Goal: Task Accomplishment & Management: Complete application form

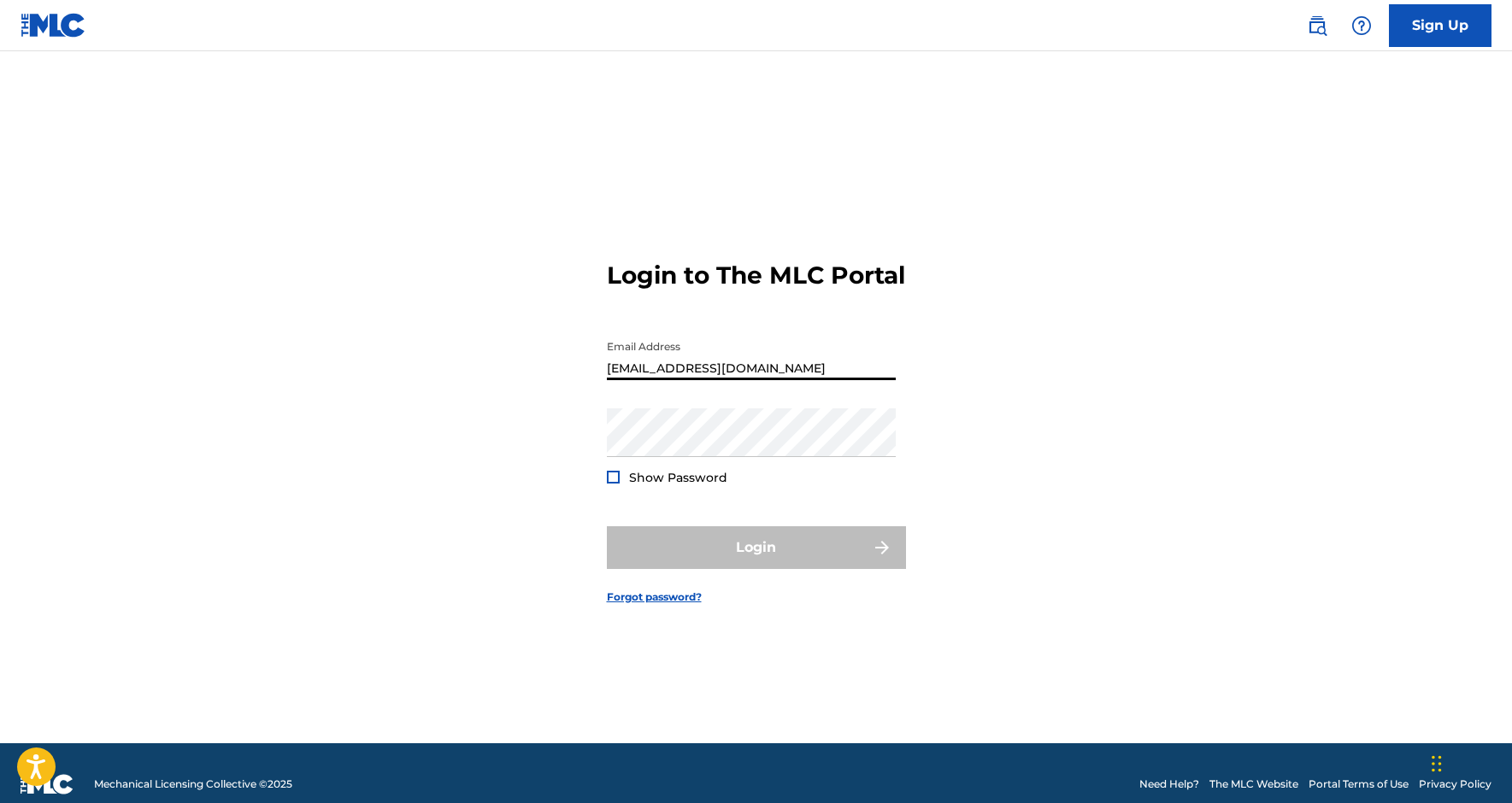
type input "[EMAIL_ADDRESS][DOMAIN_NAME]"
click at [756, 562] on button "Login" at bounding box center [756, 548] width 299 height 43
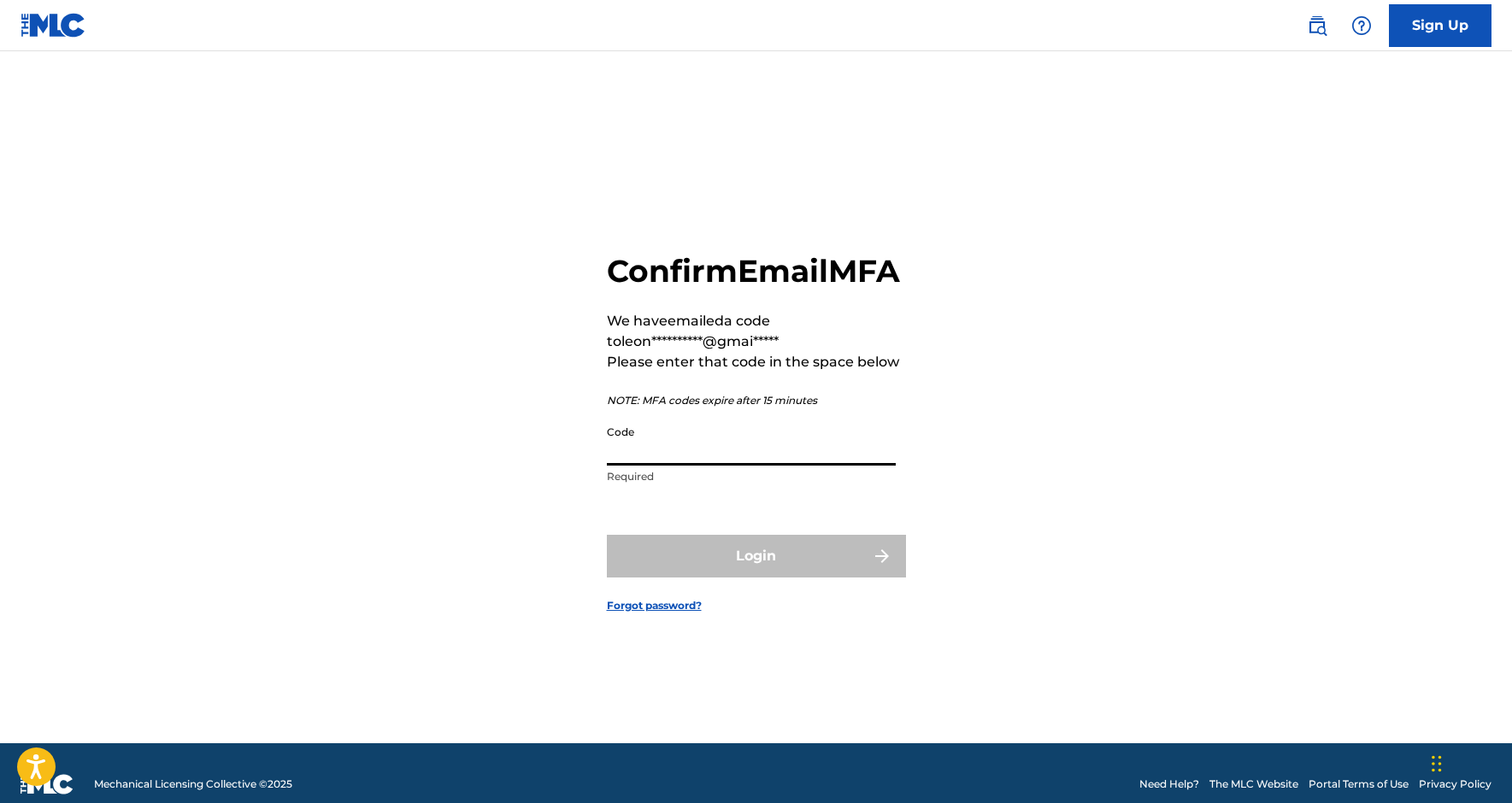
click at [682, 466] on input "Code" at bounding box center [751, 441] width 289 height 48
paste input "338194"
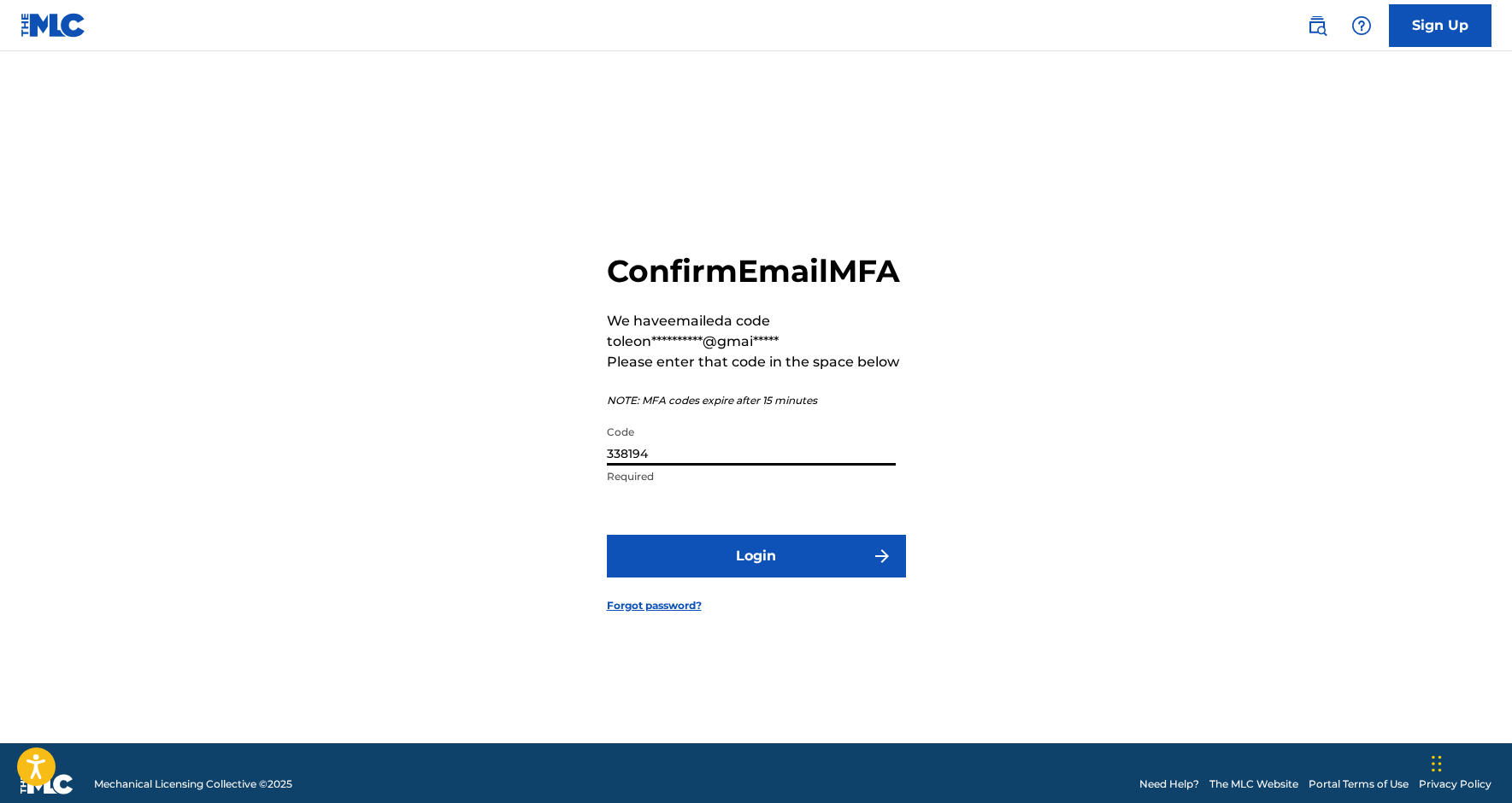
type input "338194"
click at [756, 574] on button "Login" at bounding box center [756, 556] width 299 height 43
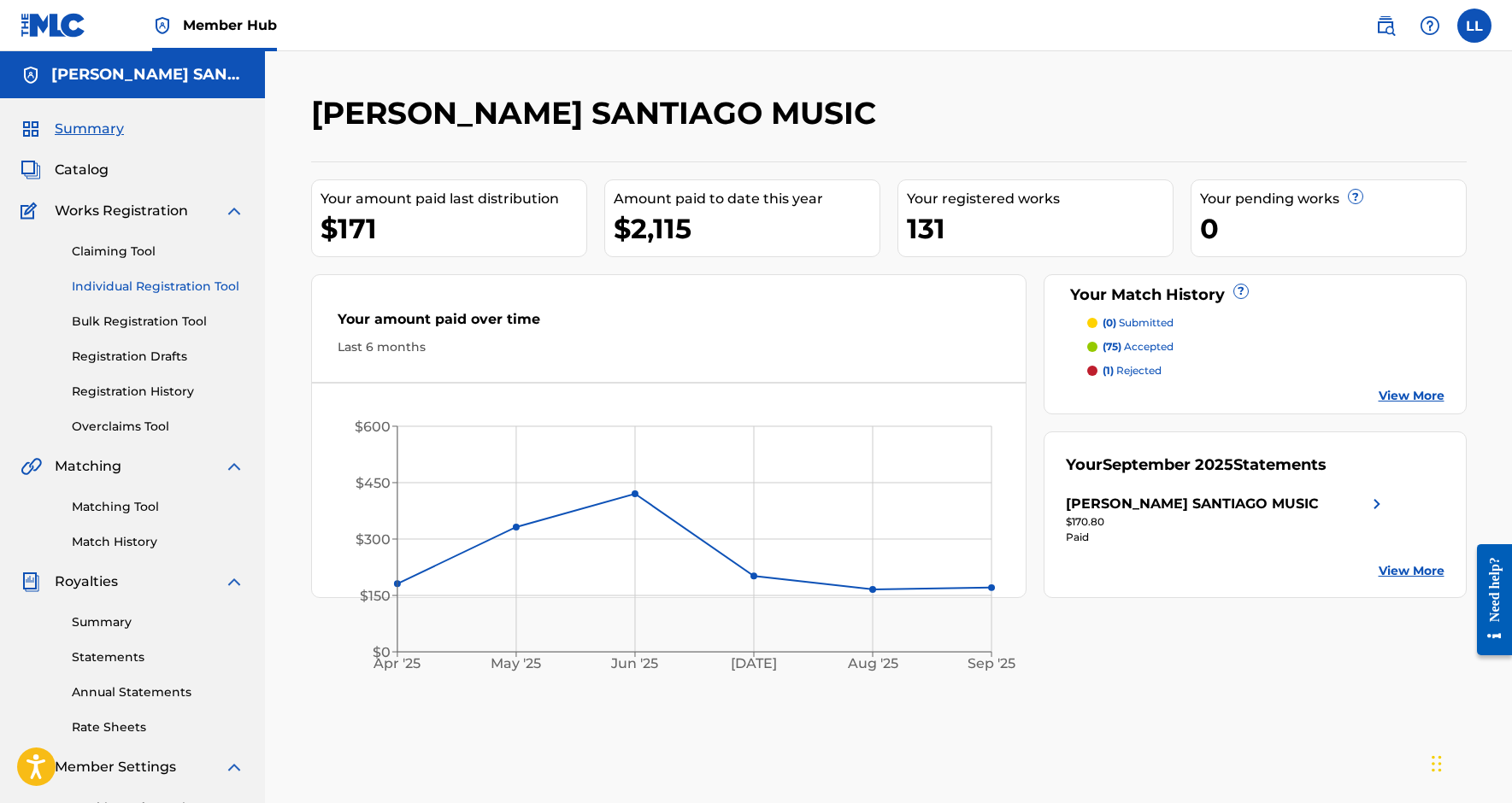
click at [171, 285] on link "Individual Registration Tool" at bounding box center [158, 287] width 172 height 18
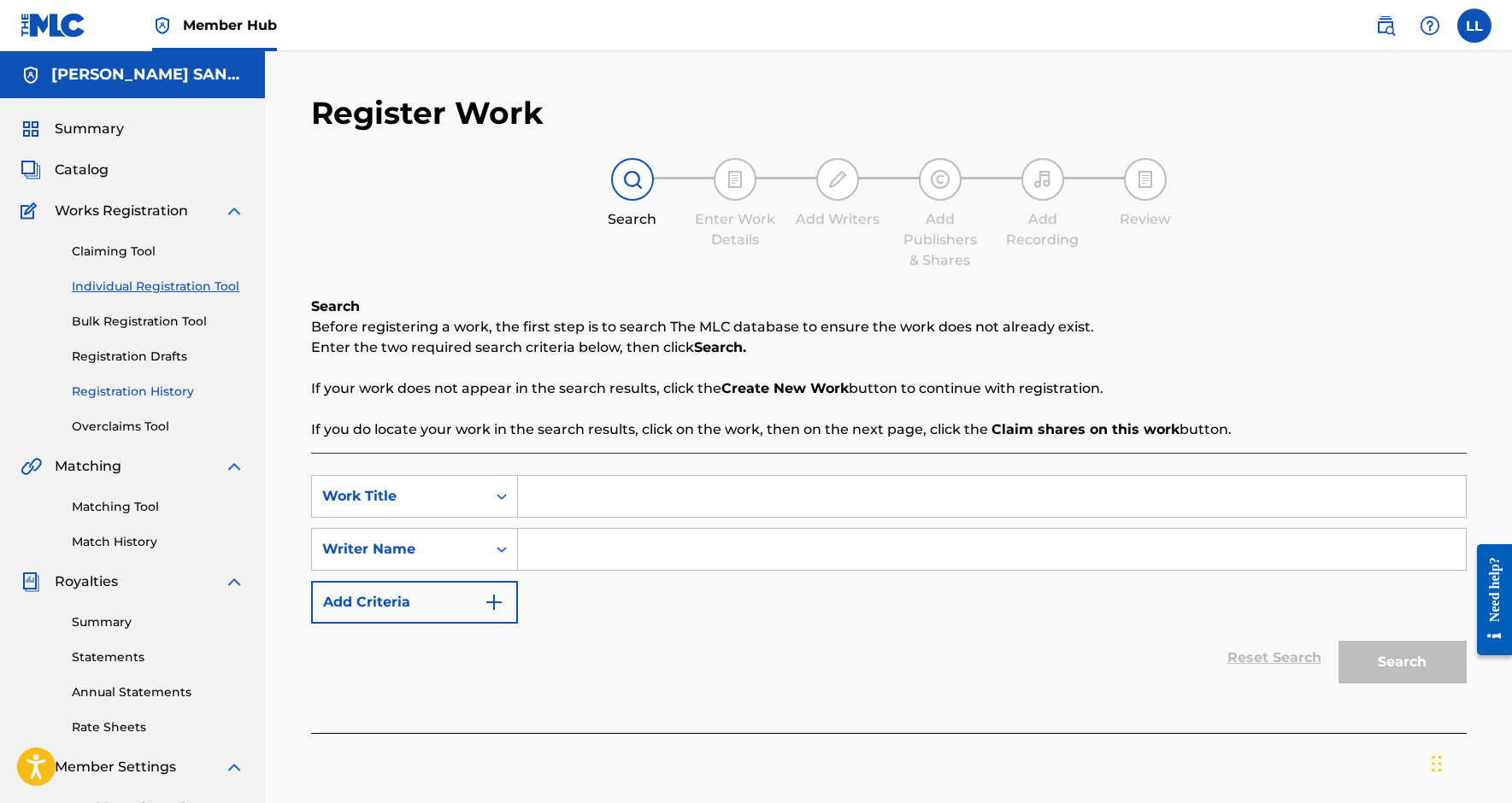
click at [157, 399] on link "Registration History" at bounding box center [158, 392] width 172 height 18
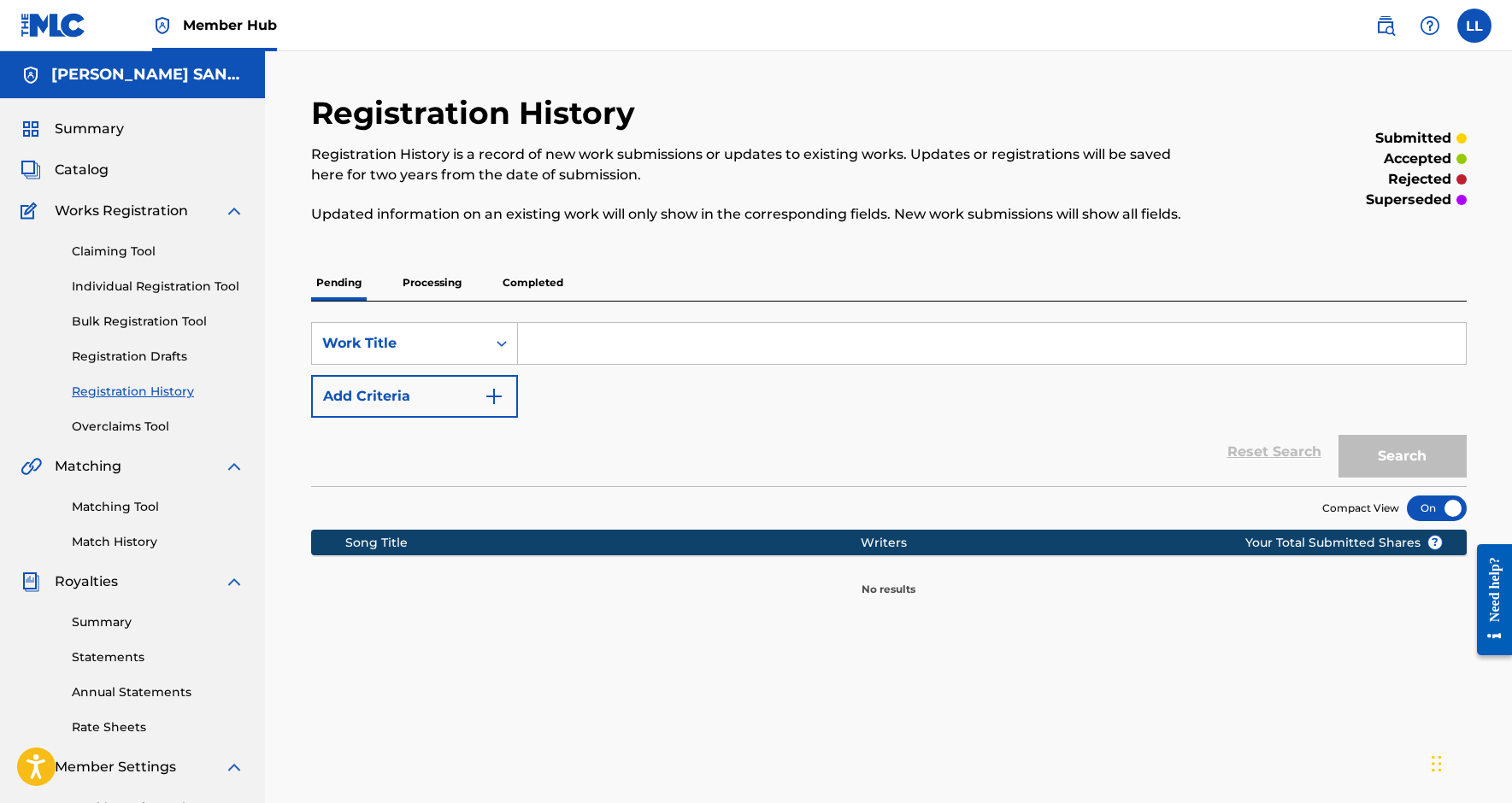
click at [434, 289] on p "Processing" at bounding box center [432, 283] width 69 height 36
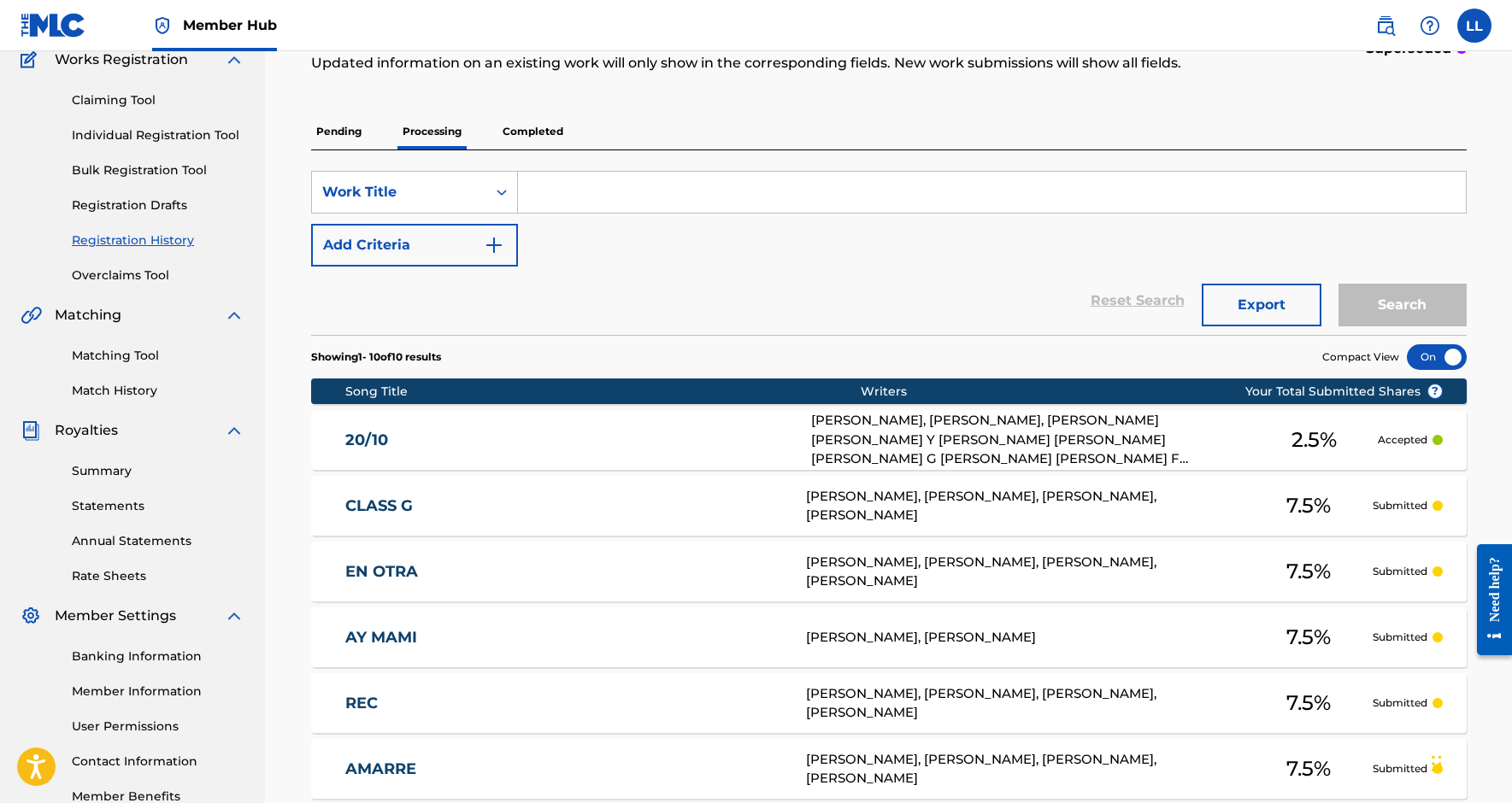
scroll to position [147, 0]
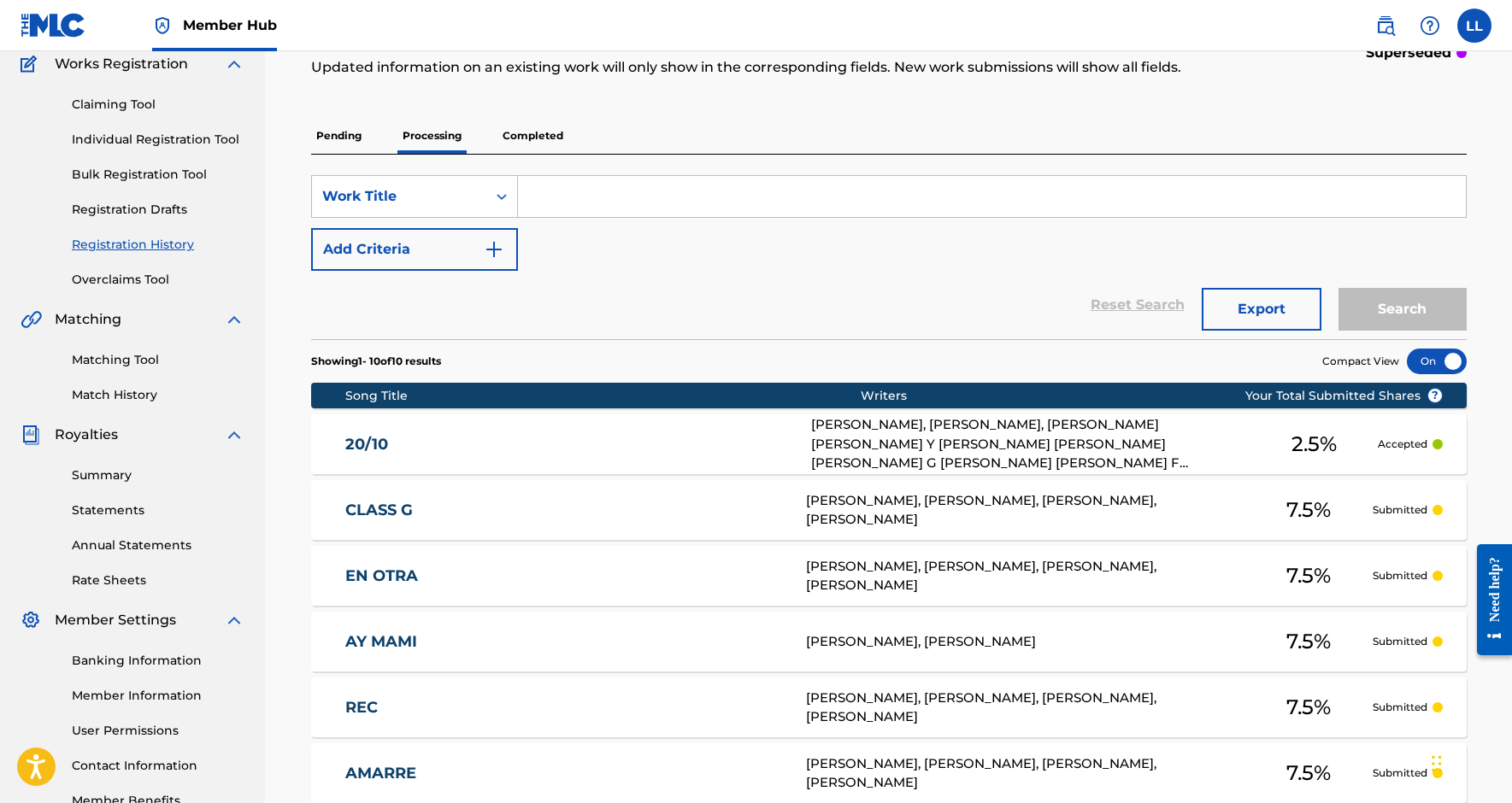
click at [532, 132] on p "Completed" at bounding box center [532, 135] width 71 height 36
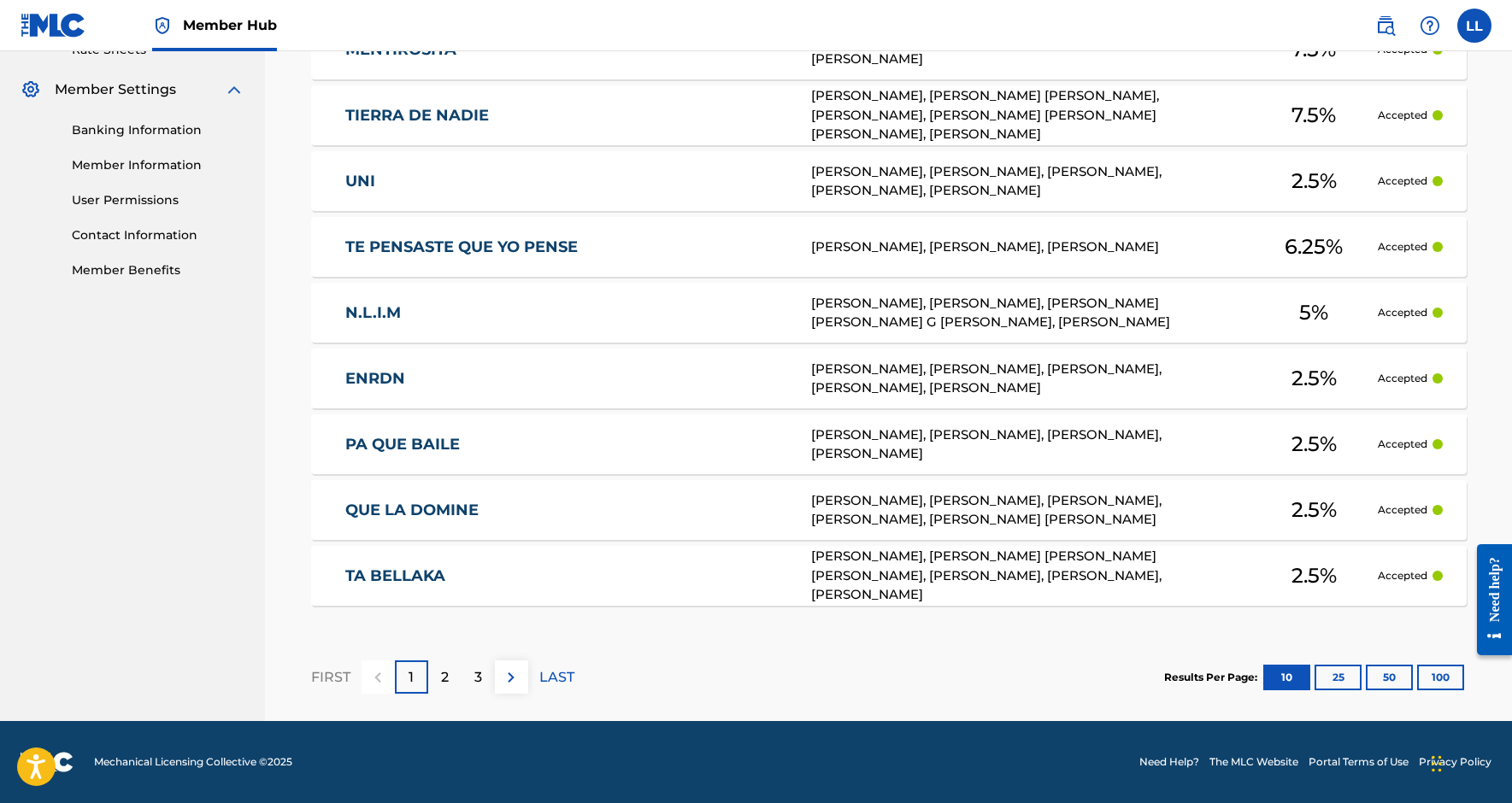
scroll to position [677, 0]
click at [1394, 680] on button "50" at bounding box center [1389, 677] width 47 height 26
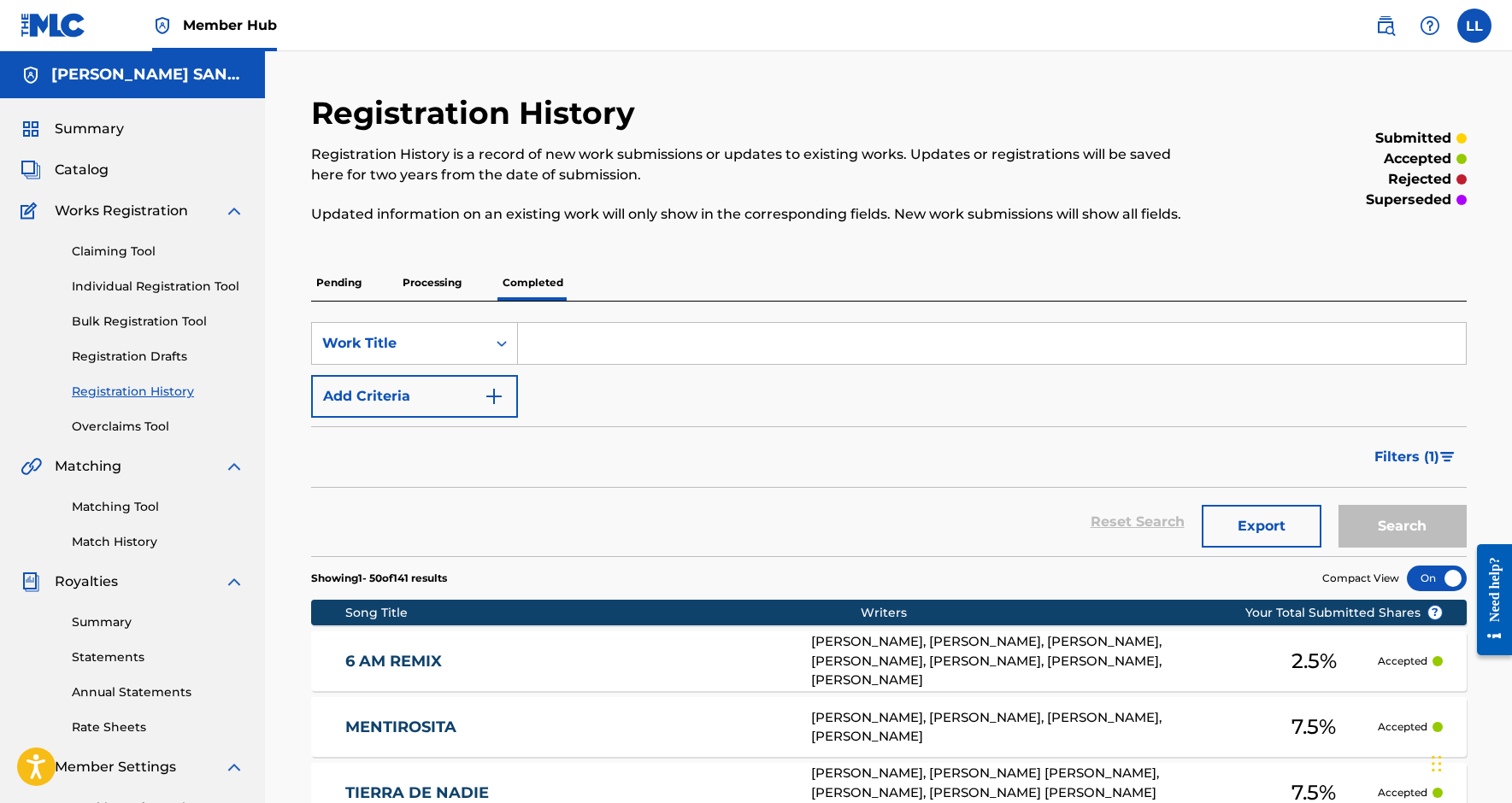
scroll to position [0, 0]
click at [172, 285] on link "Individual Registration Tool" at bounding box center [158, 287] width 172 height 18
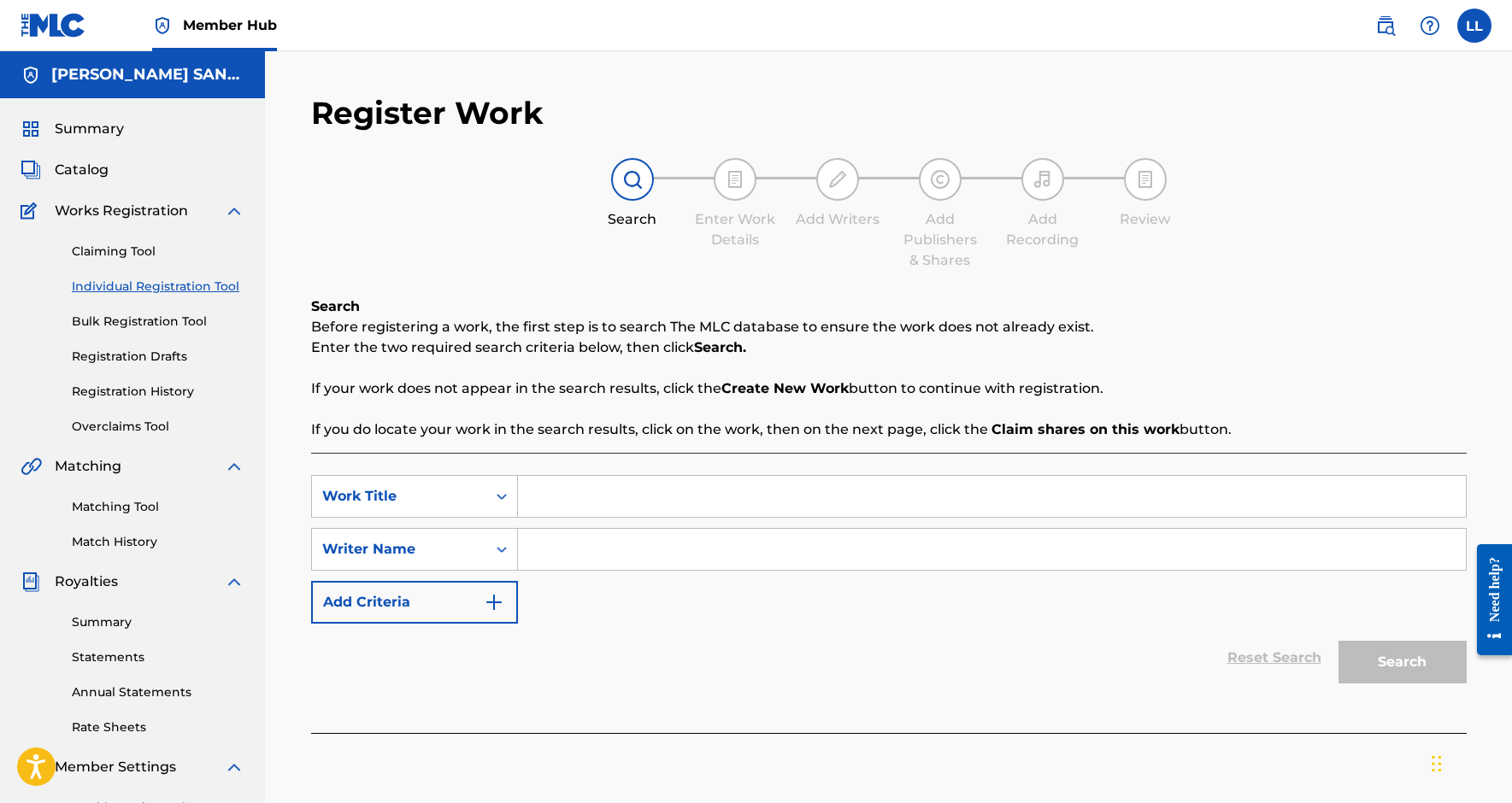
click at [129, 132] on div "Summary" at bounding box center [133, 128] width 224 height 21
click at [83, 118] on span "Summary" at bounding box center [89, 128] width 69 height 21
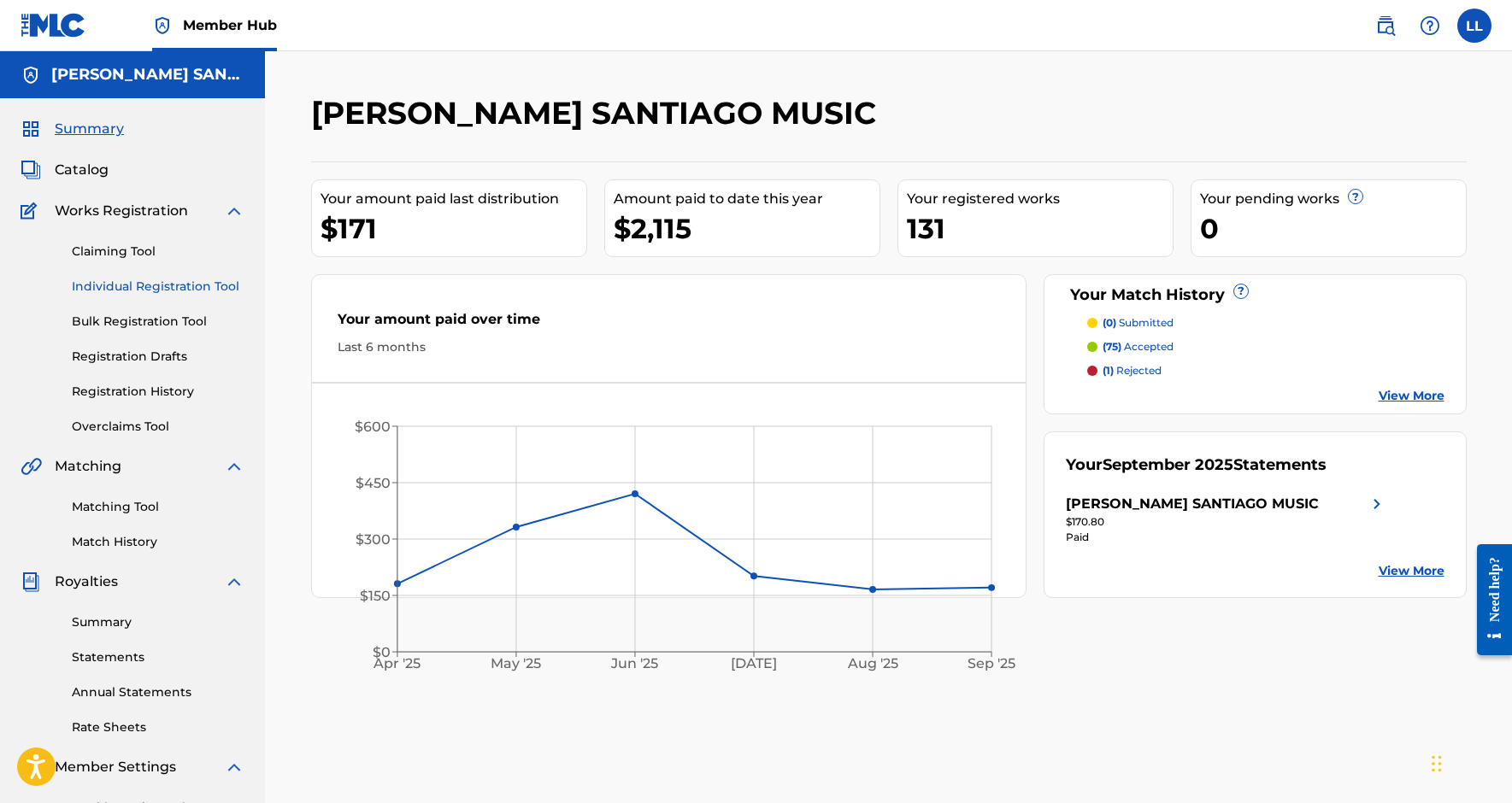
click at [122, 286] on link "Individual Registration Tool" at bounding box center [158, 287] width 172 height 18
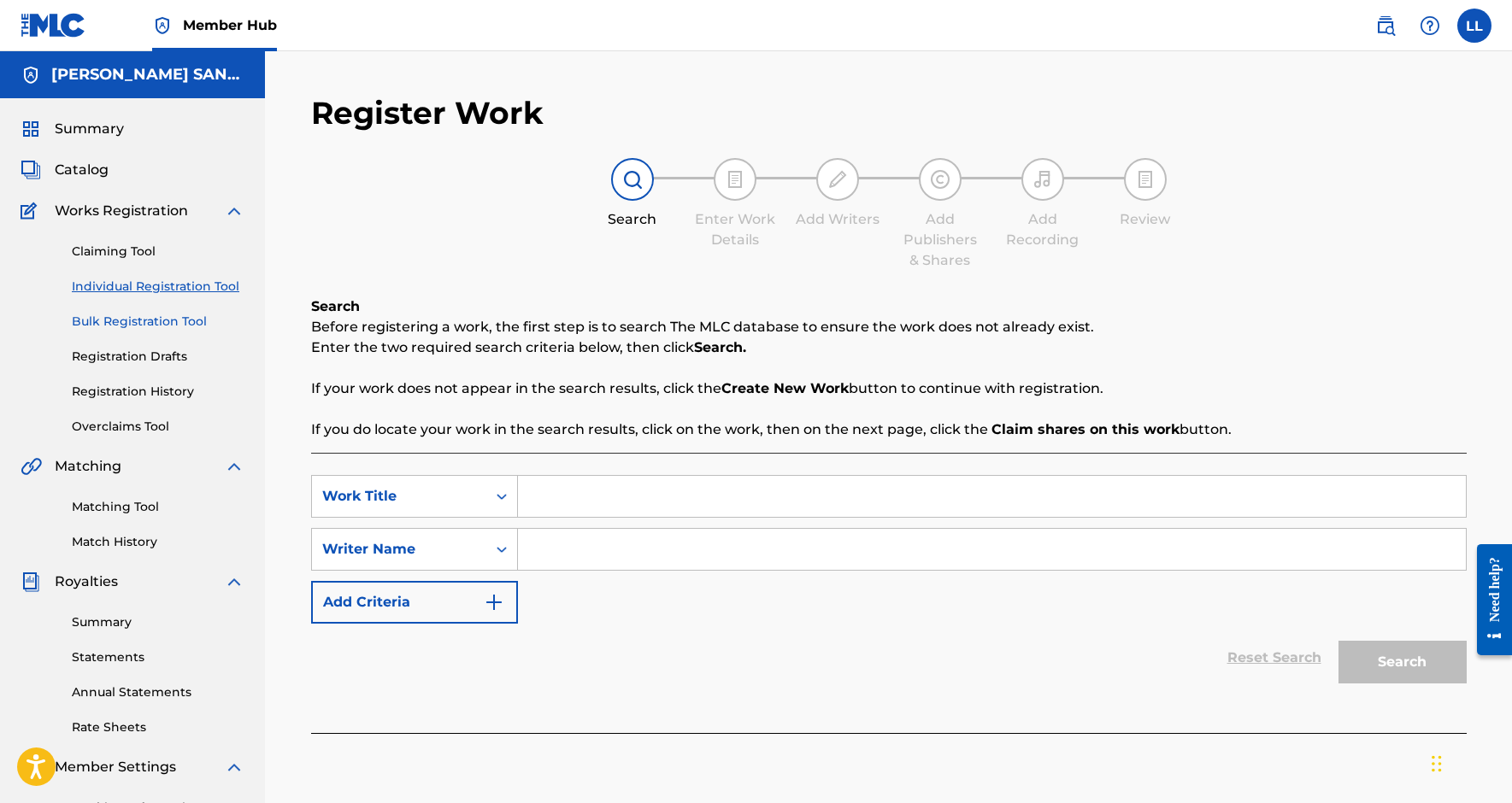
click at [140, 324] on link "Bulk Registration Tool" at bounding box center [158, 322] width 172 height 18
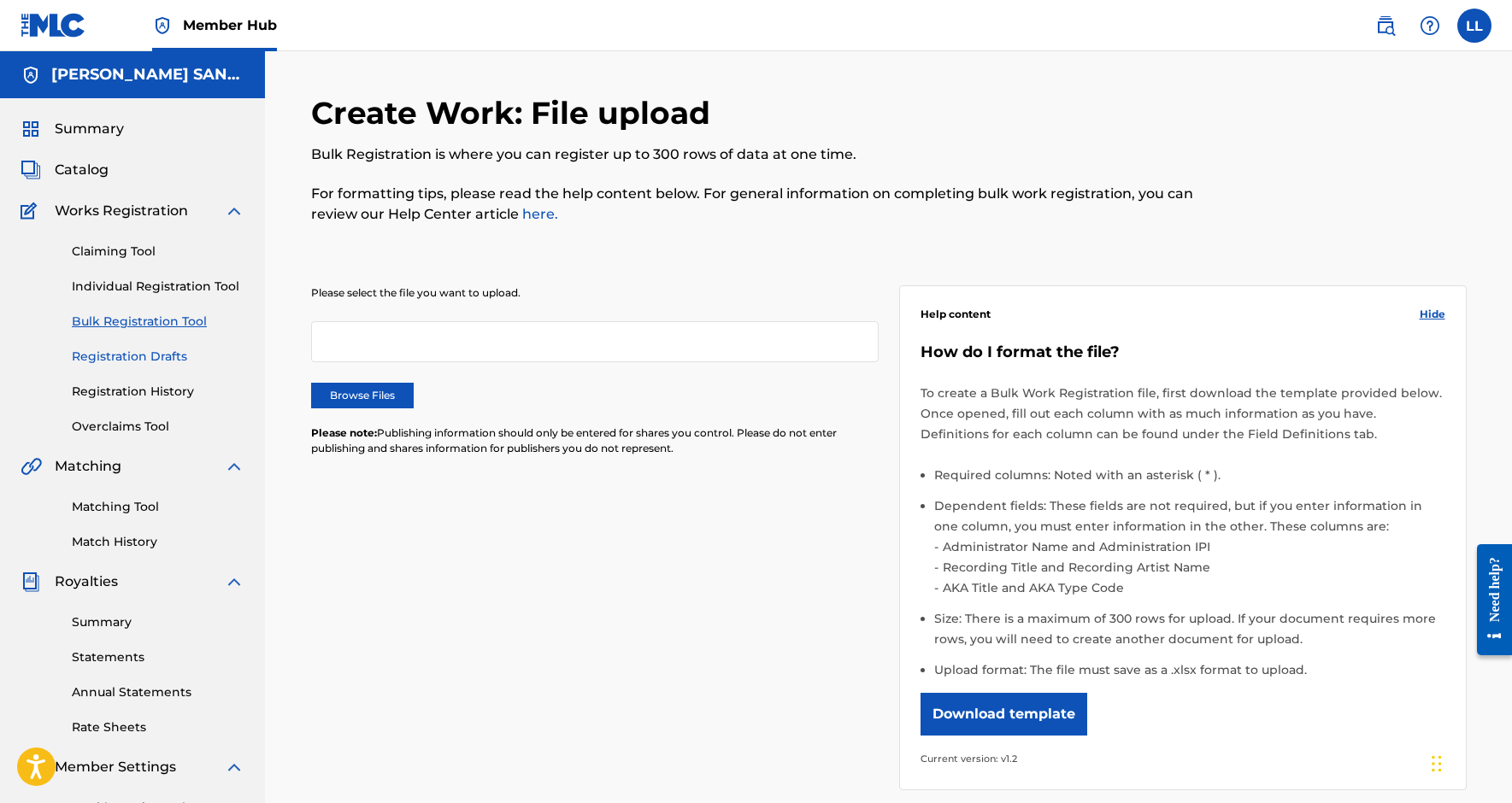
click at [140, 353] on link "Registration Drafts" at bounding box center [158, 357] width 172 height 18
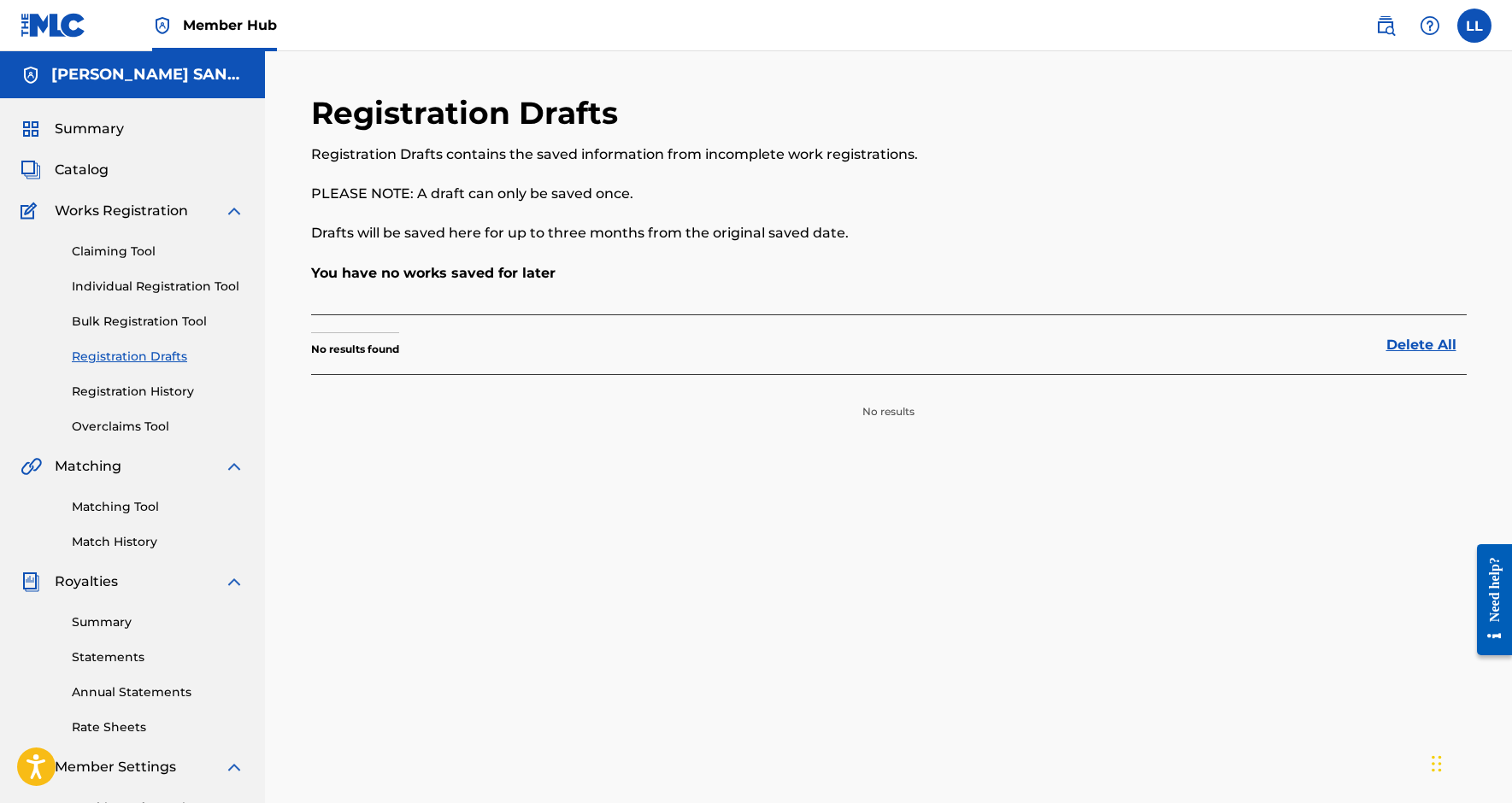
click at [138, 408] on div "Claiming Tool Individual Registration Tool Bulk Registration Tool Registration …" at bounding box center [133, 328] width 224 height 214
click at [143, 397] on link "Registration History" at bounding box center [158, 392] width 172 height 18
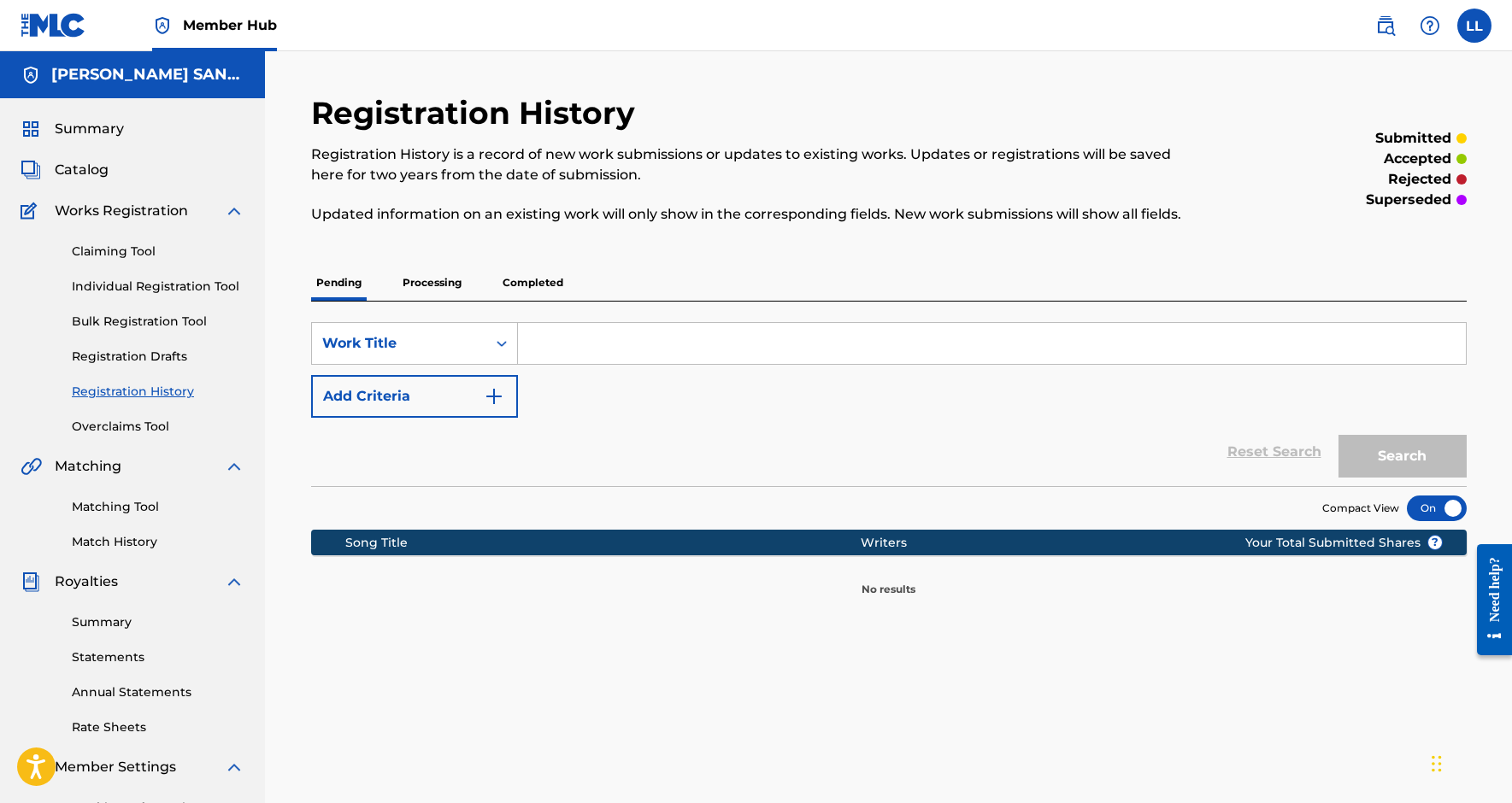
click at [445, 282] on p "Processing" at bounding box center [432, 283] width 69 height 36
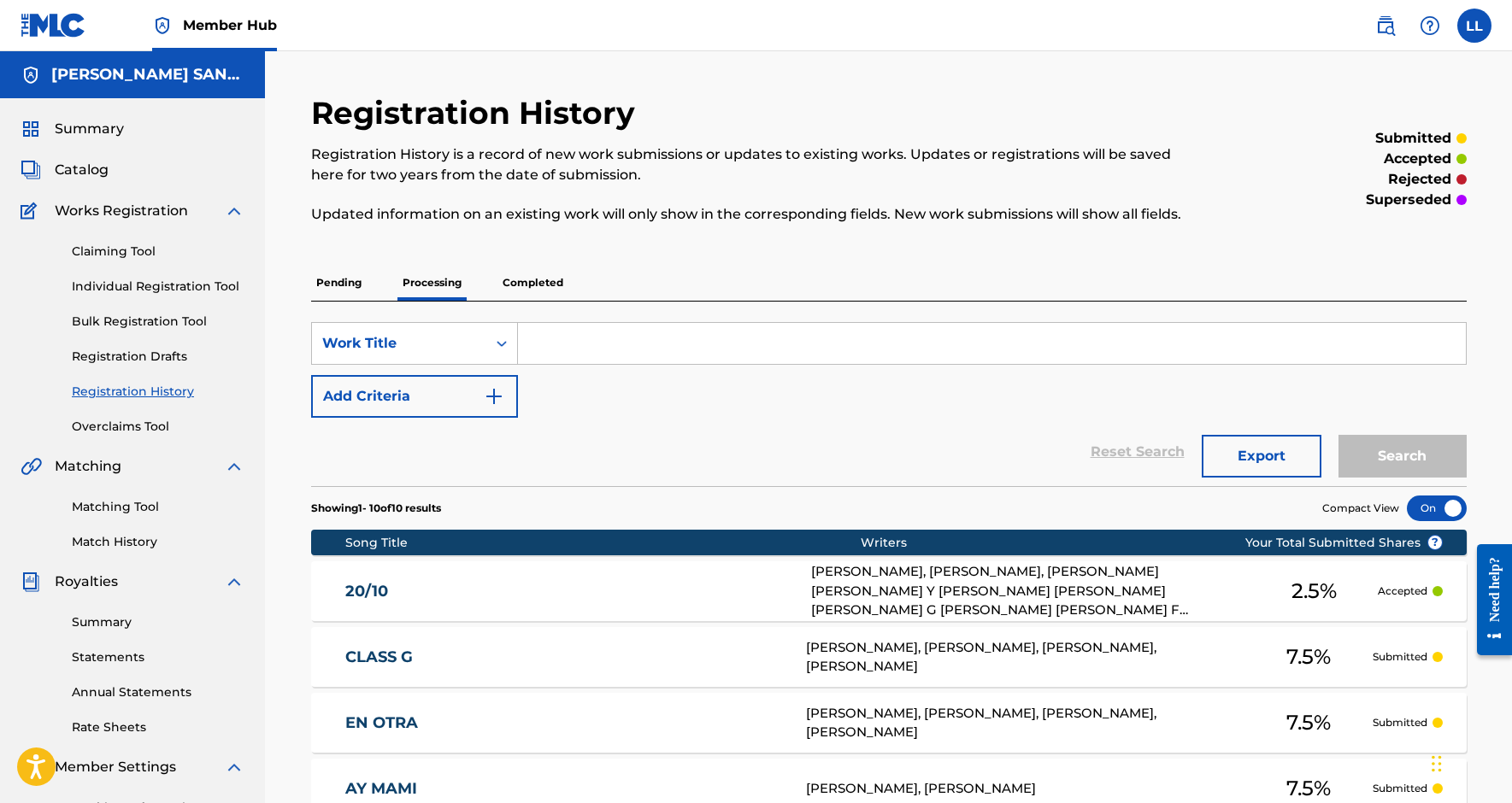
click at [550, 278] on p "Completed" at bounding box center [532, 283] width 71 height 36
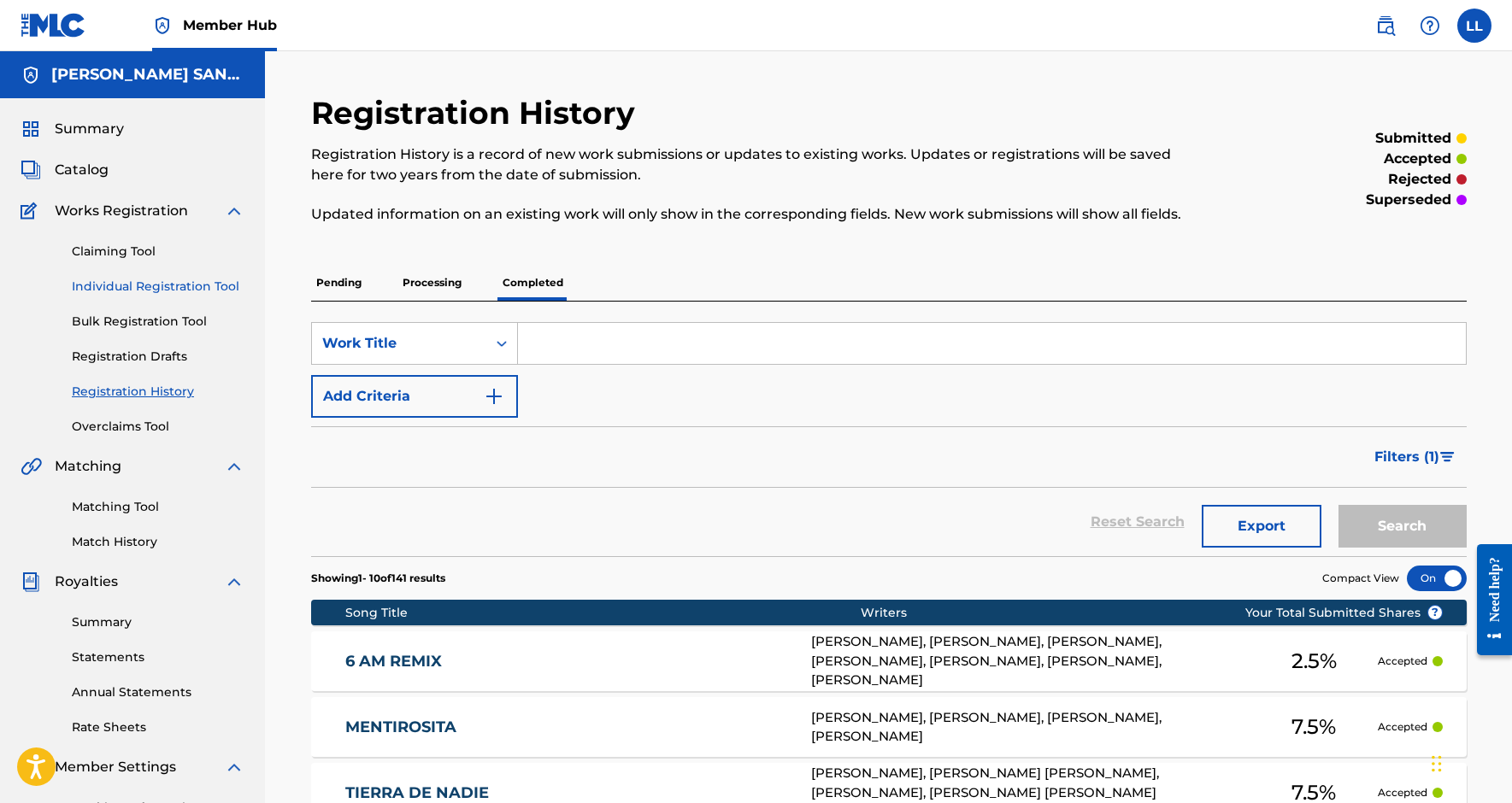
click at [148, 292] on link "Individual Registration Tool" at bounding box center [158, 287] width 172 height 18
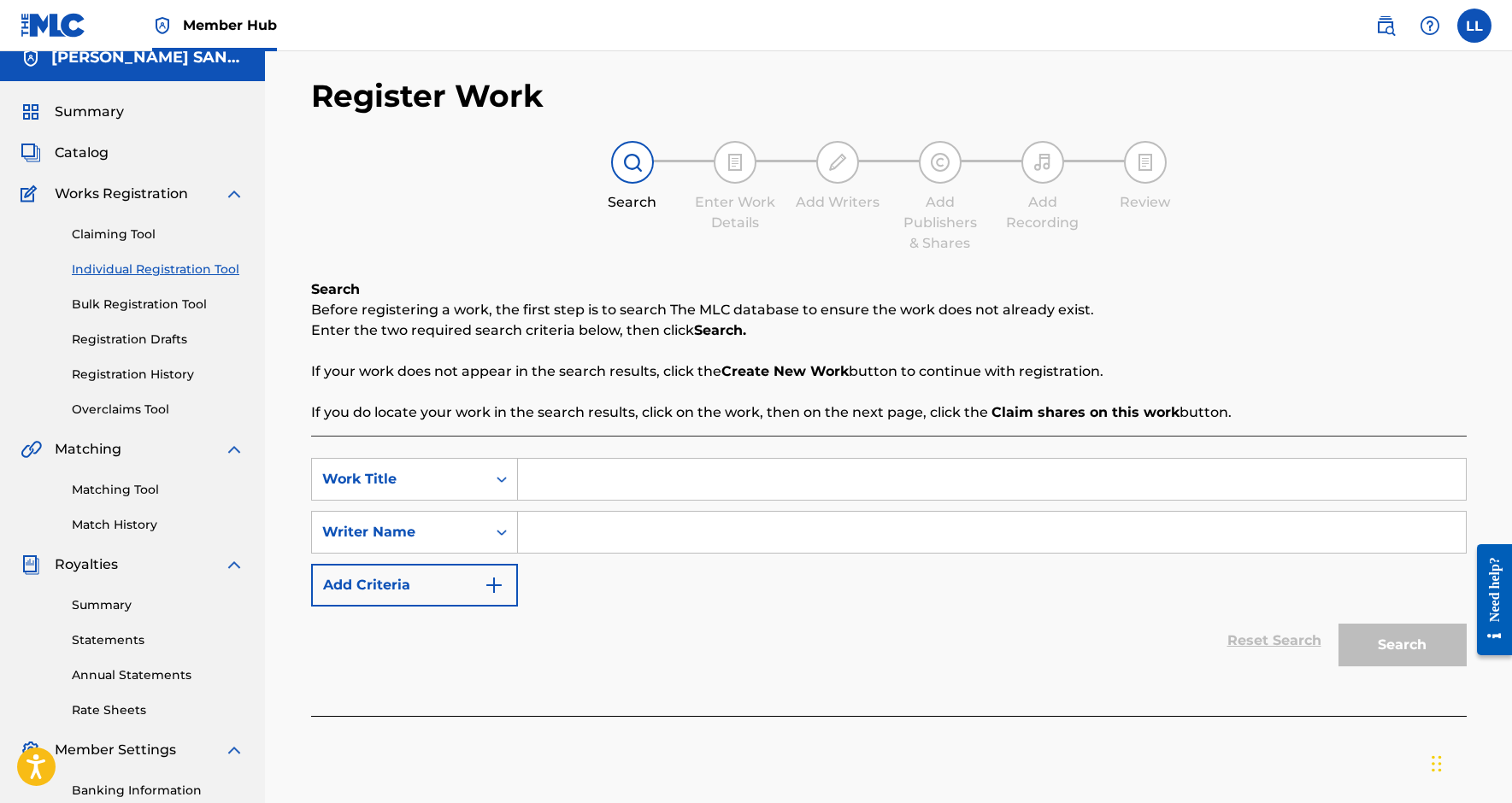
scroll to position [21, 0]
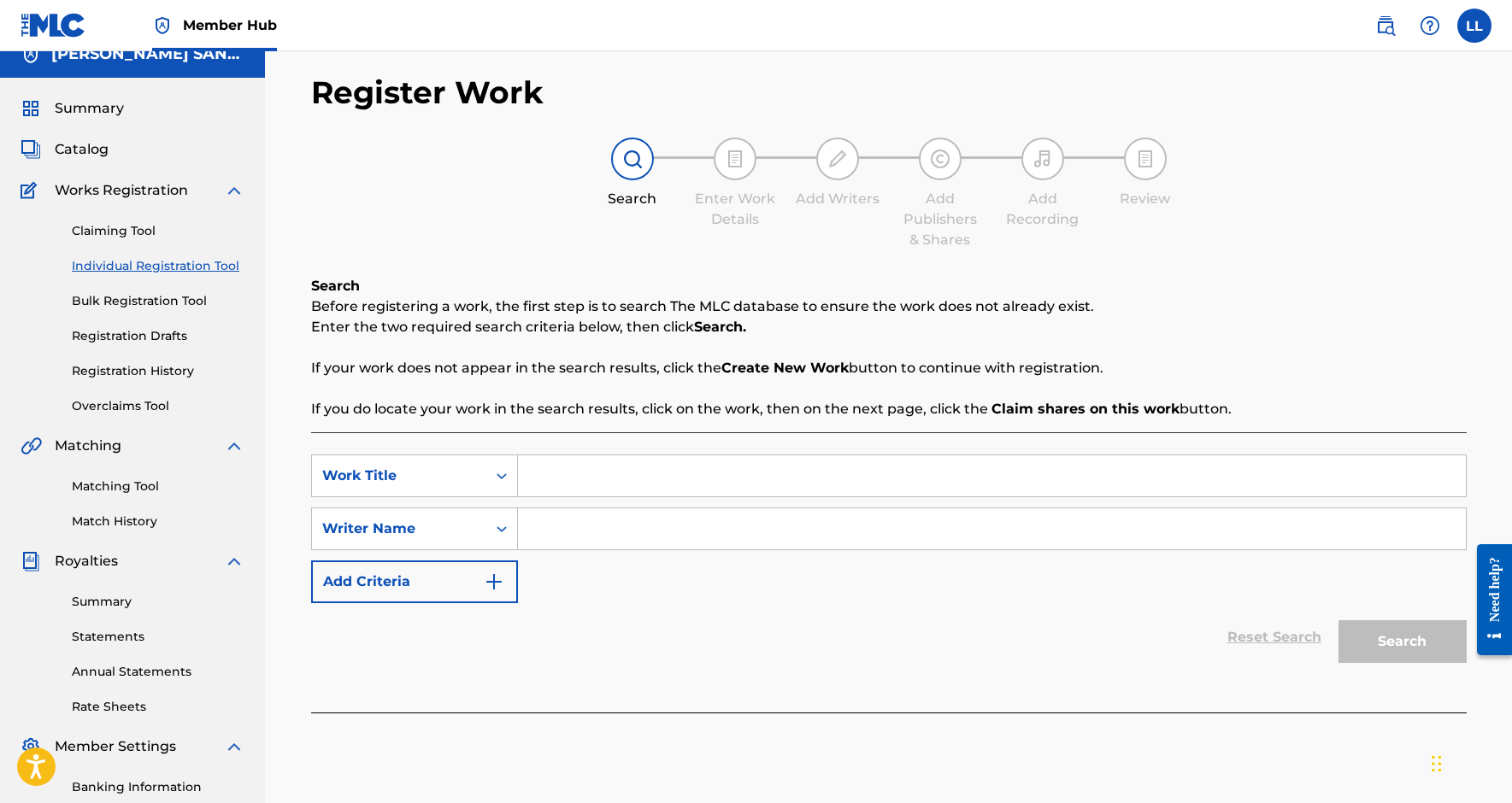
click at [558, 463] on input "Search Form" at bounding box center [992, 476] width 948 height 41
paste input "FOTITO"
type input "FOTITO"
click at [496, 530] on icon "Search Form" at bounding box center [502, 528] width 17 height 17
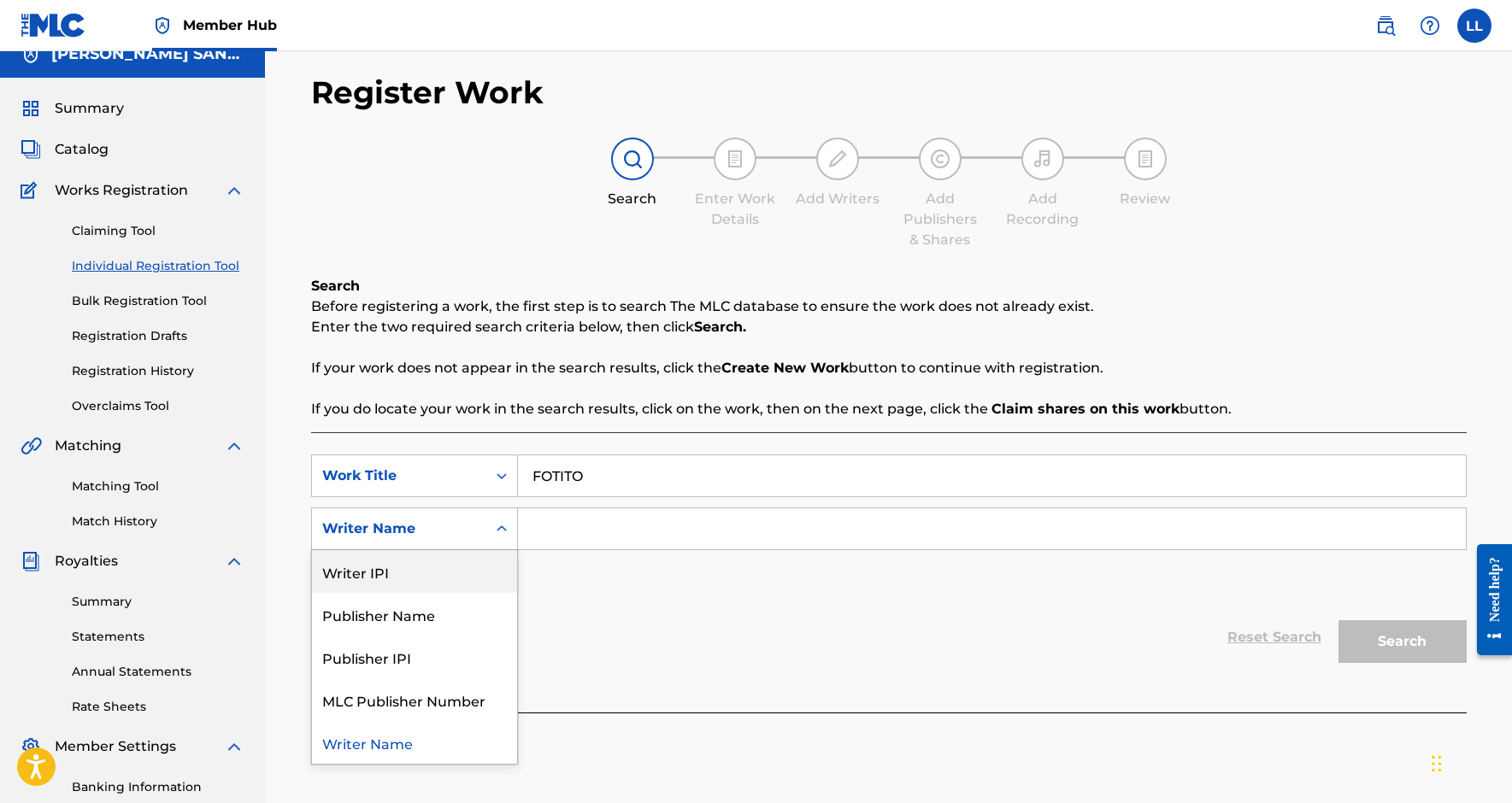
click at [485, 554] on div "Writer IPI" at bounding box center [415, 572] width 205 height 43
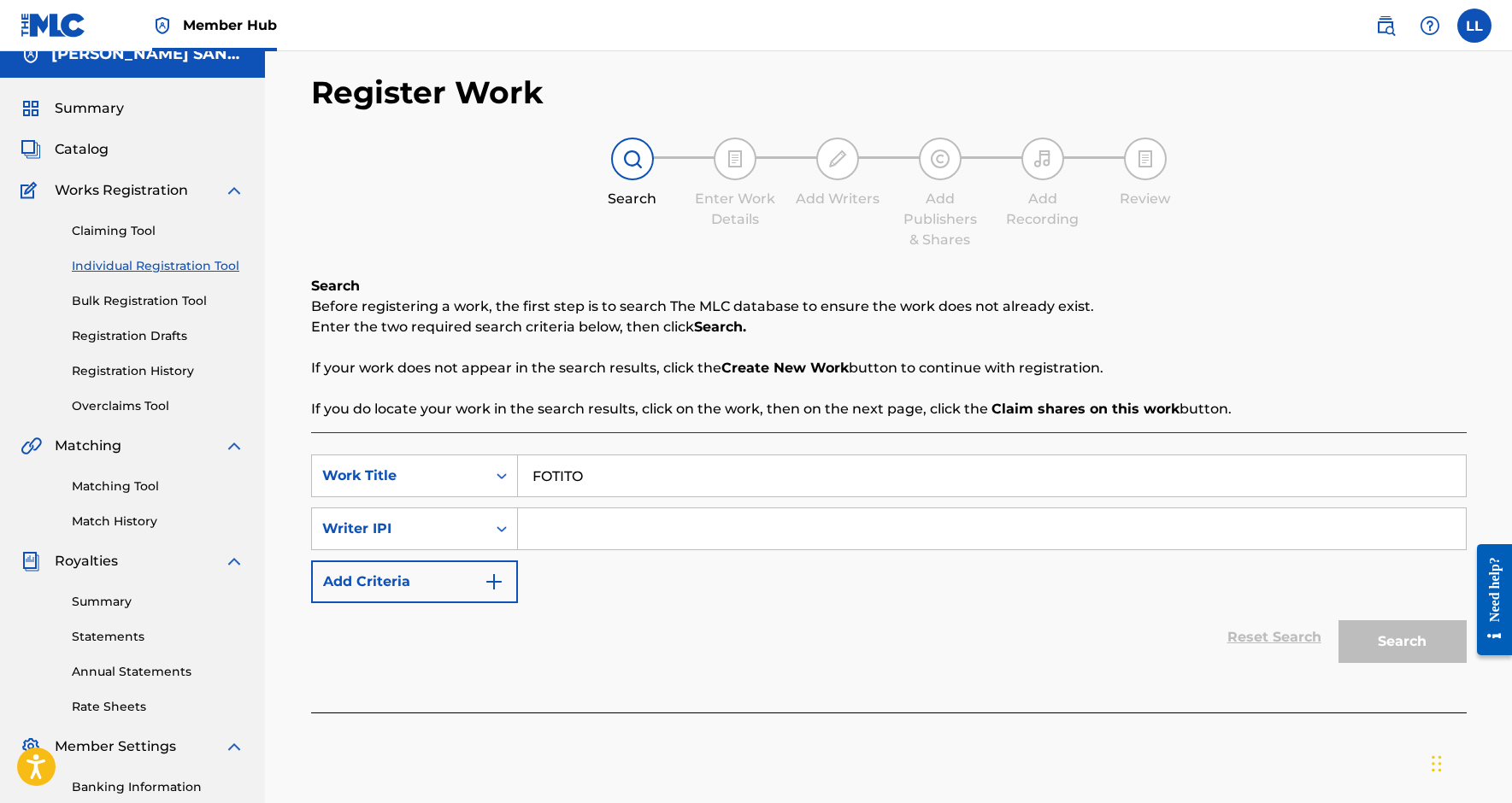
click at [583, 528] on input "Search Form" at bounding box center [992, 529] width 948 height 41
paste input "368548317"
type input "00368548317"
click at [1402, 642] on button "Search" at bounding box center [1403, 642] width 128 height 43
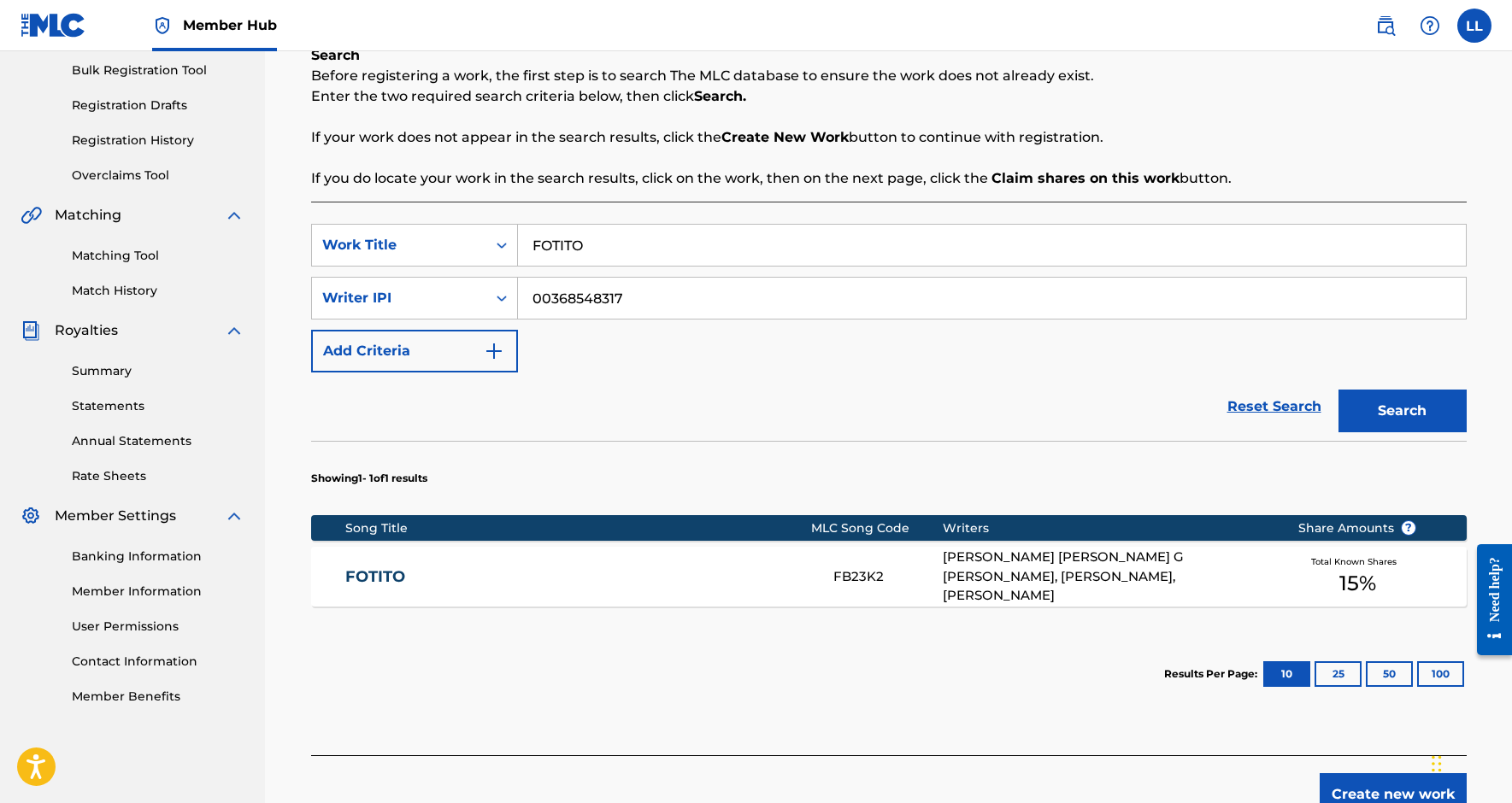
scroll to position [253, 0]
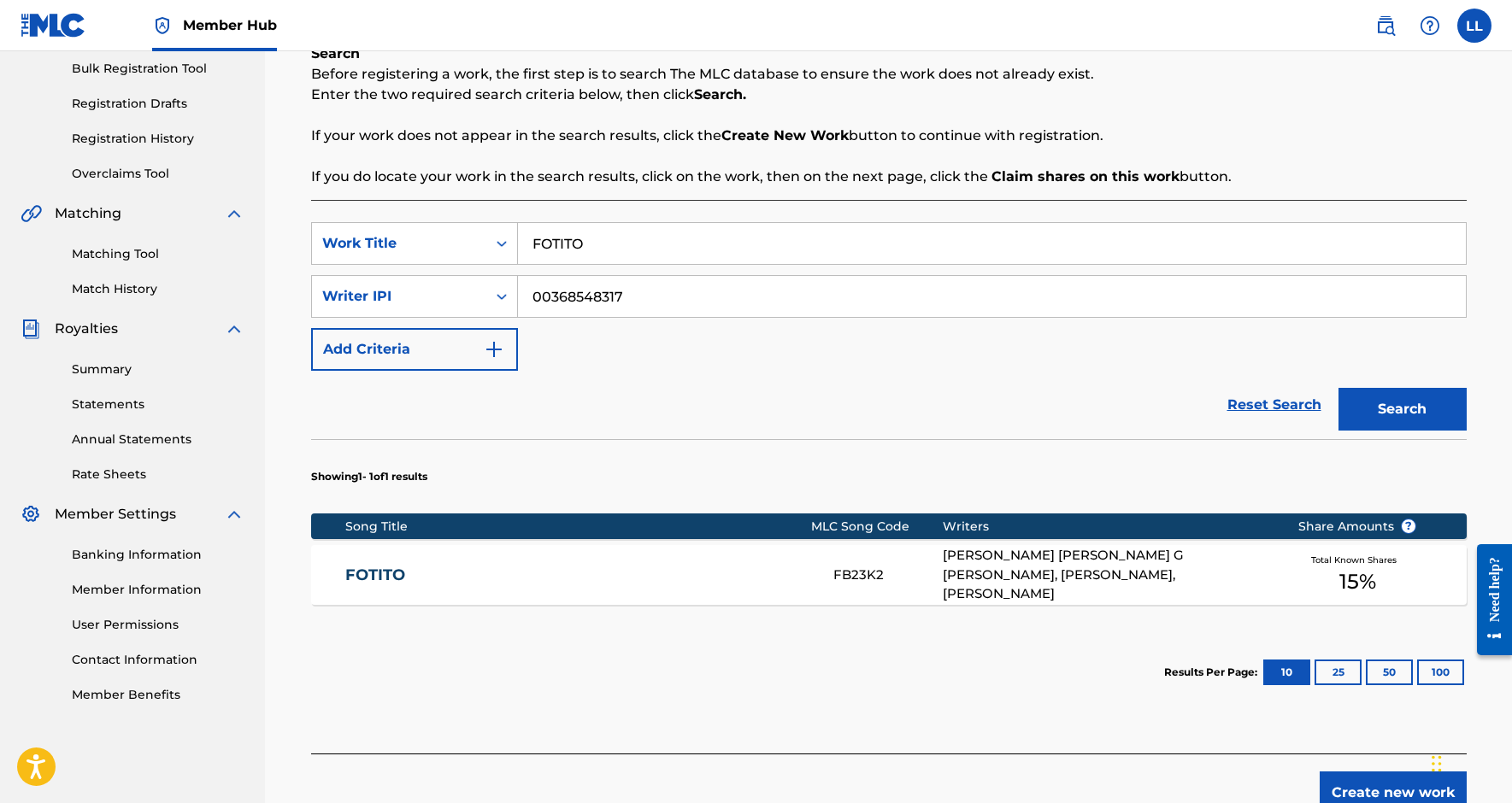
click at [527, 566] on link "FOTITO" at bounding box center [578, 576] width 465 height 20
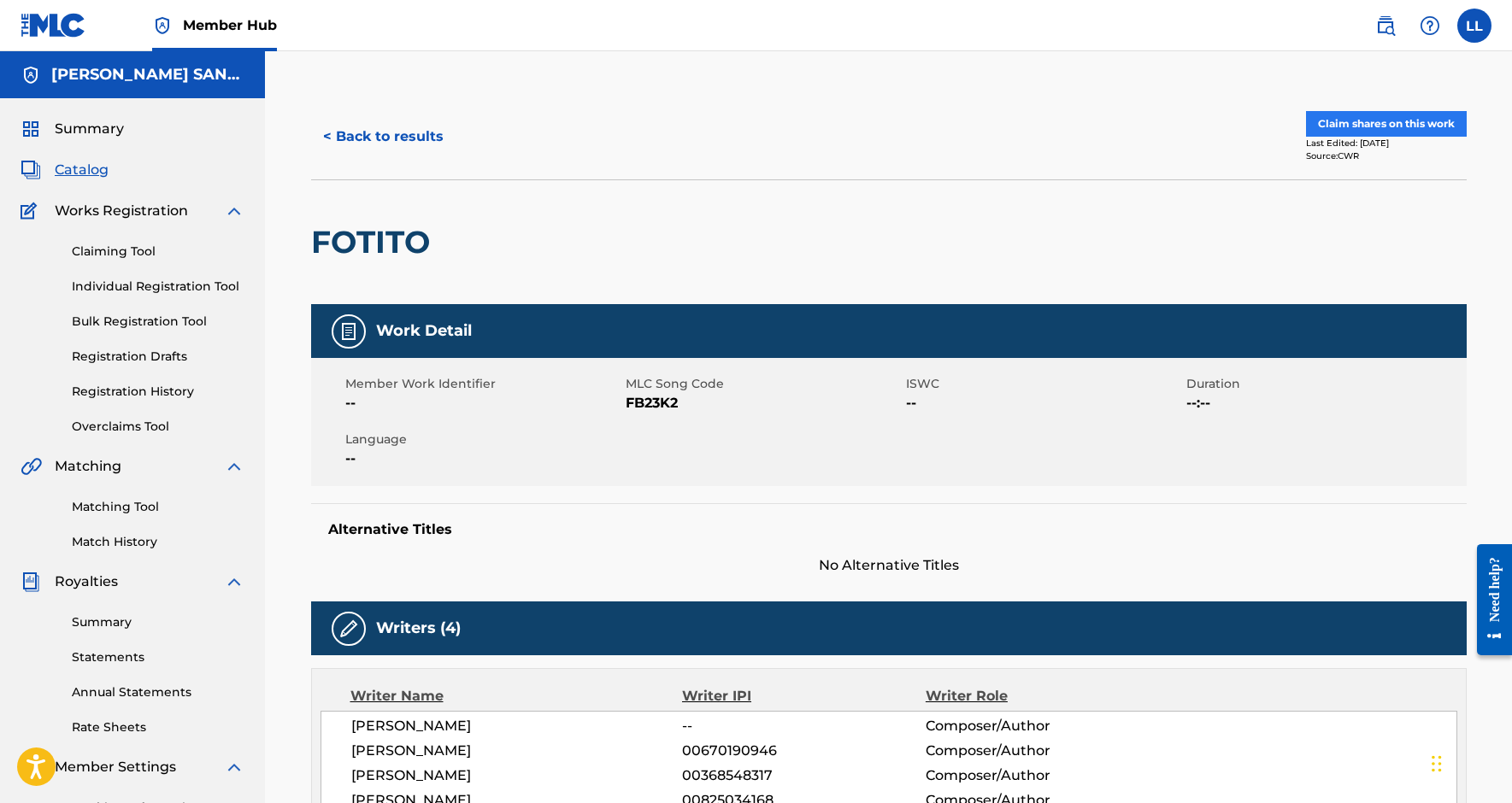
click at [1404, 127] on button "Claim shares on this work" at bounding box center [1386, 124] width 161 height 26
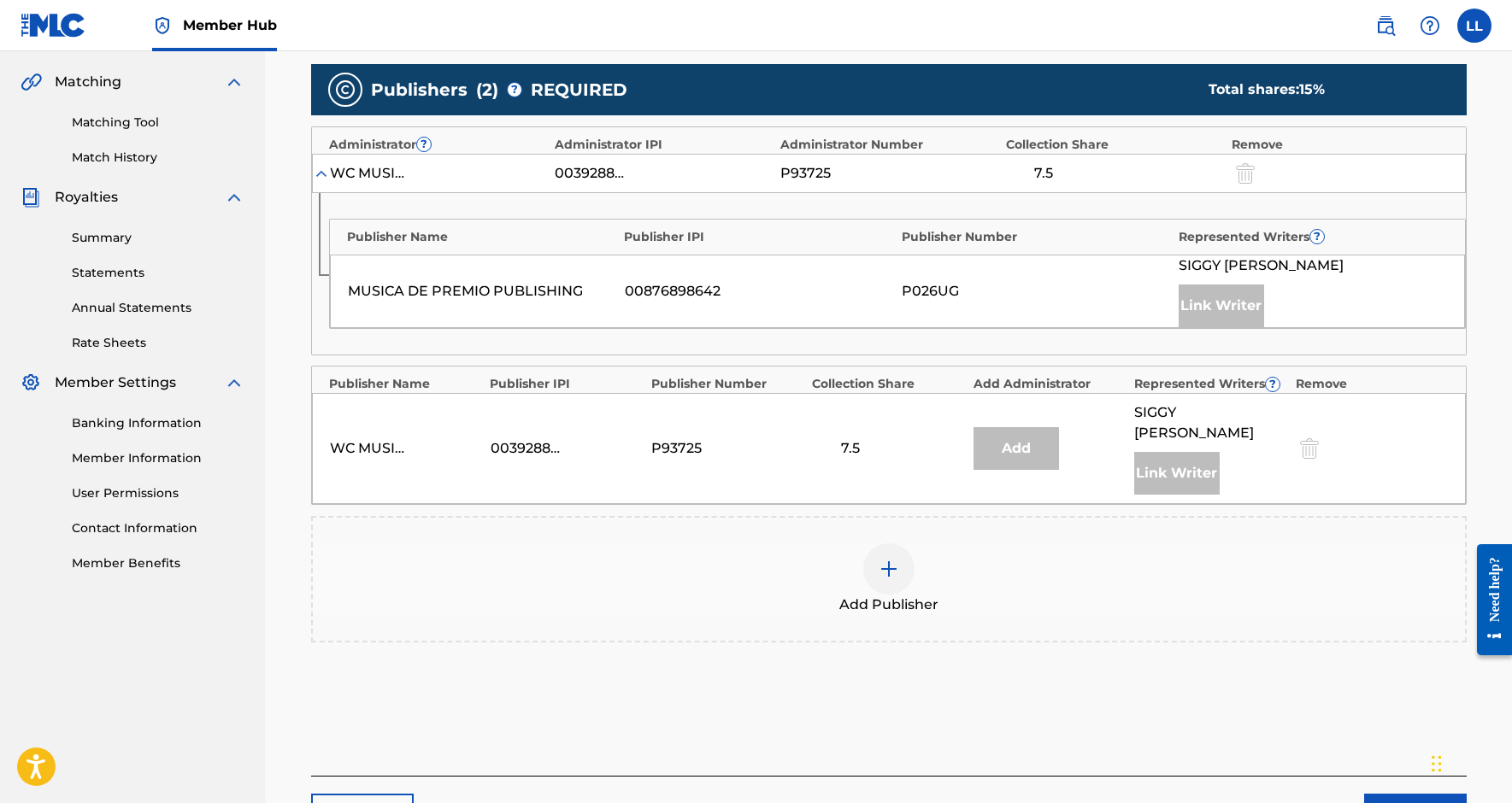
scroll to position [410, 0]
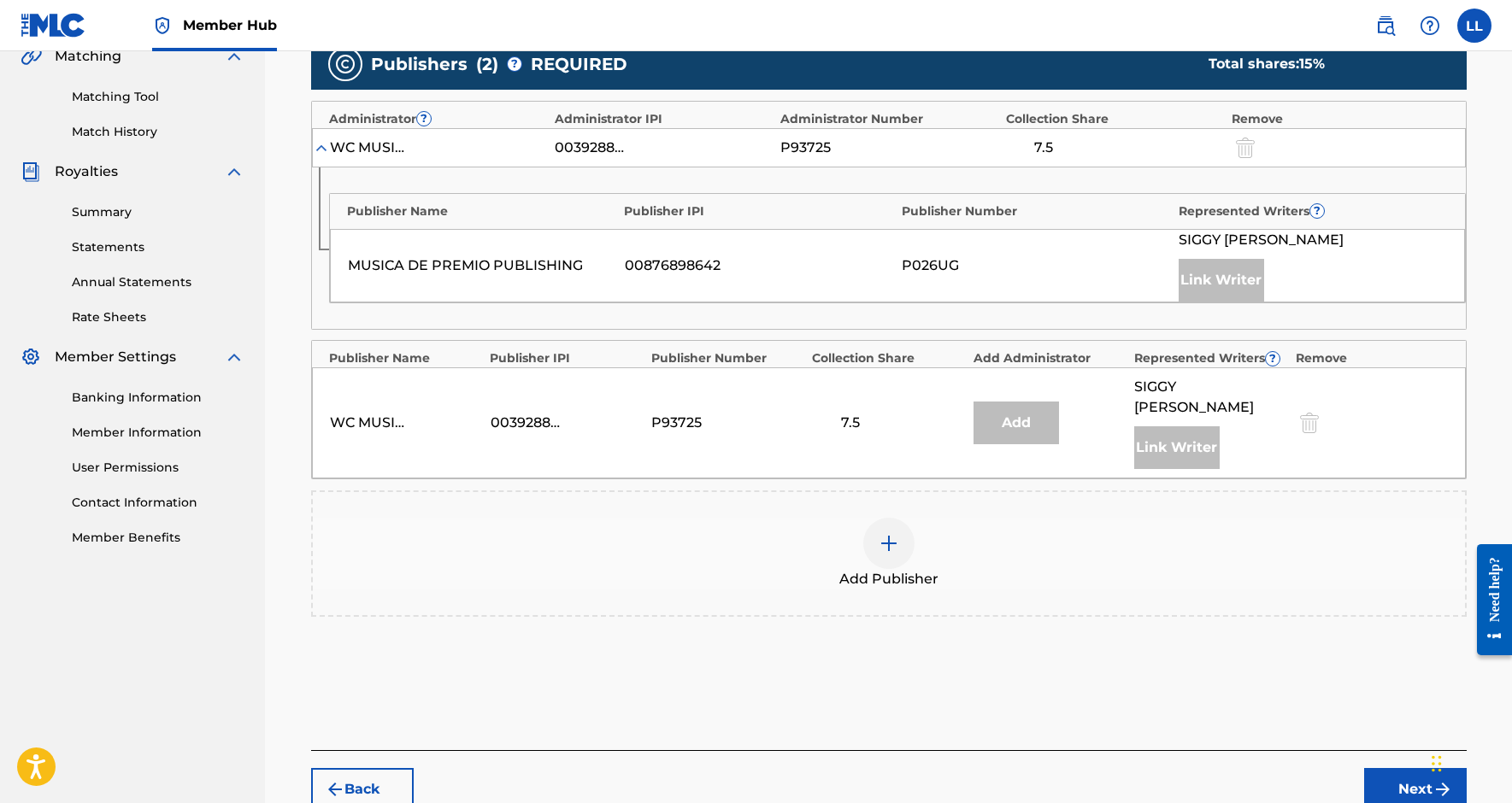
click at [893, 537] on img at bounding box center [888, 543] width 21 height 21
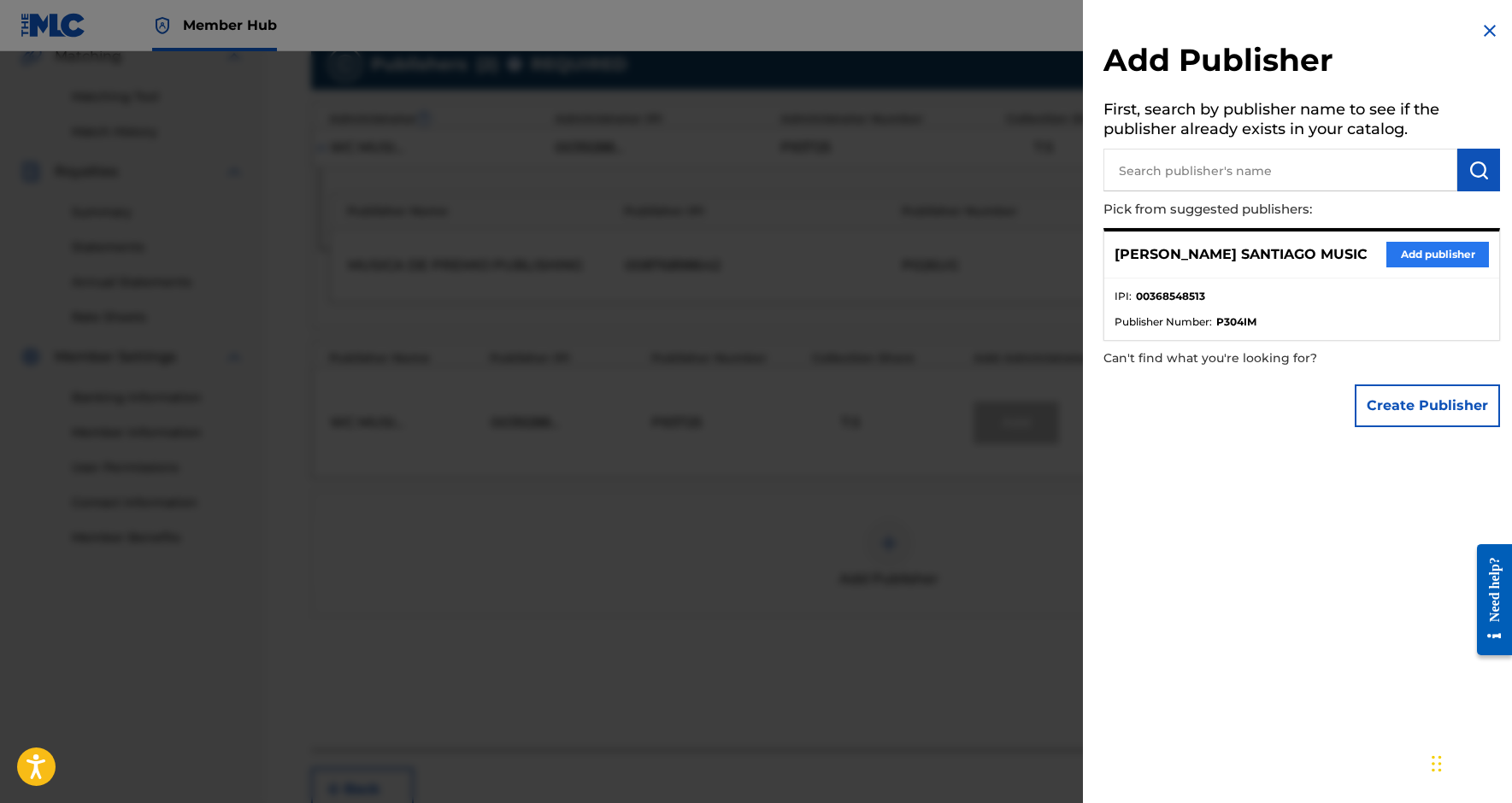
click at [1416, 261] on button "Add publisher" at bounding box center [1438, 255] width 102 height 26
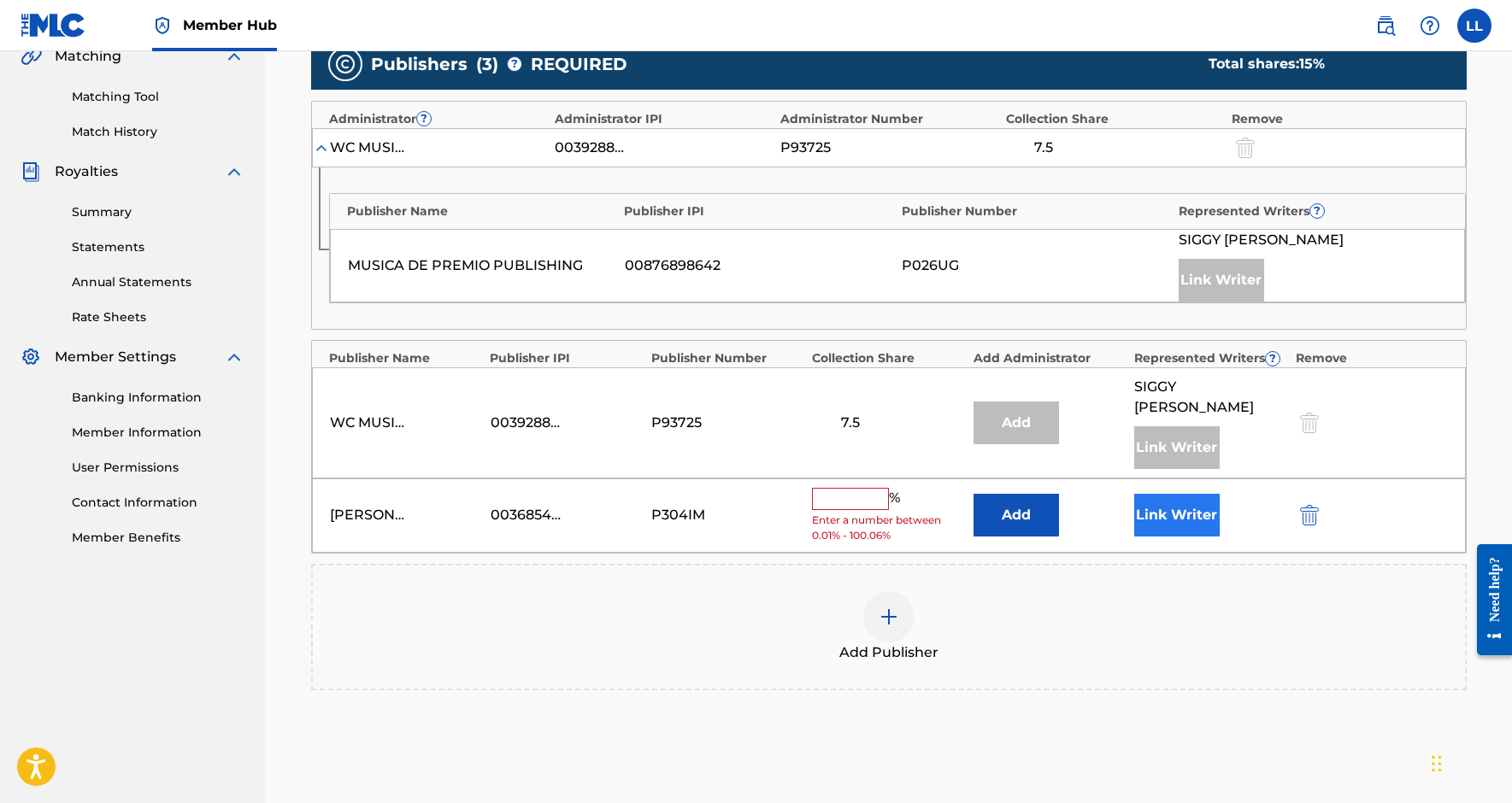
click at [1171, 519] on button "Link Writer" at bounding box center [1176, 516] width 85 height 43
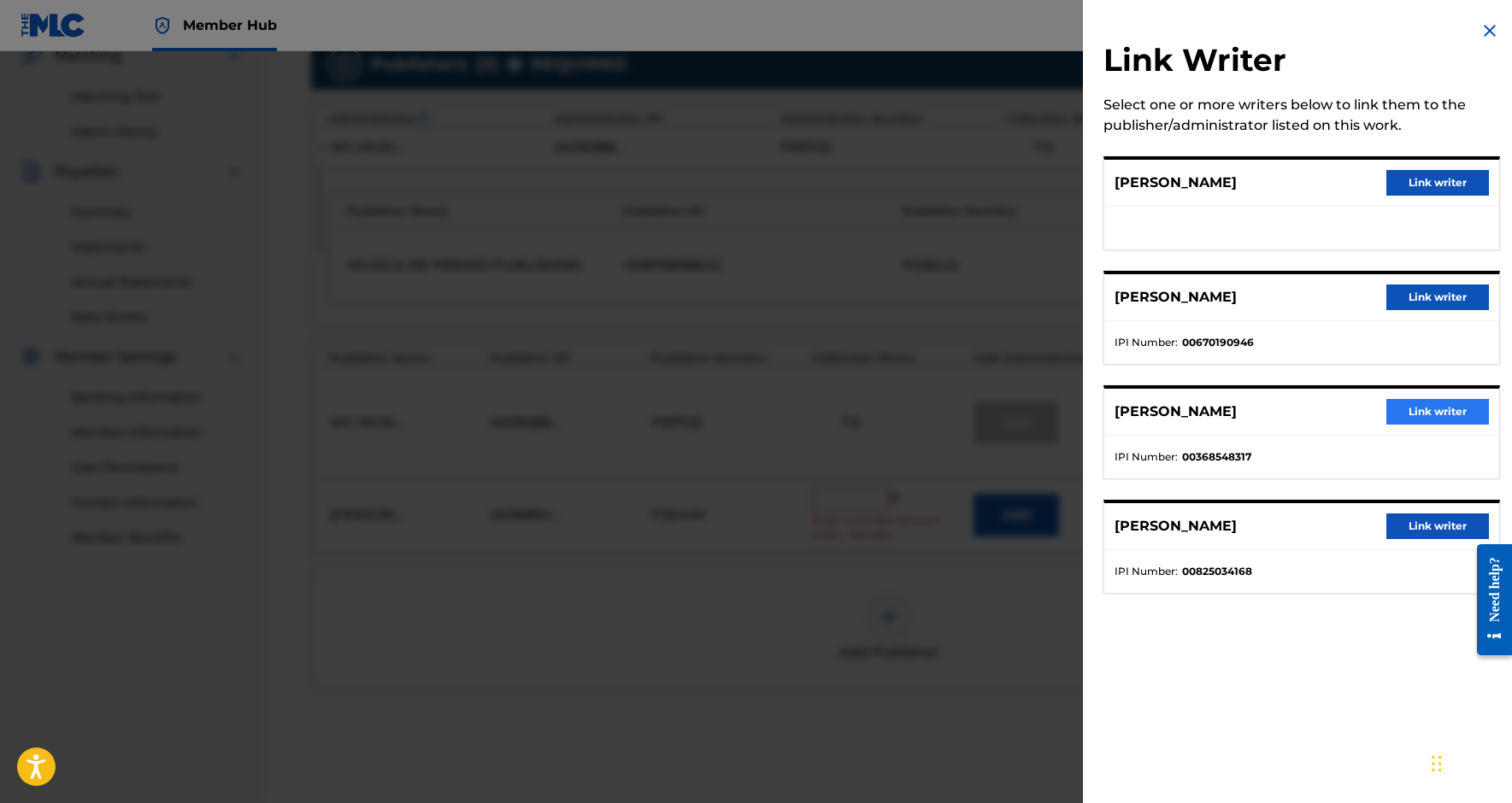
click at [1412, 406] on button "Link writer" at bounding box center [1438, 412] width 102 height 26
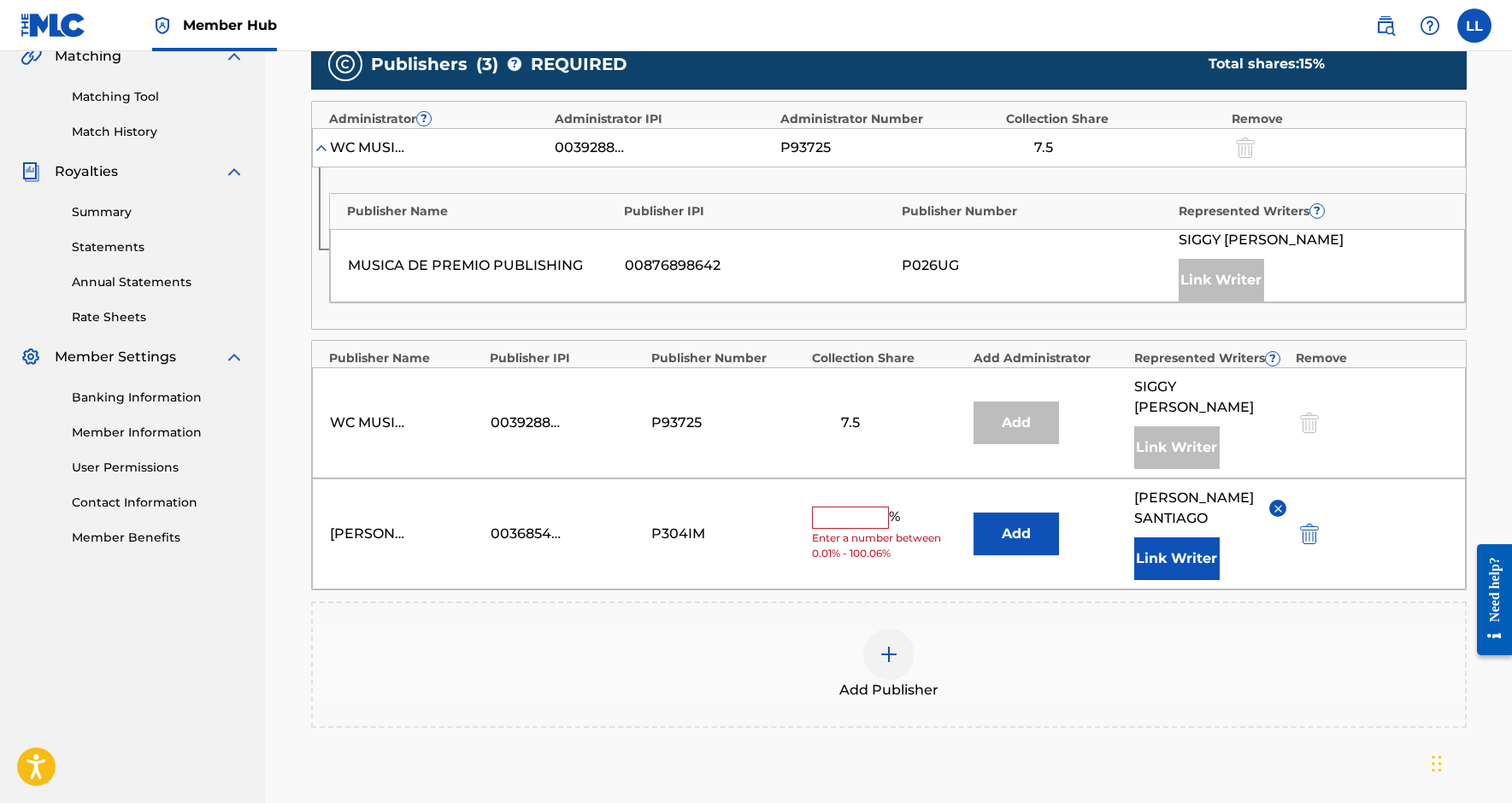
click at [870, 523] on input "text" at bounding box center [851, 518] width 77 height 22
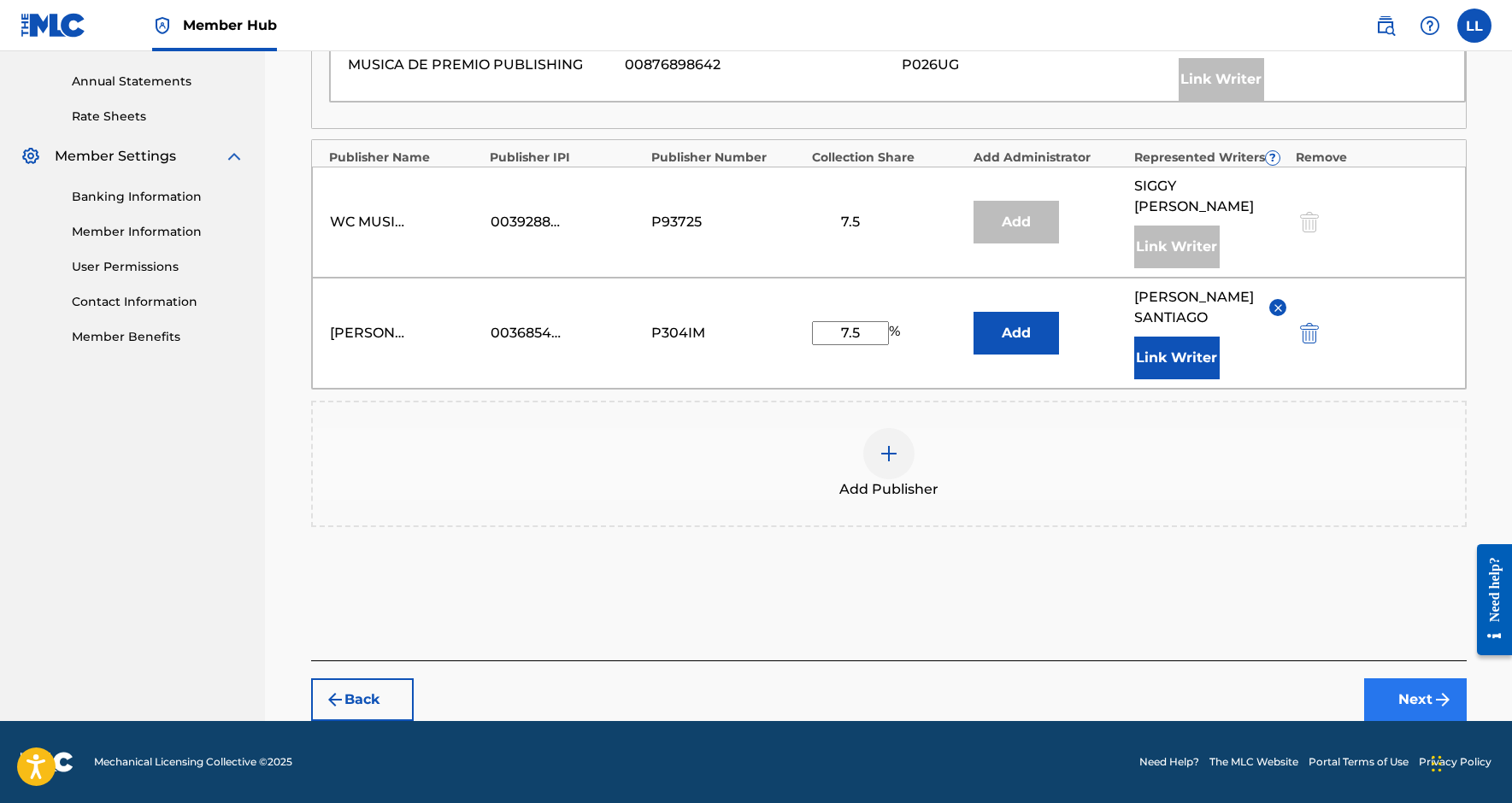
type input "7.5"
click at [1403, 700] on button "Next" at bounding box center [1415, 700] width 102 height 43
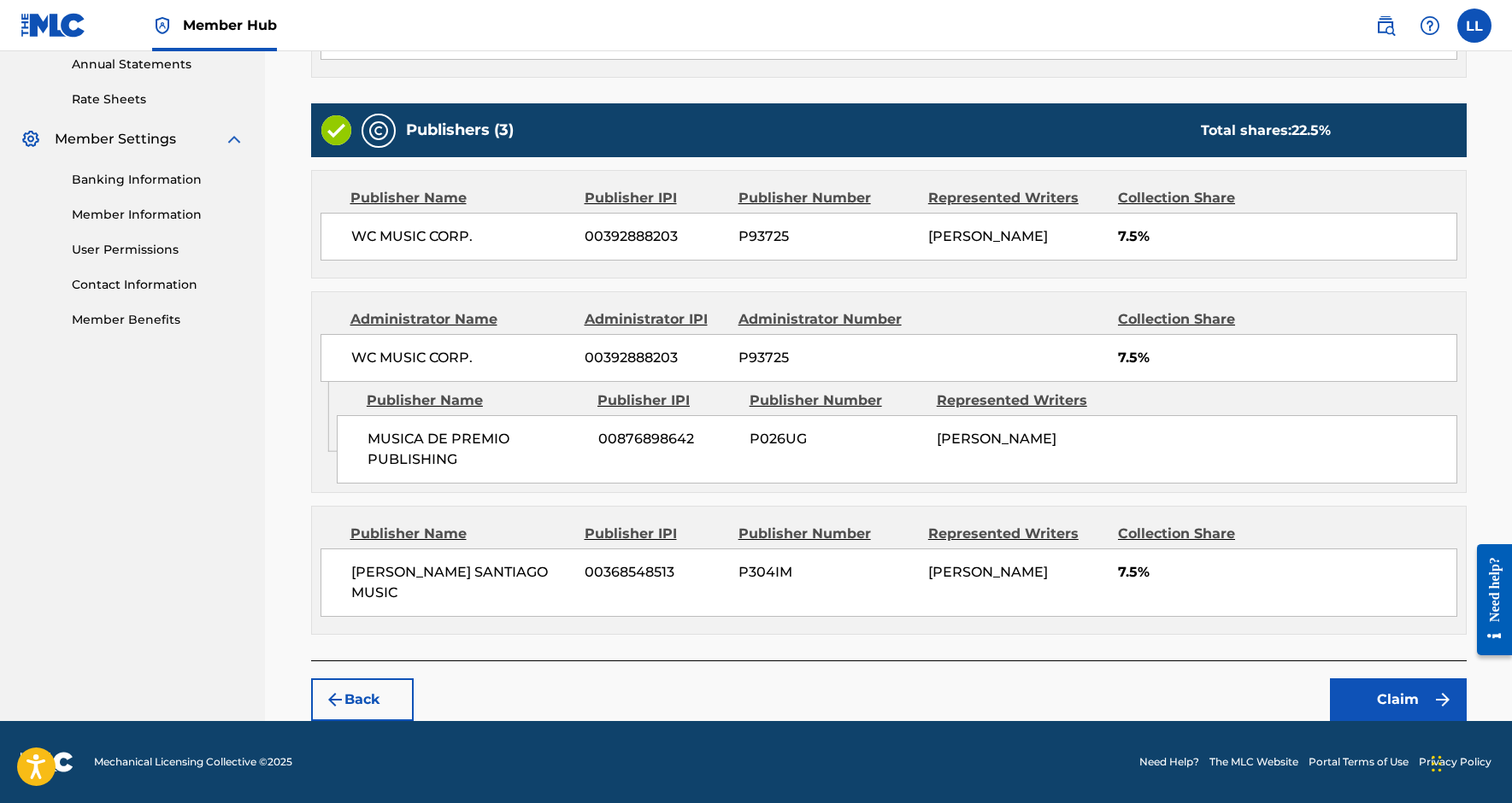
scroll to position [644, 0]
click at [1397, 694] on button "Claim" at bounding box center [1398, 700] width 136 height 43
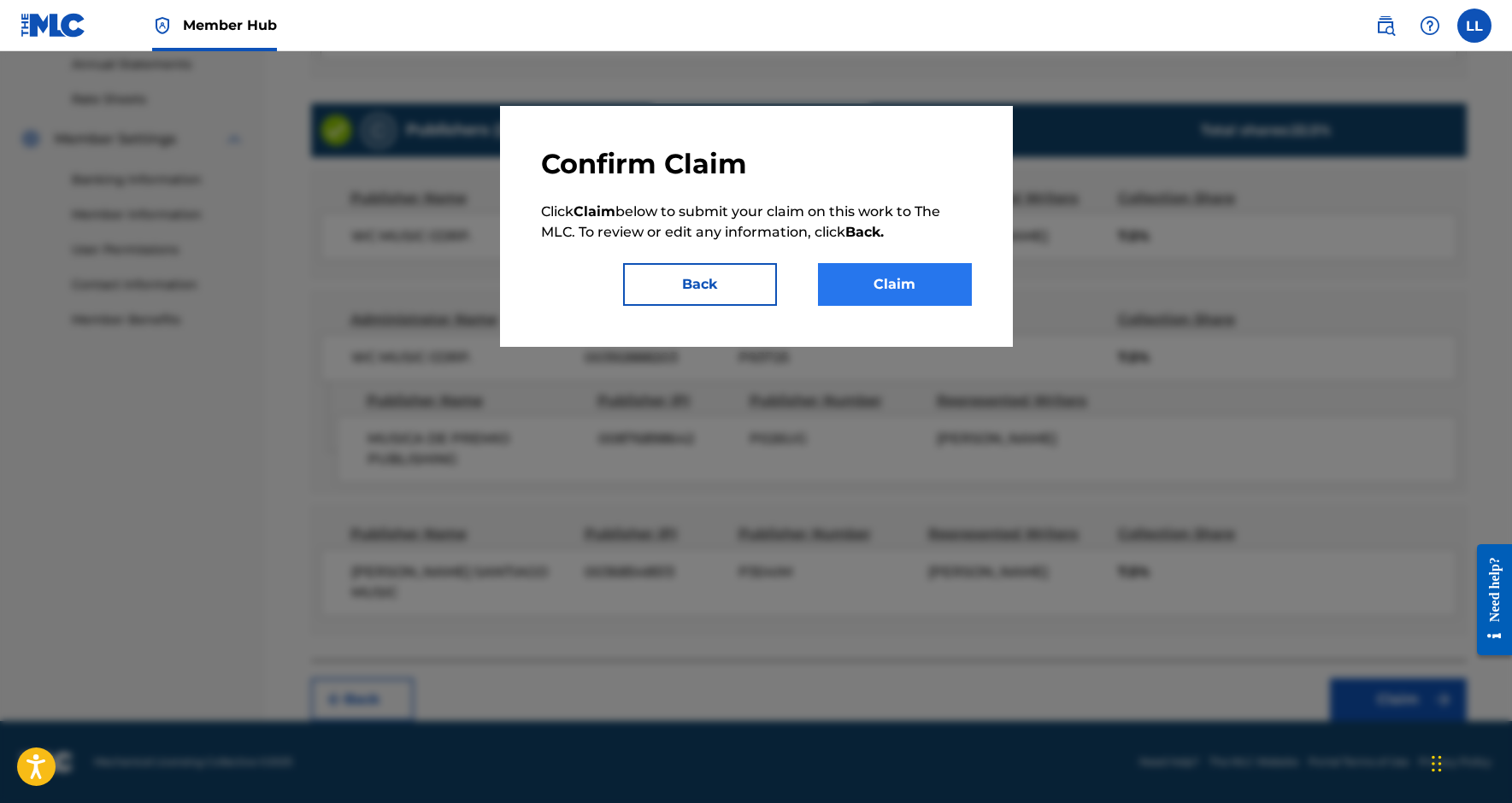
click at [911, 277] on button "Claim" at bounding box center [895, 284] width 153 height 43
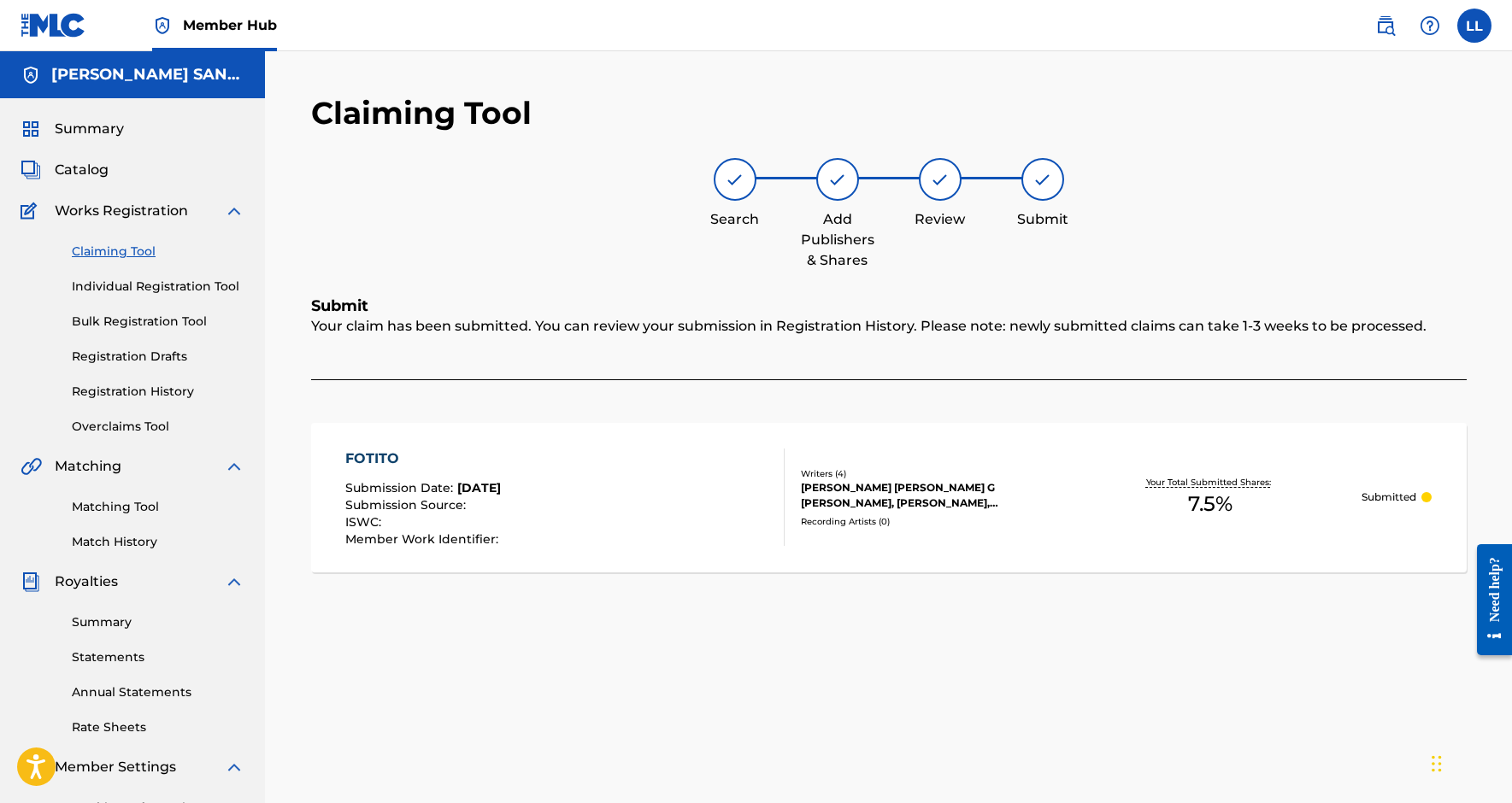
scroll to position [0, 0]
click at [135, 287] on link "Individual Registration Tool" at bounding box center [158, 287] width 172 height 18
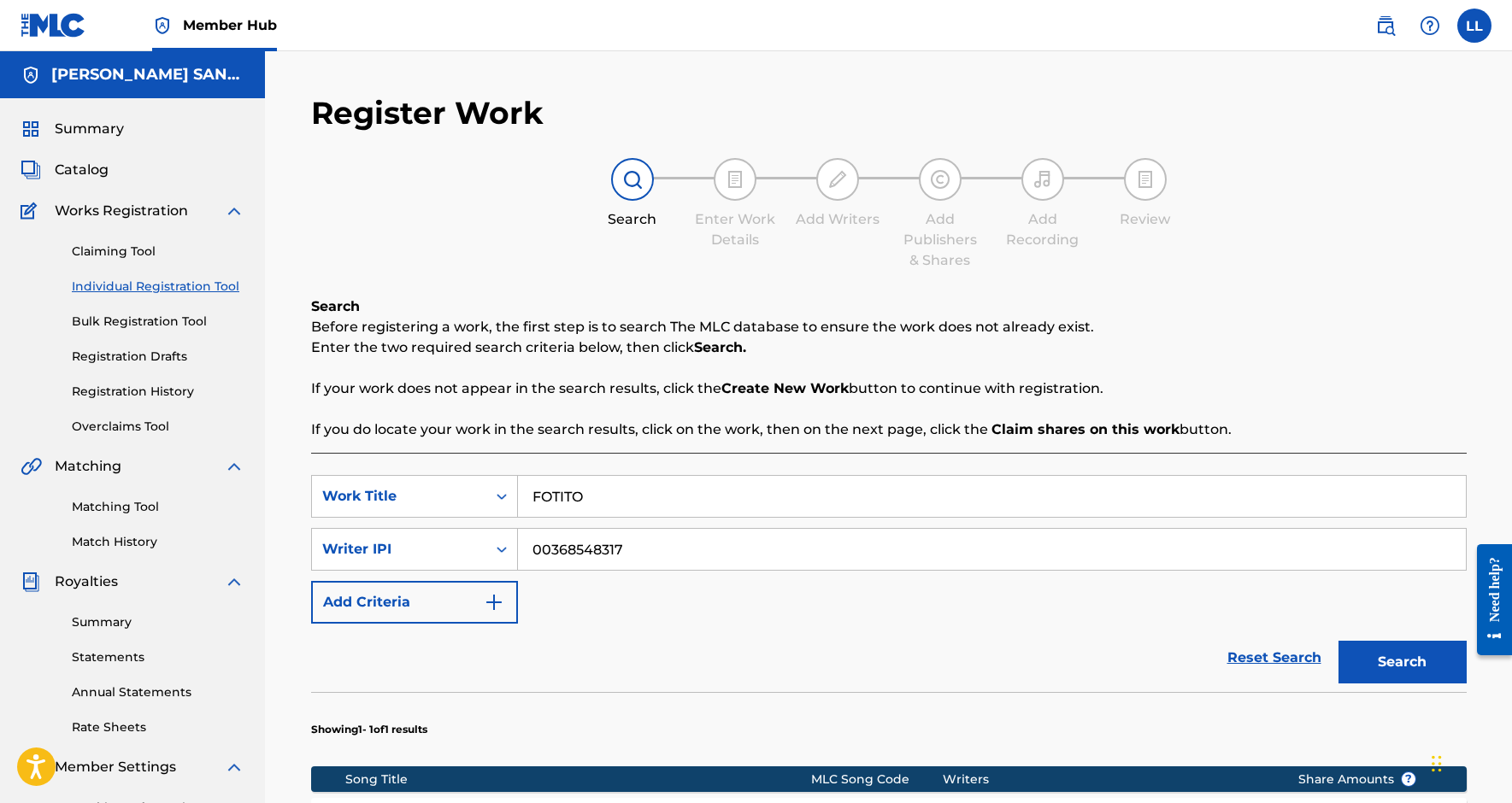
click at [337, 0] on nav "Member Hub LL LL [PERSON_NAME] [EMAIL_ADDRESS][DOMAIN_NAME] Notification Prefer…" at bounding box center [756, 25] width 1512 height 51
drag, startPoint x: 639, startPoint y: 487, endPoint x: 634, endPoint y: 506, distance: 19.6
click at [634, 506] on input "FOTITO" at bounding box center [992, 497] width 948 height 41
paste input "GAFAS CAZAL"
type input "GAFAS CAZAL"
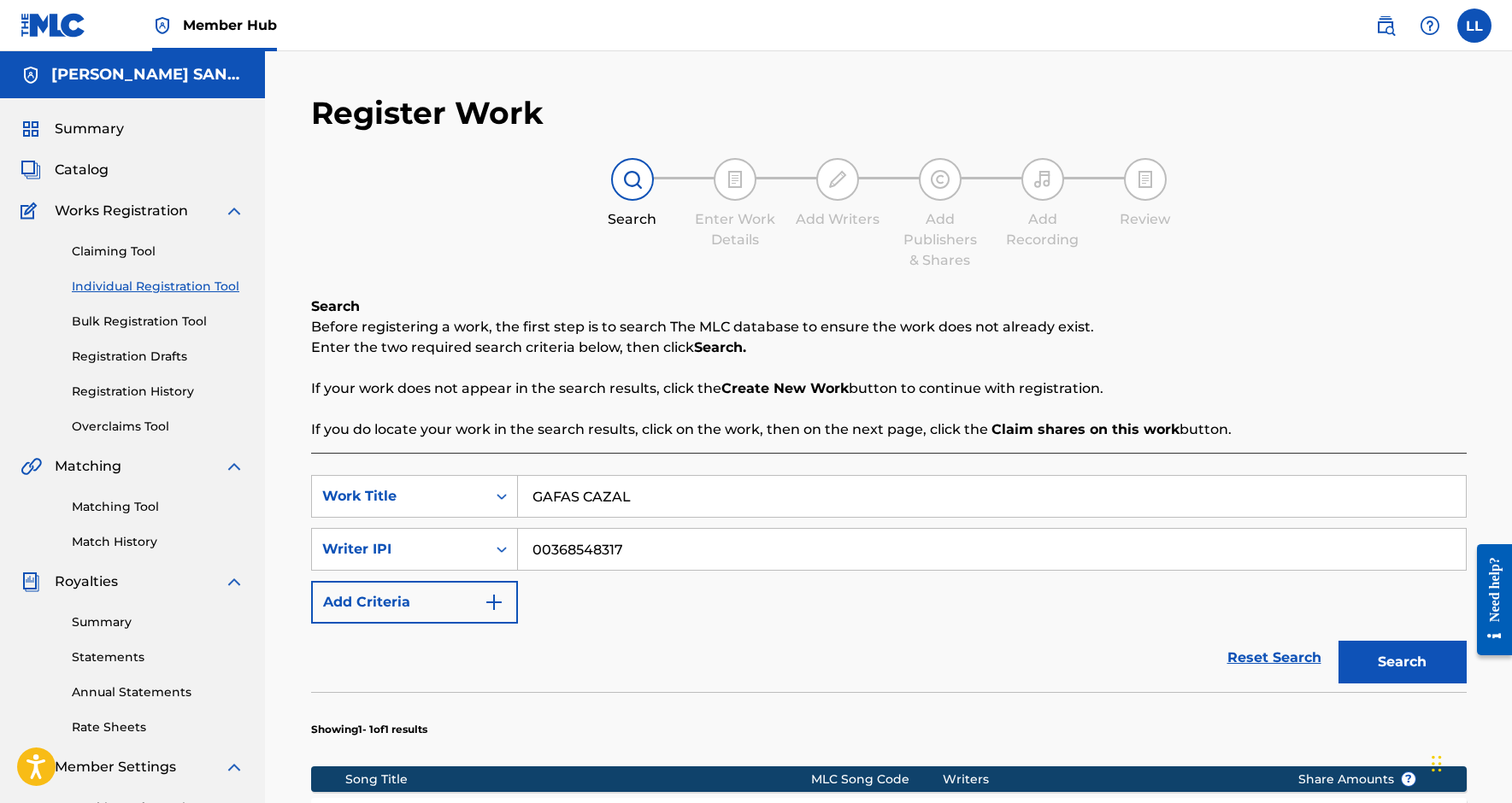
click at [1402, 662] on button "Search" at bounding box center [1403, 662] width 128 height 43
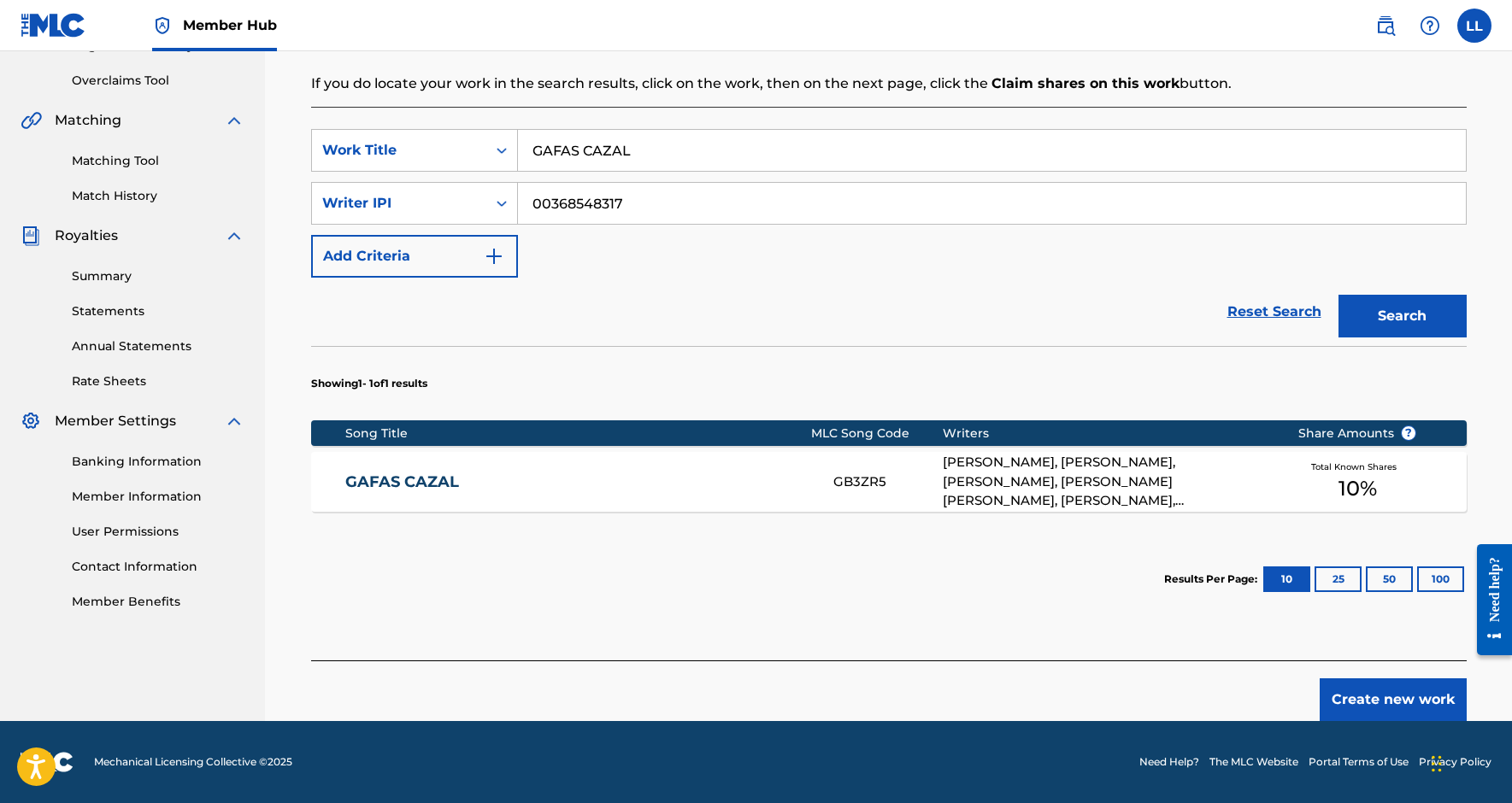
scroll to position [346, 0]
click at [473, 491] on link "GAFAS CAZAL" at bounding box center [578, 483] width 465 height 20
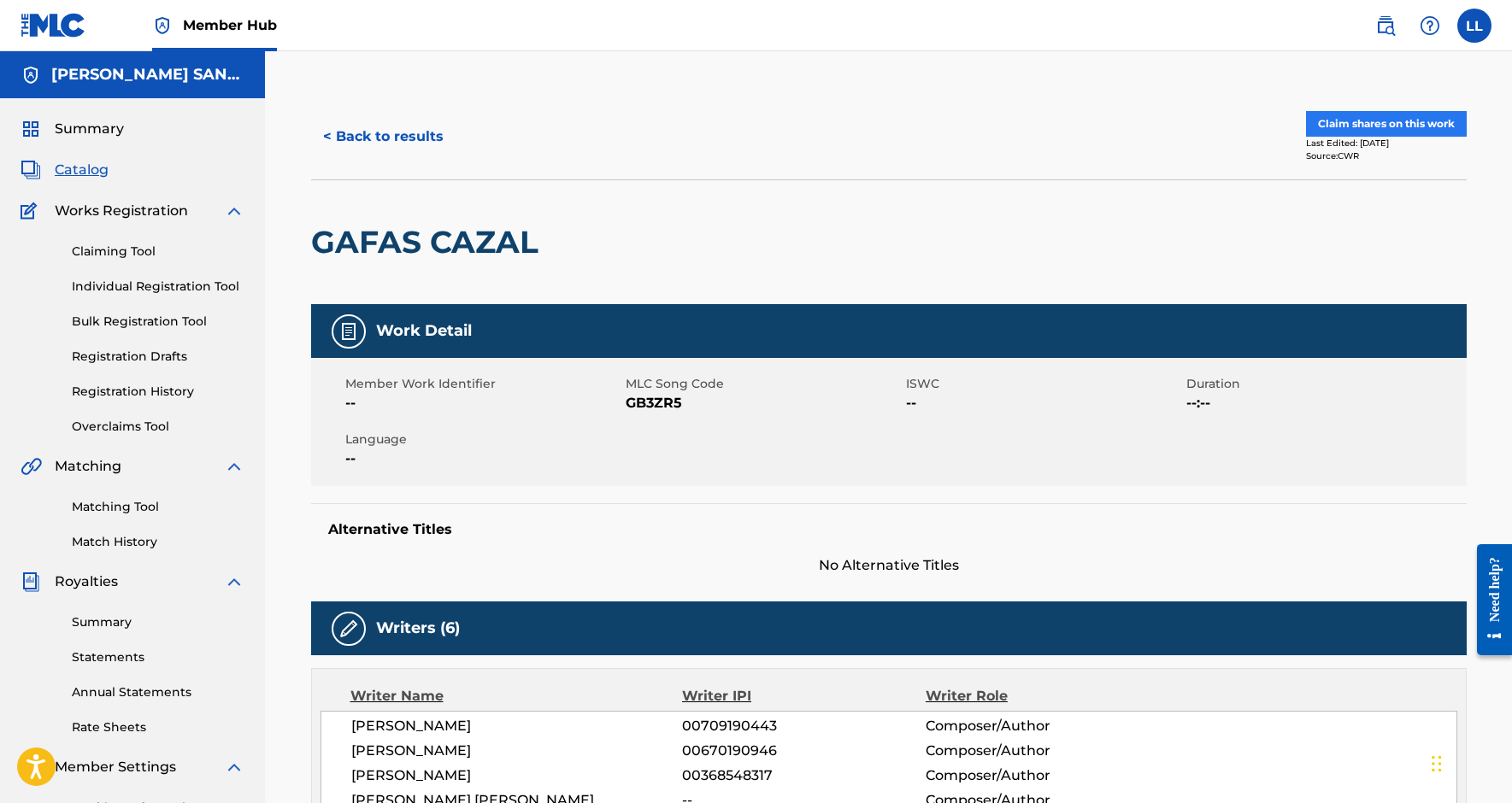
click at [1385, 121] on button "Claim shares on this work" at bounding box center [1386, 124] width 161 height 26
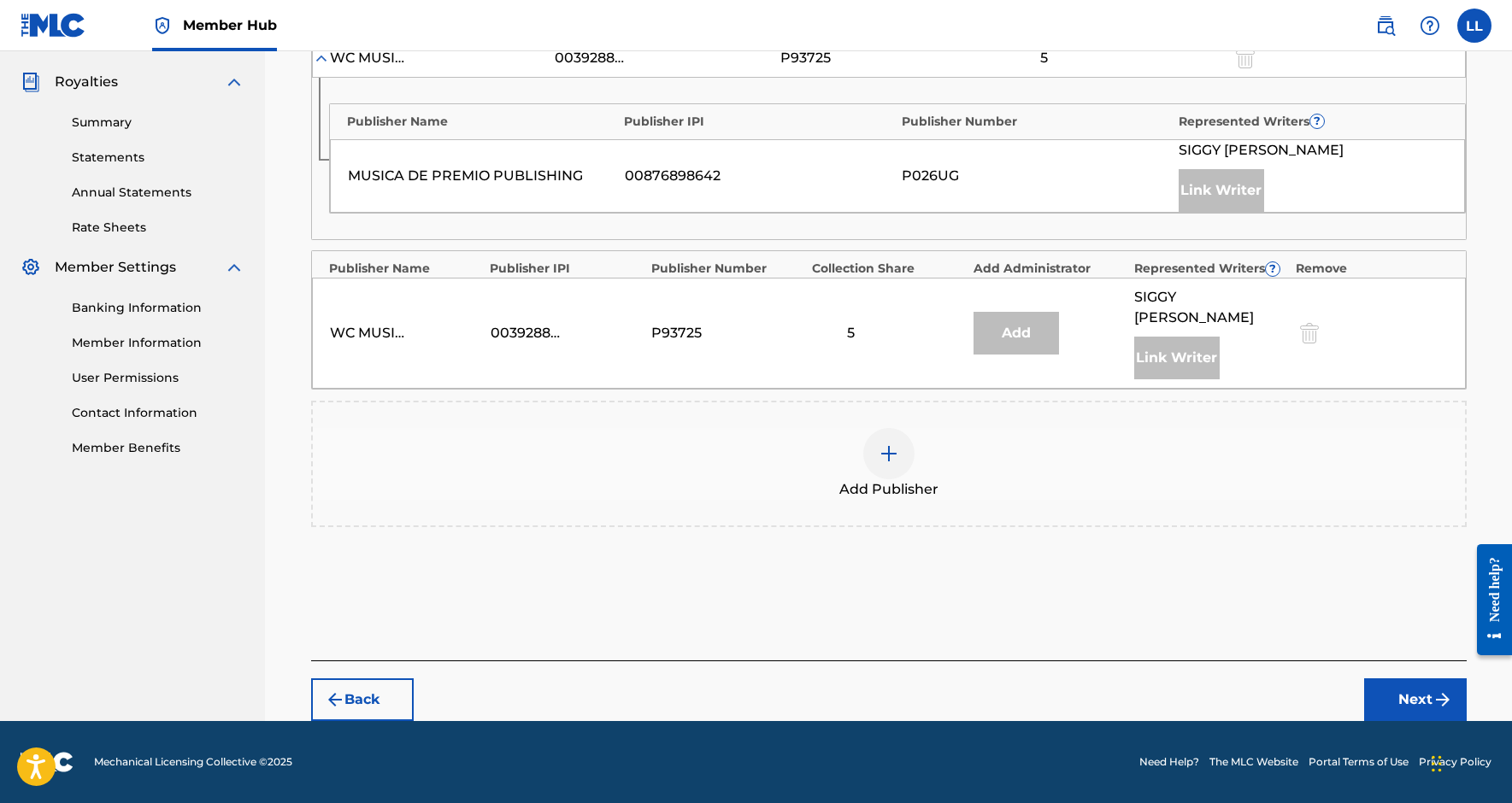
scroll to position [499, 0]
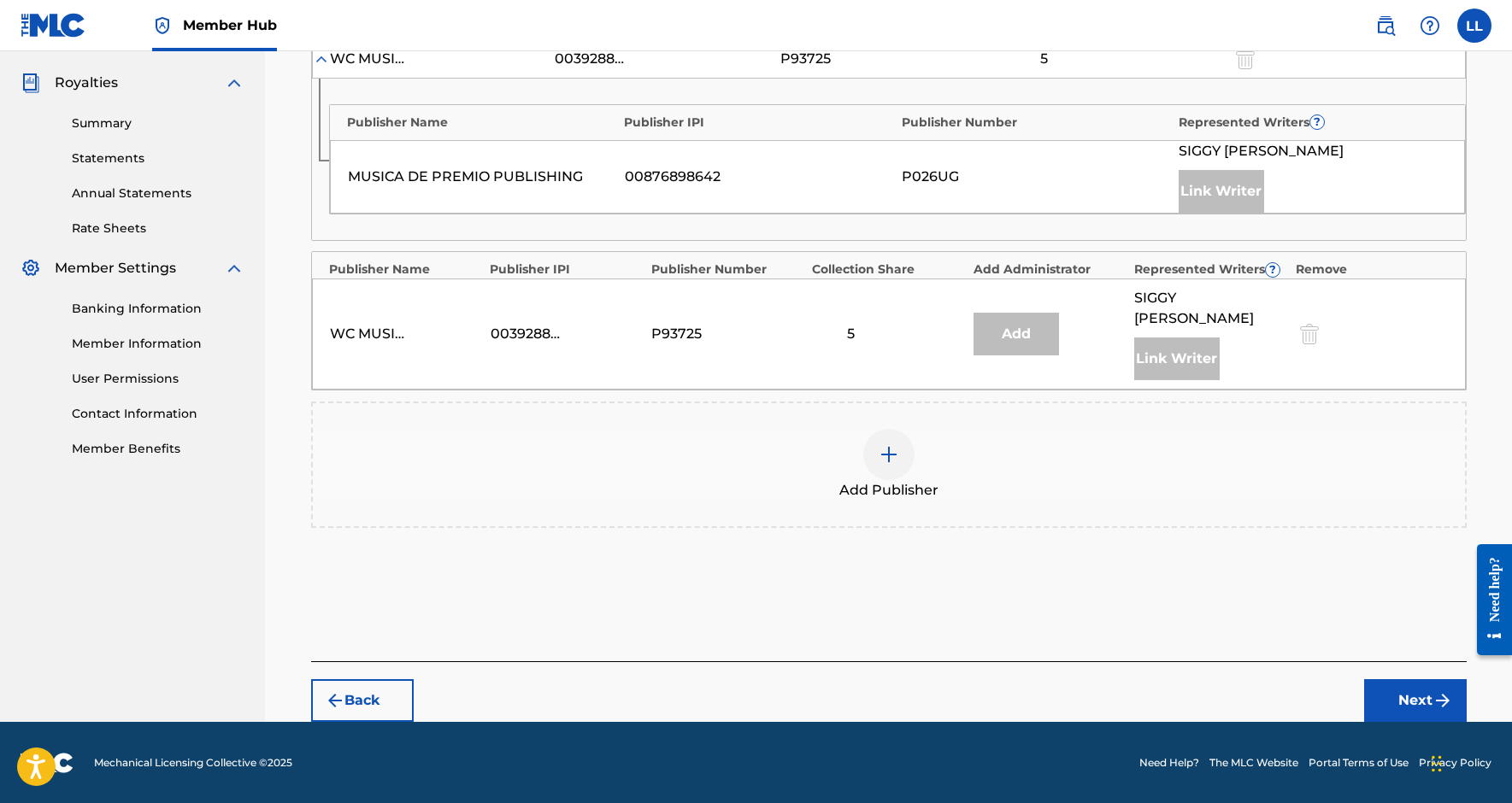
click at [865, 470] on div "Add Publisher" at bounding box center [889, 465] width 1152 height 72
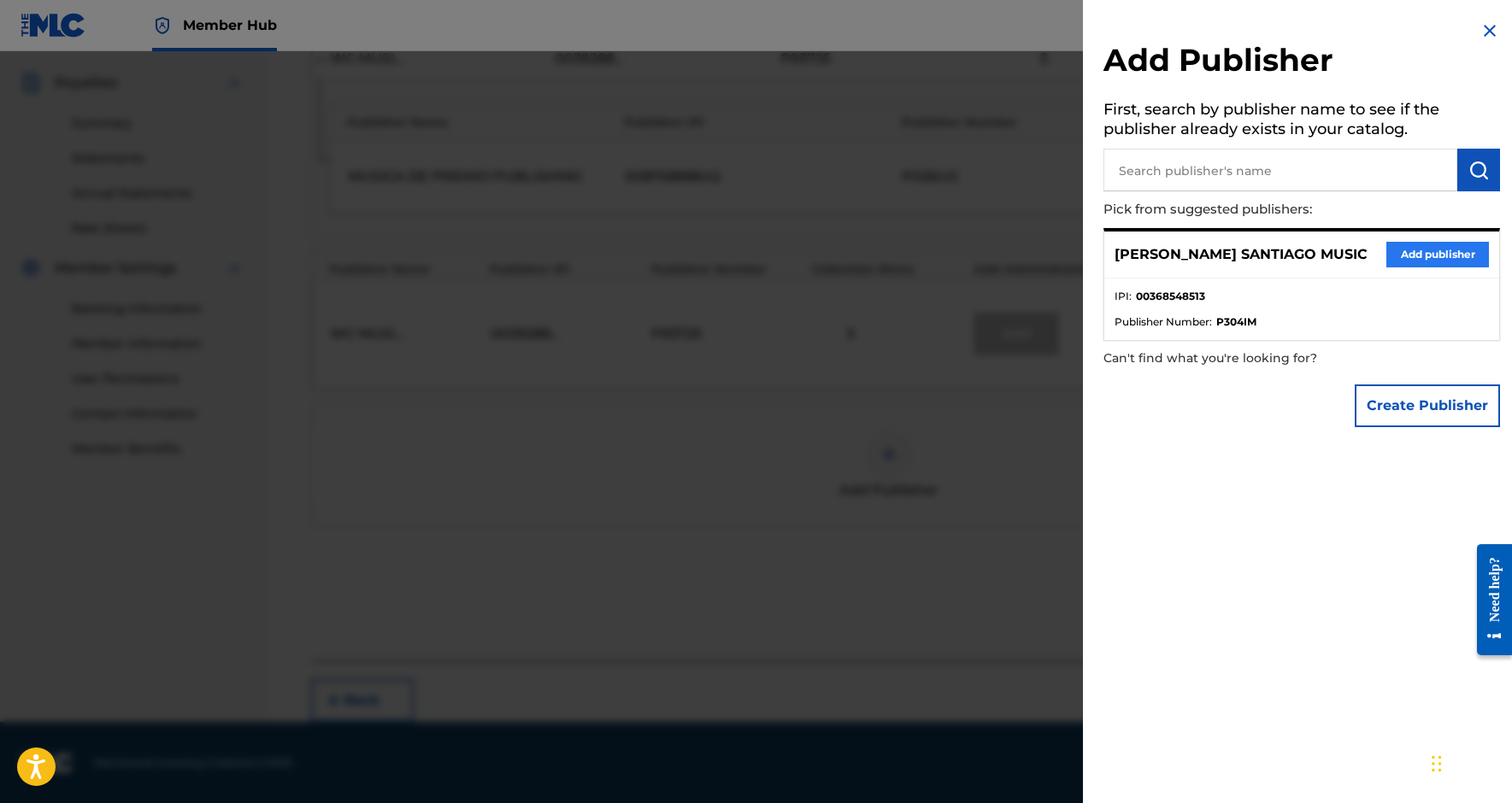
click at [1437, 250] on button "Add publisher" at bounding box center [1438, 255] width 102 height 26
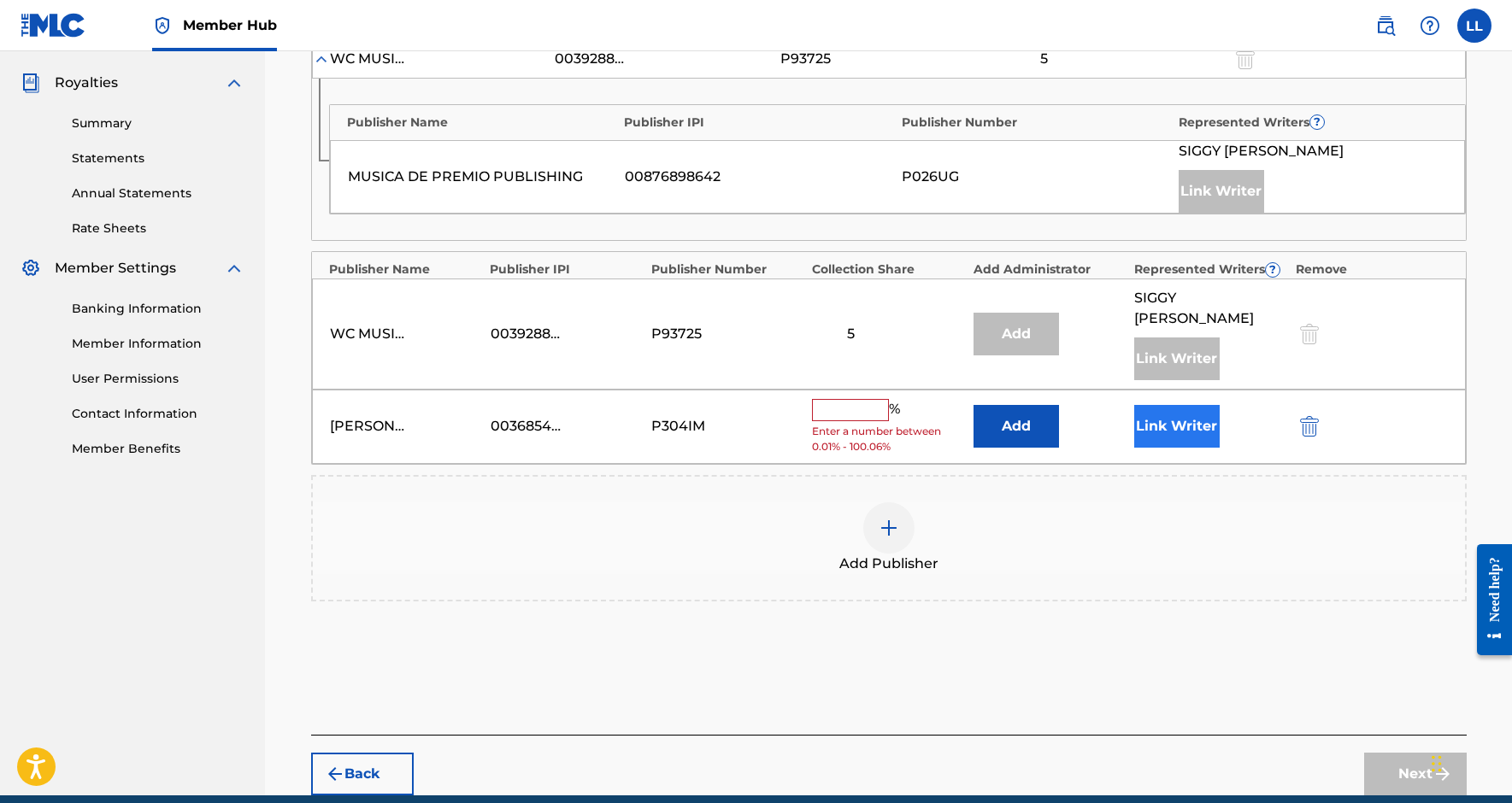
click at [1193, 427] on button "Link Writer" at bounding box center [1176, 427] width 85 height 43
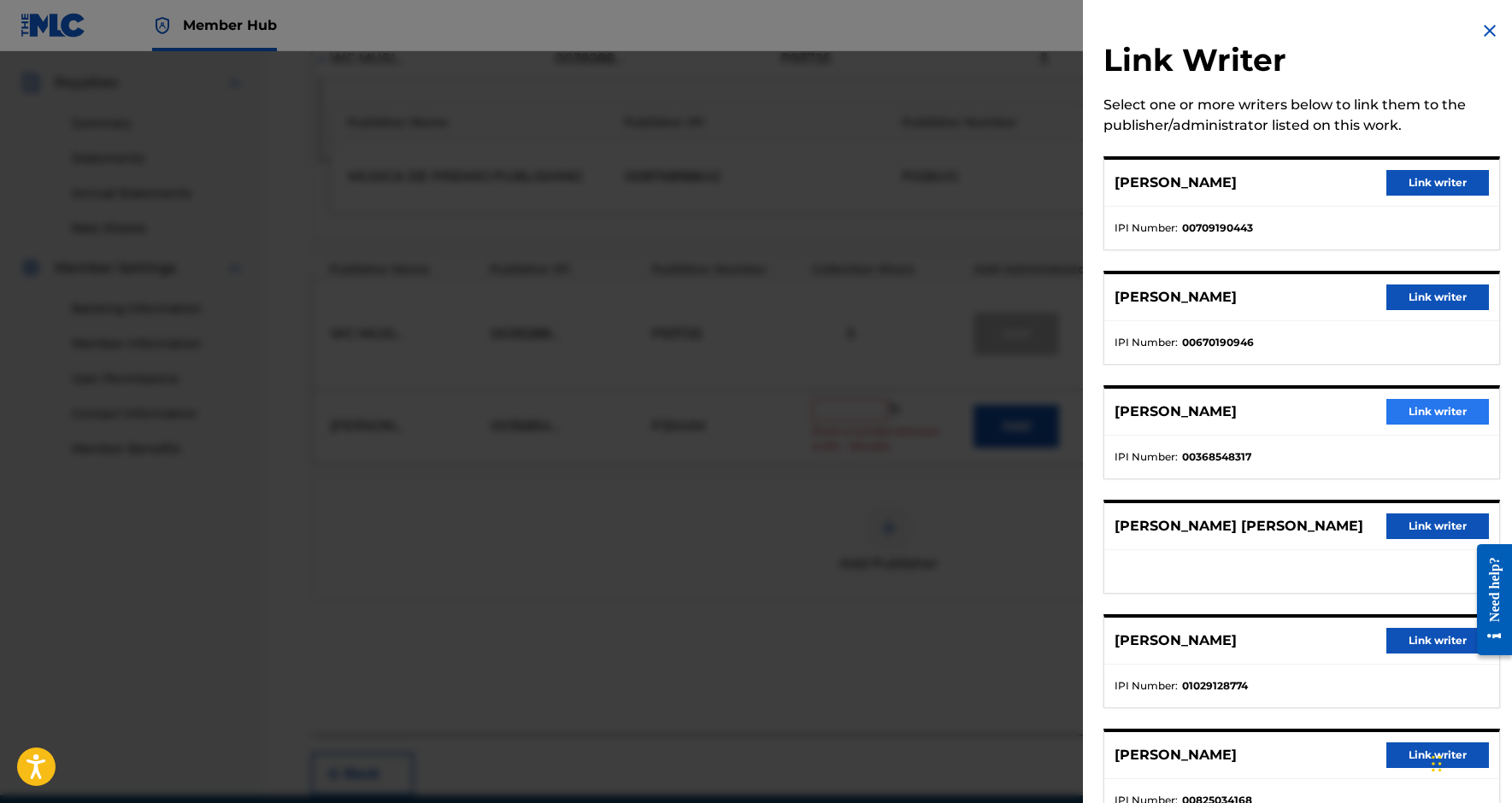
click at [1455, 406] on button "Link writer" at bounding box center [1438, 412] width 102 height 26
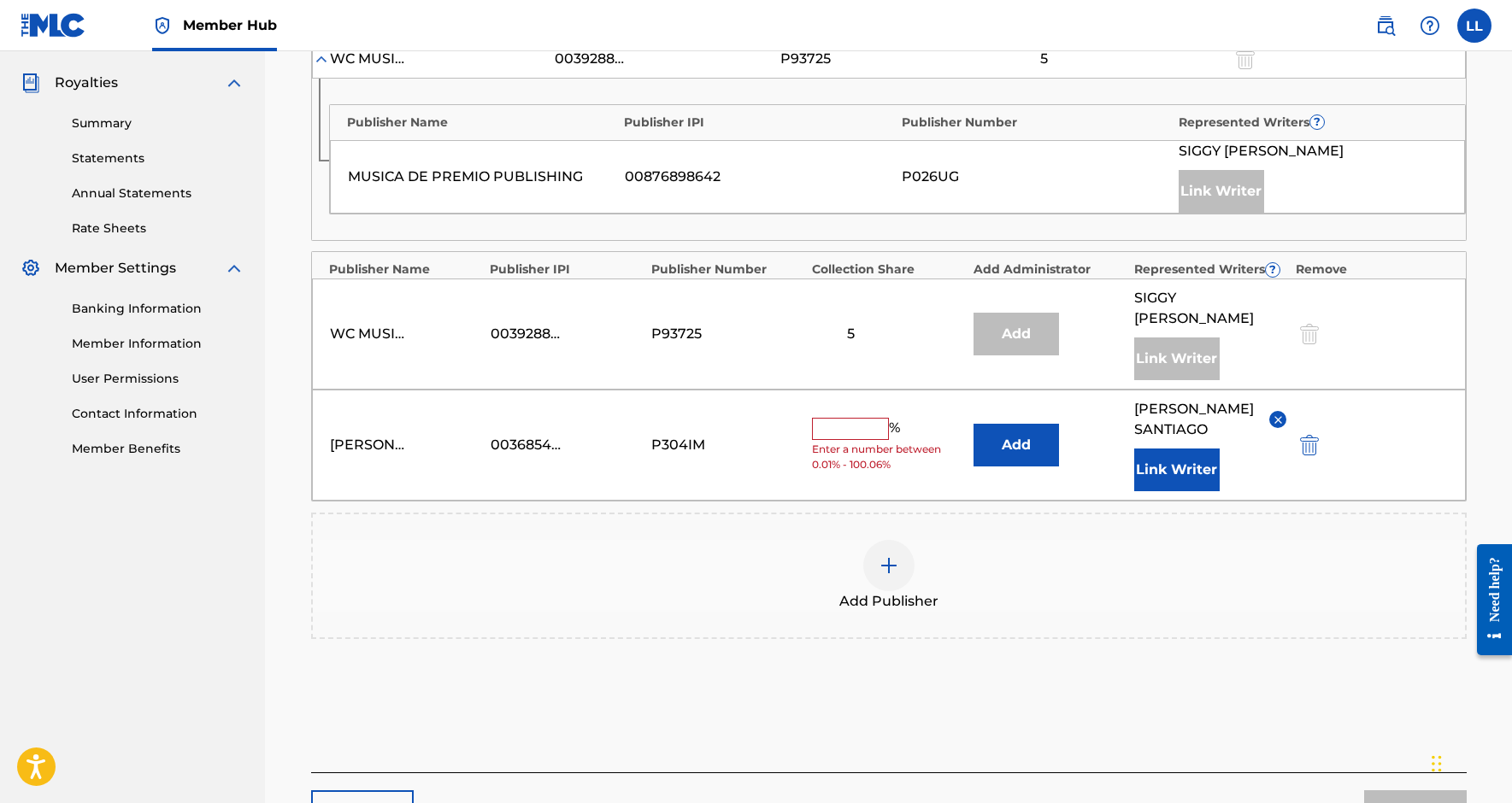
click at [852, 438] on input "text" at bounding box center [851, 429] width 77 height 22
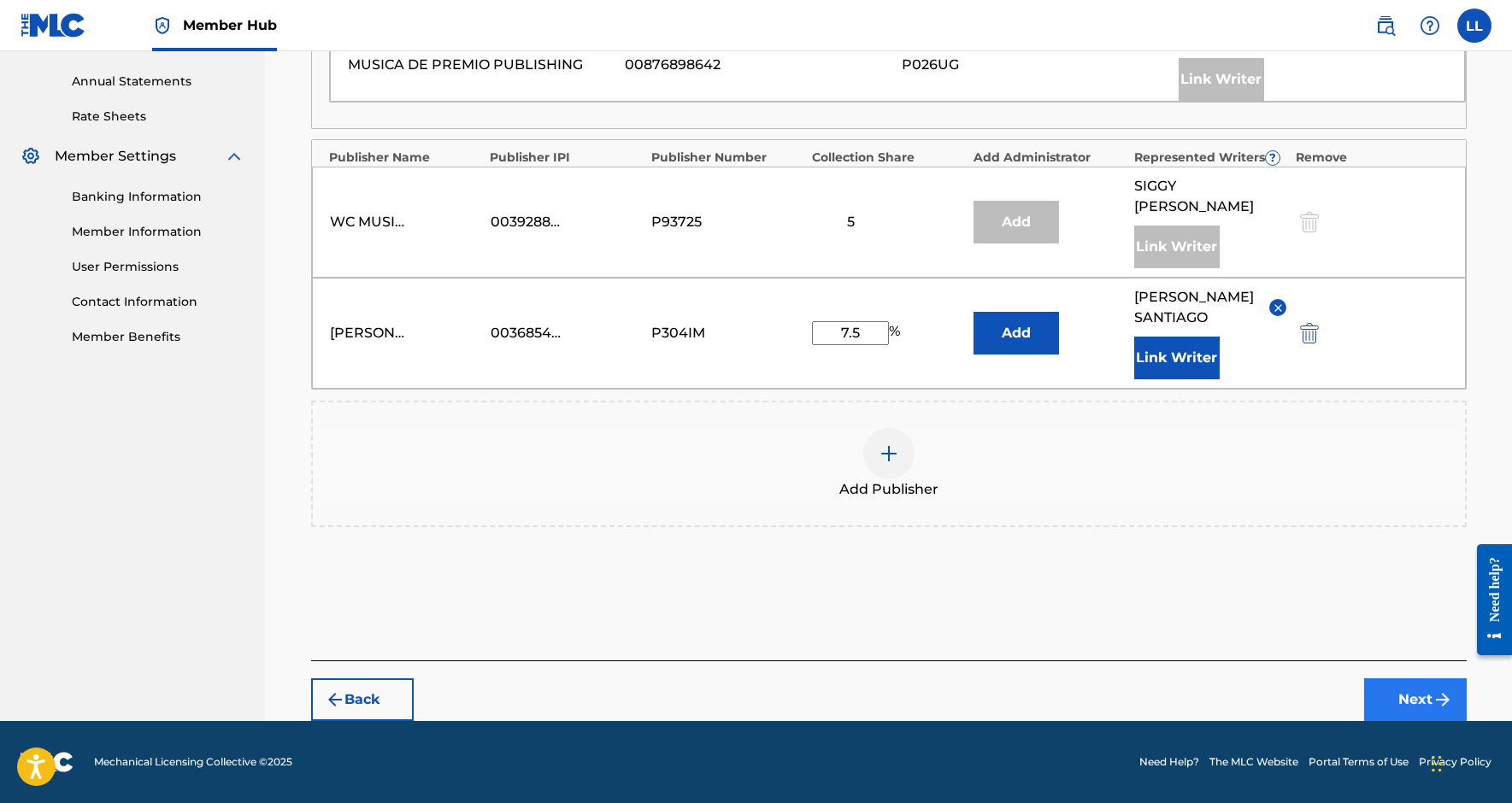
type input "7.5"
click at [1420, 709] on button "Next" at bounding box center [1415, 700] width 102 height 43
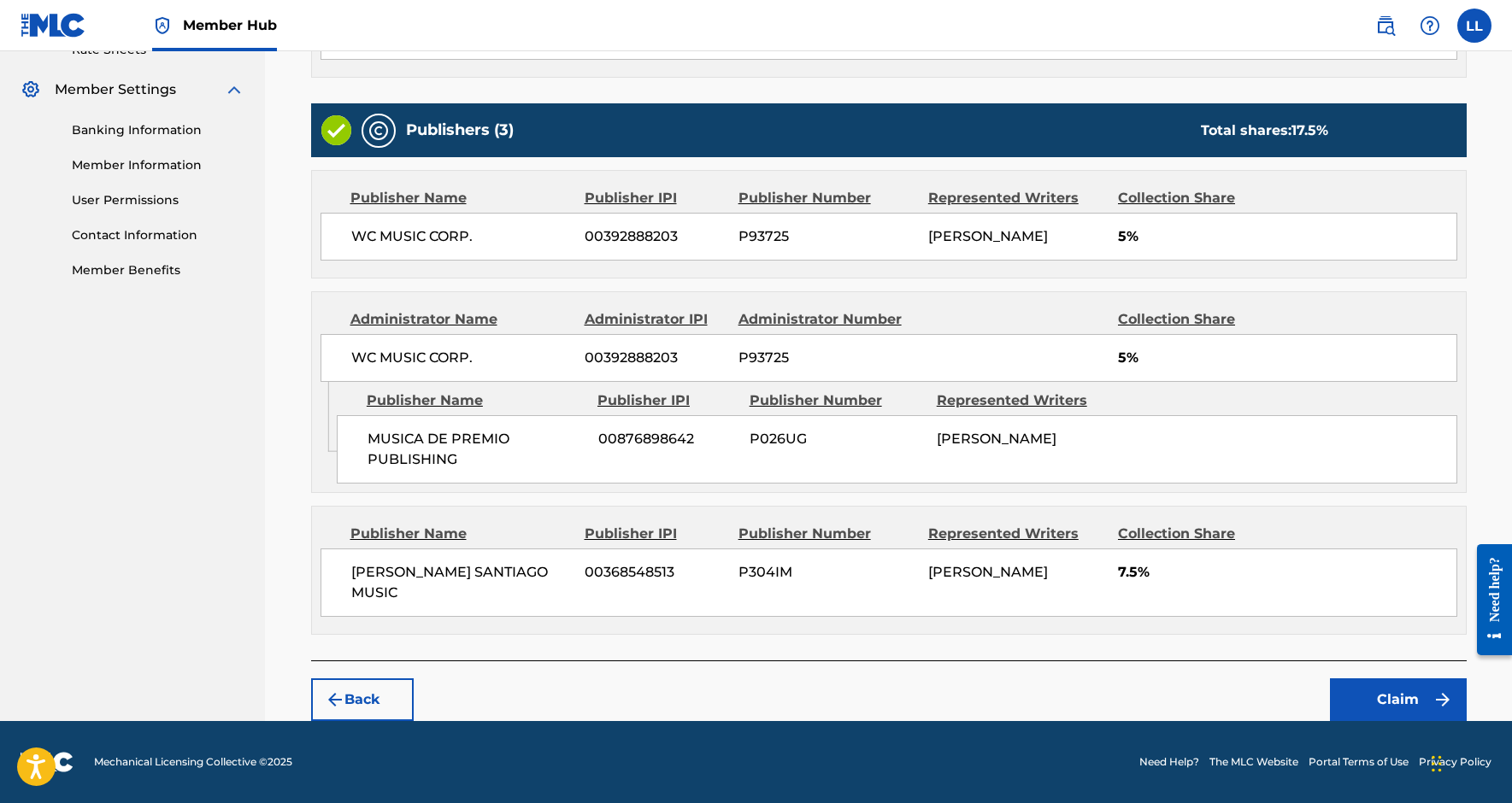
scroll to position [694, 0]
click at [1379, 704] on button "Claim" at bounding box center [1398, 700] width 136 height 43
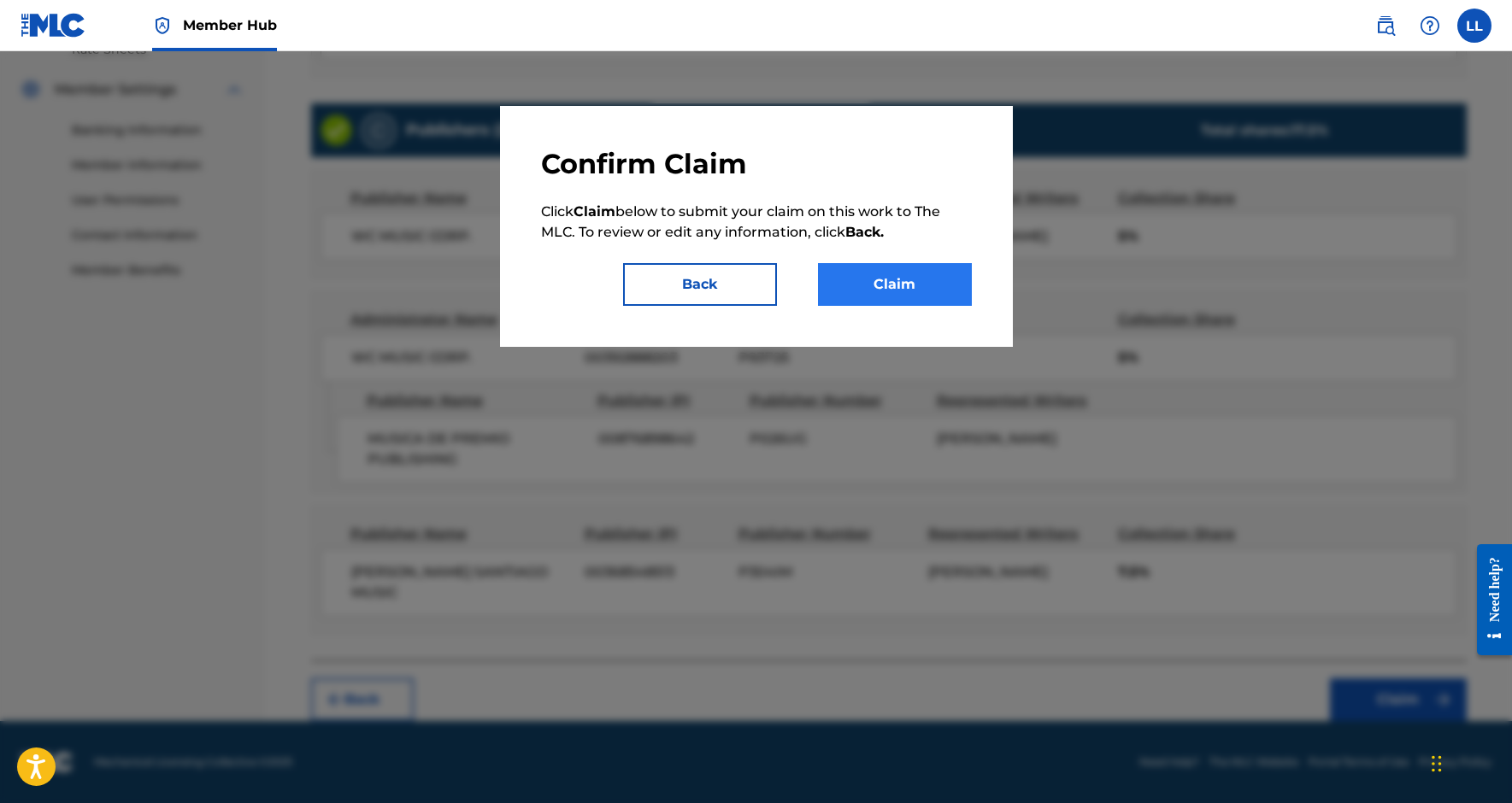
click at [910, 281] on button "Claim" at bounding box center [895, 284] width 153 height 43
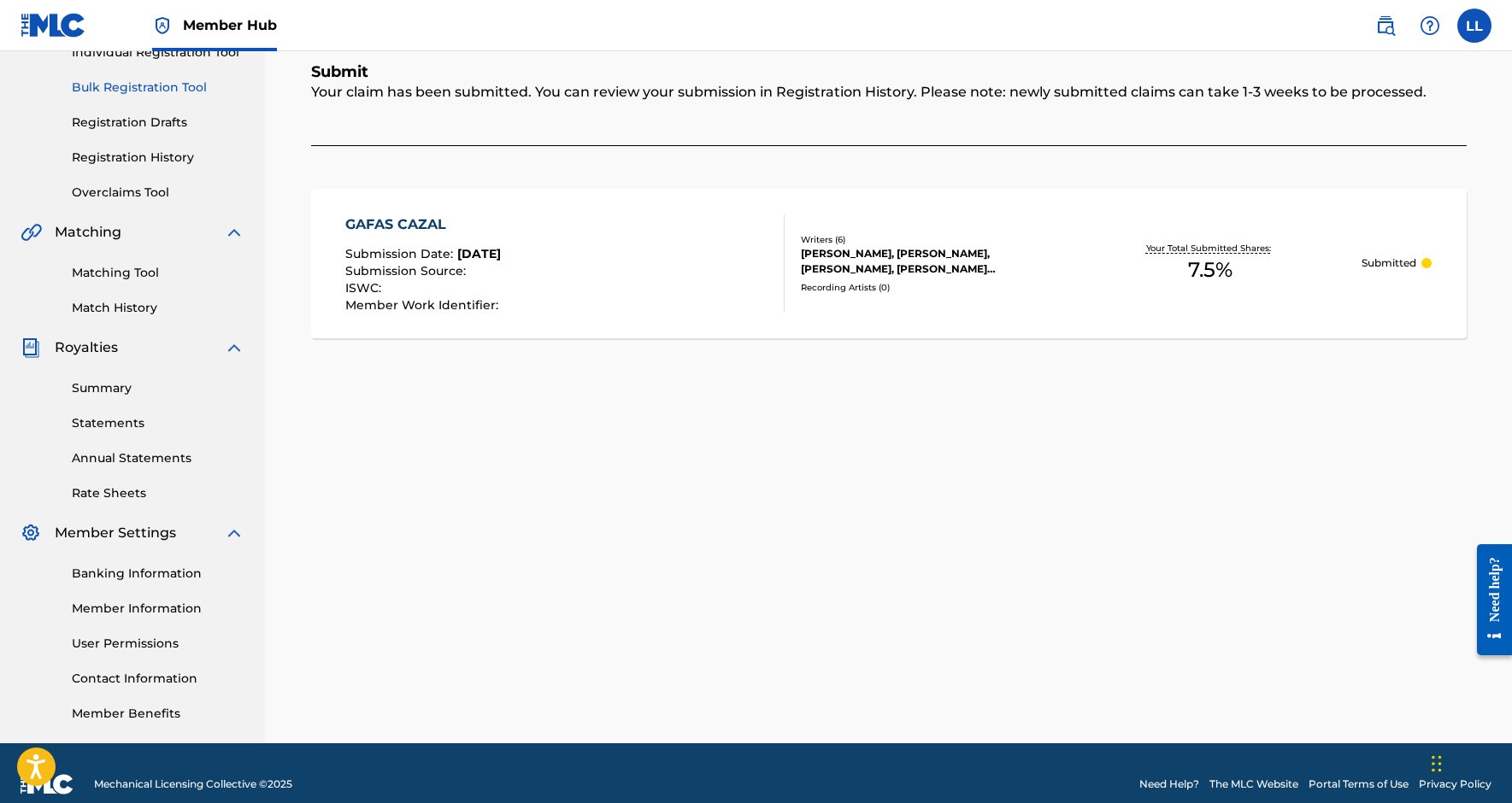
scroll to position [231, 0]
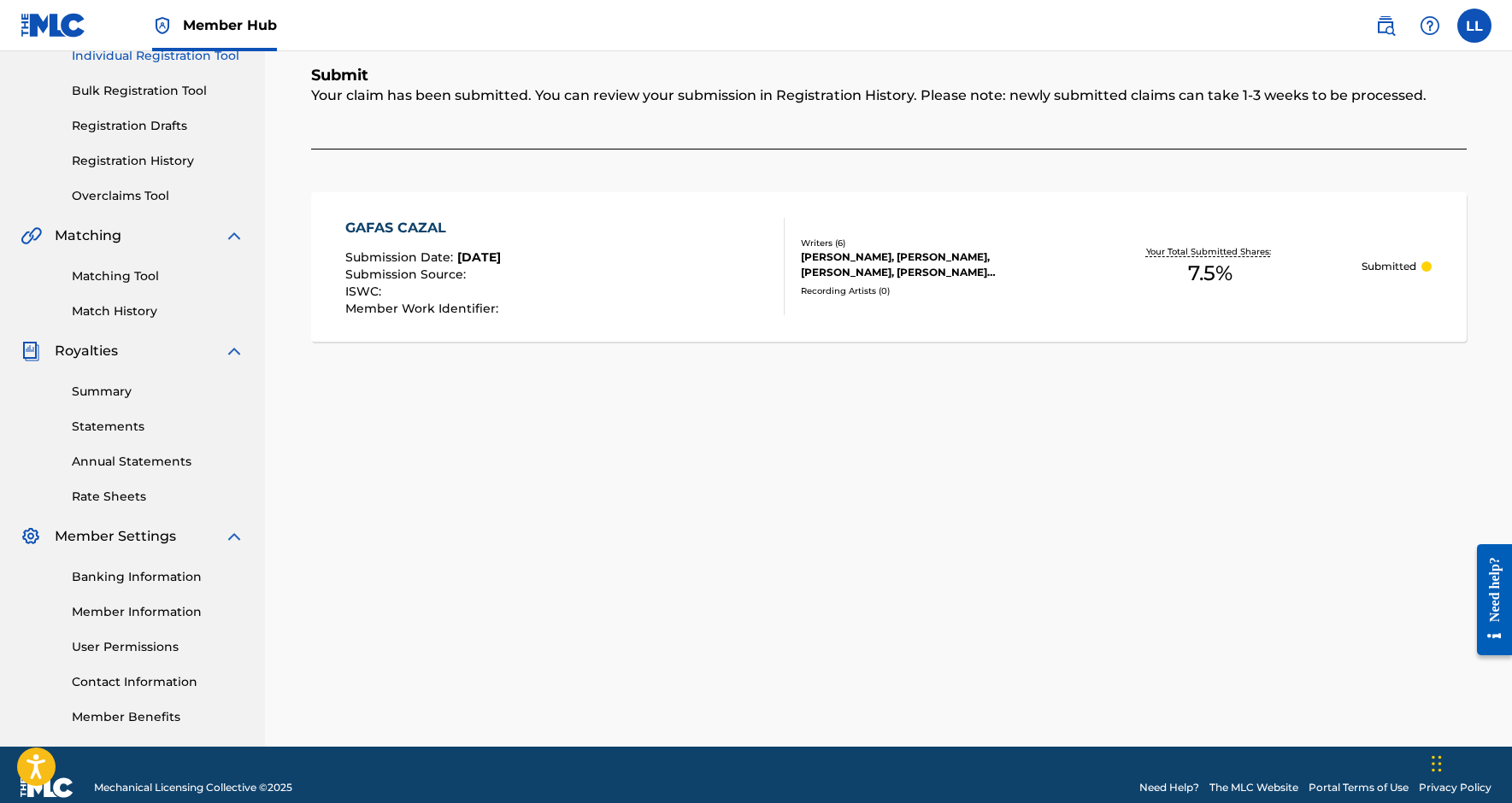
click at [179, 59] on link "Individual Registration Tool" at bounding box center [158, 56] width 172 height 18
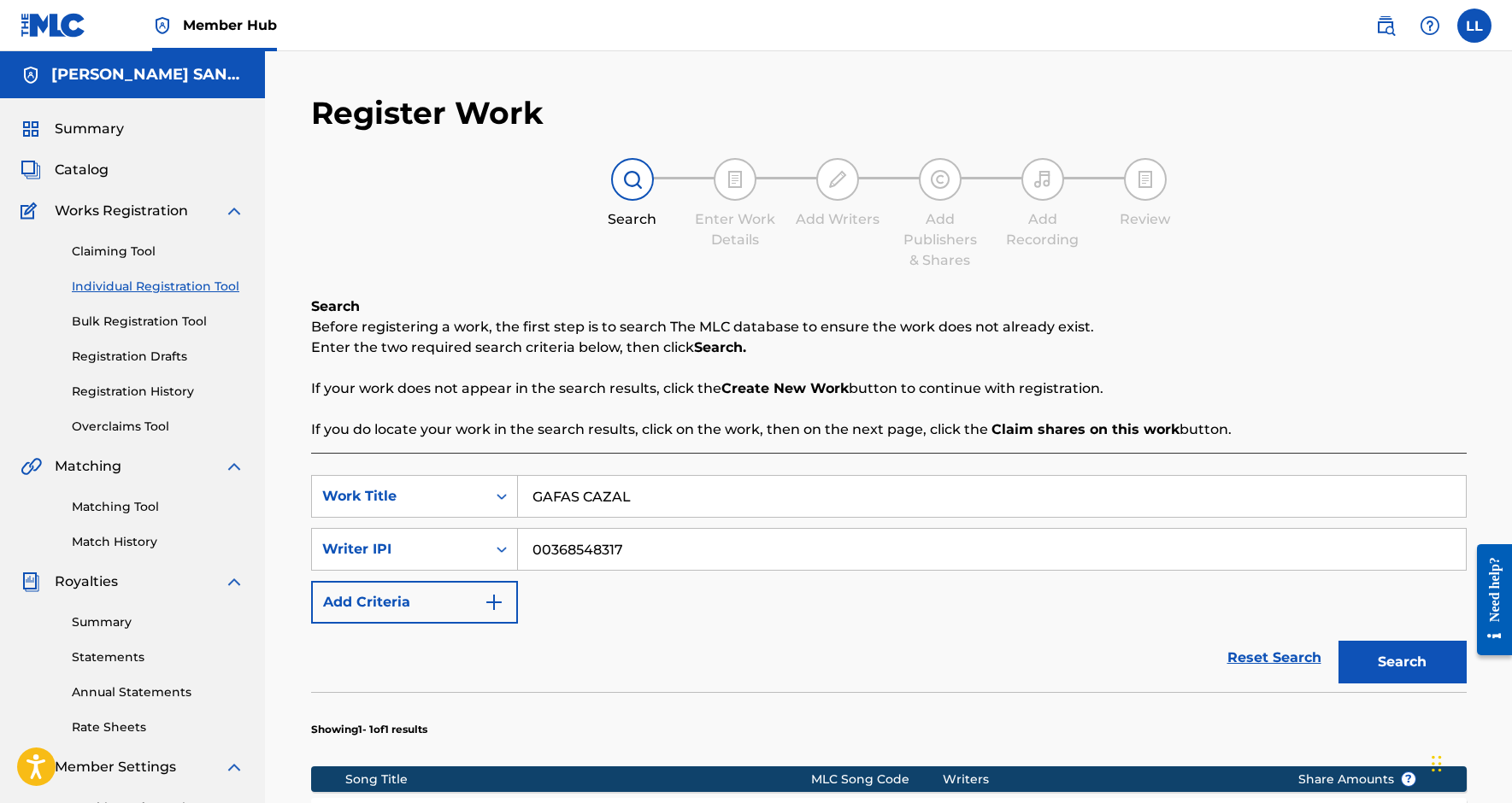
drag, startPoint x: 659, startPoint y: 510, endPoint x: 522, endPoint y: 484, distance: 139.4
click at [522, 484] on input "GAFAS CAZAL" at bounding box center [992, 497] width 948 height 41
paste input "LONELY"
type input "LONELY"
click at [1402, 662] on button "Search" at bounding box center [1403, 662] width 128 height 43
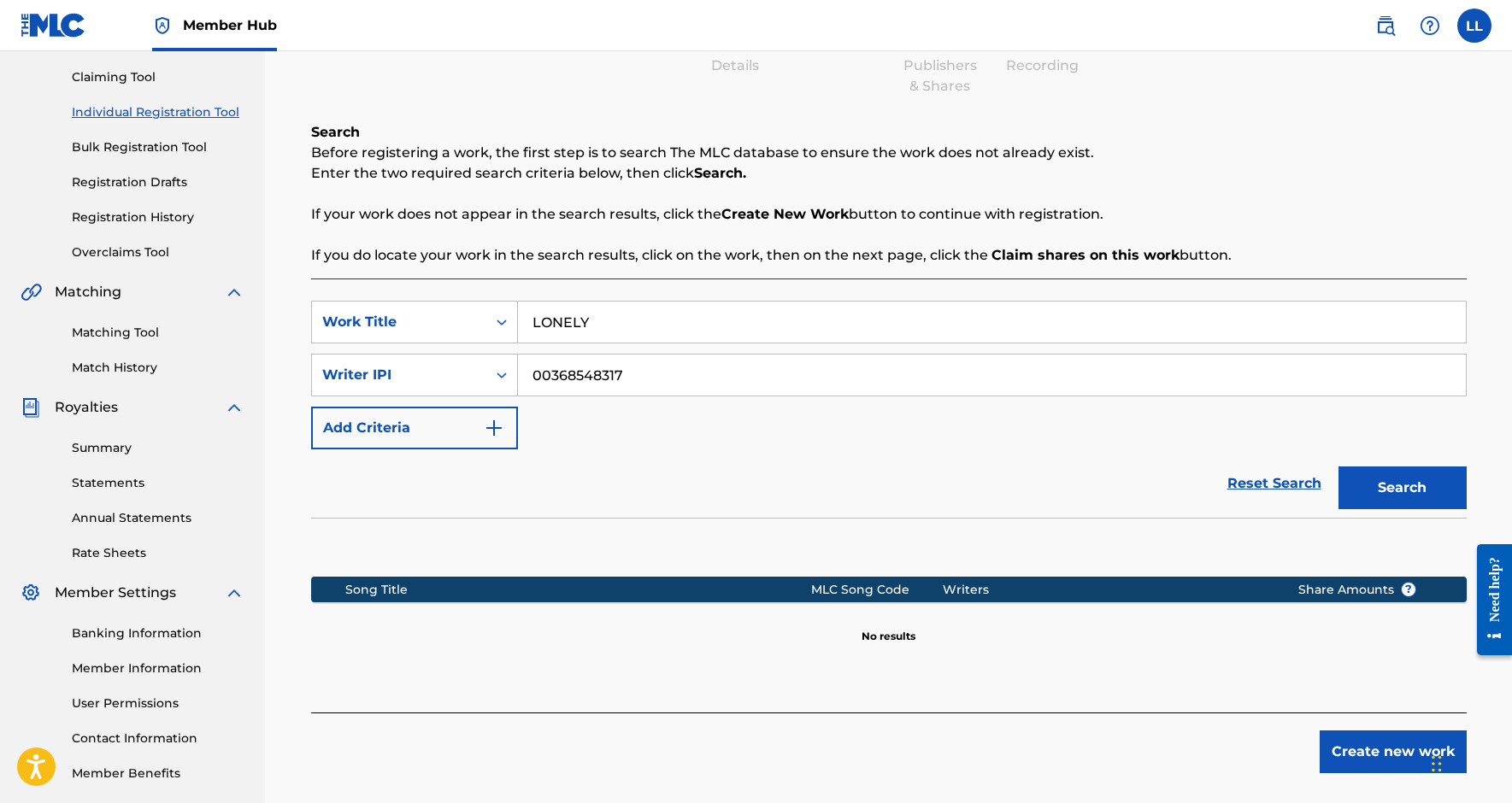
scroll to position [190, 0]
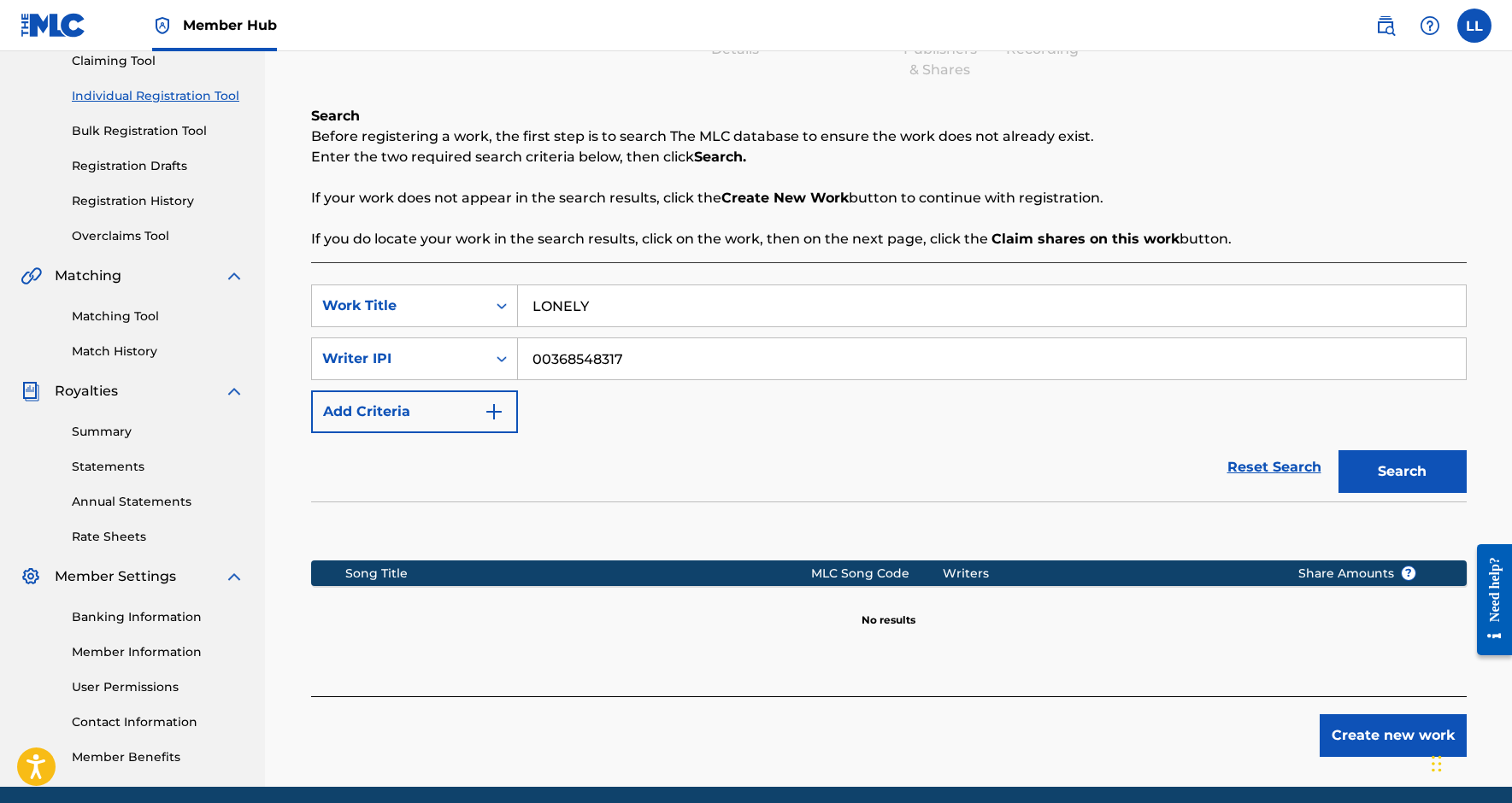
click at [531, 301] on input "LONELY" at bounding box center [992, 306] width 948 height 41
click at [1402, 472] on button "Search" at bounding box center [1403, 472] width 128 height 43
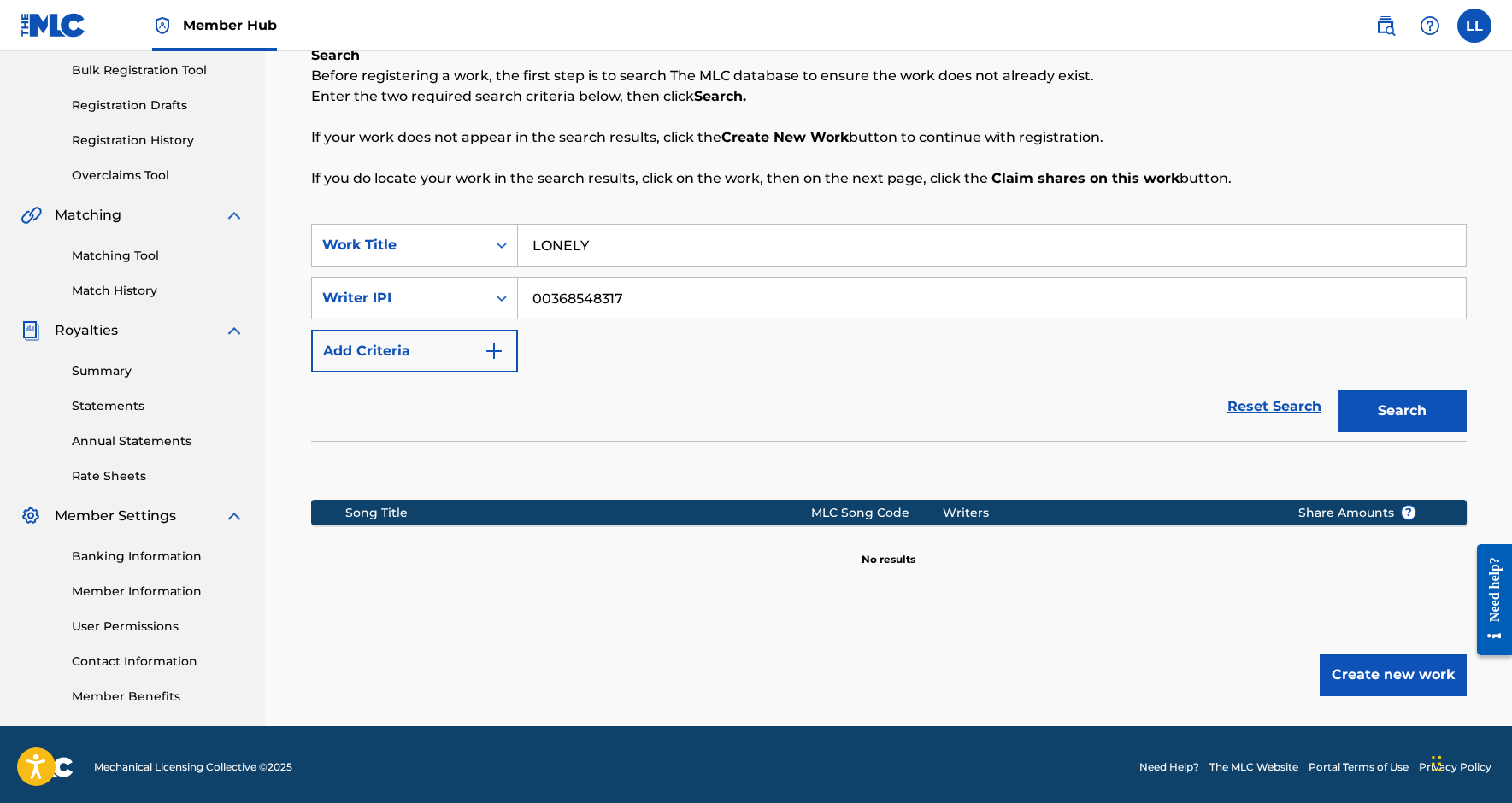
scroll to position [257, 0]
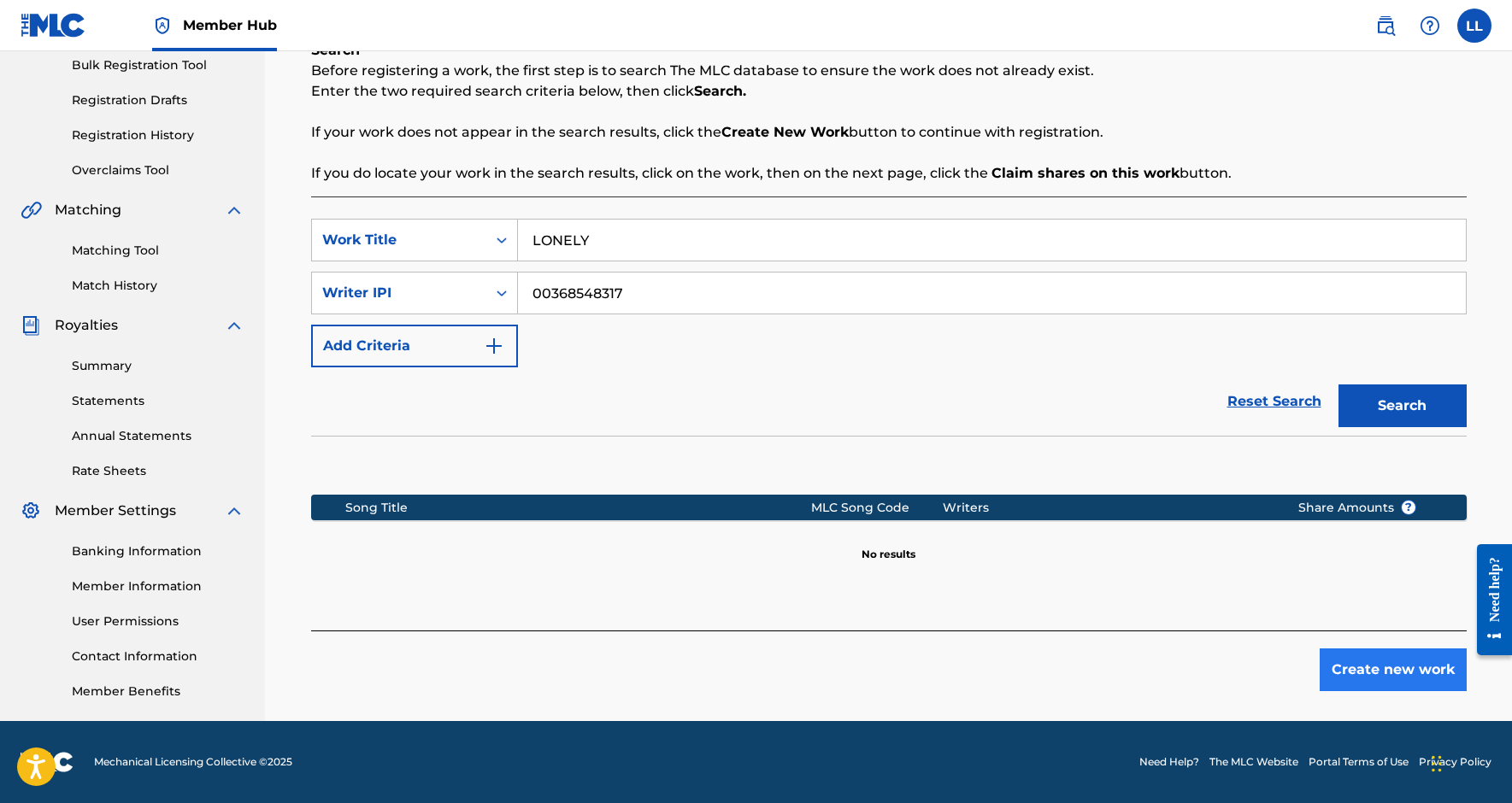
click at [1357, 661] on button "Create new work" at bounding box center [1394, 670] width 147 height 43
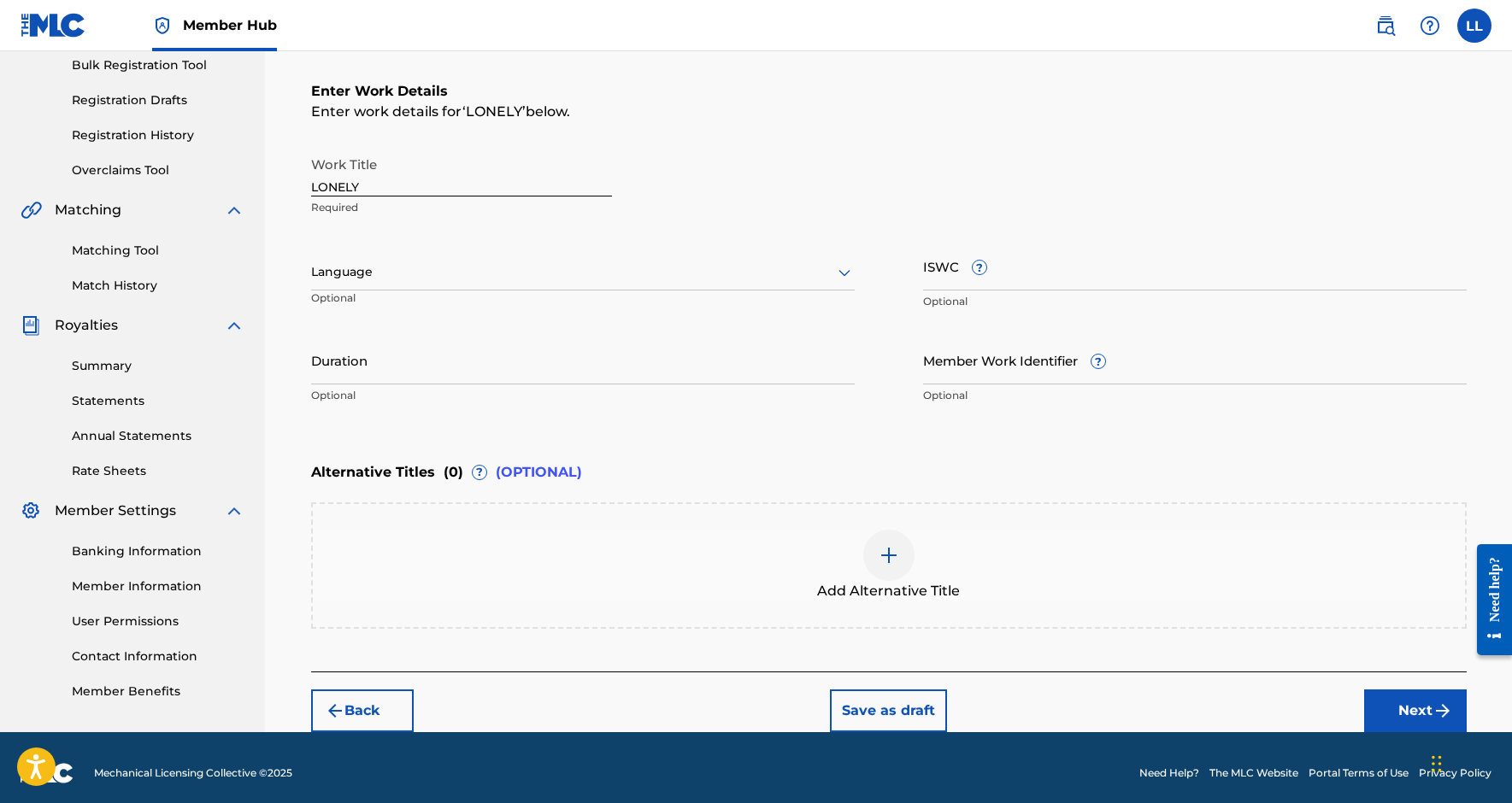
click at [546, 262] on div at bounding box center [583, 272] width 544 height 22
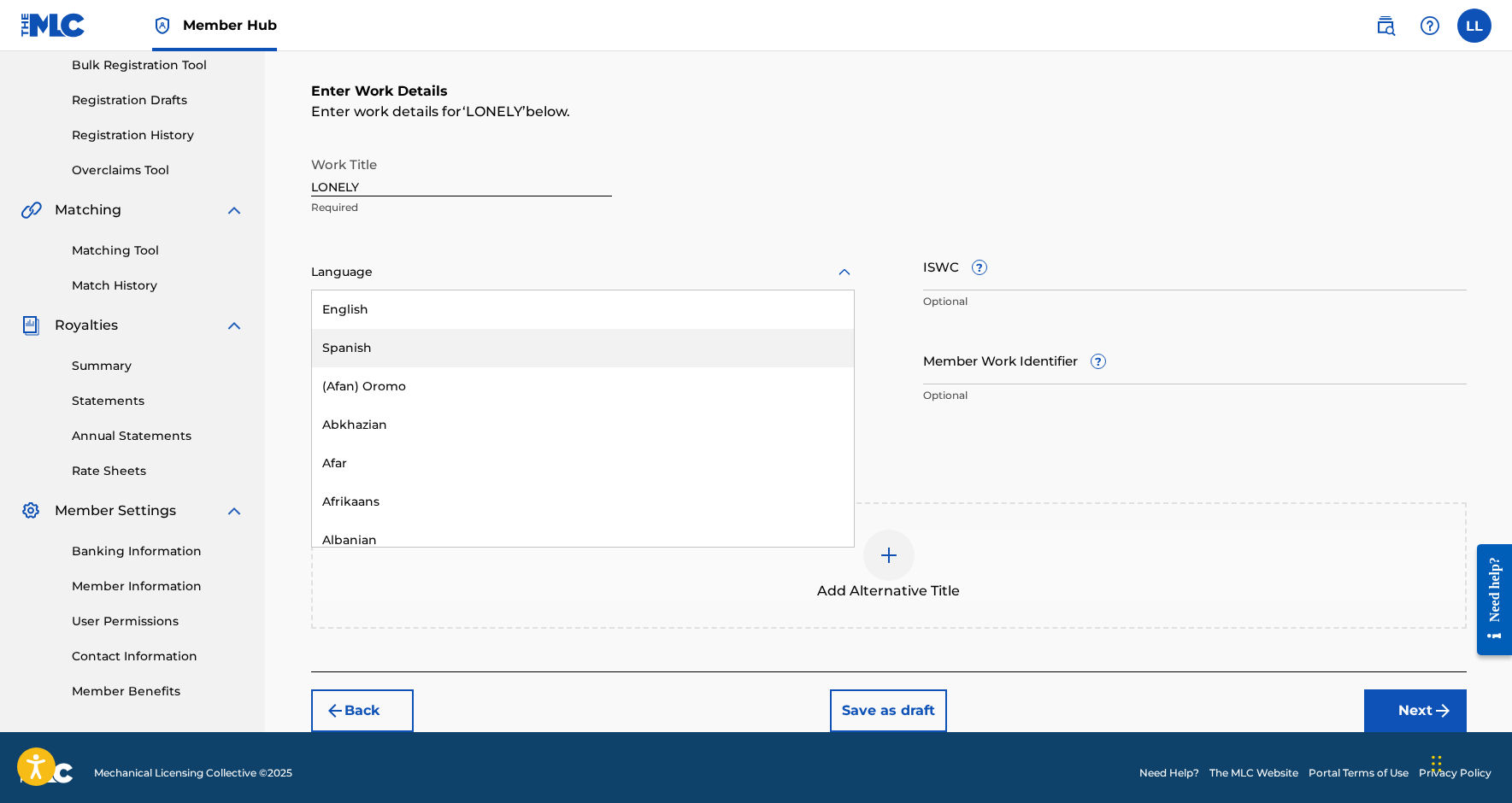
click at [498, 358] on div "Spanish" at bounding box center [583, 348] width 542 height 39
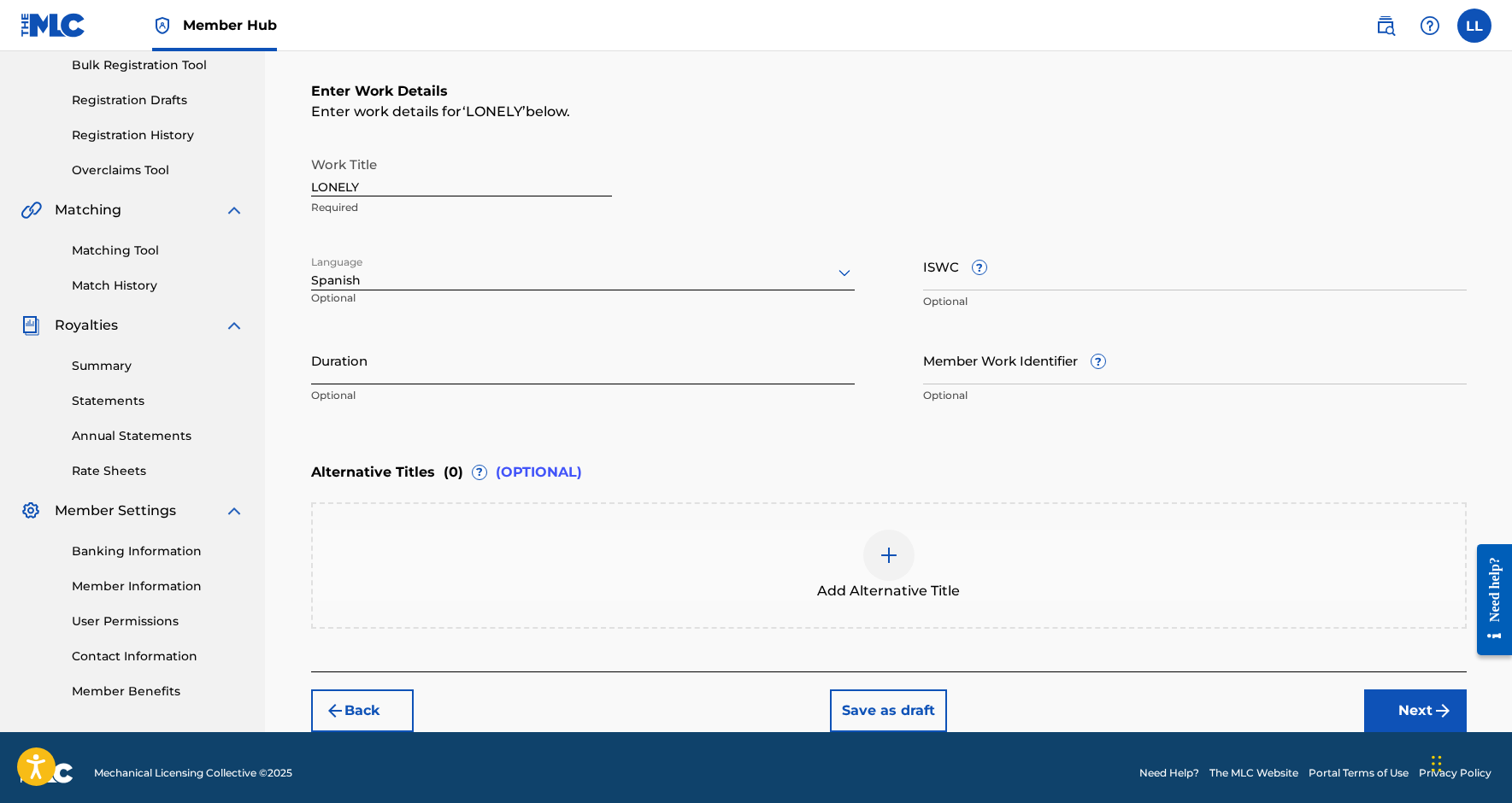
click at [586, 364] on input "Duration" at bounding box center [583, 360] width 544 height 48
type input "02:50"
click at [955, 283] on input "ISWC ?" at bounding box center [1195, 266] width 544 height 48
paste input "T3351362200"
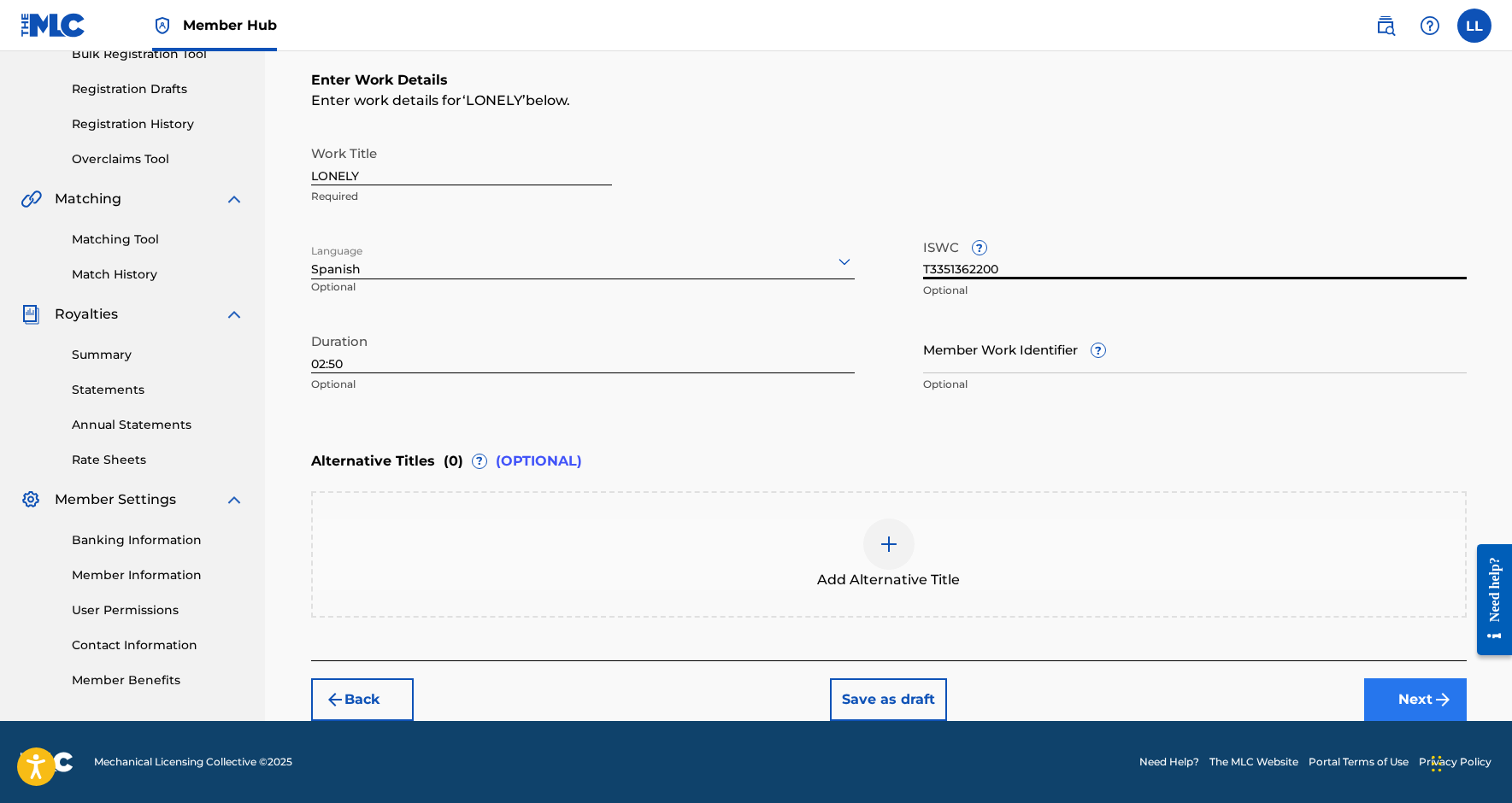
type input "T3351362200"
click at [1416, 694] on button "Next" at bounding box center [1415, 700] width 102 height 43
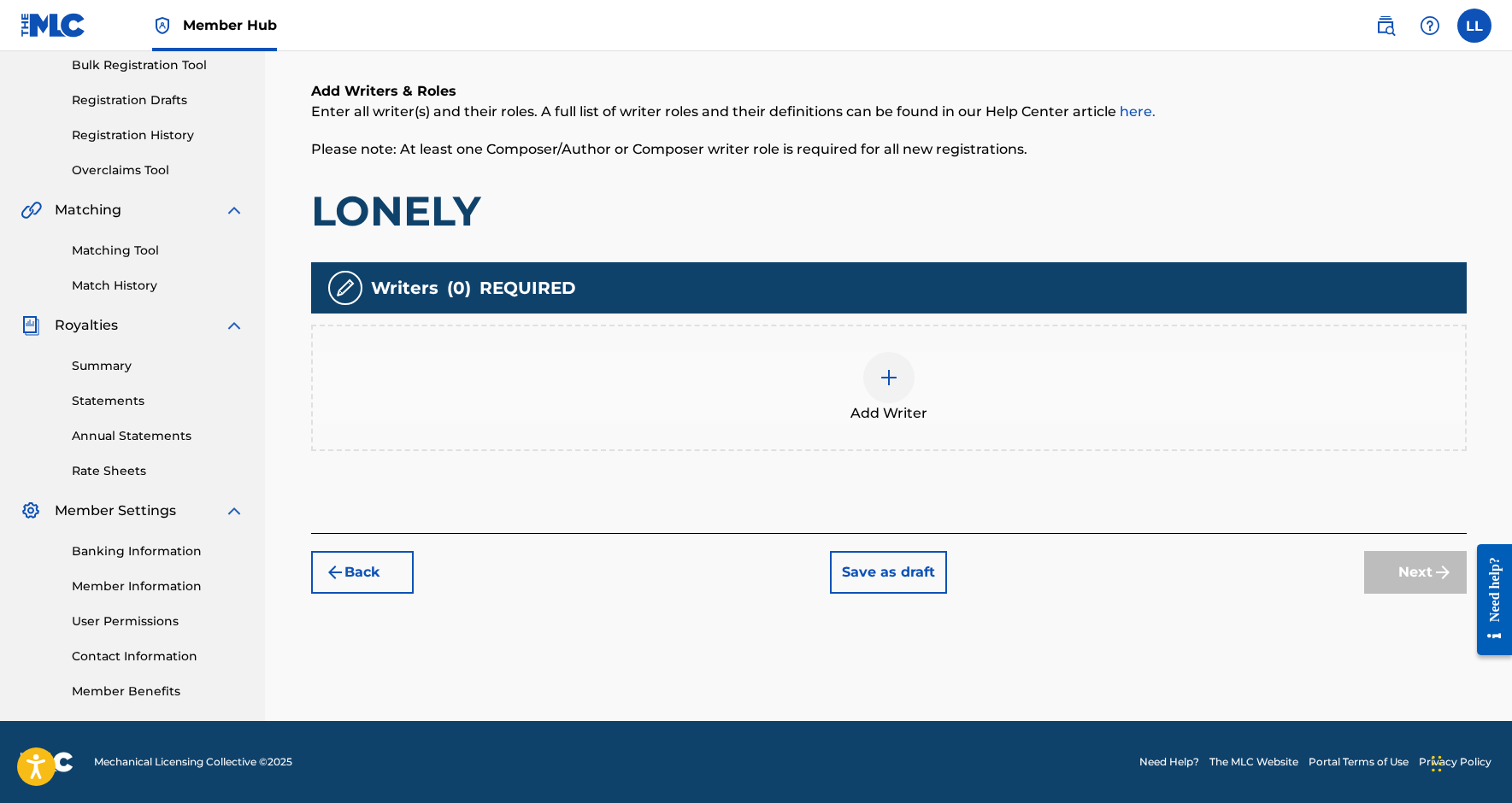
click at [902, 396] on div at bounding box center [888, 377] width 51 height 51
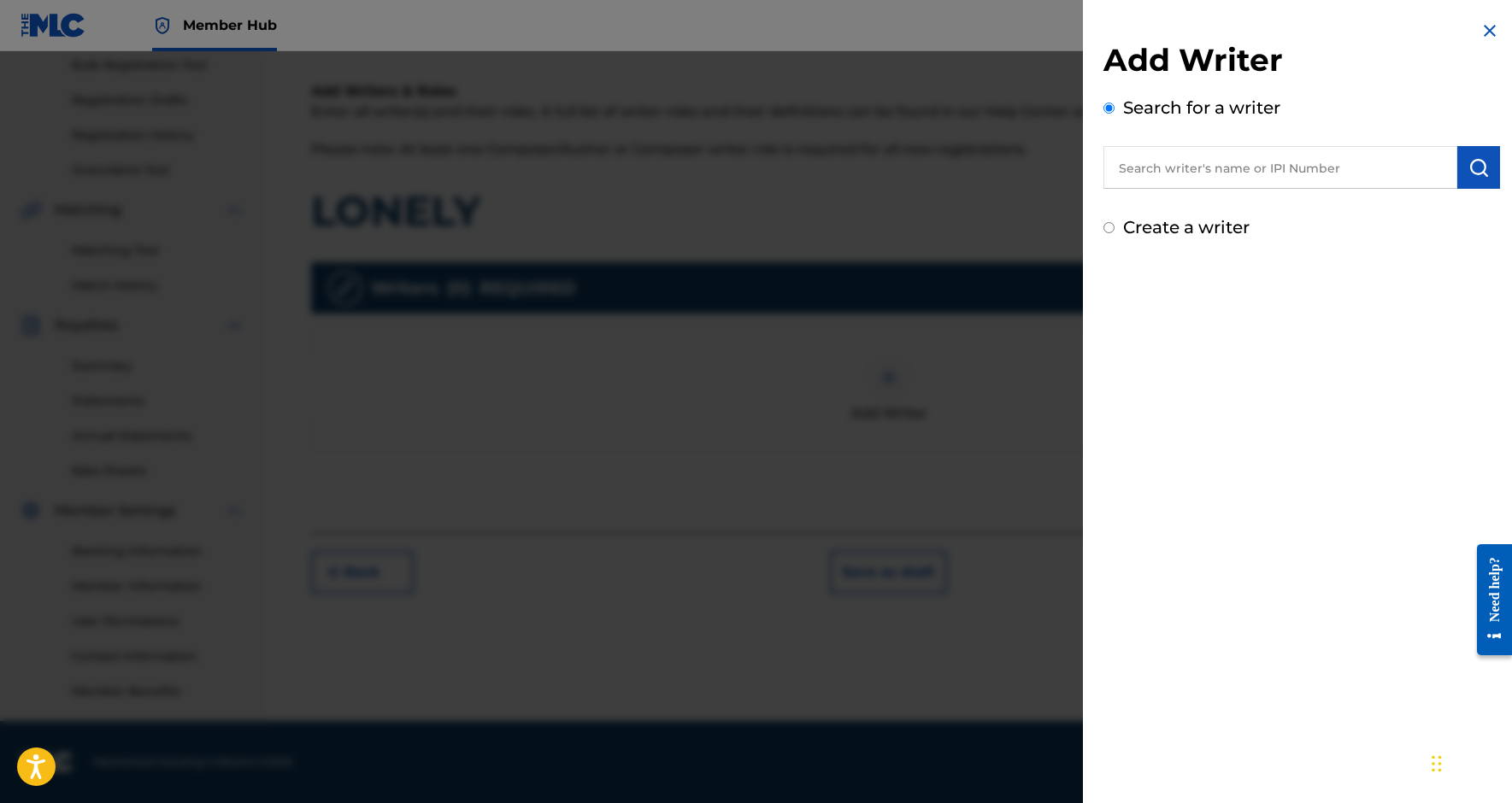
click at [1149, 176] on input "text" at bounding box center [1280, 168] width 354 height 43
paste input "670190946"
type input "00670190946"
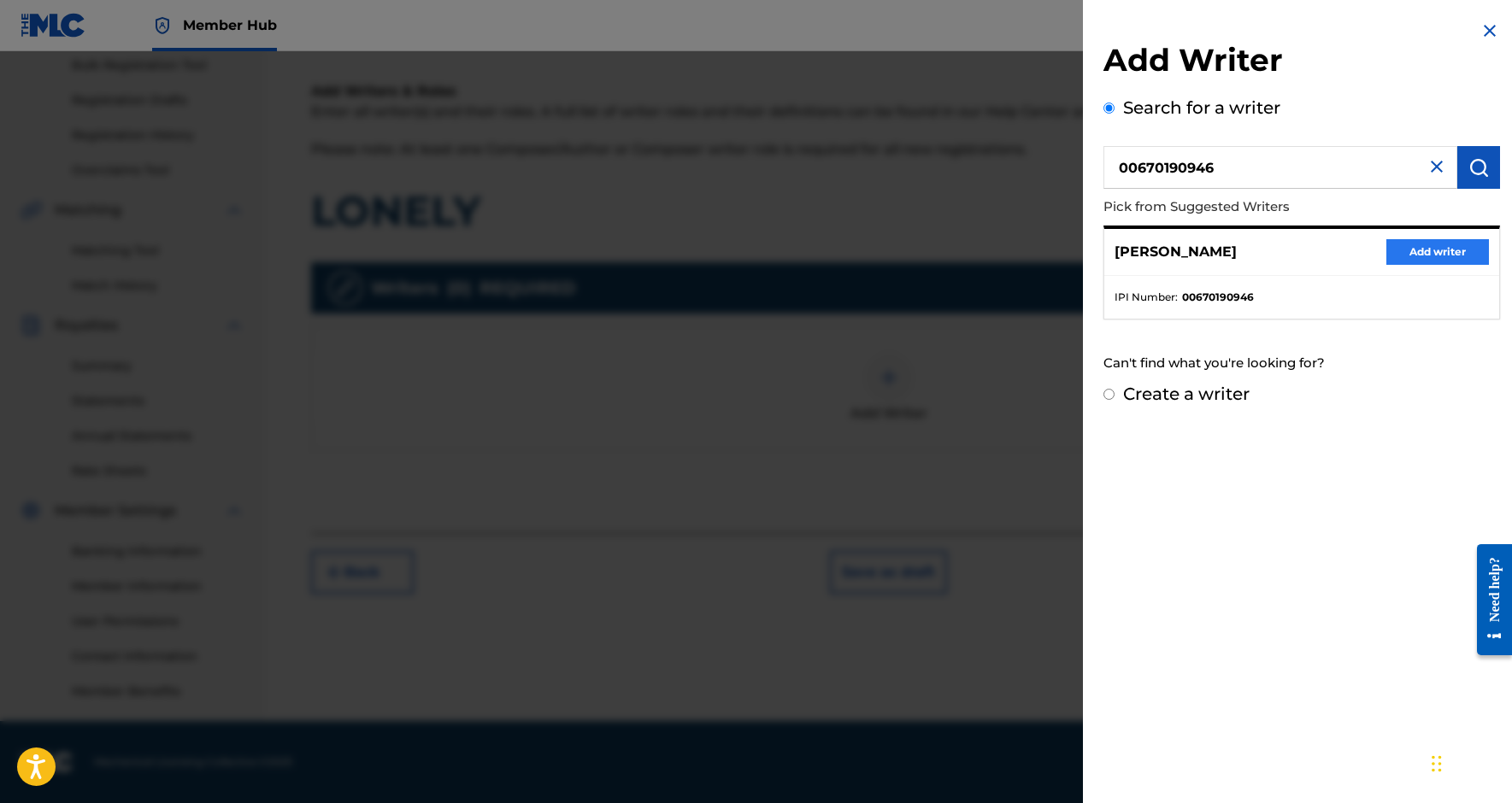
click at [1412, 258] on button "Add writer" at bounding box center [1438, 252] width 102 height 26
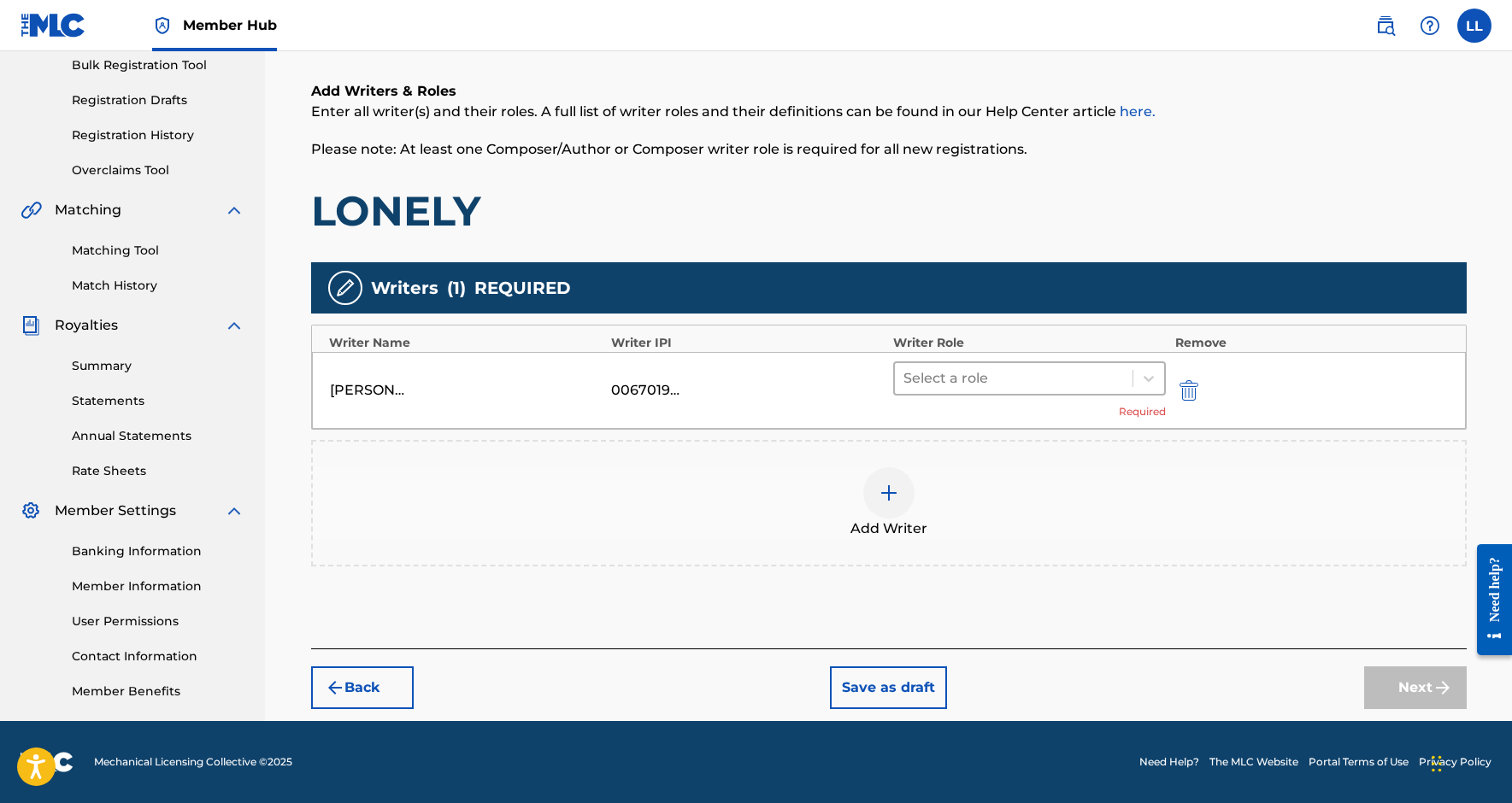
click at [1078, 389] on div at bounding box center [1014, 379] width 222 height 24
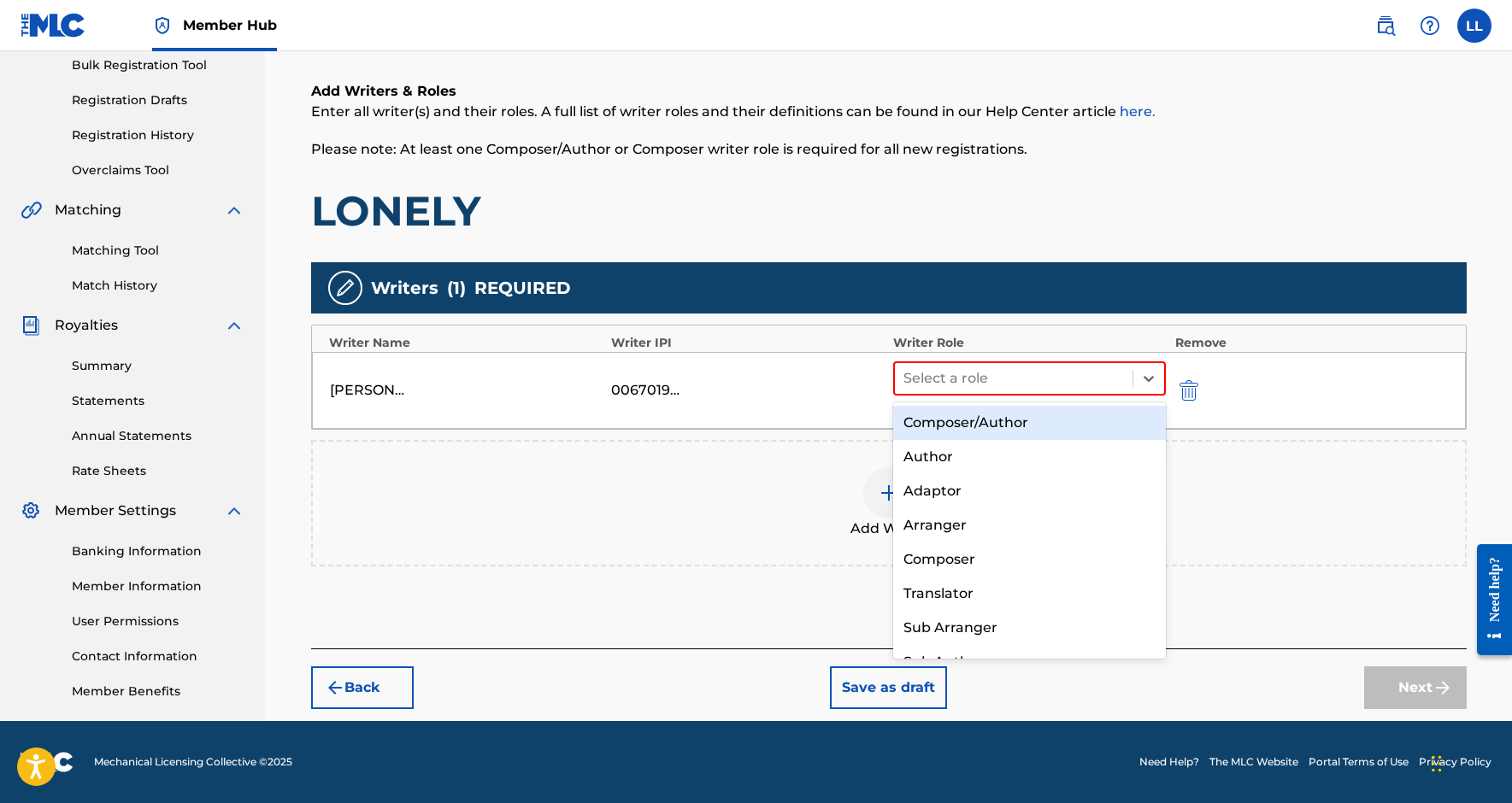
click at [1053, 415] on div "Composer/Author" at bounding box center [1029, 423] width 274 height 34
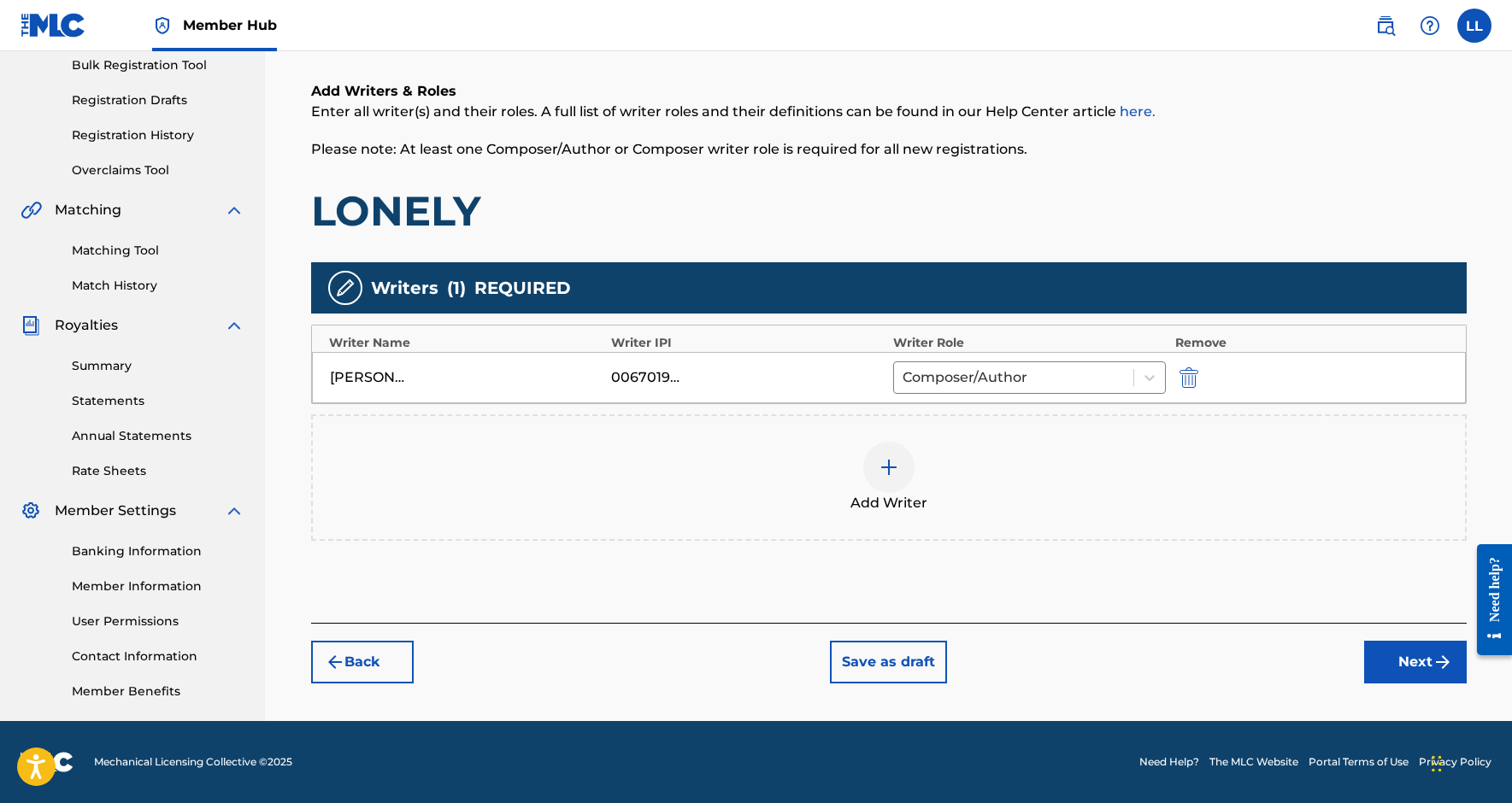
click at [949, 440] on div "Add Writer" at bounding box center [889, 477] width 1156 height 127
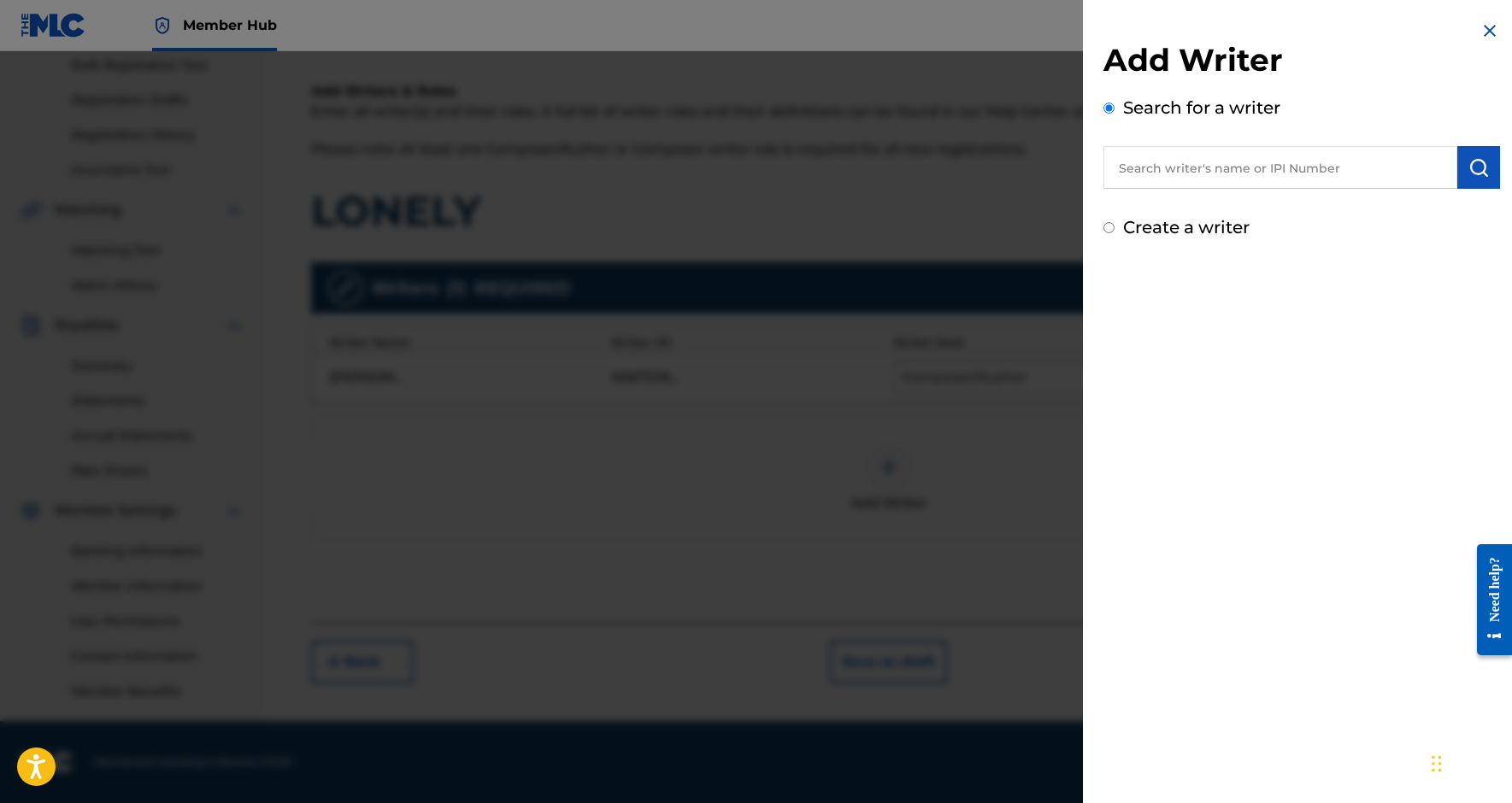
click at [1291, 178] on input "text" at bounding box center [1280, 168] width 354 height 43
paste input "368548317"
type input "00368548317"
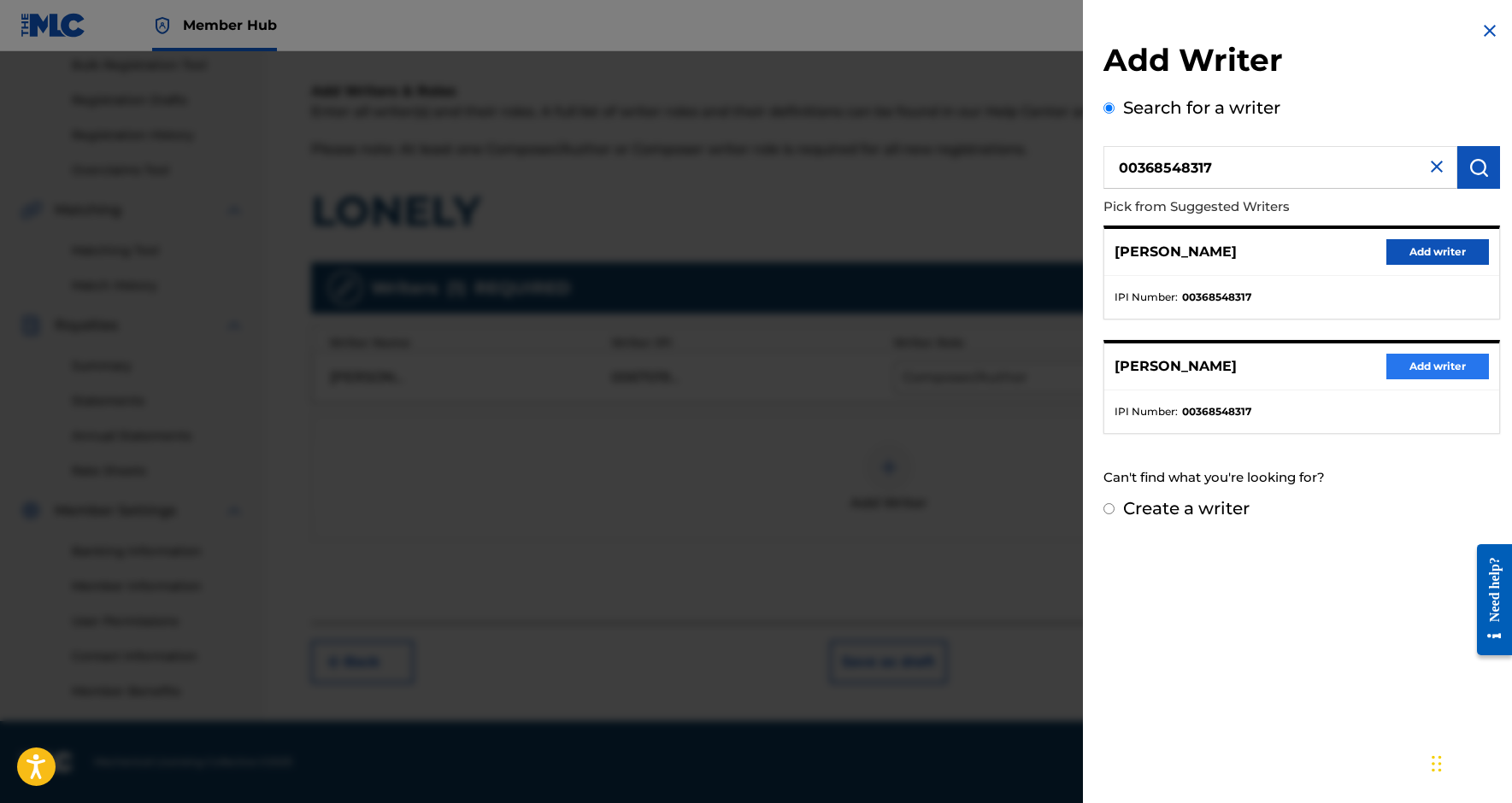
click at [1418, 362] on button "Add writer" at bounding box center [1438, 366] width 102 height 26
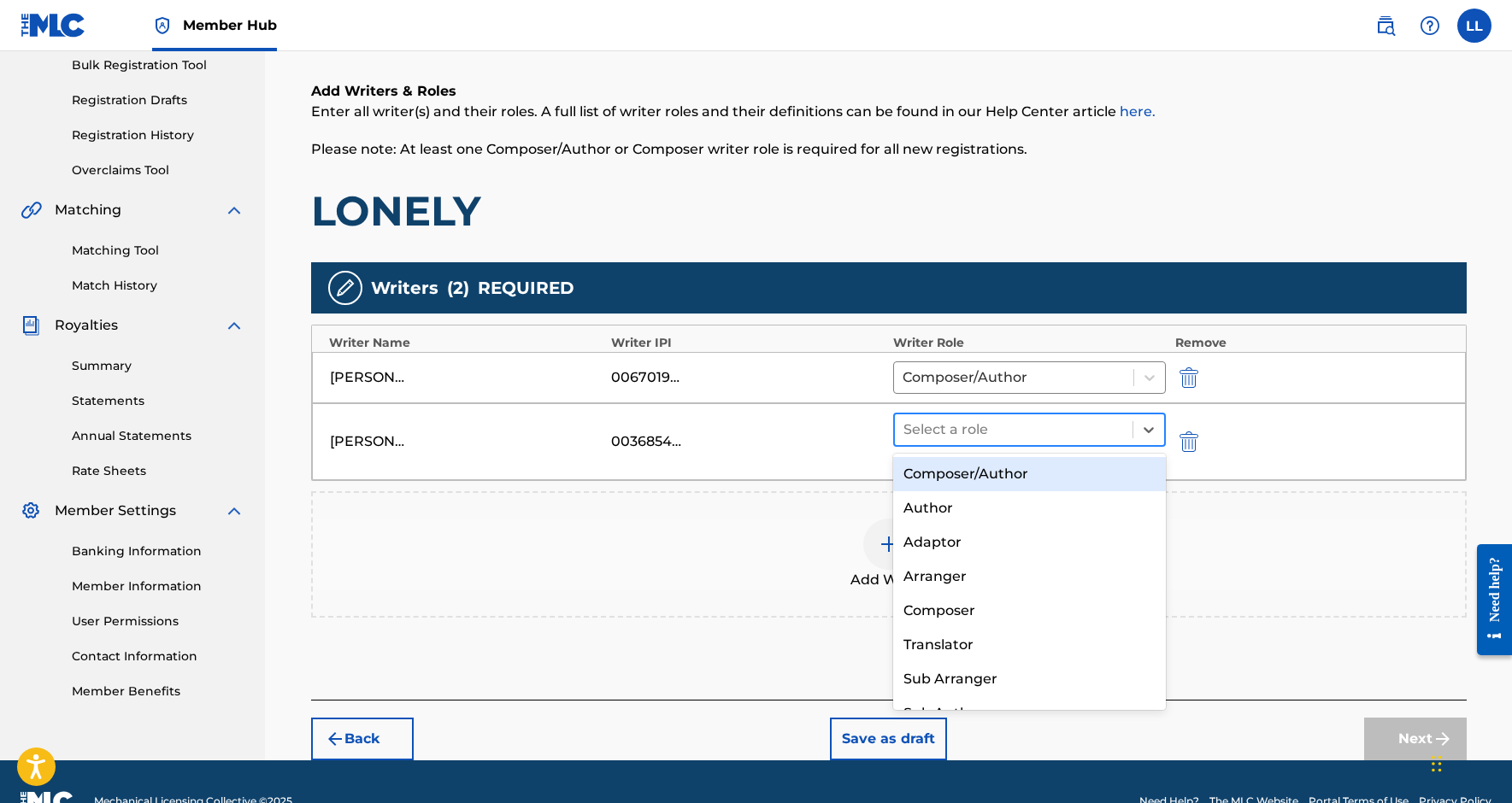
click at [1111, 429] on div at bounding box center [1014, 430] width 222 height 24
click at [1046, 480] on div "Composer/Author" at bounding box center [1029, 475] width 274 height 34
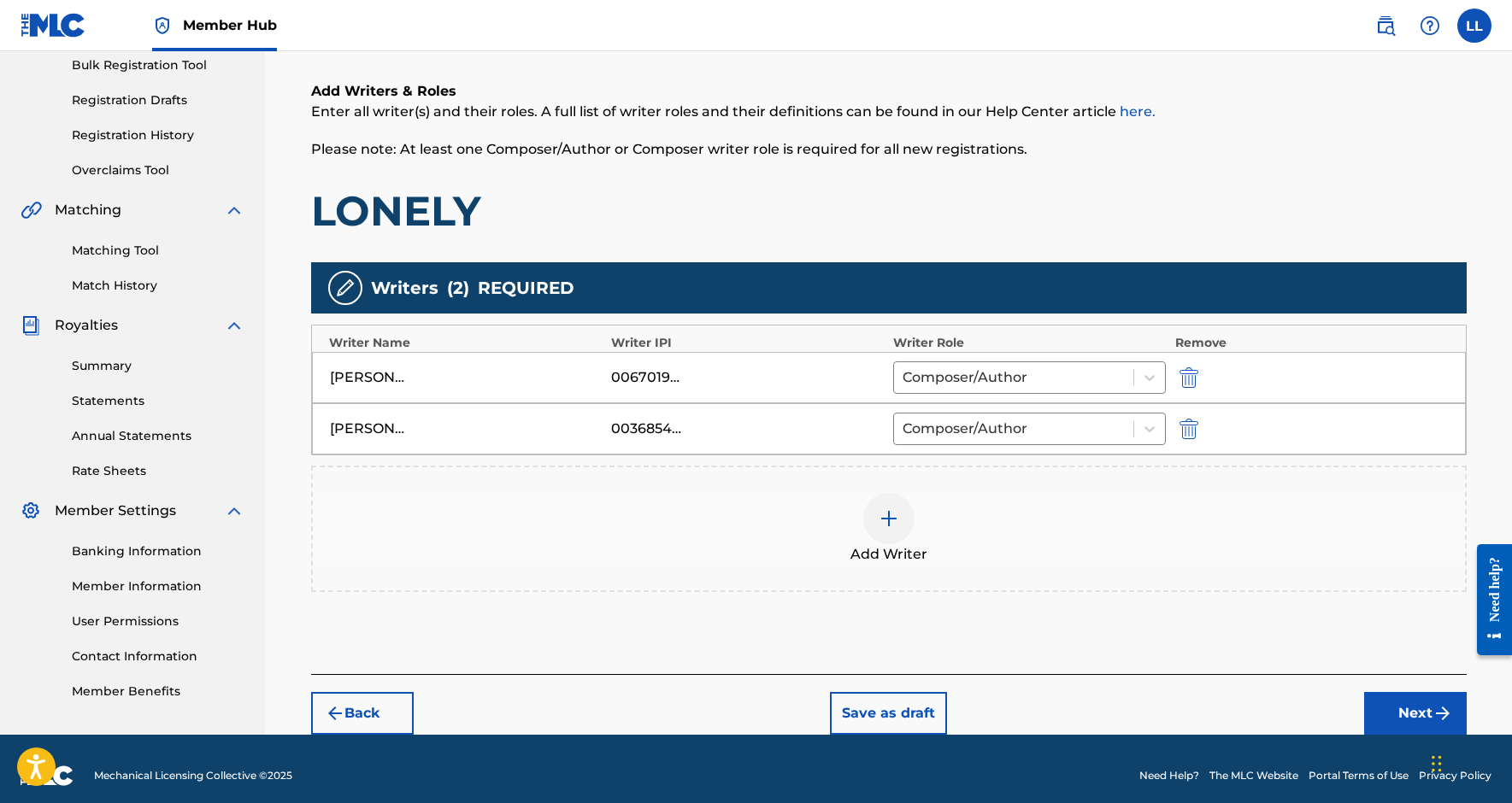
click at [931, 504] on div "Add Writer" at bounding box center [889, 529] width 1152 height 72
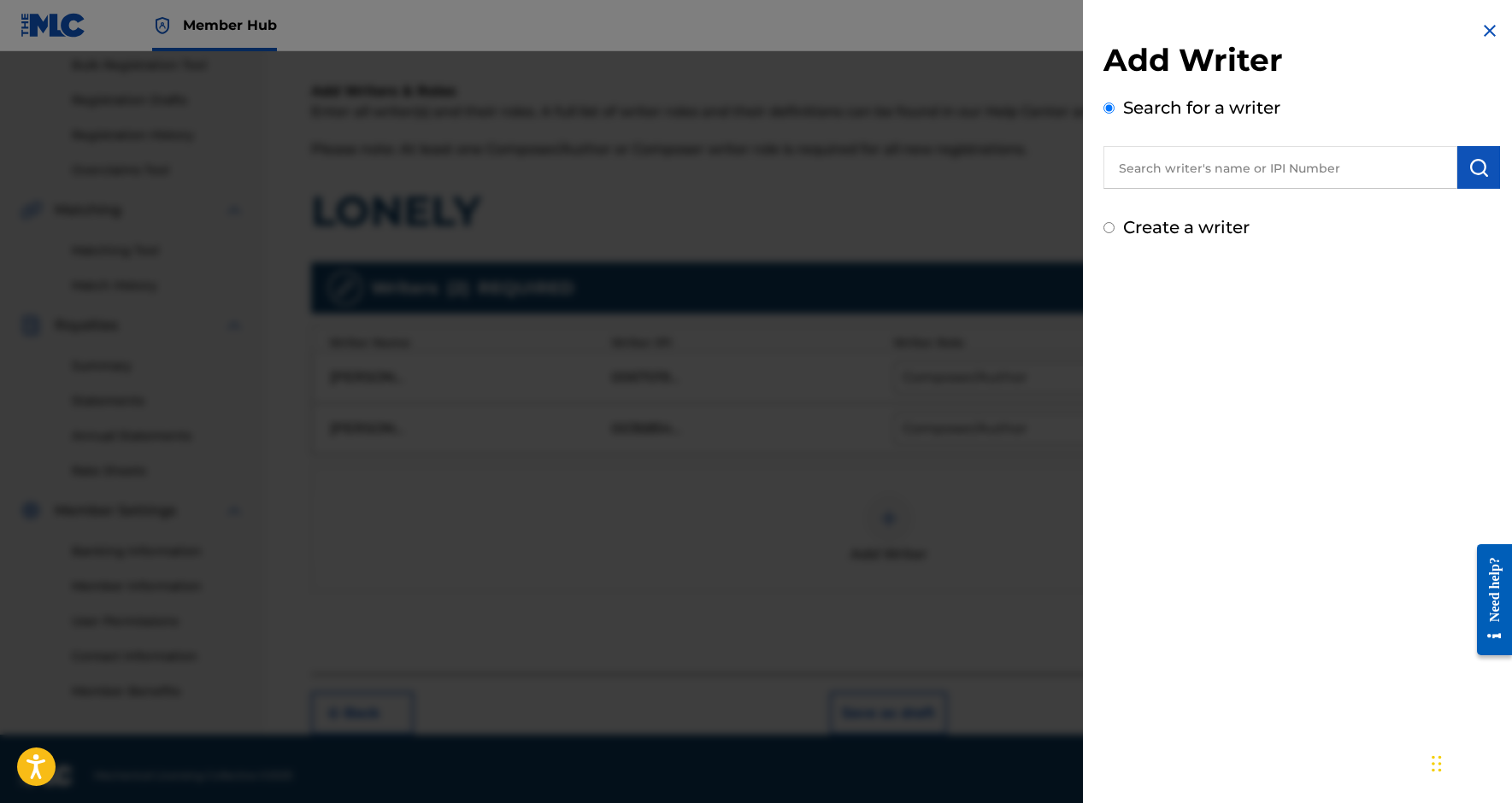
click at [1210, 163] on input "text" at bounding box center [1280, 168] width 354 height 43
paste input "863217043"
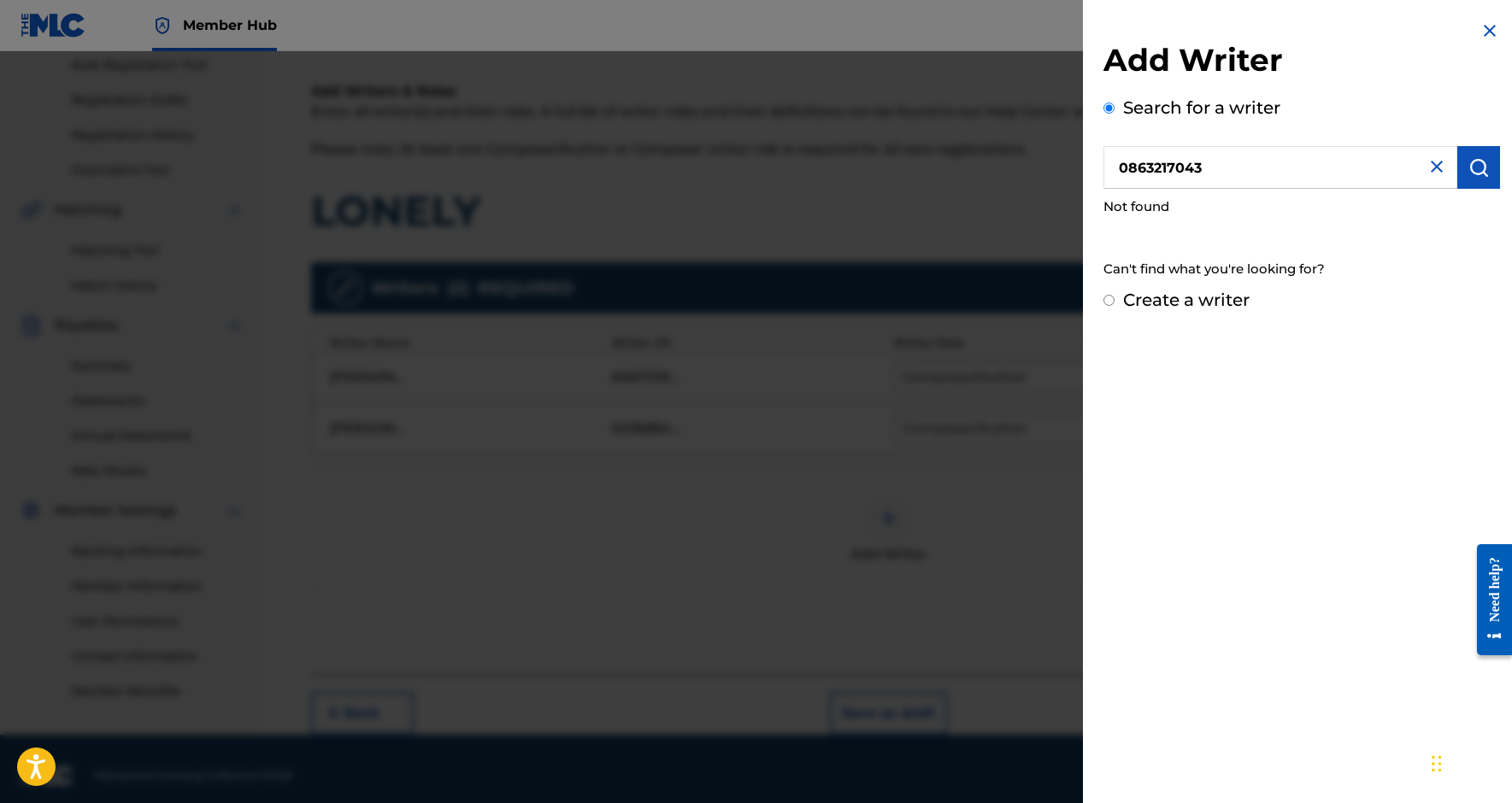
click at [1123, 173] on input "0863217043" at bounding box center [1280, 168] width 354 height 43
type input "00863217043"
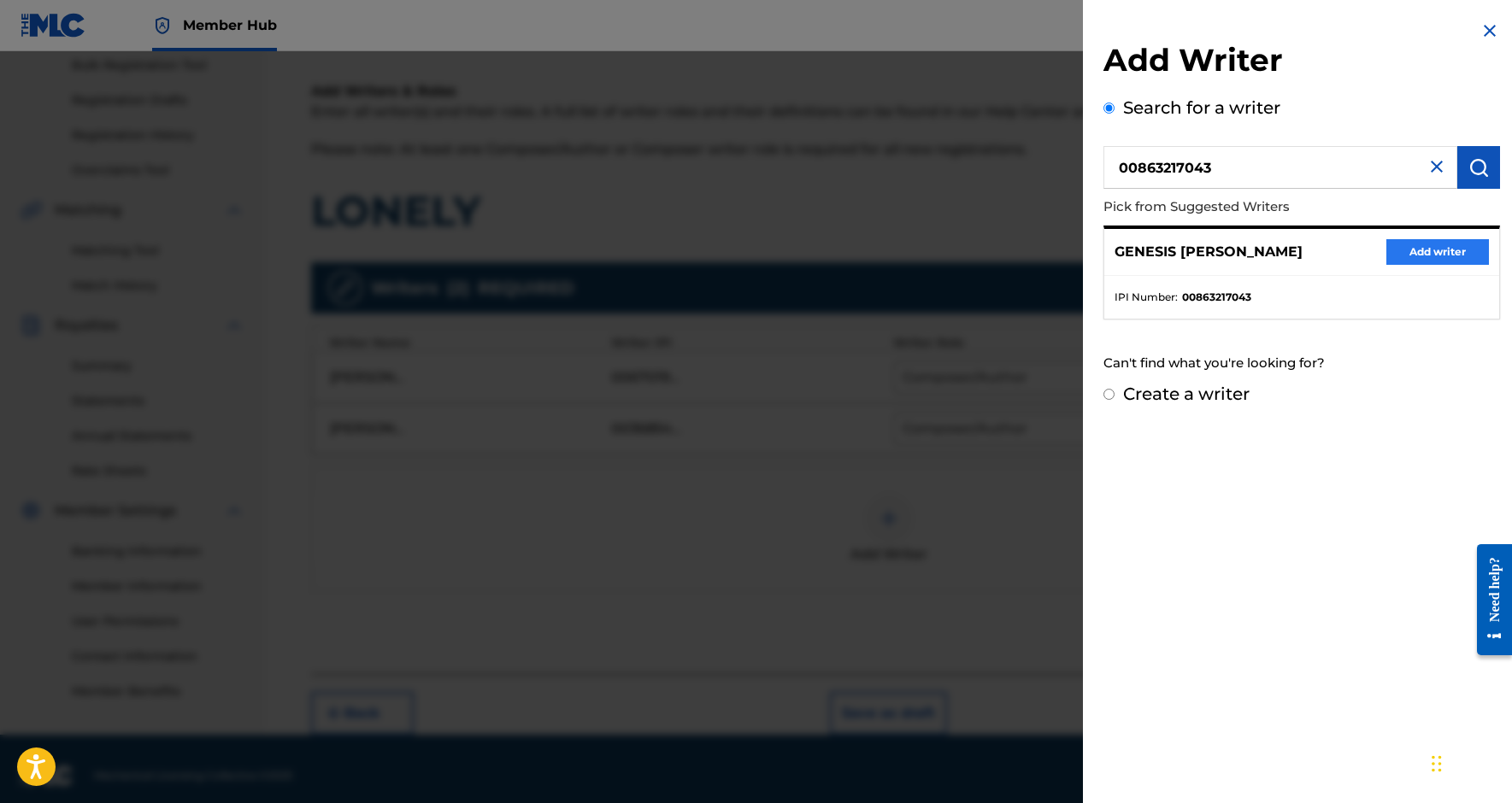
click at [1418, 250] on button "Add writer" at bounding box center [1438, 252] width 102 height 26
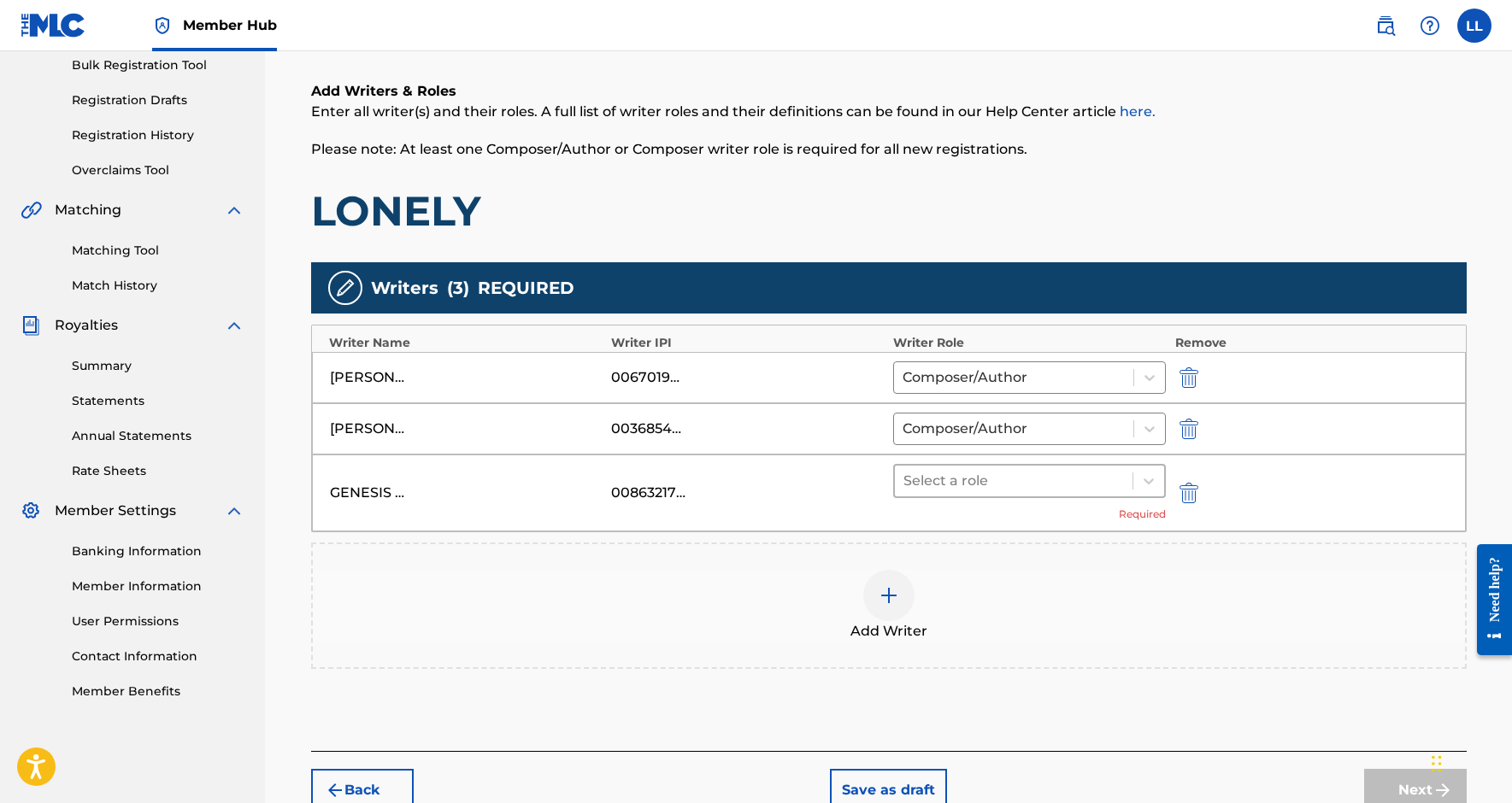
click at [1056, 480] on div at bounding box center [1014, 481] width 222 height 24
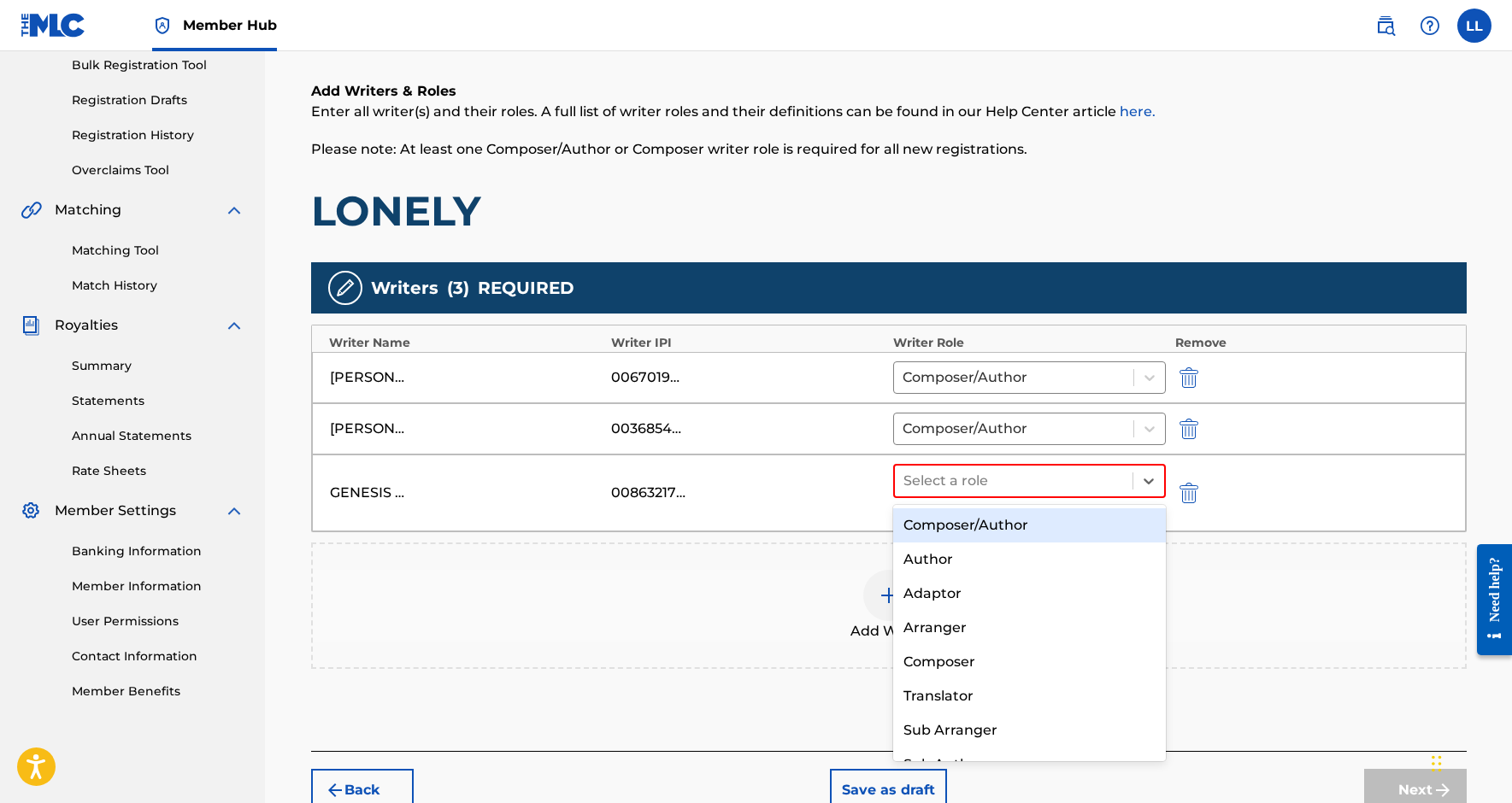
click at [1015, 534] on div "Composer/Author" at bounding box center [1029, 526] width 274 height 34
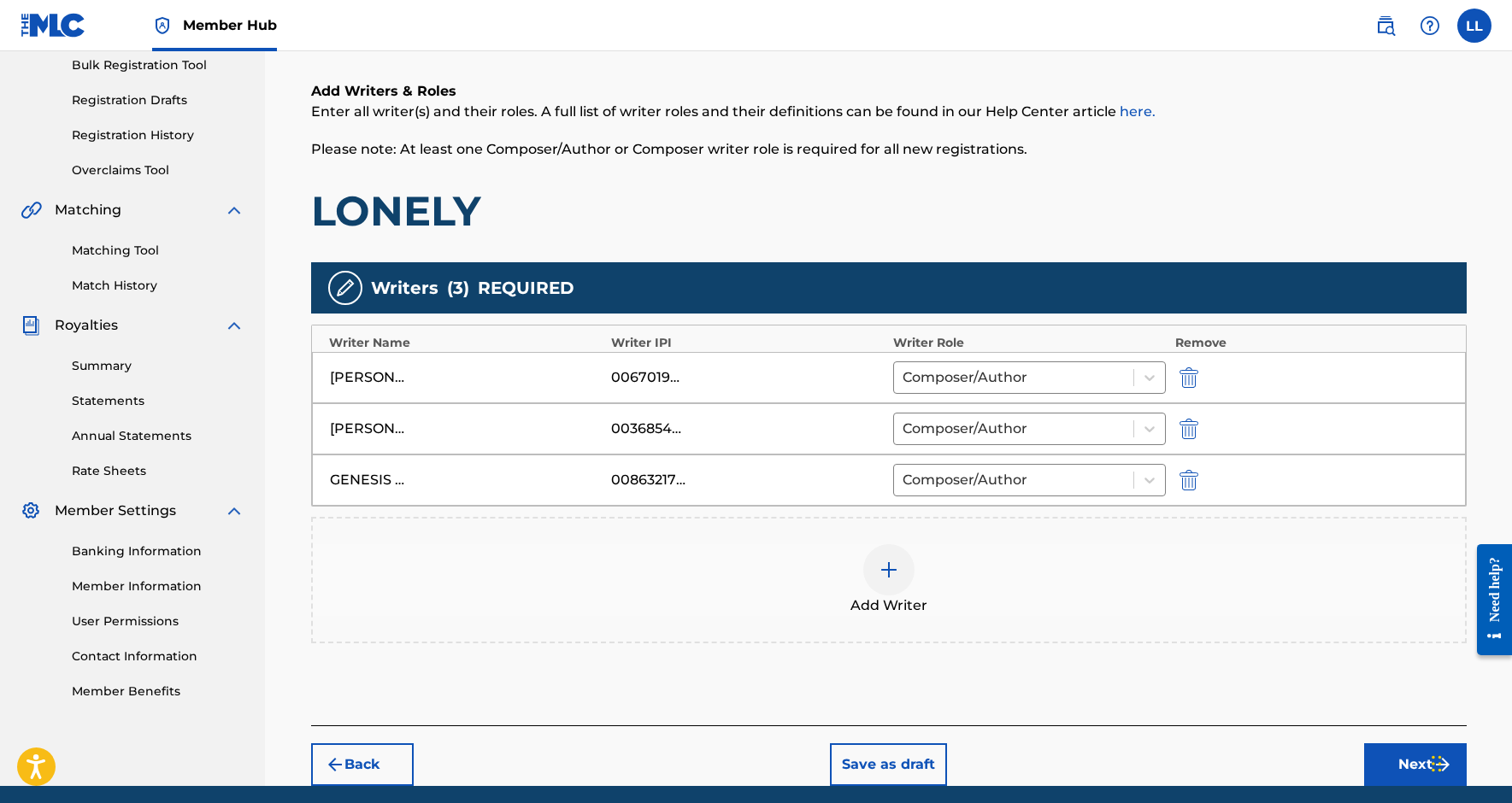
click at [893, 565] on img at bounding box center [888, 570] width 21 height 21
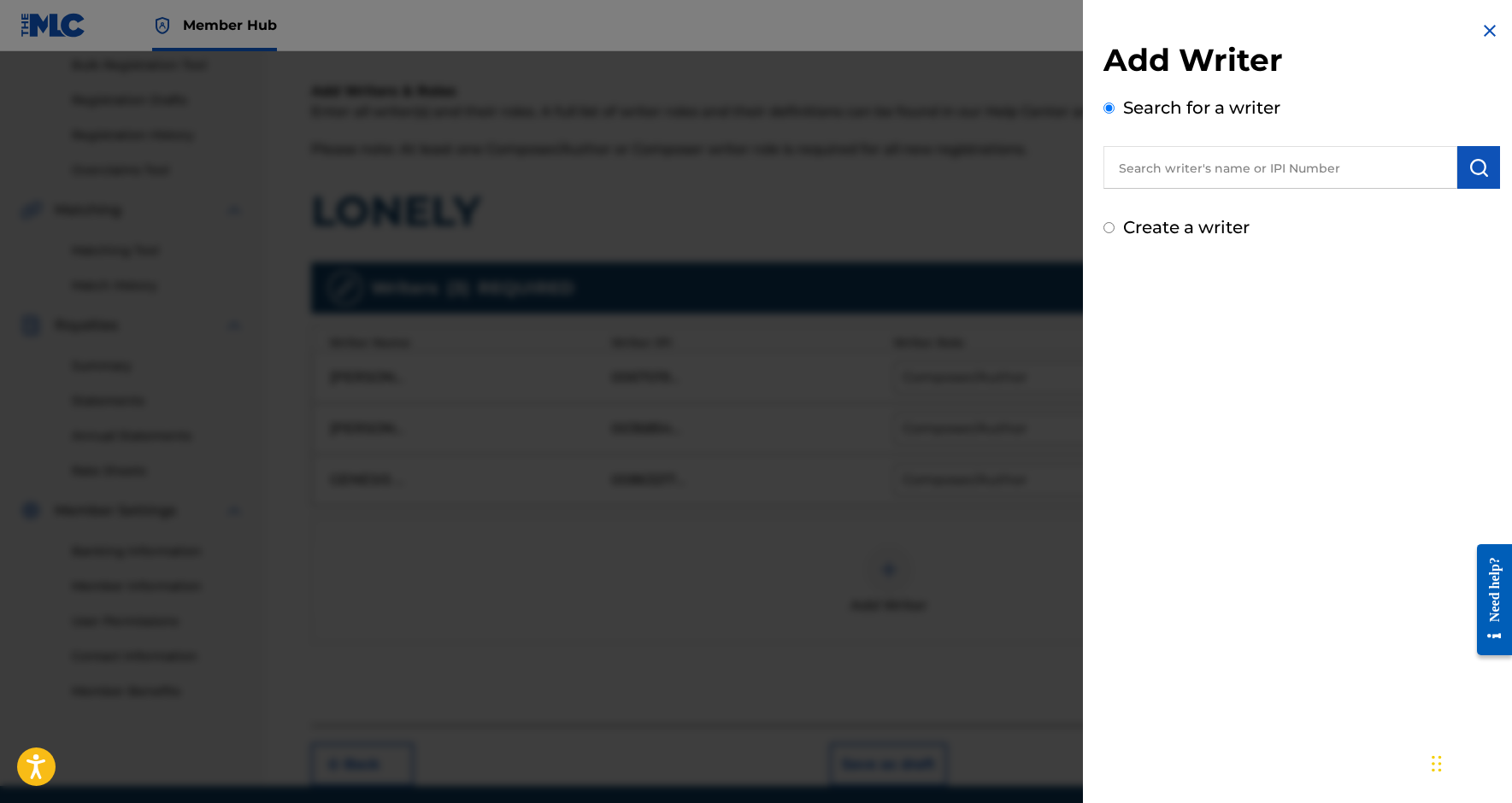
click at [1146, 188] on input "text" at bounding box center [1280, 168] width 354 height 43
paste input "738456117"
type input "00738456117"
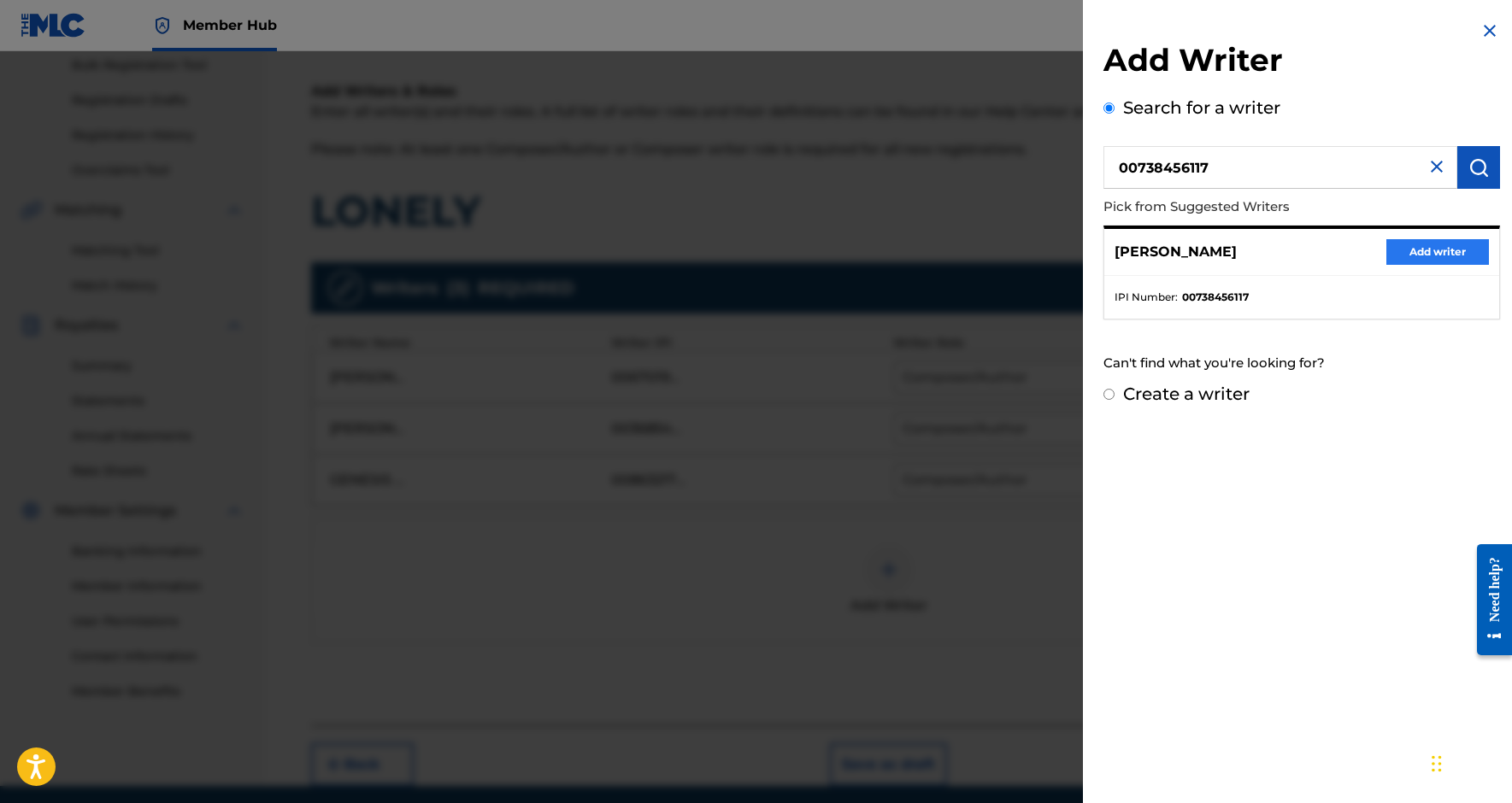
click at [1449, 257] on button "Add writer" at bounding box center [1438, 252] width 102 height 26
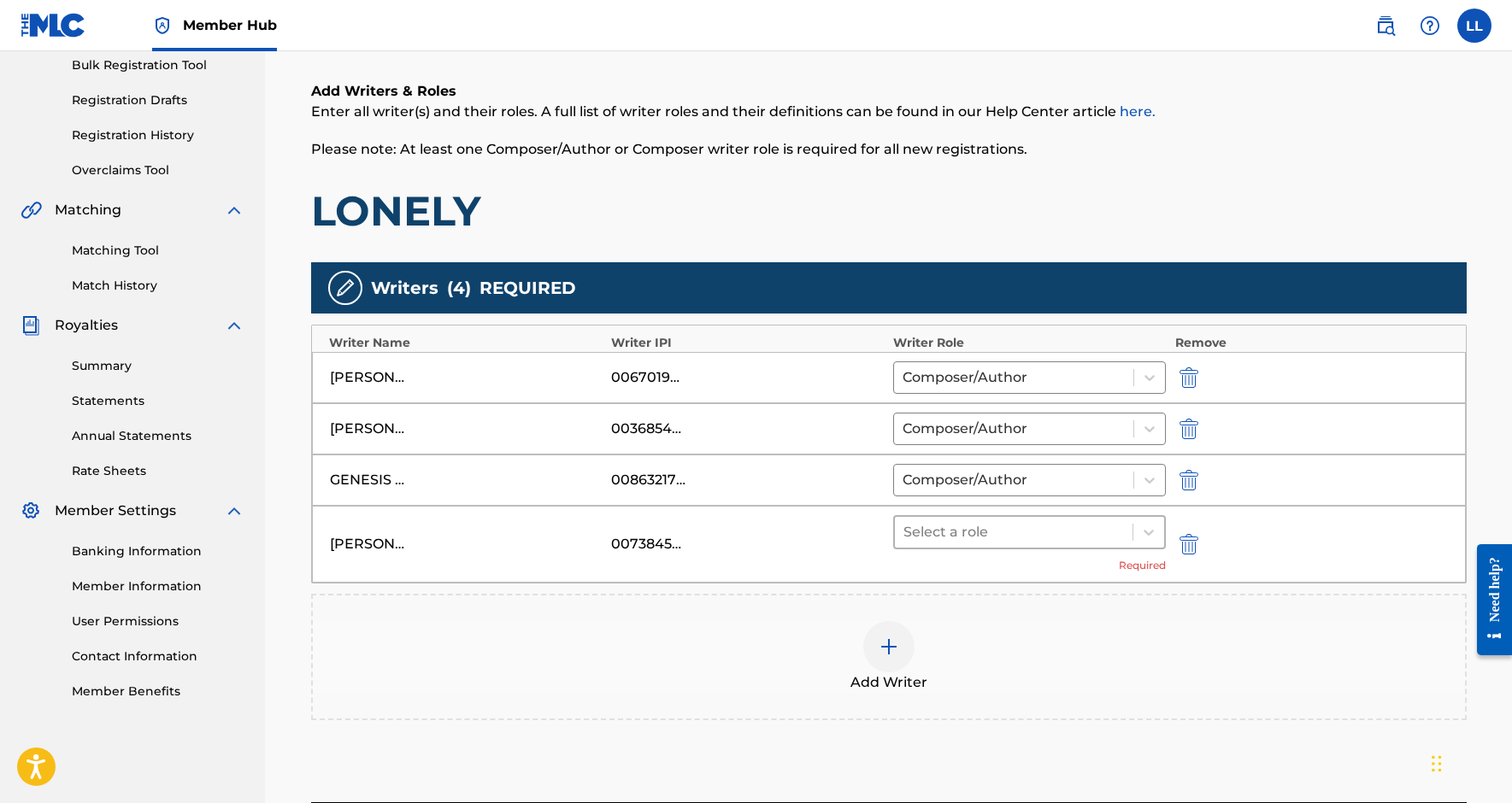
click at [1060, 537] on div at bounding box center [1014, 532] width 222 height 24
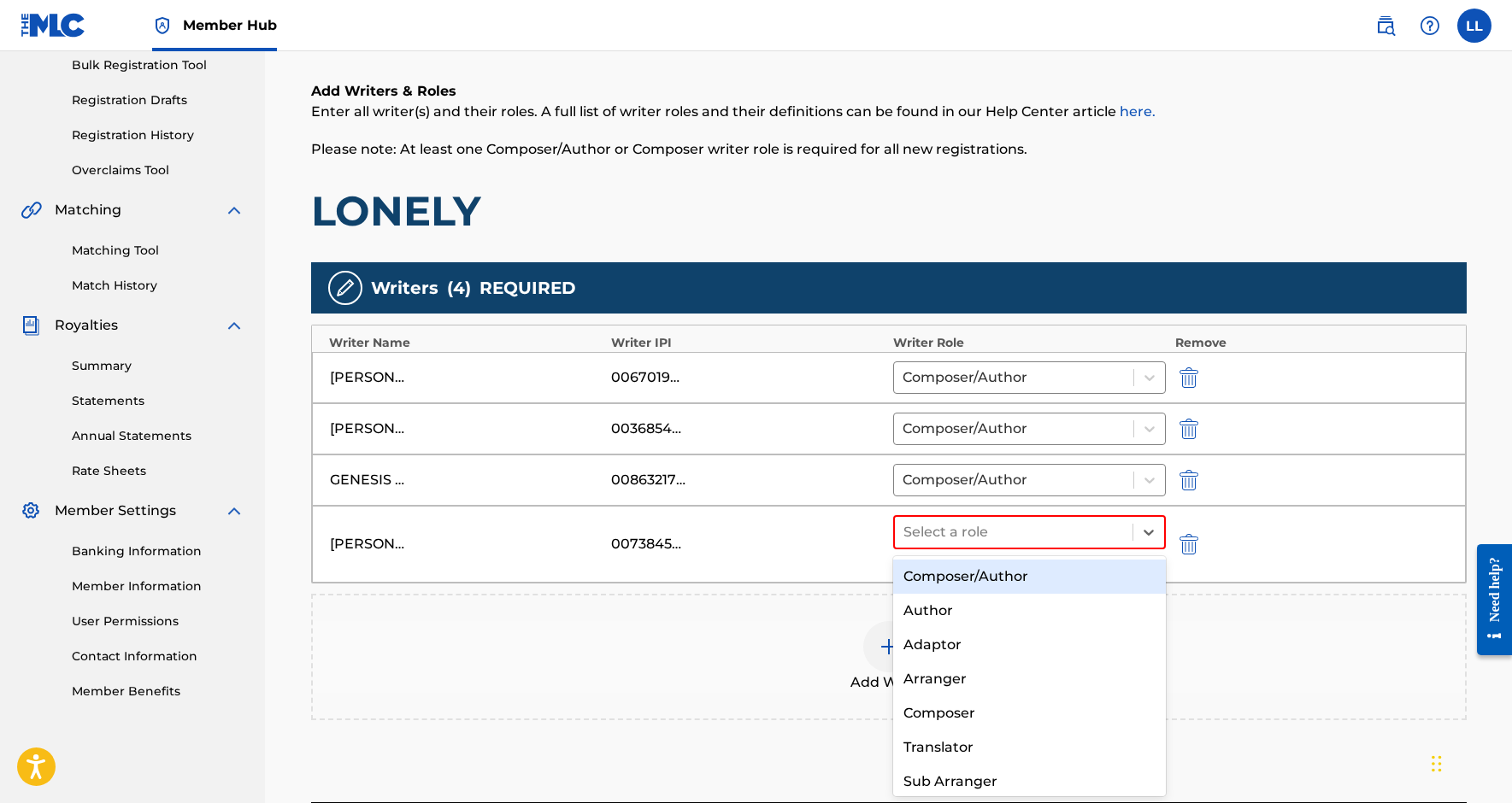
click at [1018, 576] on div "Composer/Author" at bounding box center [1029, 577] width 274 height 34
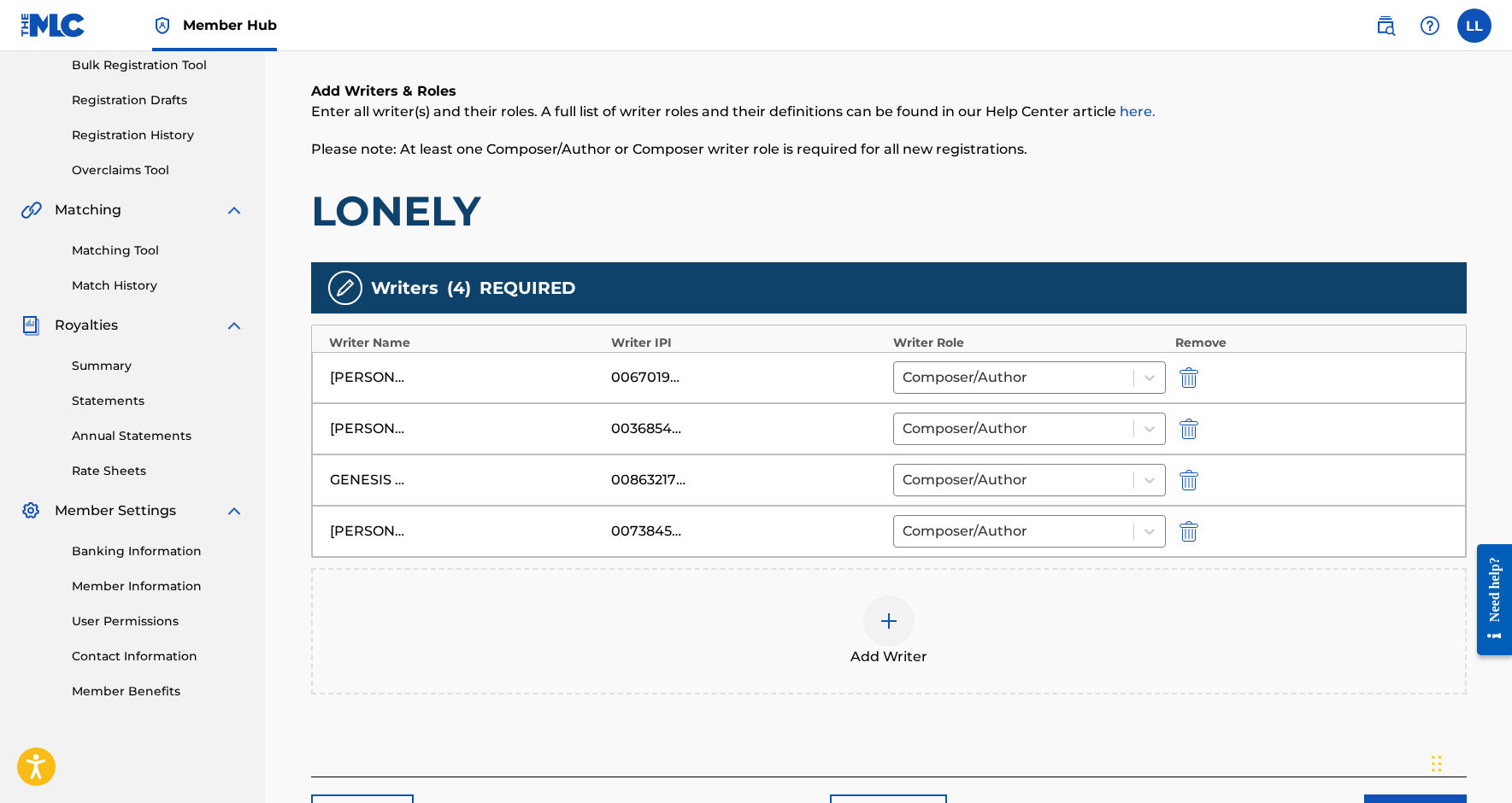
click at [908, 610] on div at bounding box center [888, 621] width 51 height 51
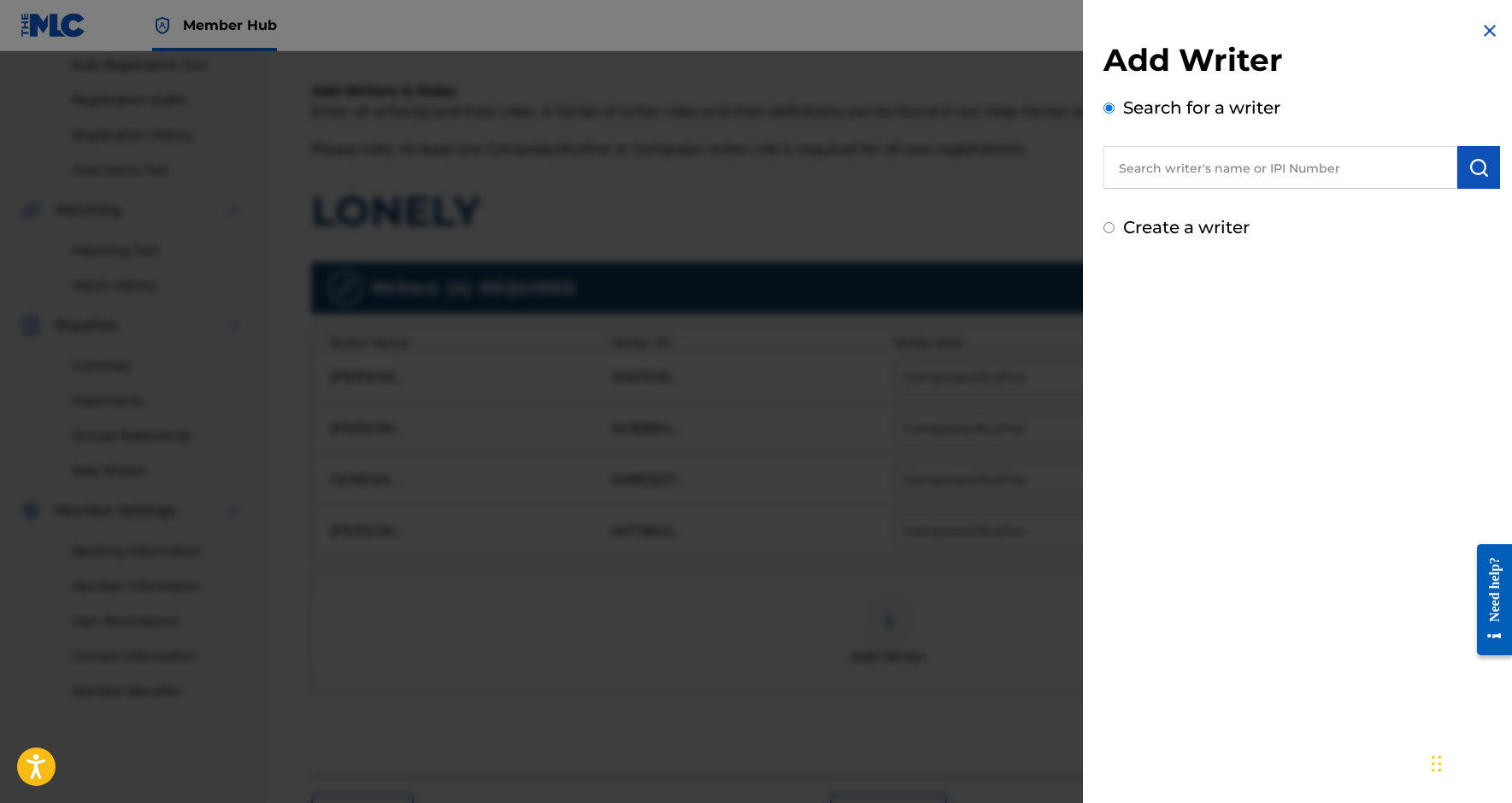
click at [1181, 171] on input "text" at bounding box center [1280, 168] width 354 height 43
paste input "738456411"
type input "00738456411"
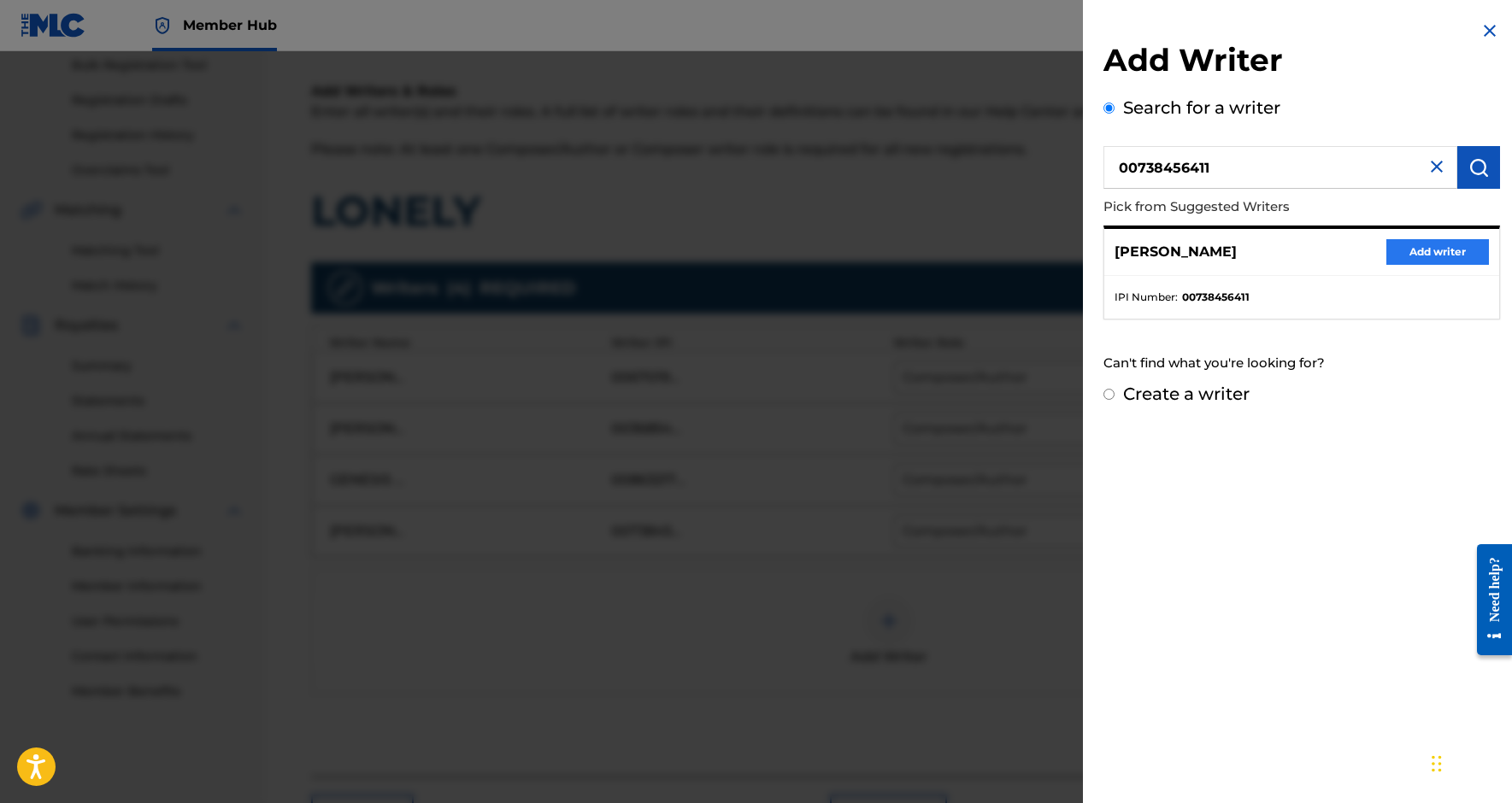
click at [1395, 249] on button "Add writer" at bounding box center [1438, 252] width 102 height 26
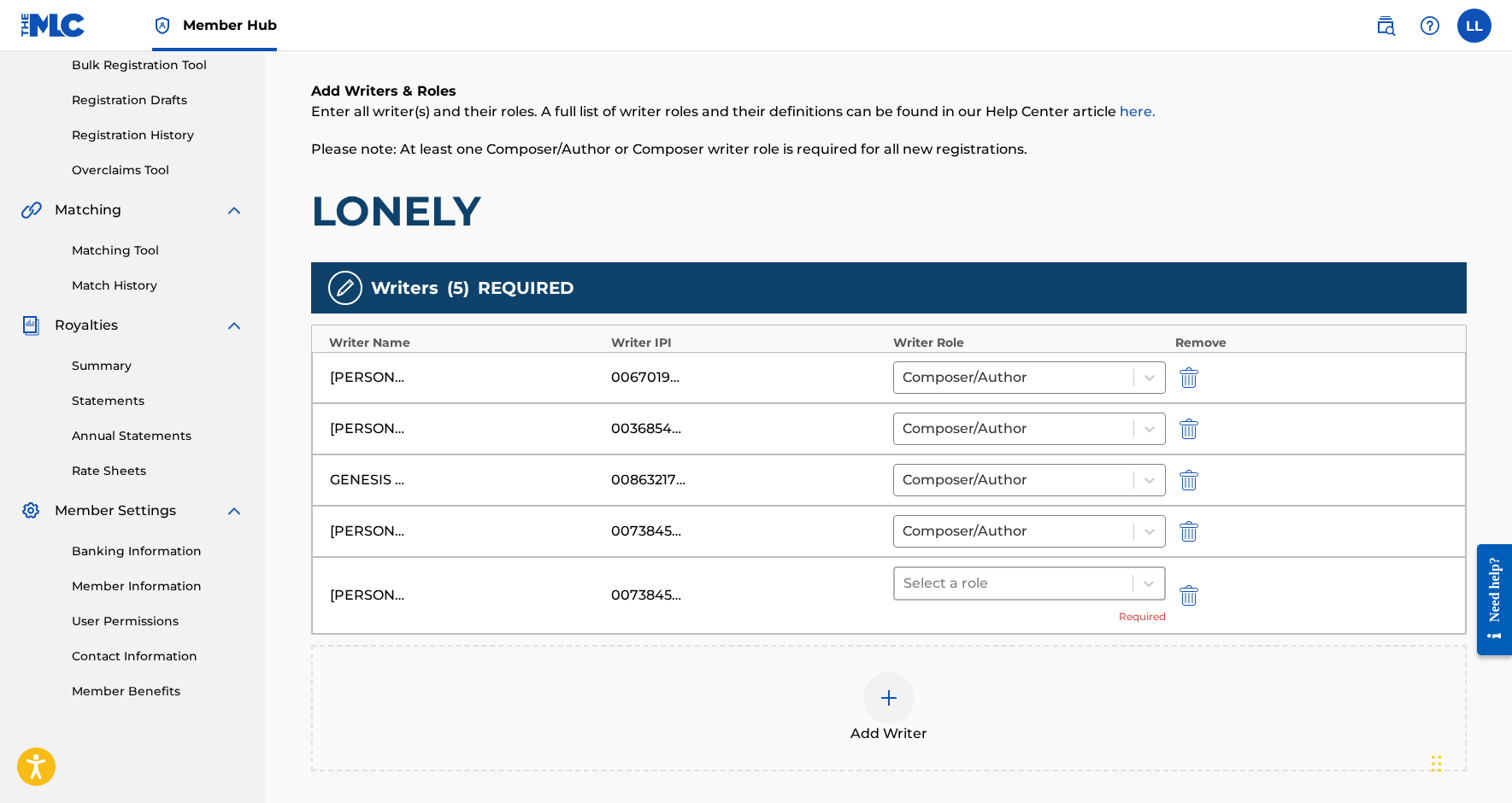
click at [1017, 585] on div at bounding box center [1014, 583] width 222 height 24
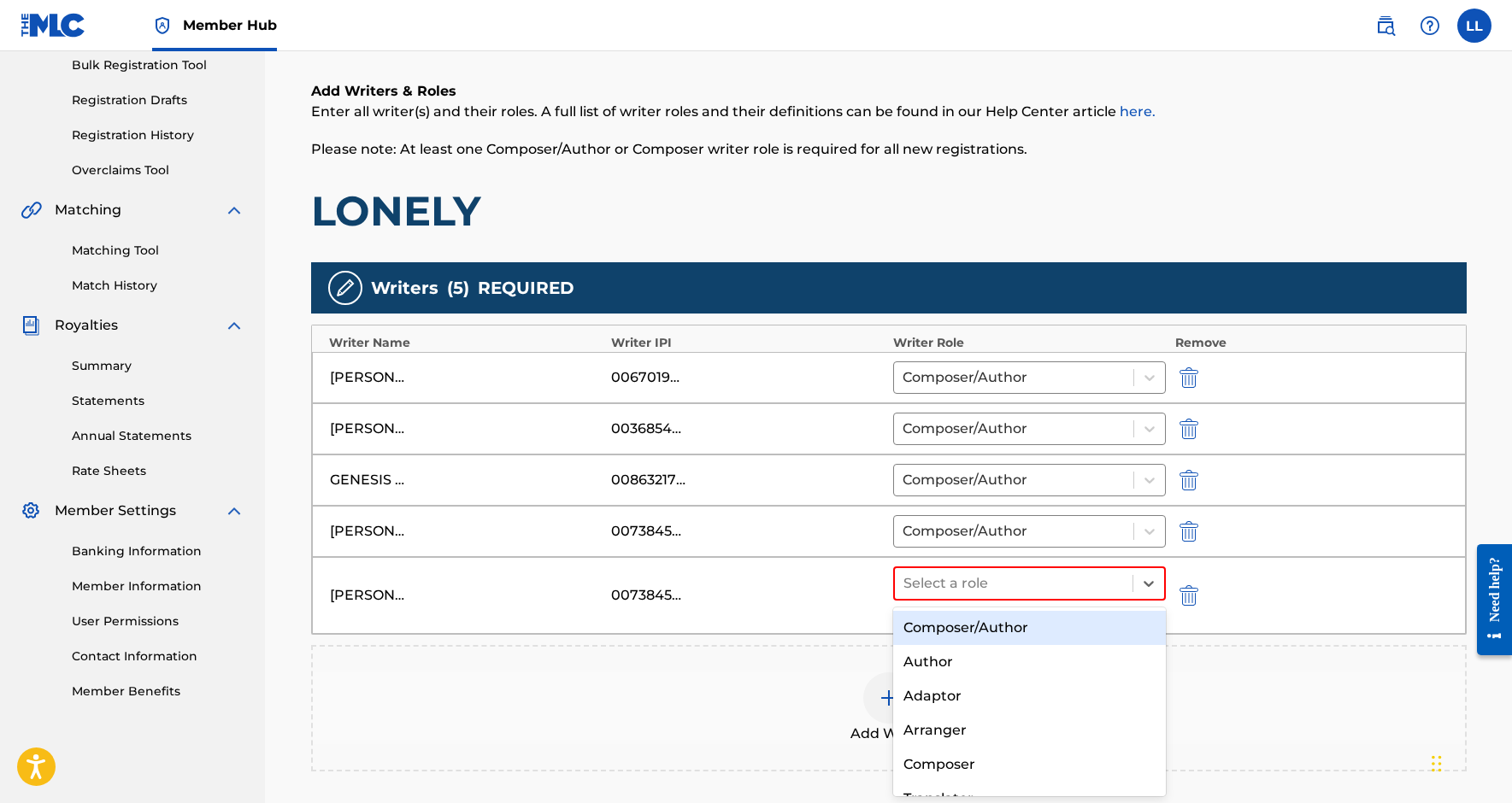
click at [1007, 631] on div "Composer/Author" at bounding box center [1029, 628] width 274 height 34
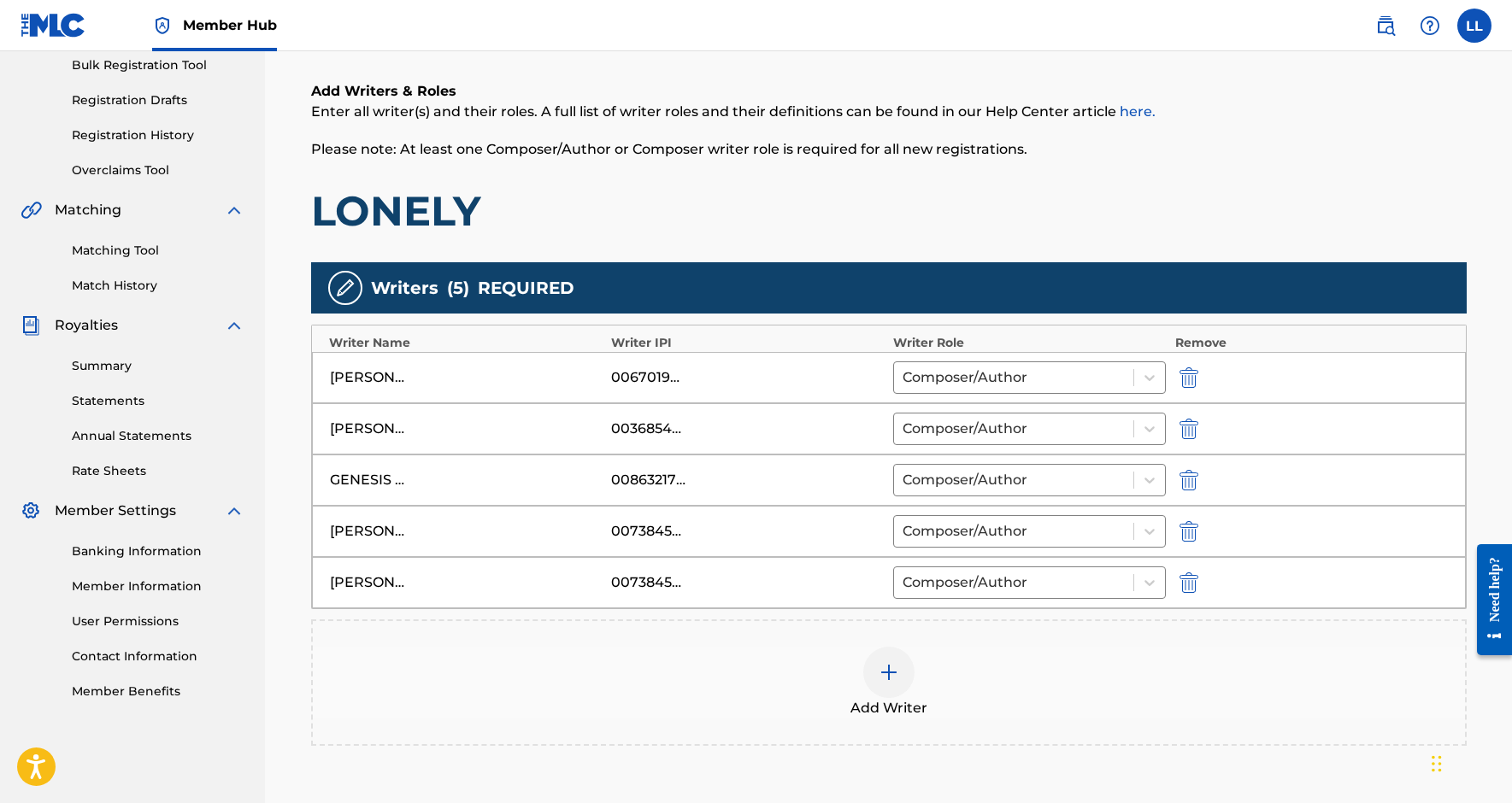
click at [893, 645] on div "Add Writer" at bounding box center [889, 683] width 1156 height 127
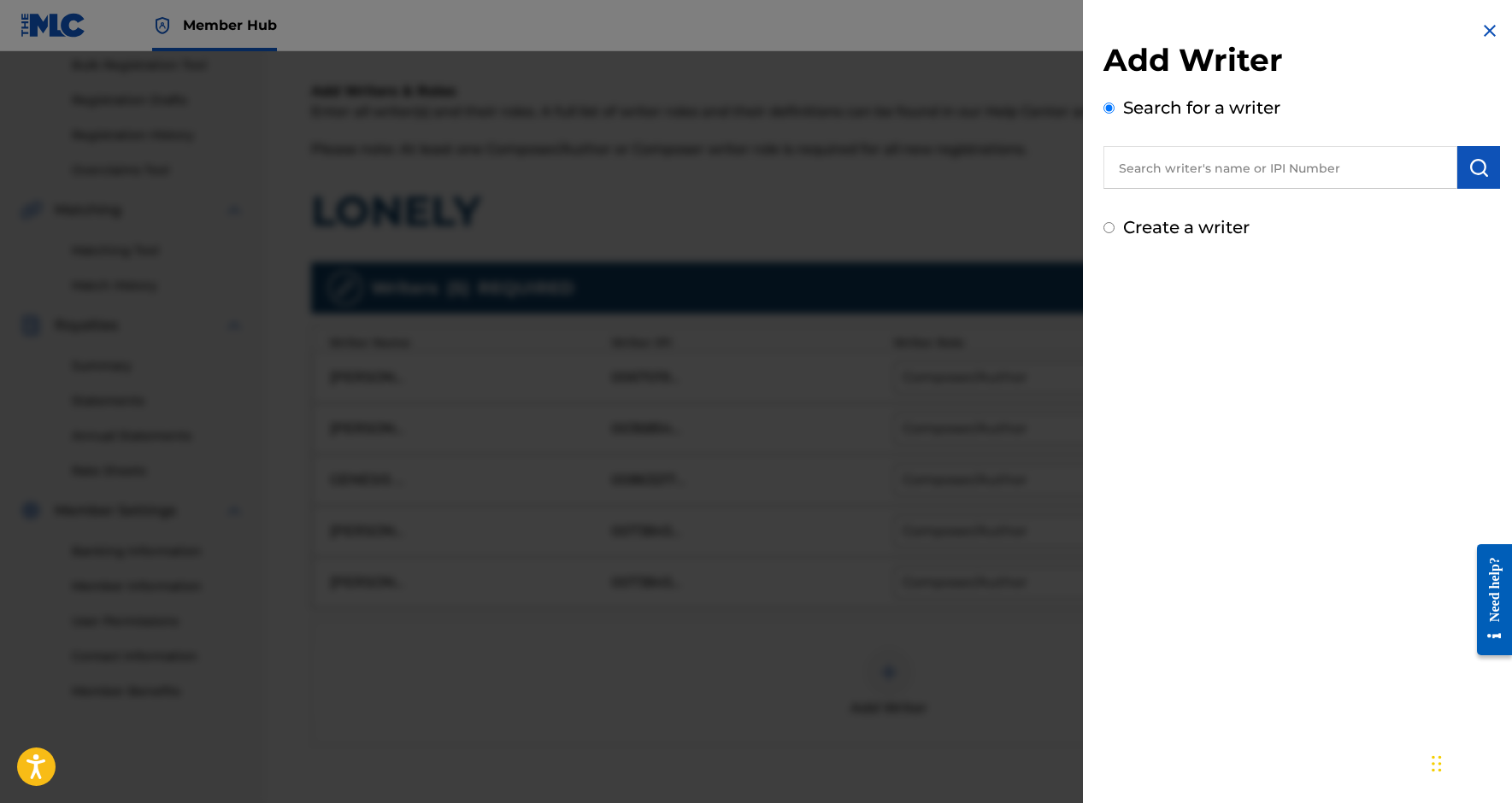
click at [1165, 168] on input "text" at bounding box center [1280, 168] width 354 height 43
paste input "845511832"
type input "00845511832"
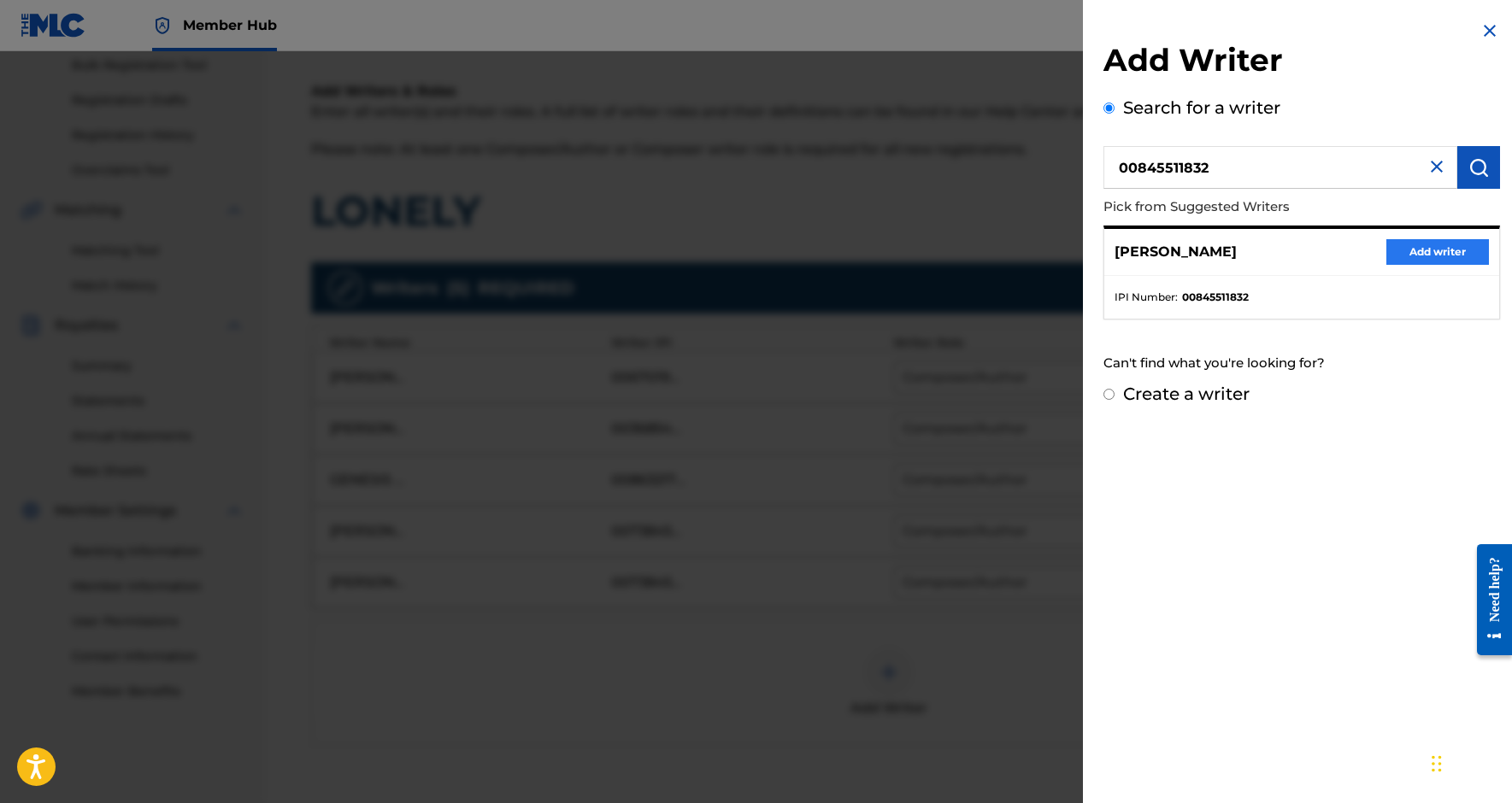
click at [1414, 249] on button "Add writer" at bounding box center [1438, 252] width 102 height 26
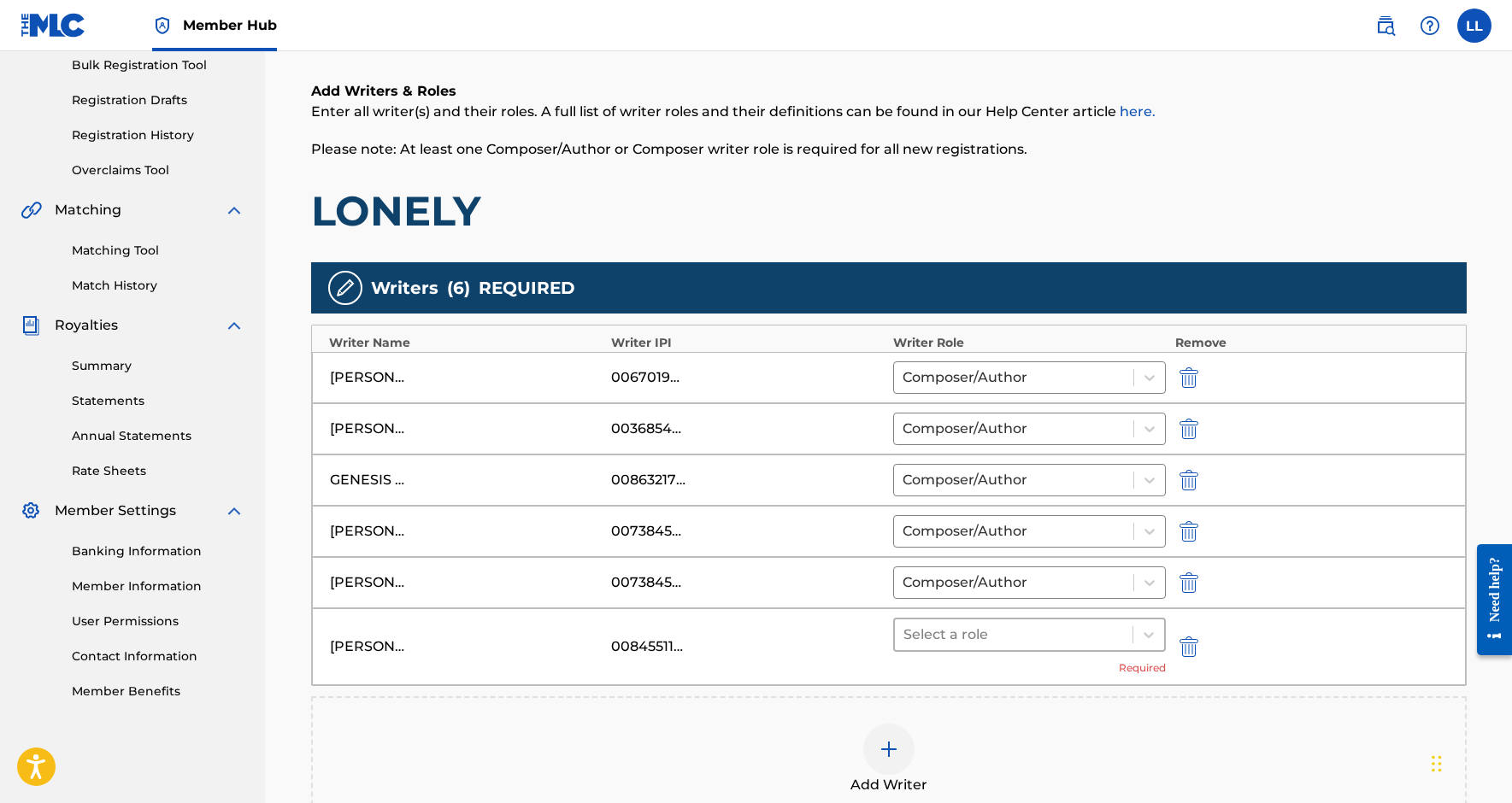
click at [1000, 642] on div at bounding box center [1014, 634] width 222 height 24
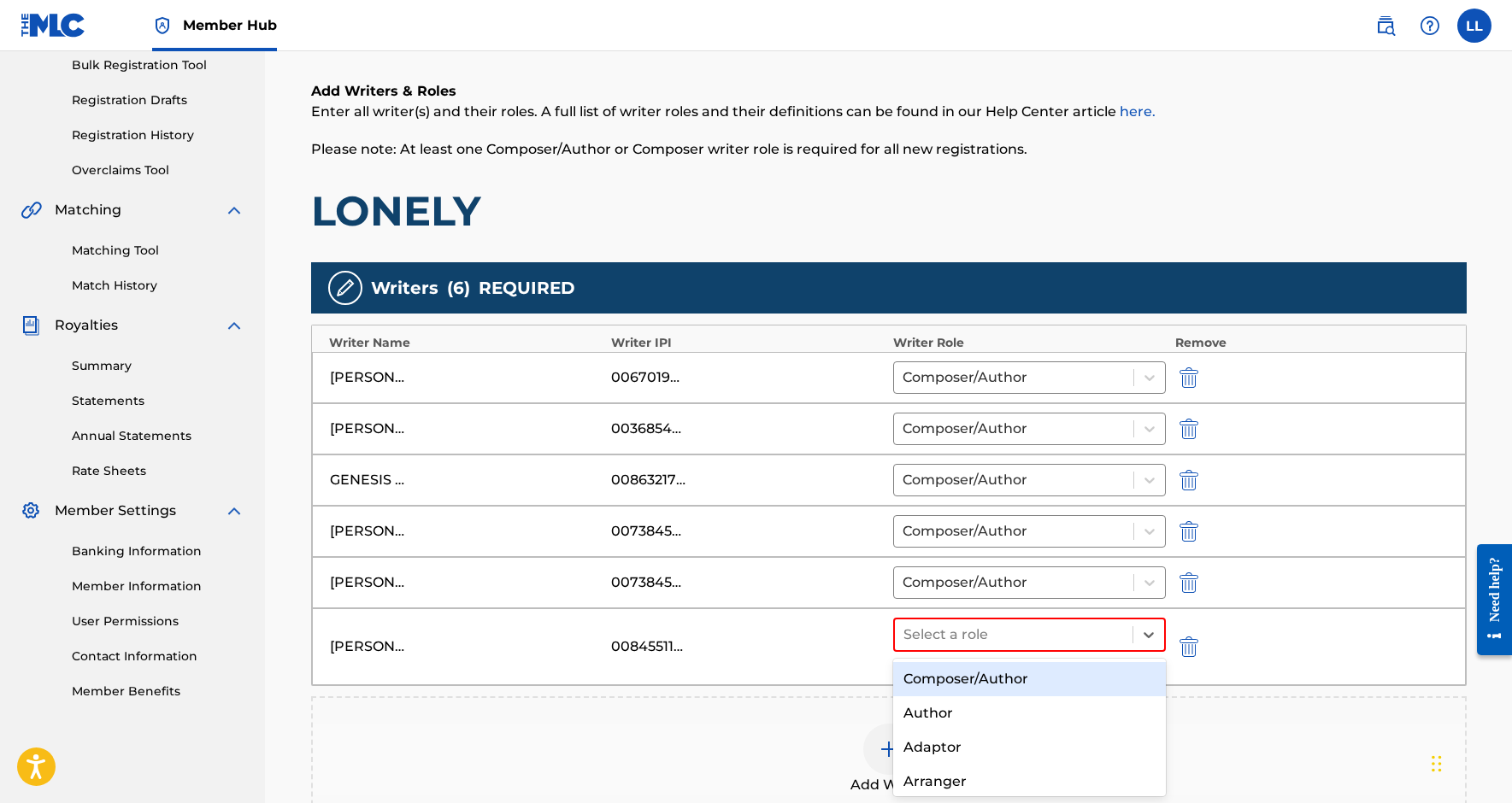
click at [971, 686] on div "Composer/Author" at bounding box center [1029, 679] width 274 height 34
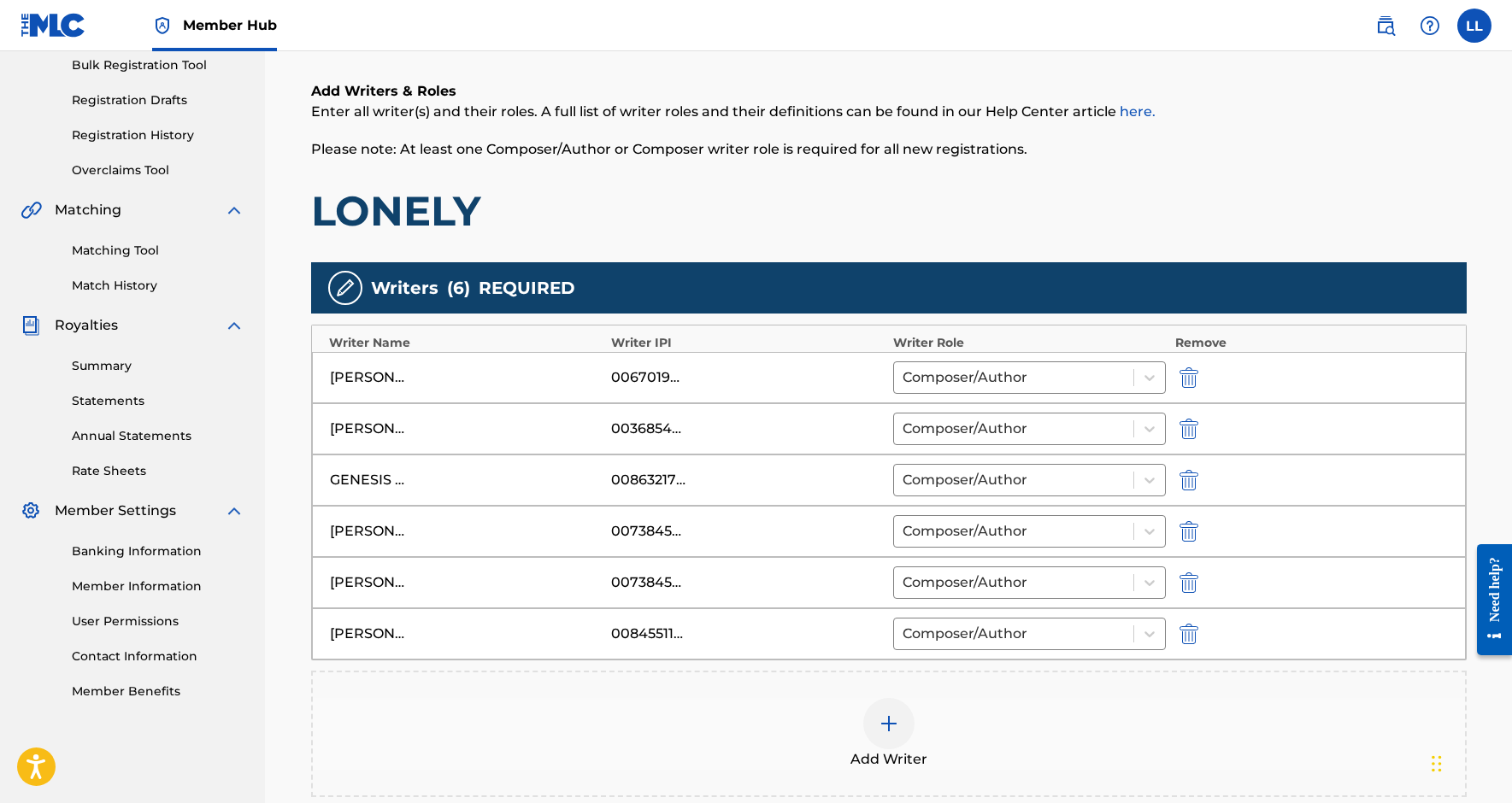
click at [889, 716] on img at bounding box center [888, 723] width 21 height 21
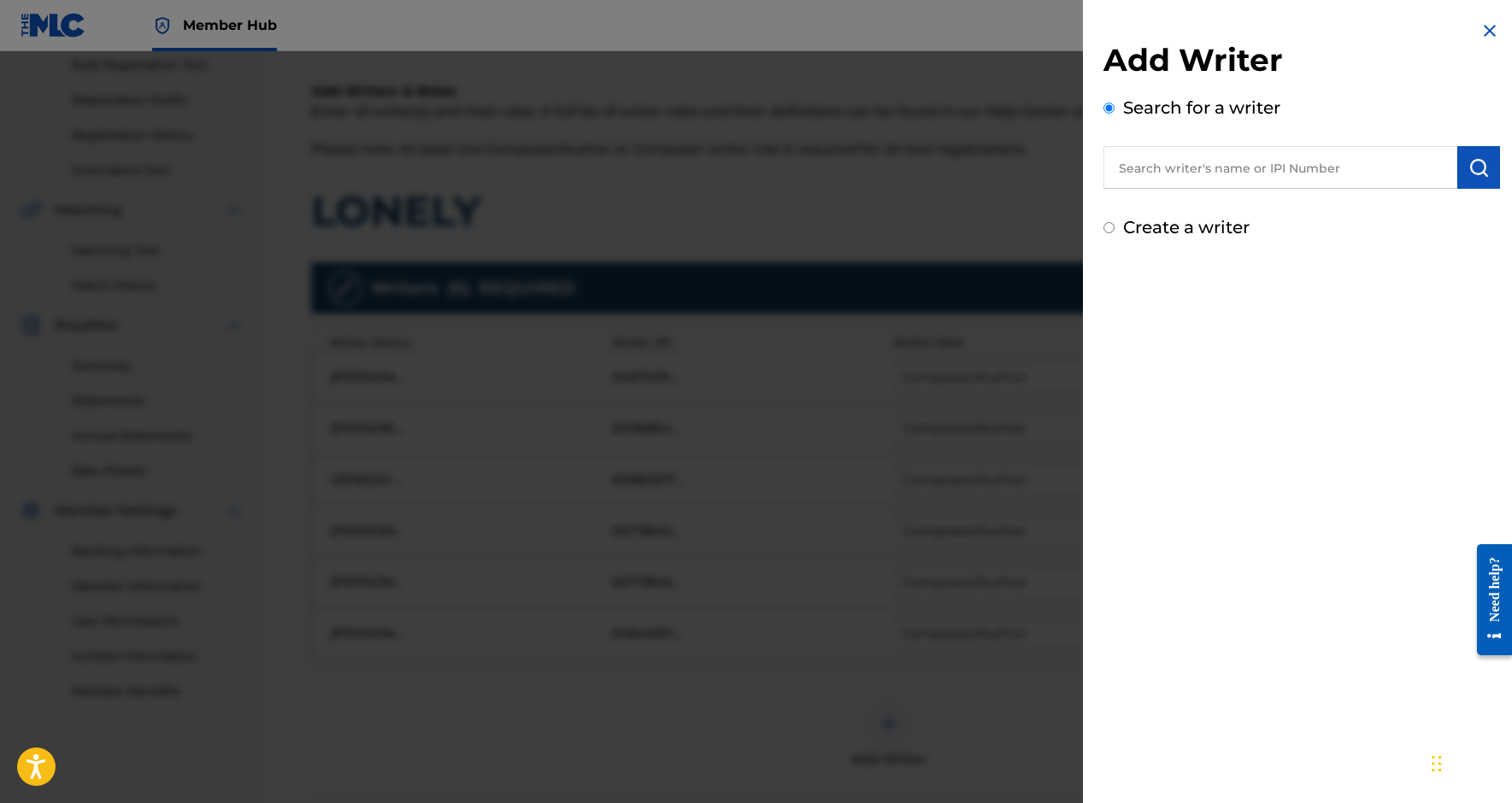
click at [1180, 163] on input "text" at bounding box center [1280, 168] width 354 height 43
paste input "1142449964"
type input "01142449964"
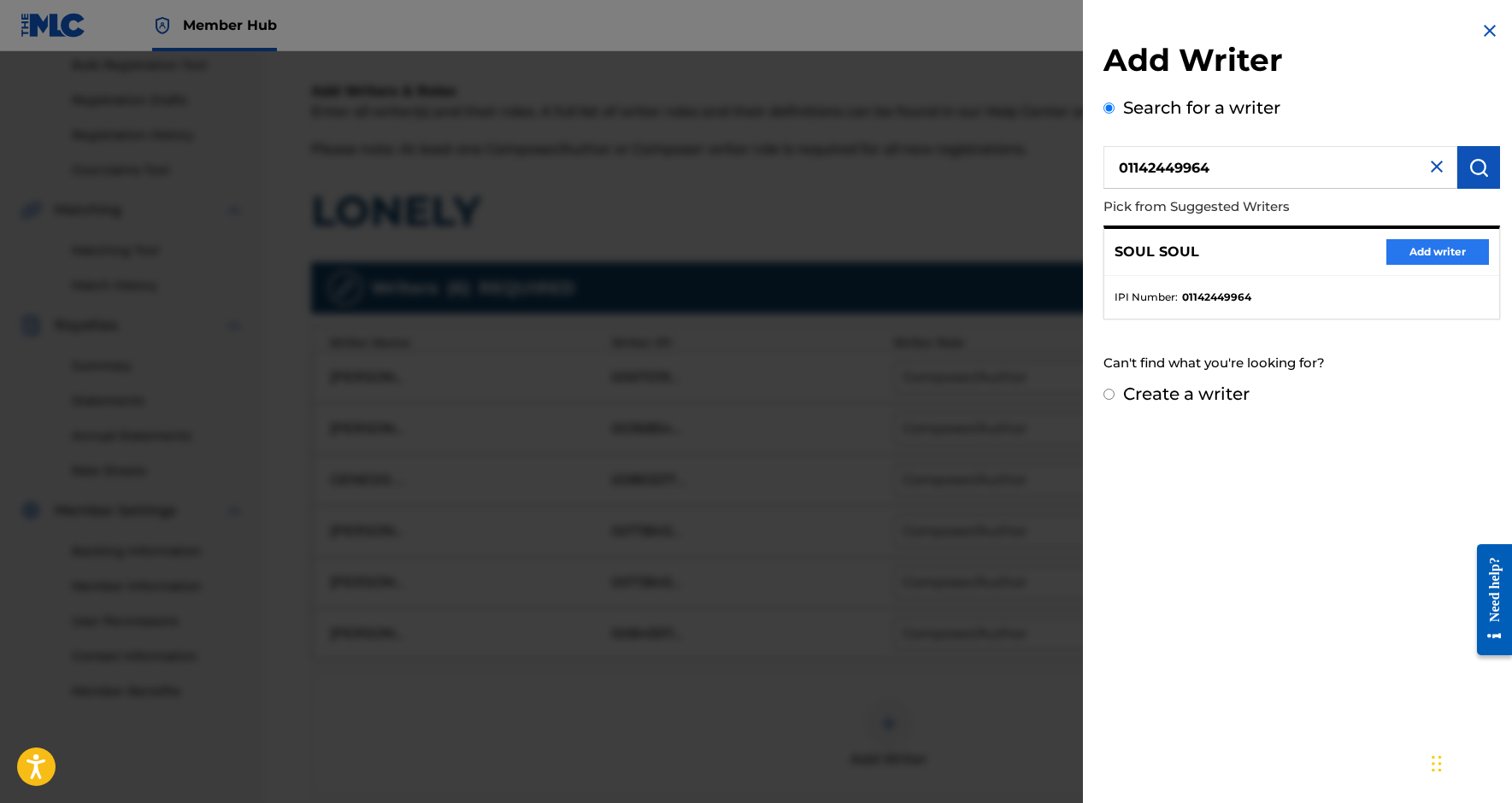
click at [1458, 258] on button "Add writer" at bounding box center [1438, 252] width 102 height 26
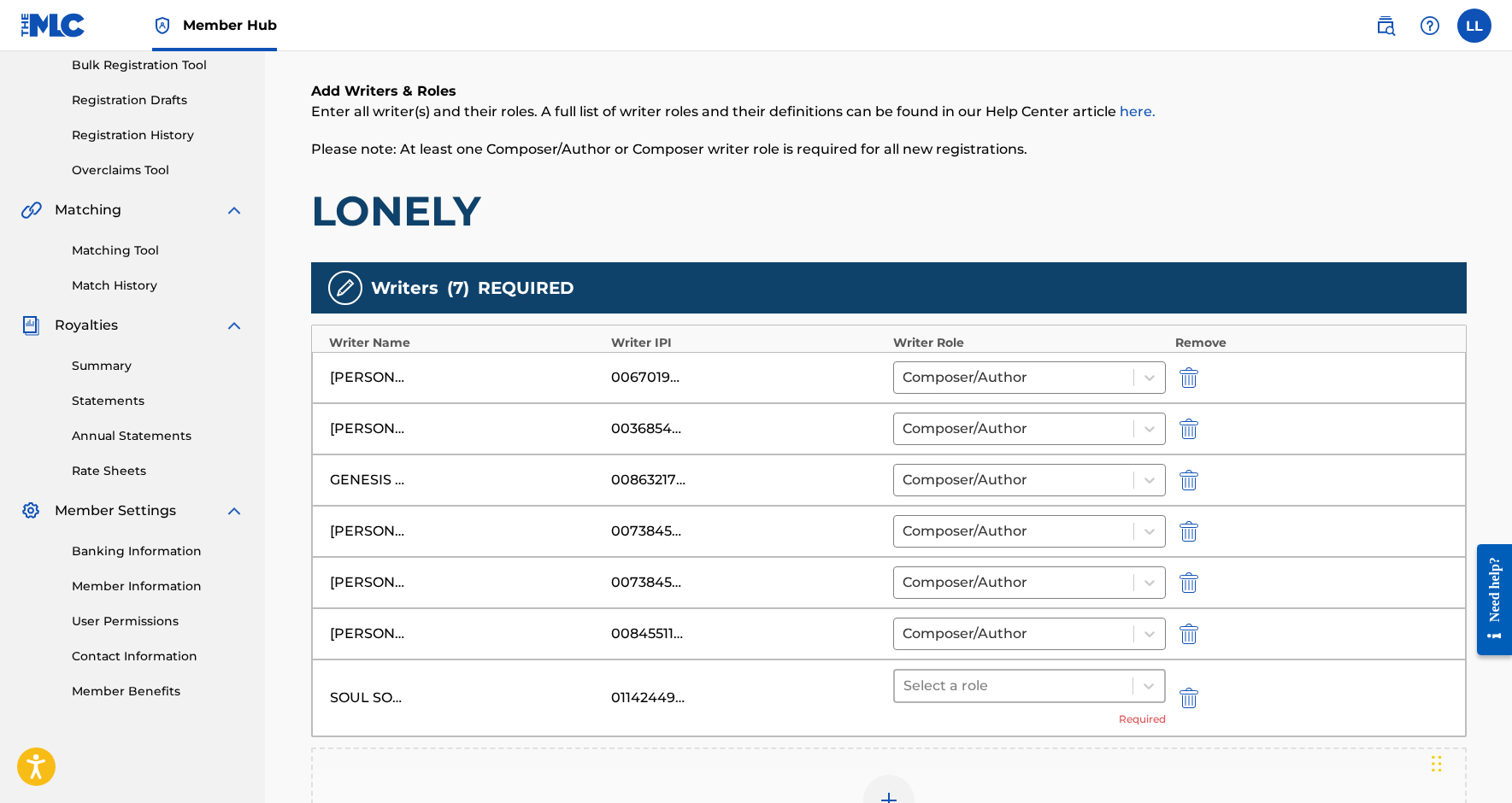
click at [1039, 683] on div at bounding box center [1014, 686] width 222 height 24
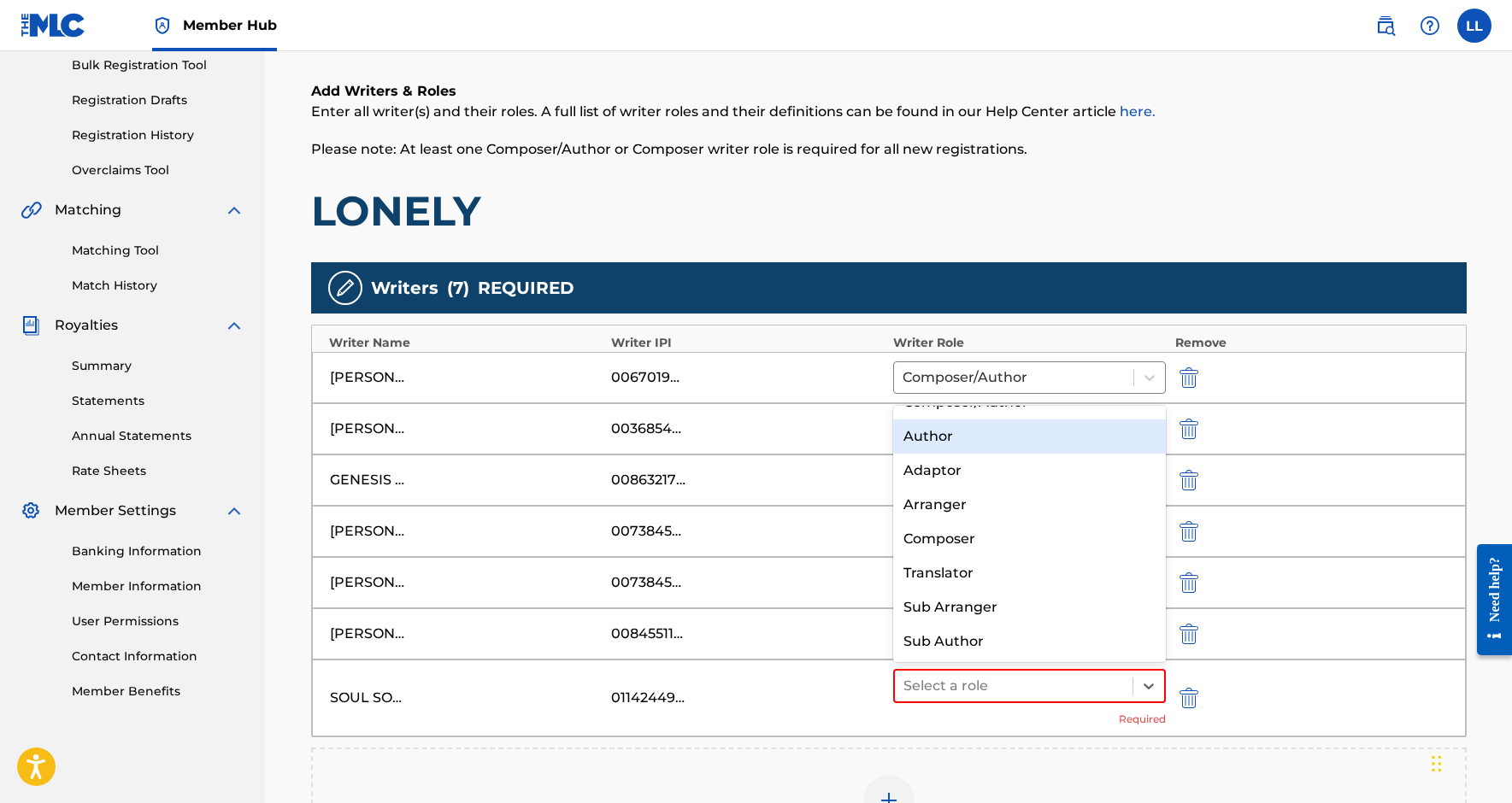
scroll to position [0, 0]
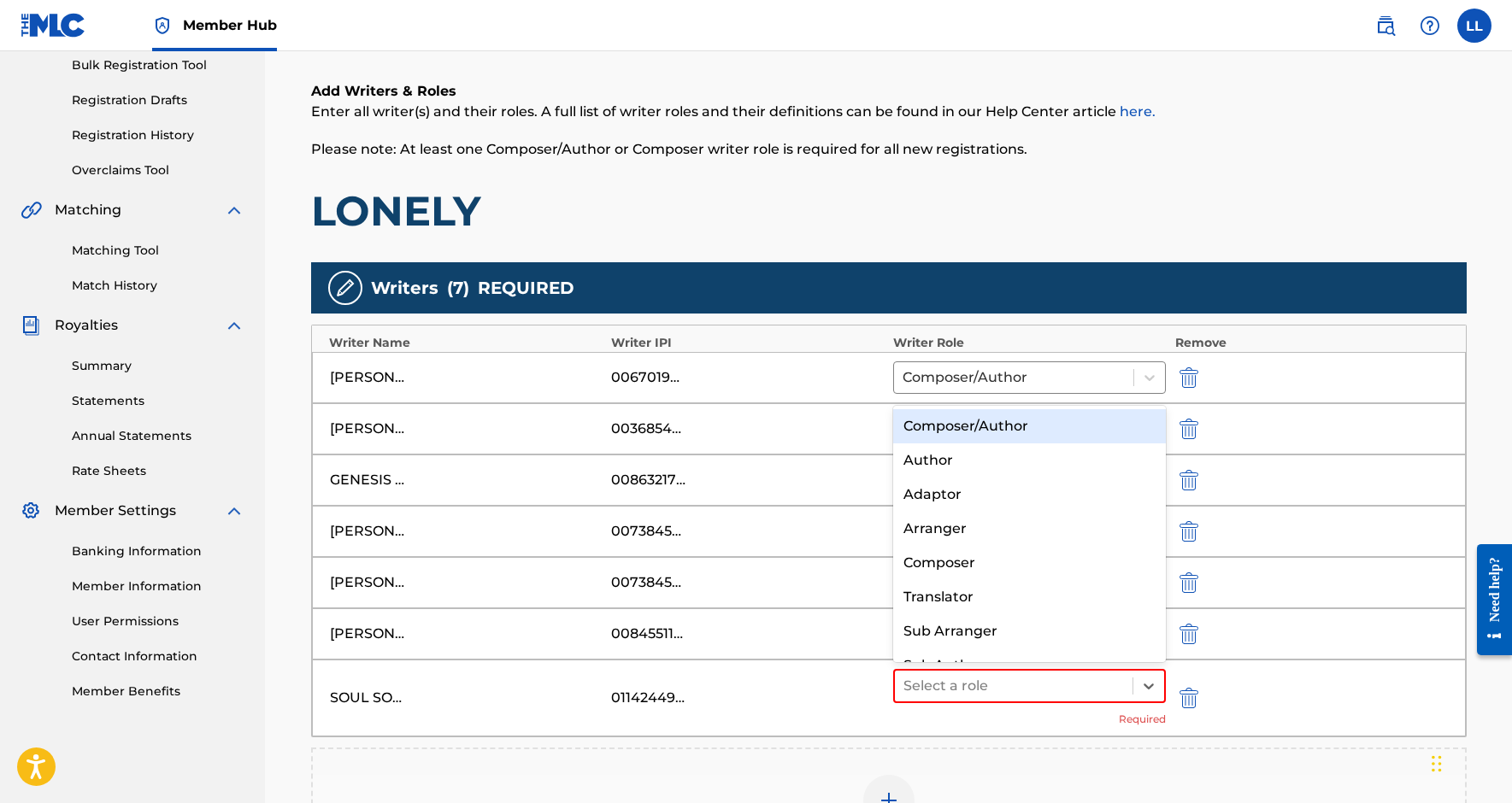
click at [955, 427] on div "Composer/Author" at bounding box center [1029, 426] width 274 height 34
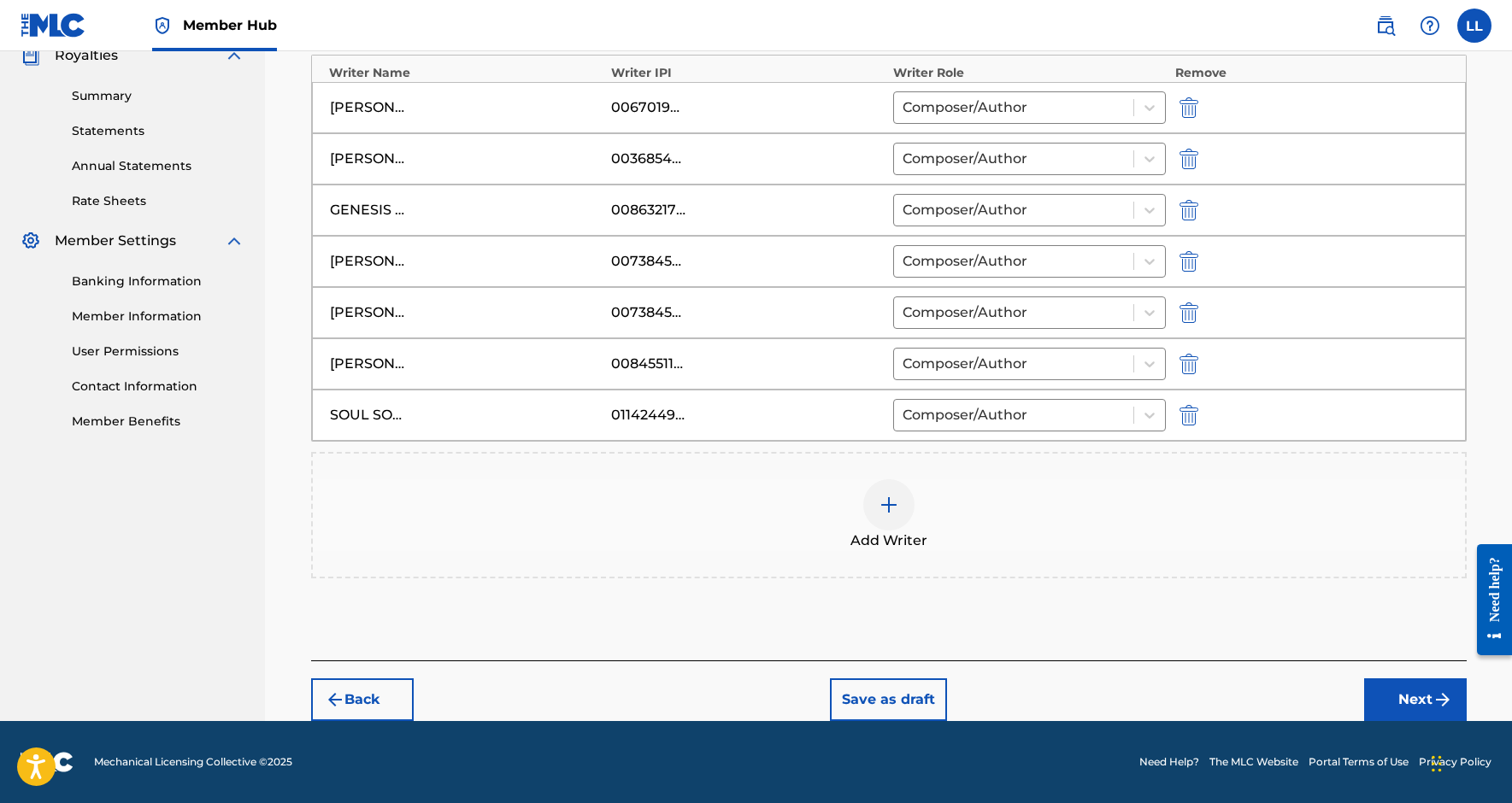
scroll to position [527, 0]
click at [894, 489] on div at bounding box center [888, 504] width 51 height 51
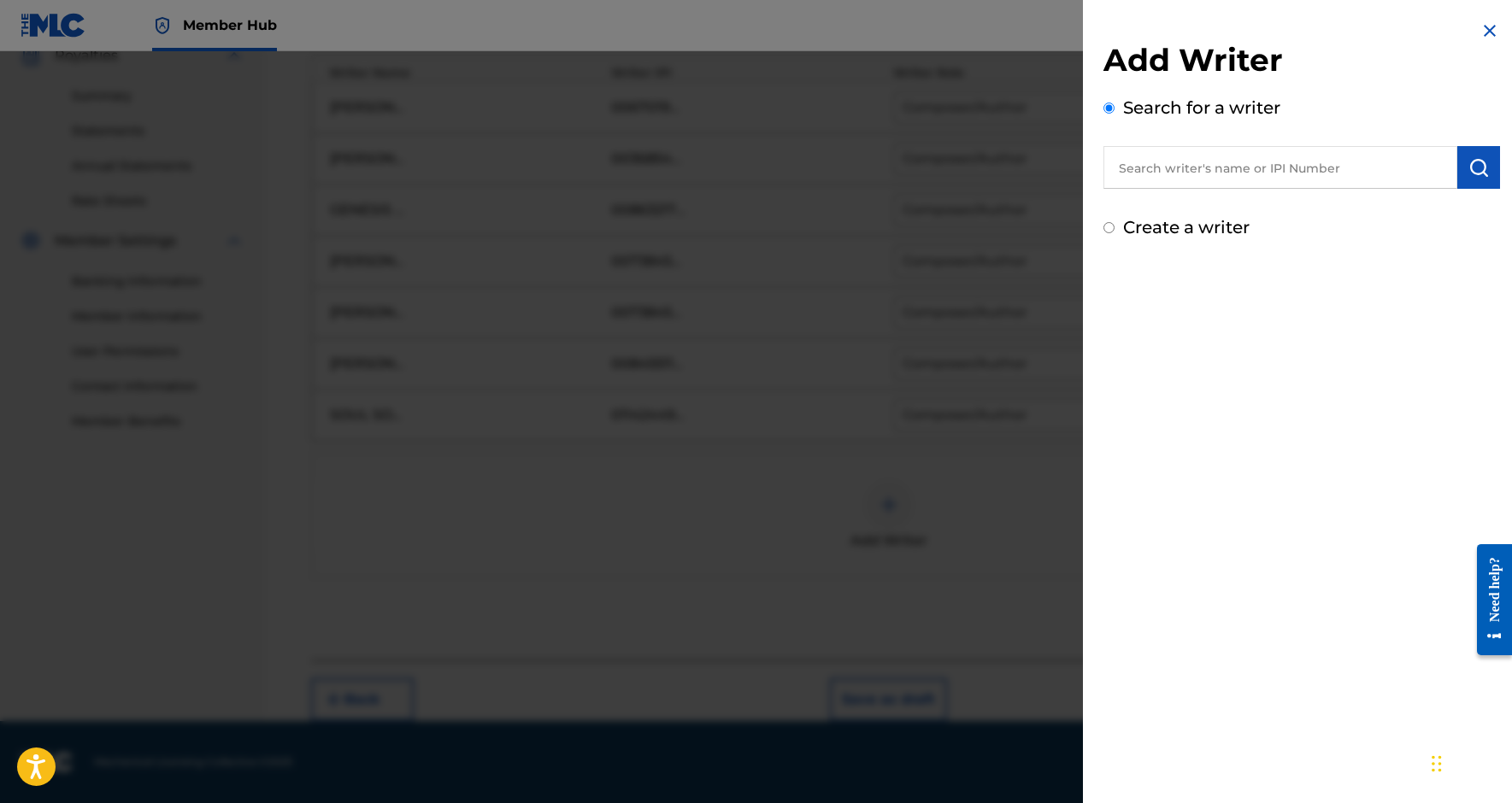
click at [1174, 166] on input "text" at bounding box center [1280, 168] width 354 height 43
paste input "825034168"
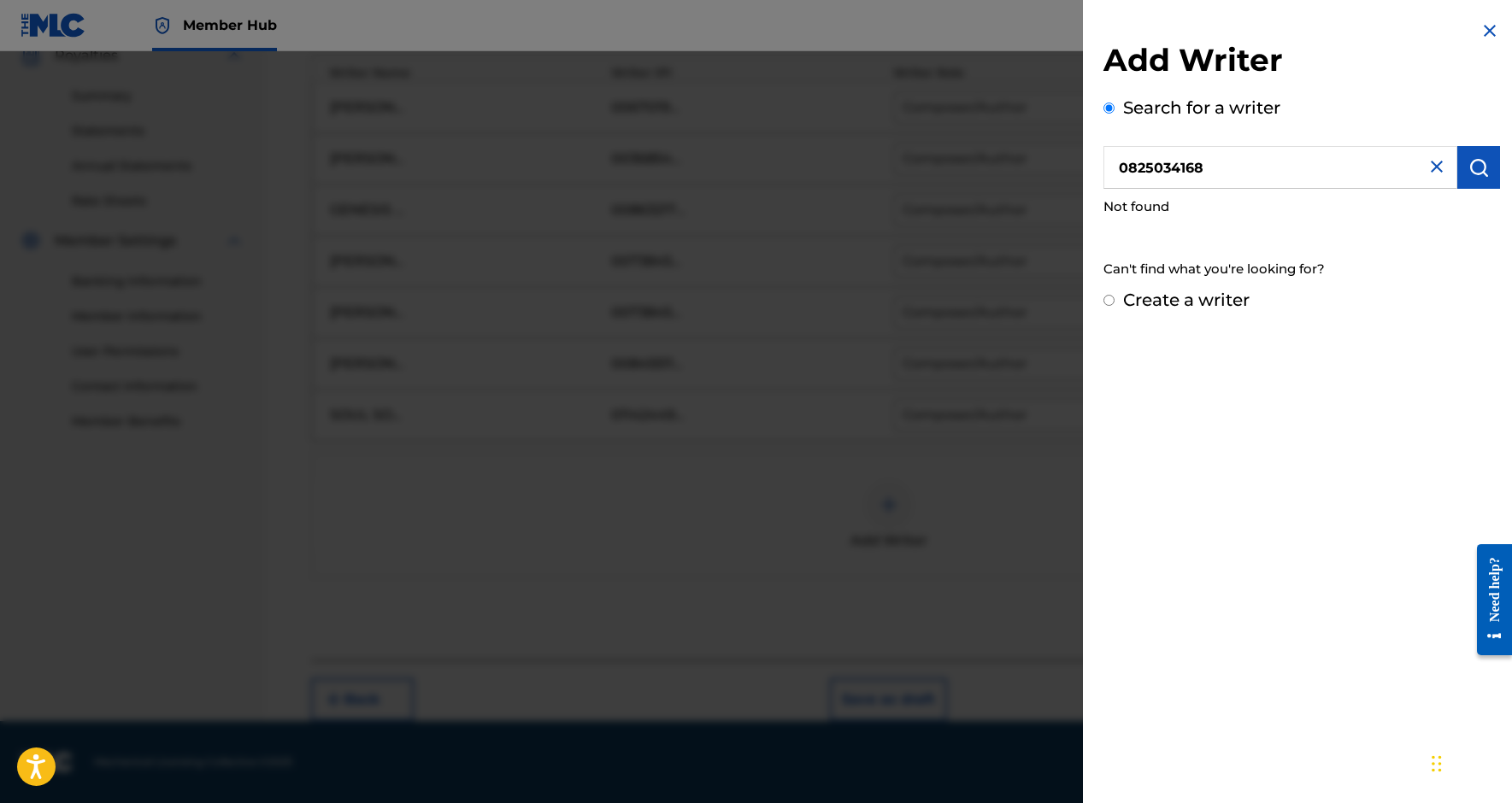
click at [1131, 169] on input "0825034168" at bounding box center [1280, 168] width 354 height 43
type input "00825034168"
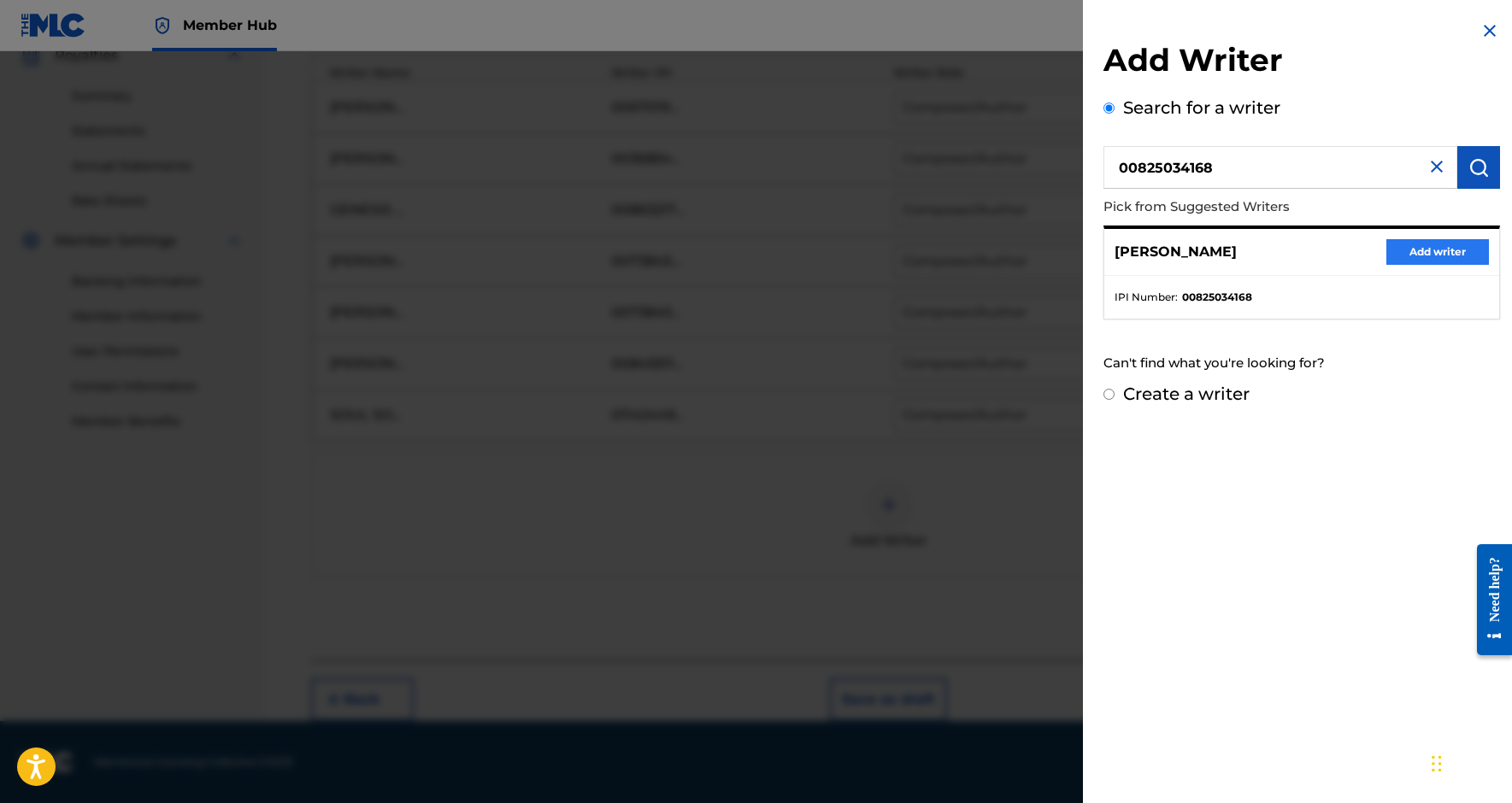
click at [1446, 252] on button "Add writer" at bounding box center [1438, 252] width 102 height 26
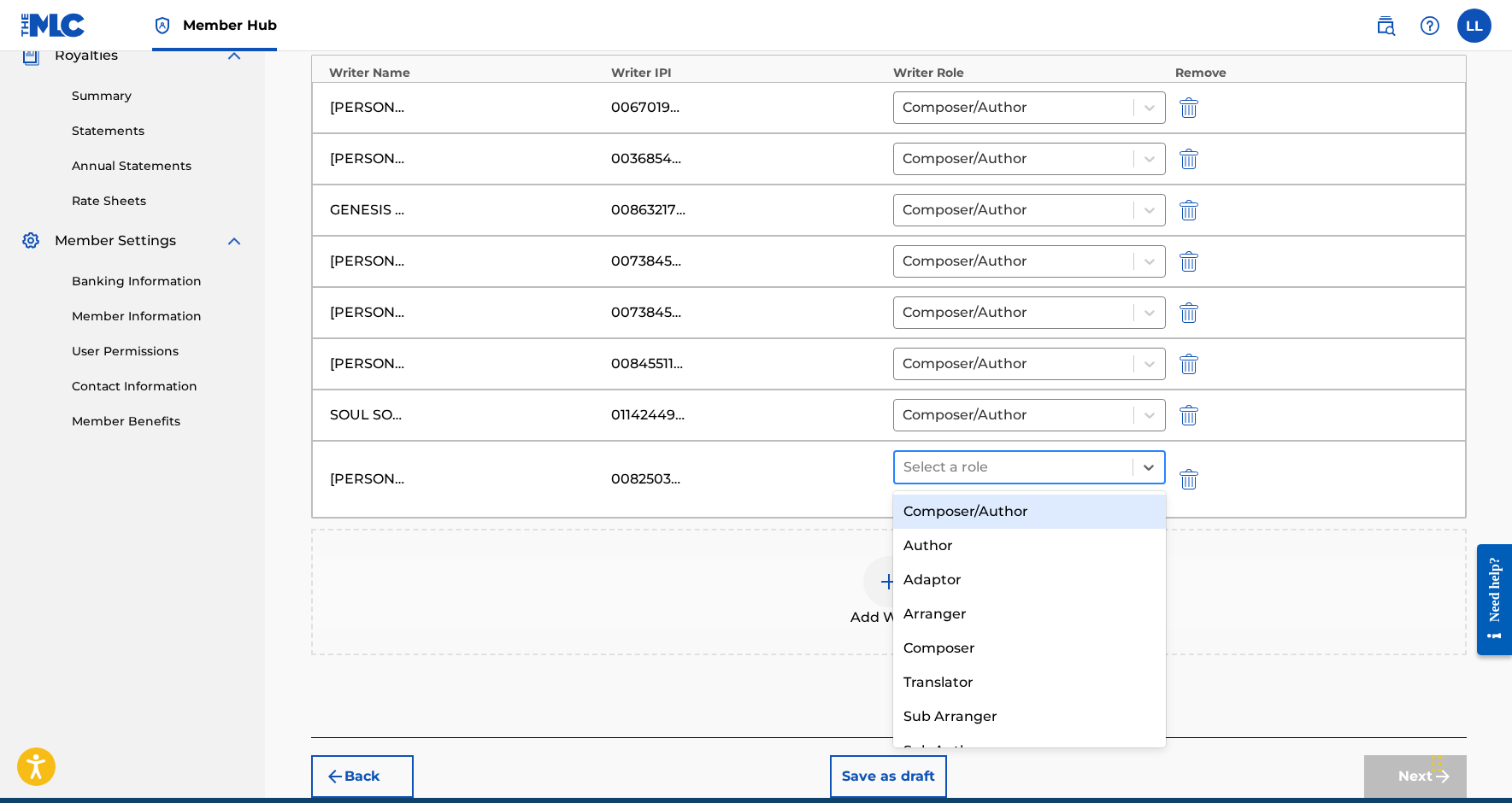
click at [1106, 472] on div at bounding box center [1014, 467] width 222 height 24
click at [1077, 500] on div "Composer/Author" at bounding box center [1029, 512] width 274 height 34
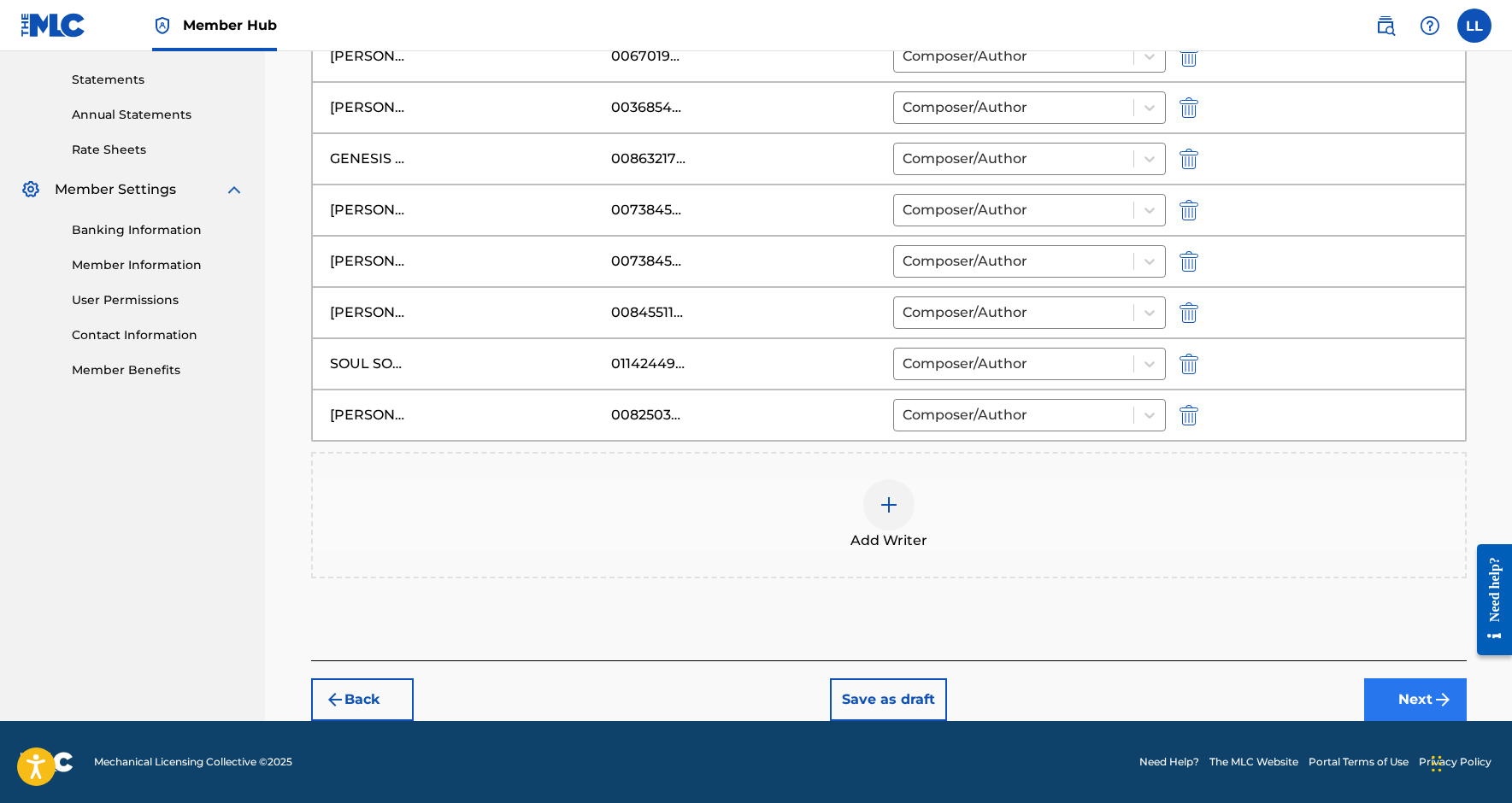
click at [1409, 689] on button "Next" at bounding box center [1415, 700] width 102 height 43
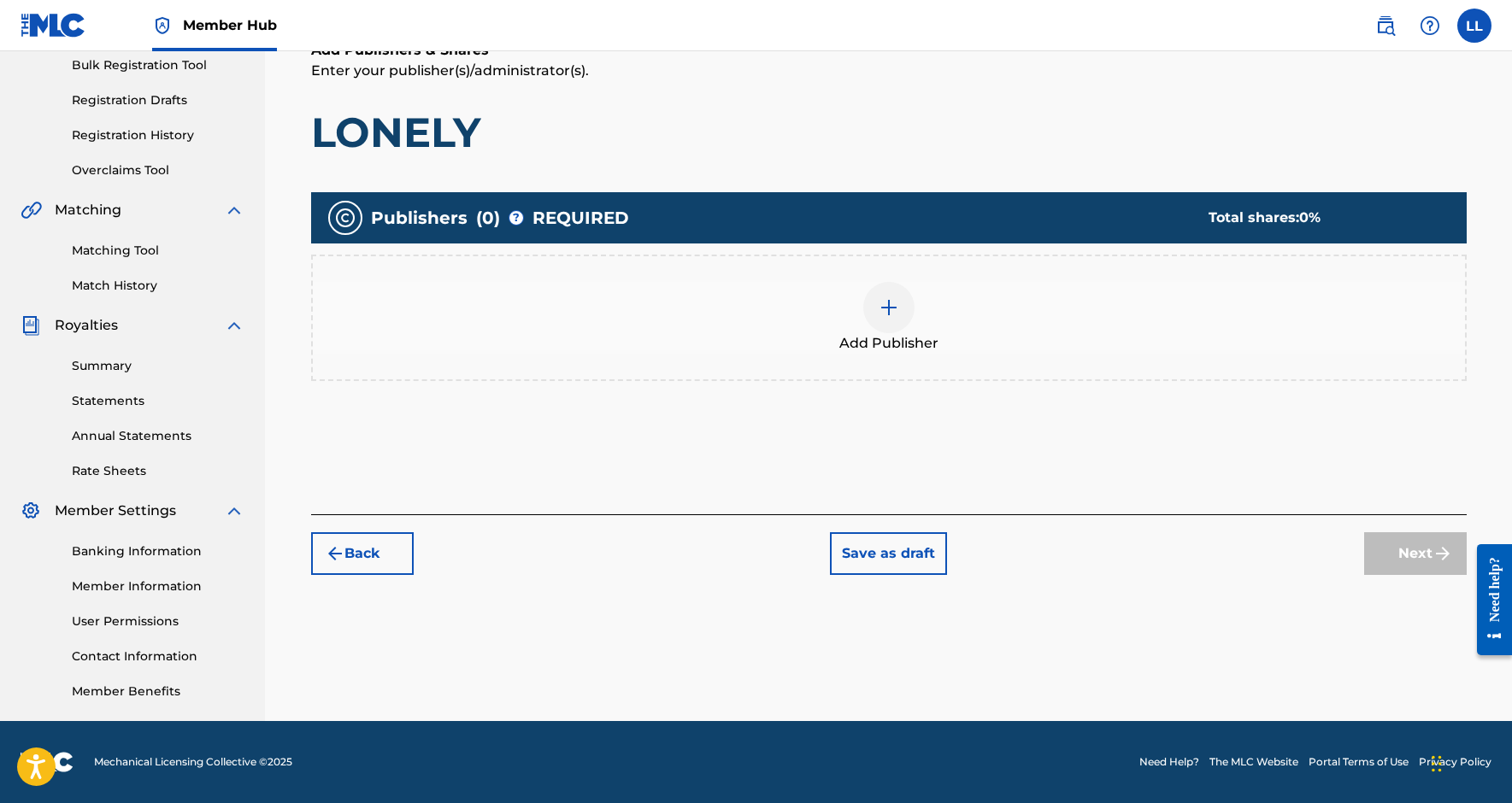
click at [941, 322] on div "Add Publisher" at bounding box center [889, 318] width 1152 height 72
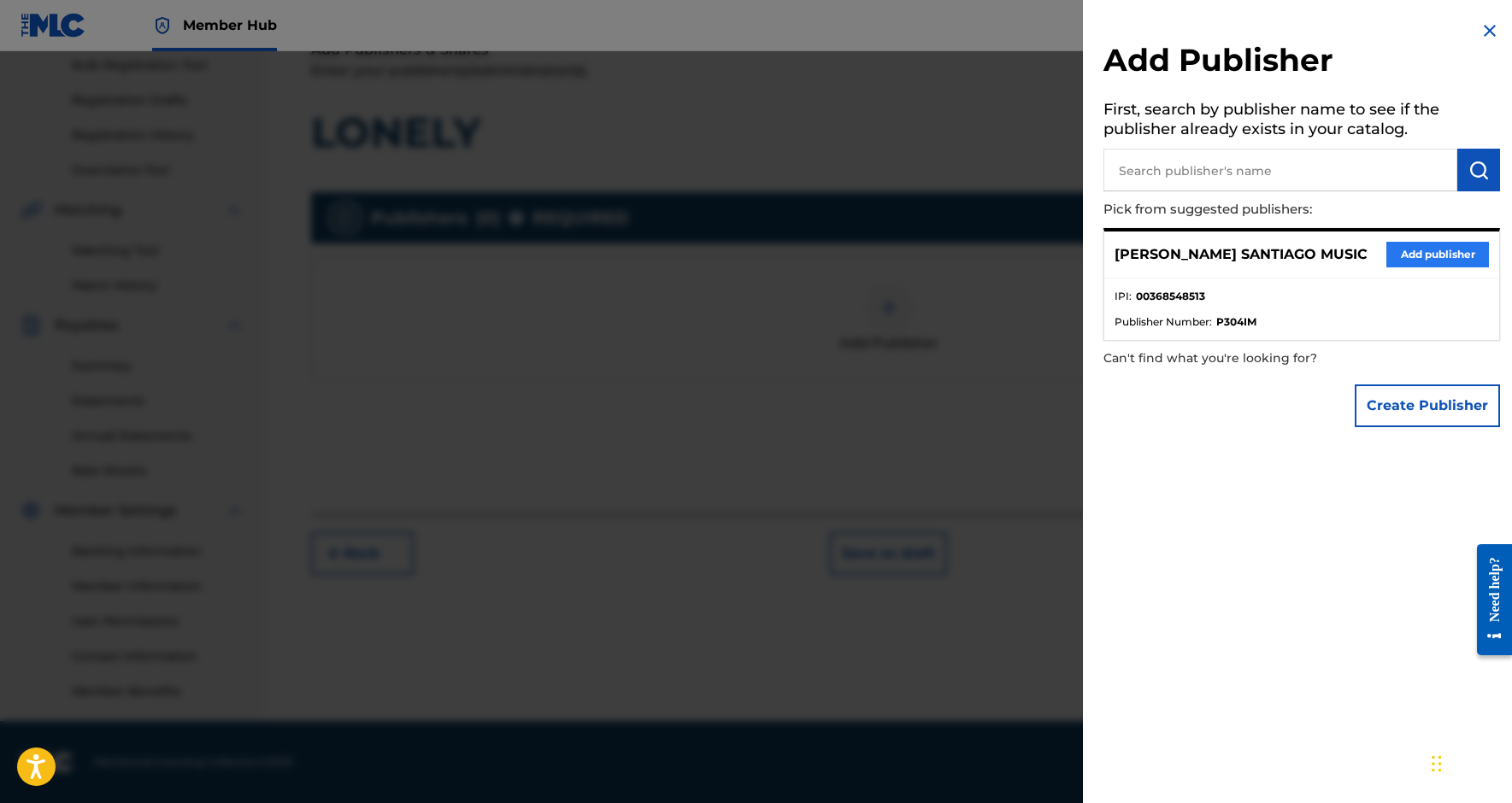
click at [1399, 251] on button "Add publisher" at bounding box center [1438, 255] width 102 height 26
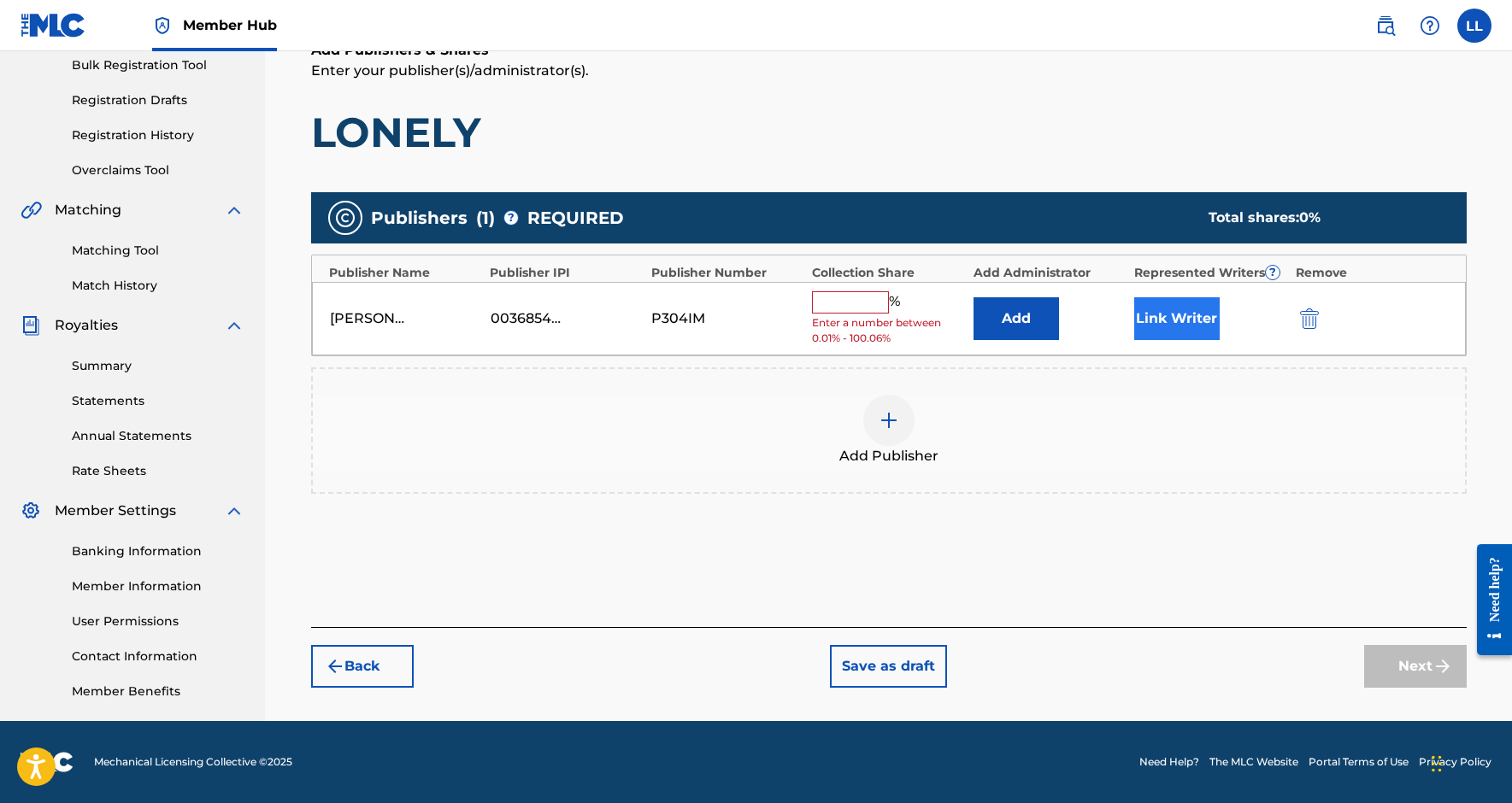
click at [1201, 322] on button "Link Writer" at bounding box center [1176, 319] width 85 height 43
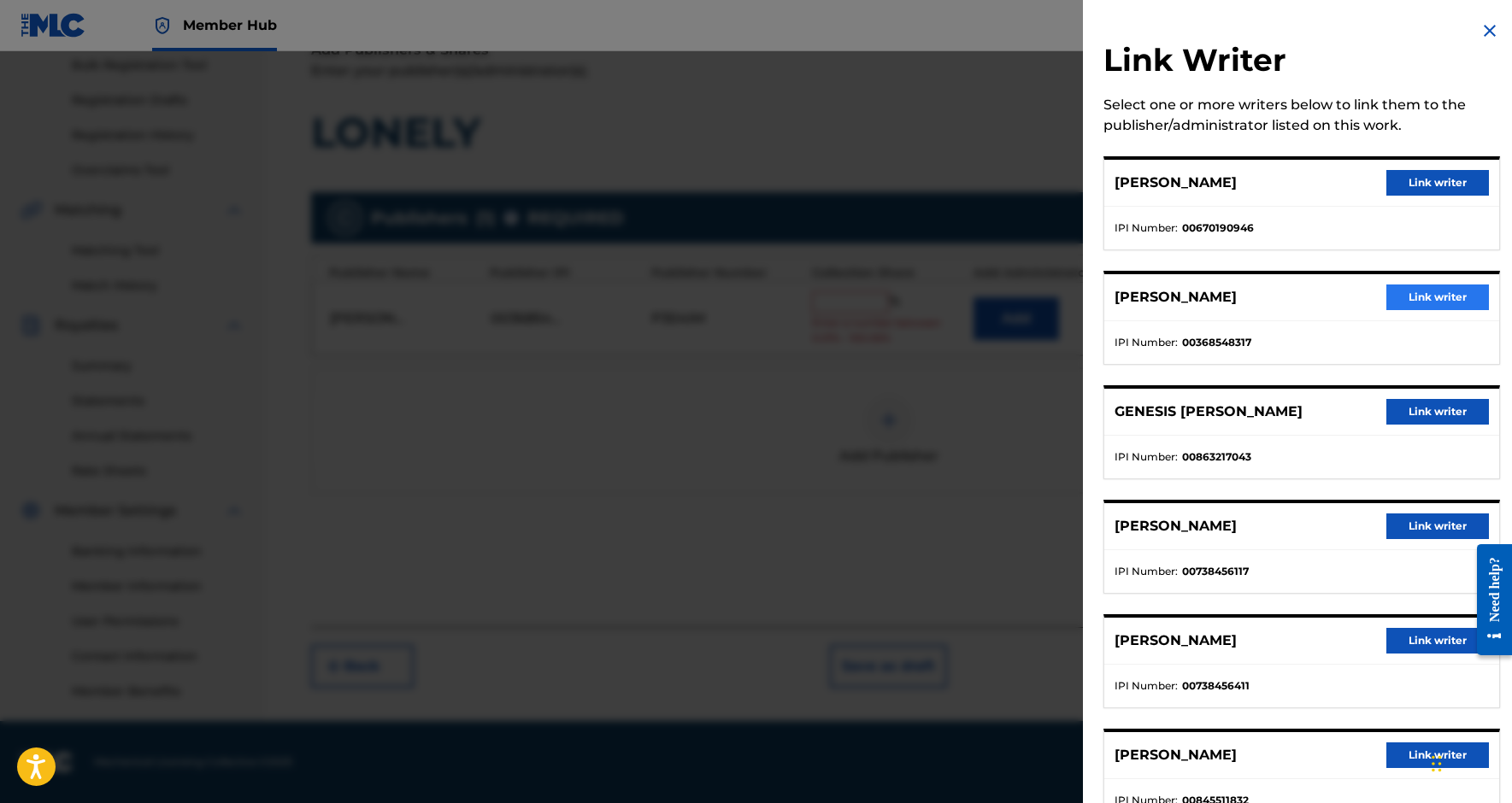
click at [1416, 299] on button "Link writer" at bounding box center [1438, 297] width 102 height 26
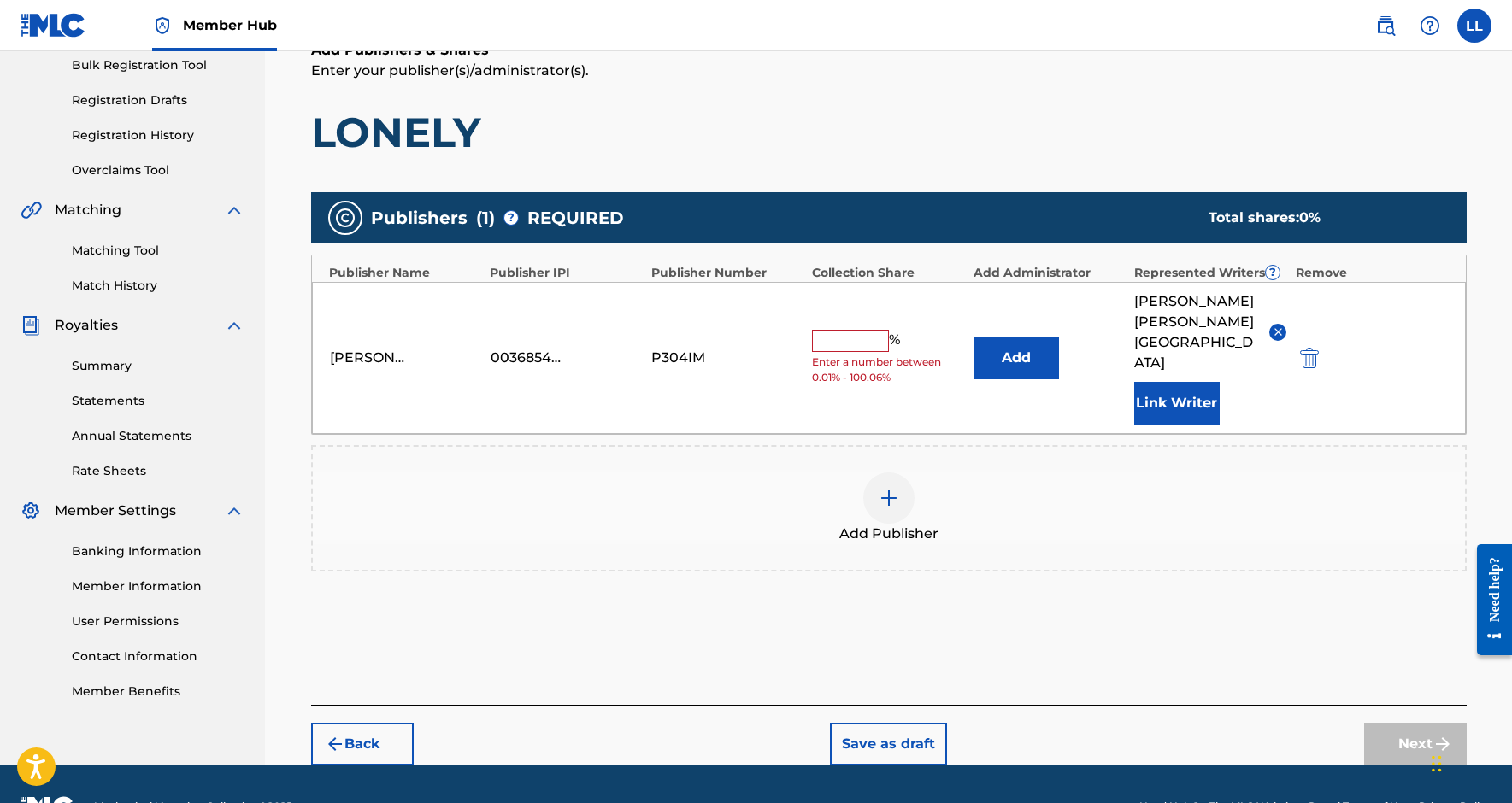
click at [887, 334] on input "text" at bounding box center [851, 341] width 77 height 22
type input "7.5"
click at [1389, 723] on button "Next" at bounding box center [1415, 745] width 102 height 43
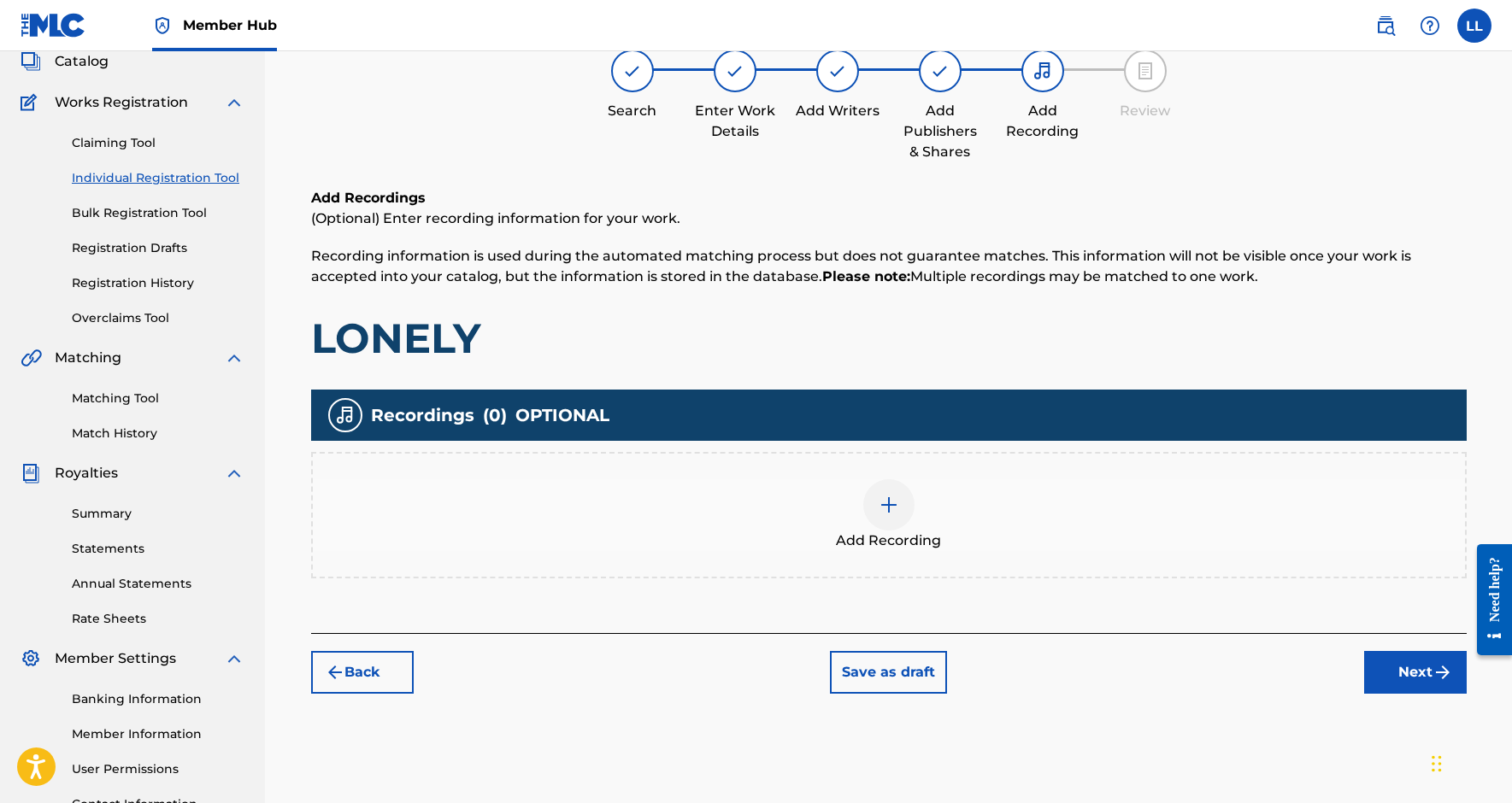
scroll to position [77, 0]
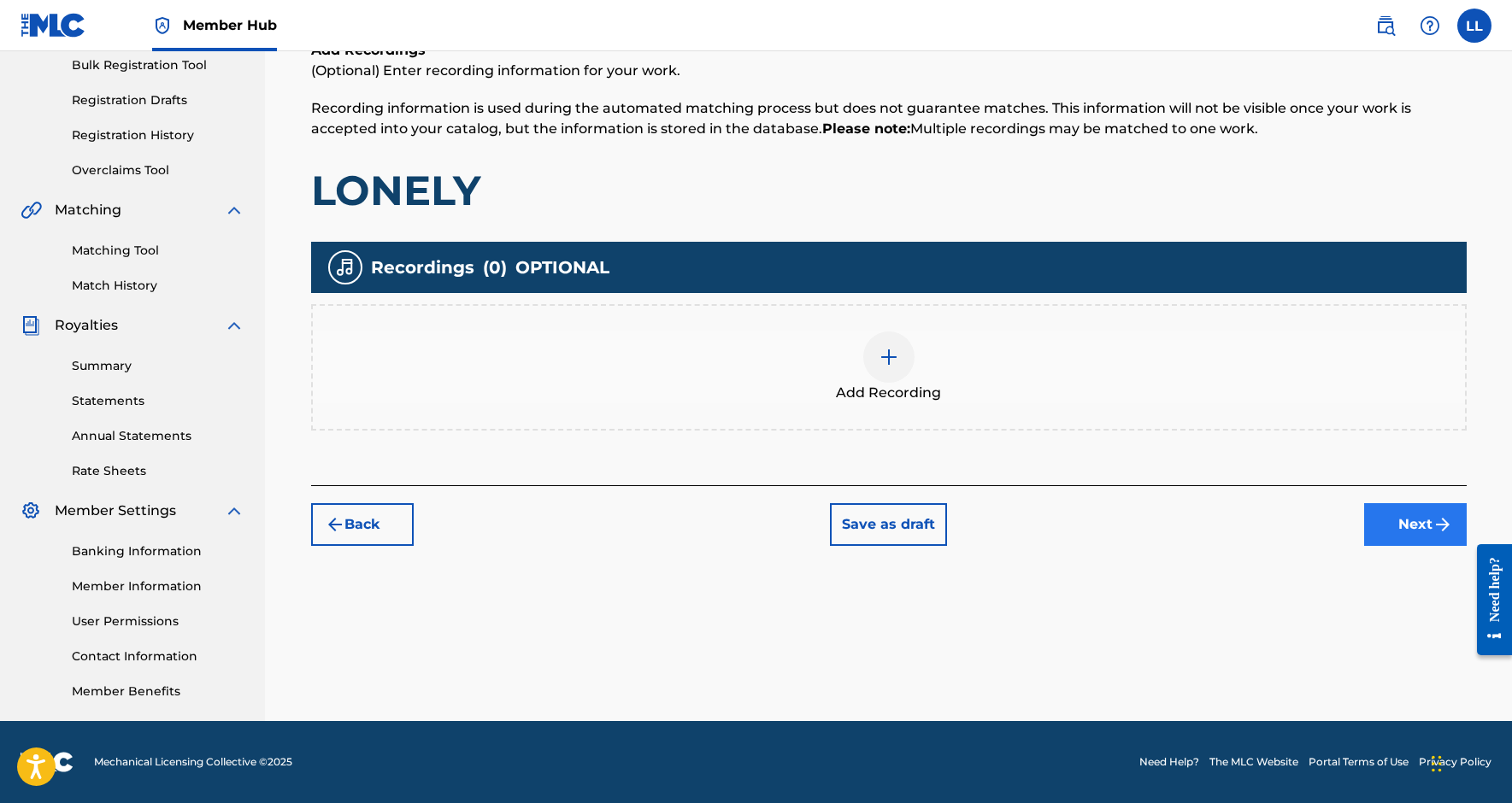
click at [1404, 525] on button "Next" at bounding box center [1415, 525] width 102 height 43
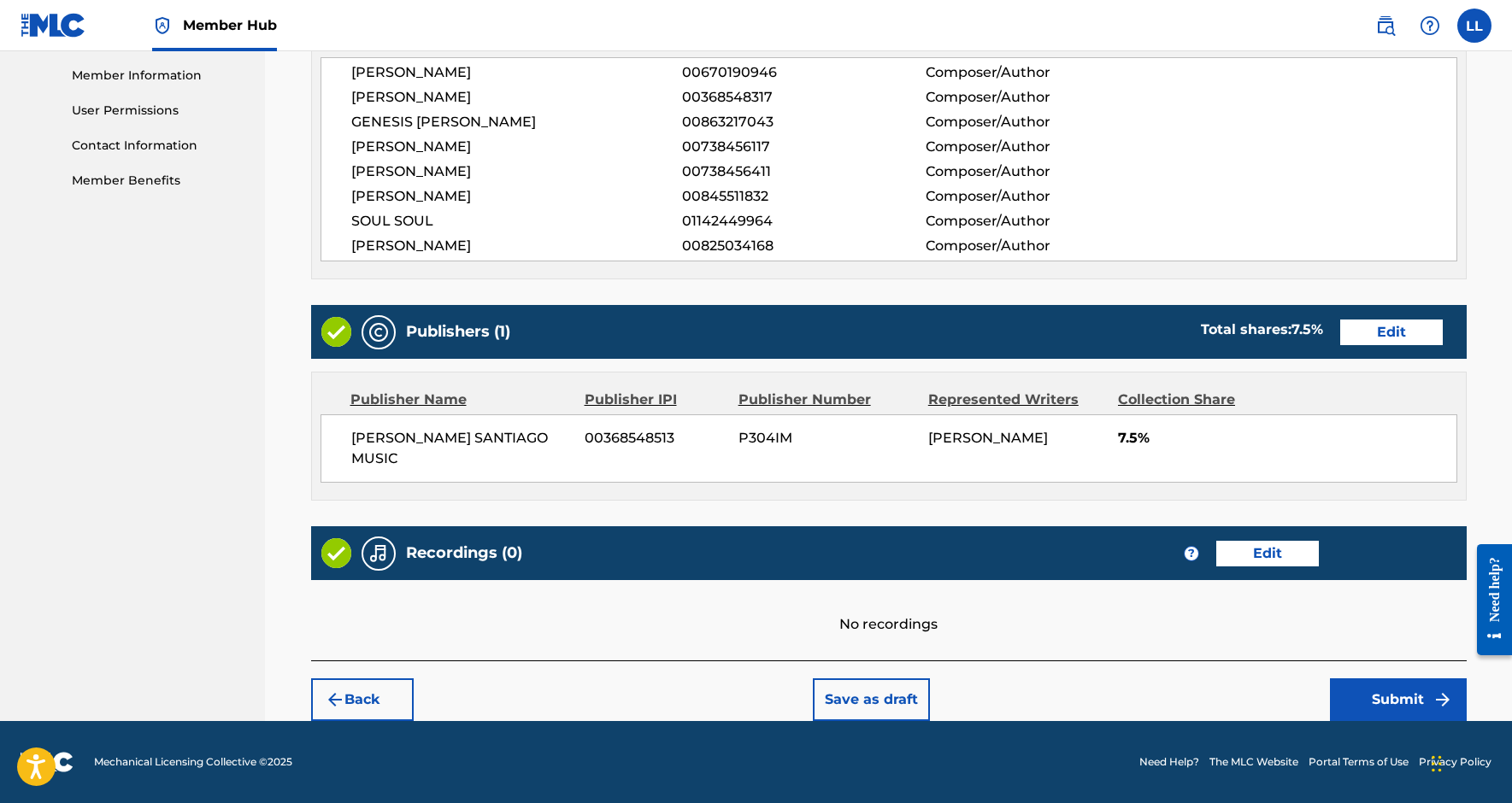
scroll to position [766, 0]
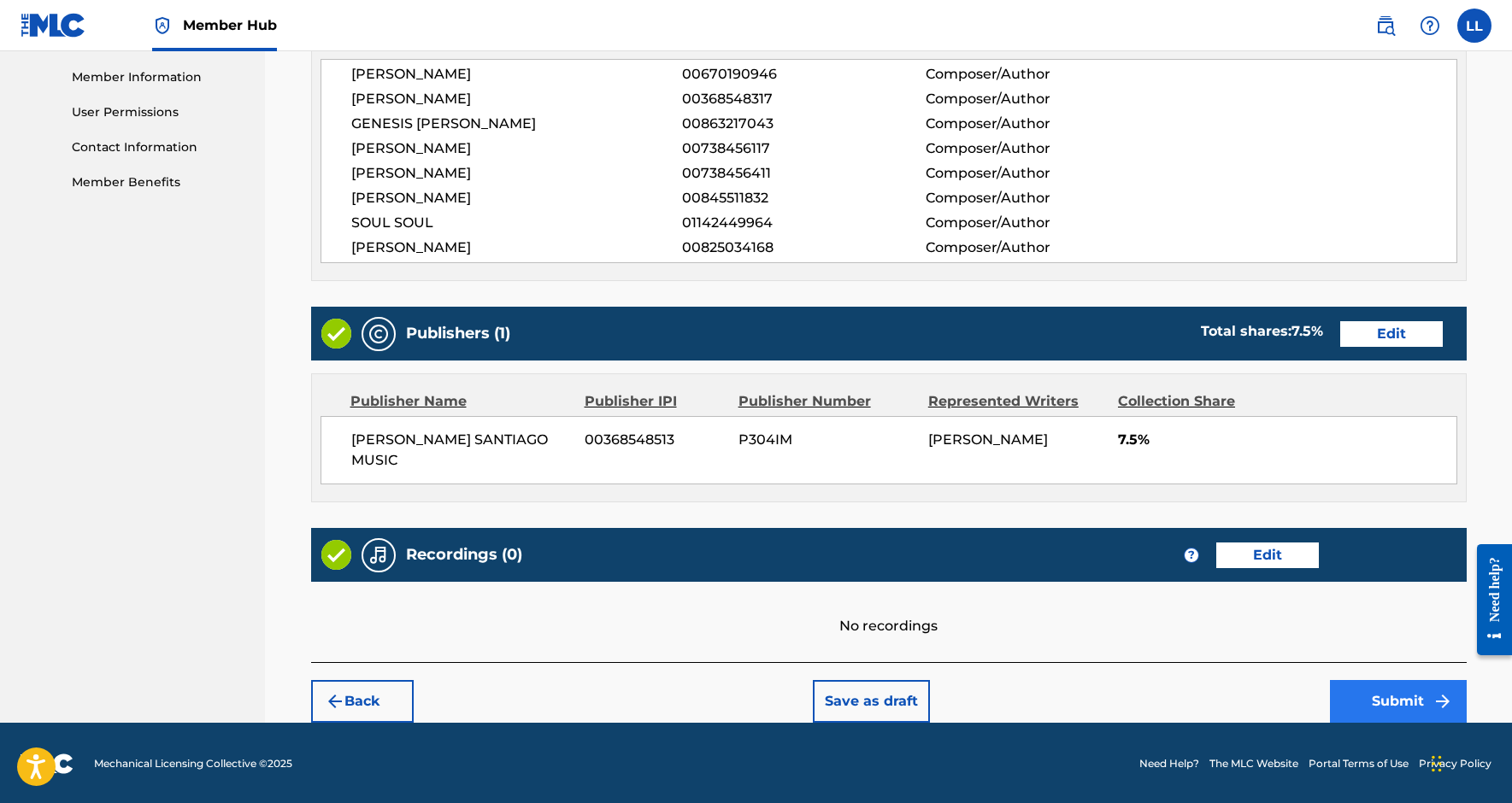
click at [1380, 696] on button "Submit" at bounding box center [1398, 702] width 136 height 43
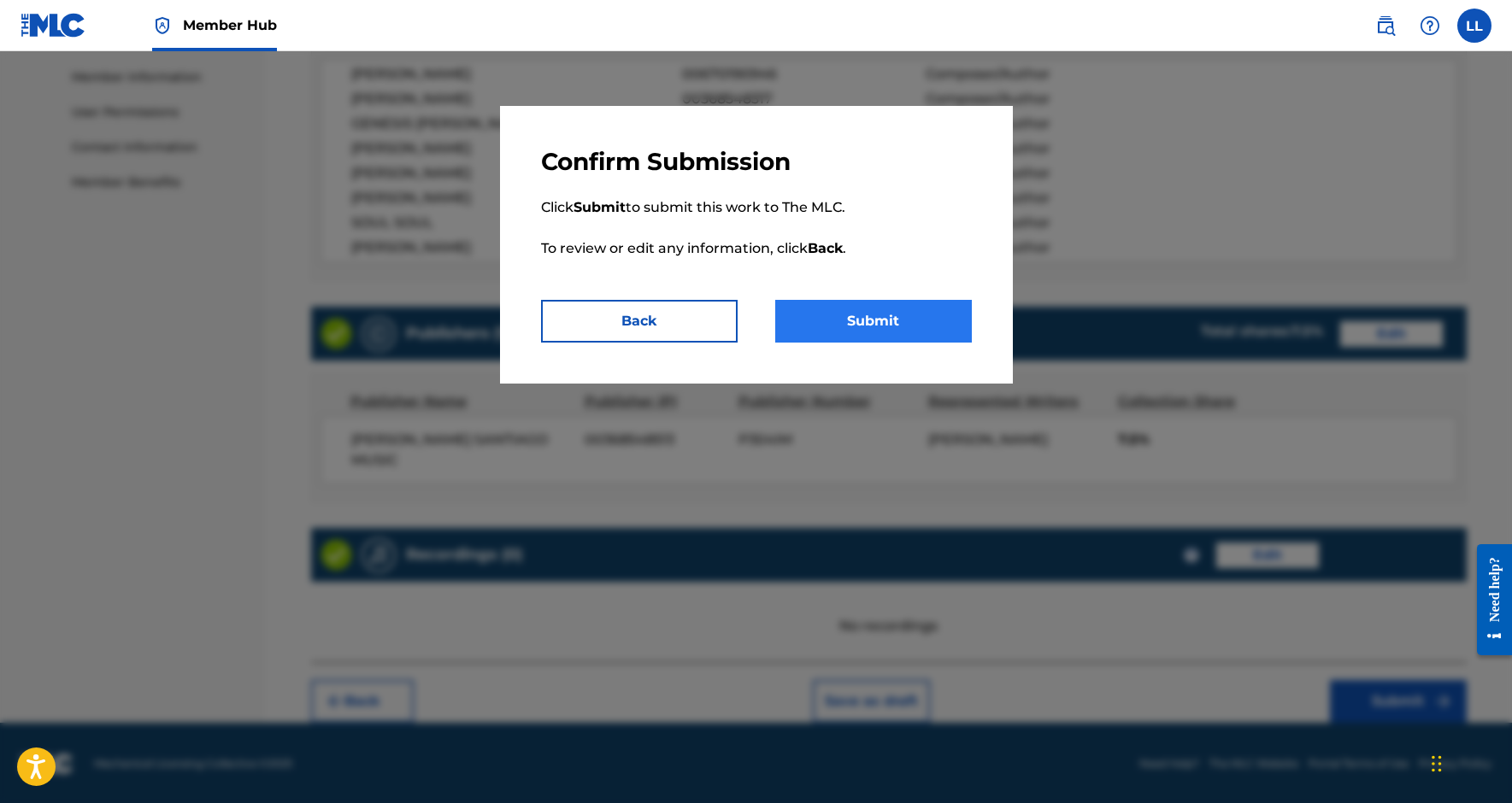
click at [843, 310] on button "Submit" at bounding box center [873, 321] width 197 height 43
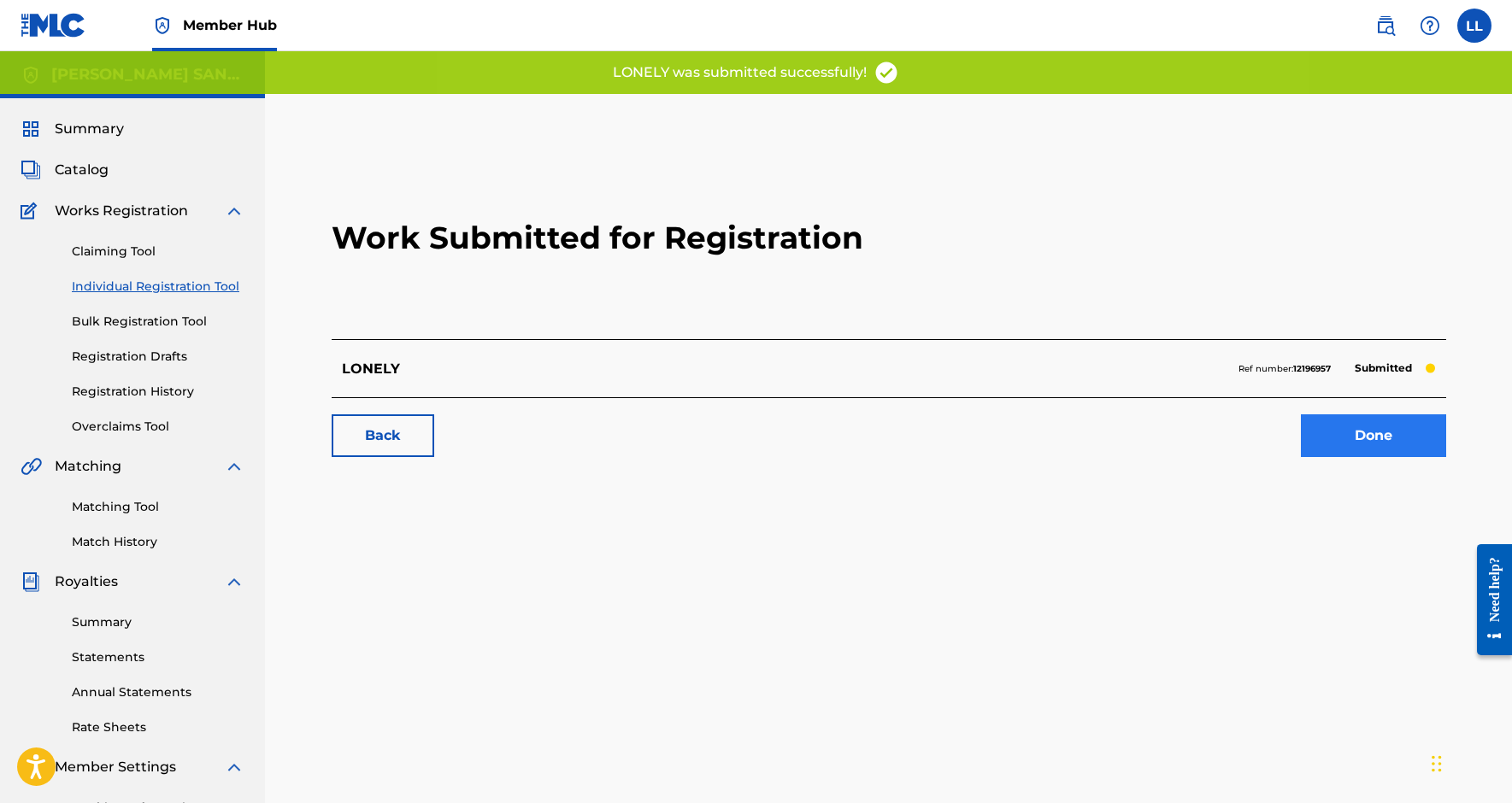
click at [1368, 441] on link "Done" at bounding box center [1374, 436] width 145 height 43
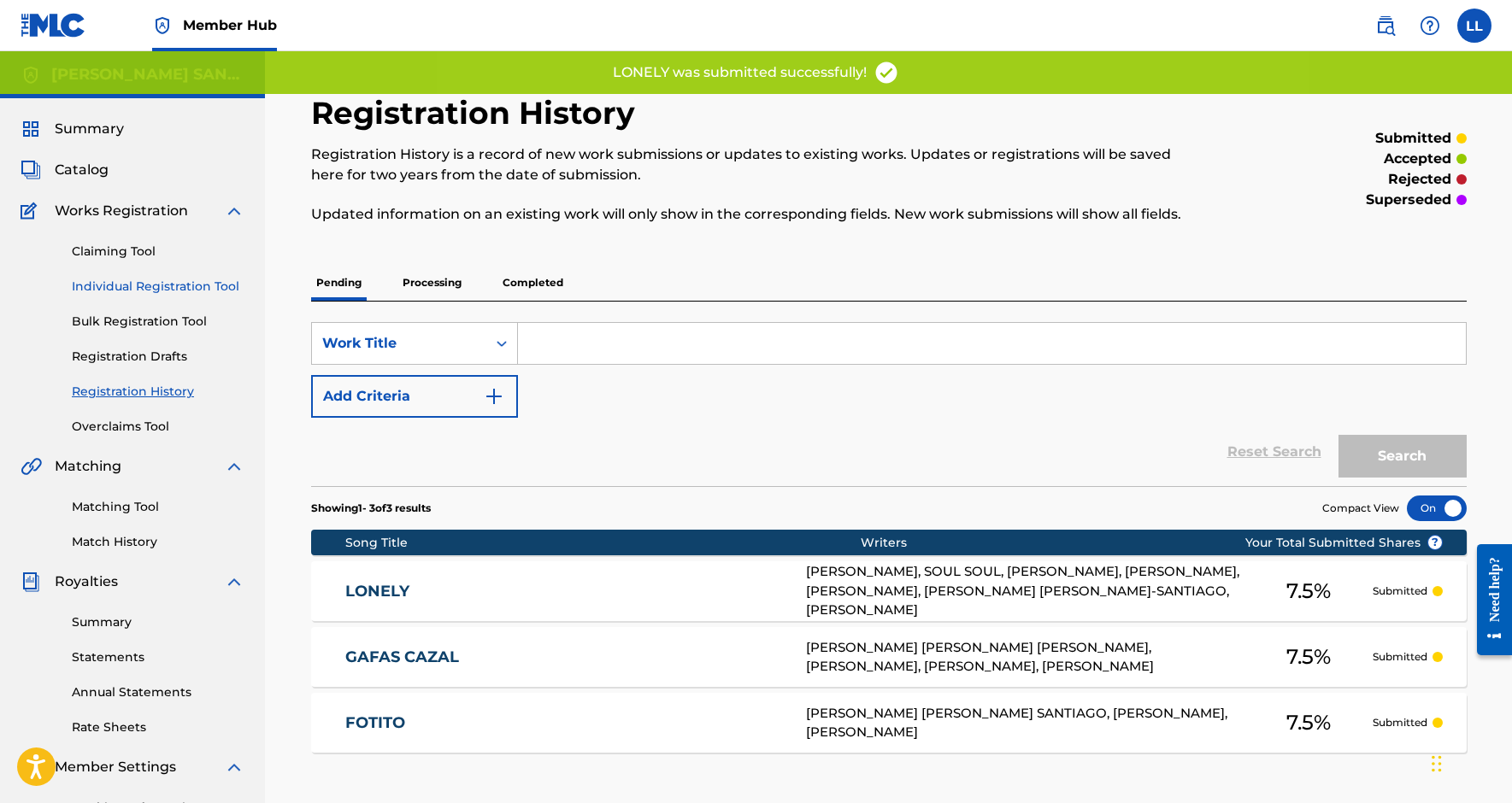
click at [141, 291] on link "Individual Registration Tool" at bounding box center [158, 287] width 172 height 18
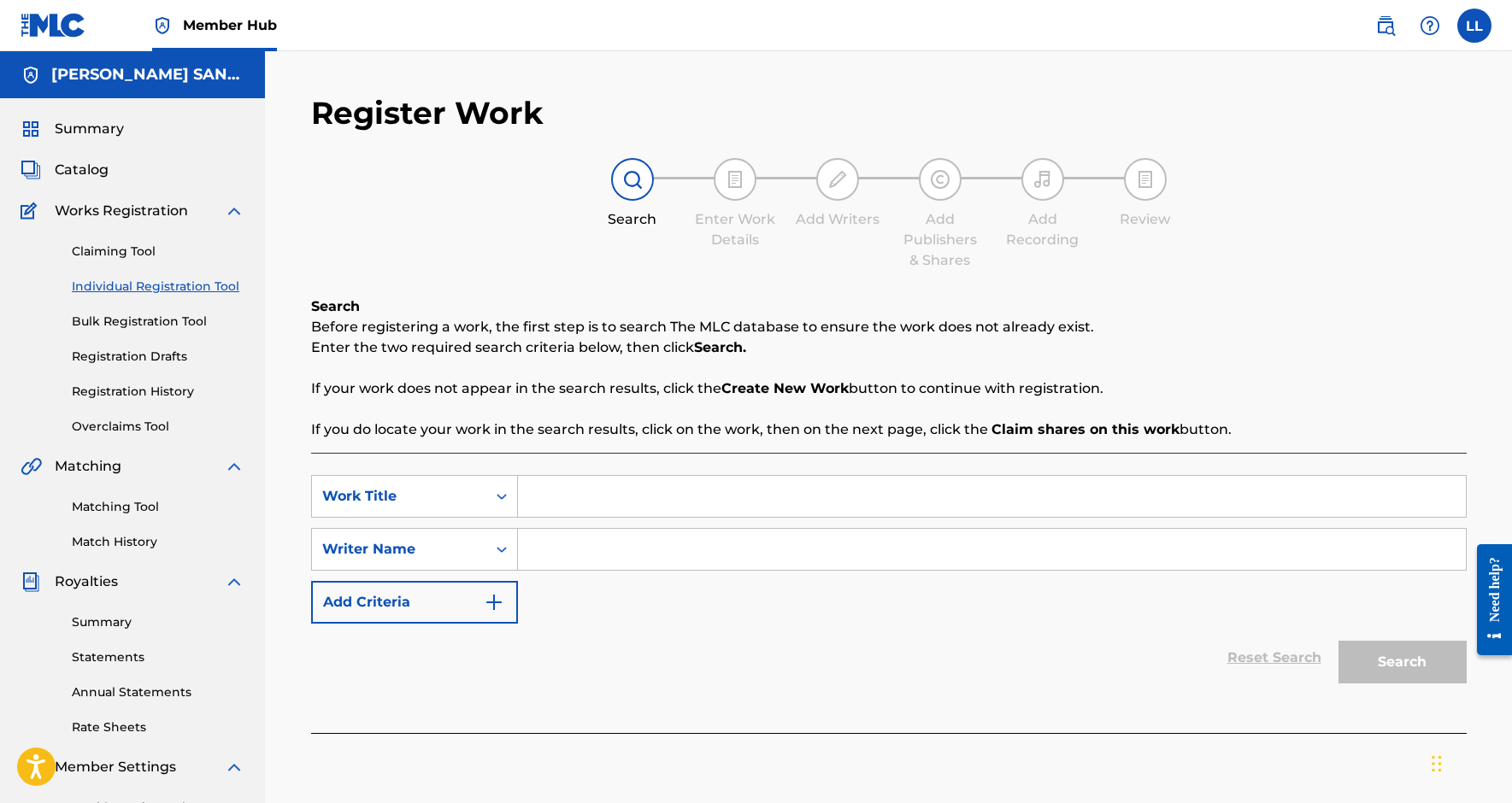
click at [670, 473] on div "SearchWithCriteria4369c9b6-14a9-4a3b-894b-27c1b8ebc8b9 Work Title SearchWithCri…" at bounding box center [889, 593] width 1156 height 280
click at [662, 501] on input "Search Form" at bounding box center [992, 497] width 948 height 41
paste input "TORTUGA"
type input "TORTUGA"
click at [309, 8] on nav "Member Hub LL LL [PERSON_NAME] [EMAIL_ADDRESS][DOMAIN_NAME] Notification Prefer…" at bounding box center [756, 25] width 1512 height 51
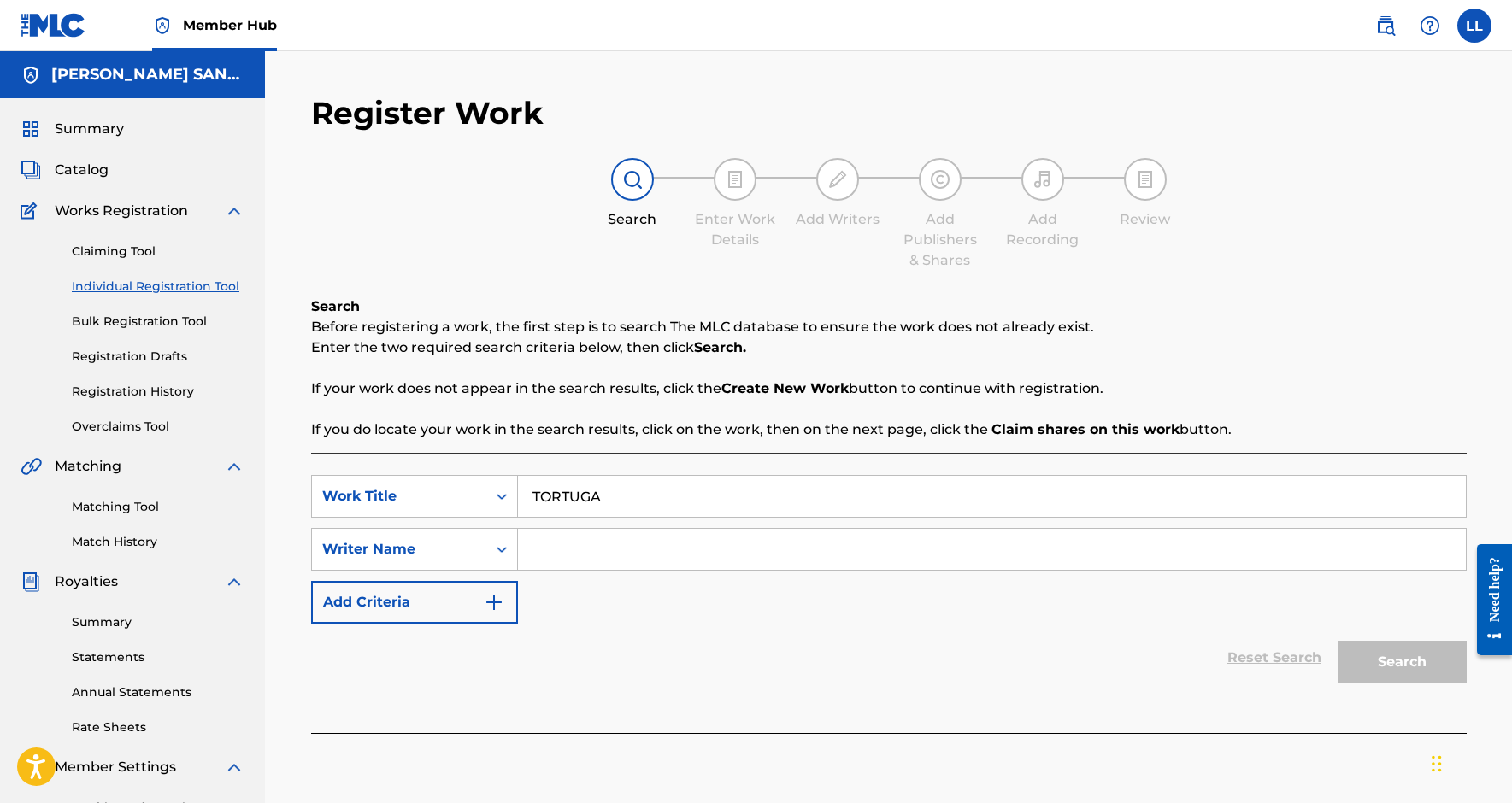
click at [298, 0] on nav "Member Hub LL LL [PERSON_NAME] [EMAIL_ADDRESS][DOMAIN_NAME] Notification Prefer…" at bounding box center [756, 25] width 1512 height 51
click at [471, 563] on div "Writer Name" at bounding box center [399, 549] width 174 height 32
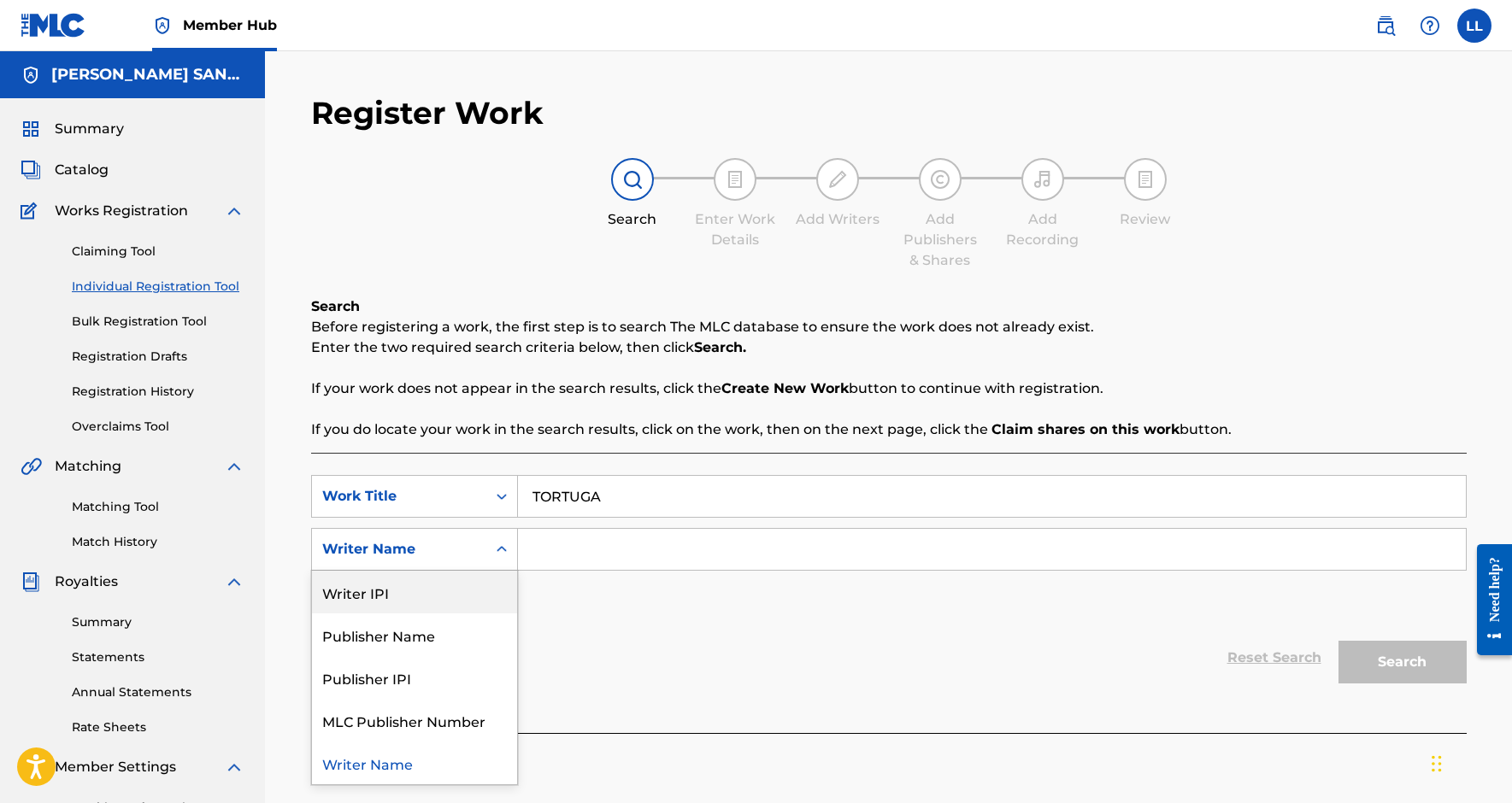
click at [458, 595] on div "Writer IPI" at bounding box center [415, 592] width 205 height 43
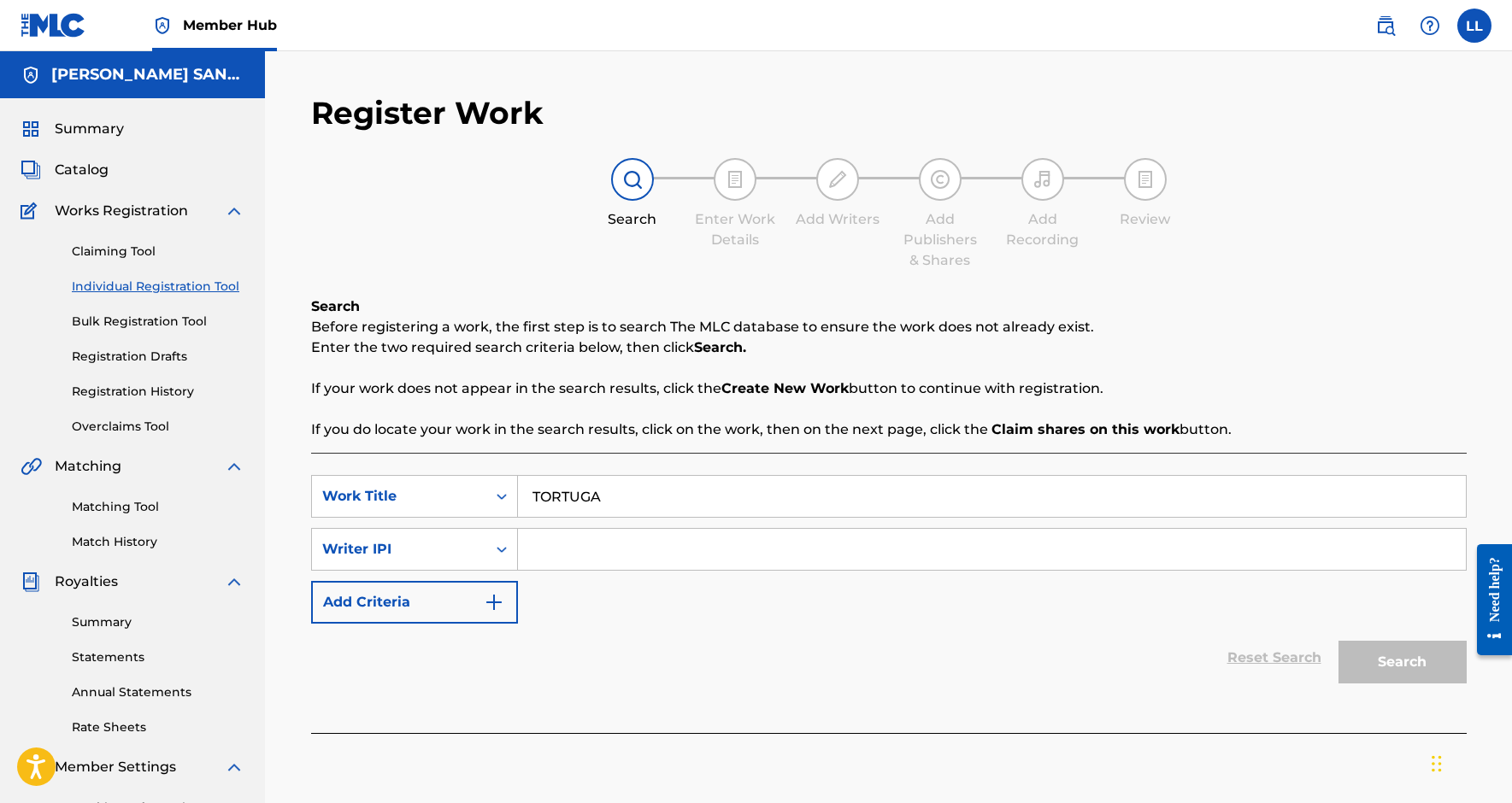
click at [604, 537] on input "Search Form" at bounding box center [992, 550] width 948 height 41
paste input "368548317"
type input "00368548317"
click at [1402, 662] on button "Search" at bounding box center [1403, 662] width 128 height 43
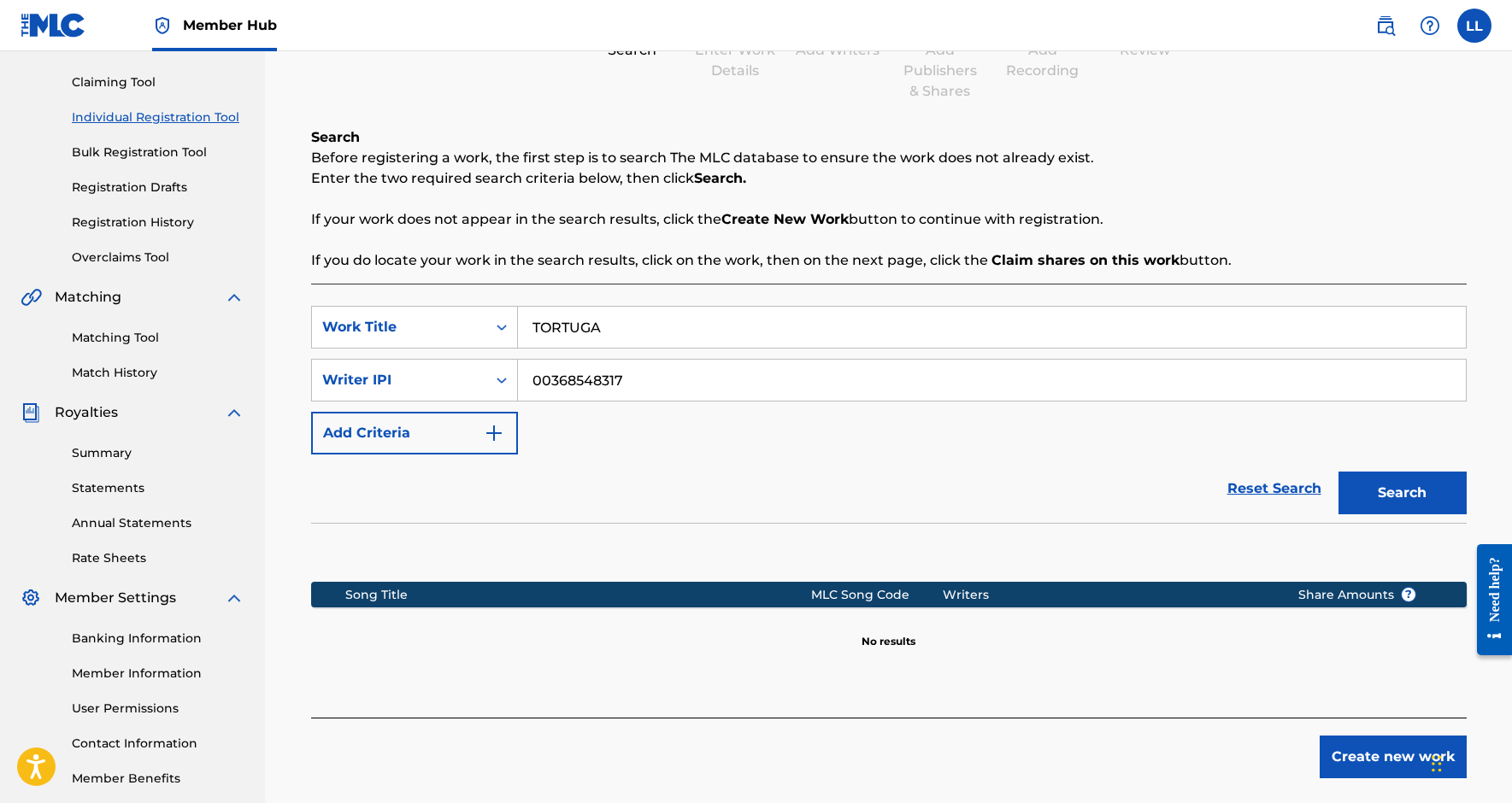
scroll to position [180, 0]
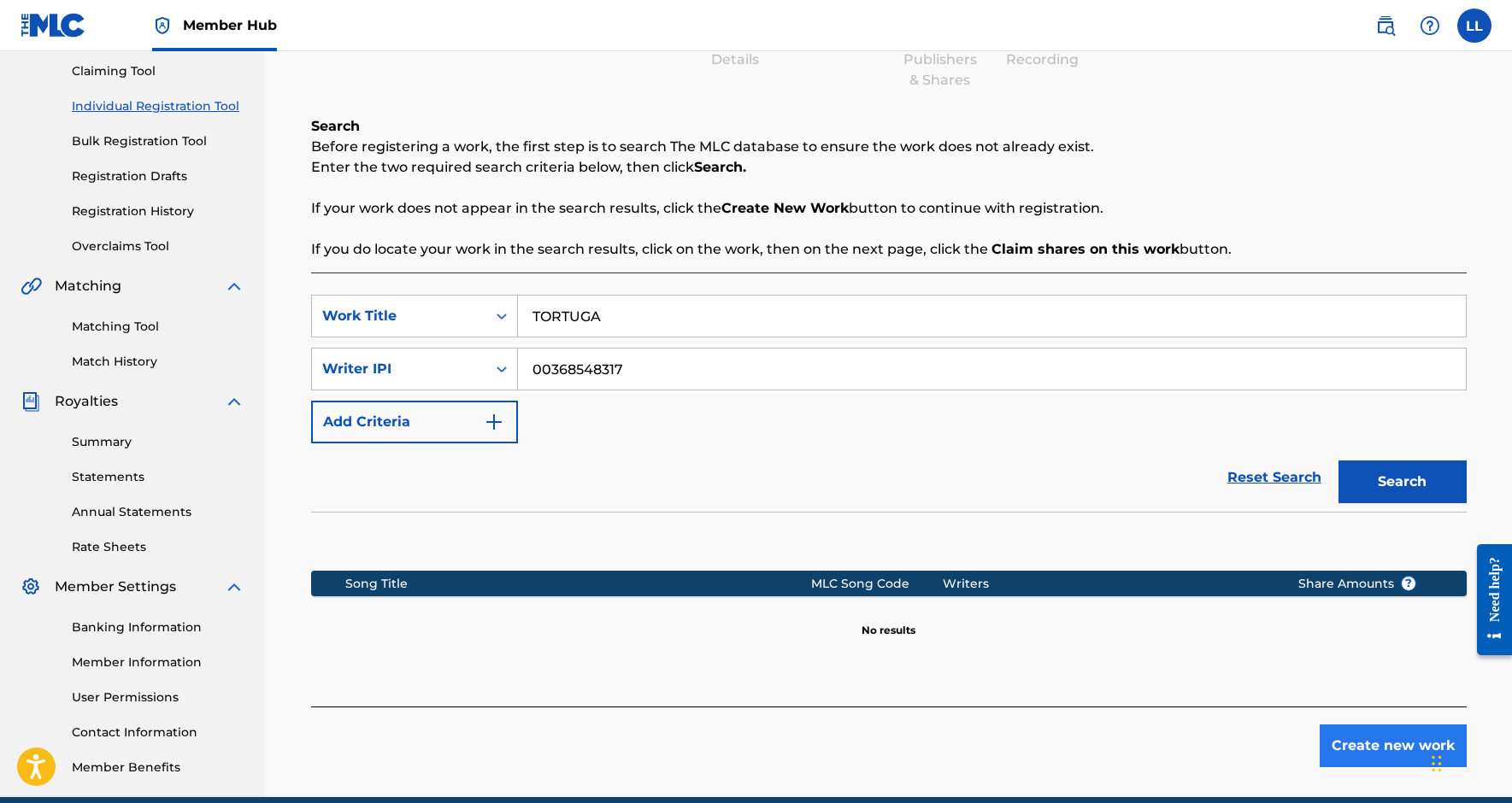
click at [1365, 734] on button "Create new work" at bounding box center [1394, 746] width 147 height 43
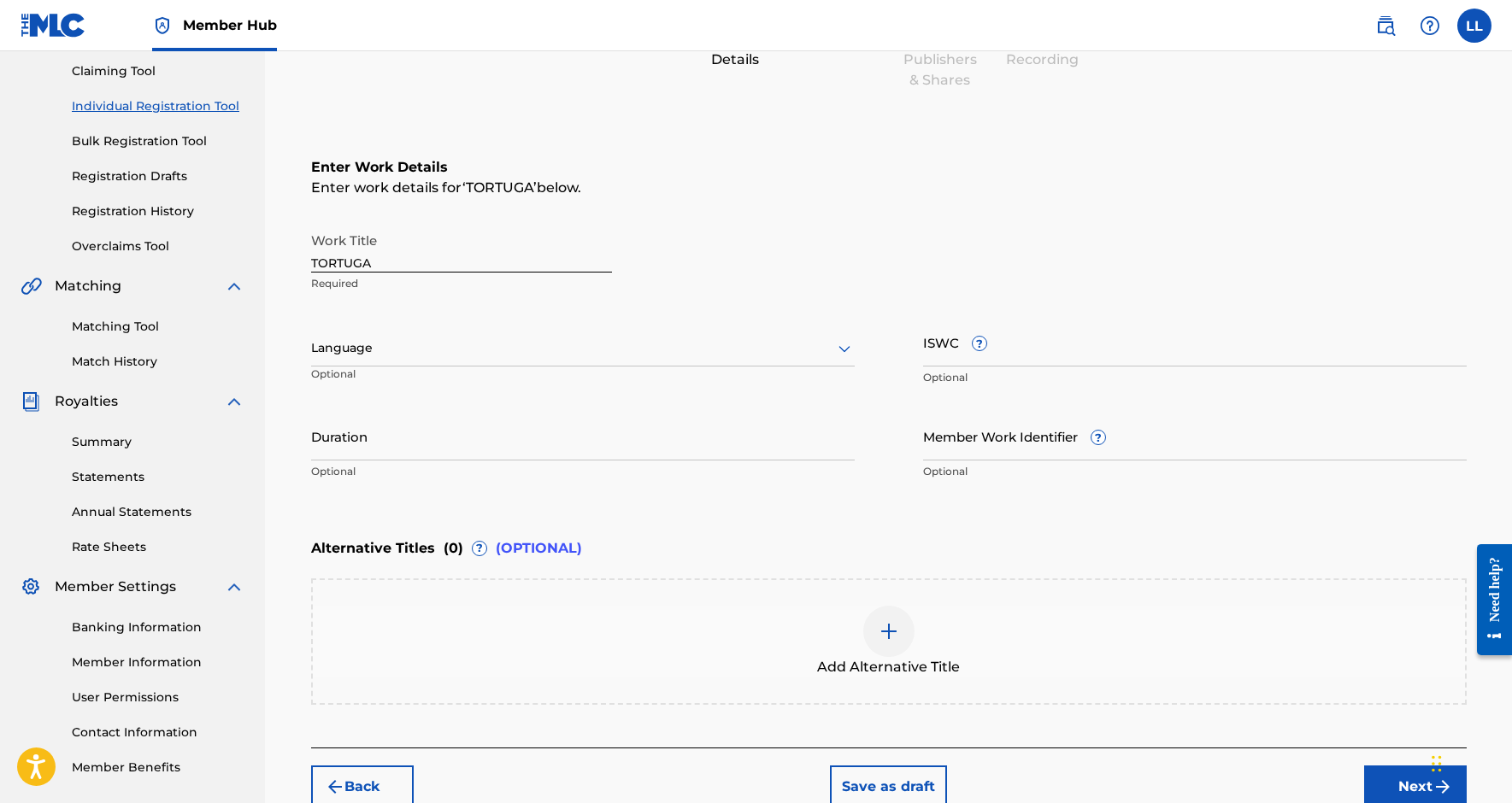
click at [546, 356] on div at bounding box center [583, 348] width 544 height 22
click at [511, 412] on div "Spanish" at bounding box center [583, 424] width 542 height 39
click at [700, 439] on input "Duration" at bounding box center [583, 436] width 544 height 48
type input "02:56"
click at [987, 362] on input "ISWC ?" at bounding box center [1195, 342] width 544 height 48
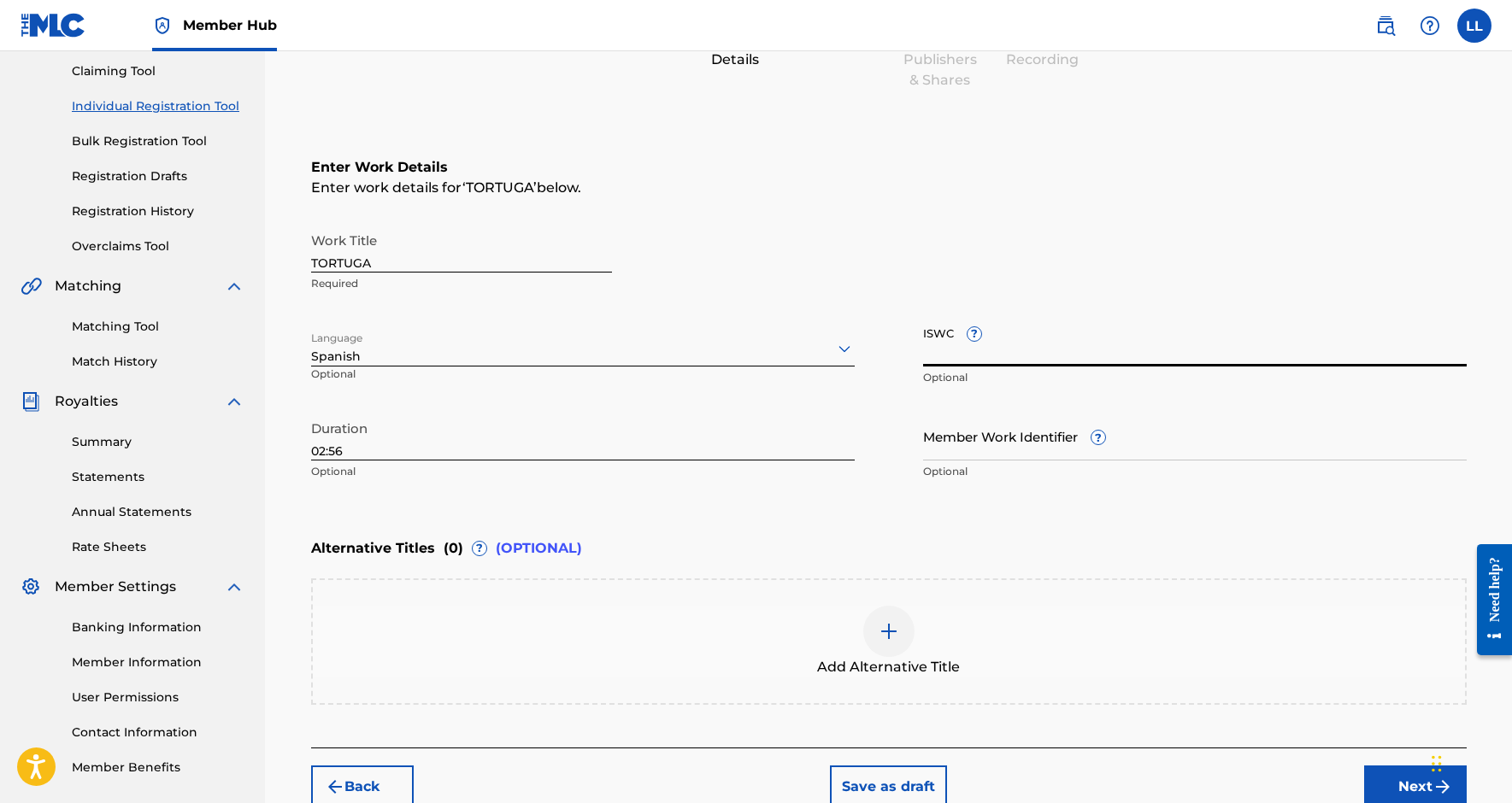
paste input "T3351364897"
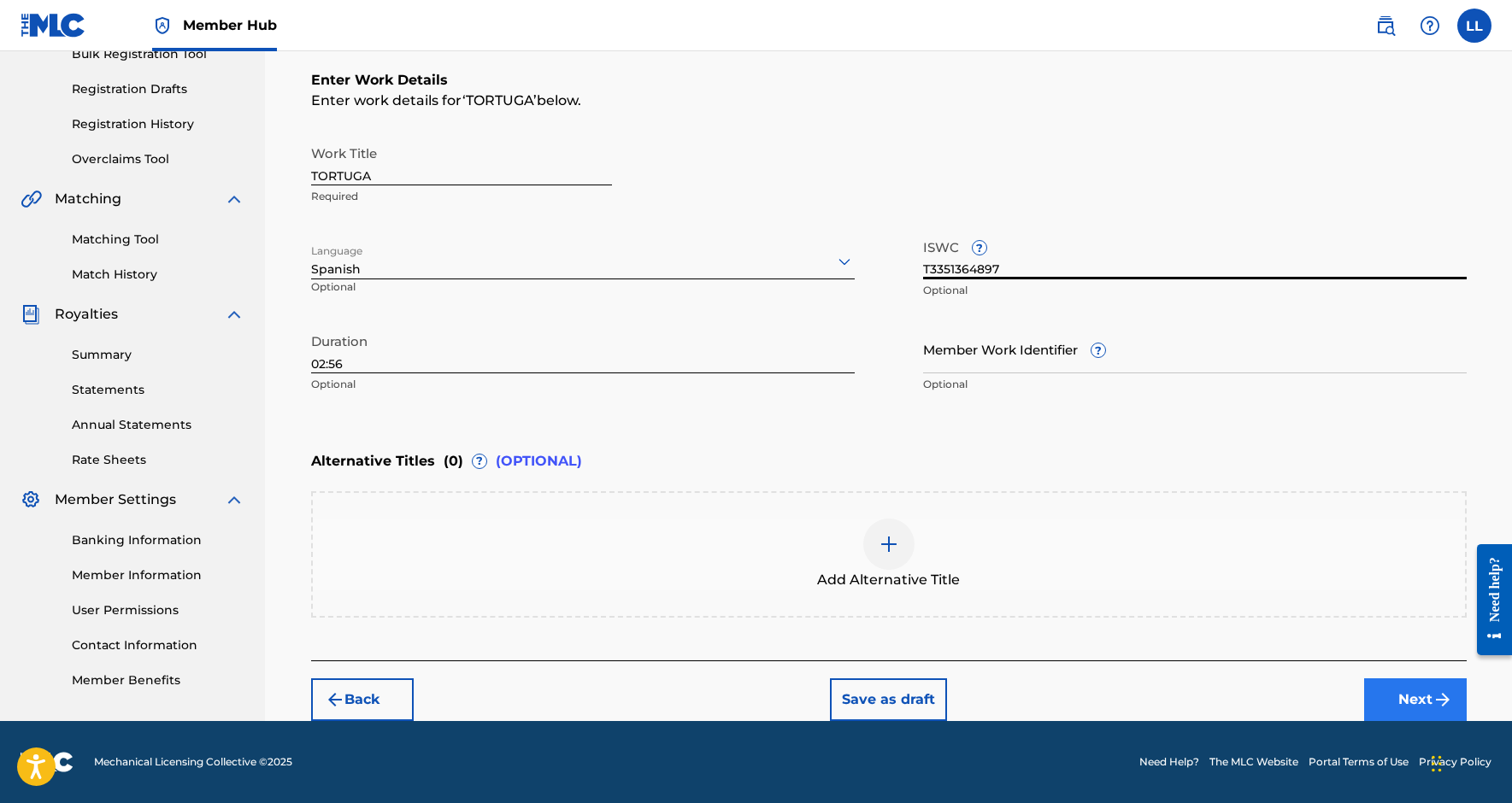
type input "T3351364897"
click at [1402, 694] on button "Next" at bounding box center [1415, 700] width 102 height 43
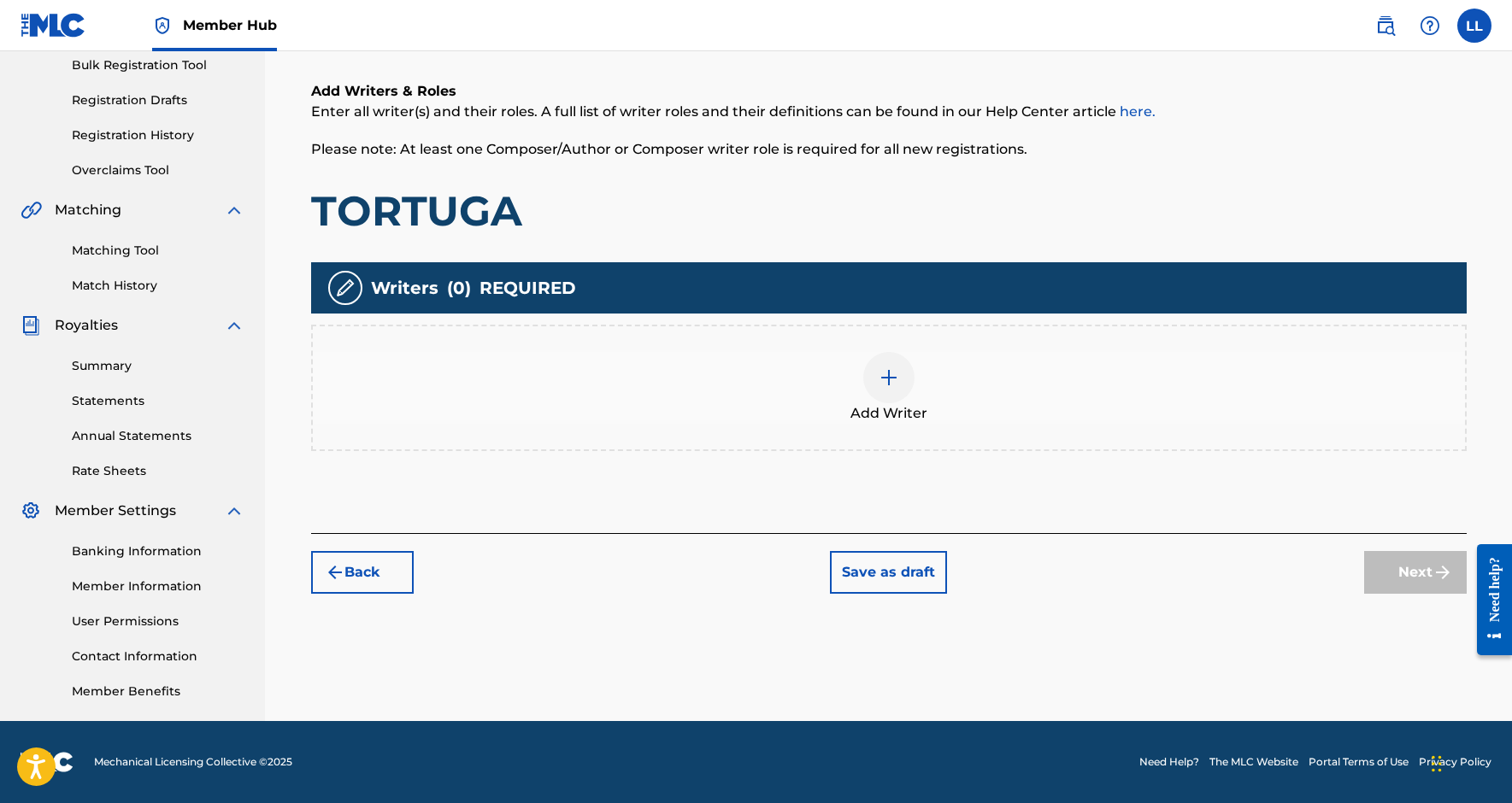
click at [890, 384] on img at bounding box center [888, 378] width 21 height 21
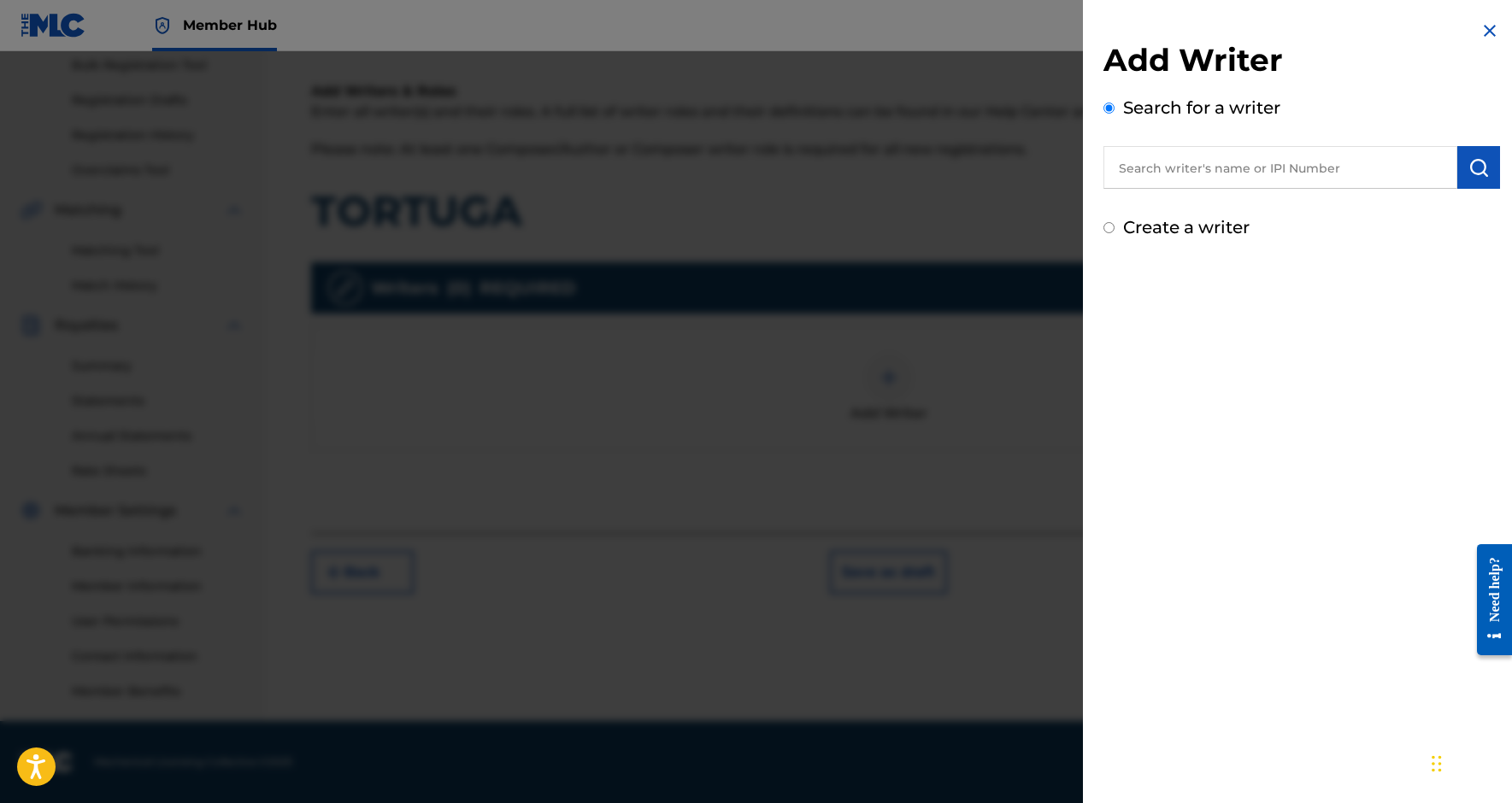
click at [1163, 170] on input "text" at bounding box center [1280, 168] width 354 height 43
paste input "670190946"
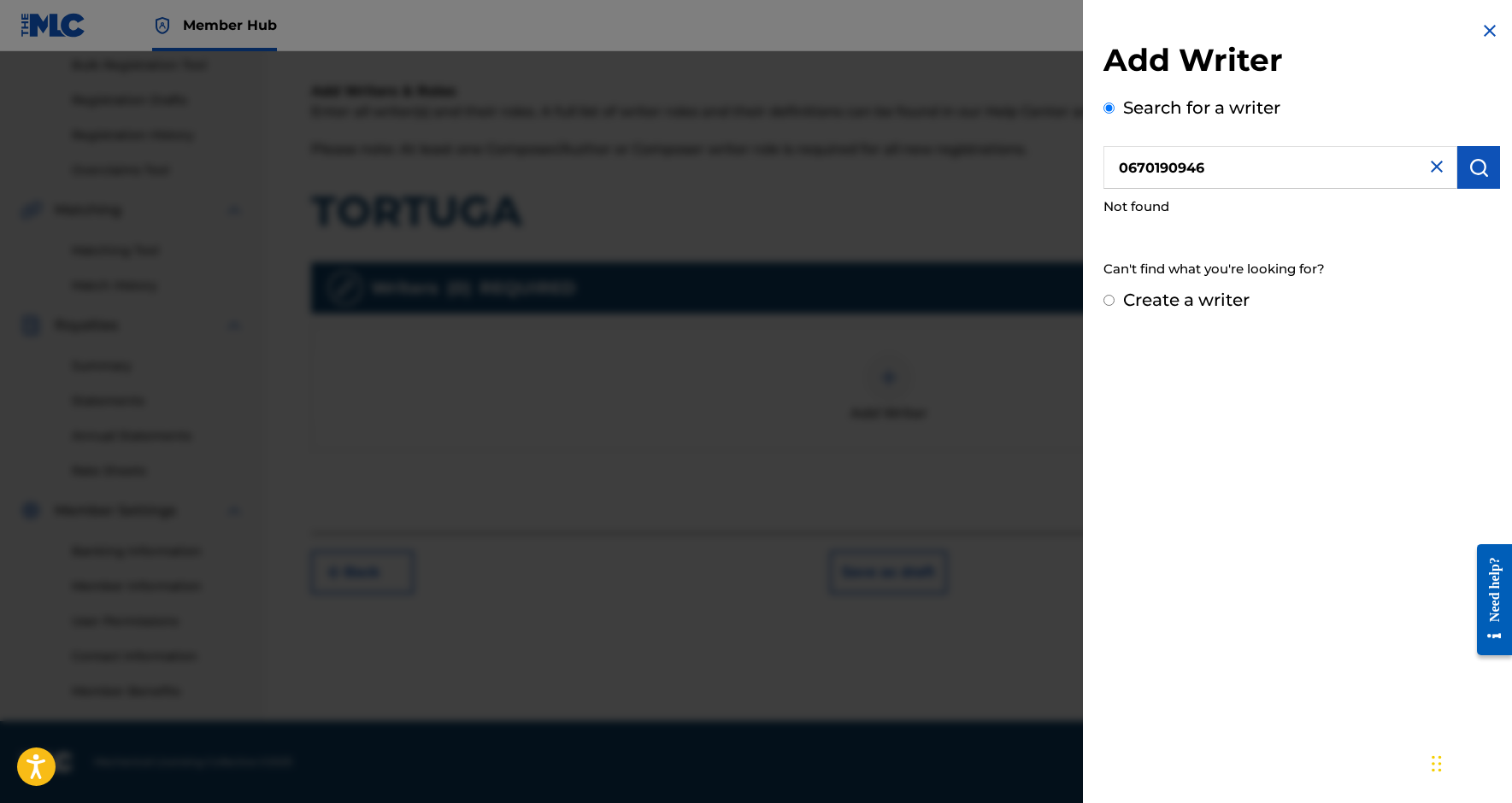
click at [1125, 174] on input "0670190946" at bounding box center [1280, 168] width 354 height 43
type input "00670190946"
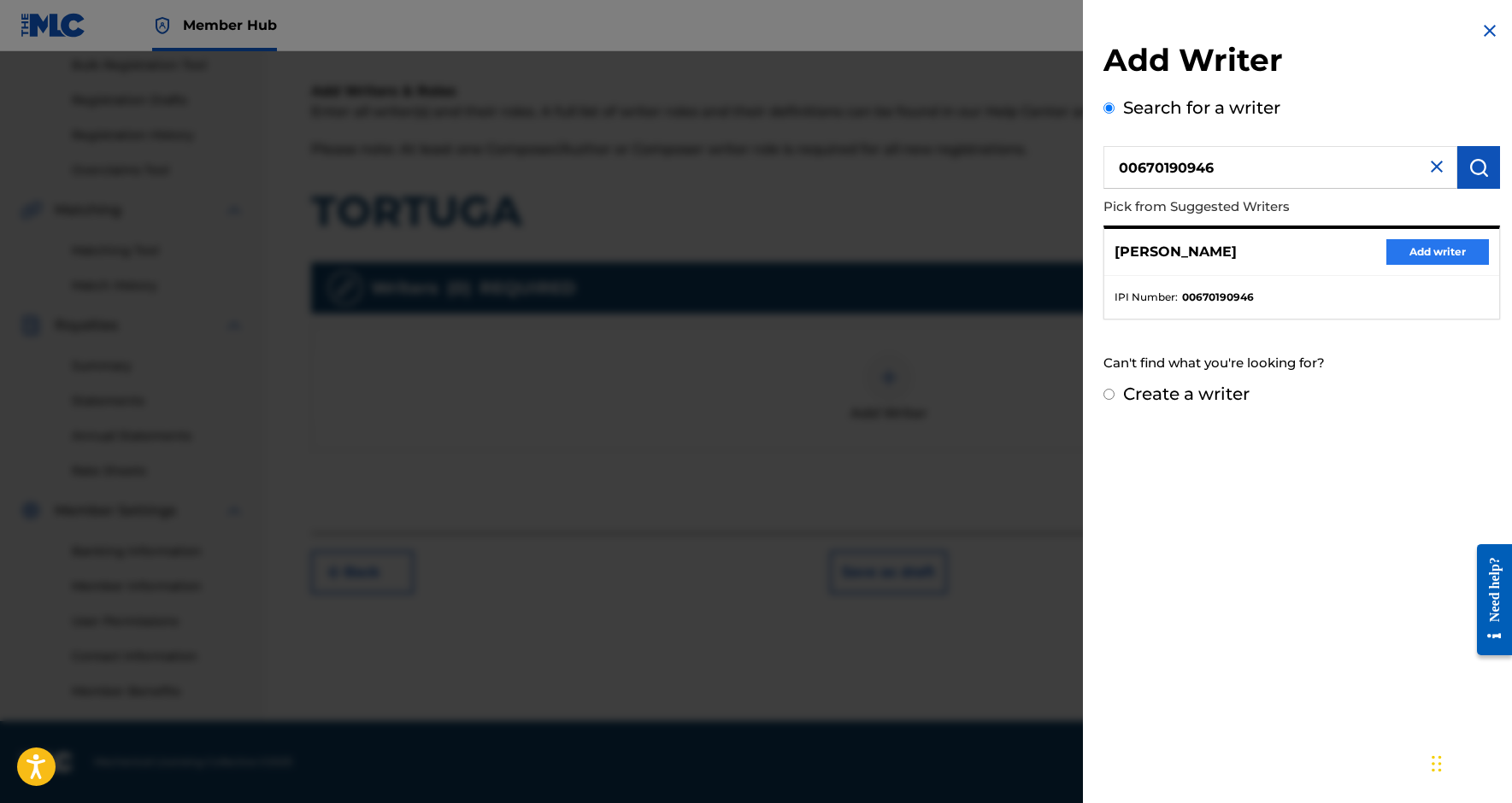
click at [1428, 257] on button "Add writer" at bounding box center [1438, 252] width 102 height 26
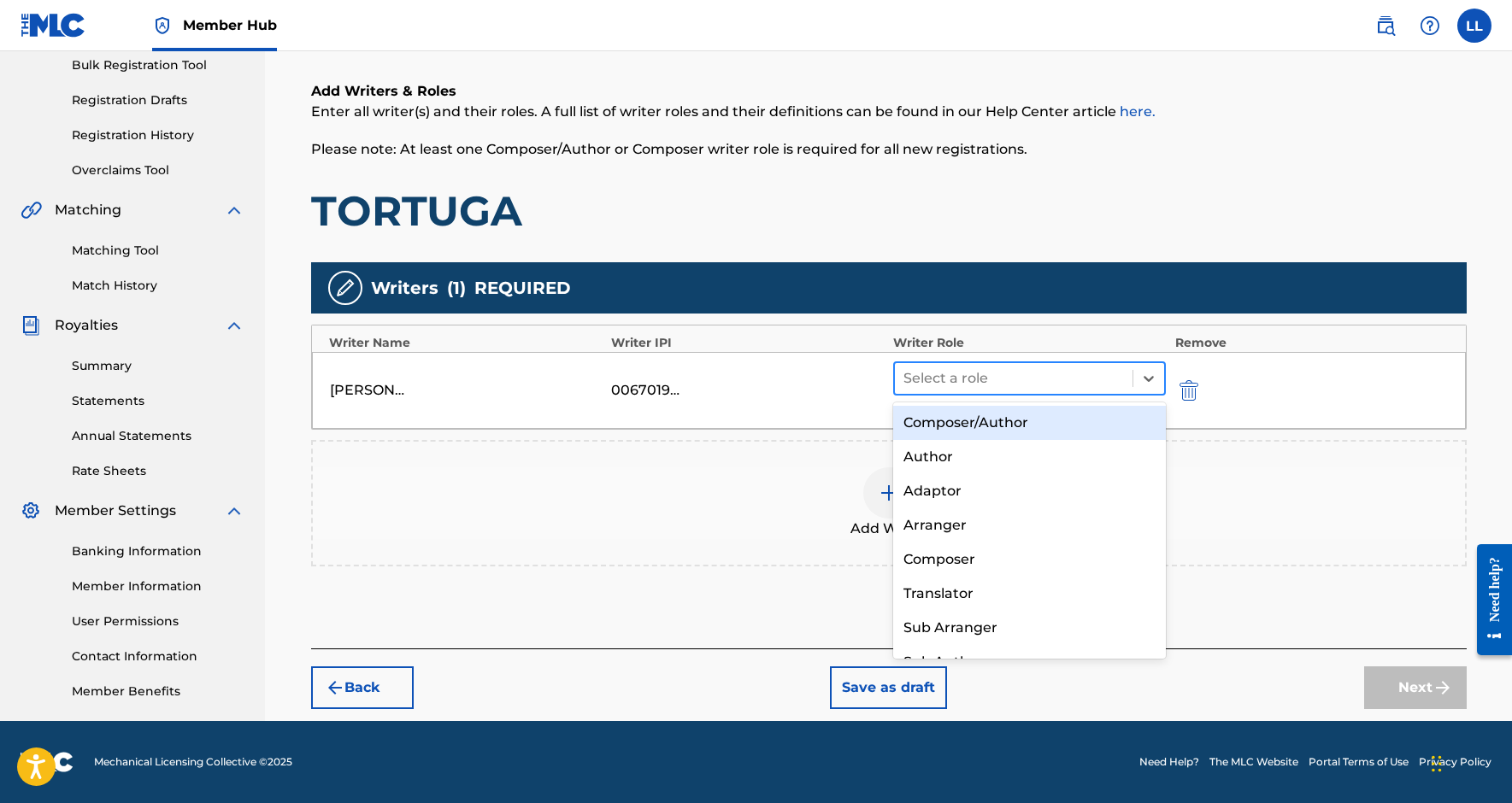
click at [1077, 370] on div at bounding box center [1014, 379] width 222 height 24
click at [1027, 418] on div "Composer/Author" at bounding box center [1029, 423] width 274 height 34
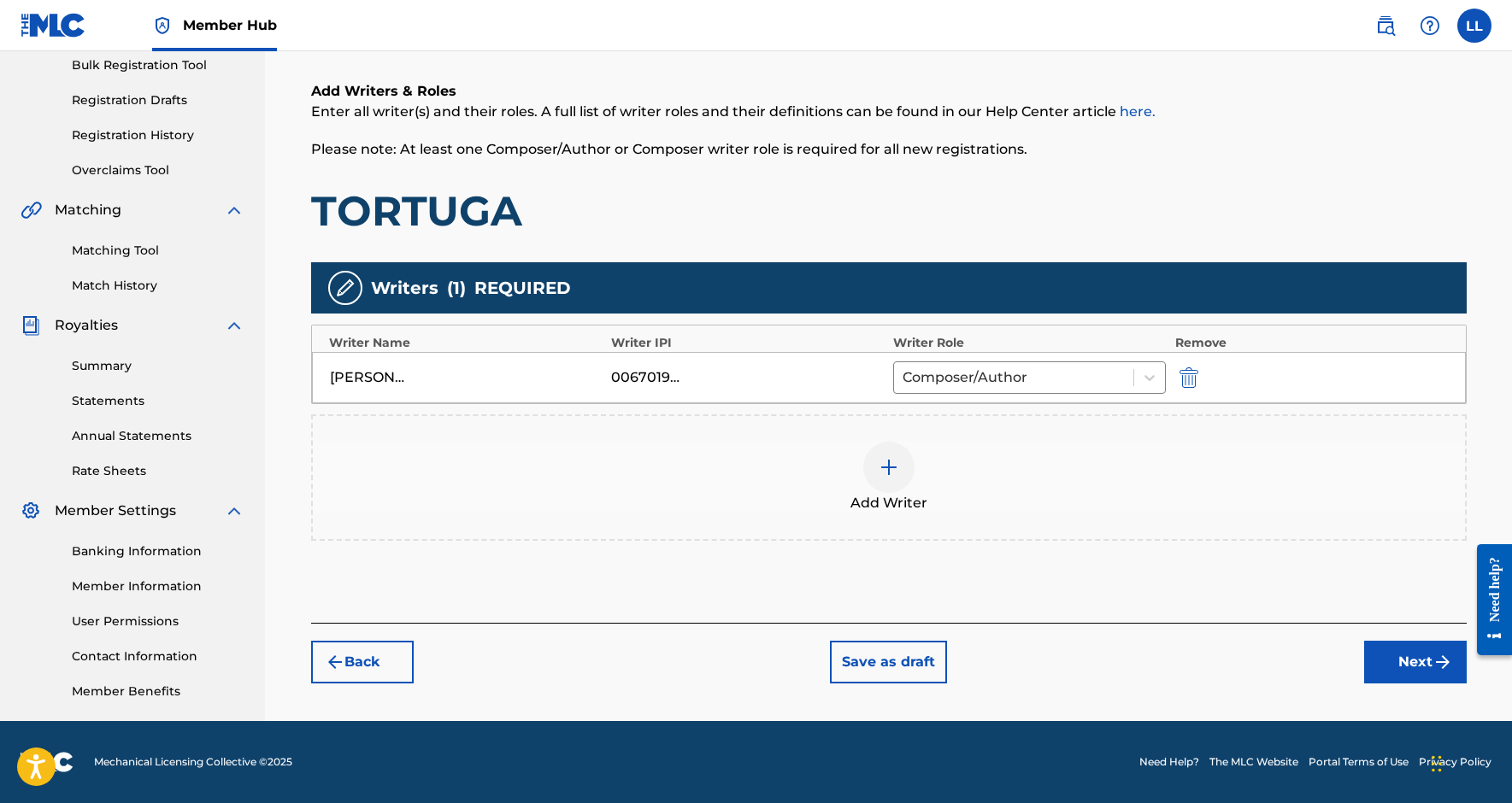
click at [906, 433] on div "Add Writer" at bounding box center [889, 477] width 1156 height 127
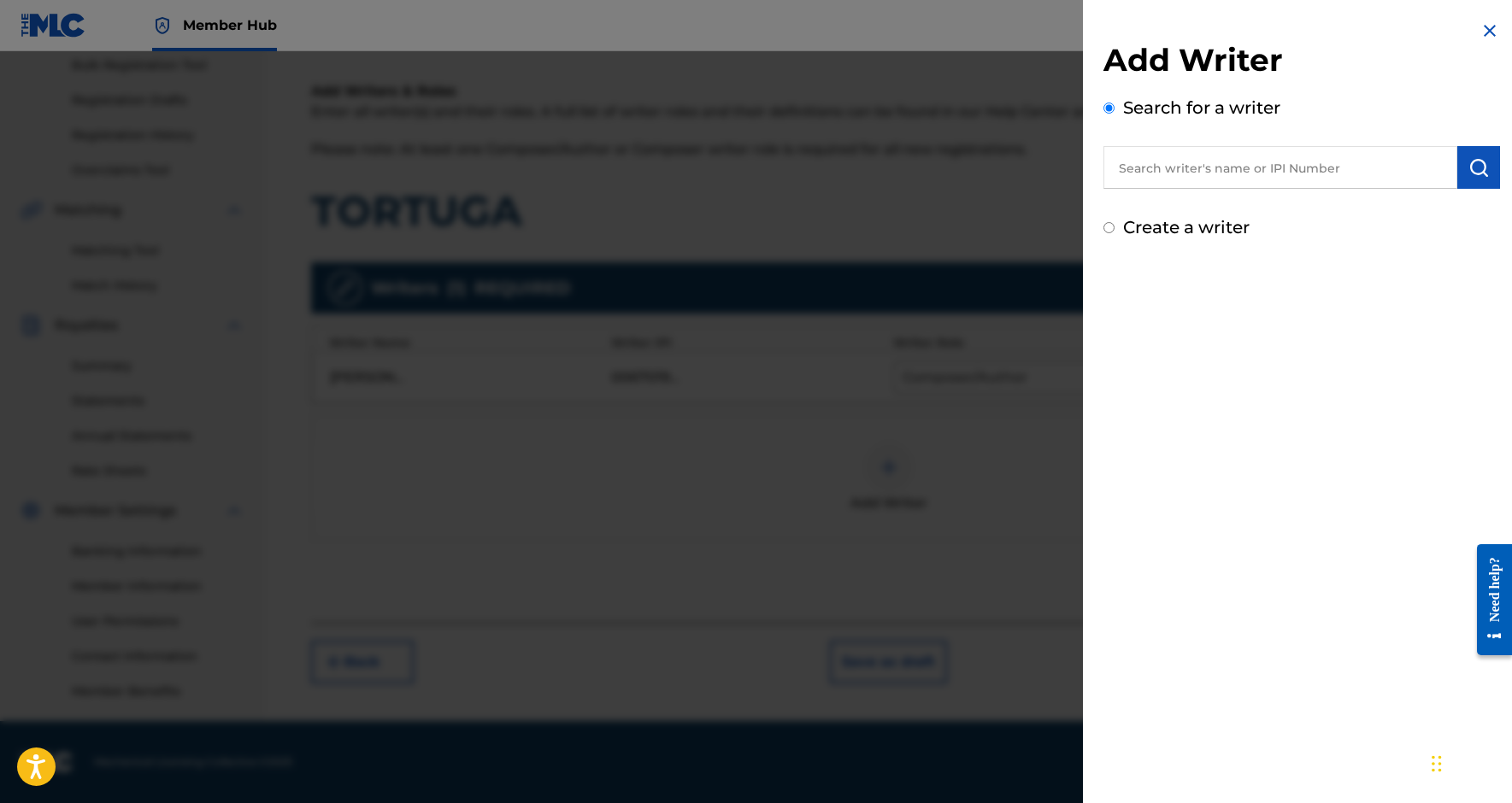
click at [1175, 177] on input "text" at bounding box center [1280, 168] width 354 height 43
paste input "368548317"
type input "00368548317"
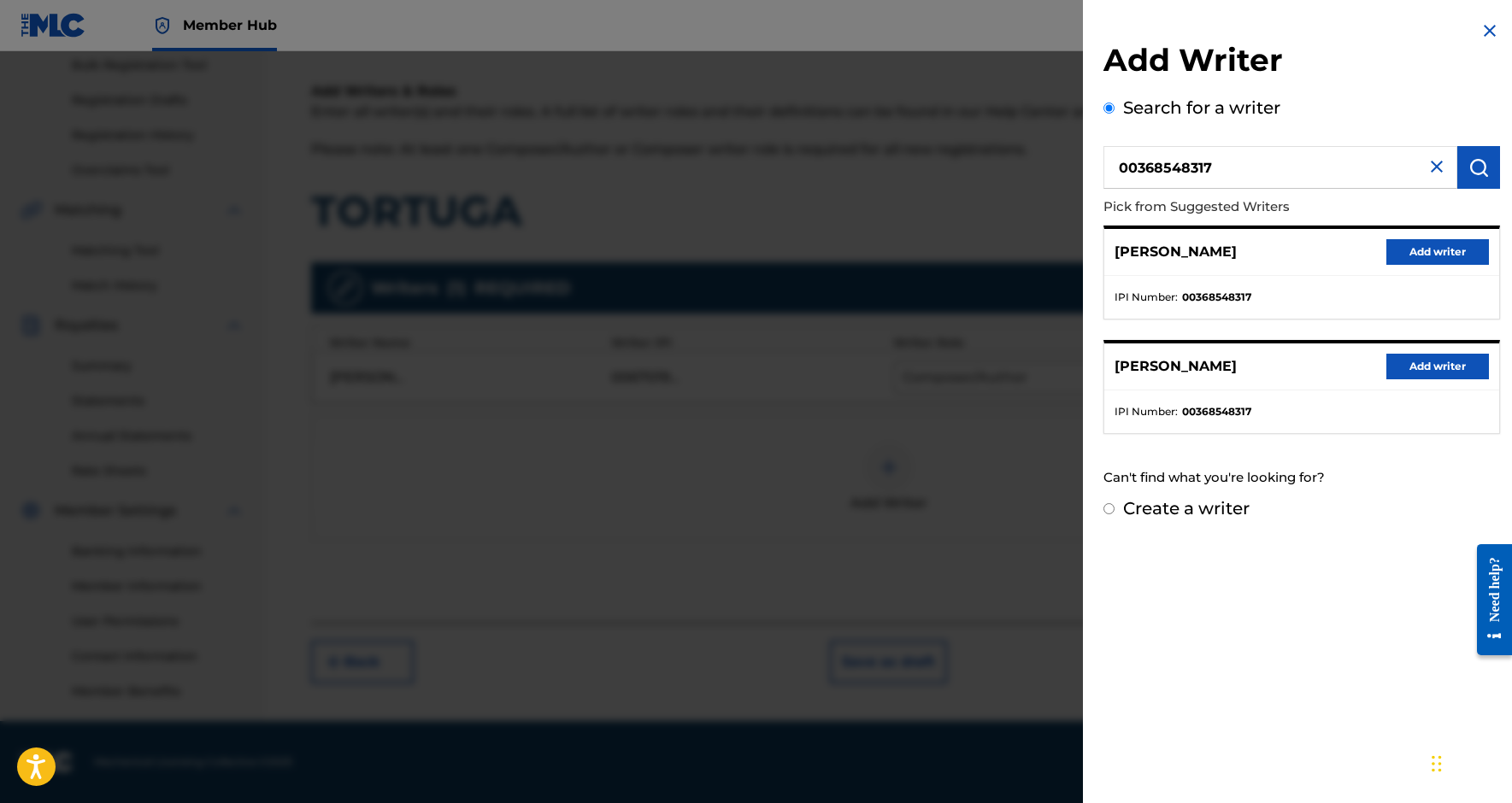
click at [1448, 384] on div "[PERSON_NAME] Add writer" at bounding box center [1302, 367] width 395 height 47
click at [1446, 370] on button "Add writer" at bounding box center [1438, 366] width 102 height 26
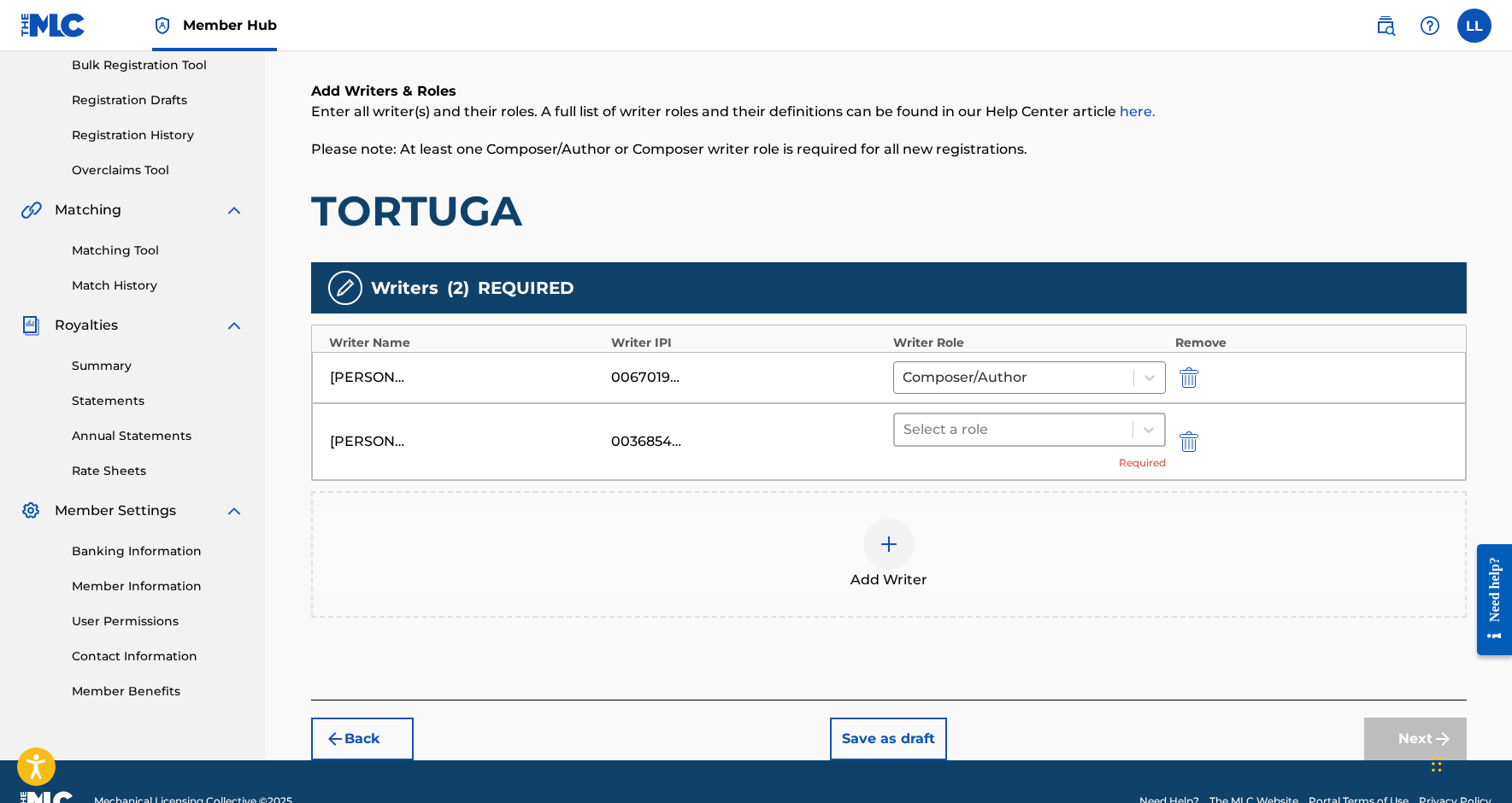
click at [1058, 423] on div at bounding box center [1014, 430] width 222 height 24
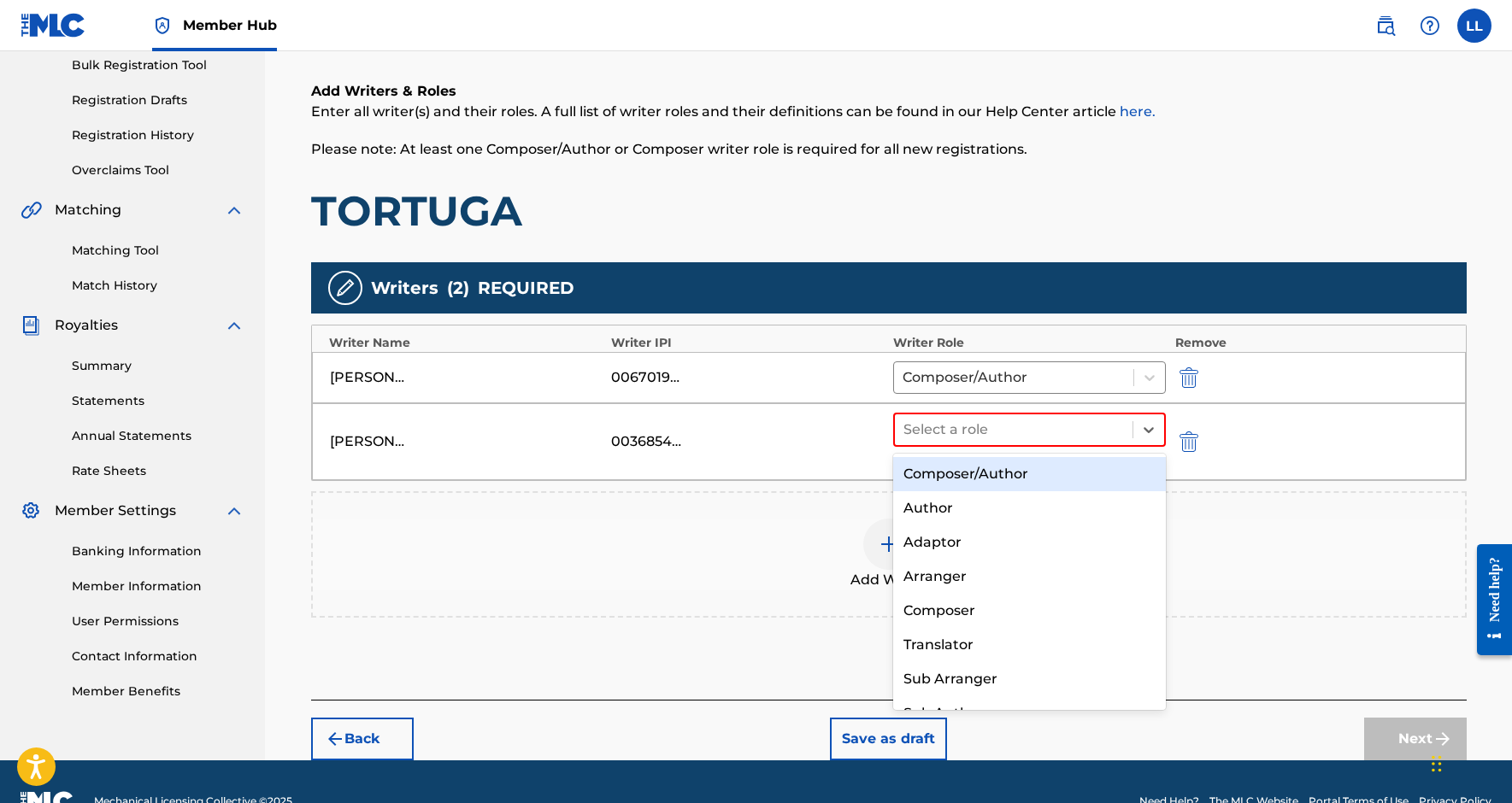
click at [1001, 481] on div "Composer/Author" at bounding box center [1029, 475] width 274 height 34
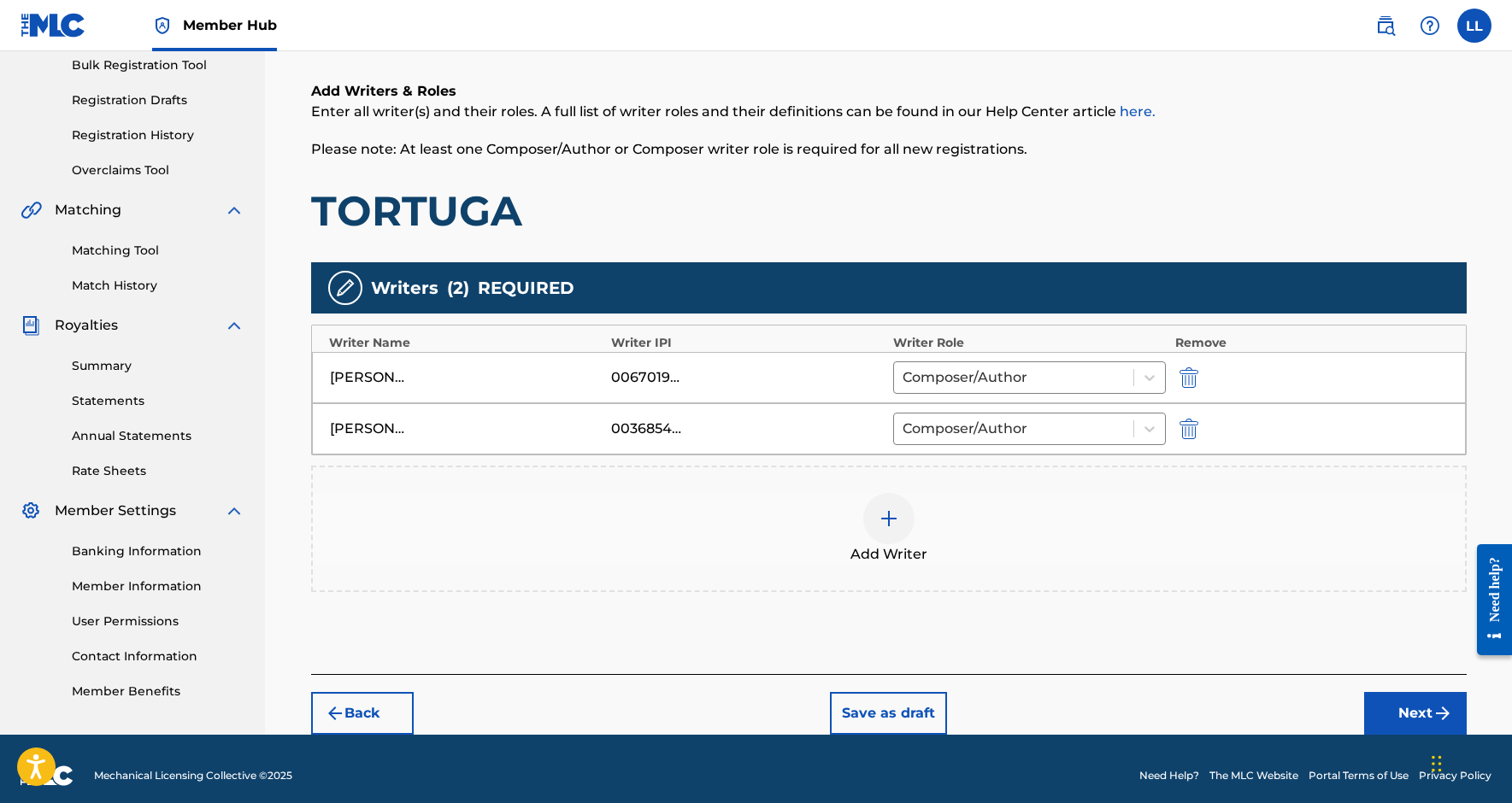
click at [930, 541] on div "Add Writer" at bounding box center [889, 529] width 1152 height 72
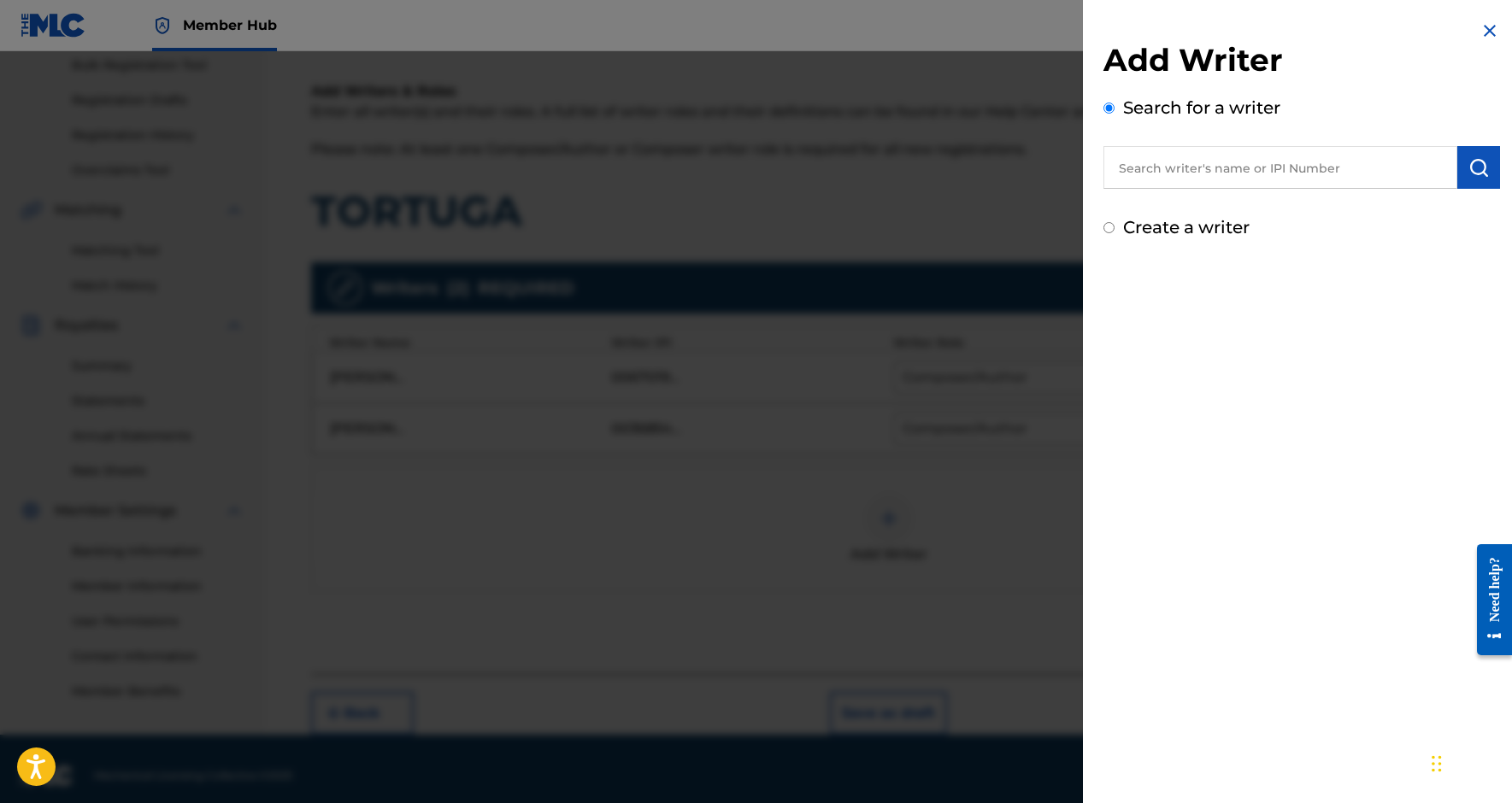
click at [1286, 153] on input "text" at bounding box center [1280, 168] width 354 height 43
paste input "363228664"
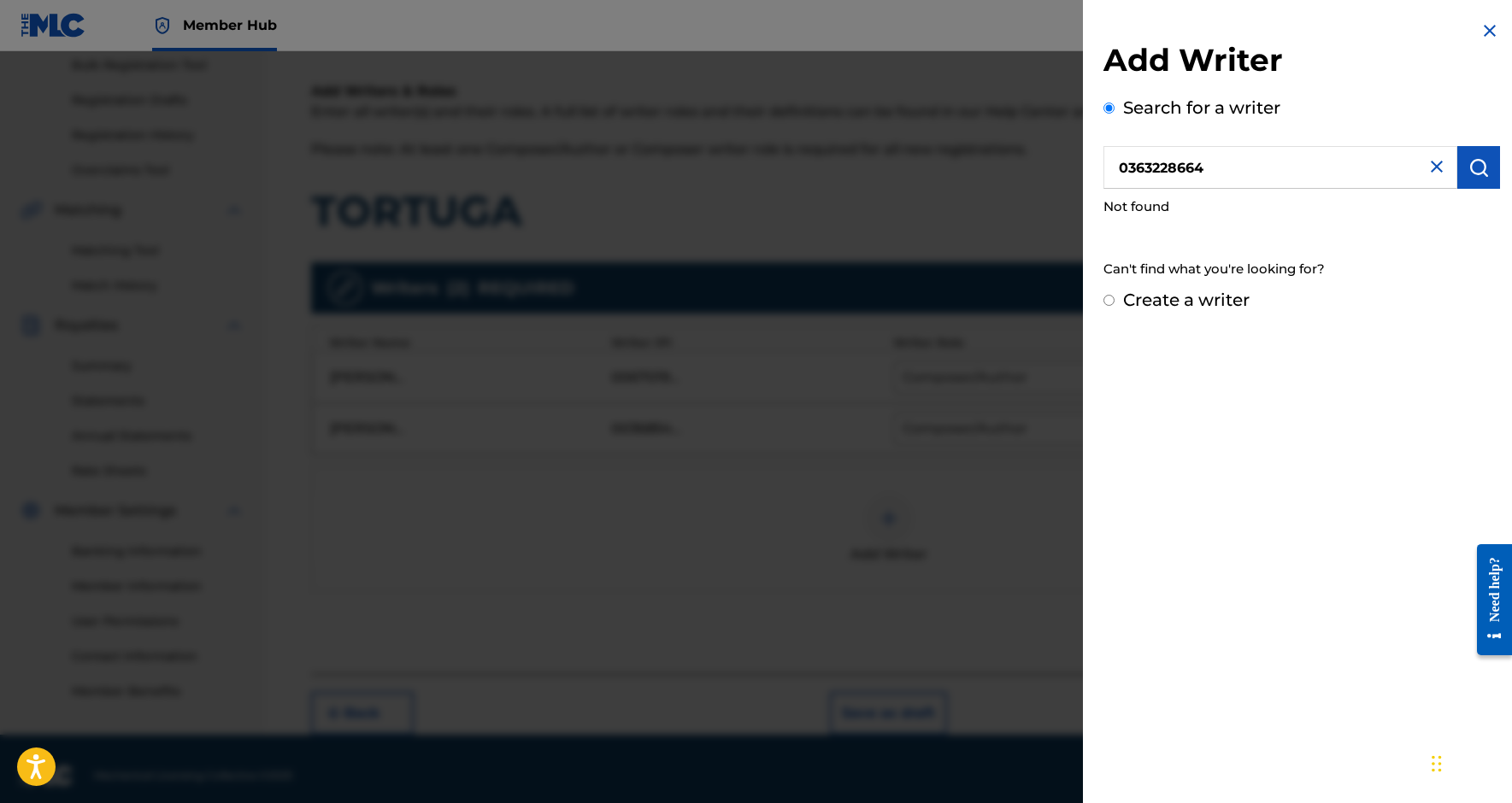
click at [1129, 169] on input "0363228664" at bounding box center [1280, 168] width 354 height 43
type input "00363228664"
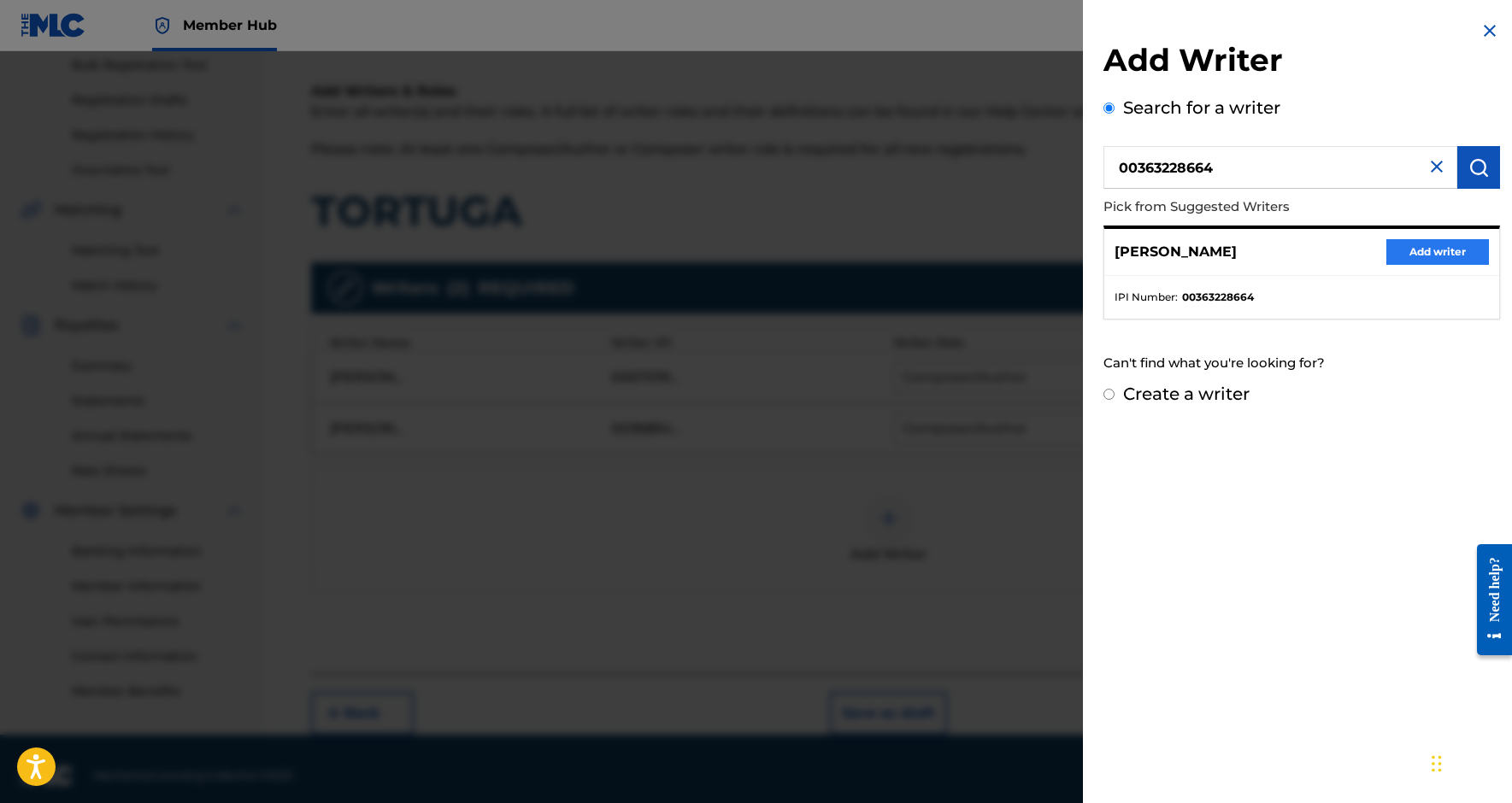
click at [1425, 257] on button "Add writer" at bounding box center [1438, 252] width 102 height 26
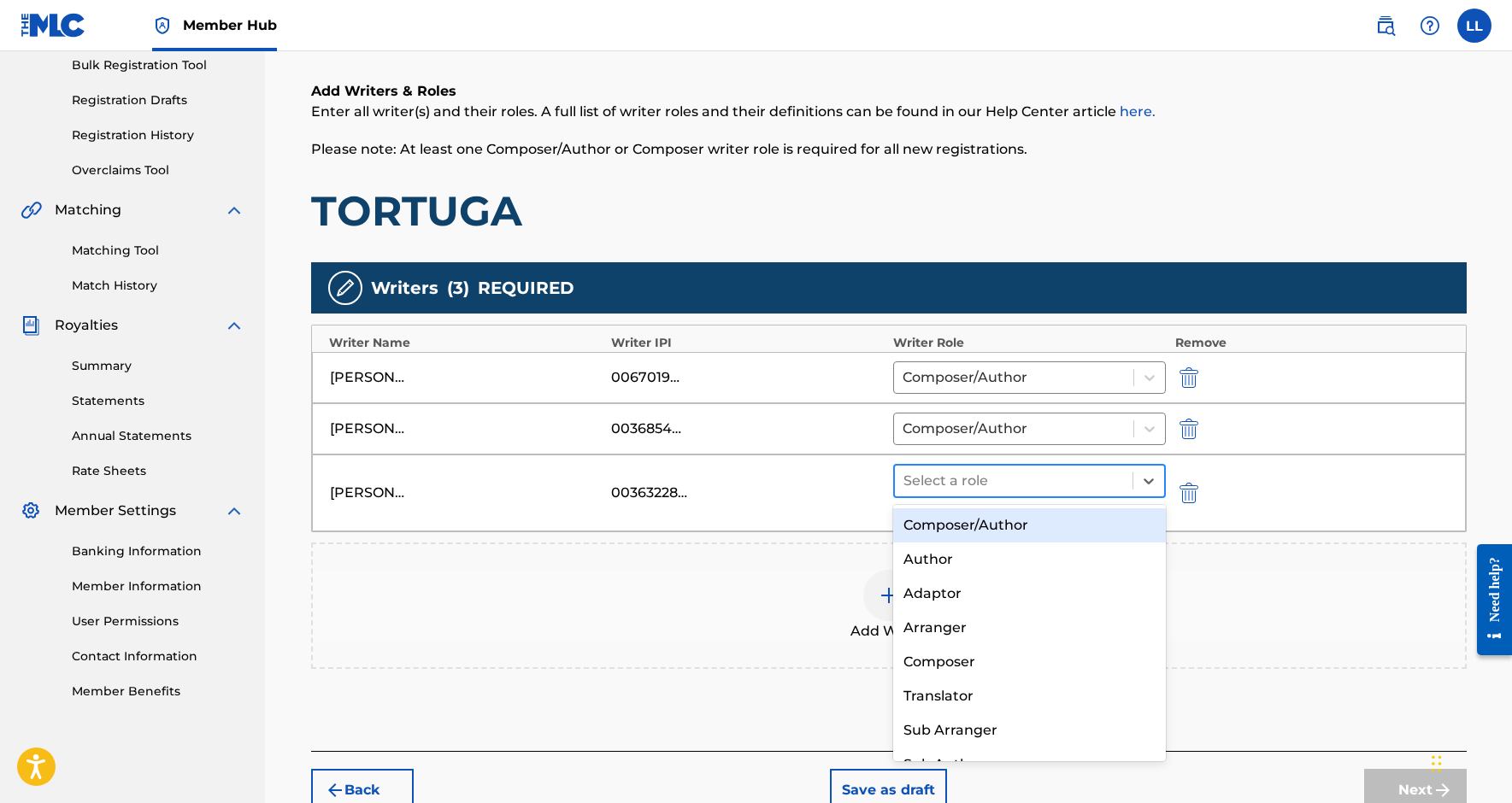
click at [1018, 490] on div at bounding box center [1014, 481] width 222 height 24
click at [990, 520] on div "Composer/Author" at bounding box center [1029, 526] width 274 height 34
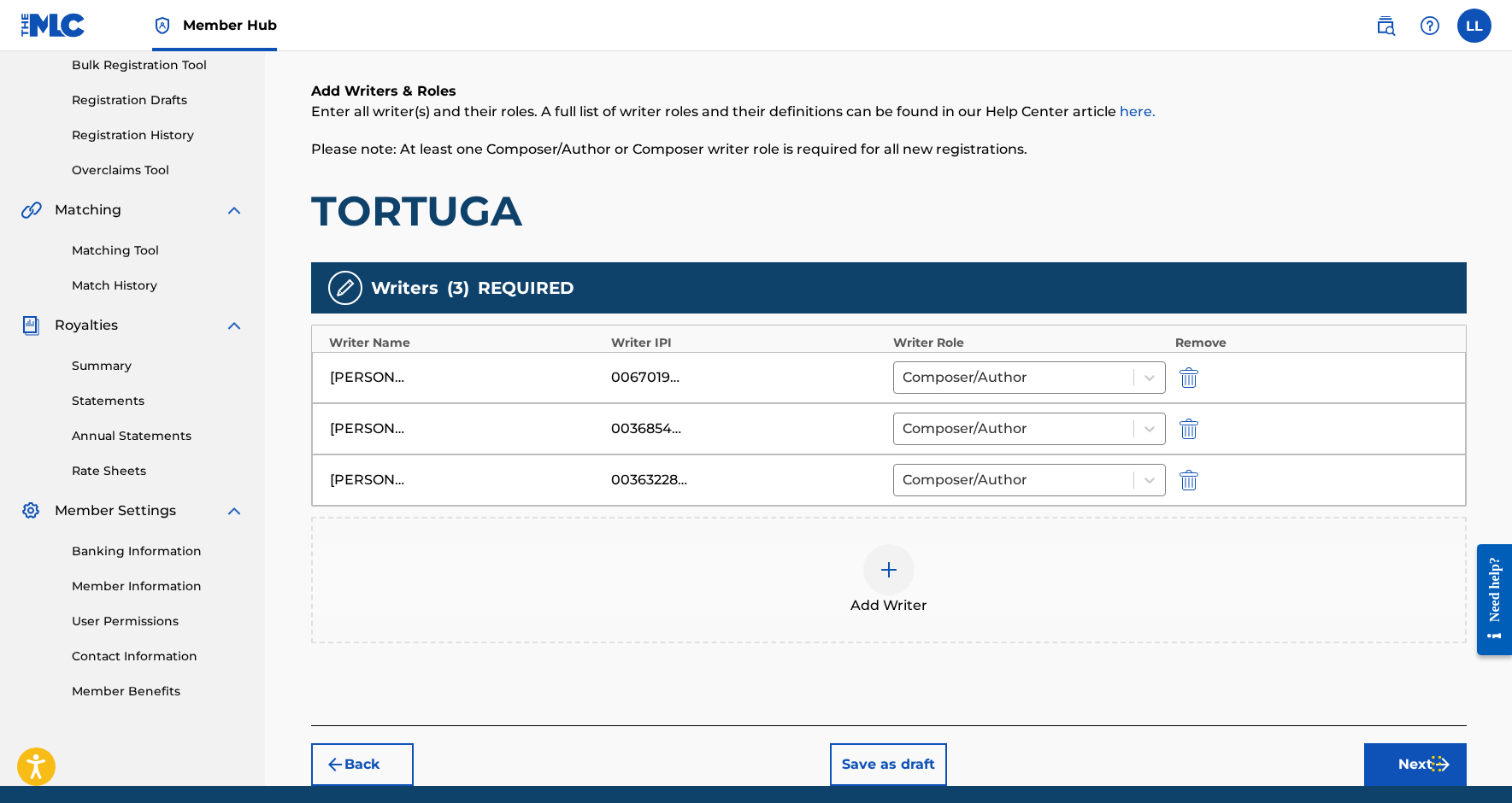
click at [906, 589] on div "Add Writer" at bounding box center [889, 580] width 1152 height 72
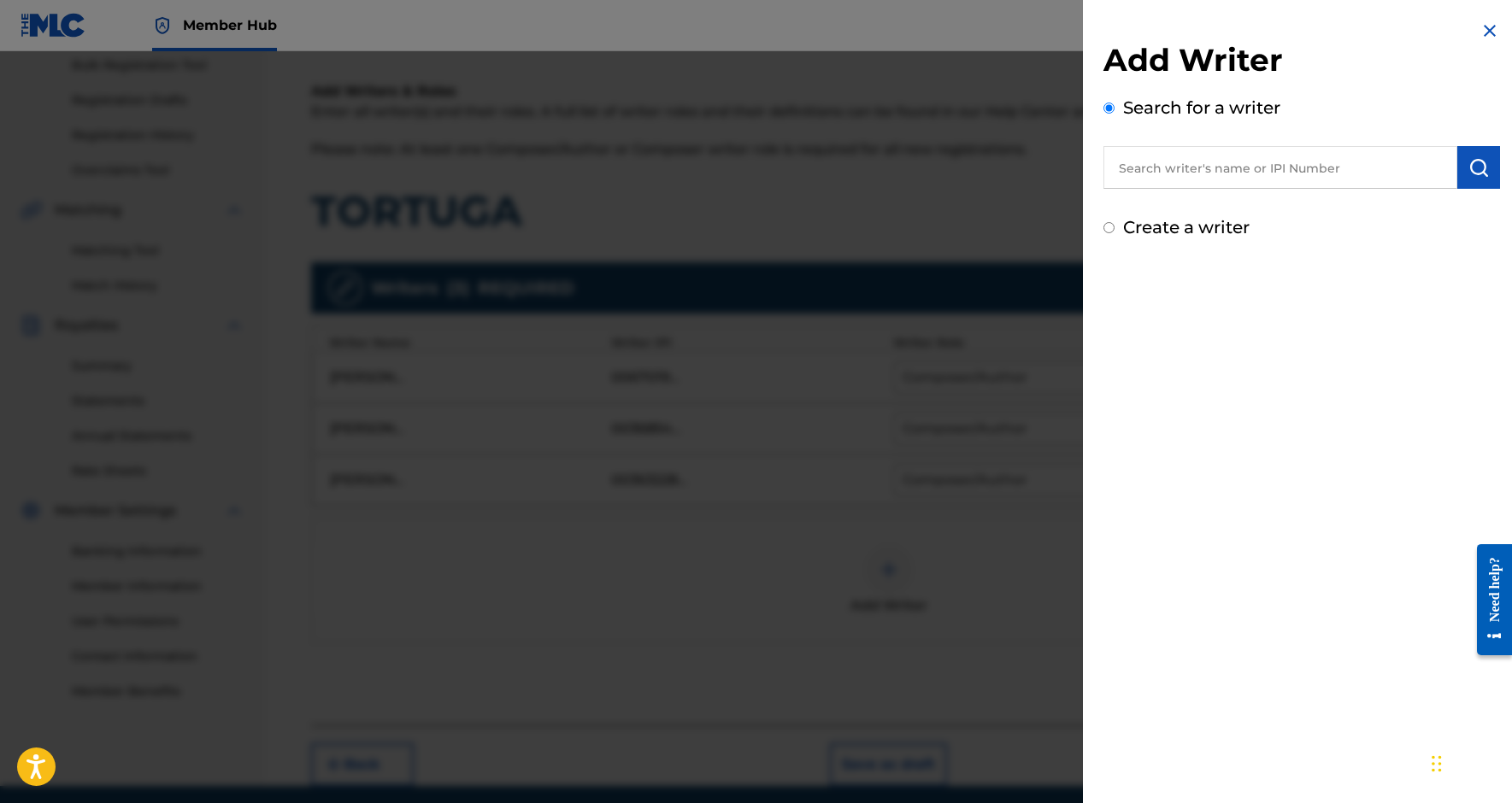
click at [1268, 183] on input "text" at bounding box center [1280, 168] width 354 height 43
paste input "880258910"
type input "00880258910"
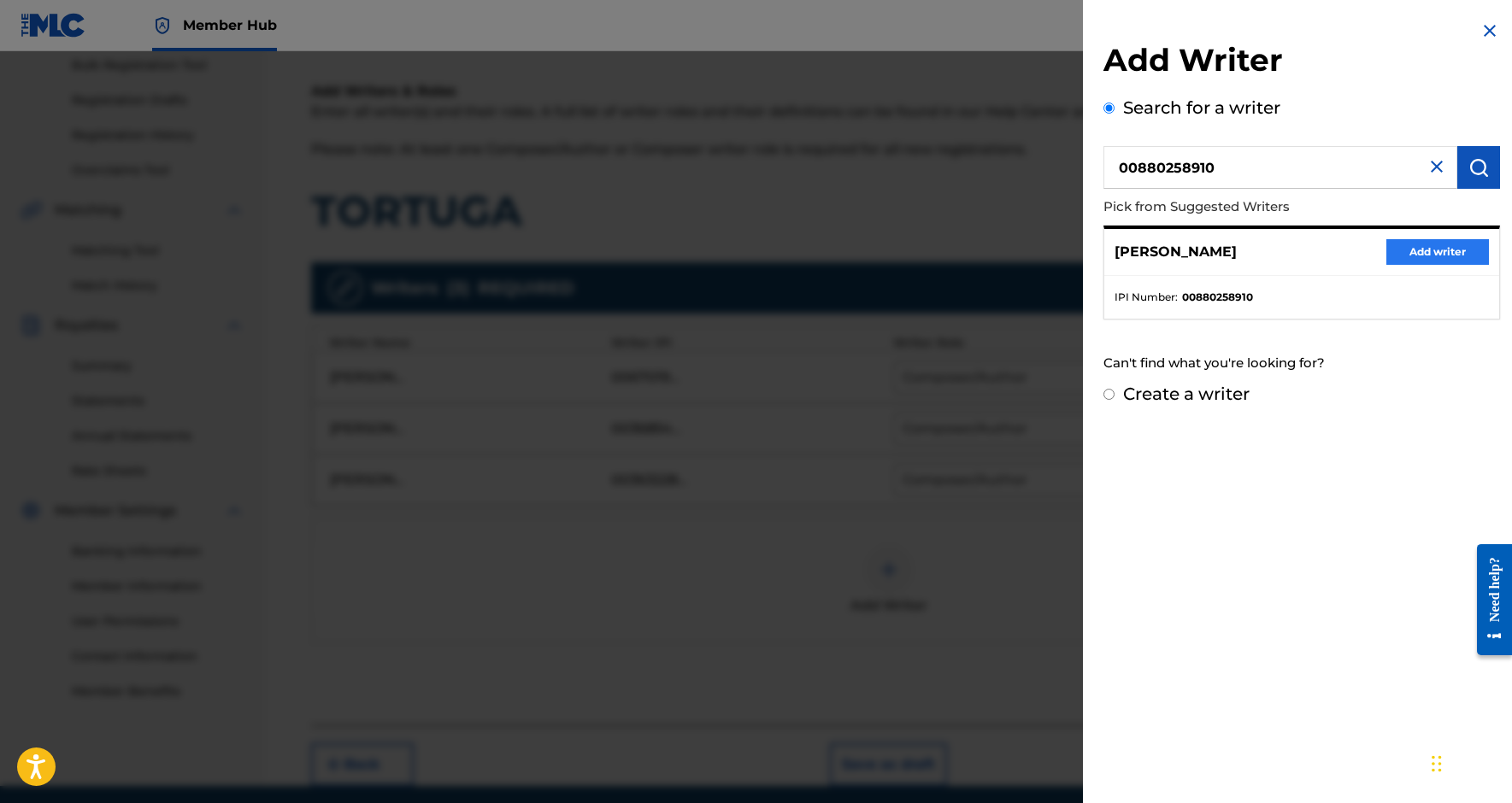
click at [1433, 257] on button "Add writer" at bounding box center [1438, 252] width 102 height 26
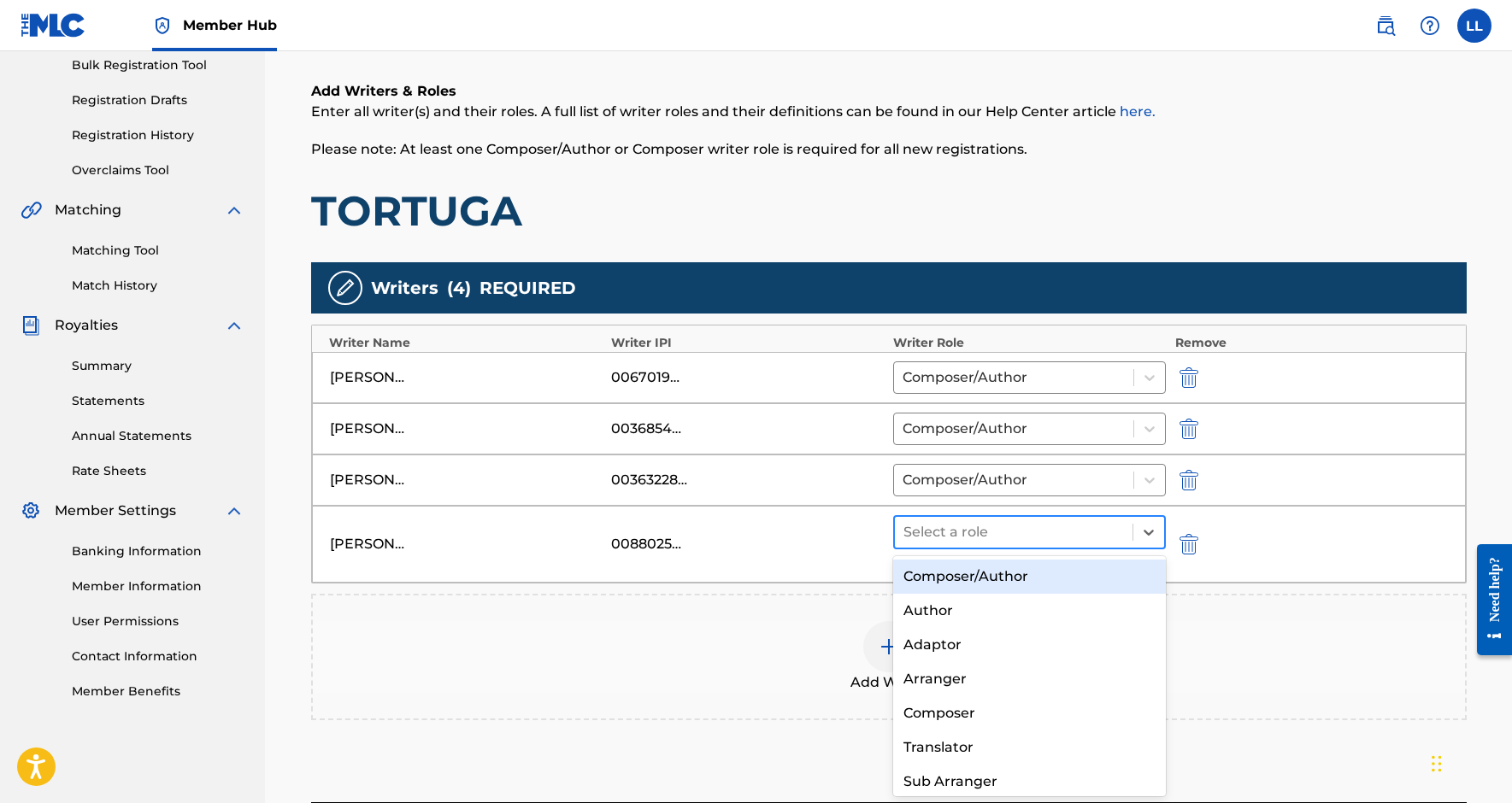
click at [1085, 532] on div at bounding box center [1014, 532] width 222 height 24
click at [1018, 580] on div "Composer/Author" at bounding box center [1029, 577] width 274 height 34
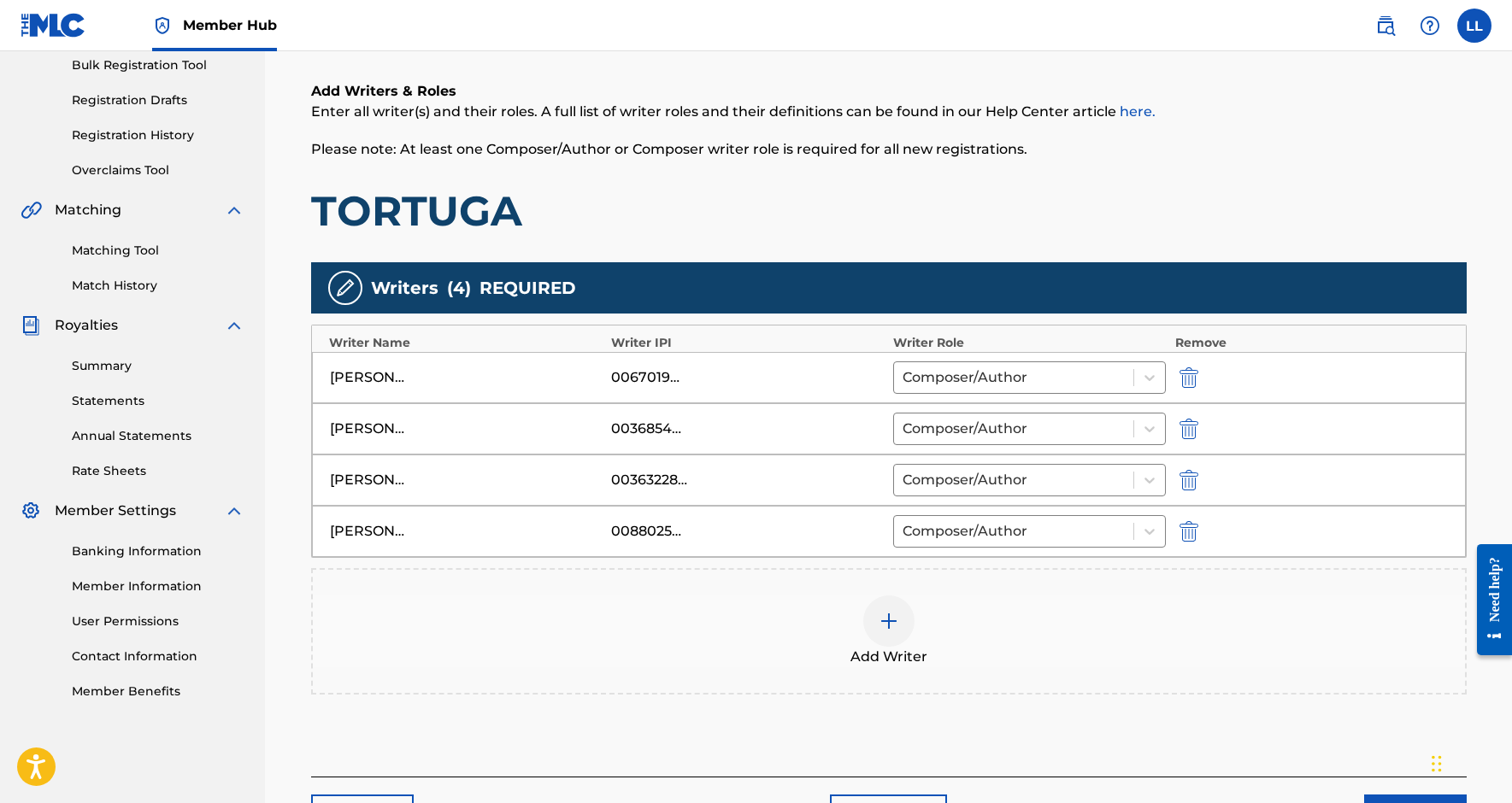
click at [889, 607] on div at bounding box center [888, 621] width 51 height 51
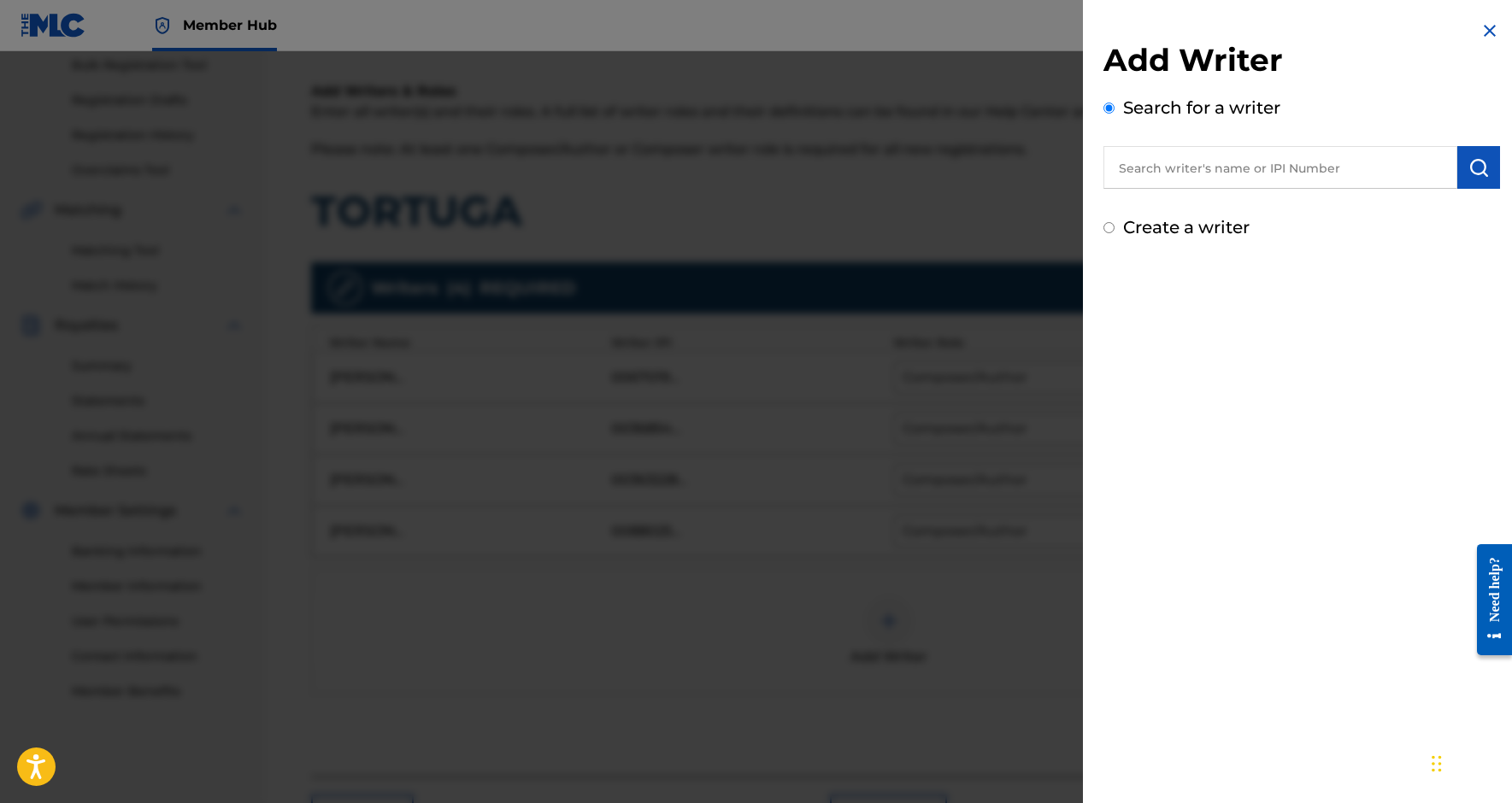
click at [1207, 168] on input "text" at bounding box center [1280, 168] width 354 height 43
paste input "1195799193"
type input "01195799193"
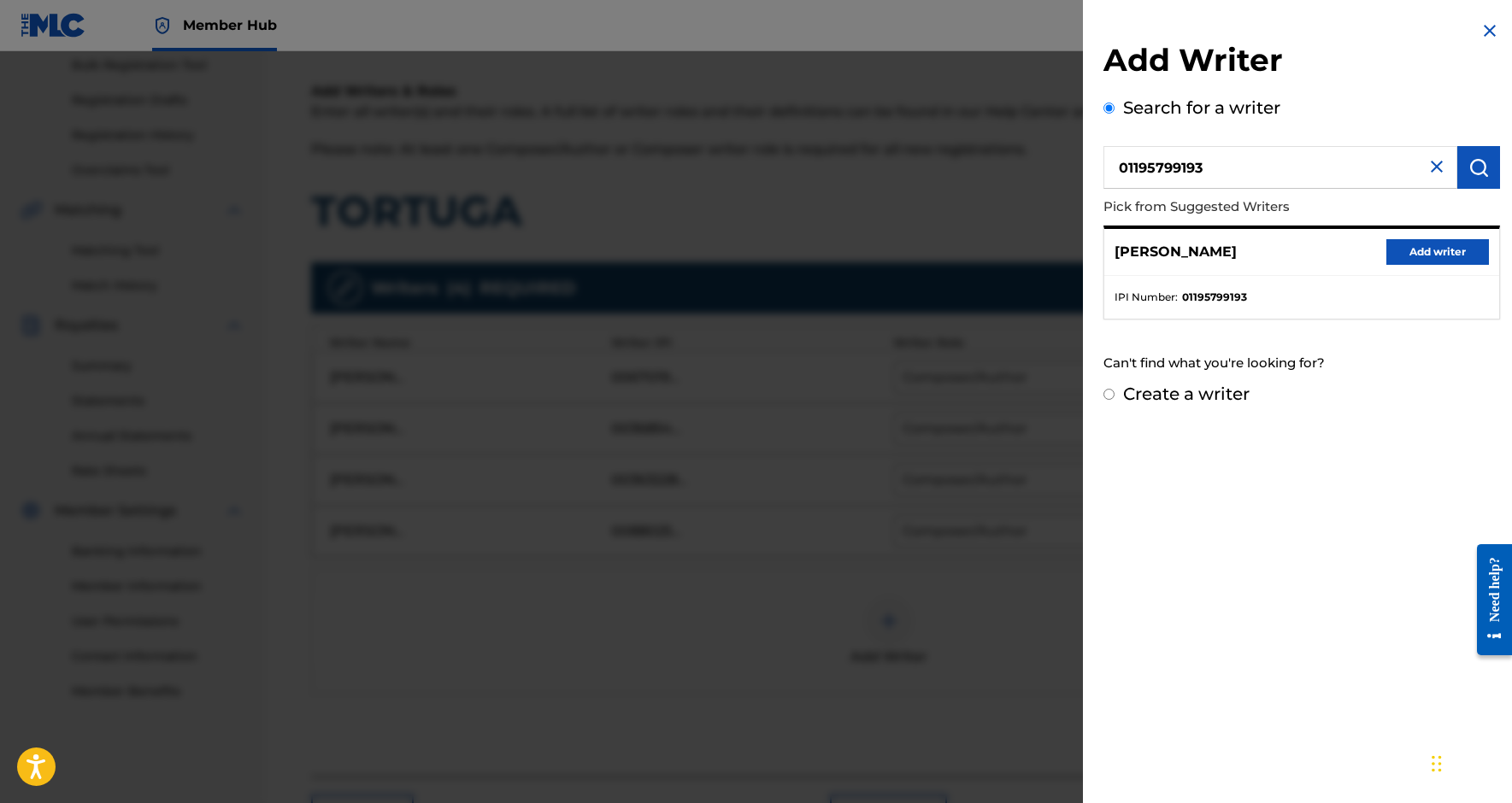
click at [1433, 266] on div "[PERSON_NAME] Add writer" at bounding box center [1302, 252] width 395 height 47
click at [1433, 258] on button "Add writer" at bounding box center [1438, 252] width 102 height 26
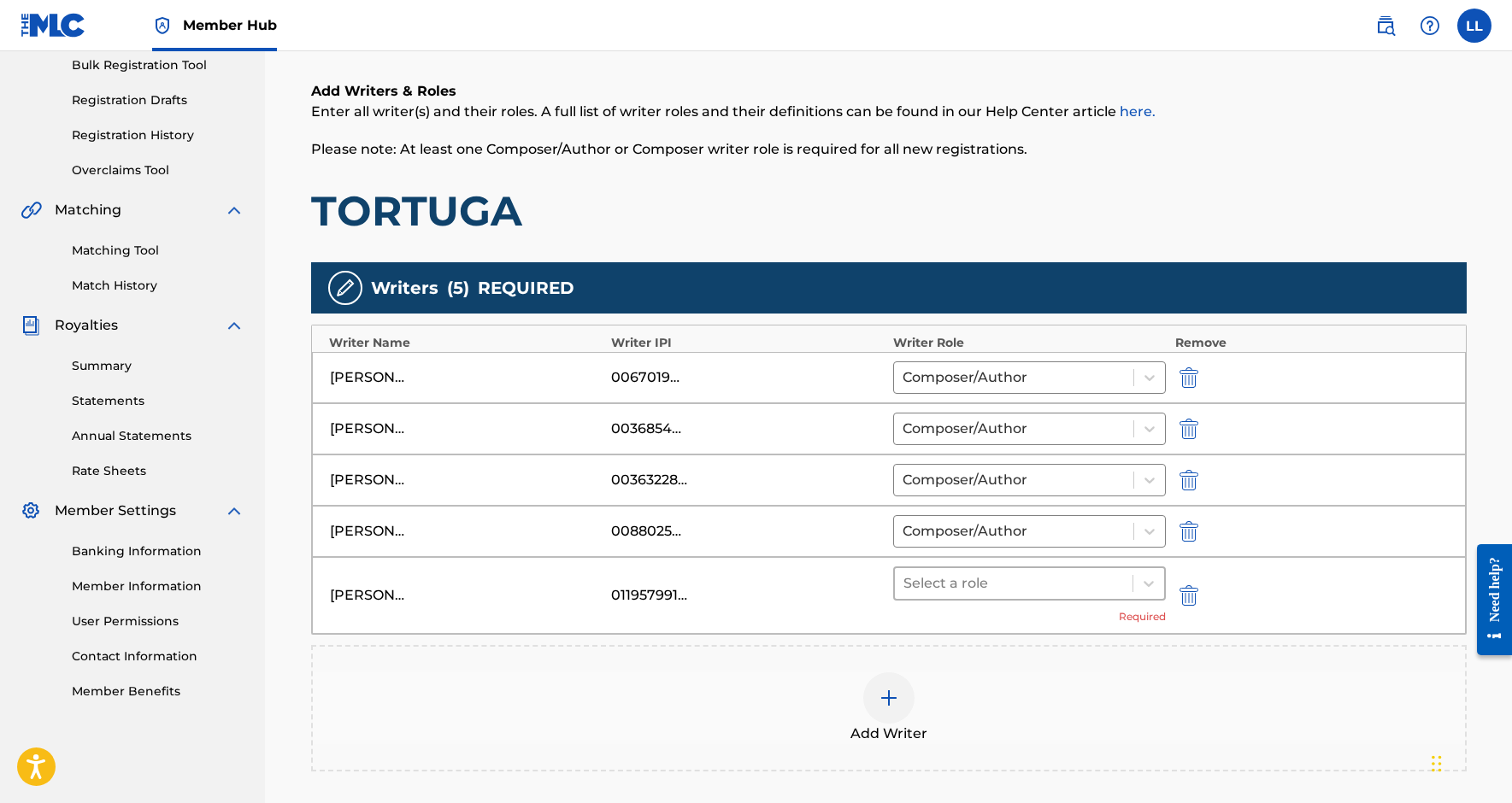
click at [1064, 586] on div at bounding box center [1014, 583] width 222 height 24
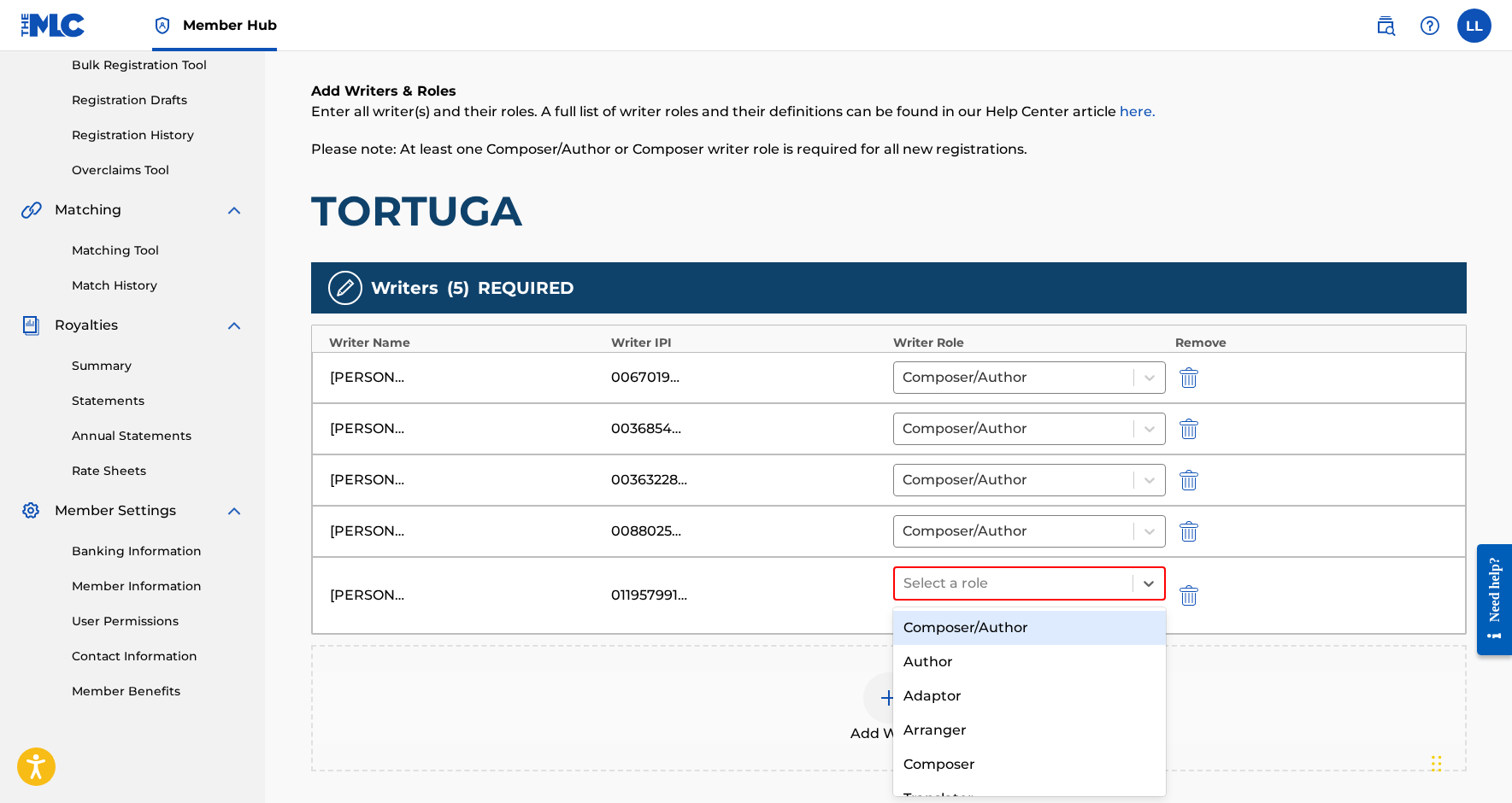
click at [1016, 630] on div "Composer/Author" at bounding box center [1029, 628] width 274 height 34
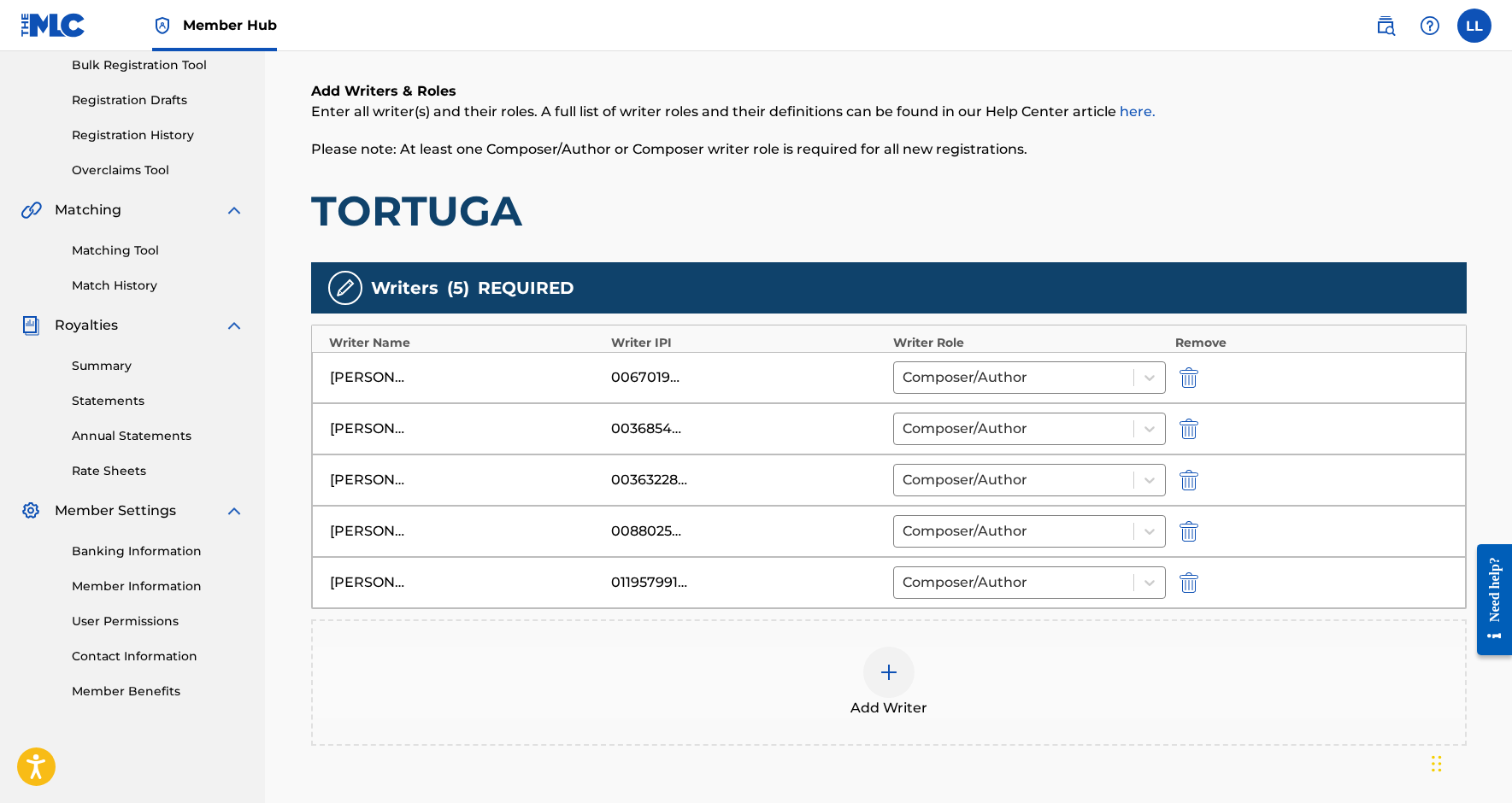
click at [905, 671] on div at bounding box center [888, 672] width 51 height 51
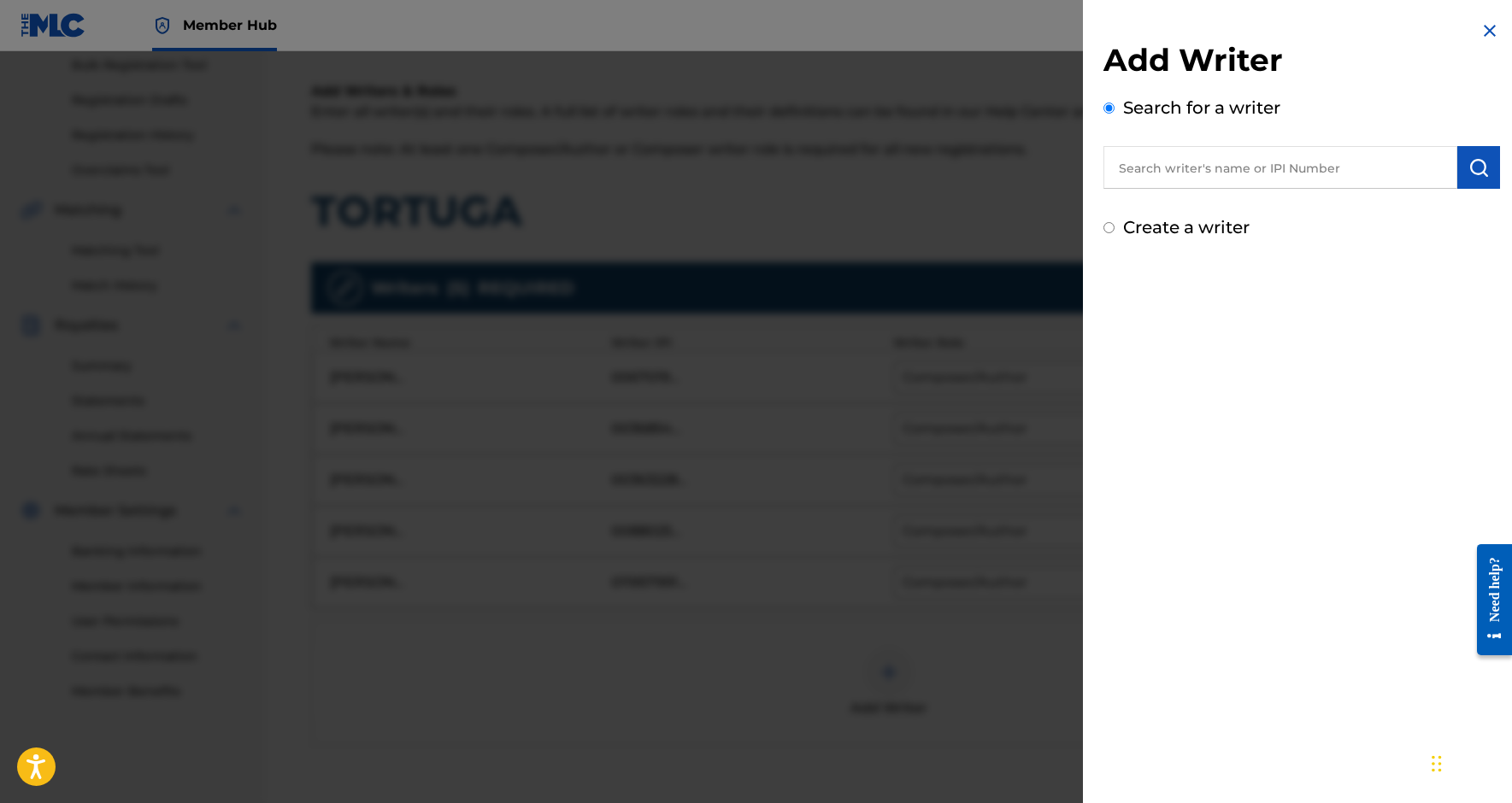
click at [1192, 176] on input "text" at bounding box center [1280, 168] width 354 height 43
paste input "489835584"
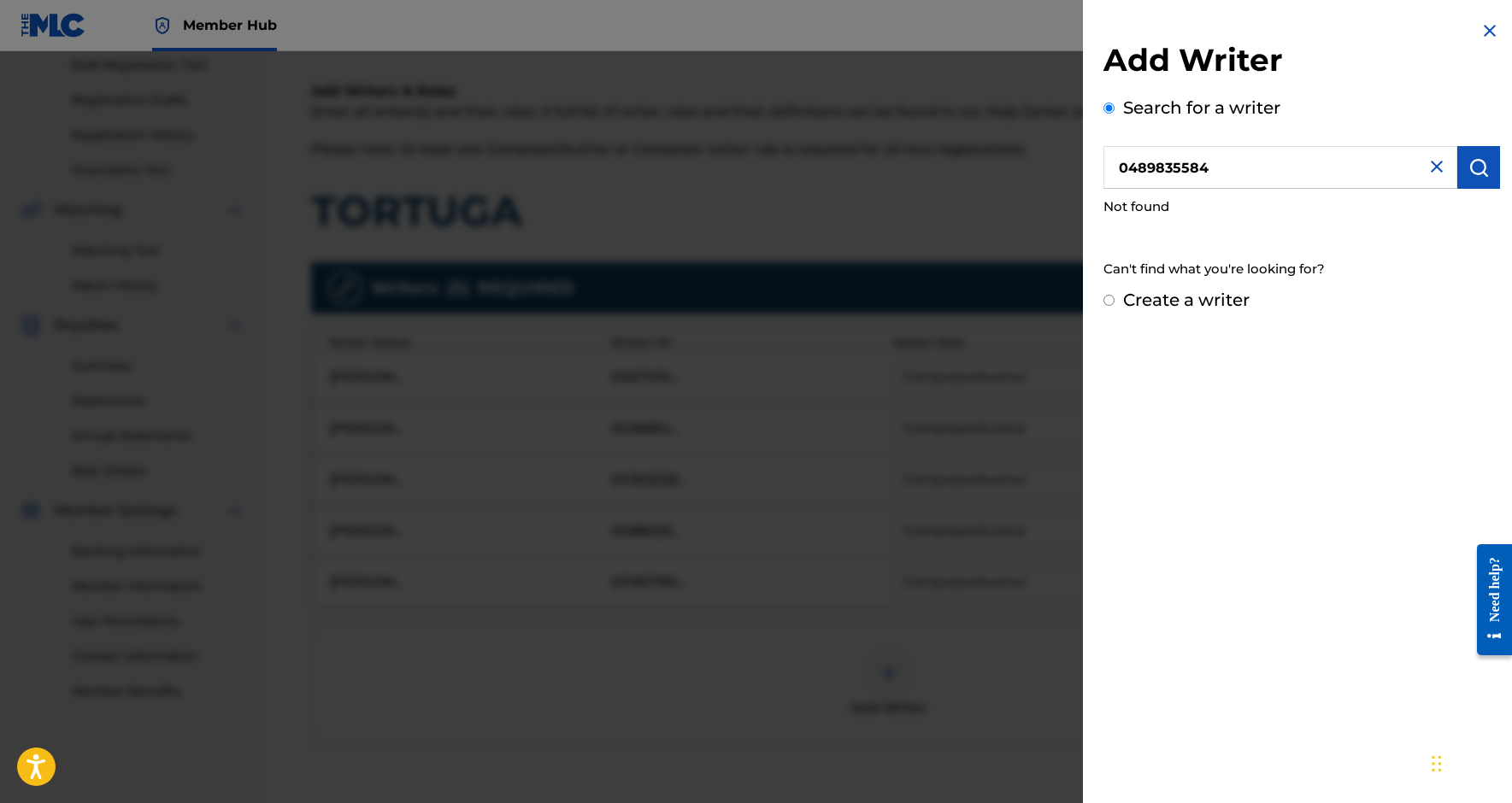
click at [1132, 169] on input "0489835584" at bounding box center [1280, 168] width 354 height 43
type input "00489835584"
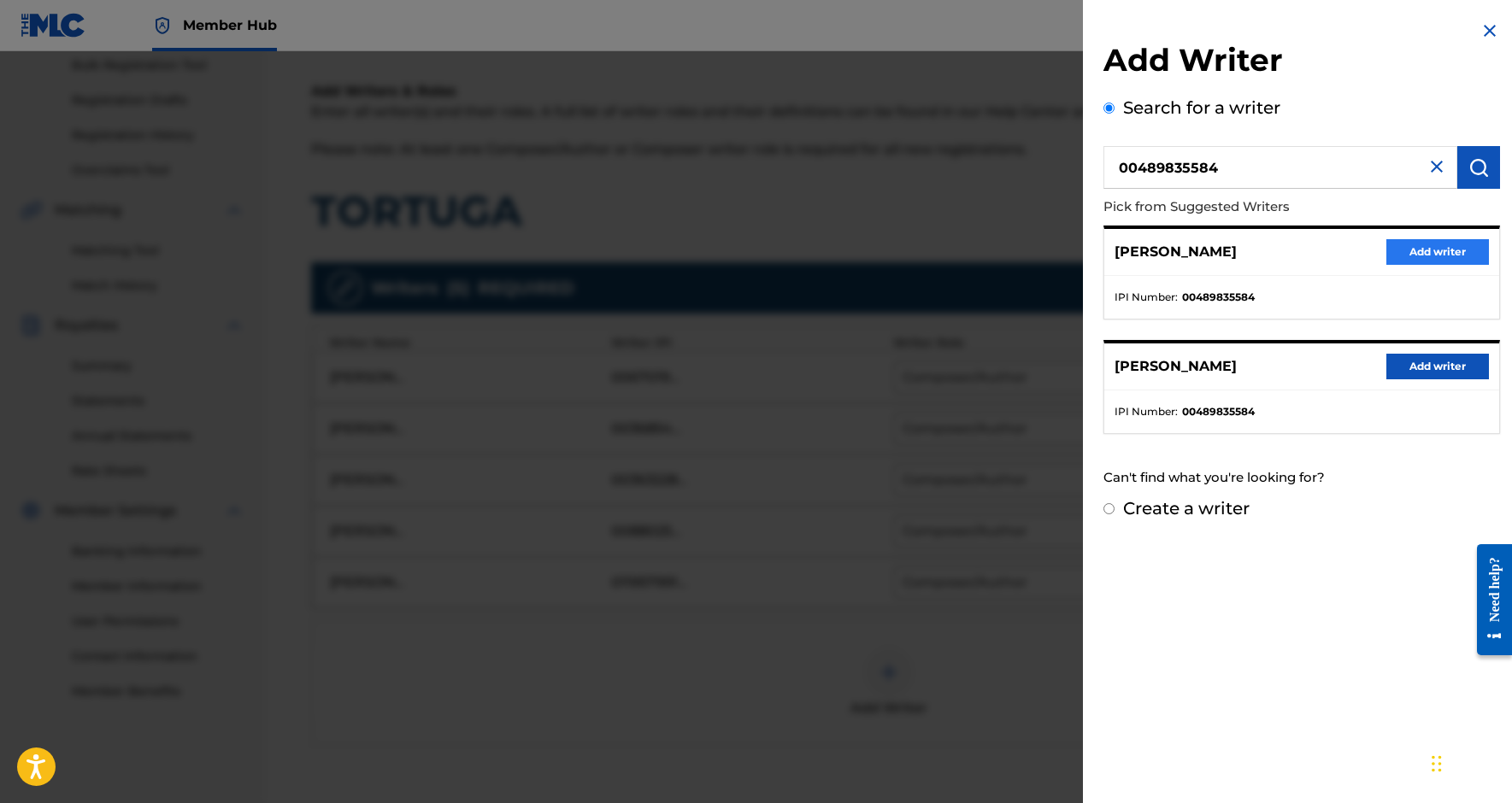
click at [1405, 247] on button "Add writer" at bounding box center [1438, 252] width 102 height 26
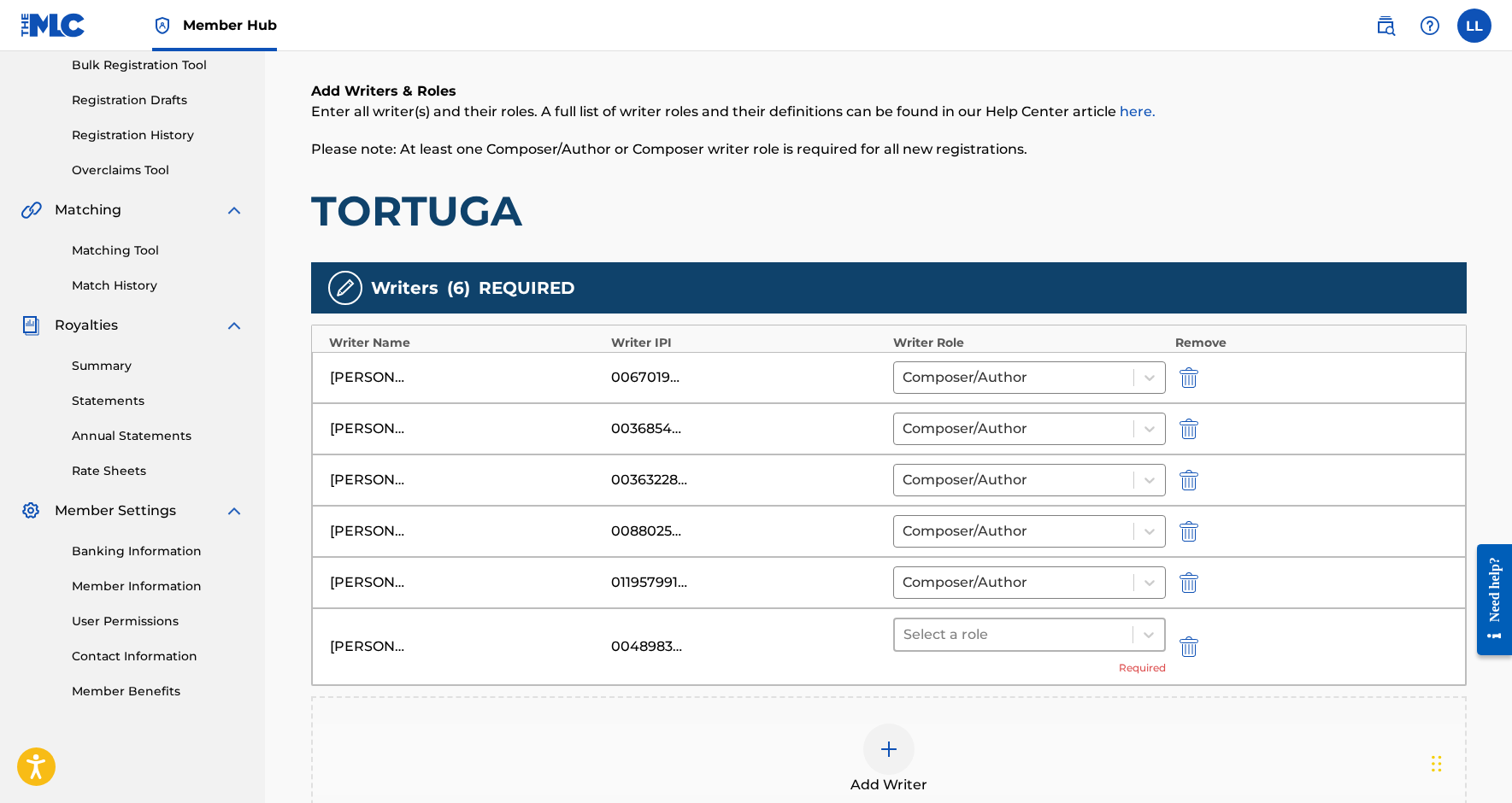
click at [1015, 628] on div at bounding box center [1014, 634] width 222 height 24
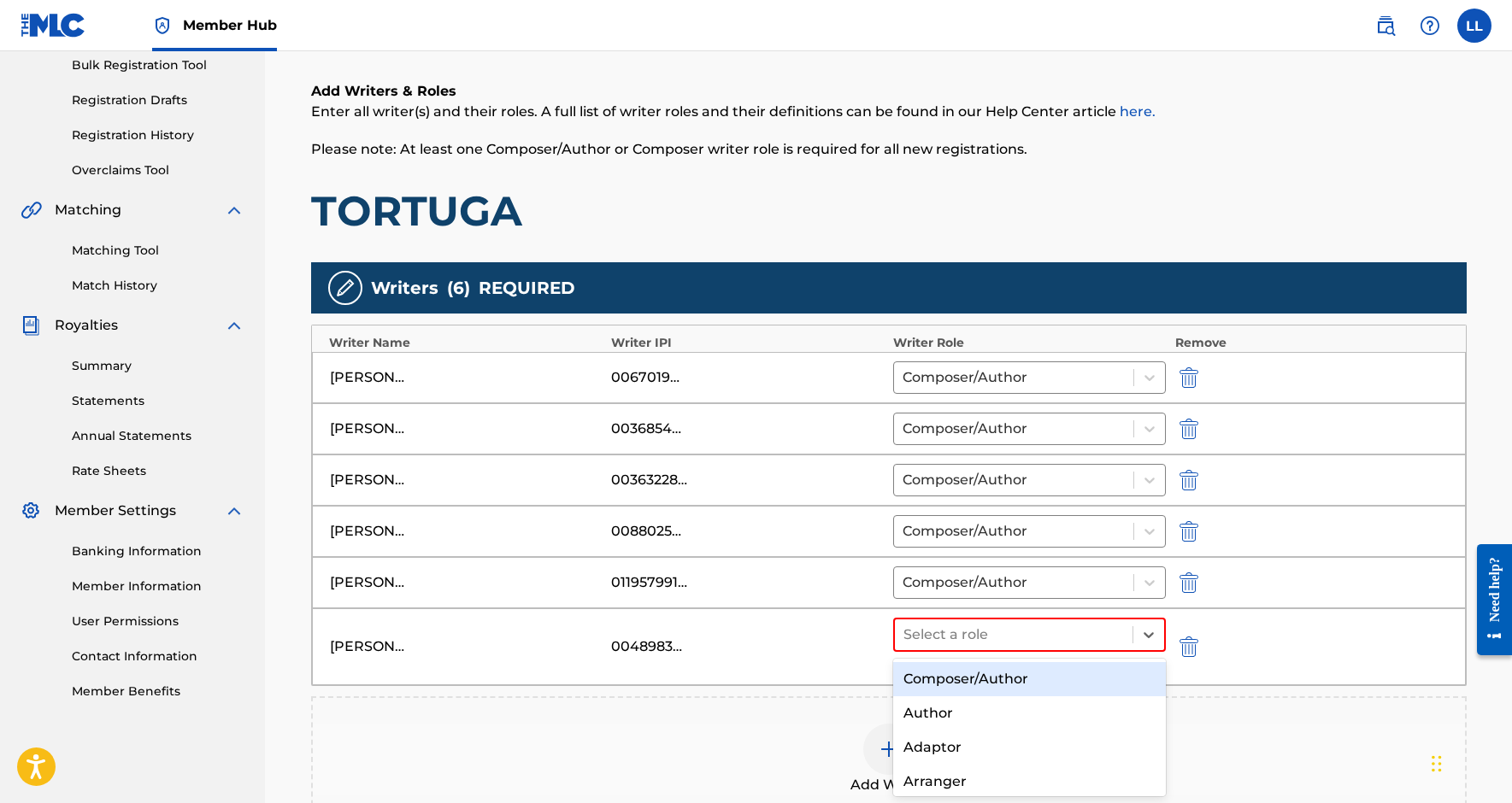
click at [994, 676] on div "Composer/Author" at bounding box center [1029, 679] width 274 height 34
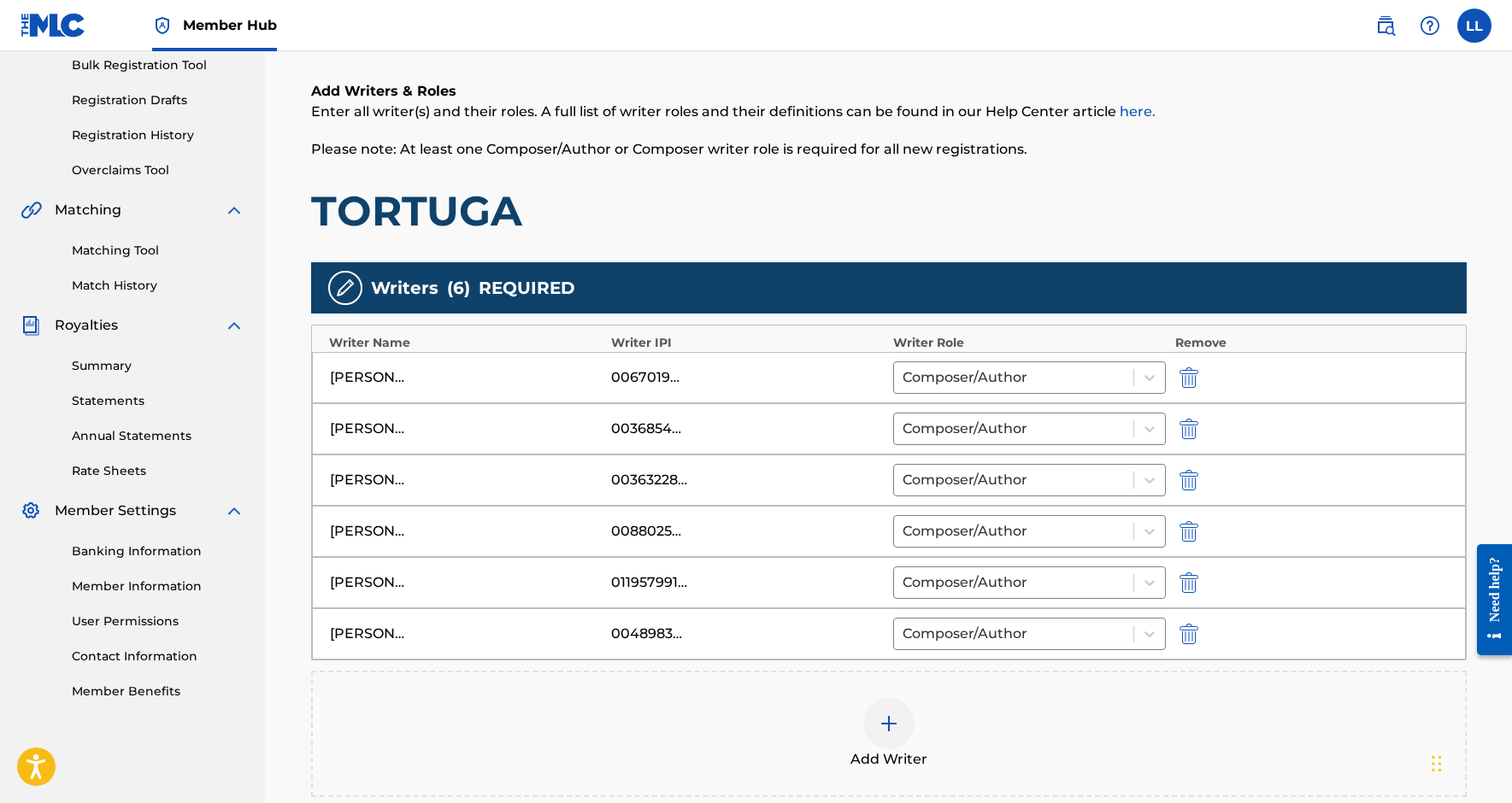
click at [900, 715] on div at bounding box center [888, 723] width 51 height 51
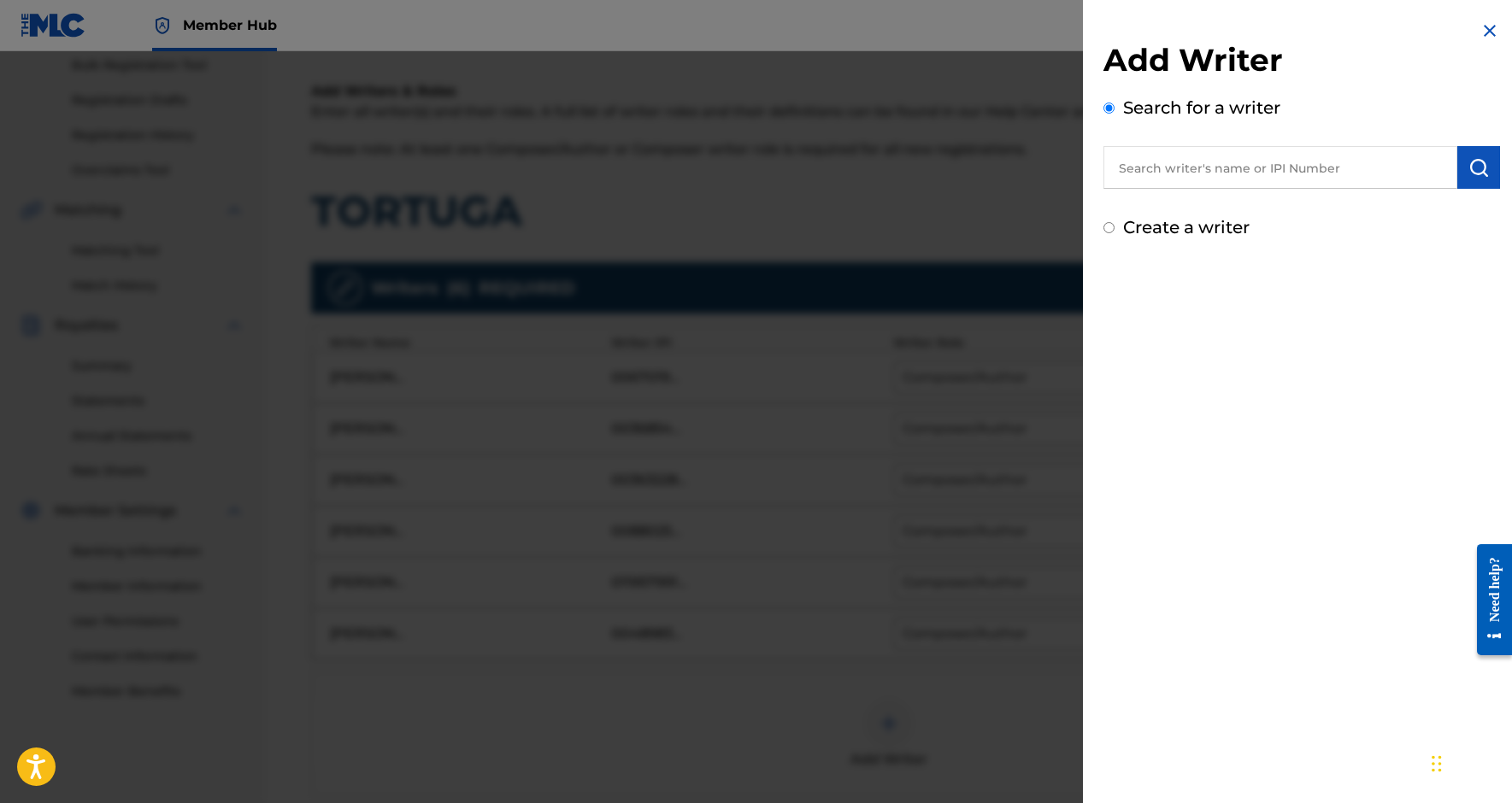
click at [1180, 169] on input "text" at bounding box center [1280, 168] width 354 height 43
paste input "825034168"
type input "00825034168"
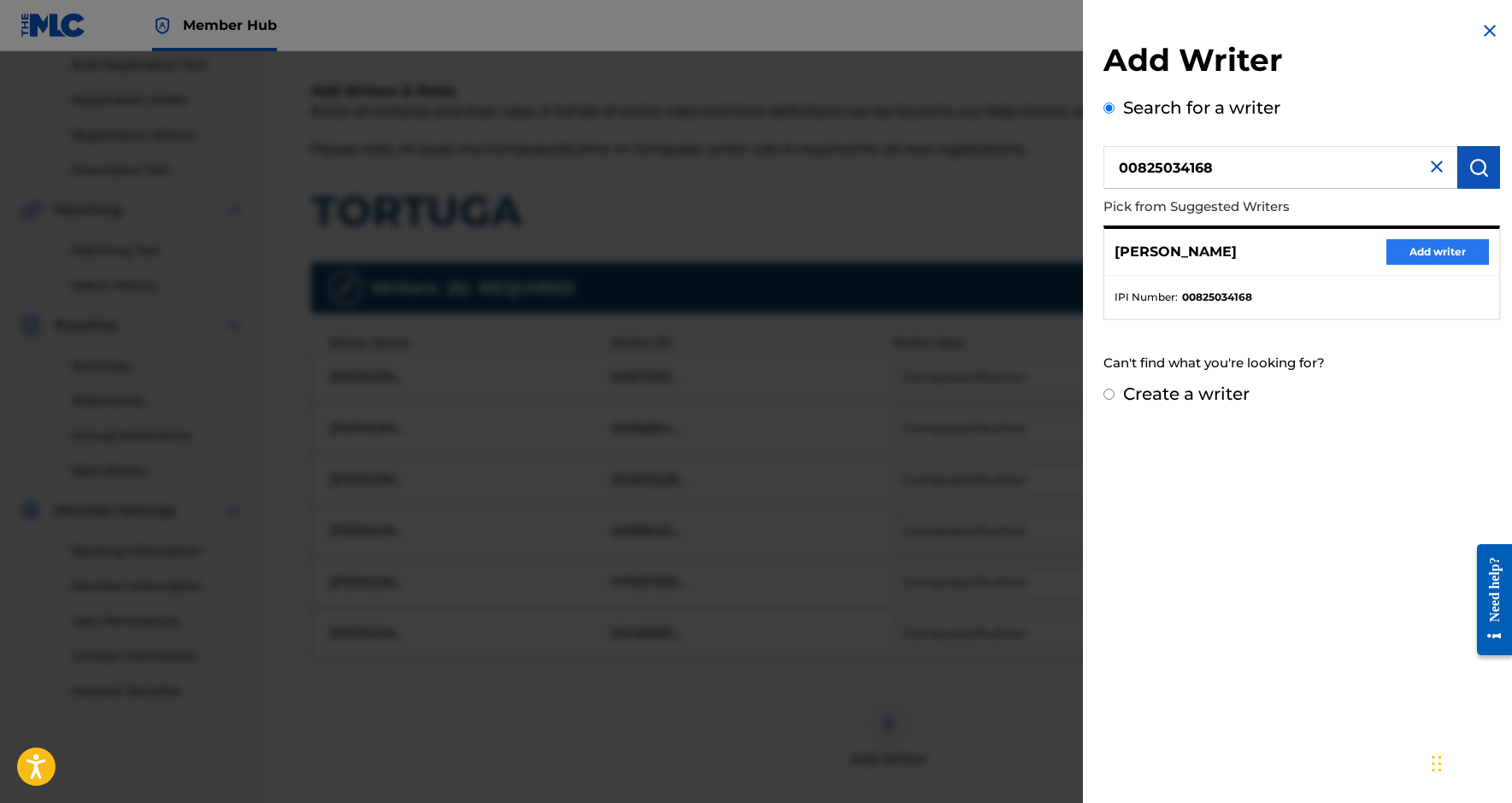
click at [1440, 243] on button "Add writer" at bounding box center [1438, 252] width 102 height 26
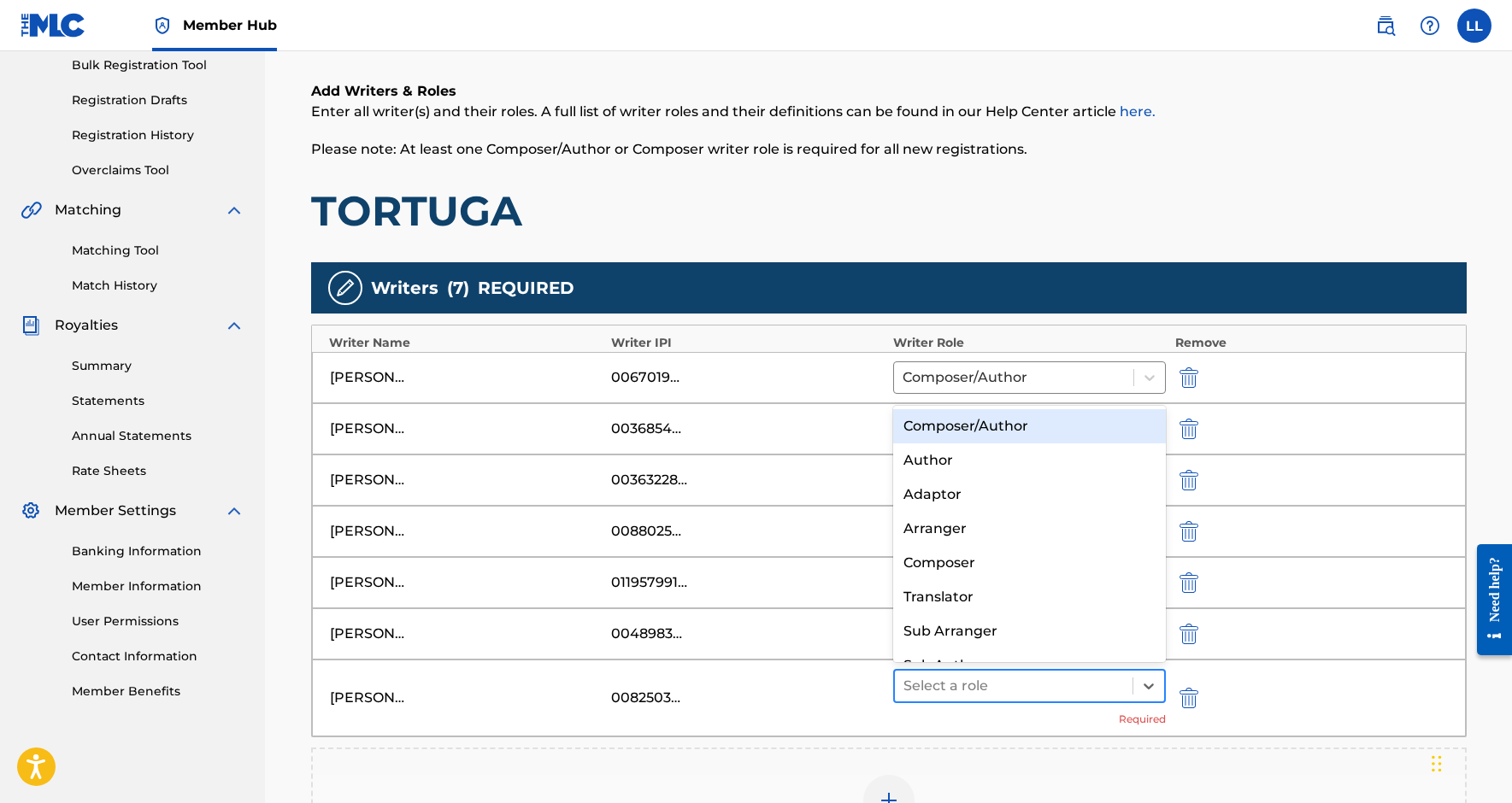
click at [1033, 681] on div at bounding box center [1014, 686] width 222 height 24
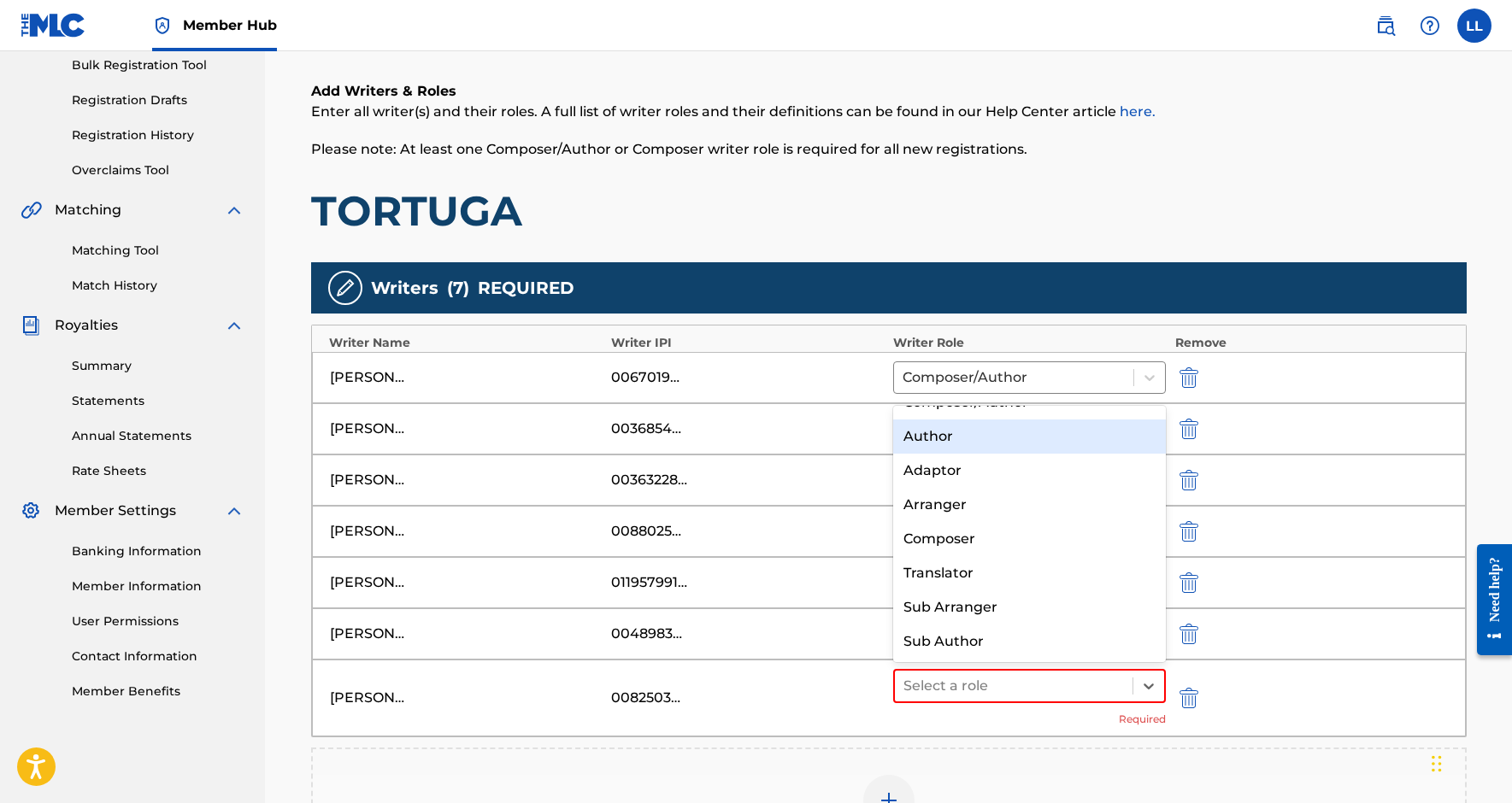
scroll to position [0, 0]
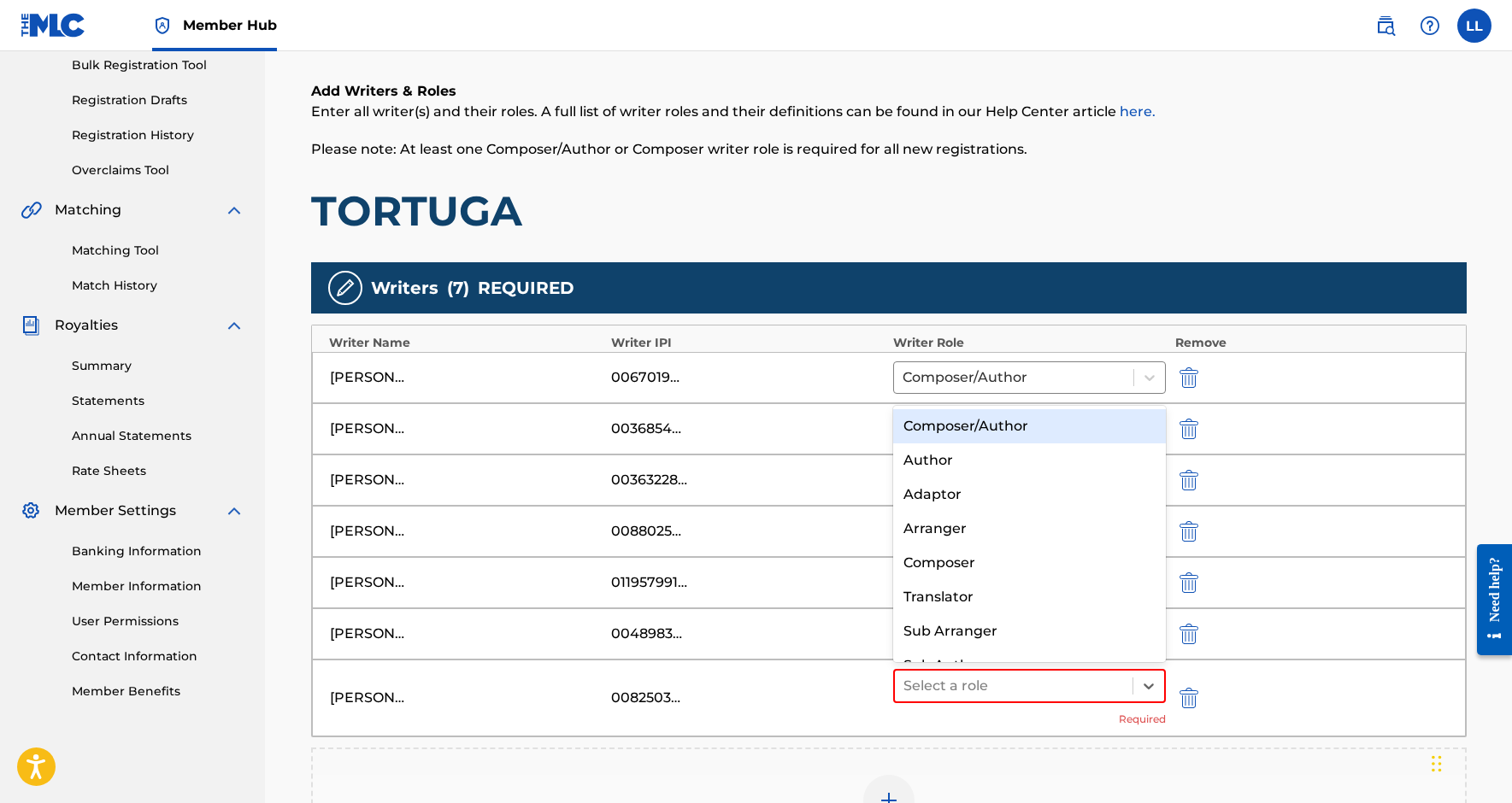
click at [983, 432] on div "Composer/Author" at bounding box center [1029, 426] width 274 height 34
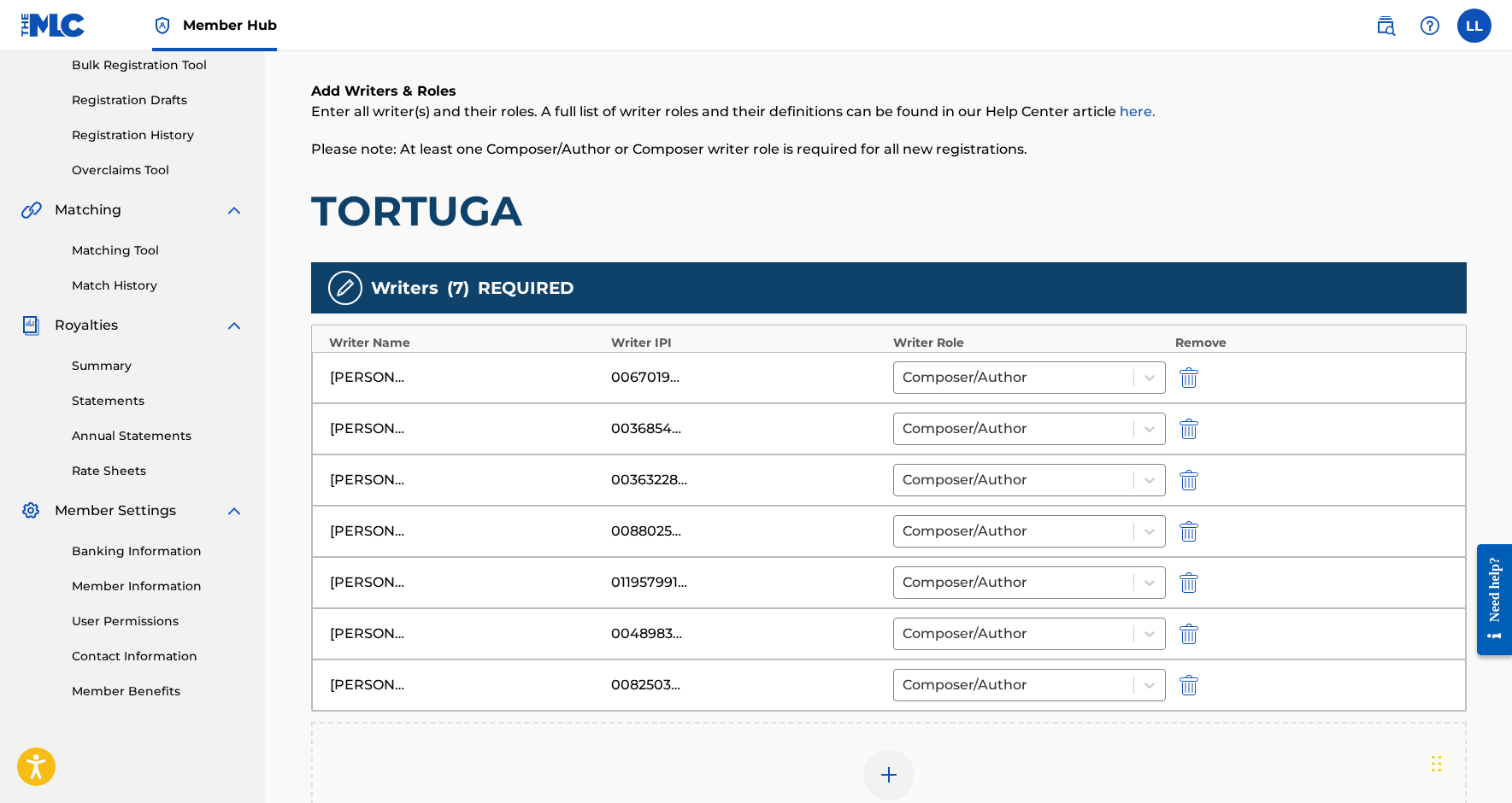
click at [895, 772] on img at bounding box center [888, 775] width 21 height 21
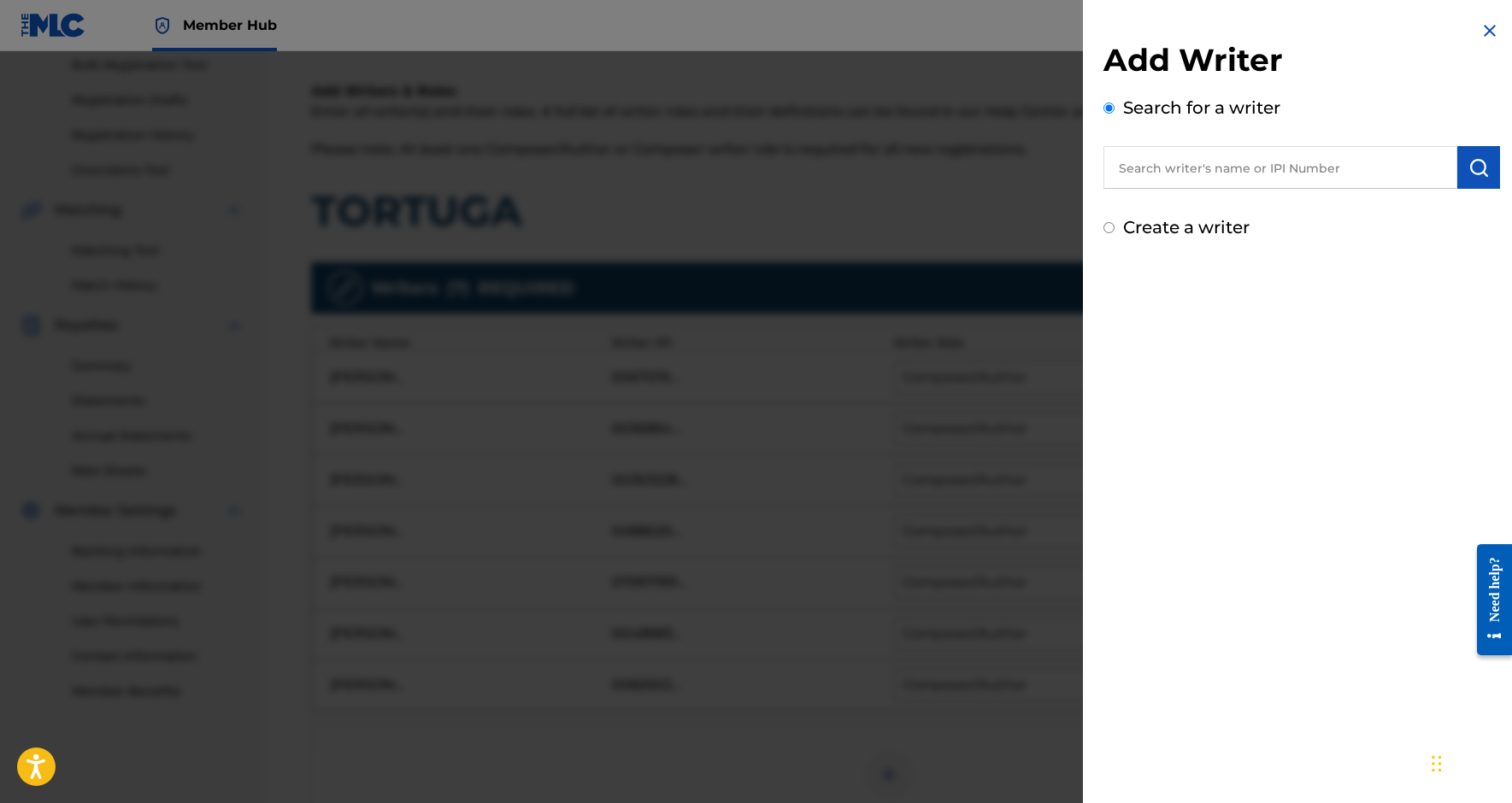
click at [1235, 184] on input "text" at bounding box center [1280, 168] width 354 height 43
paste input "1011323831"
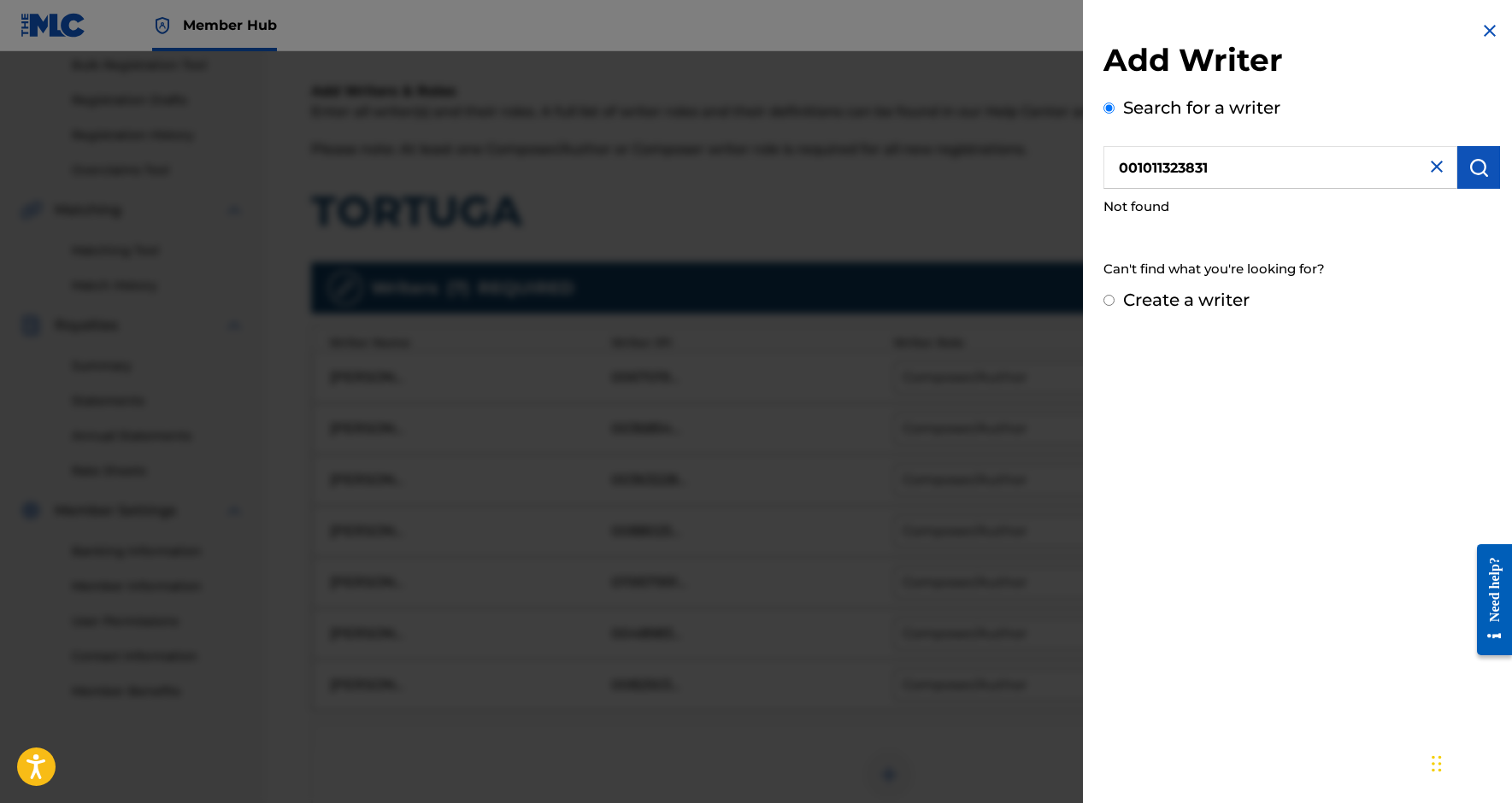
click at [1130, 178] on input "001011323831" at bounding box center [1280, 168] width 354 height 43
click at [1131, 157] on input "001011323831" at bounding box center [1280, 168] width 354 height 43
click at [1225, 170] on input "01011323831" at bounding box center [1280, 168] width 354 height 43
type input "01011323831"
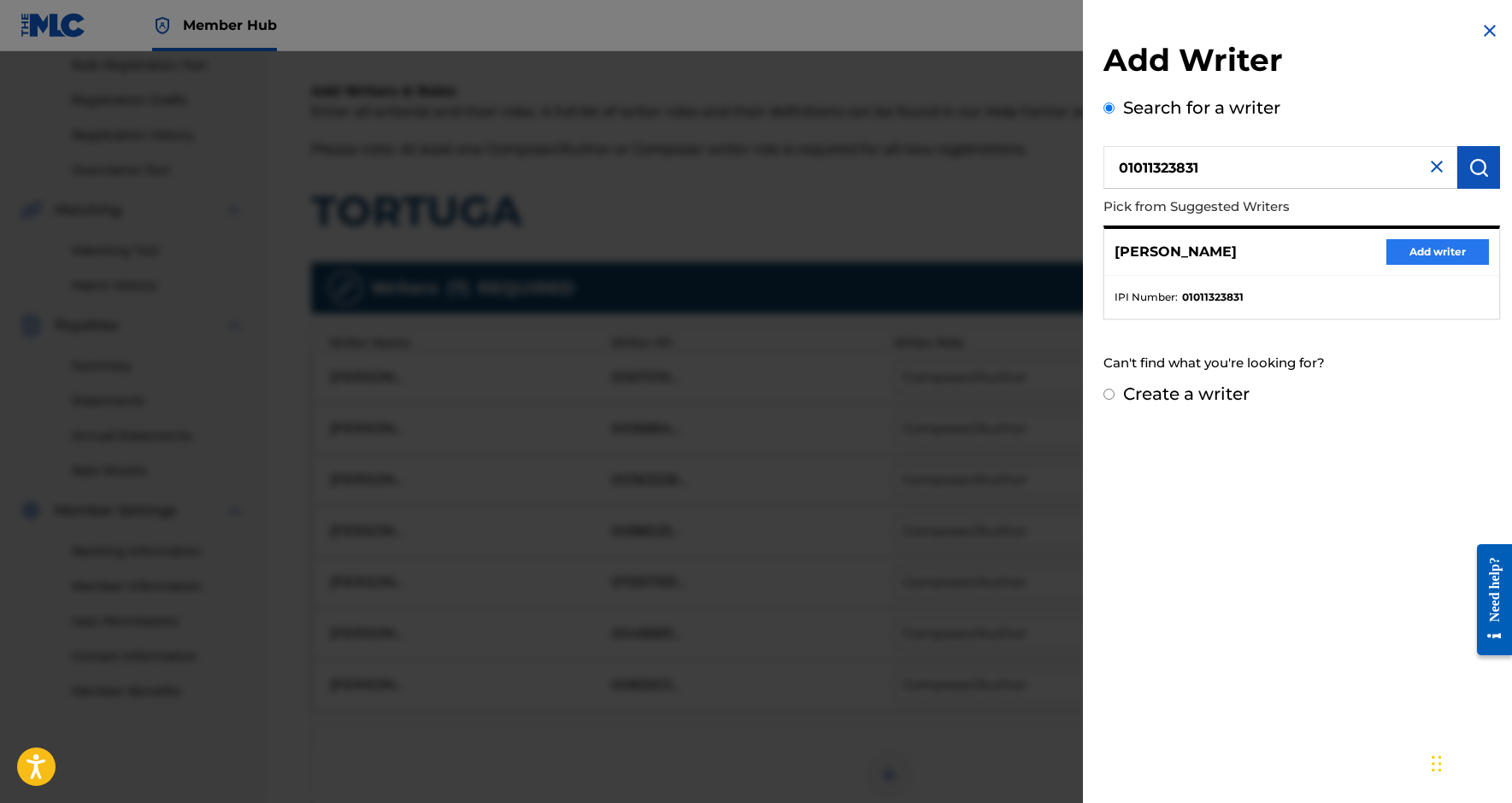
click at [1437, 249] on button "Add writer" at bounding box center [1438, 252] width 102 height 26
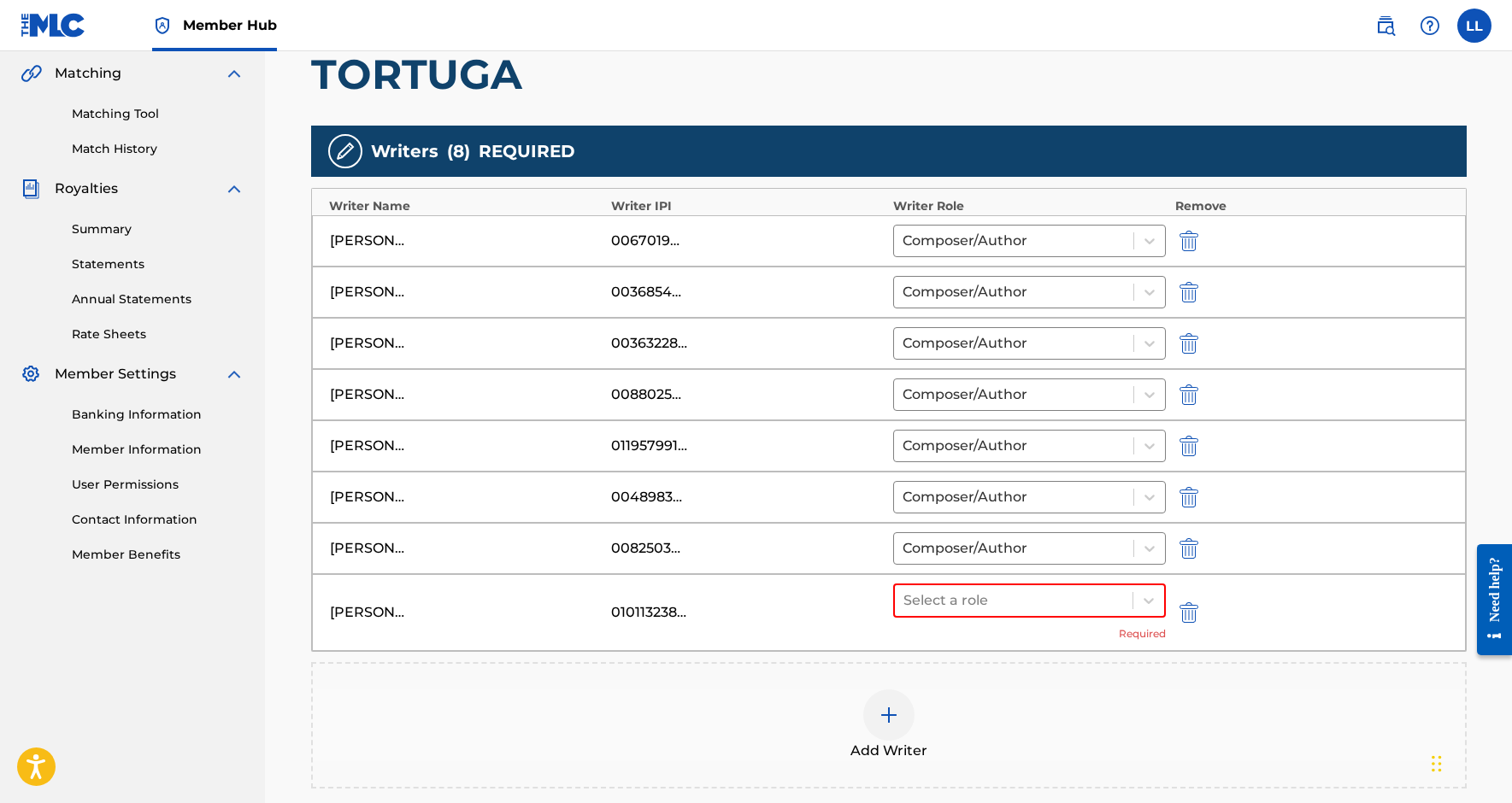
scroll to position [428, 0]
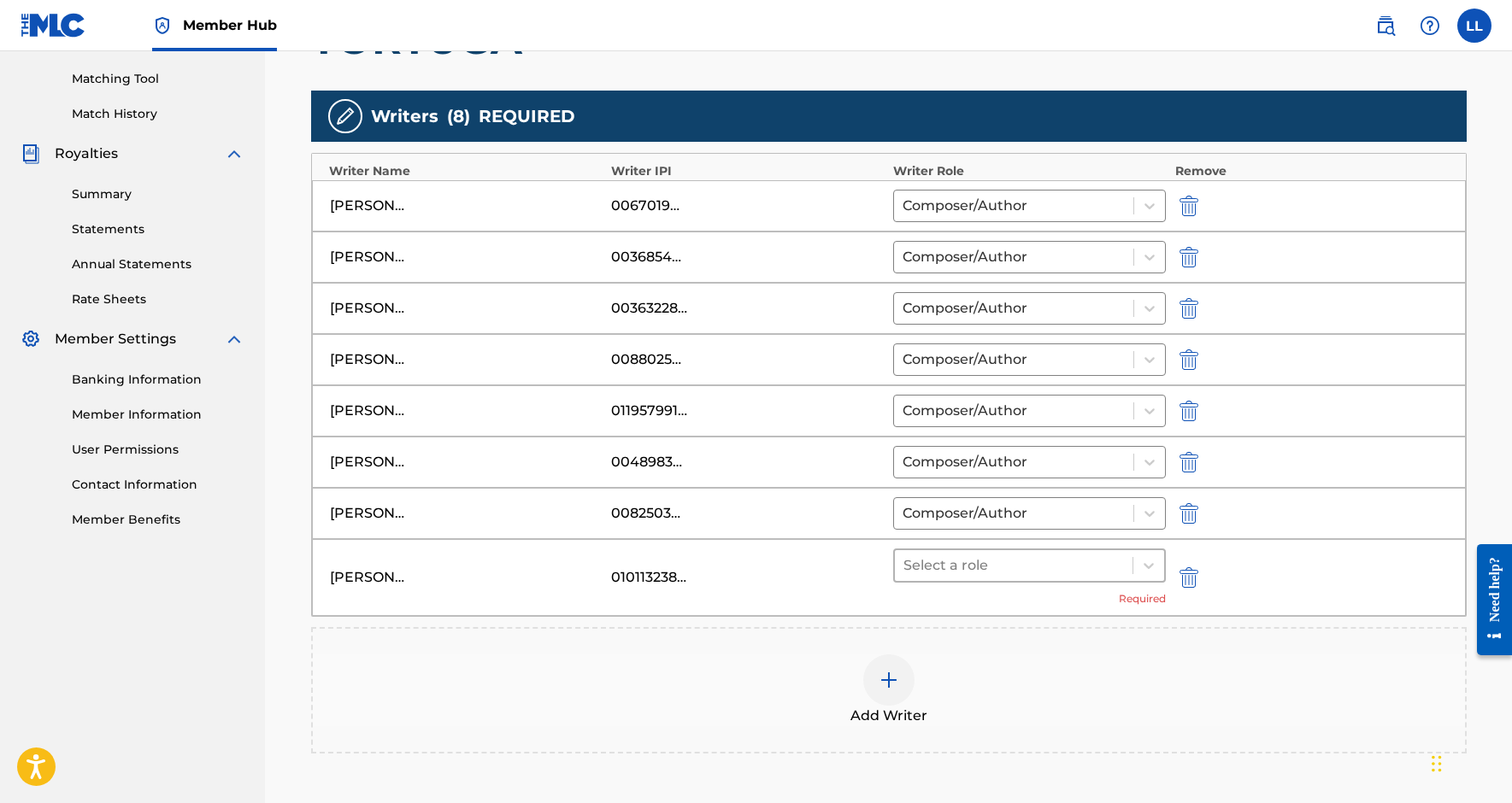
click at [1072, 560] on div at bounding box center [1014, 565] width 222 height 24
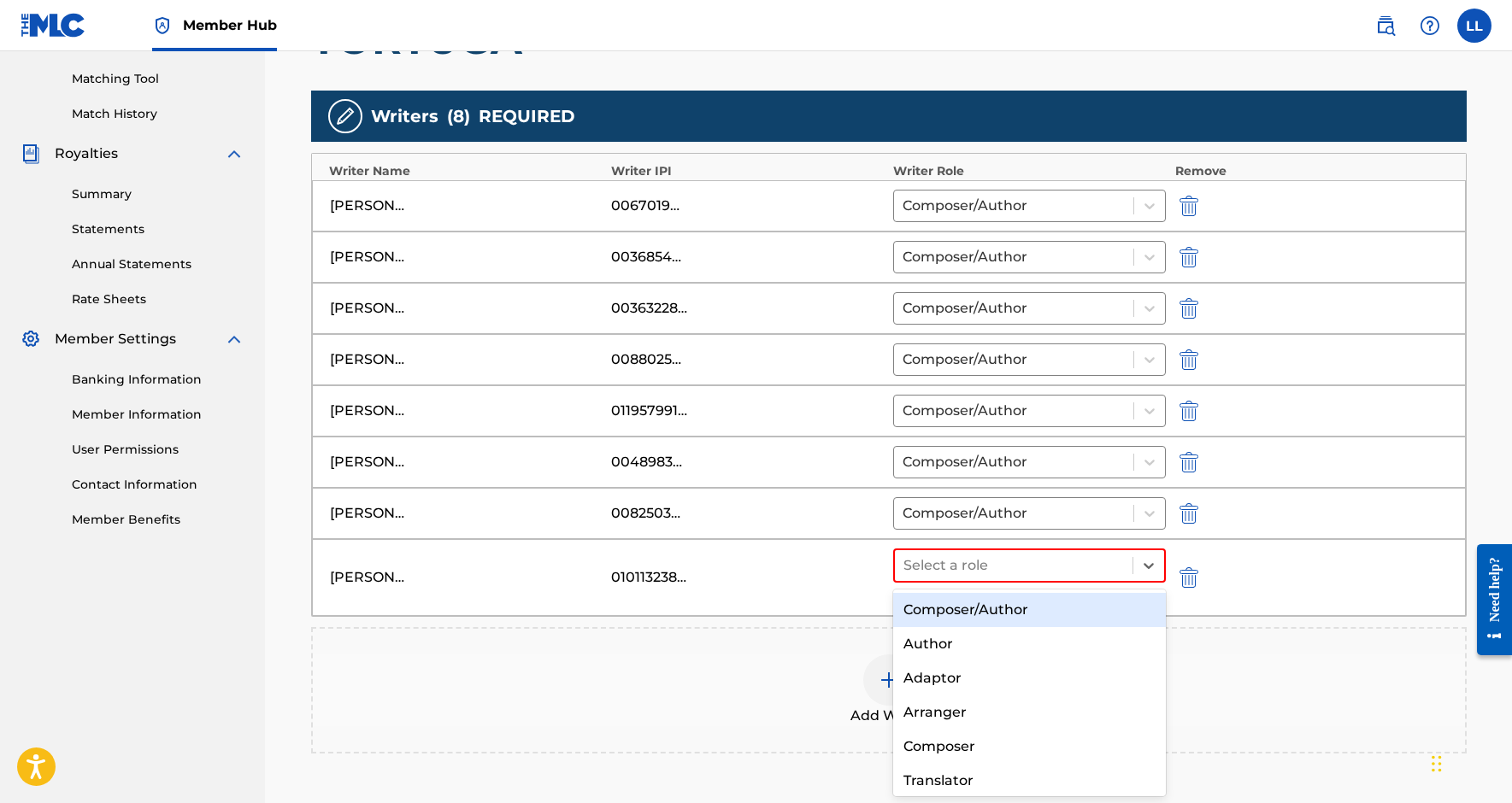
click at [1024, 616] on div "Composer/Author" at bounding box center [1029, 610] width 274 height 34
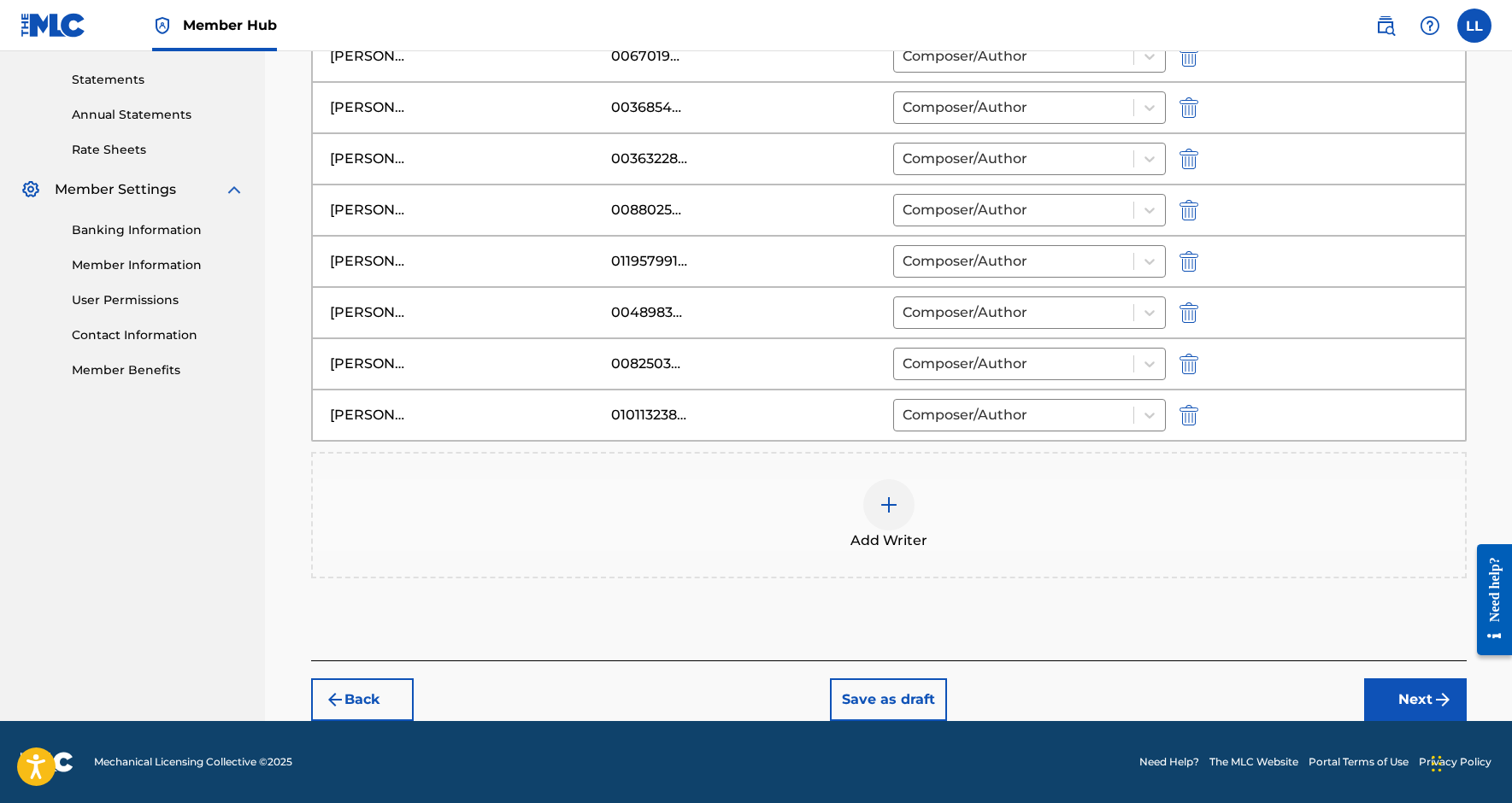
scroll to position [578, 0]
click at [1429, 694] on button "Next" at bounding box center [1415, 700] width 102 height 43
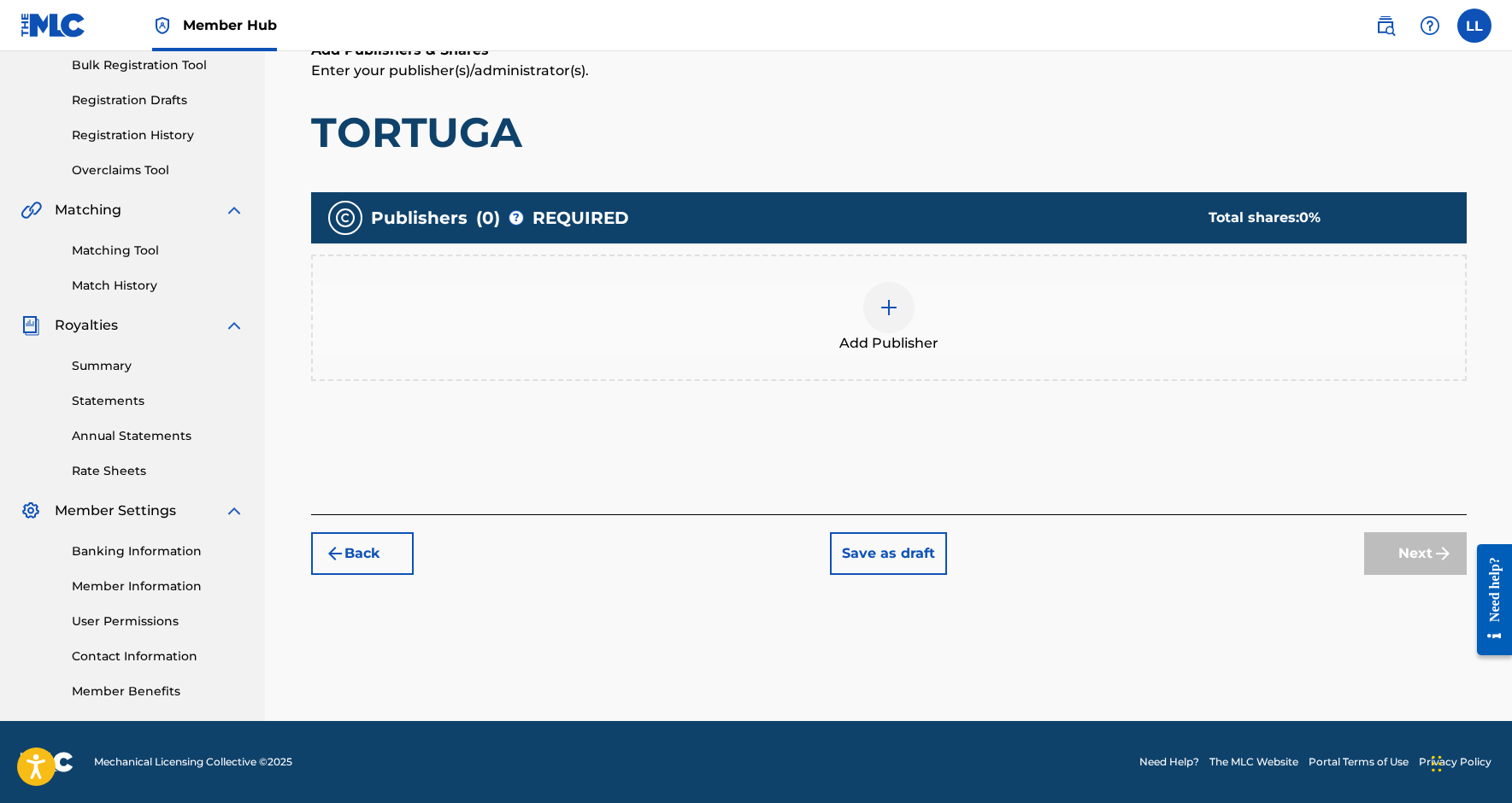
scroll to position [257, 0]
click at [1045, 340] on div "Add Publisher" at bounding box center [889, 318] width 1152 height 72
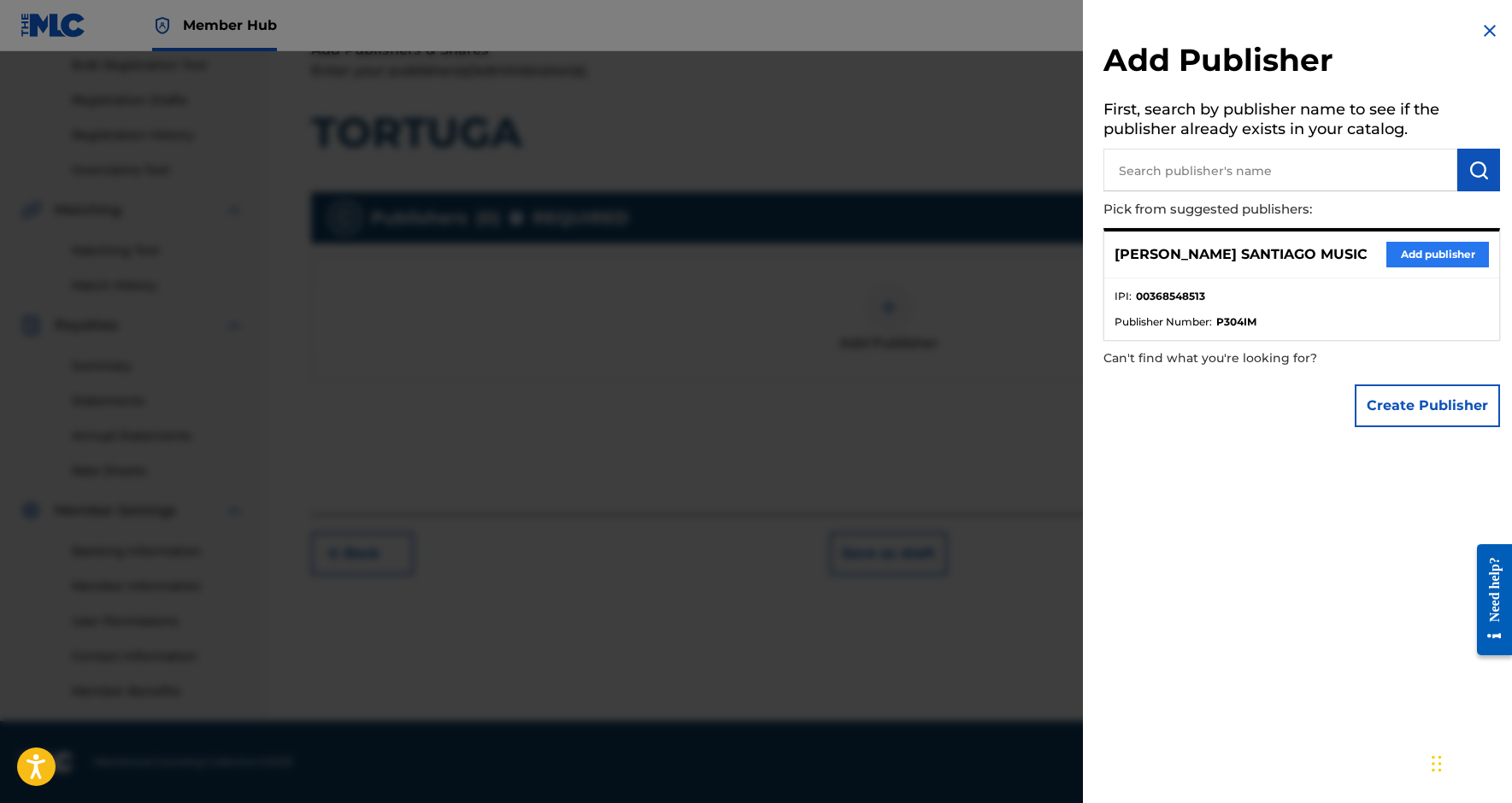
click at [1404, 242] on button "Add publisher" at bounding box center [1438, 255] width 102 height 26
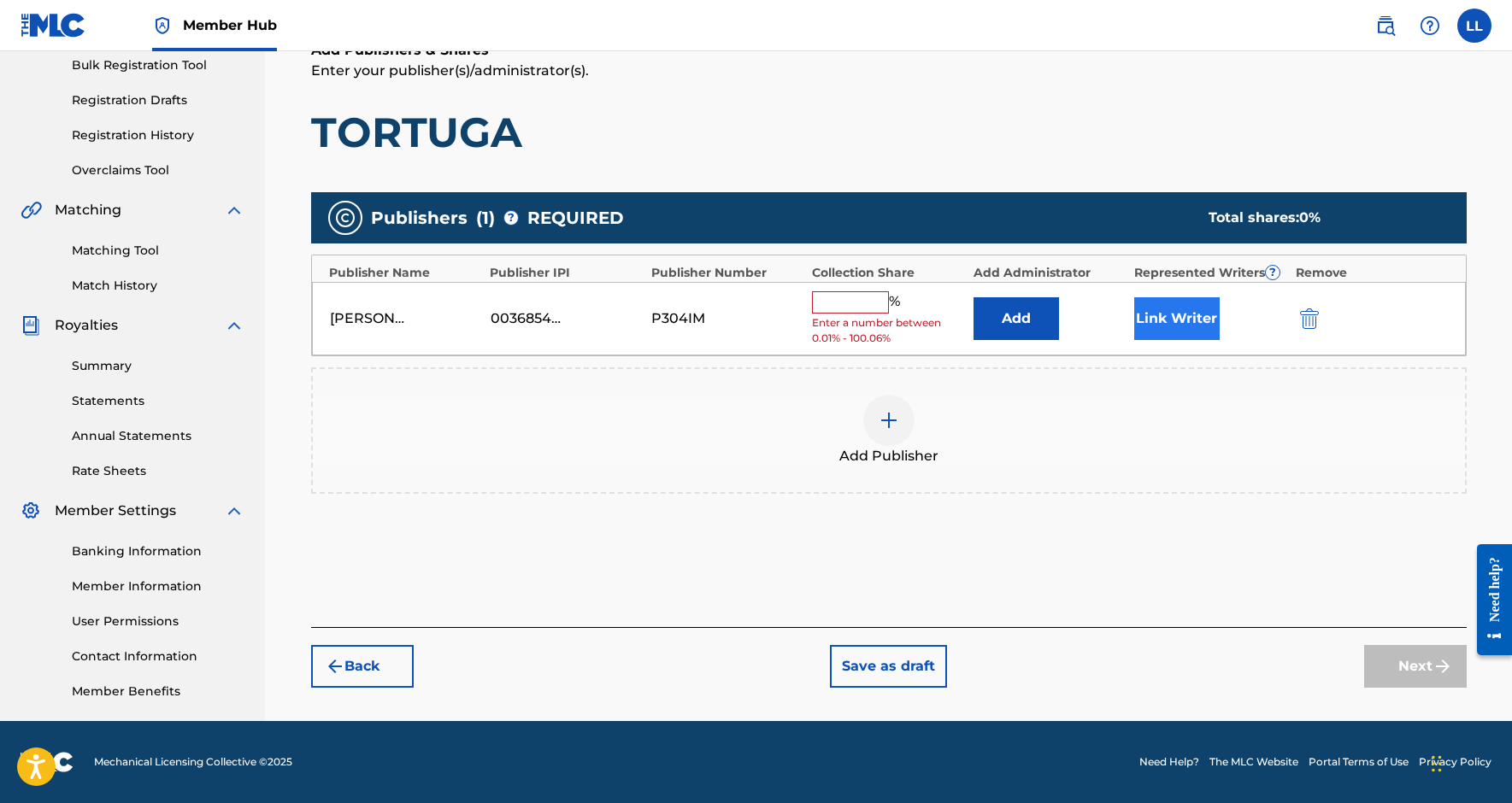
click at [1173, 322] on button "Link Writer" at bounding box center [1176, 319] width 85 height 43
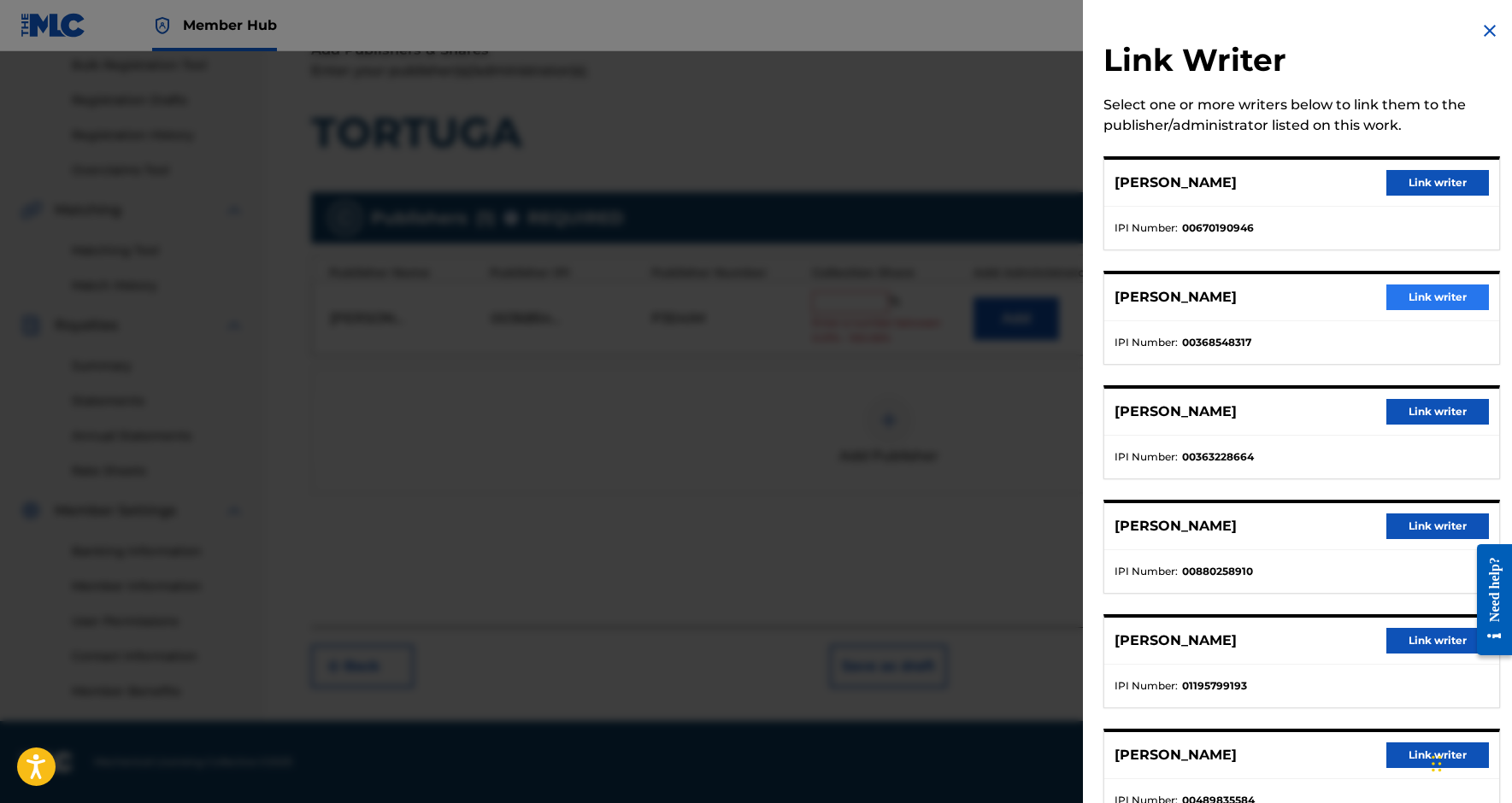
click at [1429, 292] on button "Link writer" at bounding box center [1438, 297] width 102 height 26
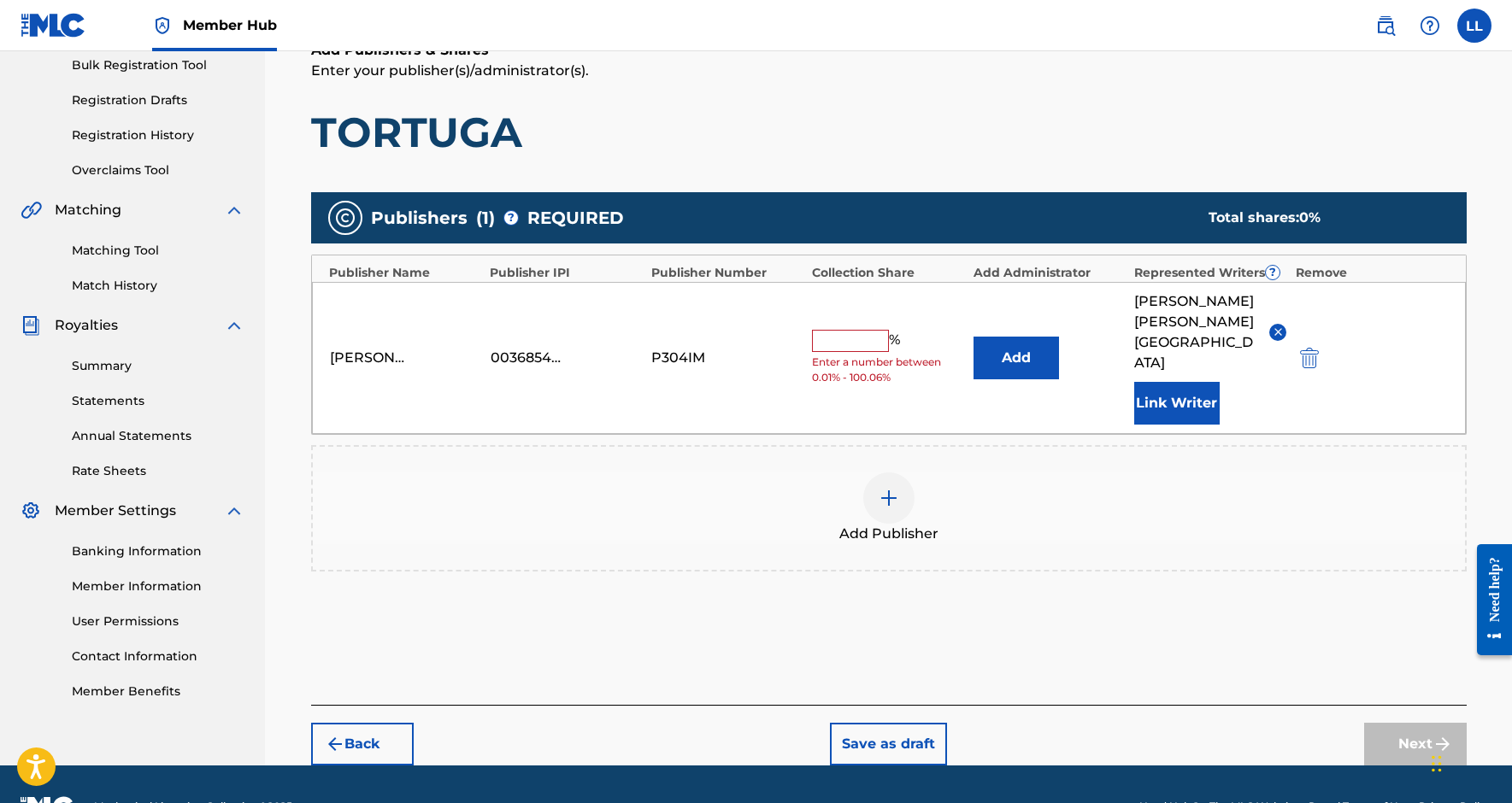
click at [860, 340] on div "%" at bounding box center [858, 341] width 92 height 22
click at [857, 337] on input "text" at bounding box center [851, 341] width 77 height 22
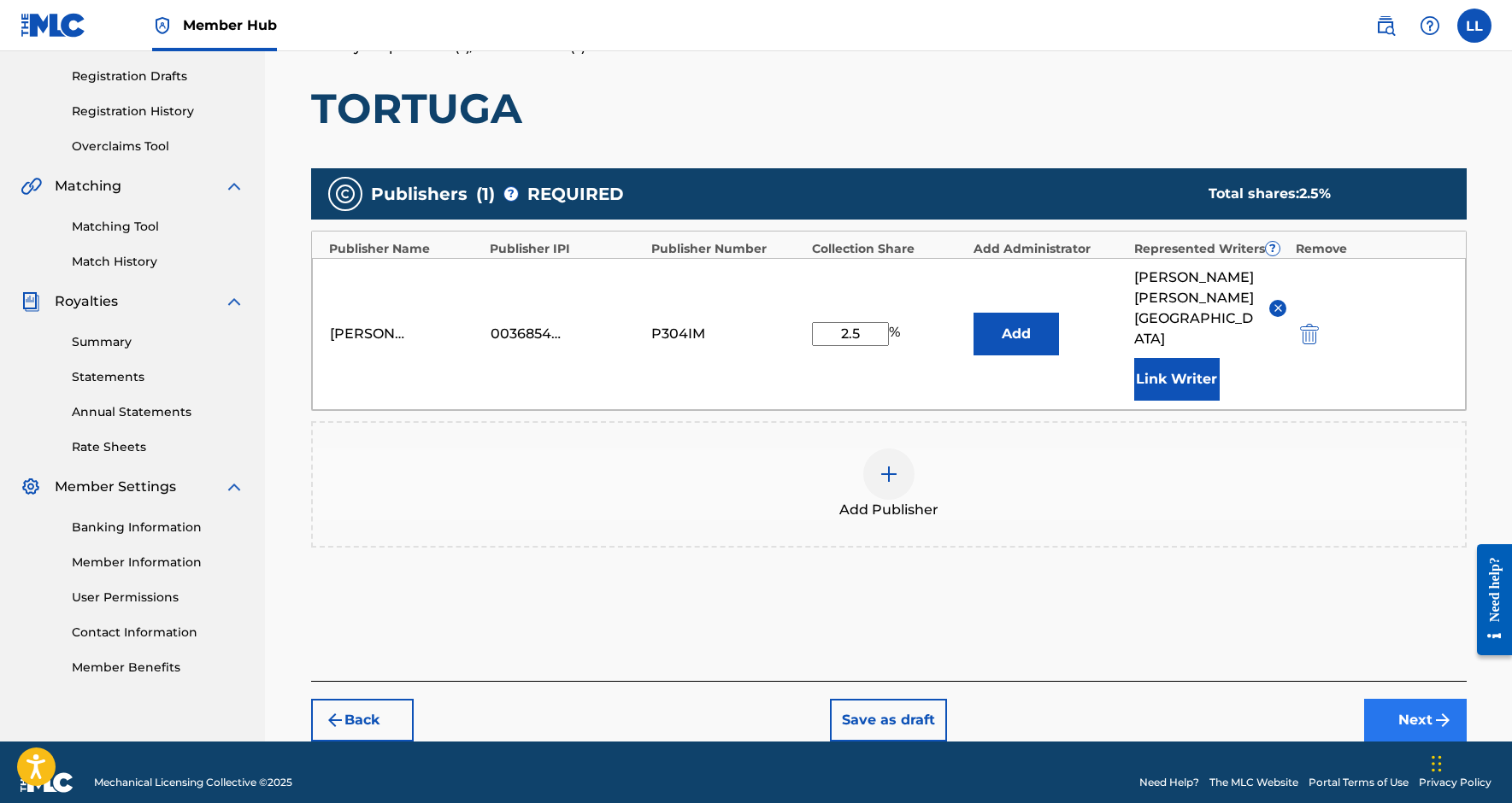
type input "2.5"
click at [1403, 711] on button "Next" at bounding box center [1415, 720] width 102 height 43
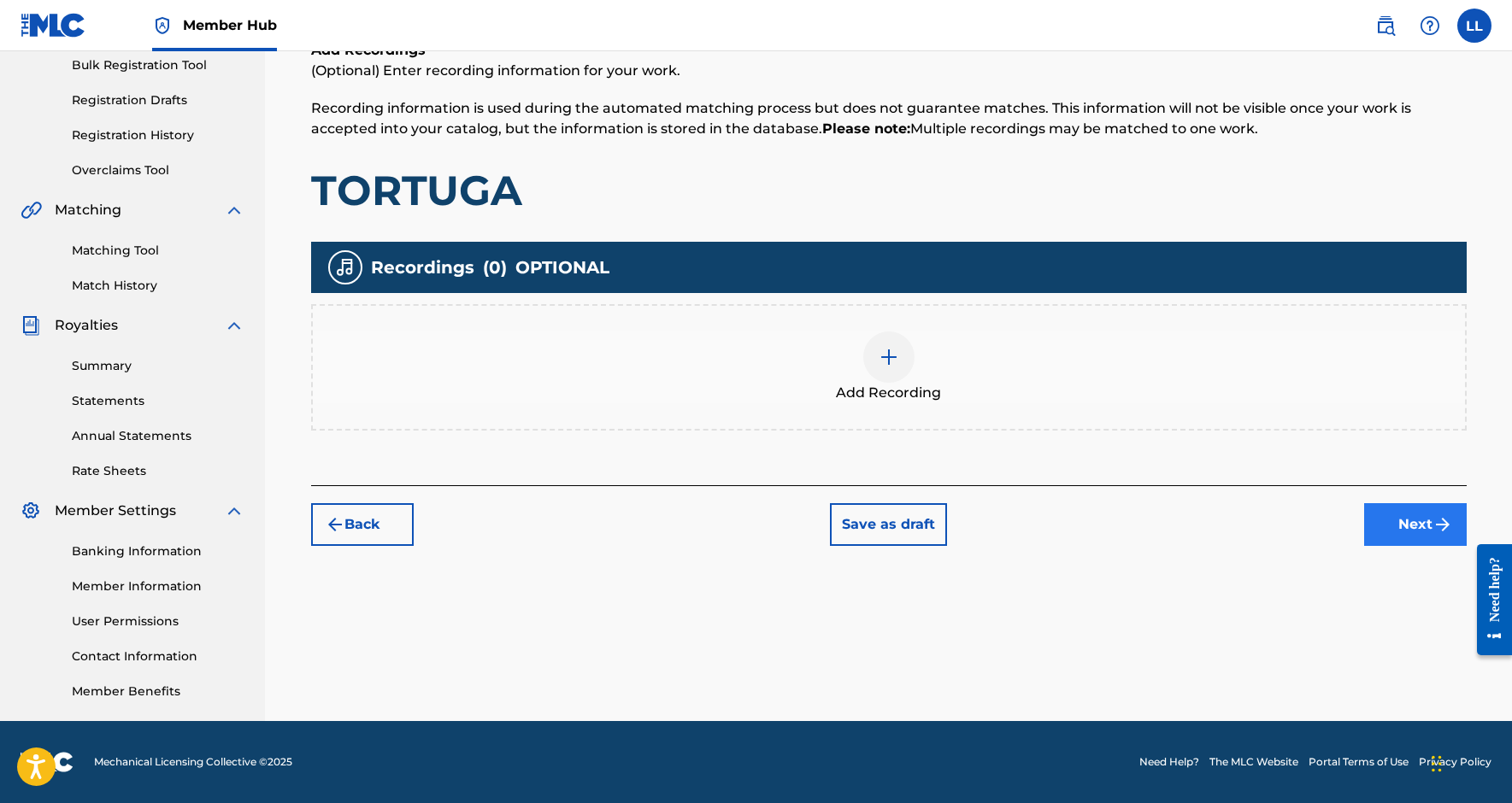
click at [1404, 521] on button "Next" at bounding box center [1415, 525] width 102 height 43
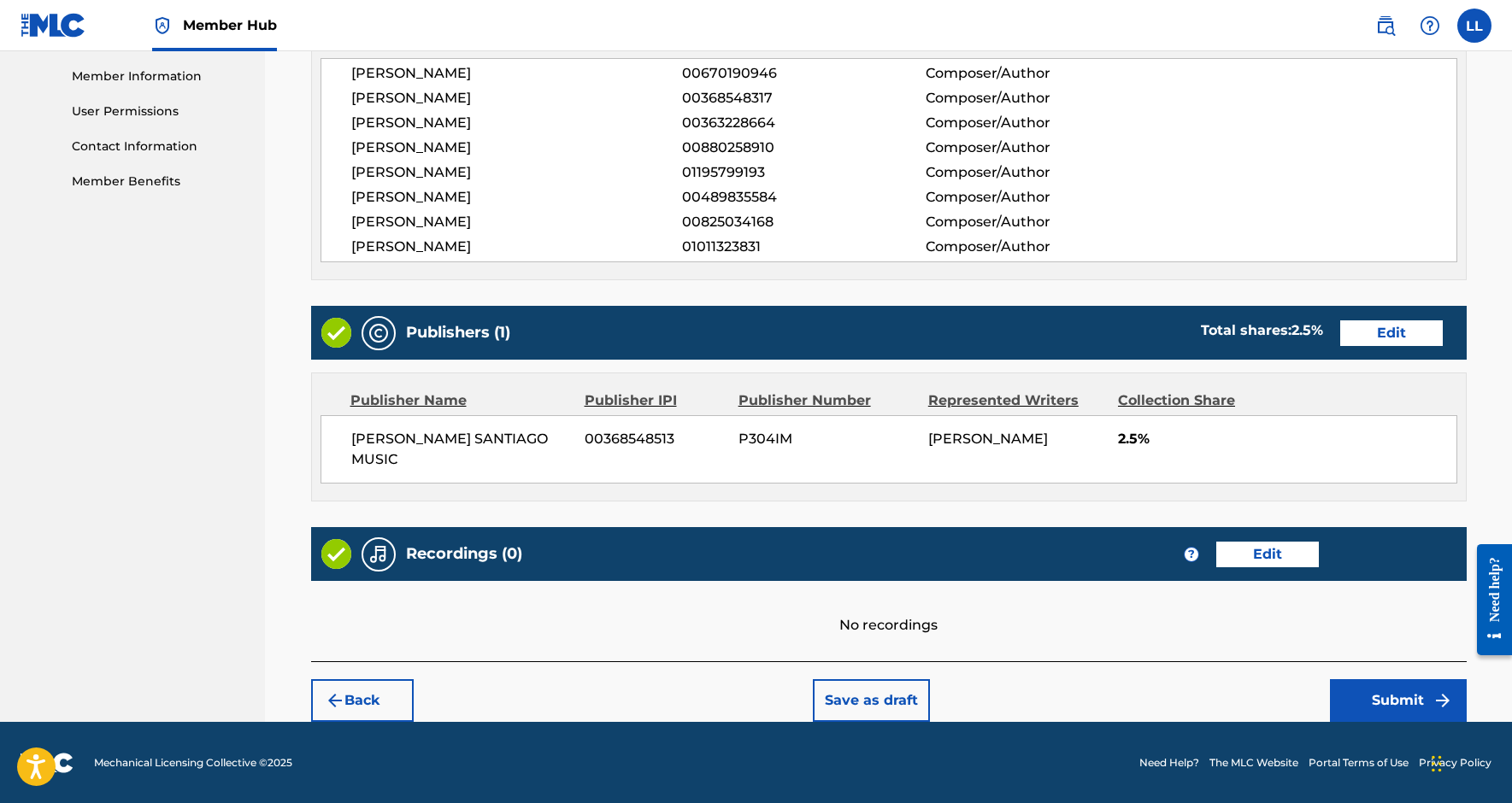
scroll to position [766, 0]
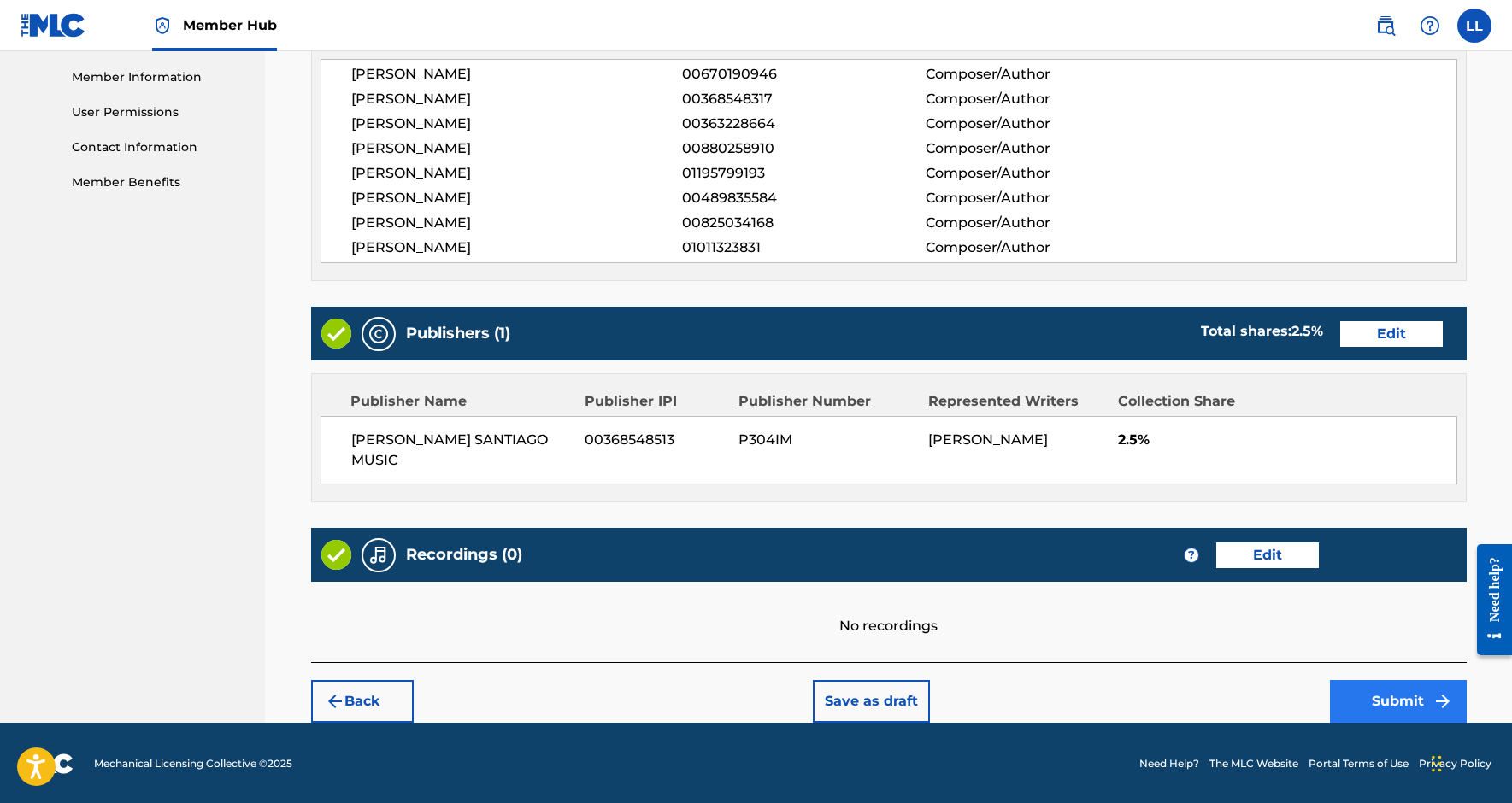
click at [1392, 701] on button "Submit" at bounding box center [1398, 702] width 136 height 43
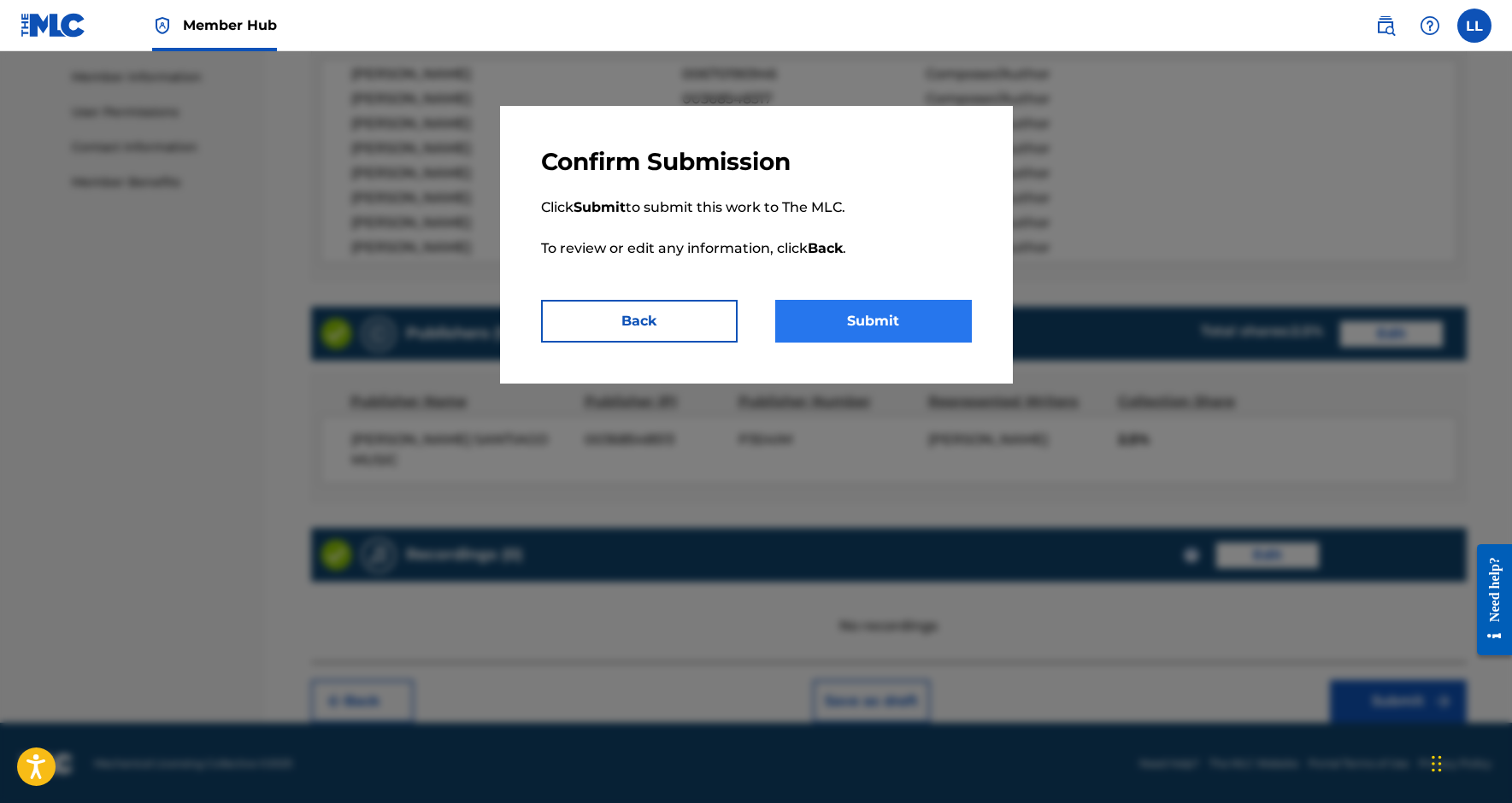
click at [925, 331] on button "Submit" at bounding box center [873, 321] width 197 height 43
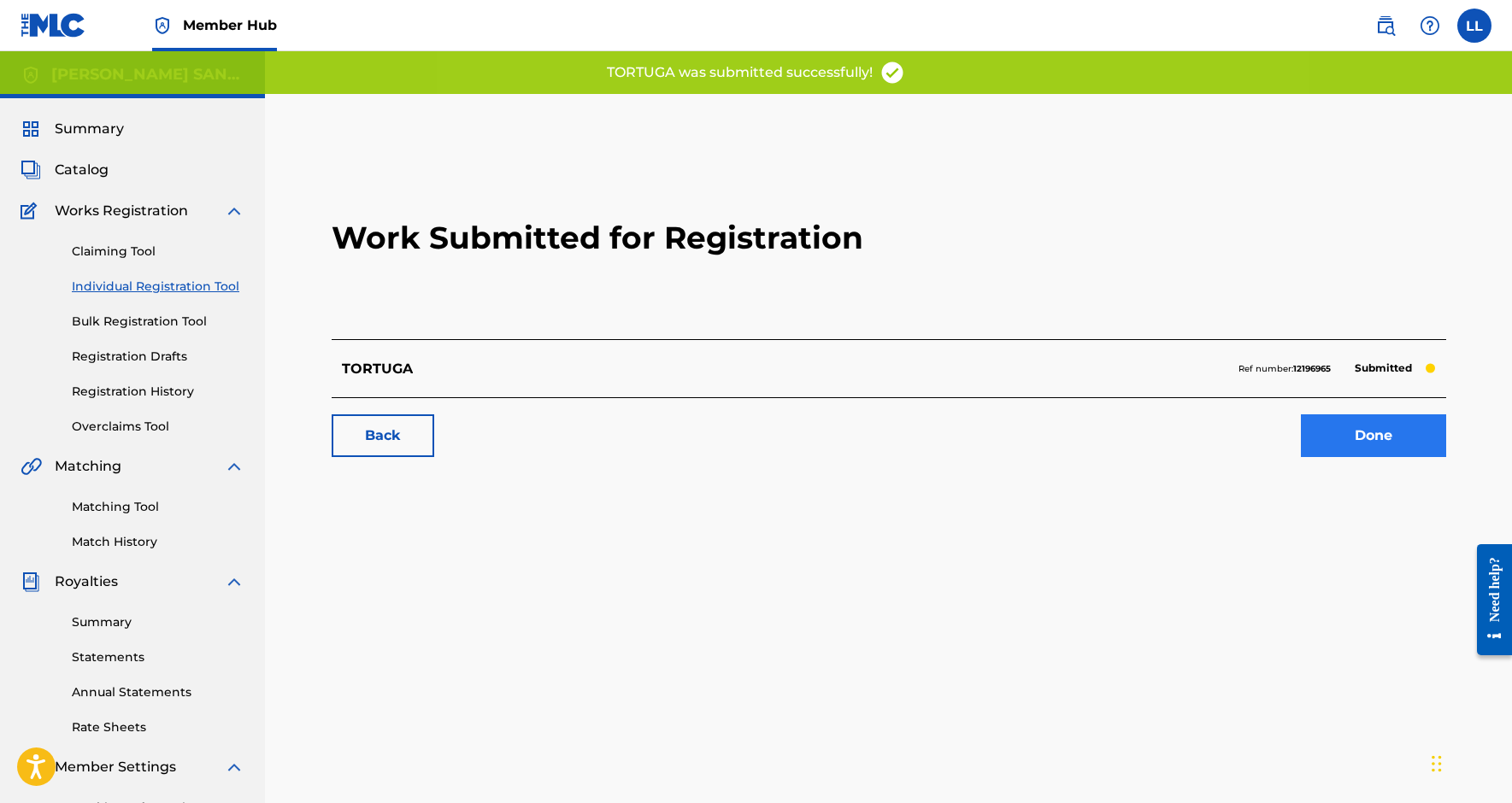
click at [1381, 436] on link "Done" at bounding box center [1374, 436] width 145 height 43
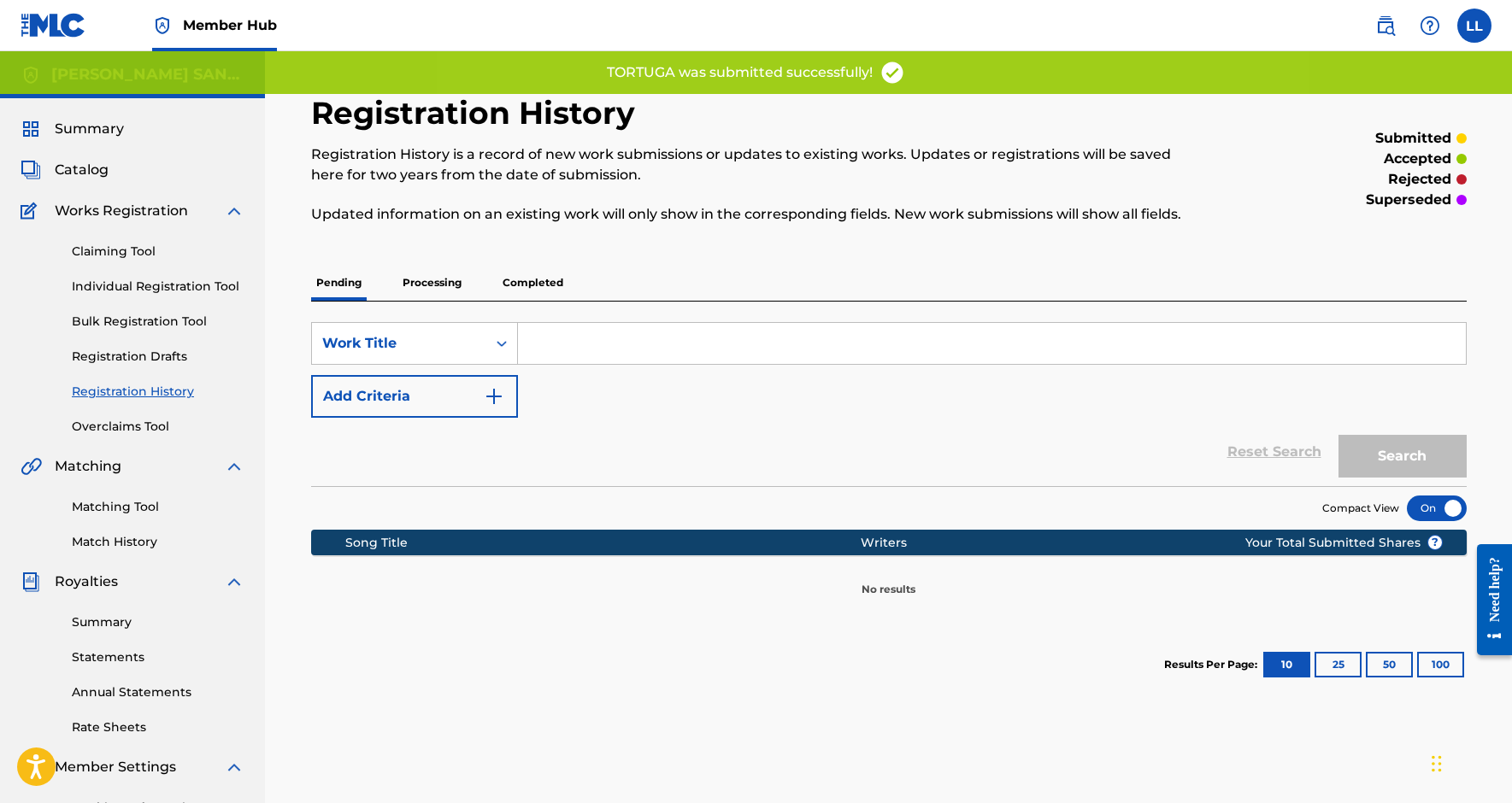
click at [459, 272] on p "Processing" at bounding box center [432, 283] width 69 height 36
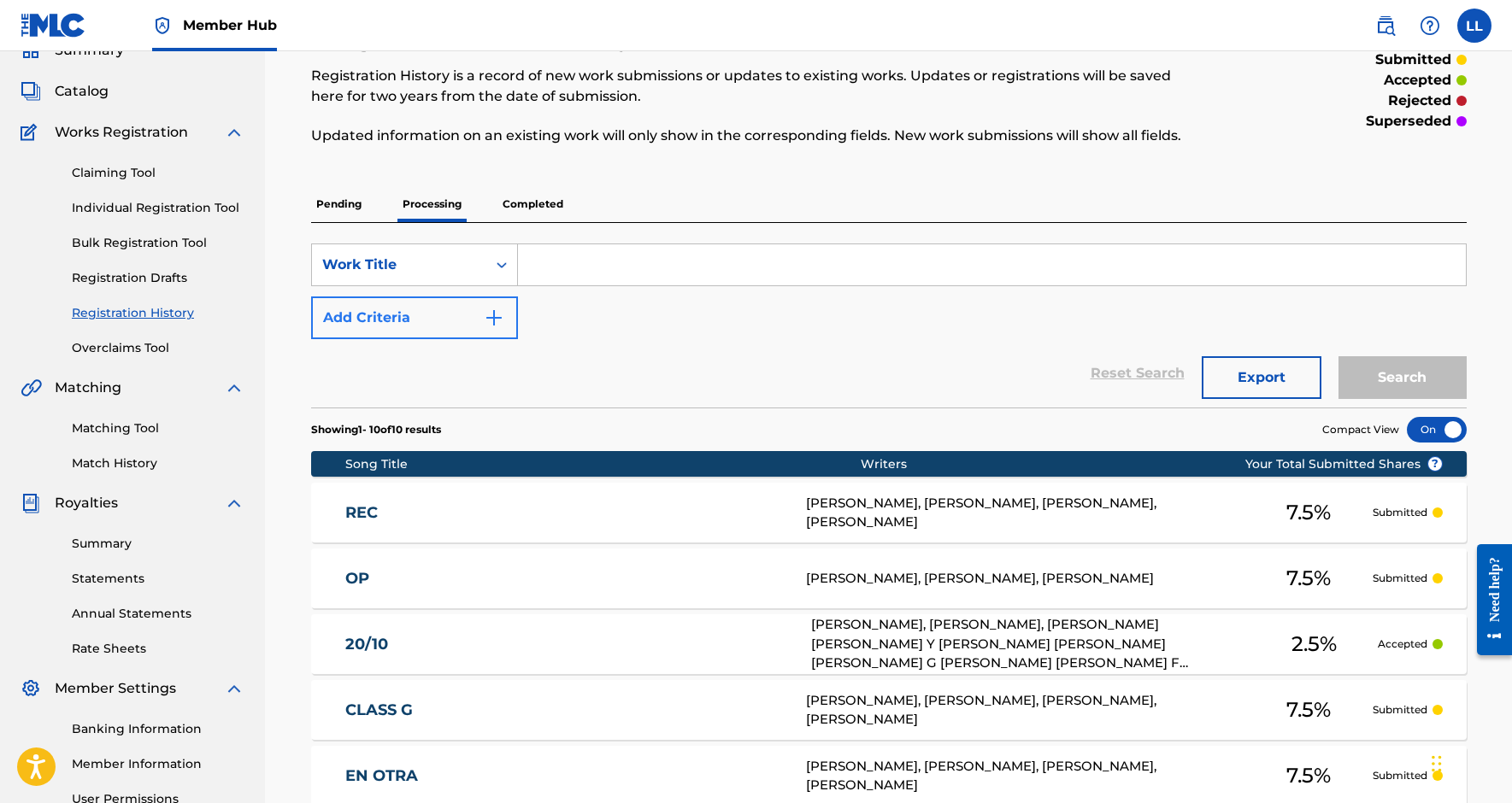
scroll to position [70, 0]
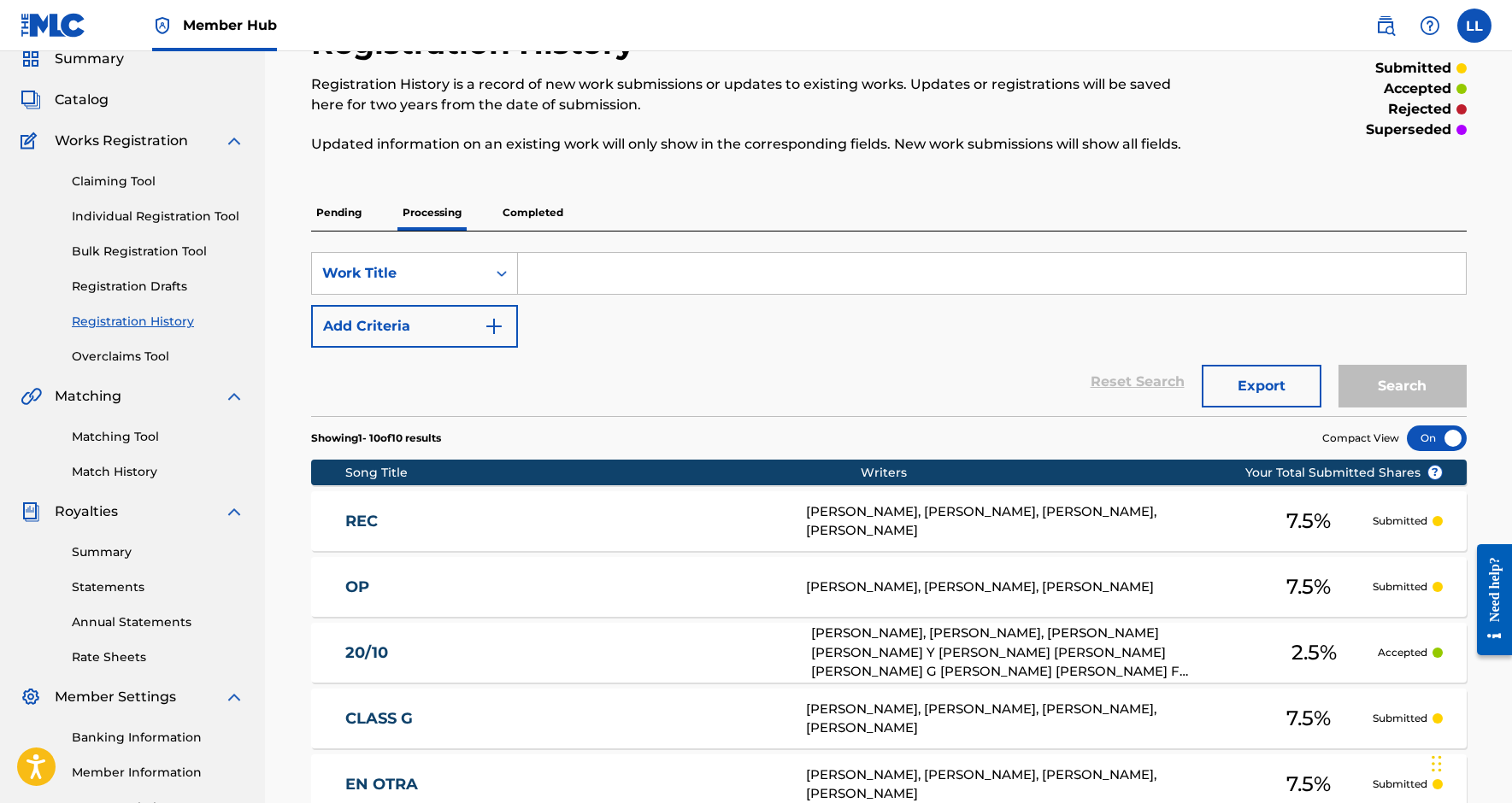
click at [352, 205] on p "Pending" at bounding box center [339, 213] width 56 height 36
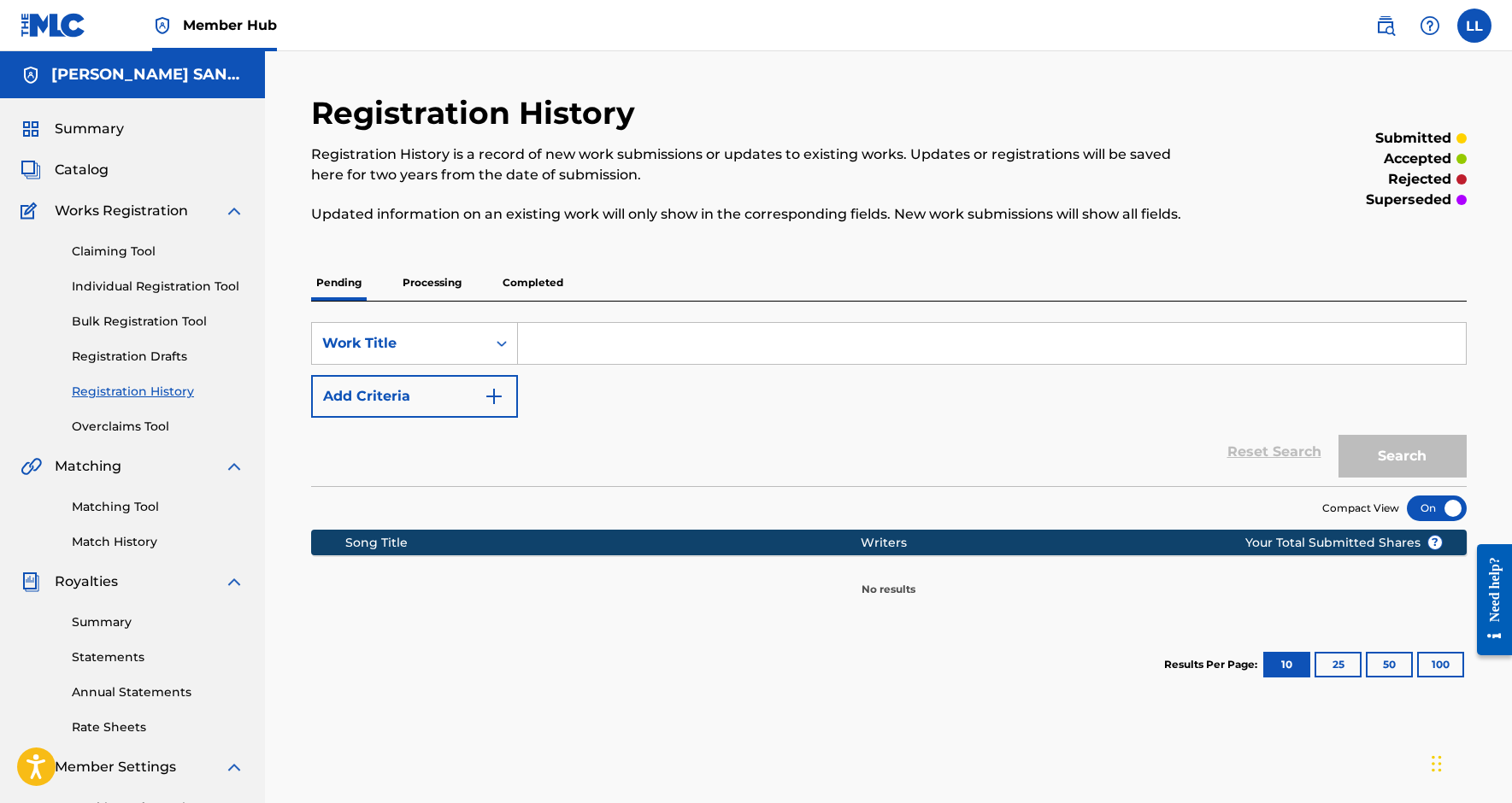
click at [443, 269] on p "Processing" at bounding box center [432, 283] width 69 height 36
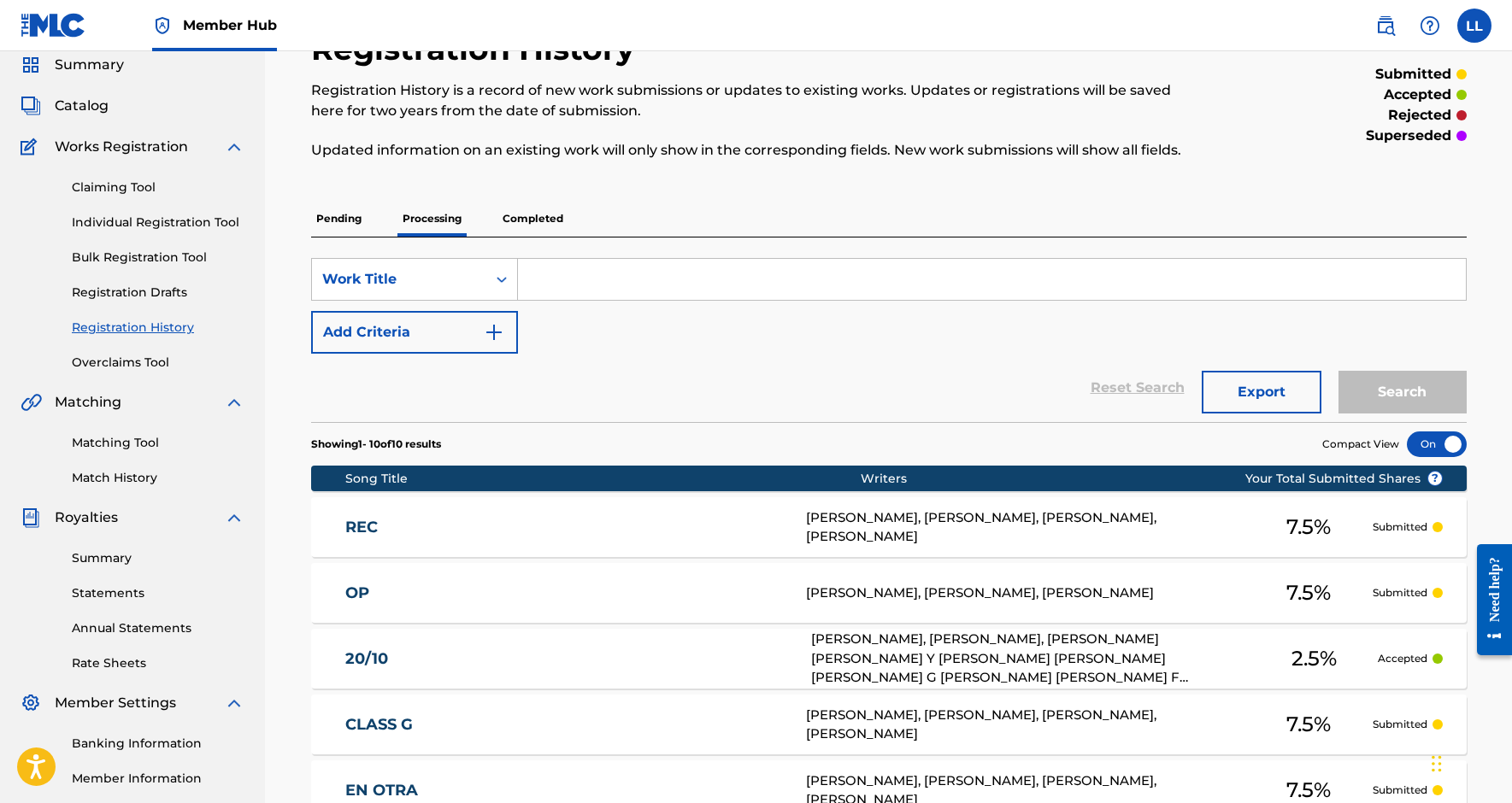
scroll to position [56, 0]
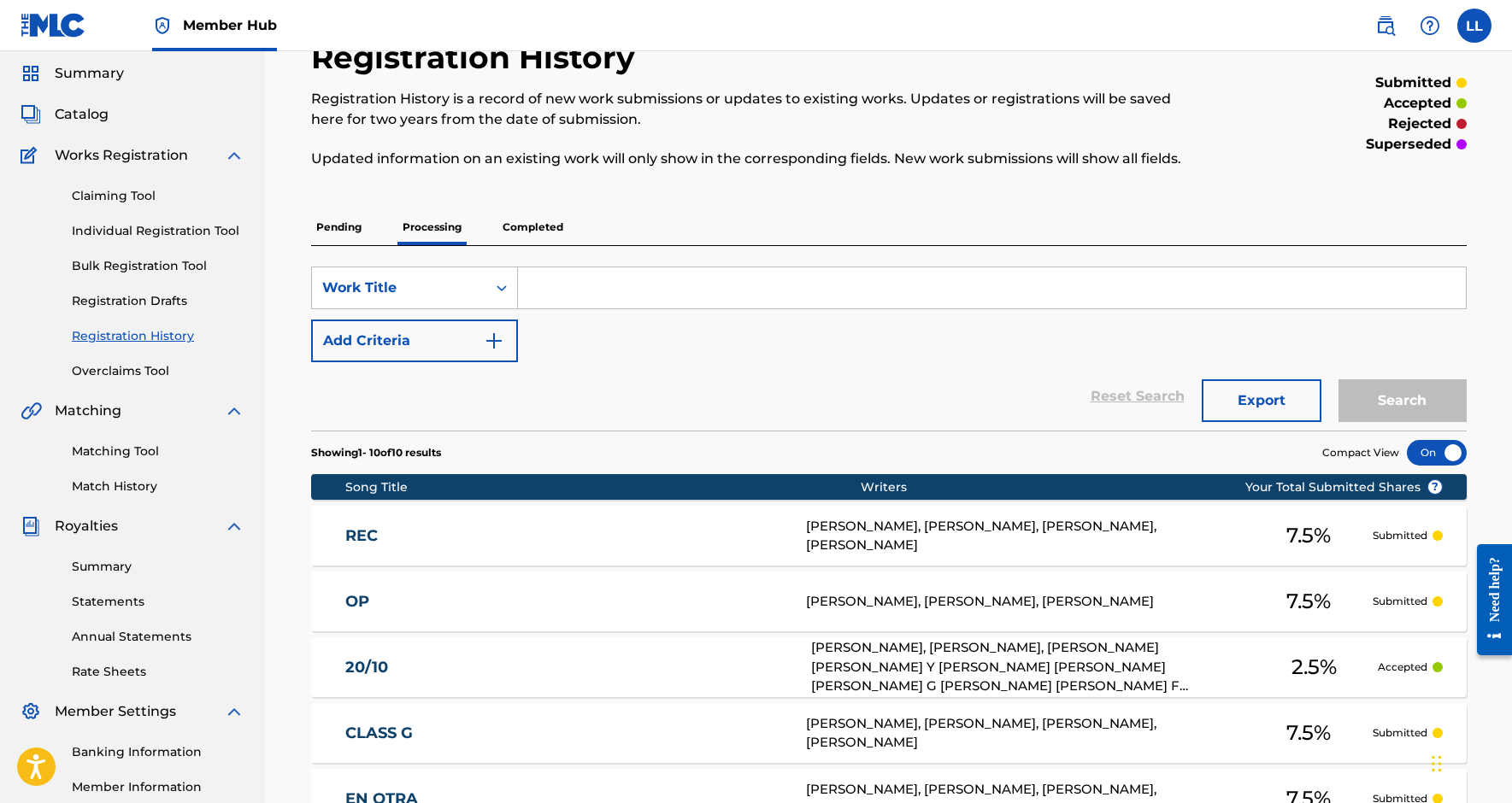
click at [535, 218] on p "Completed" at bounding box center [532, 227] width 71 height 36
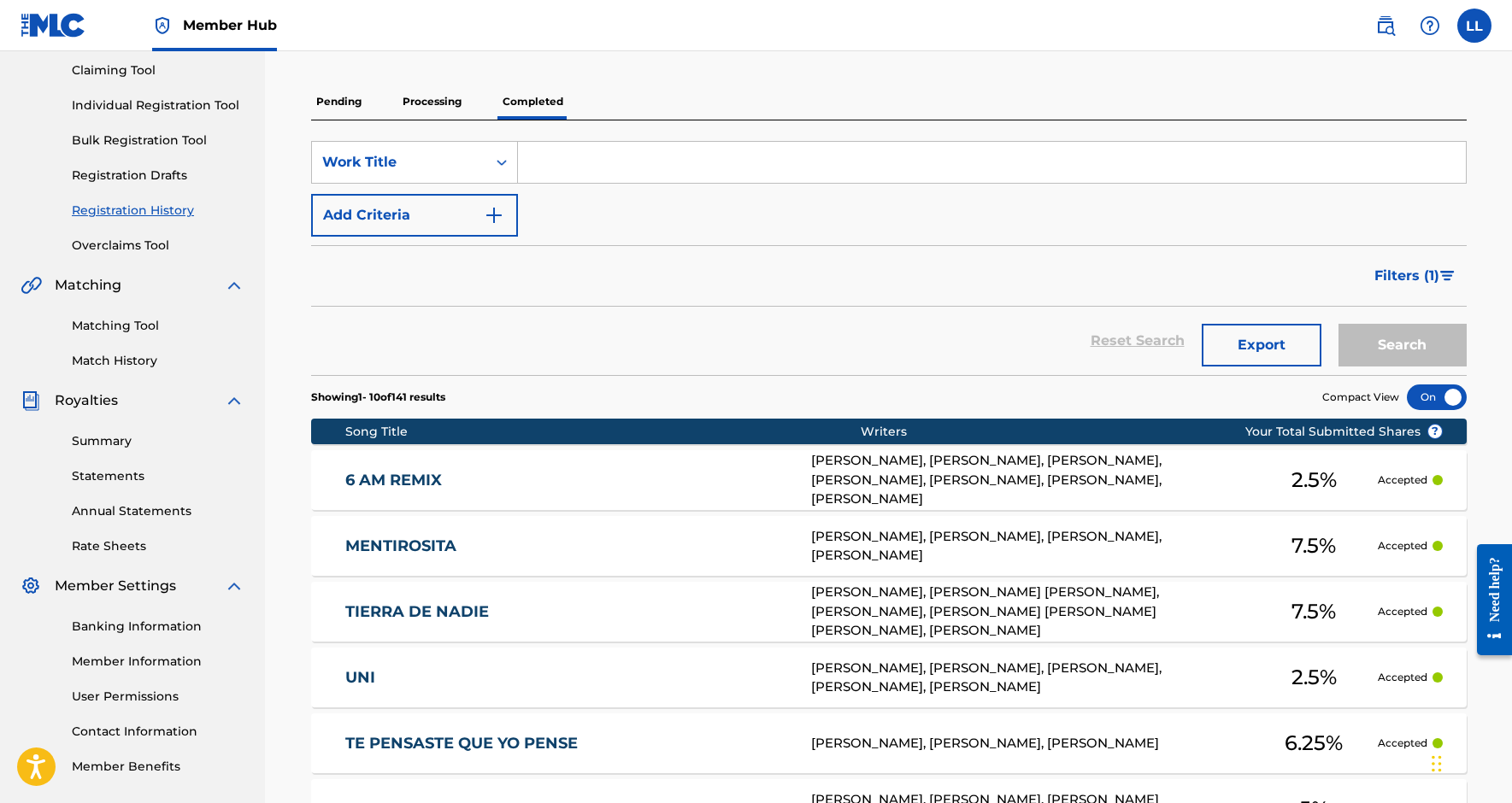
scroll to position [47, 0]
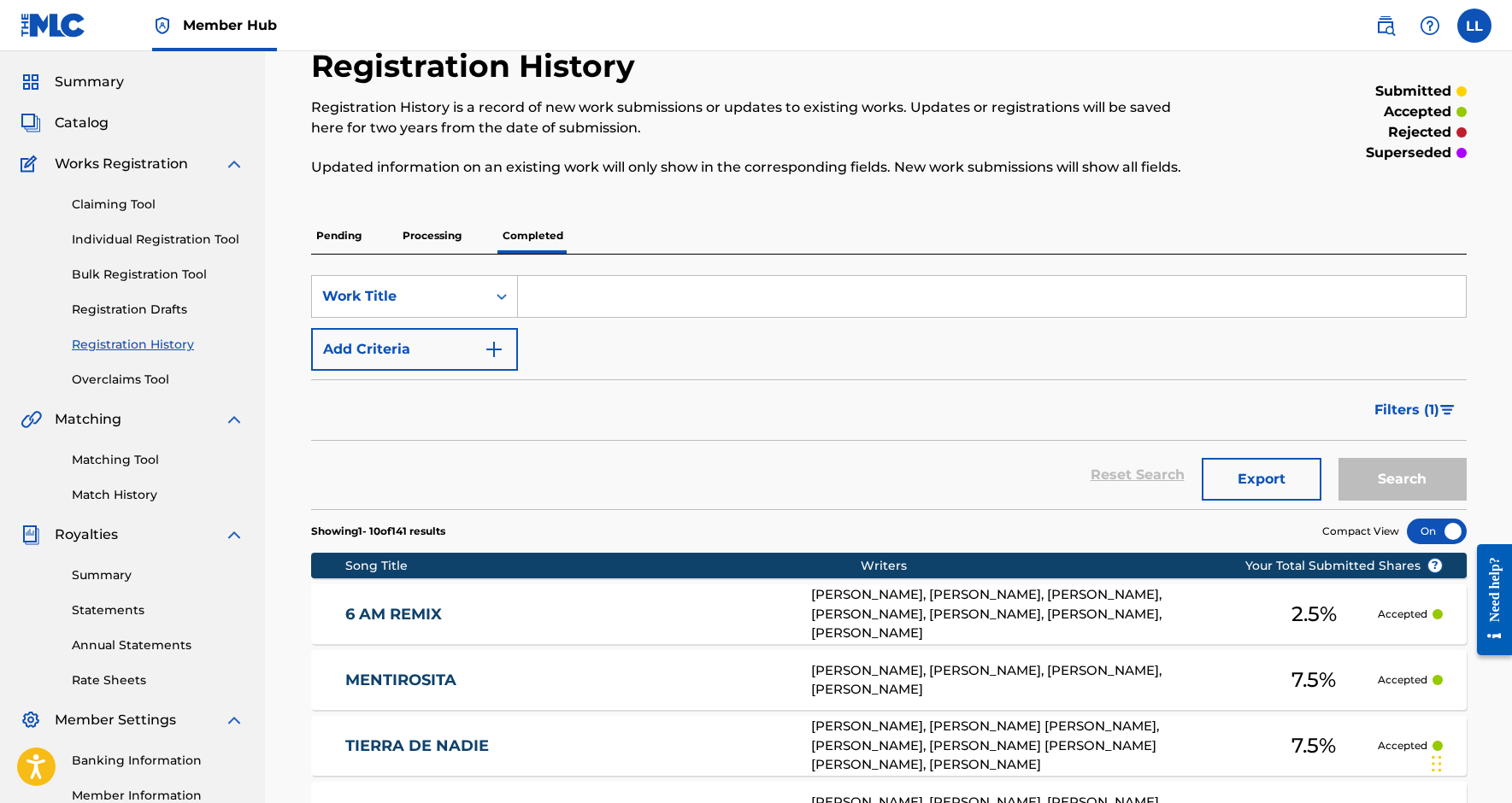
click at [354, 234] on p "Pending" at bounding box center [339, 236] width 56 height 36
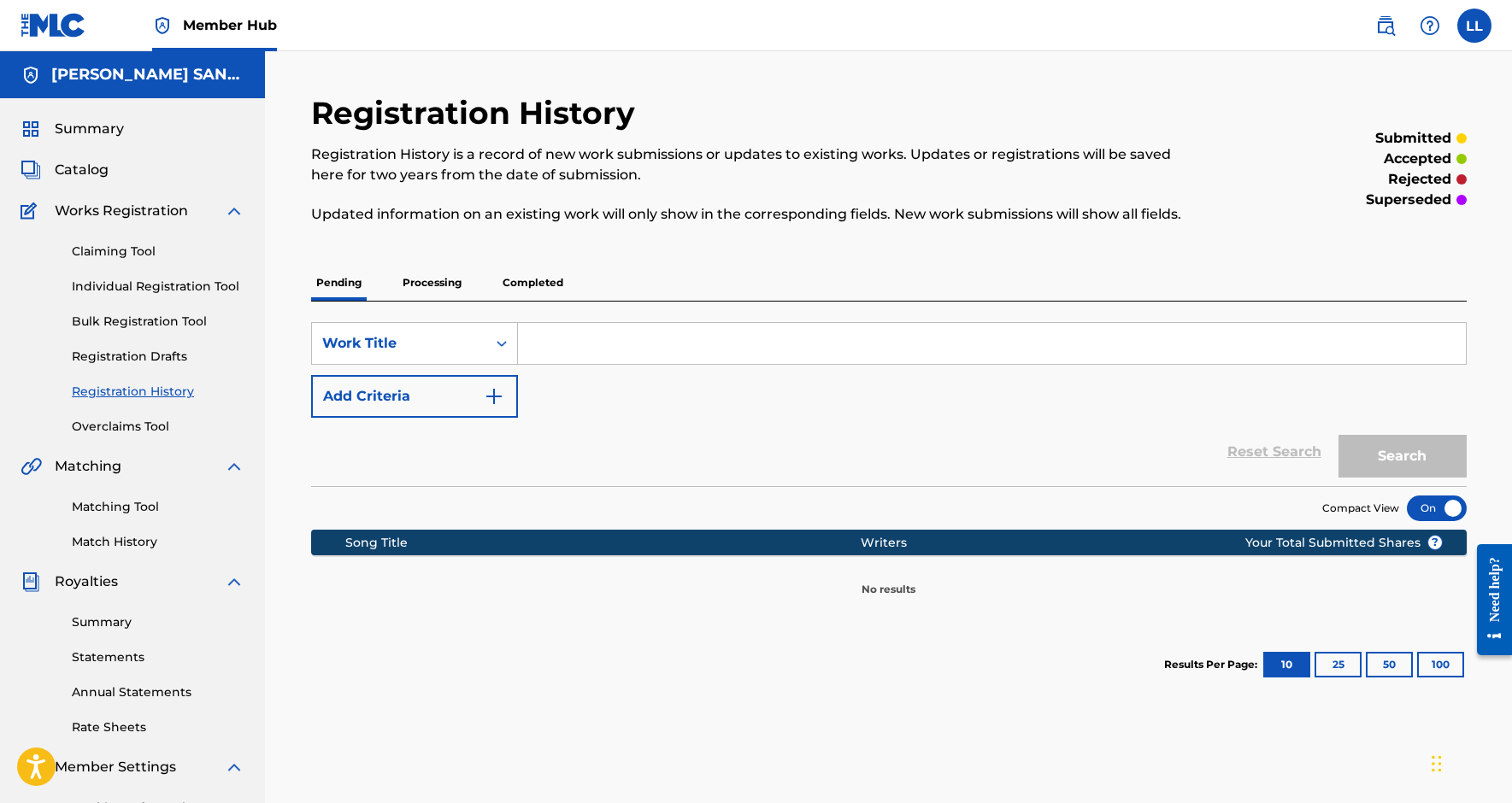
click at [434, 269] on p "Processing" at bounding box center [432, 283] width 69 height 36
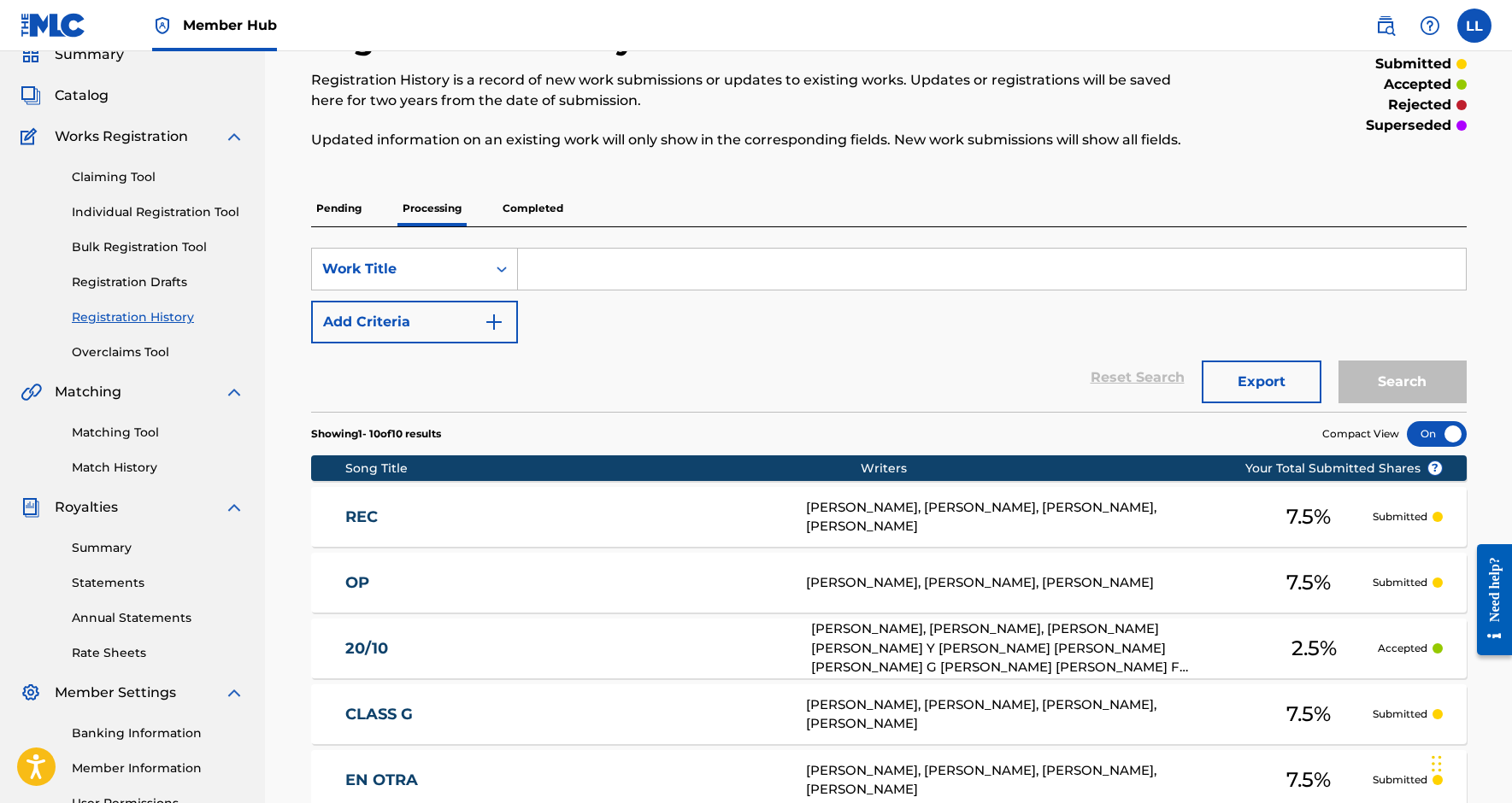
scroll to position [95, 0]
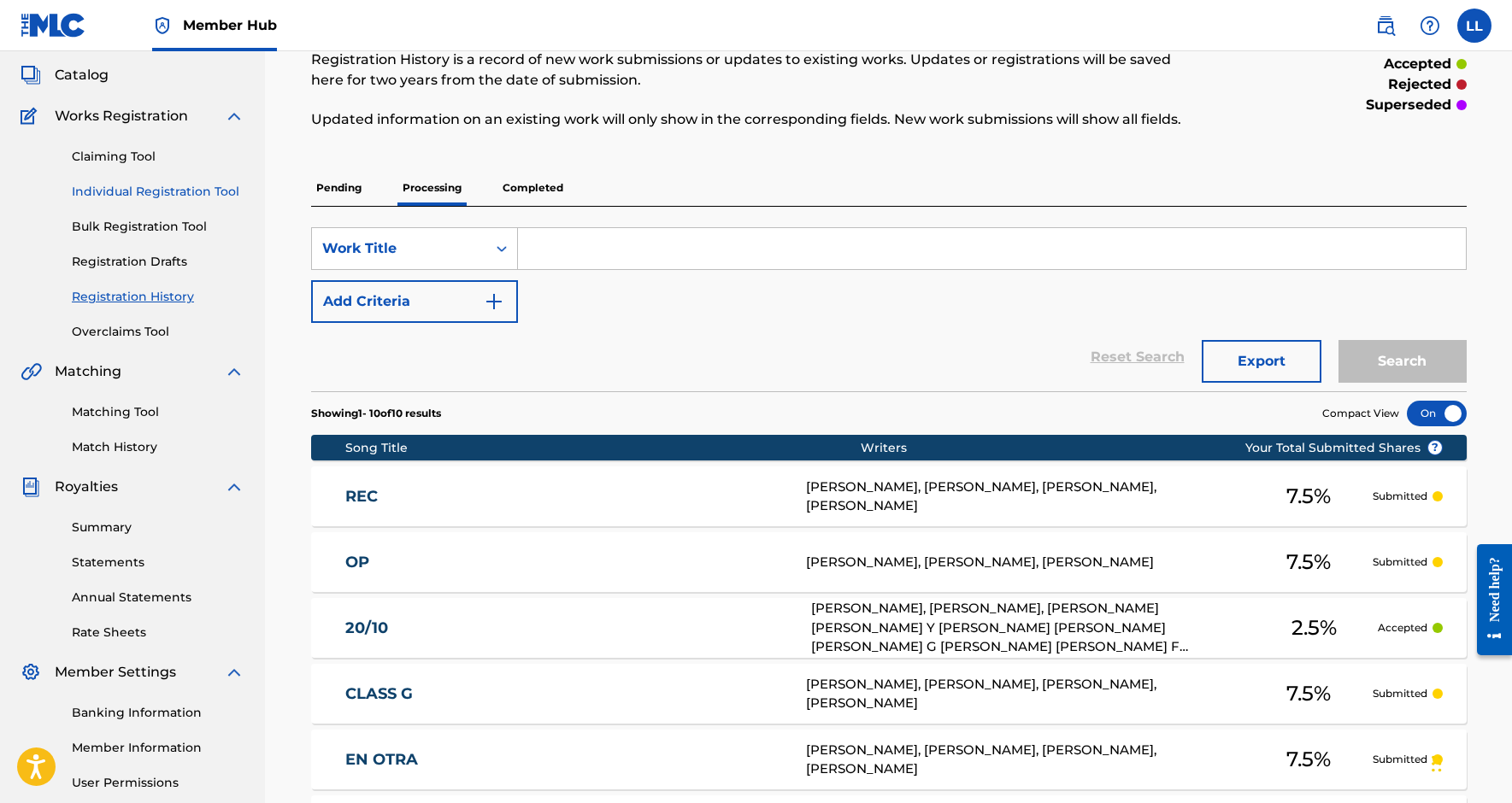
click at [197, 199] on link "Individual Registration Tool" at bounding box center [158, 192] width 172 height 18
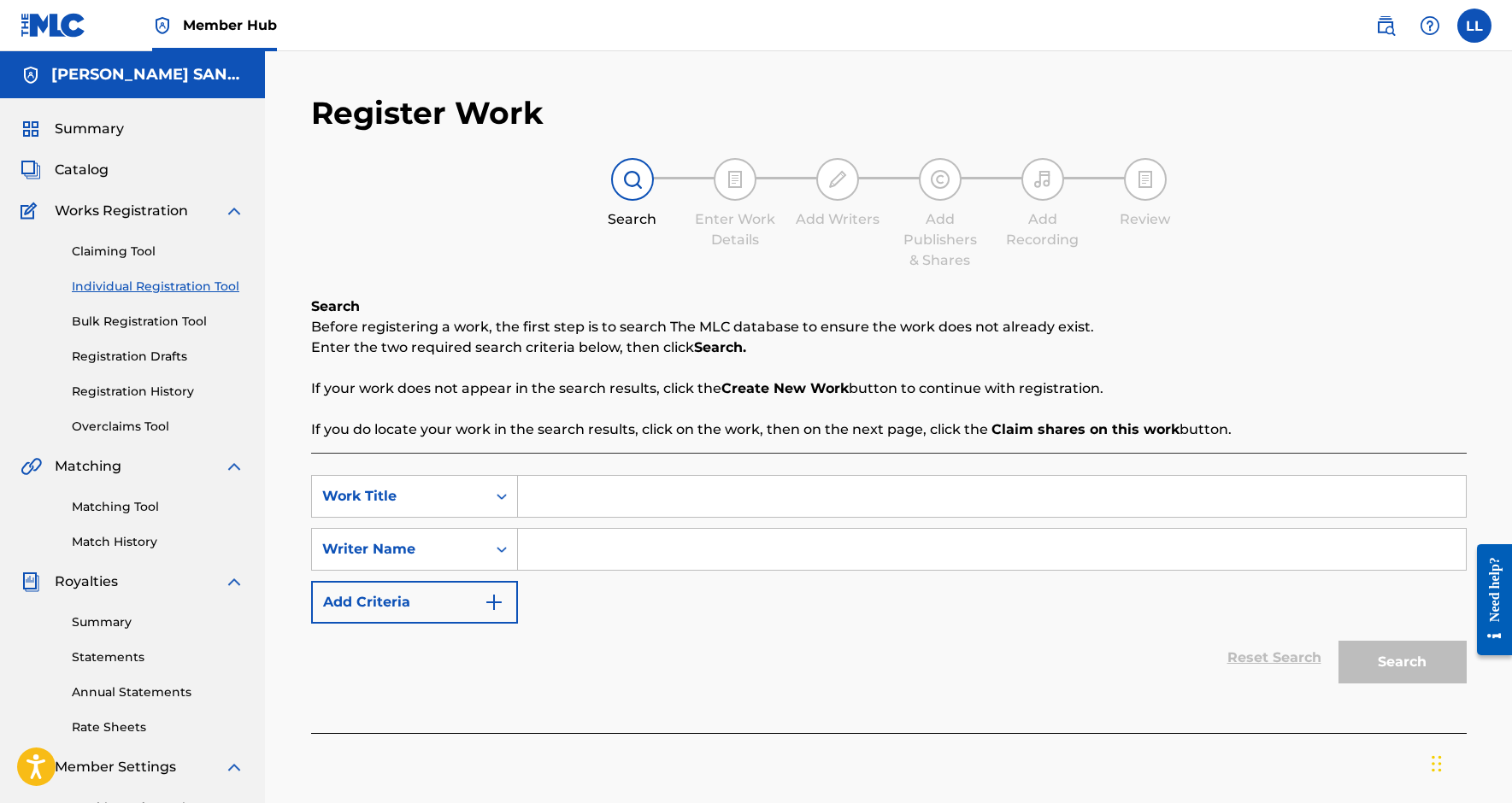
click at [586, 492] on input "Search Form" at bounding box center [992, 497] width 948 height 41
paste input "POR DENTRO Y POR FUERA"
type input "POR DENTRO Y POR FUERA"
click at [490, 545] on div "Search Form" at bounding box center [502, 549] width 31 height 31
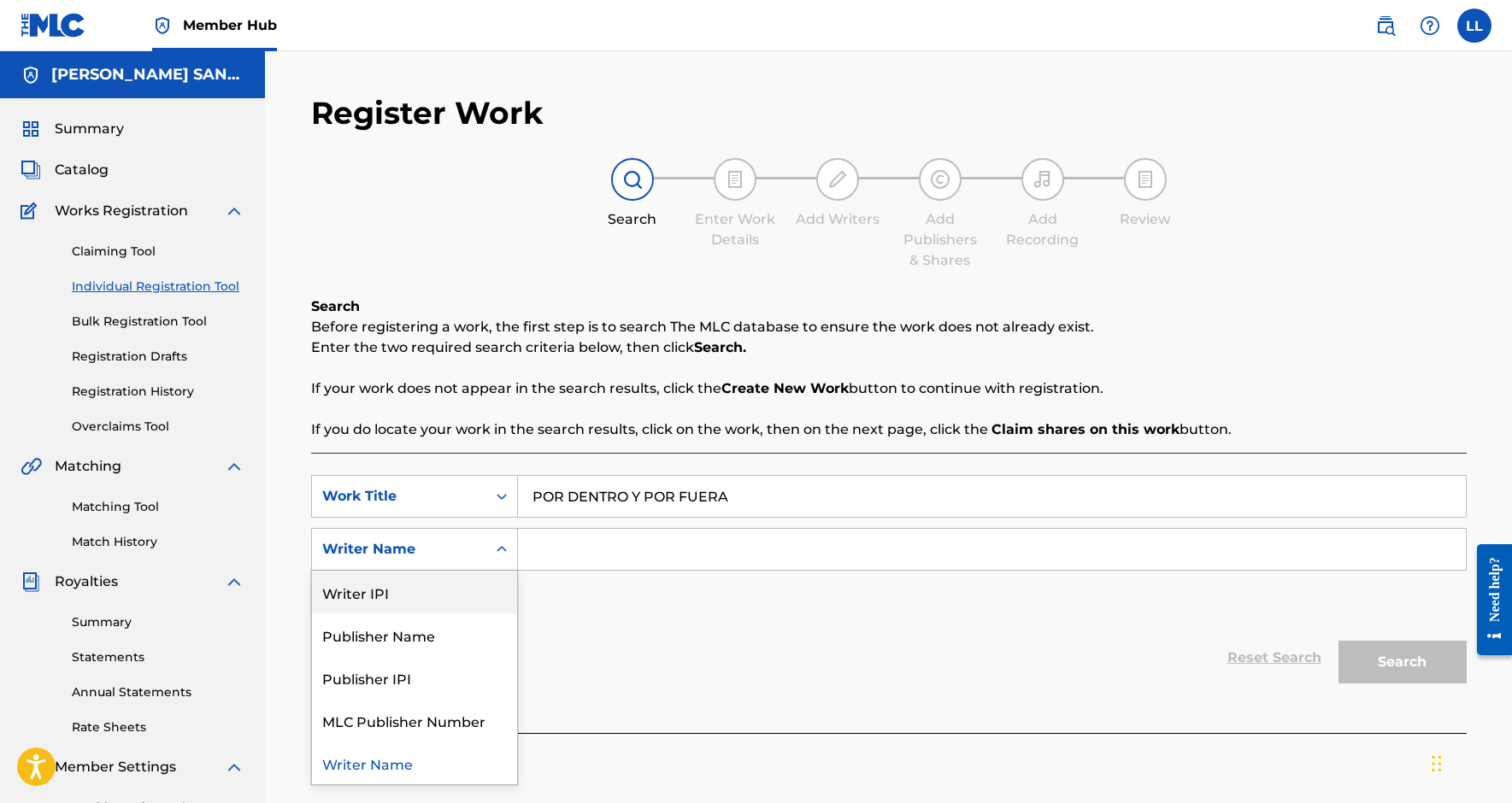
click at [459, 608] on div "Writer IPI" at bounding box center [415, 592] width 205 height 43
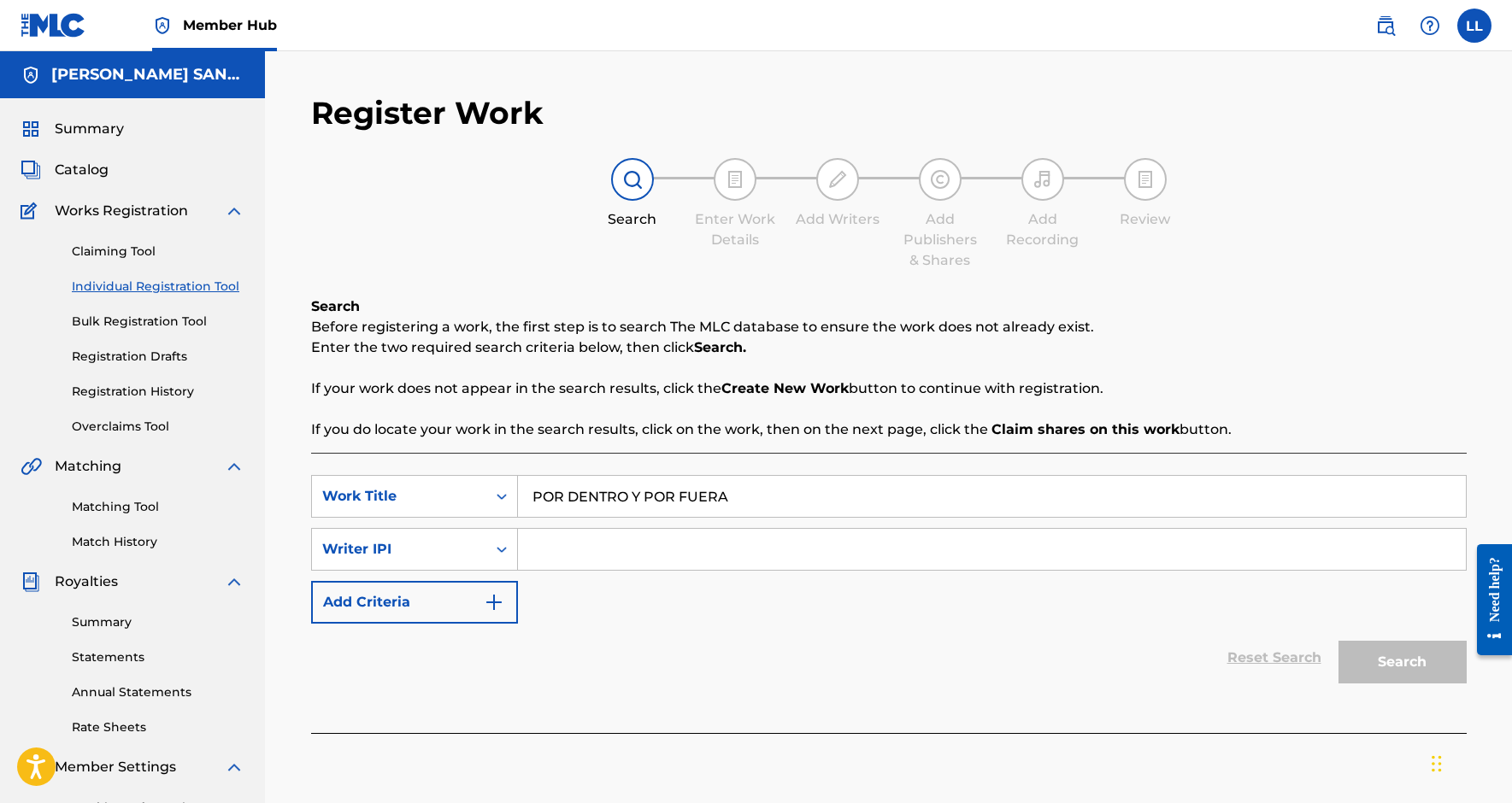
click at [562, 548] on input "Search Form" at bounding box center [992, 550] width 948 height 41
paste input "377015558"
click at [1402, 662] on button "Search" at bounding box center [1403, 662] width 128 height 43
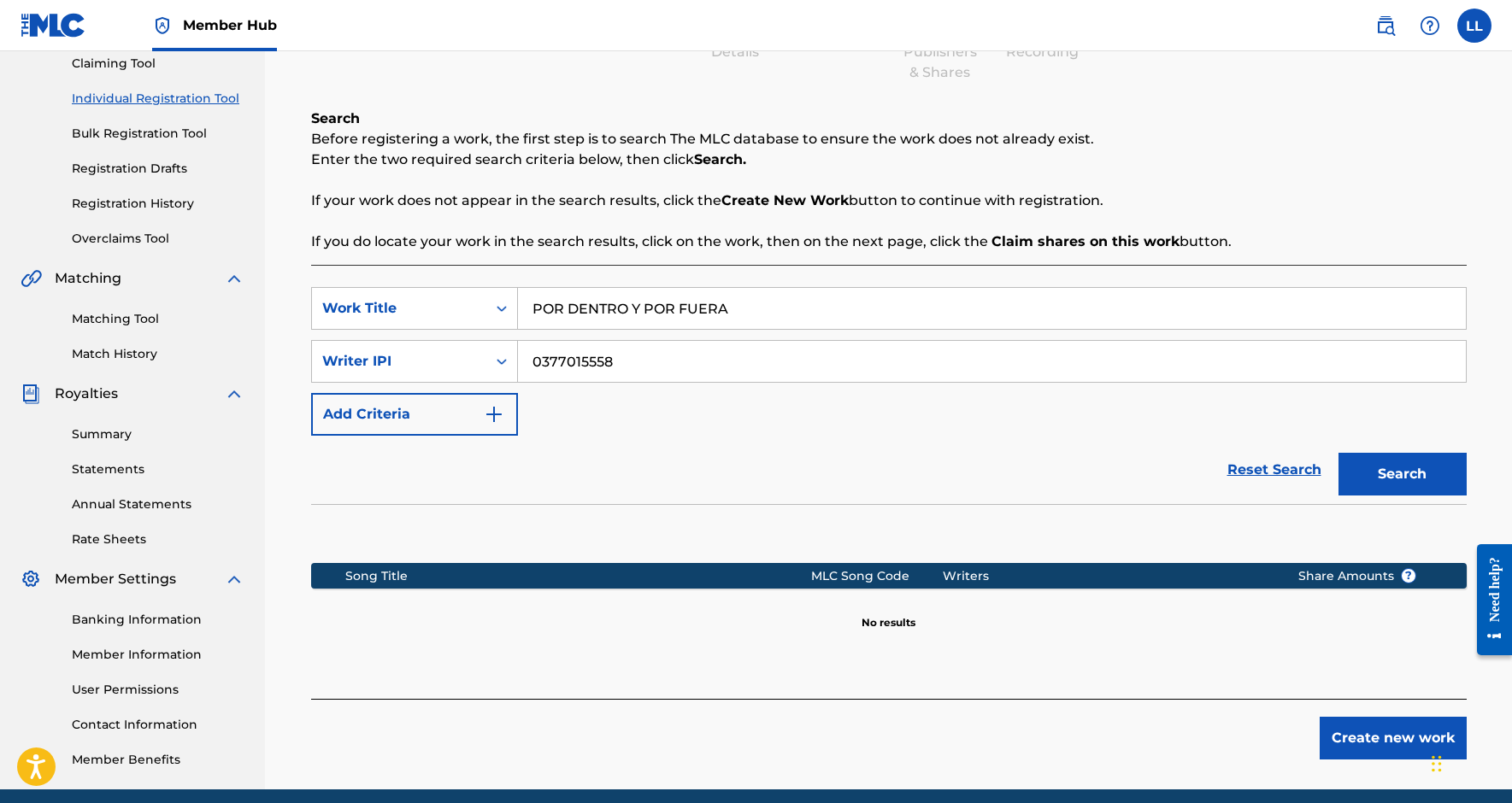
scroll to position [220, 0]
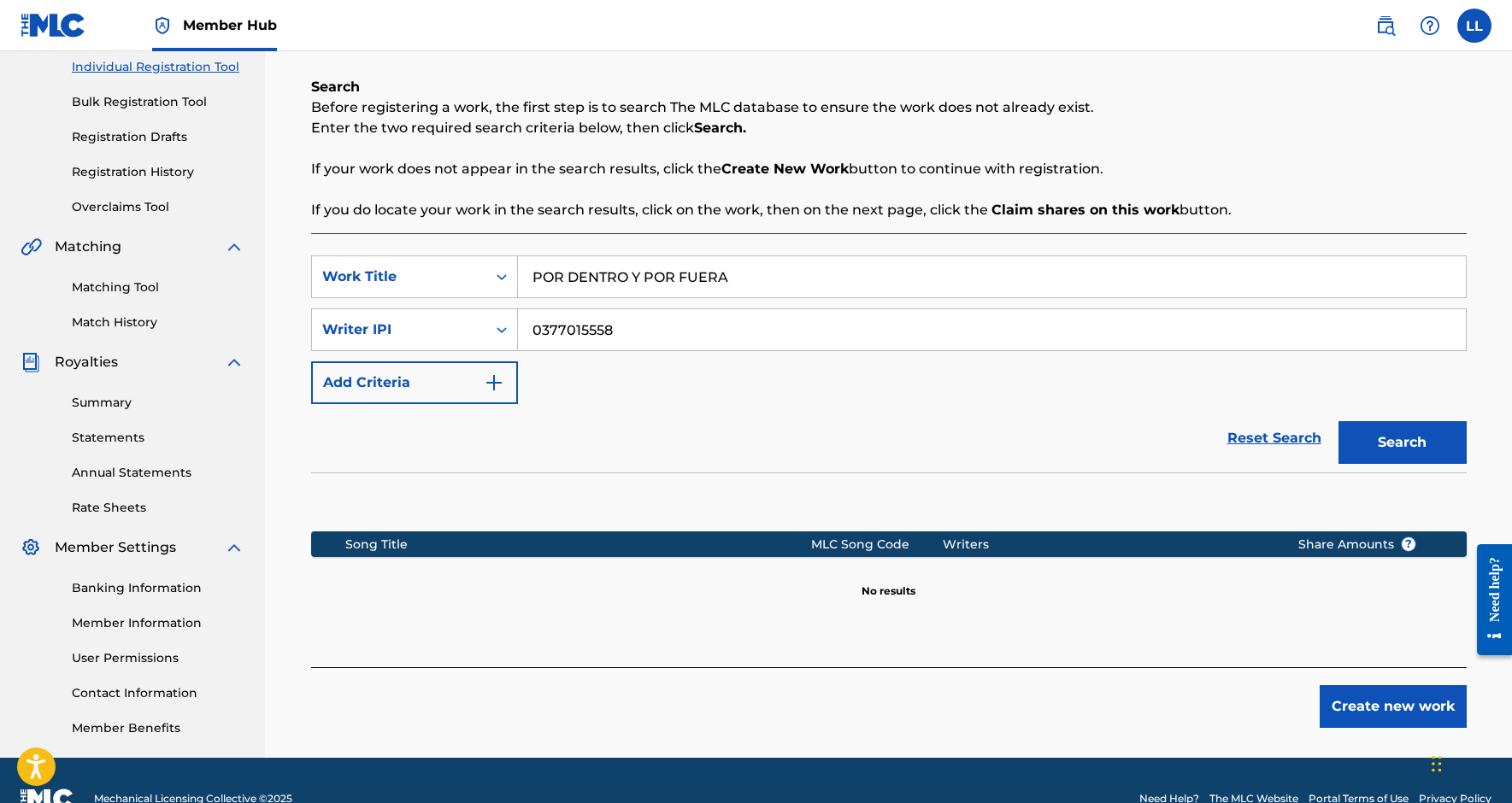
click at [541, 336] on input "0377015558" at bounding box center [992, 330] width 948 height 41
type input "00377015558"
click at [1402, 442] on button "Search" at bounding box center [1403, 443] width 128 height 43
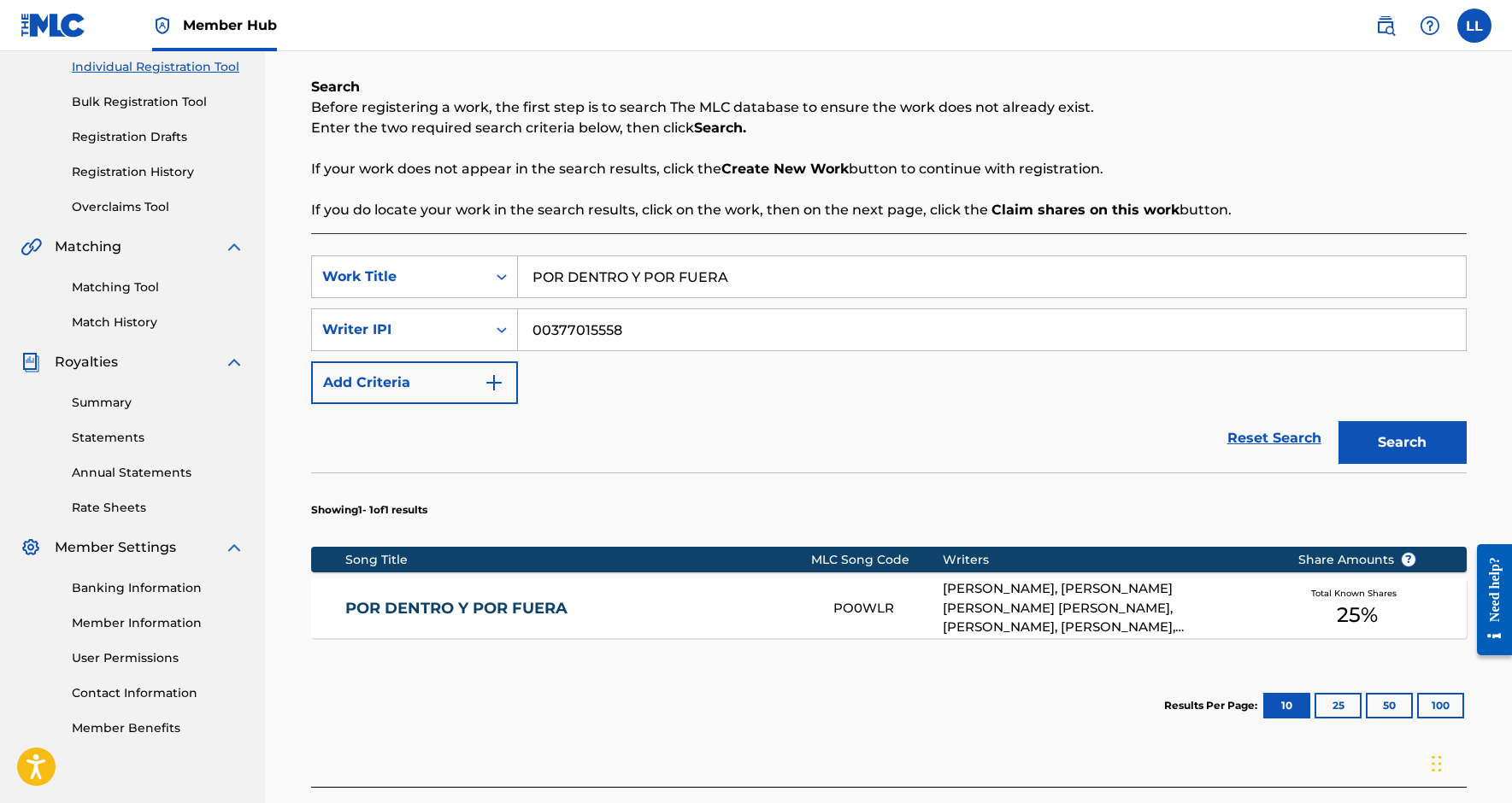
click at [576, 603] on link "POR DENTRO Y POR FUERA" at bounding box center [578, 609] width 465 height 20
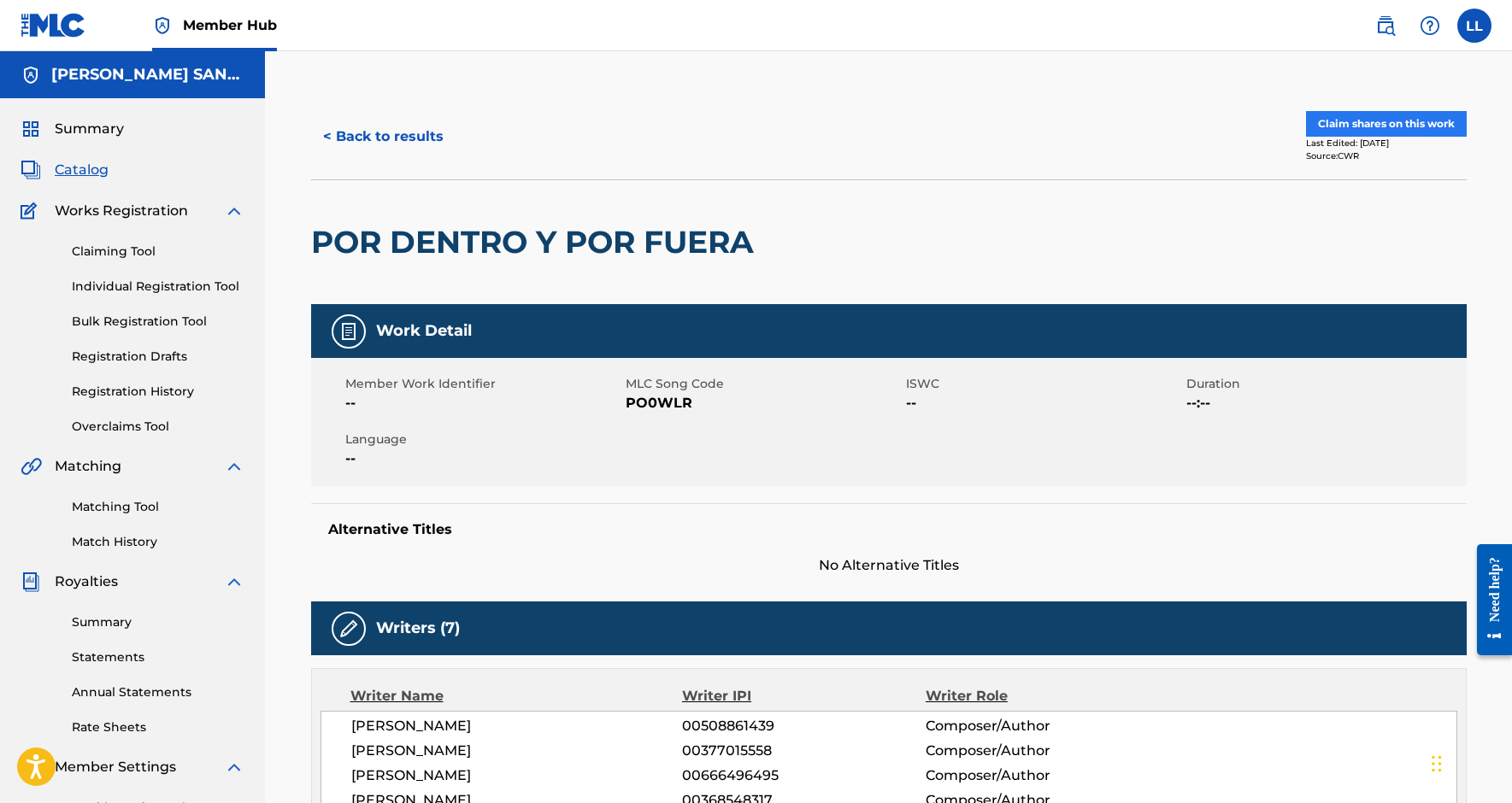
click at [1363, 129] on button "Claim shares on this work" at bounding box center [1386, 124] width 161 height 26
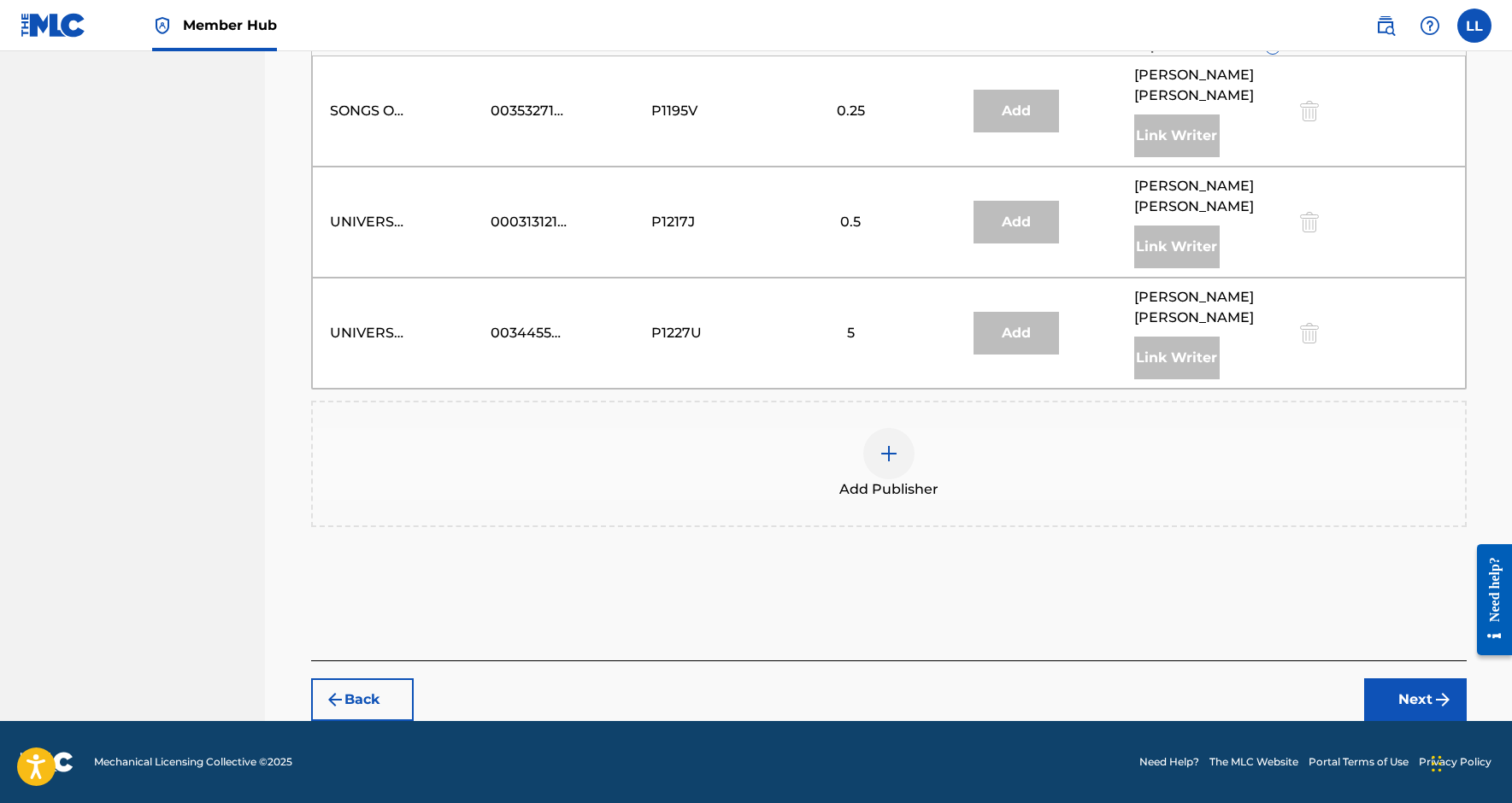
scroll to position [1342, 0]
click at [873, 466] on div at bounding box center [888, 453] width 51 height 51
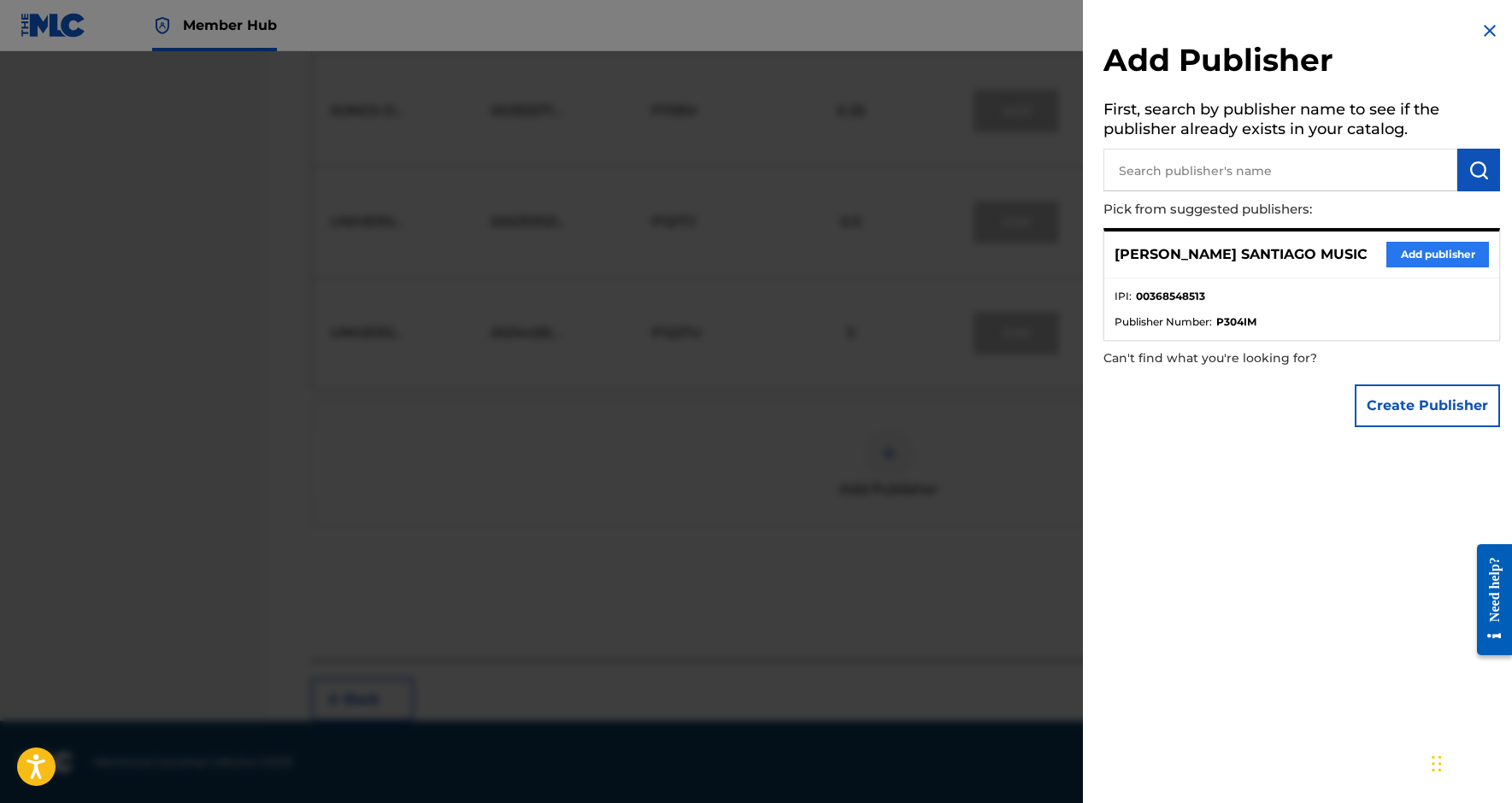
click at [1431, 254] on button "Add publisher" at bounding box center [1438, 255] width 102 height 26
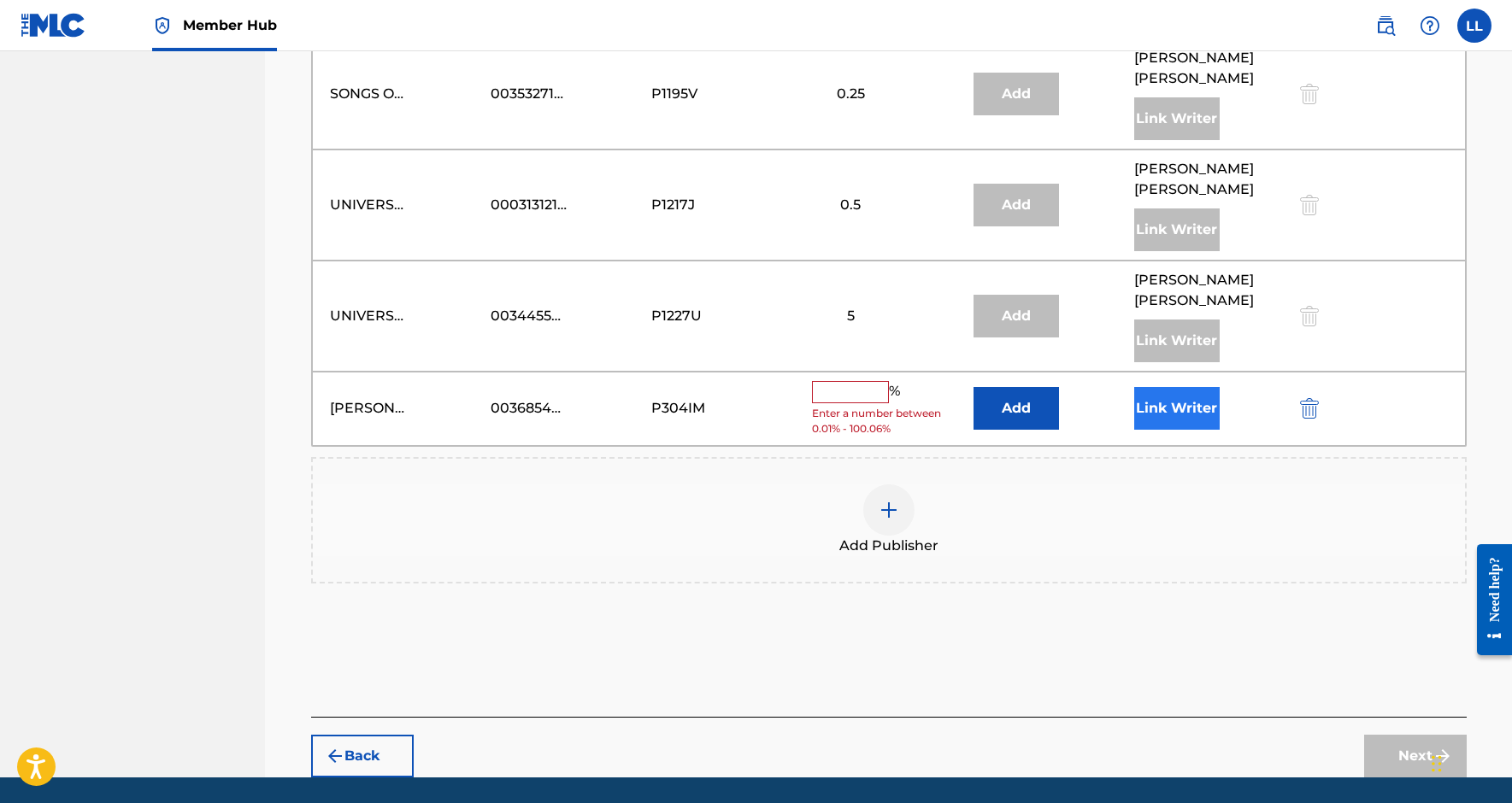
click at [1204, 427] on button "Link Writer" at bounding box center [1176, 409] width 85 height 43
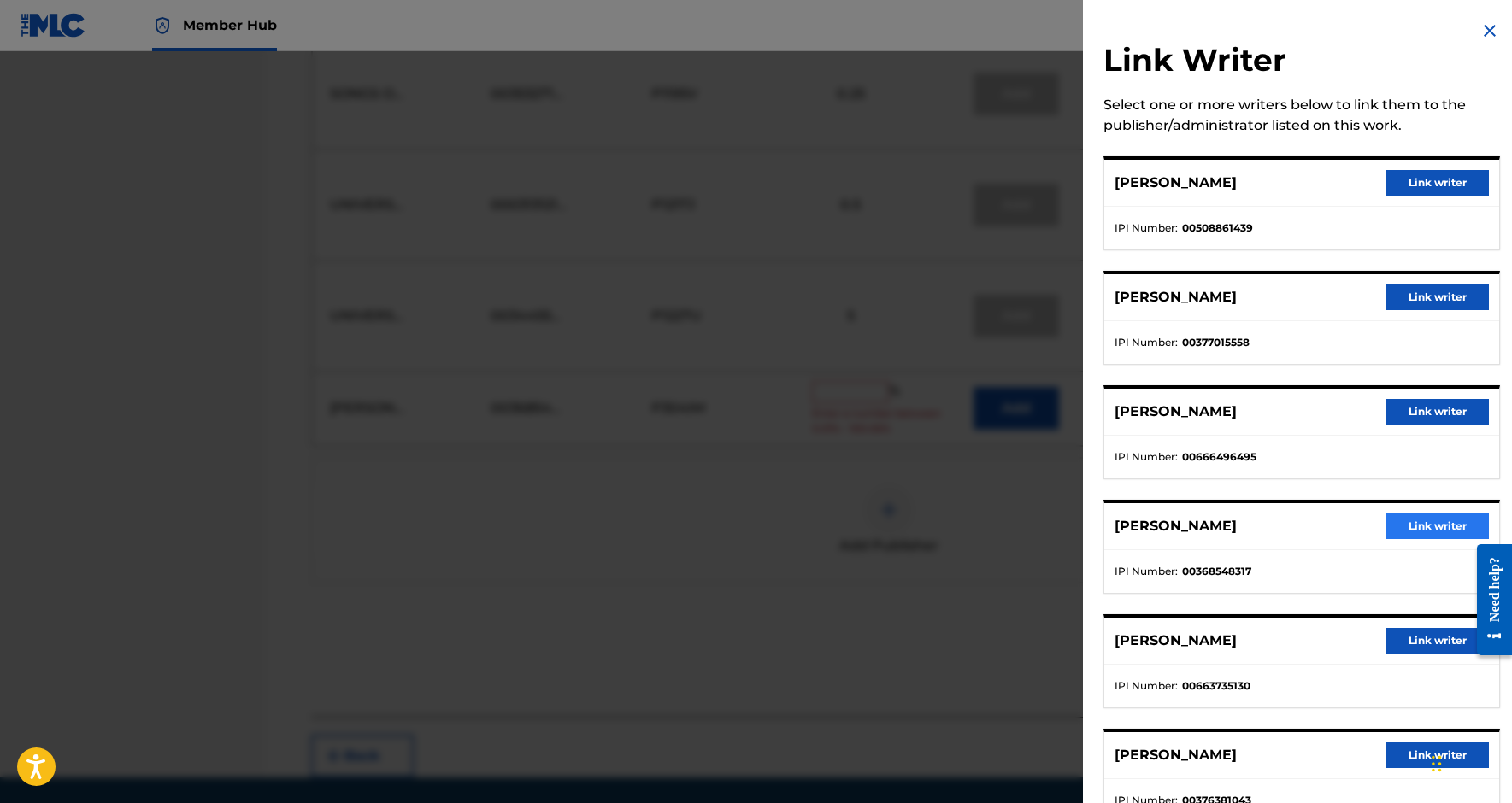
click at [1404, 520] on button "Link writer" at bounding box center [1438, 527] width 102 height 26
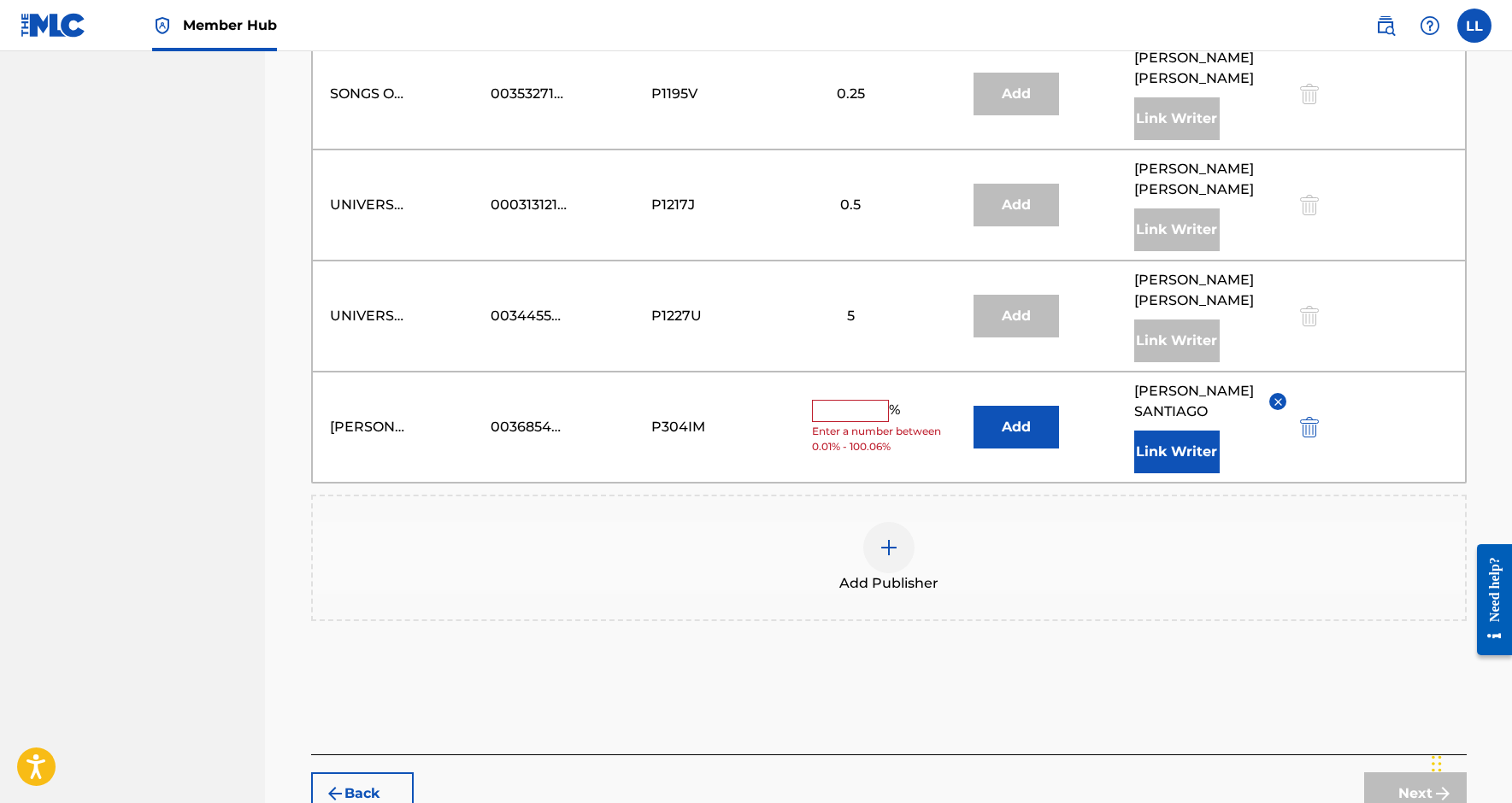
click at [827, 423] on input "text" at bounding box center [851, 411] width 77 height 22
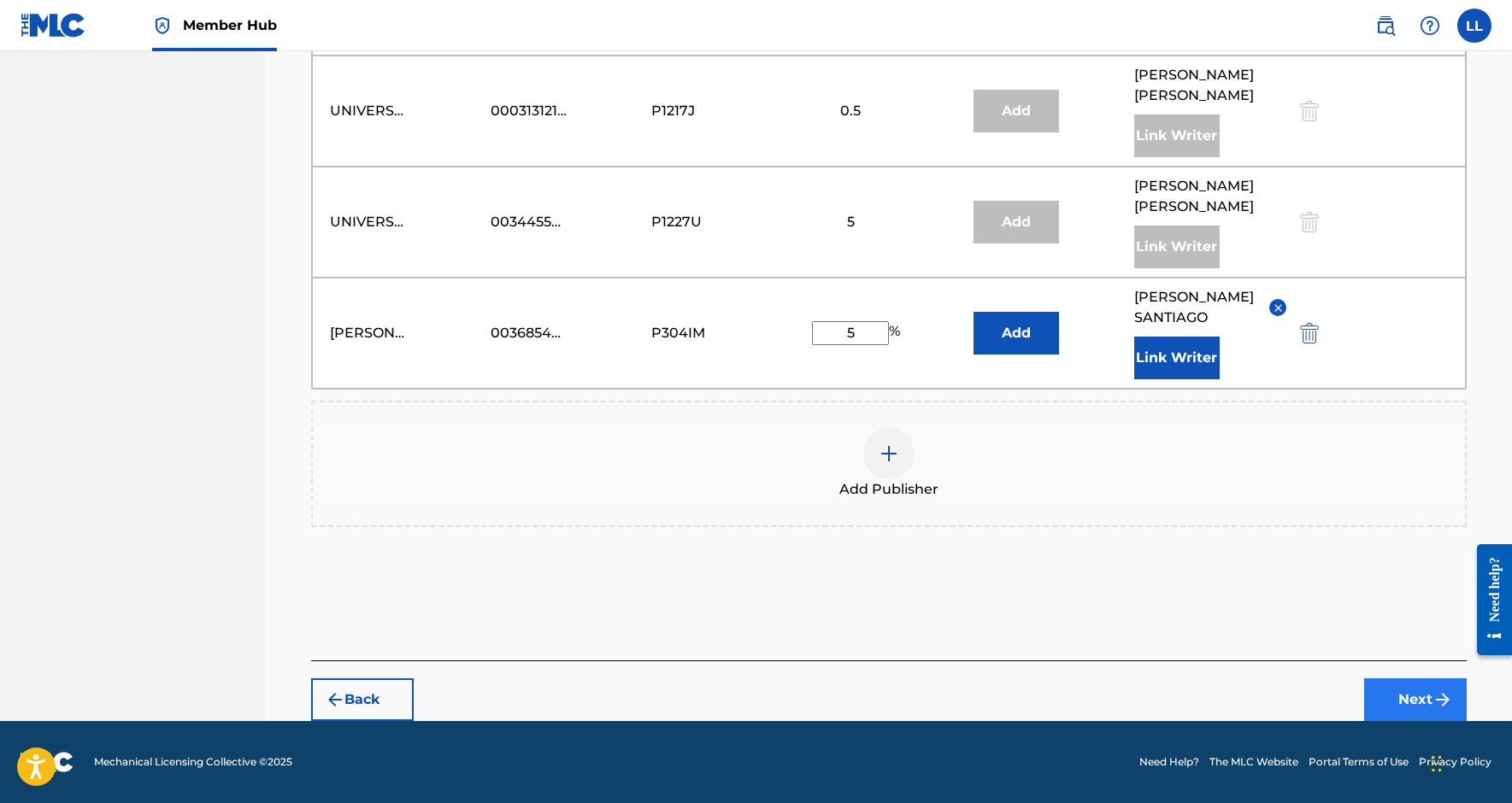
type input "5"
click at [1406, 690] on button "Next" at bounding box center [1415, 700] width 102 height 43
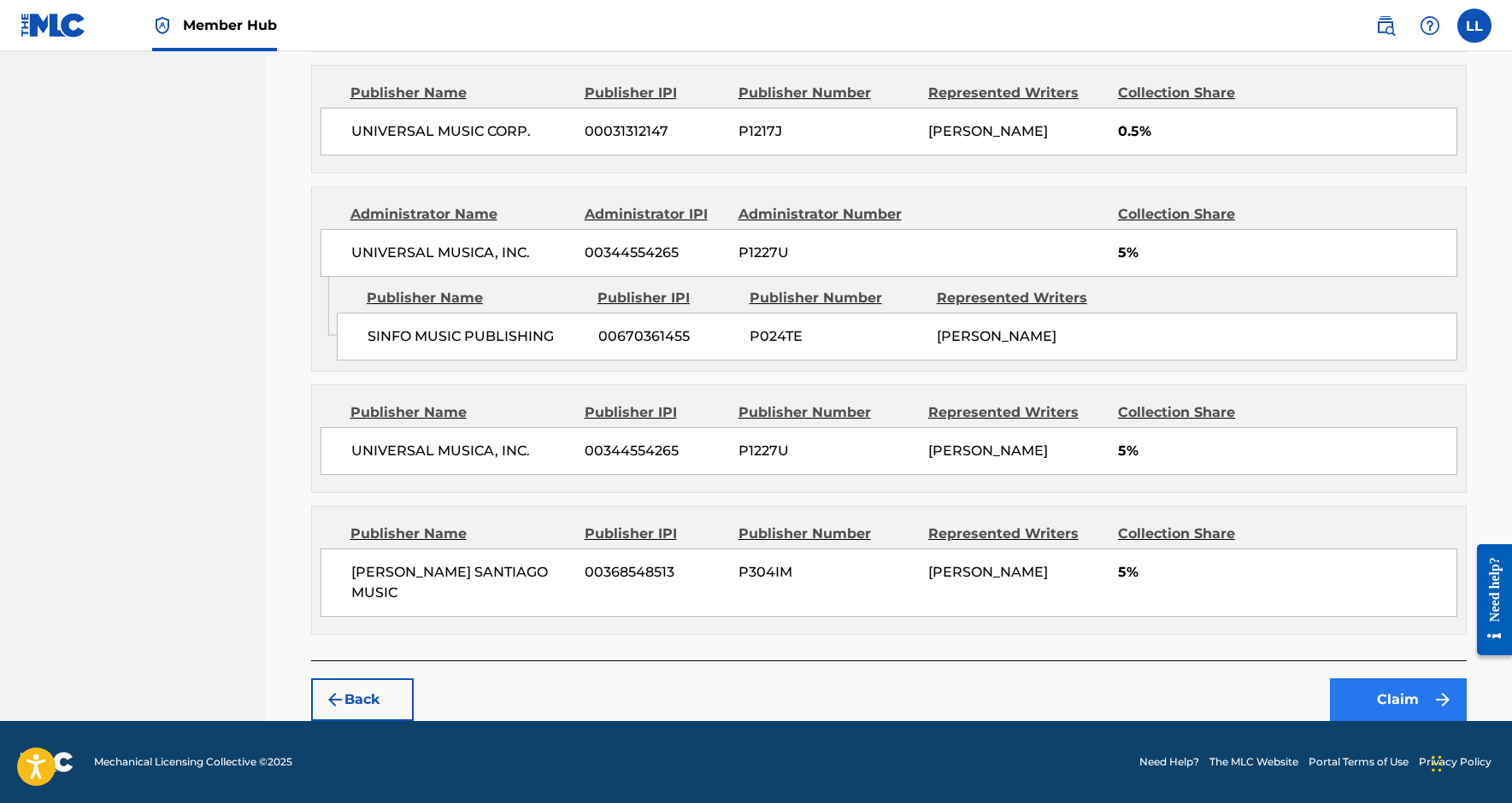
scroll to position [1624, 0]
click at [1415, 708] on button "Claim" at bounding box center [1398, 700] width 136 height 43
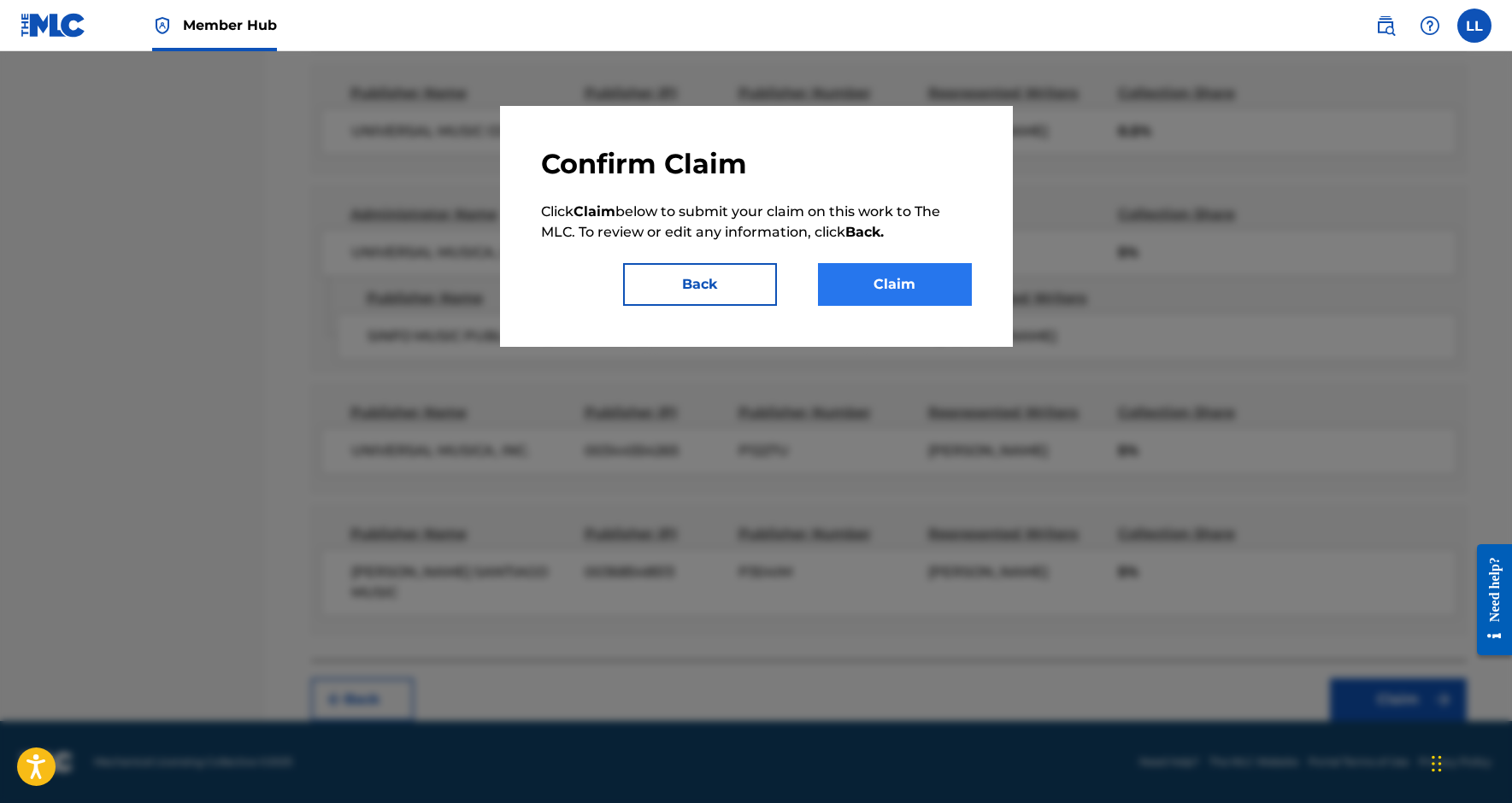
click at [914, 280] on button "Claim" at bounding box center [895, 284] width 153 height 43
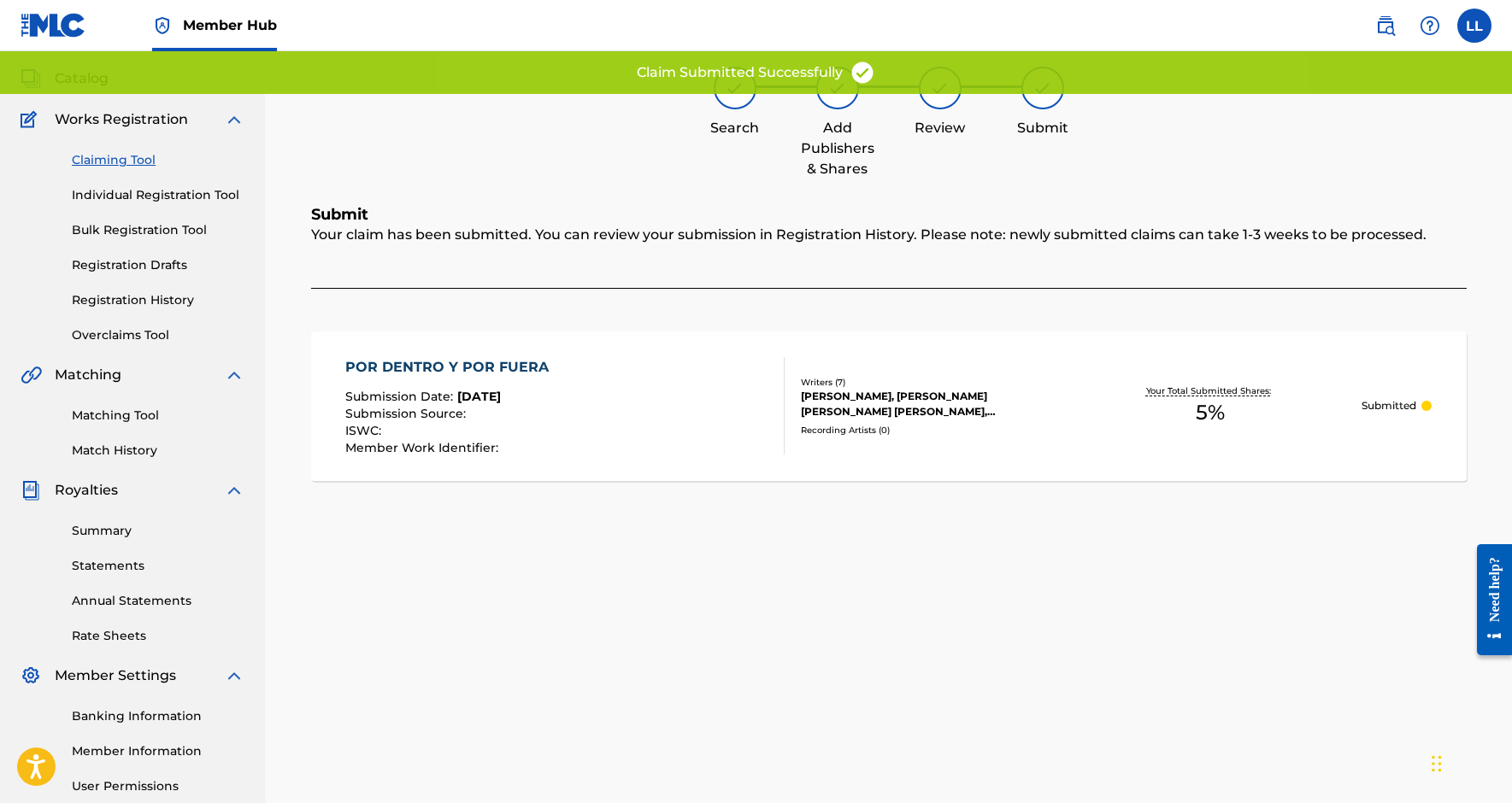
scroll to position [9, 0]
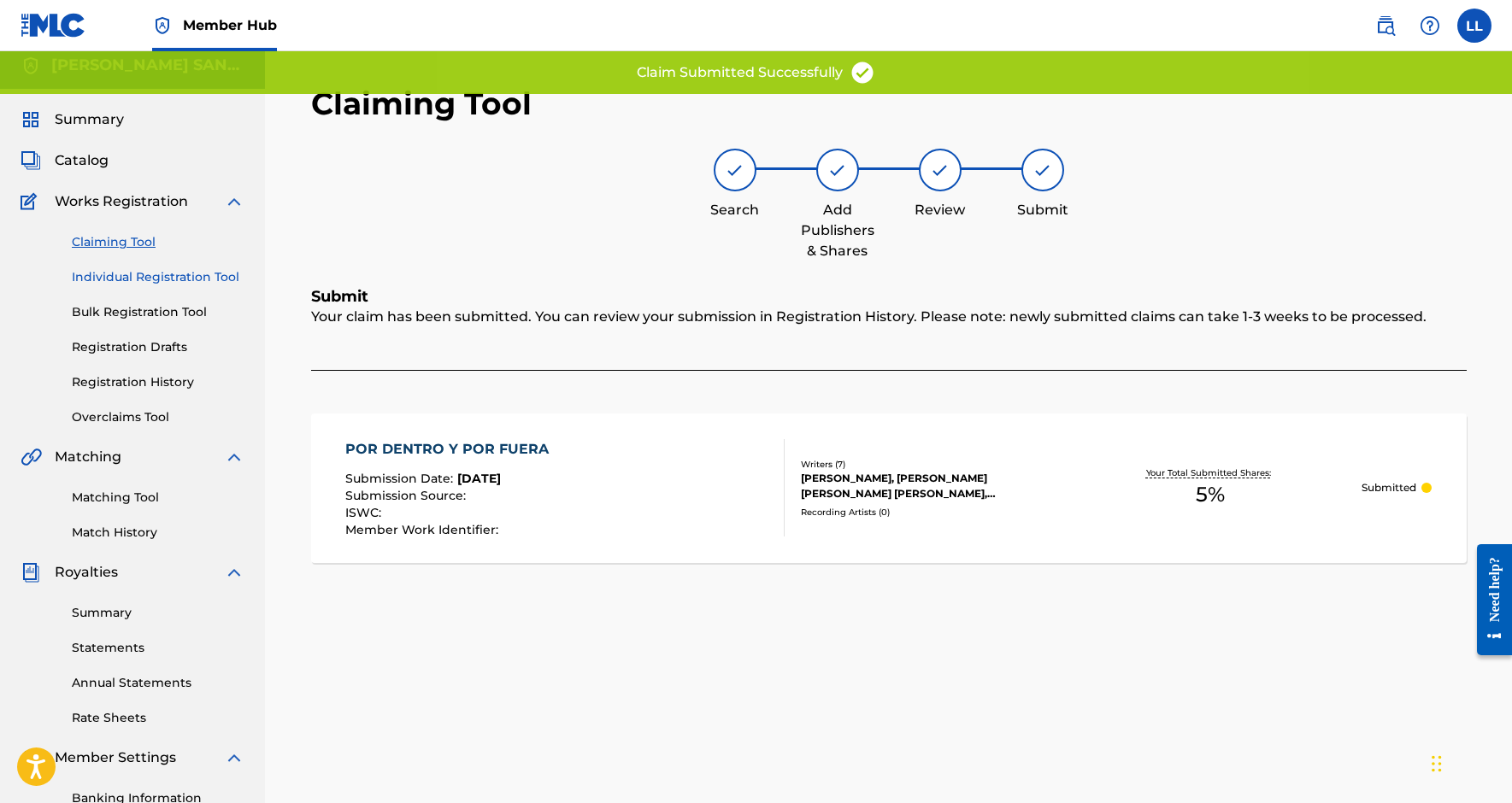
click at [153, 276] on link "Individual Registration Tool" at bounding box center [158, 277] width 172 height 18
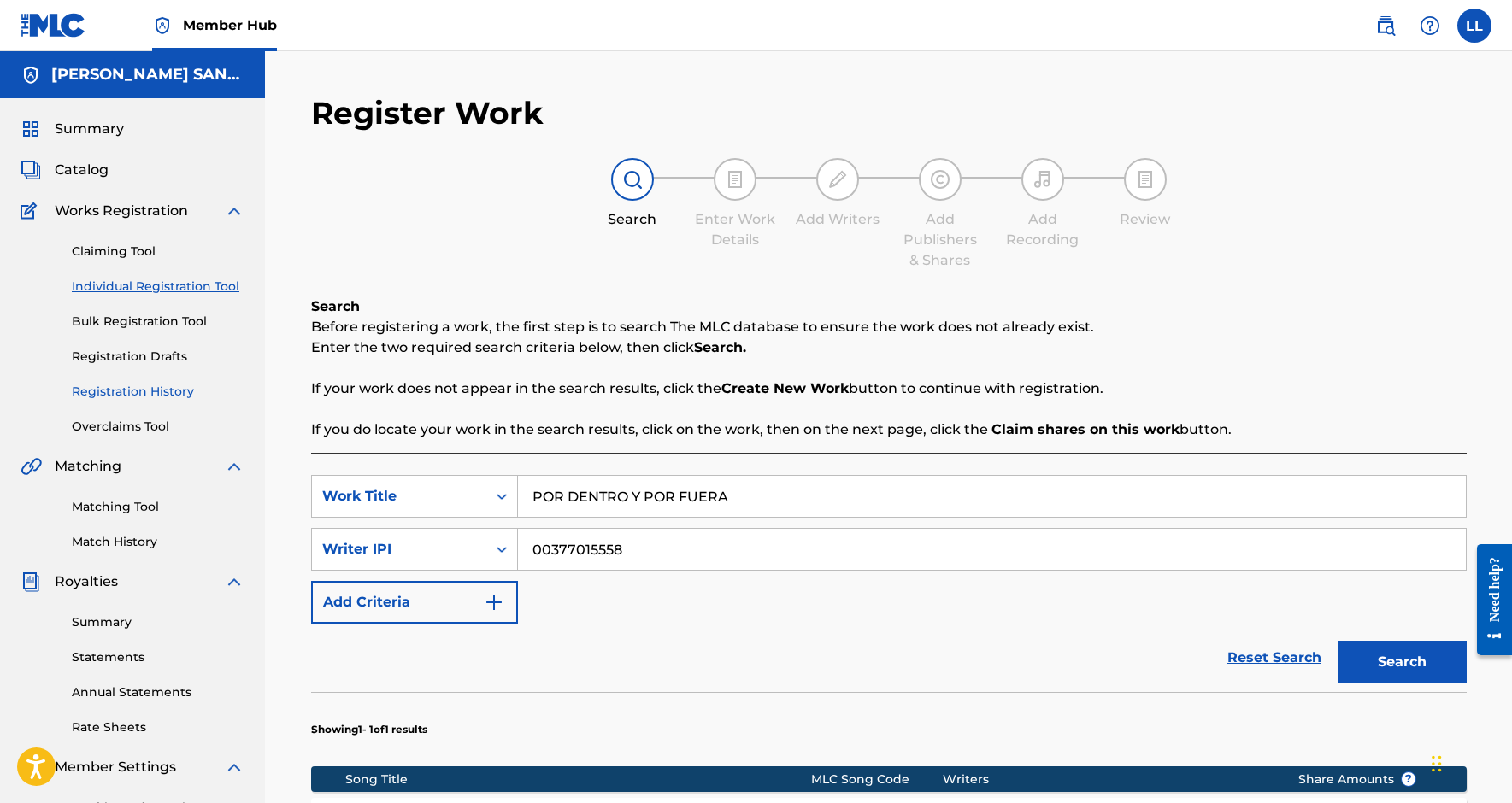
click at [153, 395] on link "Registration History" at bounding box center [158, 392] width 172 height 18
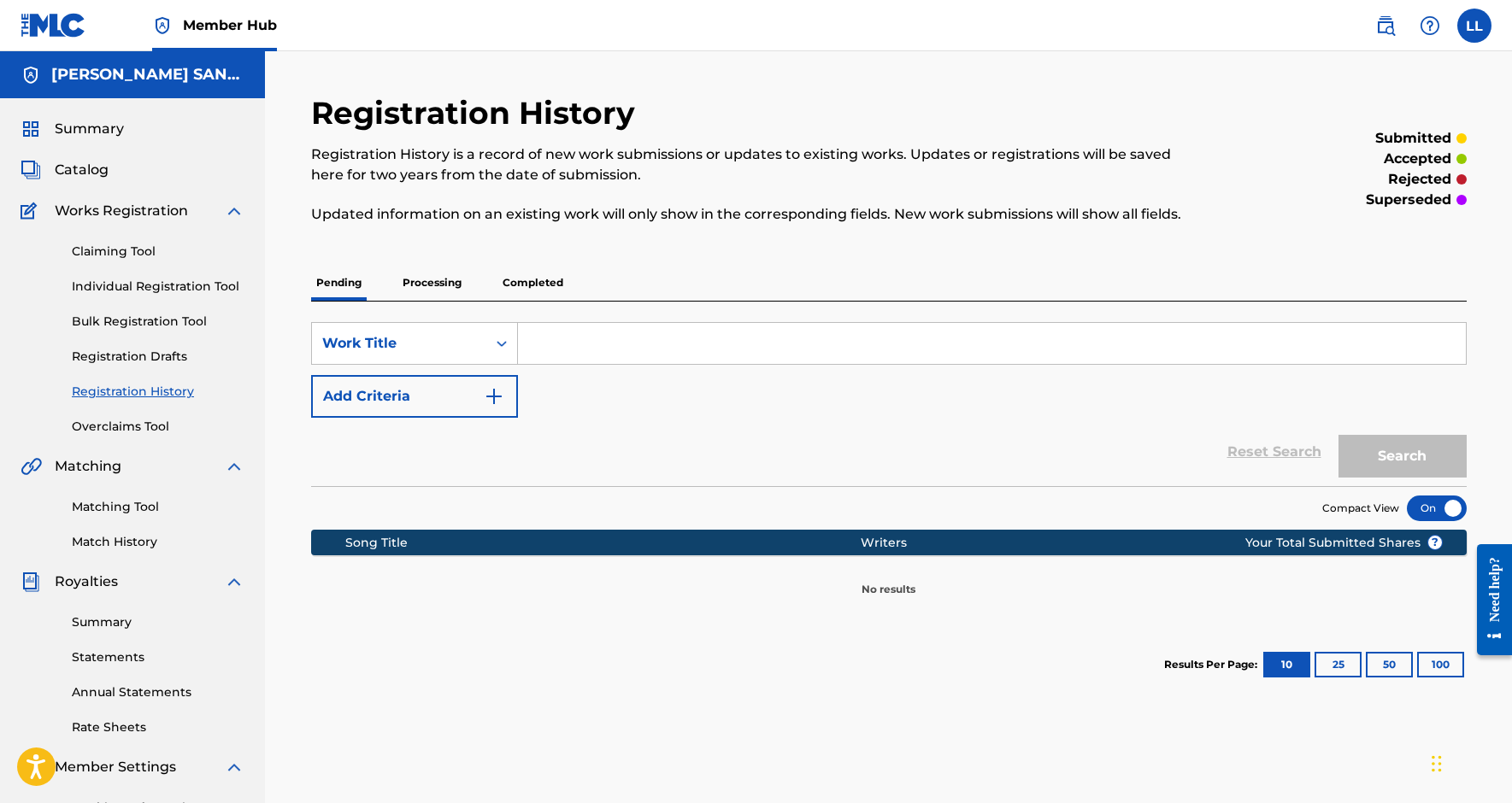
click at [424, 286] on p "Processing" at bounding box center [432, 283] width 69 height 36
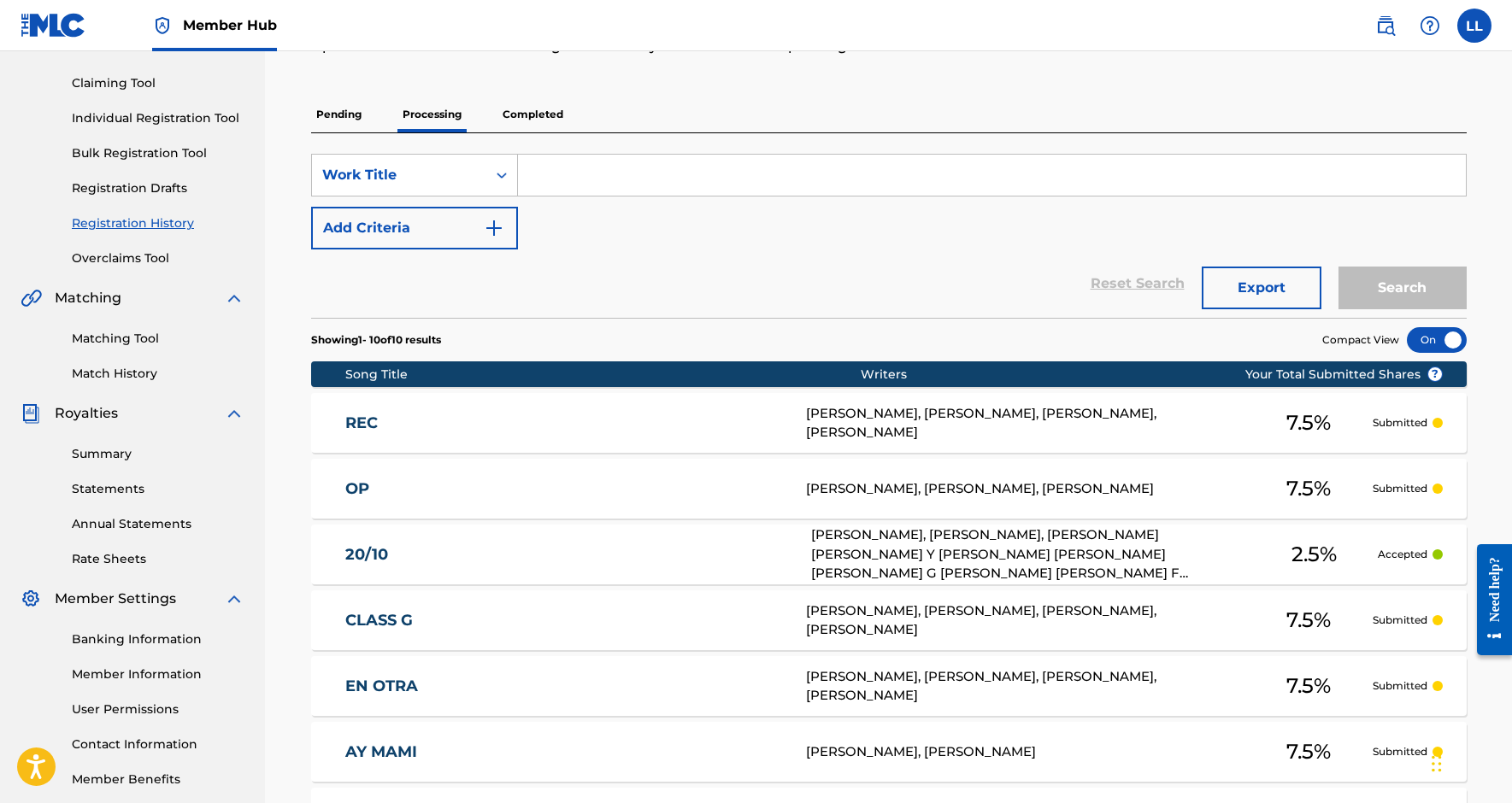
scroll to position [96, 0]
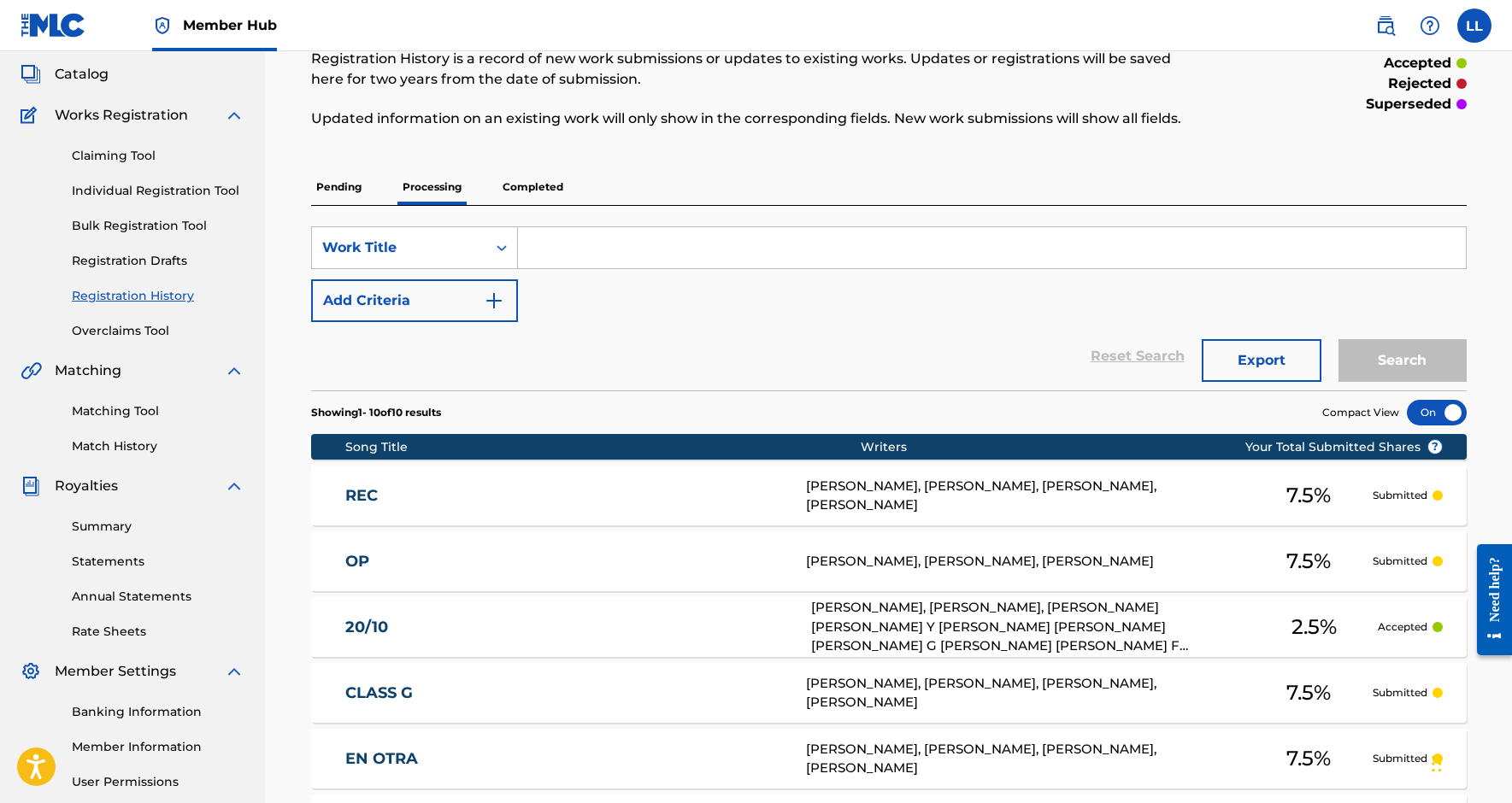
click at [529, 188] on p "Completed" at bounding box center [532, 188] width 71 height 36
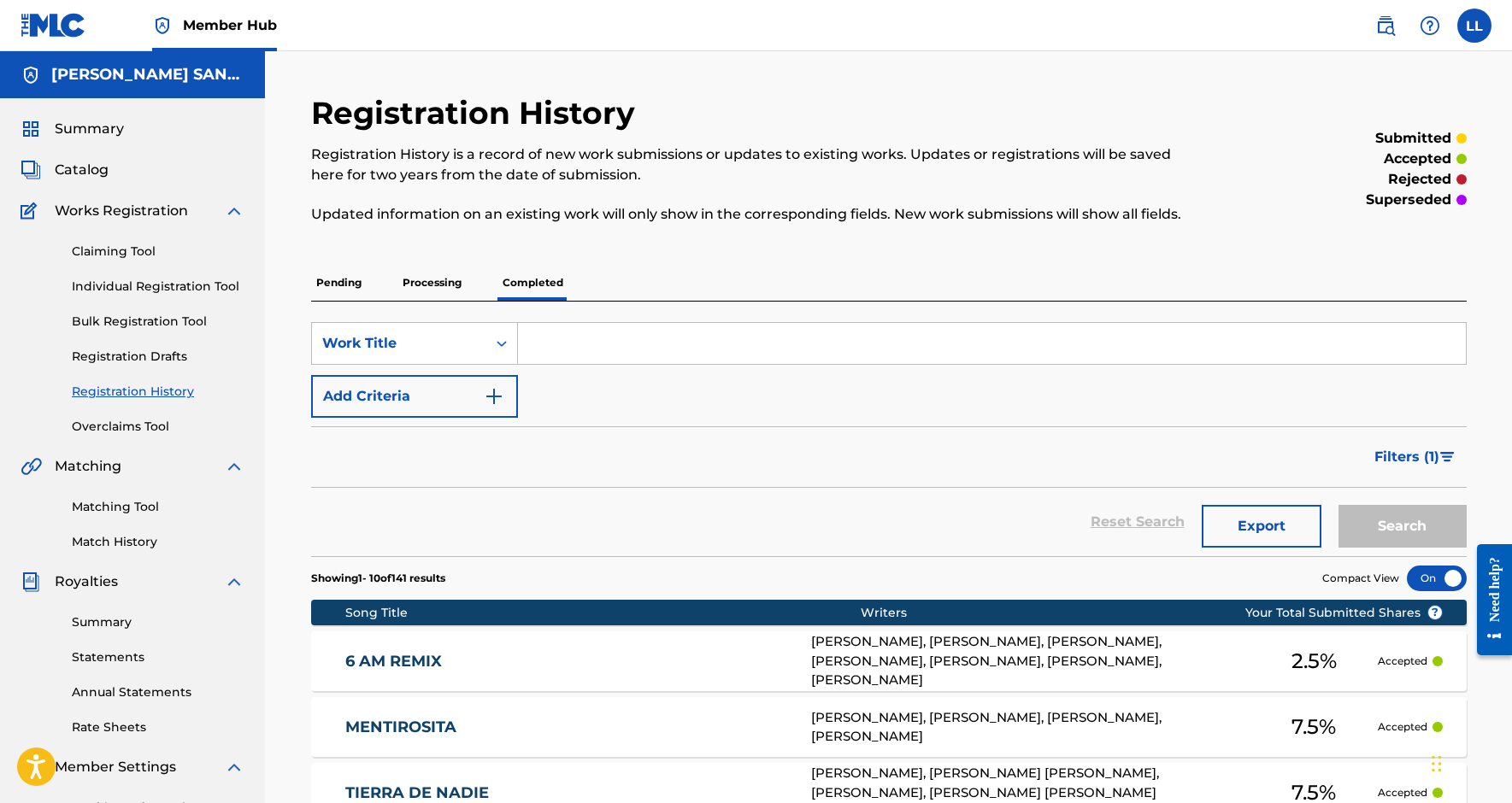
click at [460, 175] on p "Registration History is a record of new work submissions or updates to existing…" at bounding box center [756, 165] width 890 height 41
click at [415, 316] on div "SearchWithCriteria32e81200-206b-4cf1-9cde-718570635013 Work Title Add Criteria …" at bounding box center [889, 429] width 1156 height 255
click at [424, 275] on p "Processing" at bounding box center [432, 283] width 69 height 36
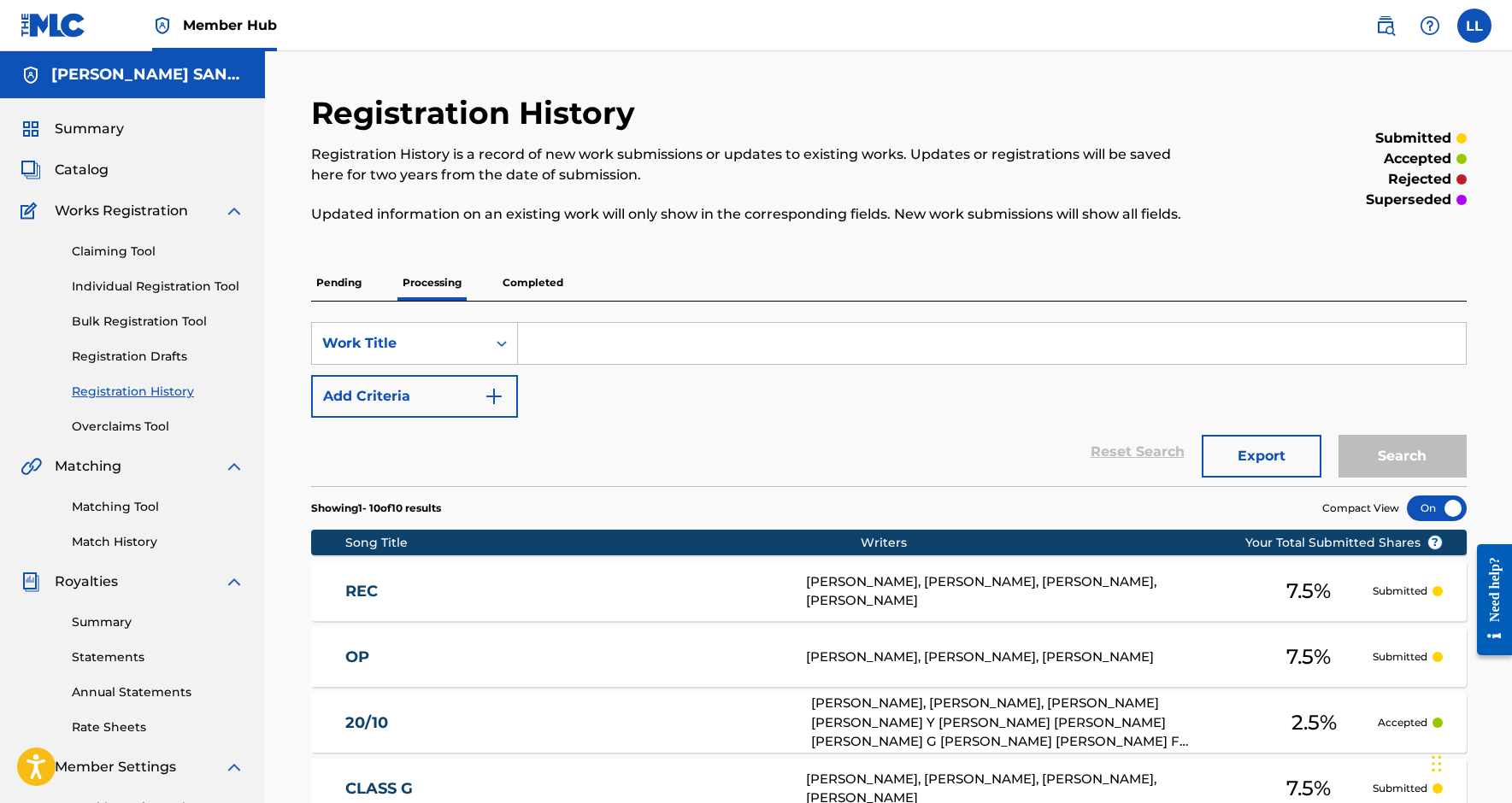
click at [370, 280] on div "Pending Processing Completed" at bounding box center [889, 283] width 1156 height 36
click at [358, 280] on p "Pending" at bounding box center [339, 283] width 56 height 36
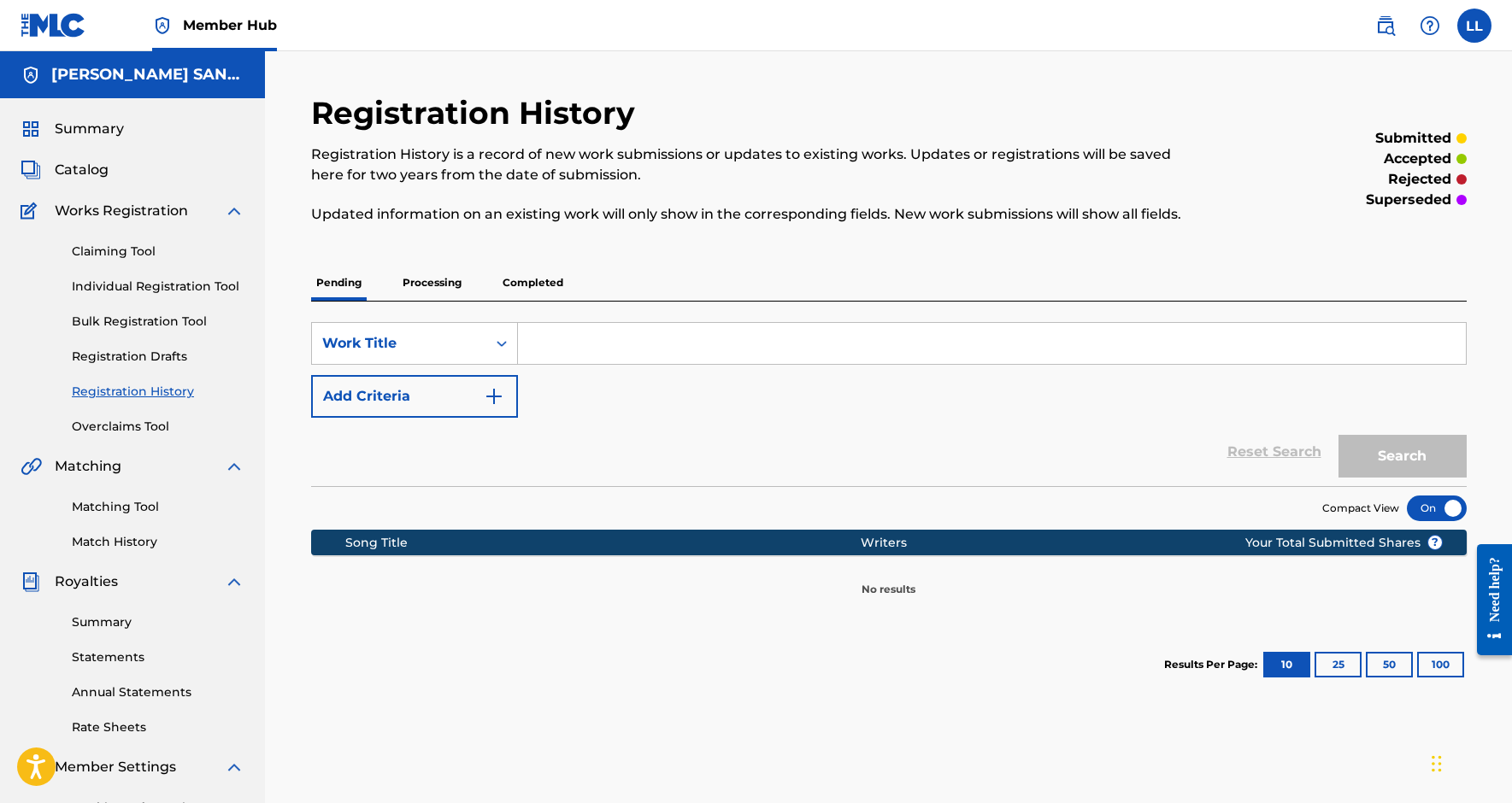
click at [582, 304] on div "SearchWithCriteria32e81200-206b-4cf1-9cde-718570635013 Work Title Add Criteria …" at bounding box center [889, 394] width 1156 height 185
click at [552, 284] on p "Completed" at bounding box center [532, 283] width 71 height 36
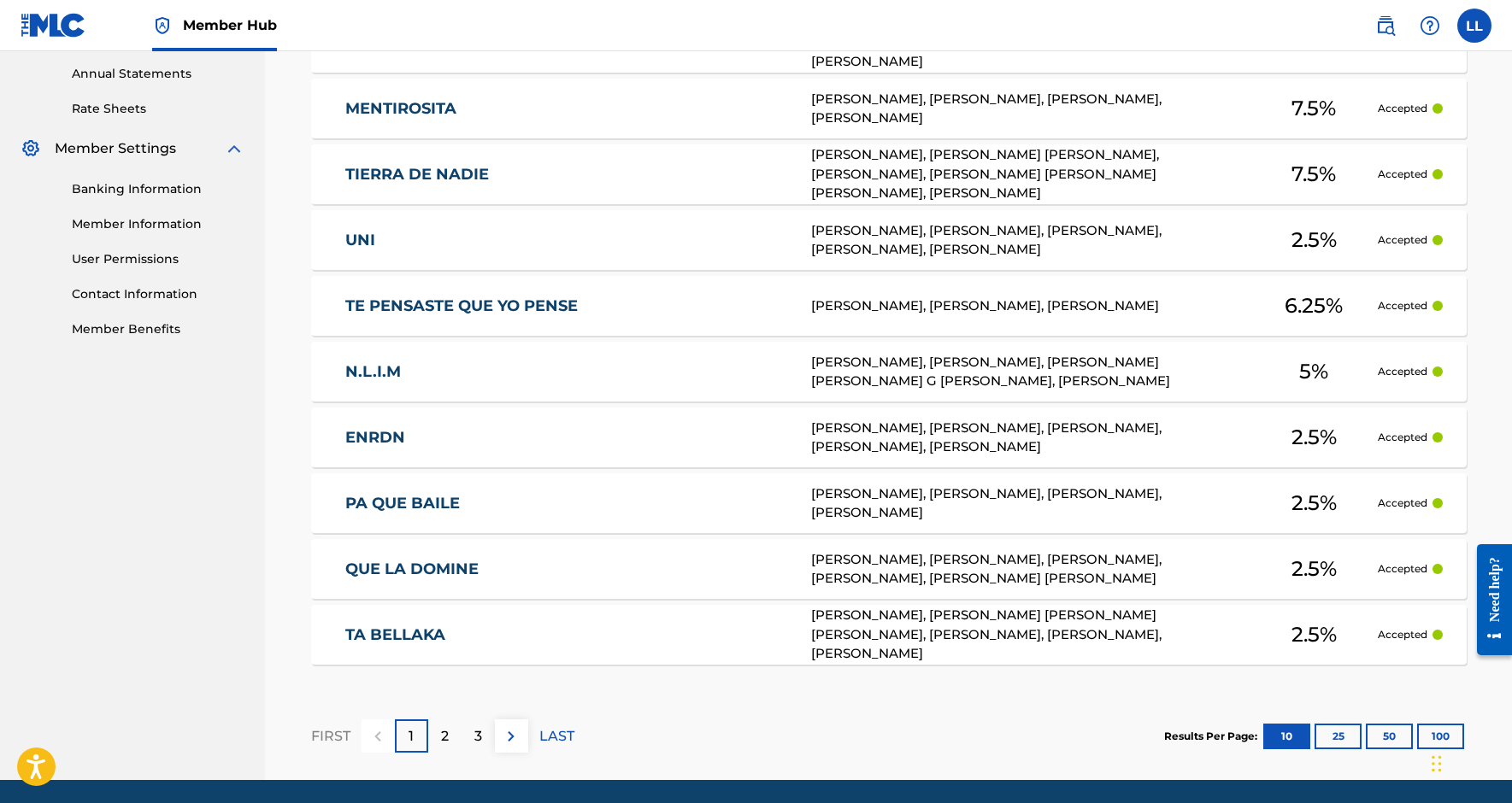
scroll to position [622, 0]
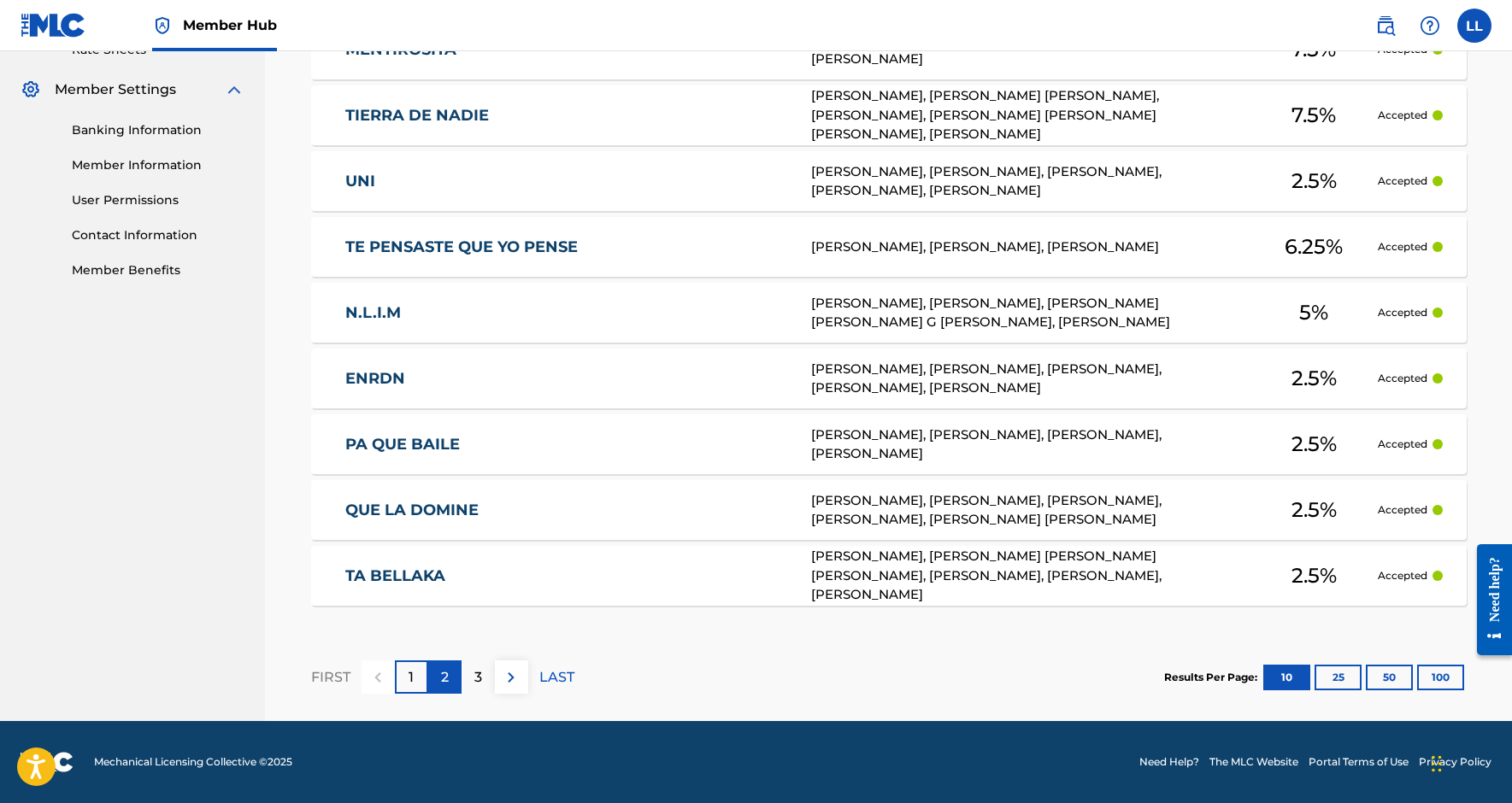
click at [451, 687] on div "2" at bounding box center [444, 676] width 33 height 33
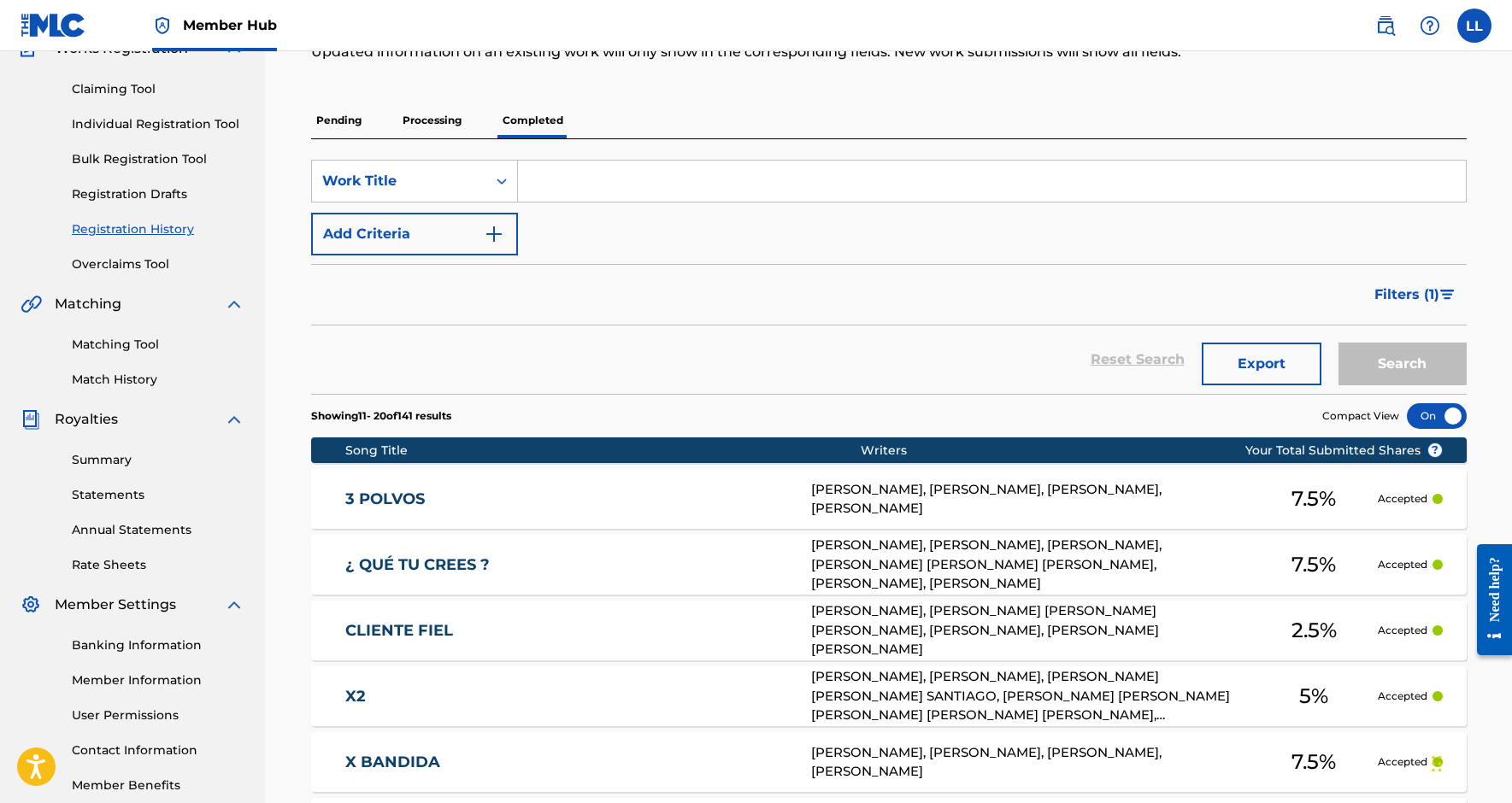
scroll to position [127, 0]
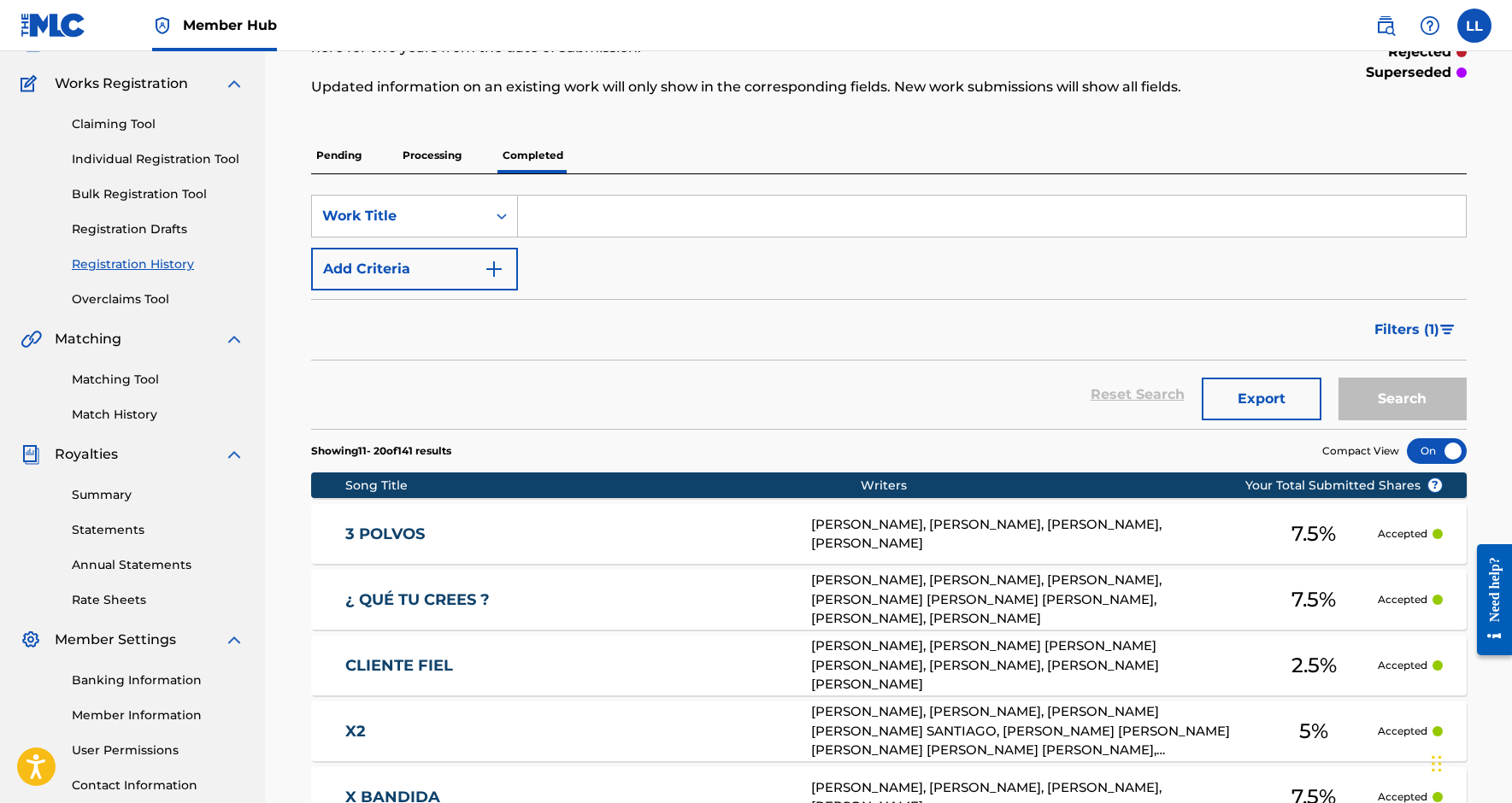
click at [338, 142] on p "Pending" at bounding box center [339, 155] width 56 height 36
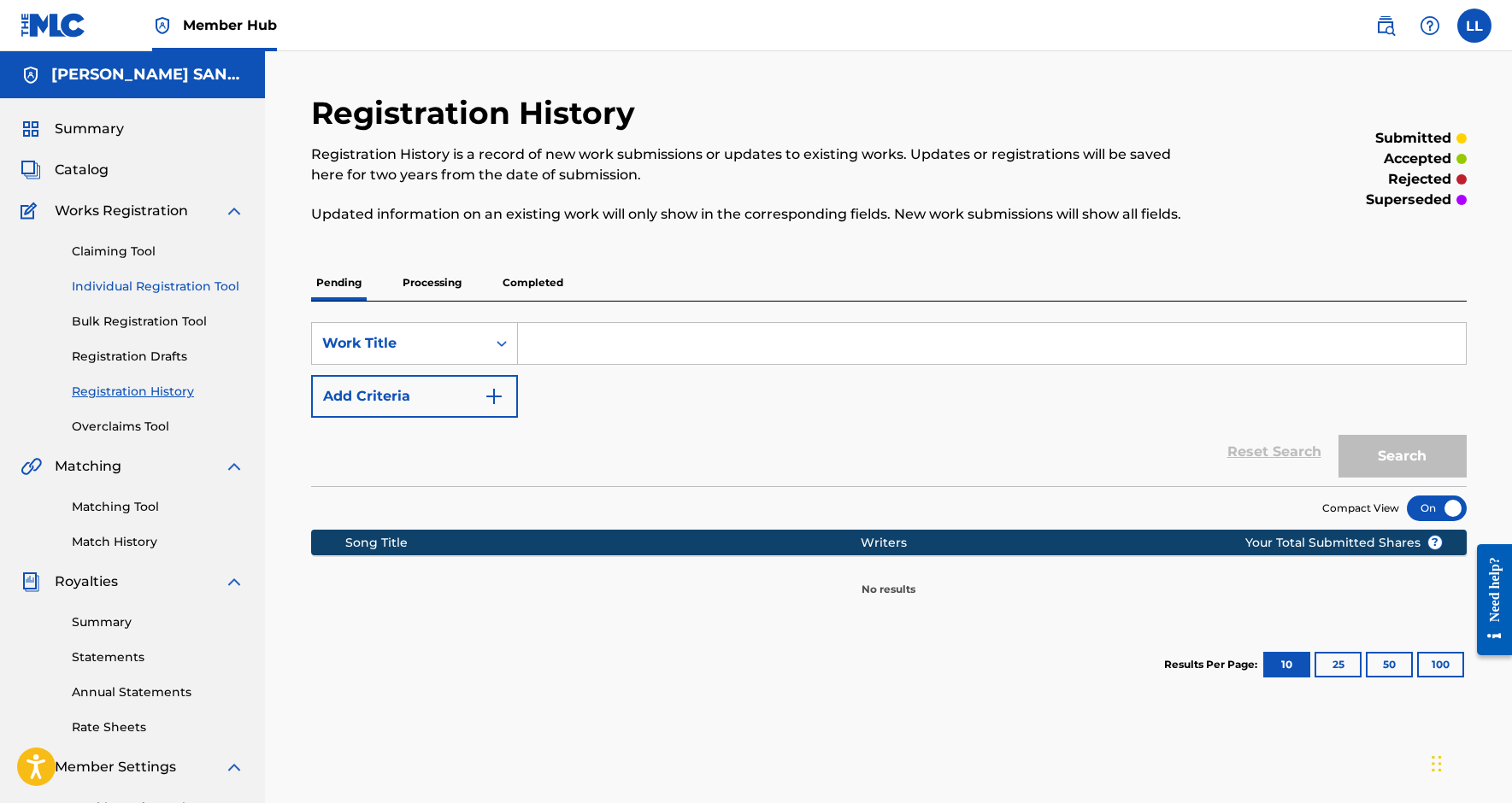
click at [182, 286] on link "Individual Registration Tool" at bounding box center [158, 287] width 172 height 18
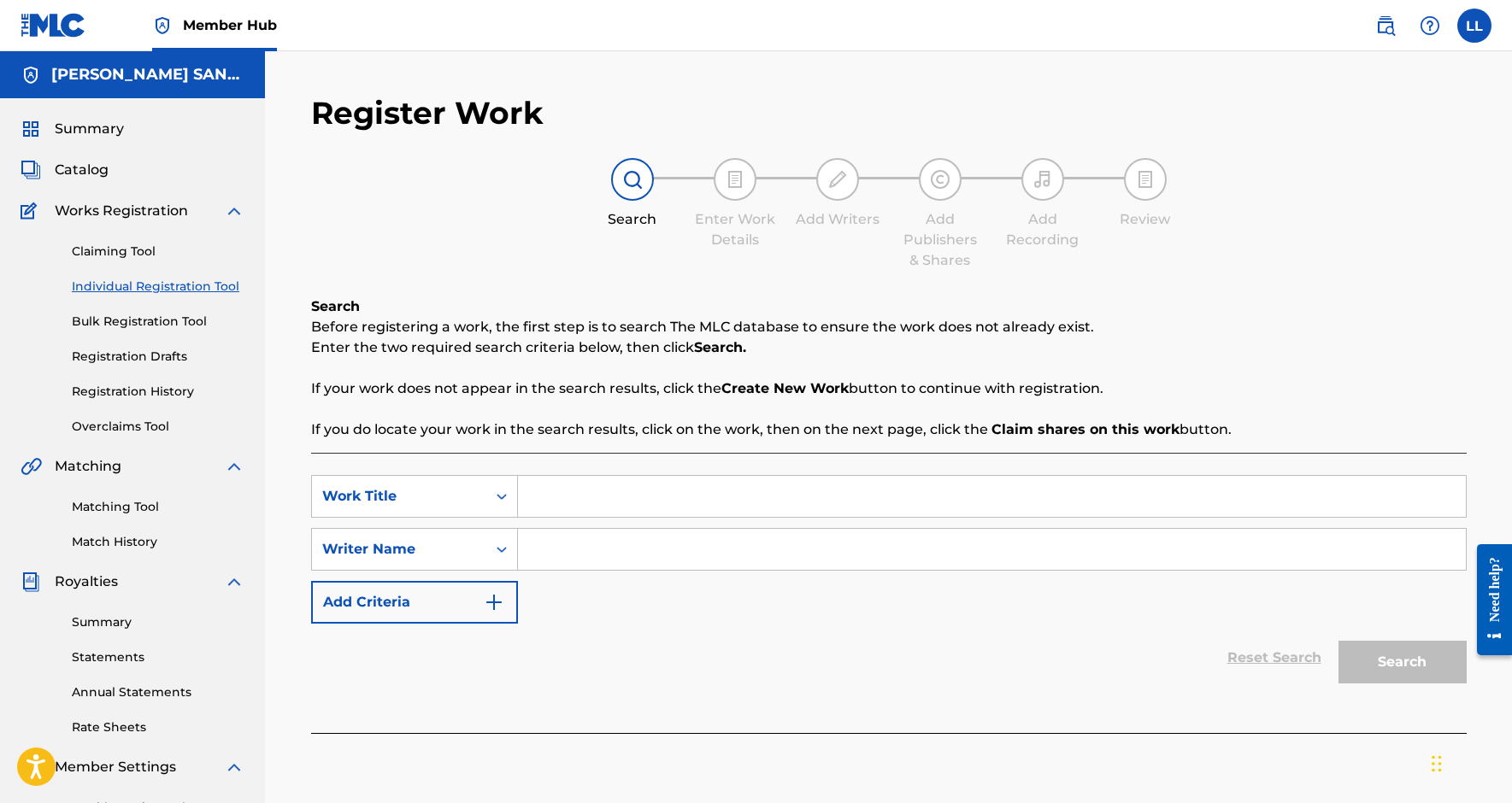
click at [578, 502] on input "Search Form" at bounding box center [992, 497] width 948 height 41
paste input "TORTURAO"
type input "TORTURAO"
click at [492, 538] on div "Search Form" at bounding box center [502, 549] width 31 height 31
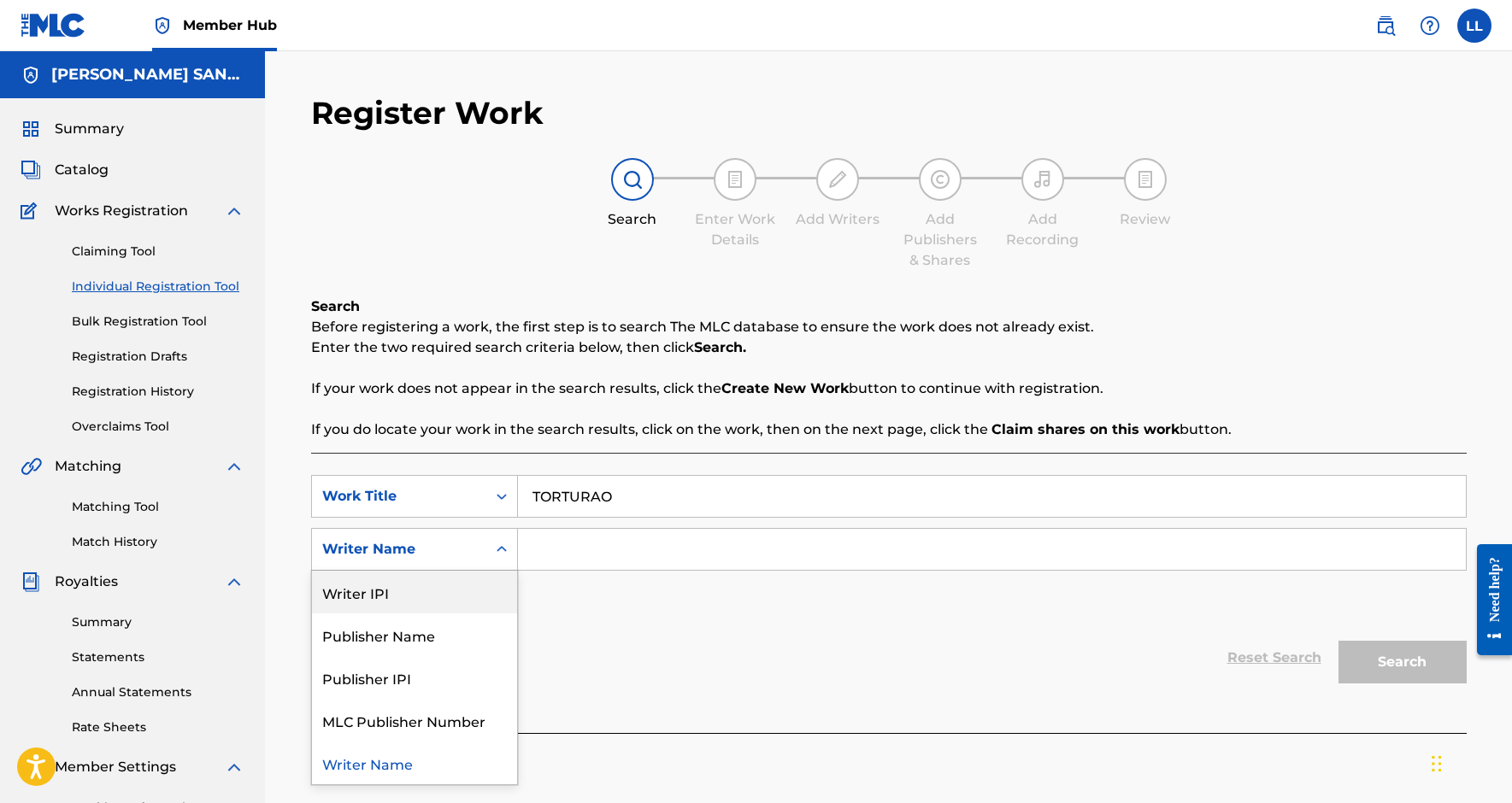
click at [474, 599] on div "Writer IPI" at bounding box center [415, 592] width 205 height 43
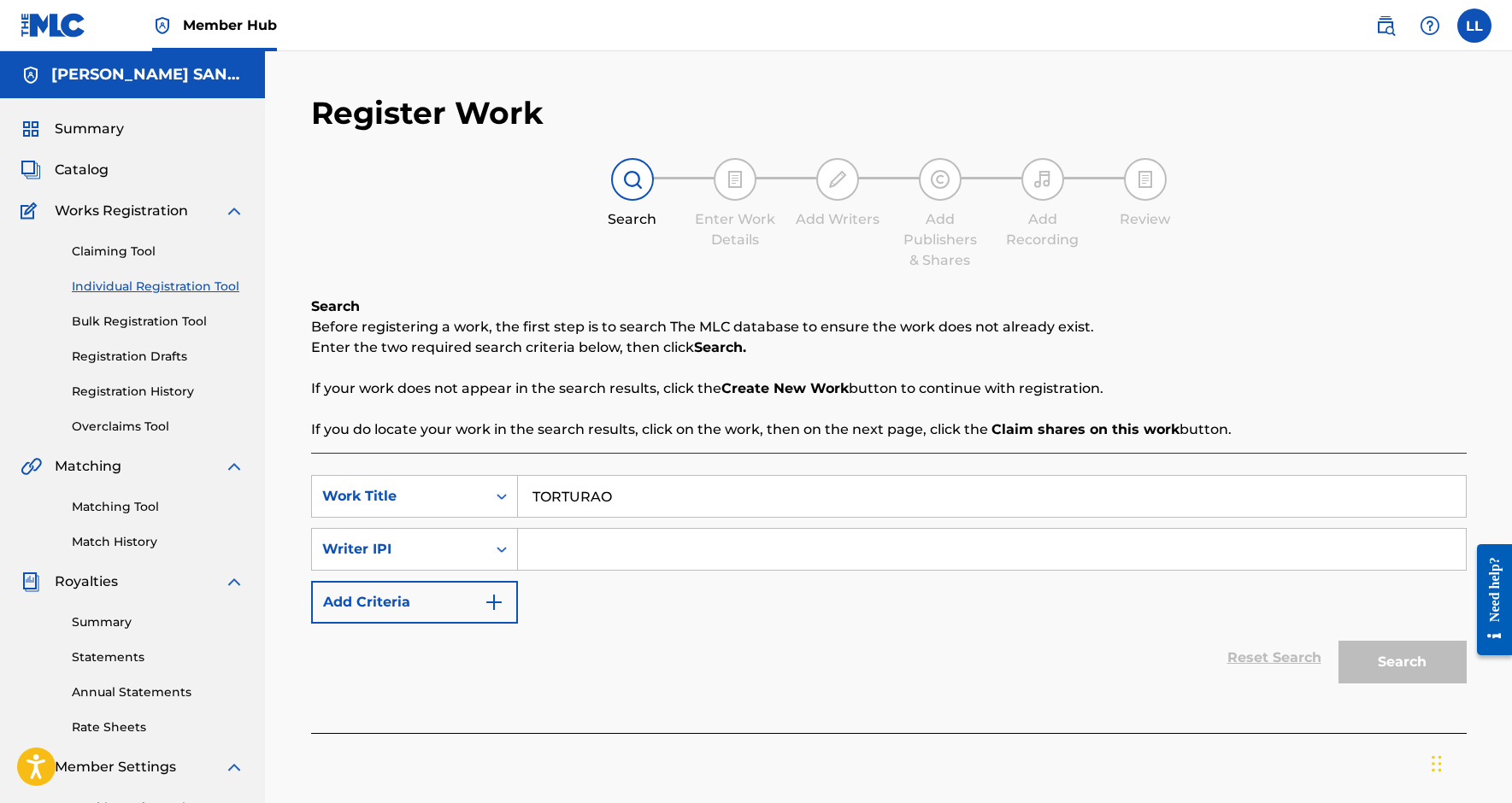
click at [586, 550] on input "Search Form" at bounding box center [992, 550] width 948 height 41
paste input "368548317"
type input "00368548317"
click at [1402, 662] on button "Search" at bounding box center [1403, 662] width 128 height 43
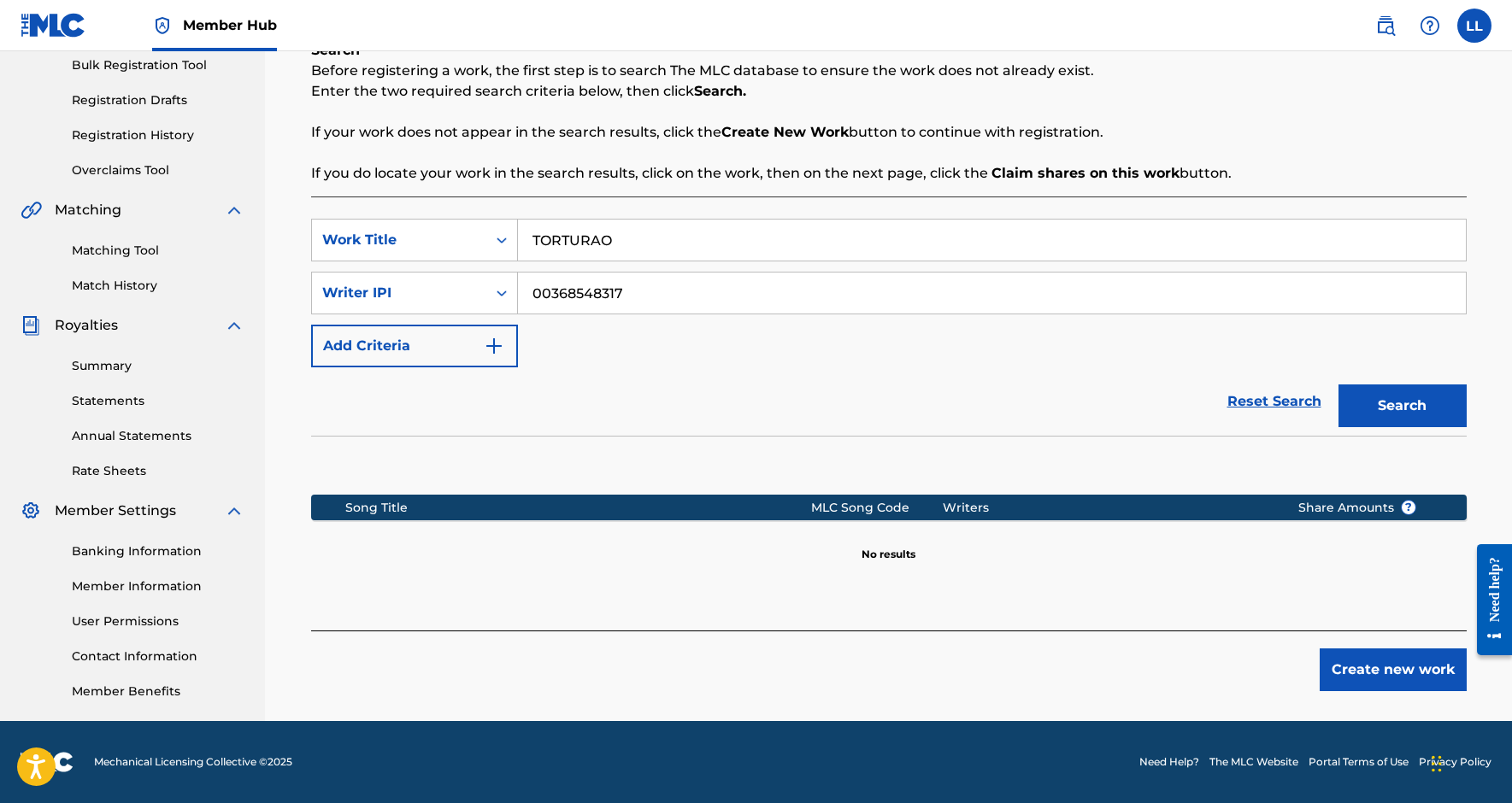
scroll to position [257, 0]
click at [1361, 669] on button "Create new work" at bounding box center [1394, 670] width 147 height 43
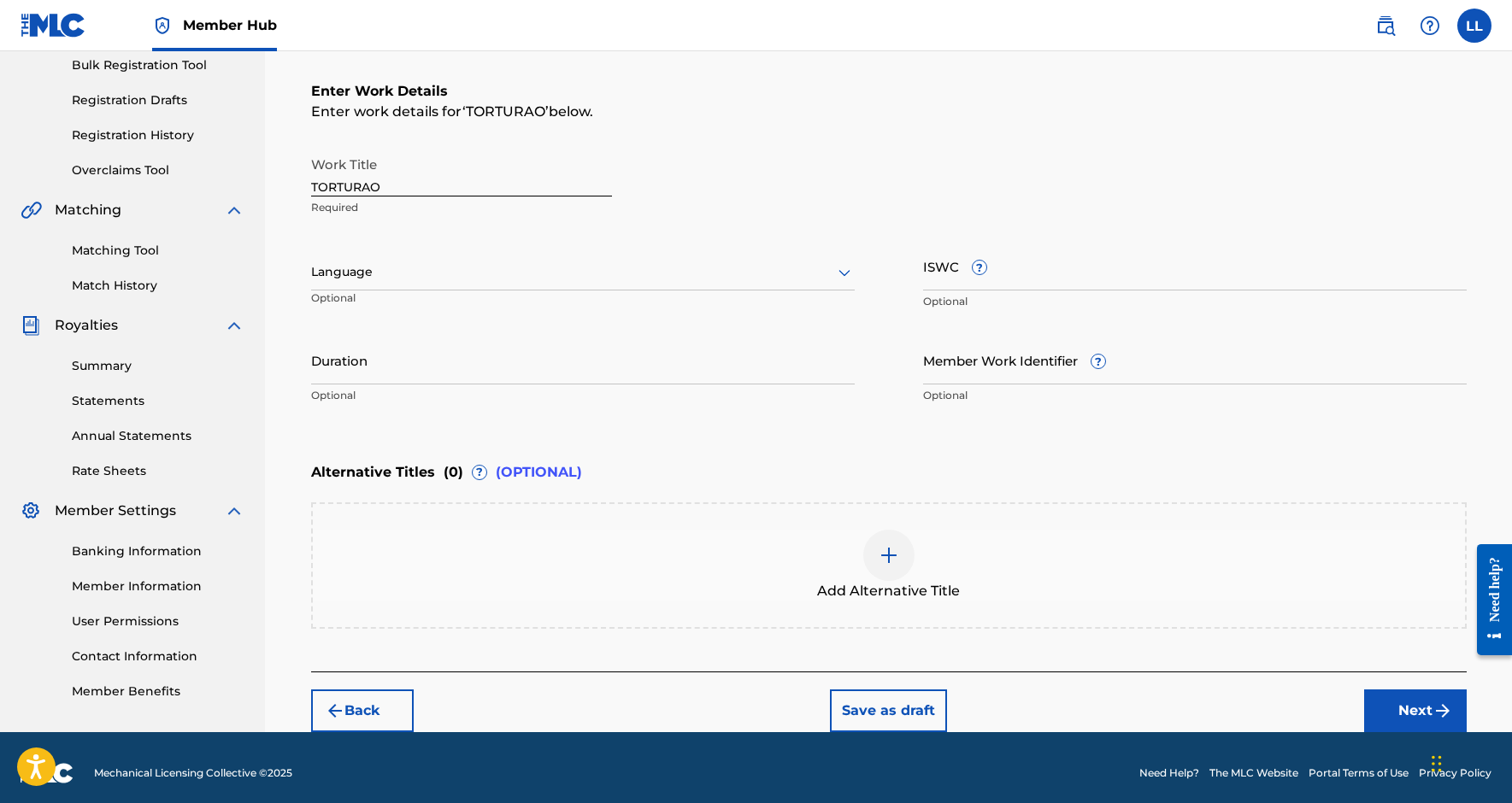
click at [586, 276] on div at bounding box center [583, 272] width 544 height 22
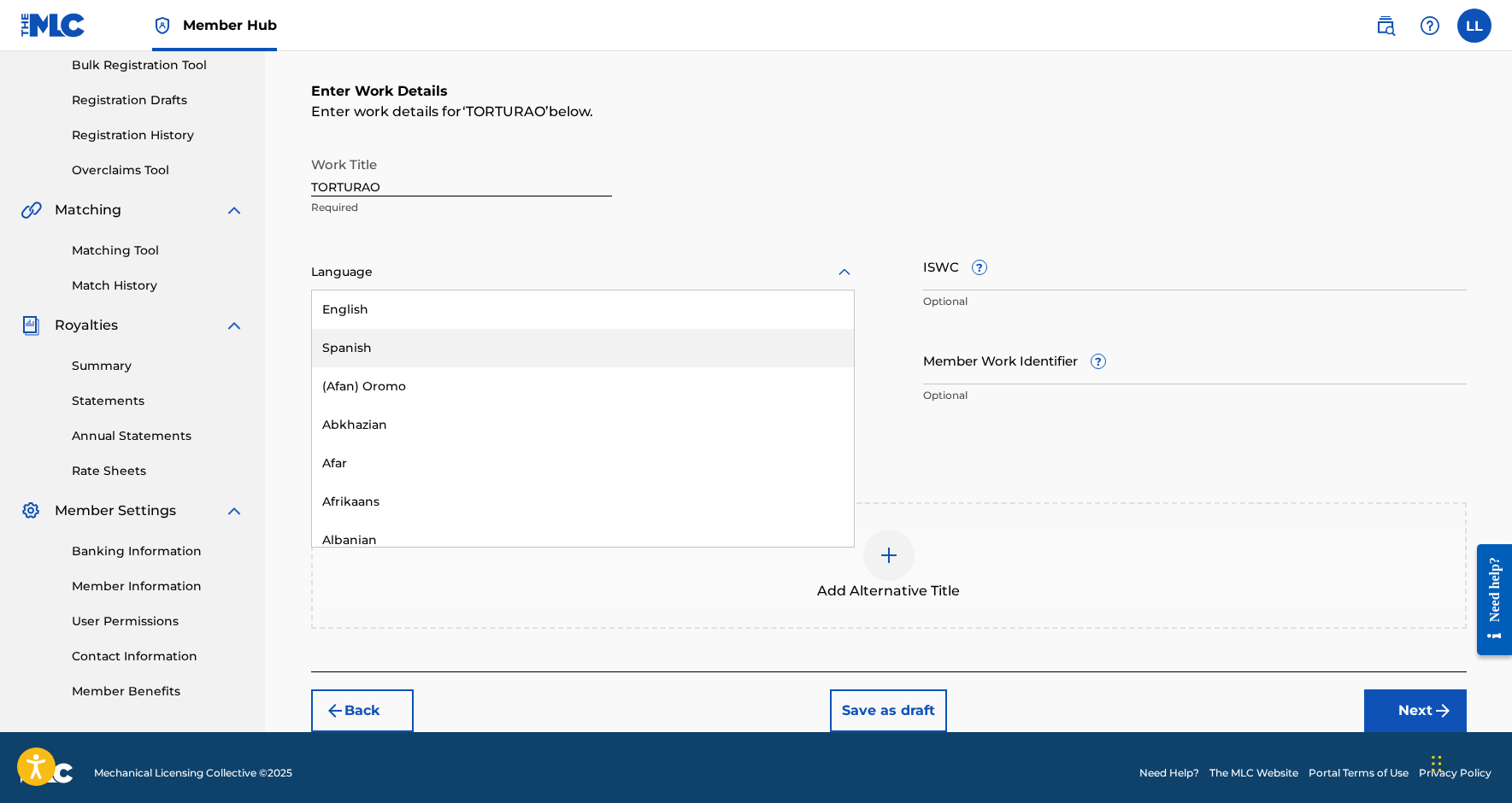
click at [549, 348] on div "Spanish" at bounding box center [583, 348] width 542 height 39
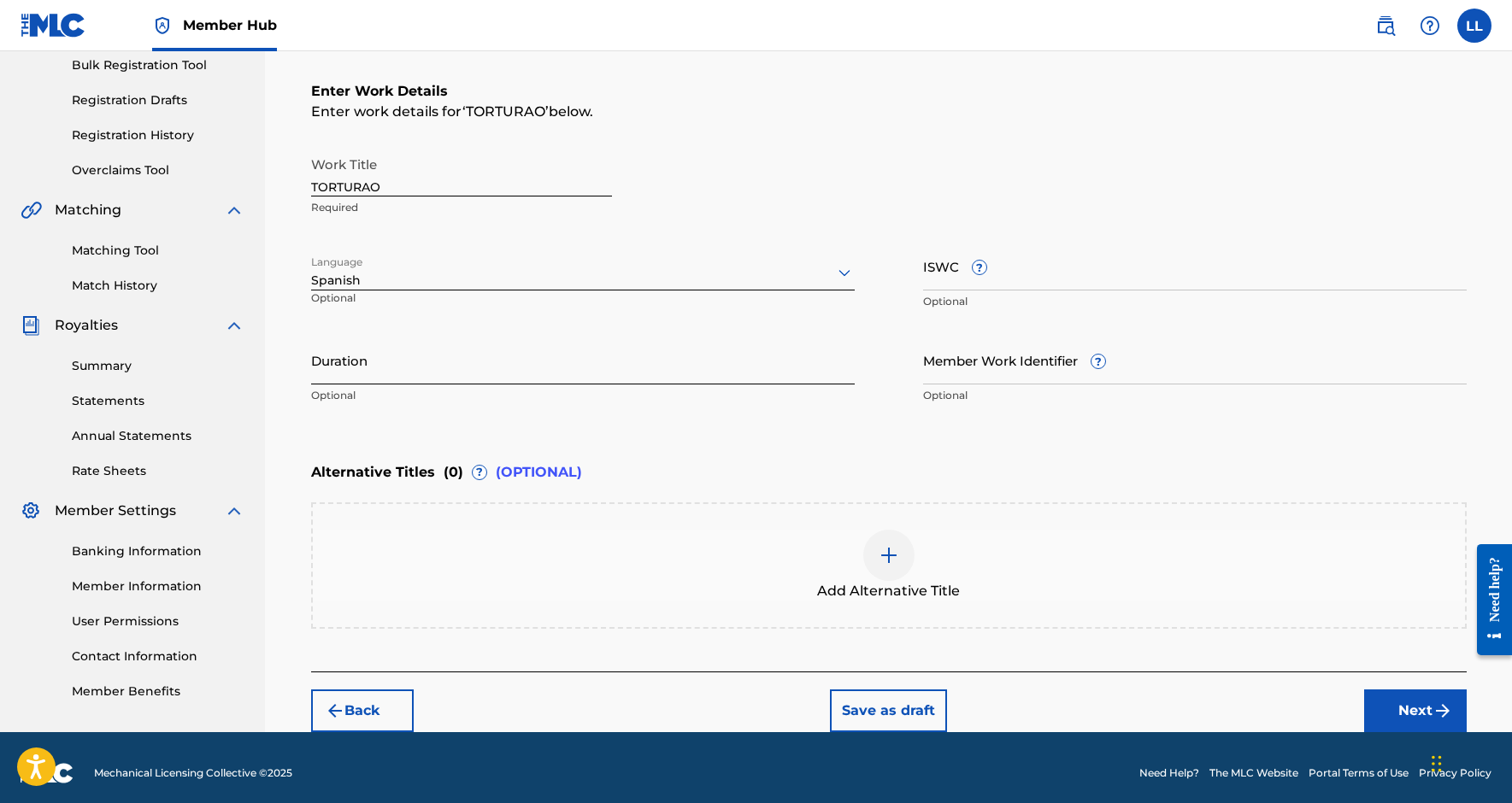
click at [516, 366] on input "Duration" at bounding box center [583, 360] width 544 height 48
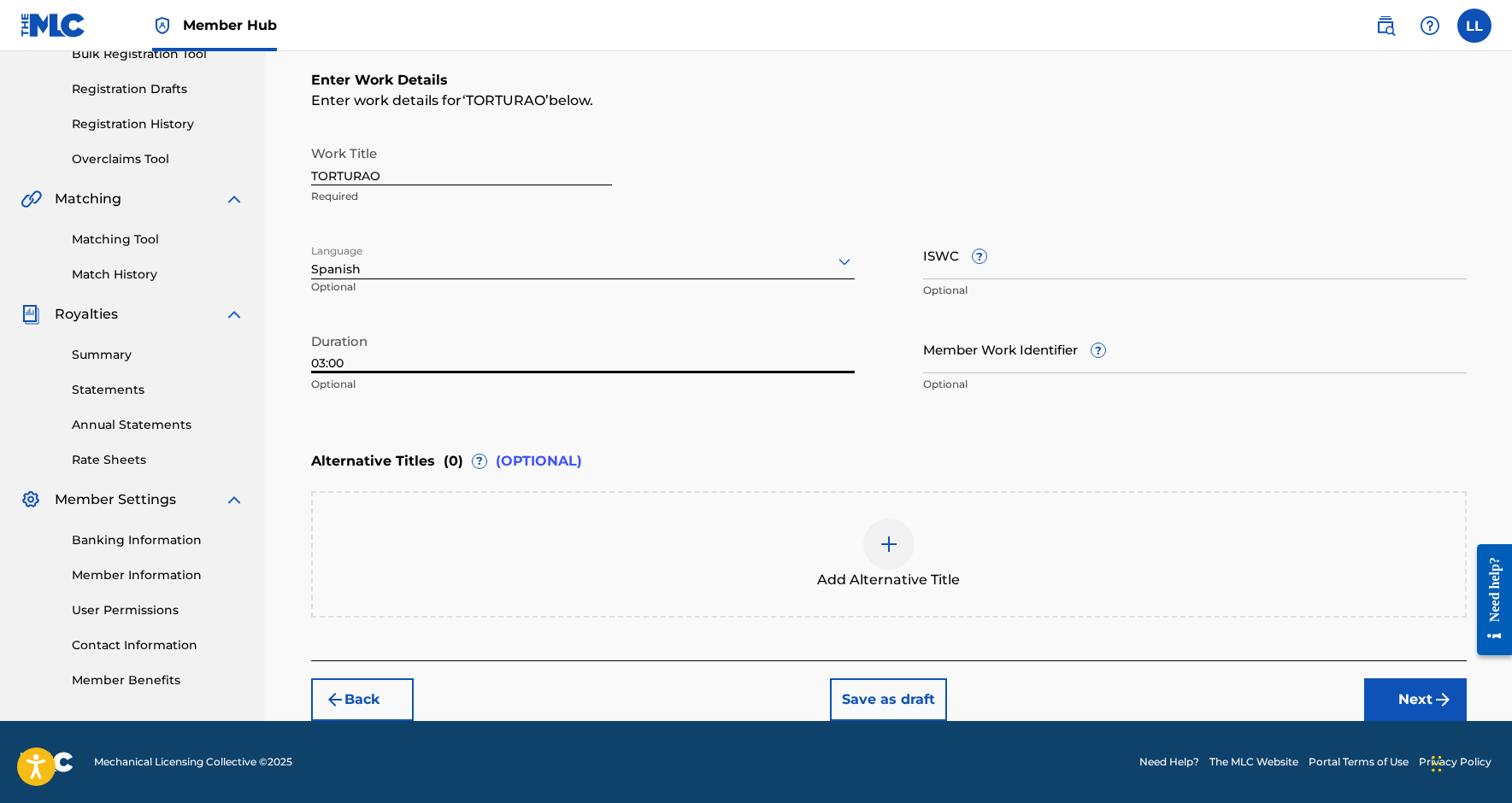
scroll to position [267, 0]
type input "03:00"
click at [1399, 706] on button "Next" at bounding box center [1415, 700] width 102 height 43
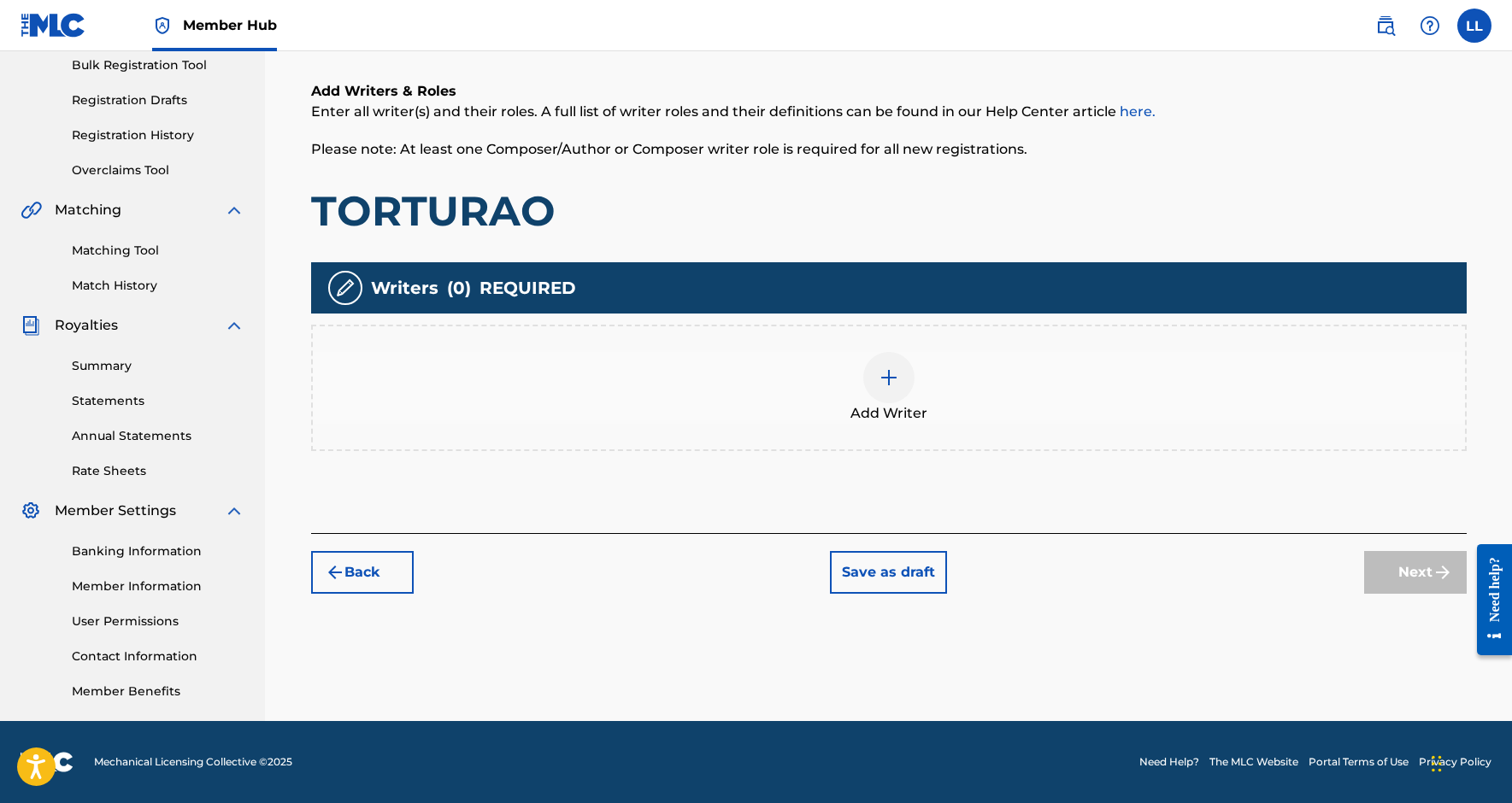
click at [910, 394] on div "Add Writer" at bounding box center [889, 388] width 1152 height 72
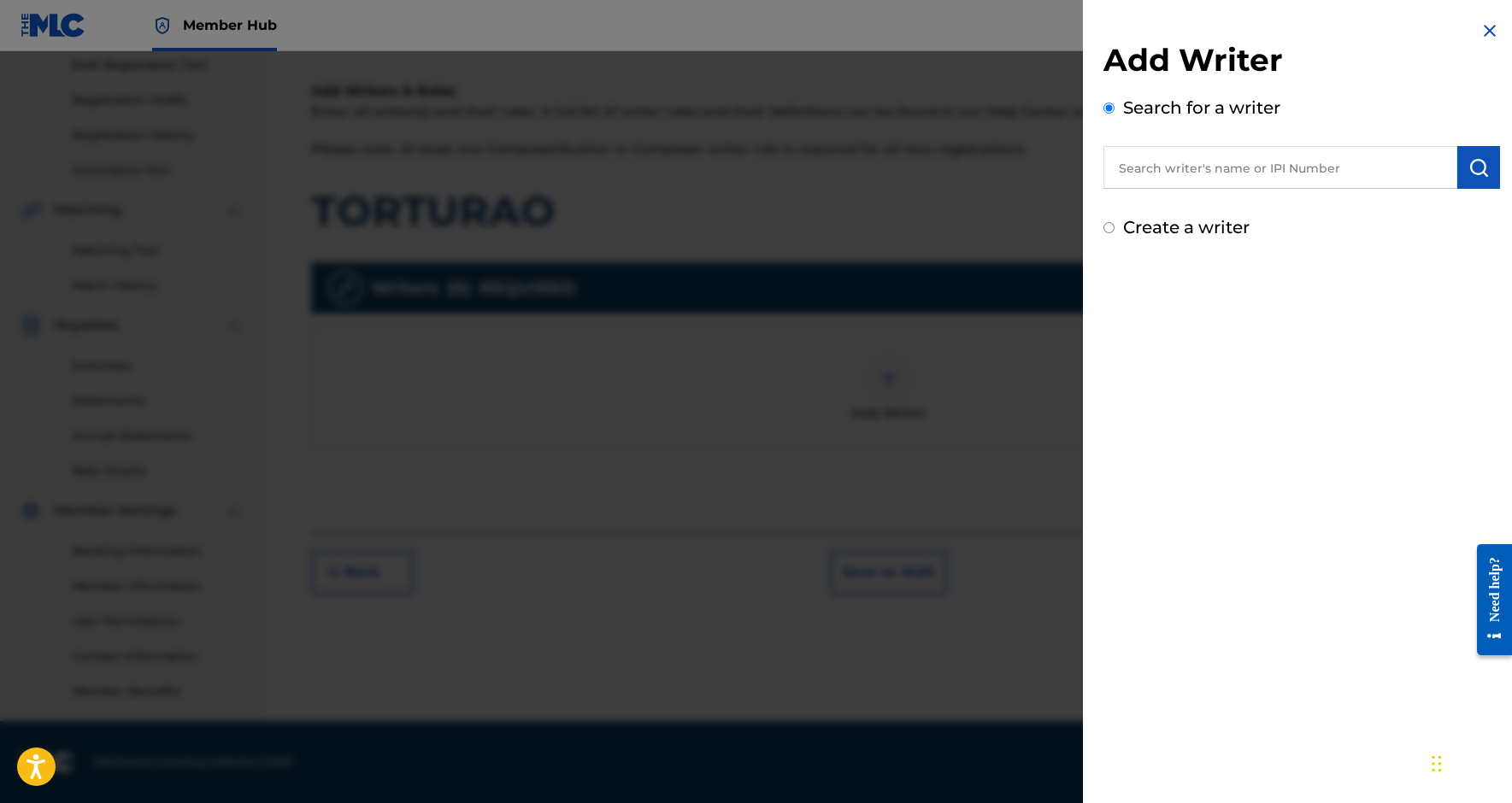
click at [1147, 183] on input "text" at bounding box center [1280, 168] width 354 height 43
paste input "368548317"
type input "00368548317"
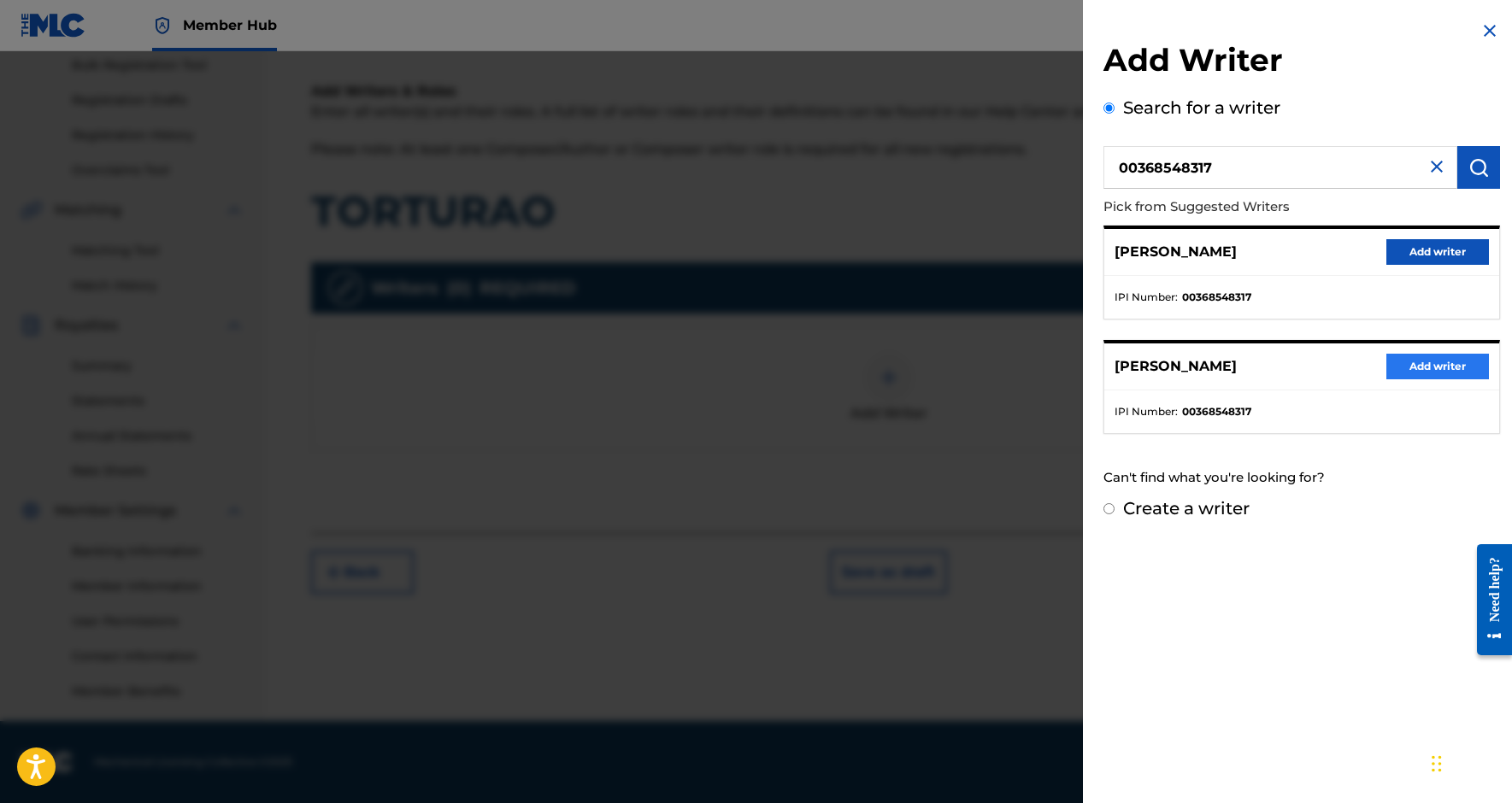
click at [1423, 376] on button "Add writer" at bounding box center [1438, 366] width 102 height 26
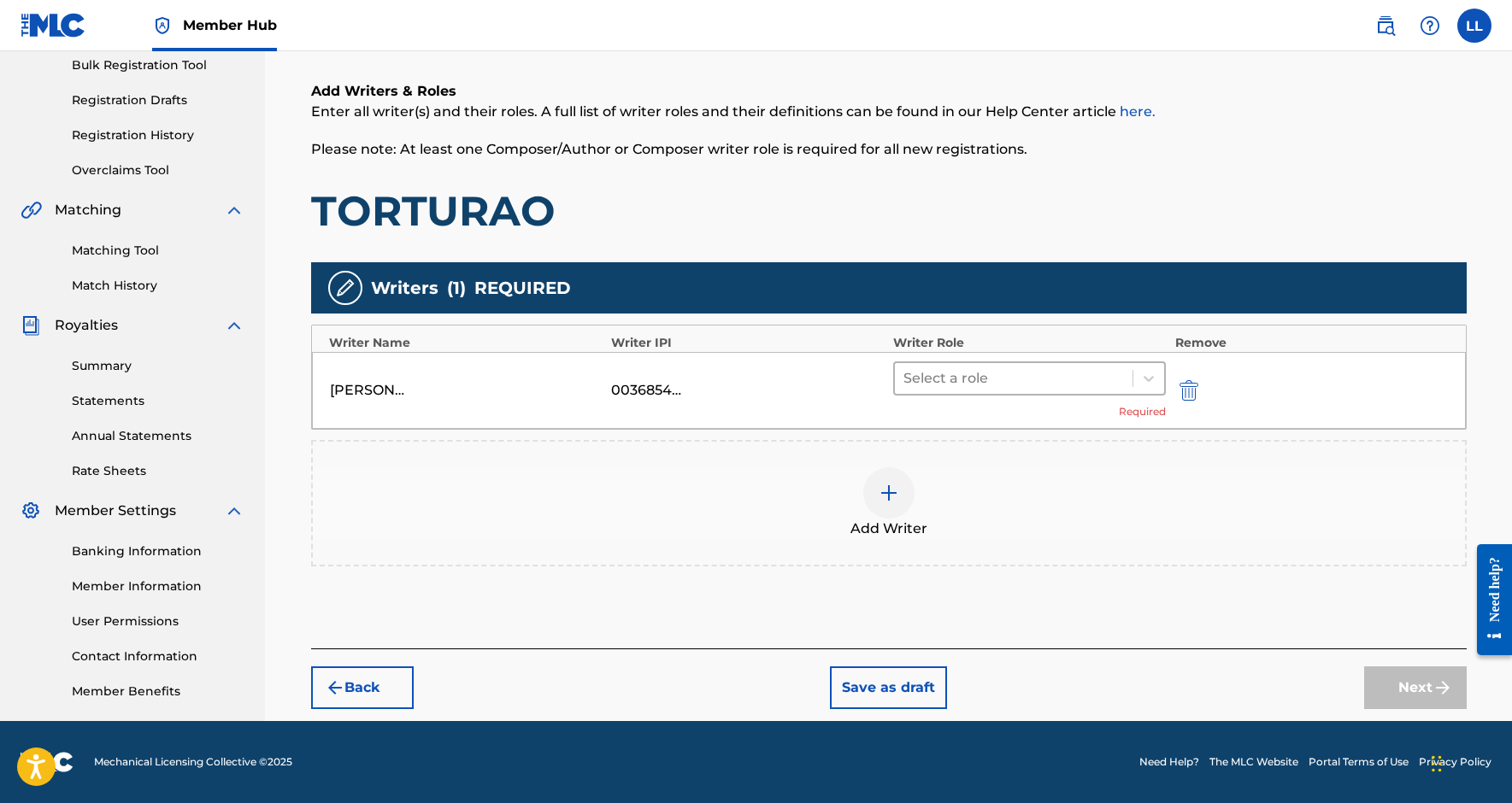
click at [995, 373] on div at bounding box center [1014, 379] width 222 height 24
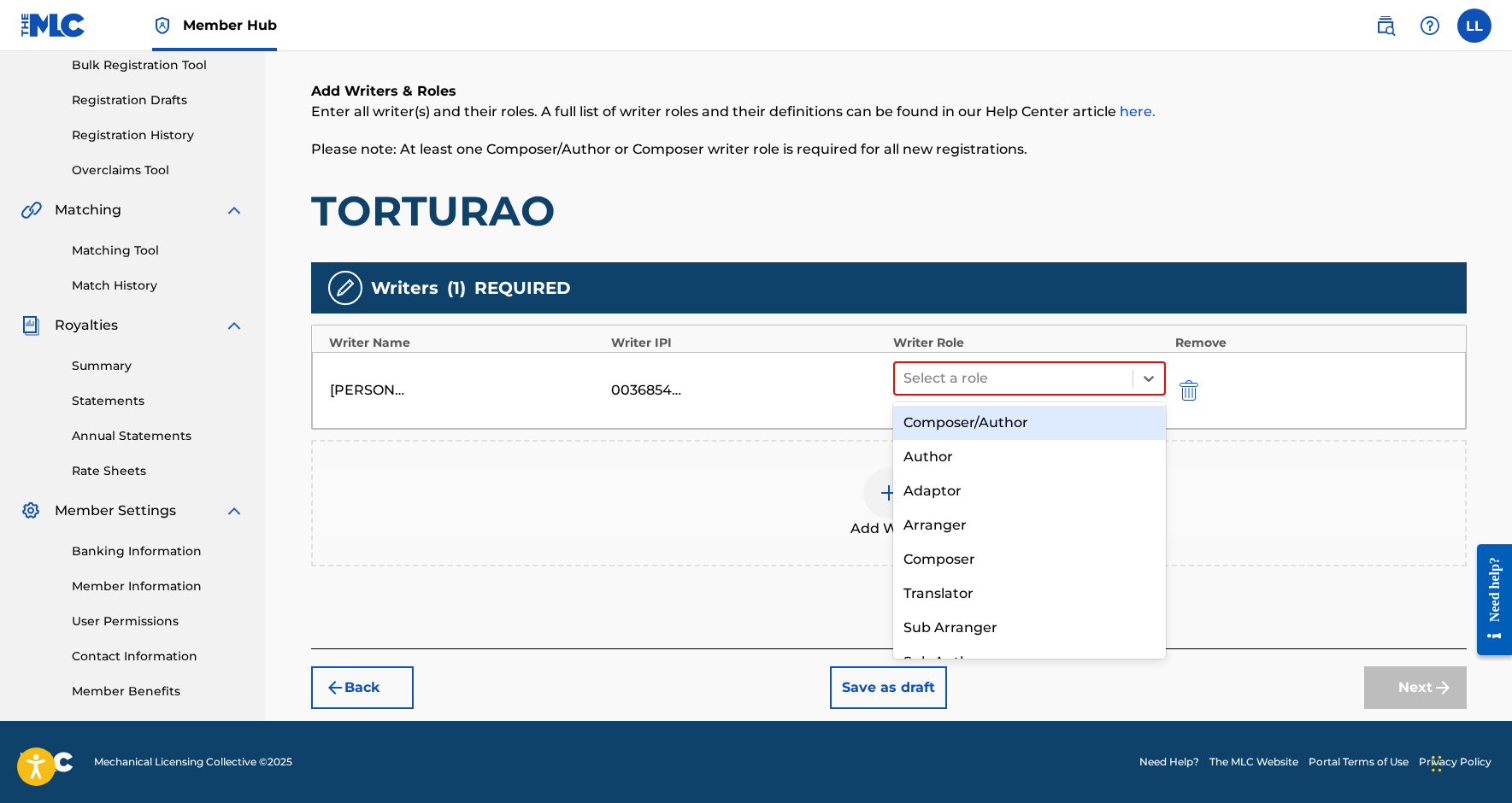
click at [982, 422] on div "Composer/Author" at bounding box center [1029, 423] width 274 height 34
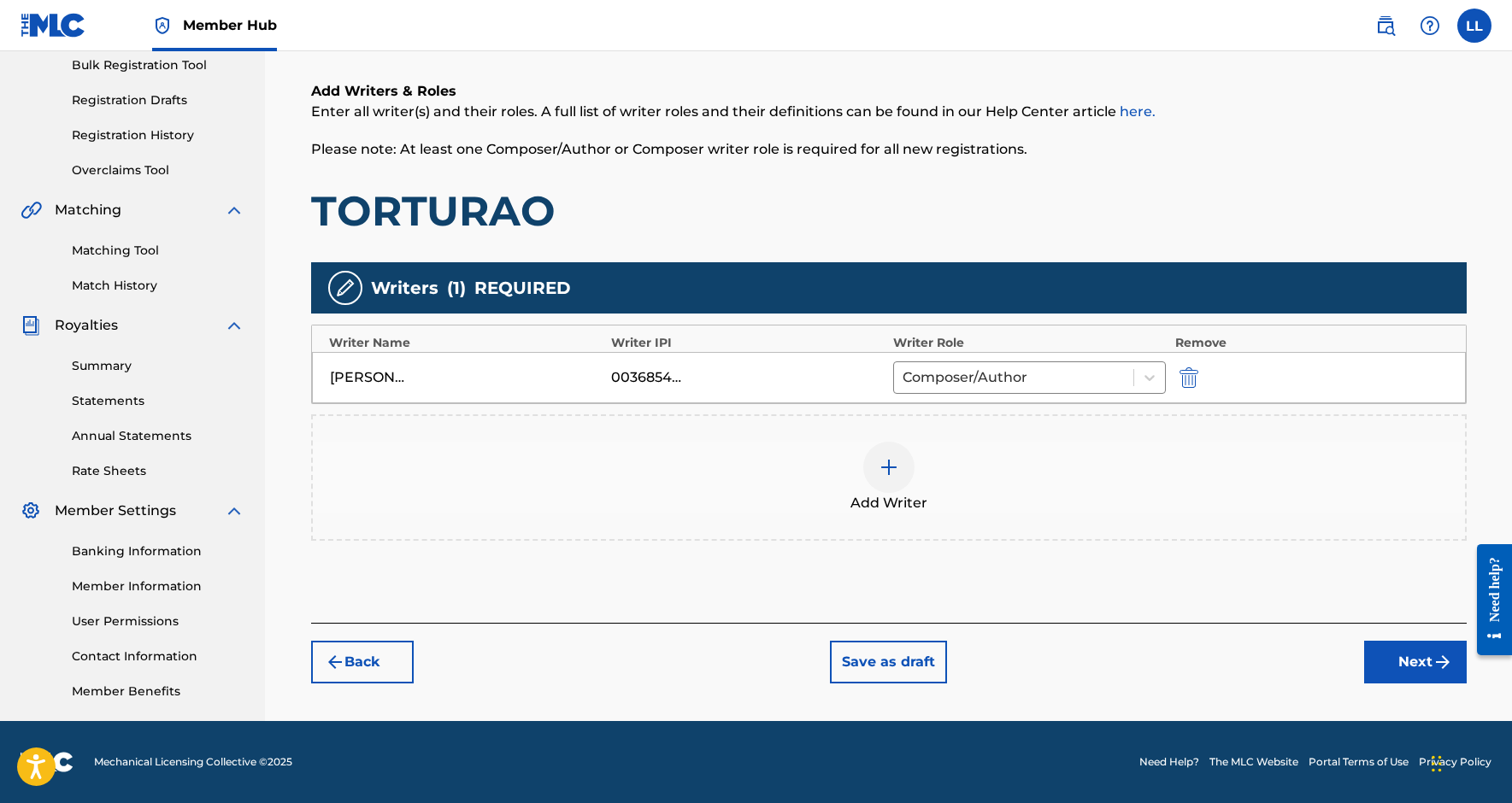
click at [870, 465] on div at bounding box center [888, 467] width 51 height 51
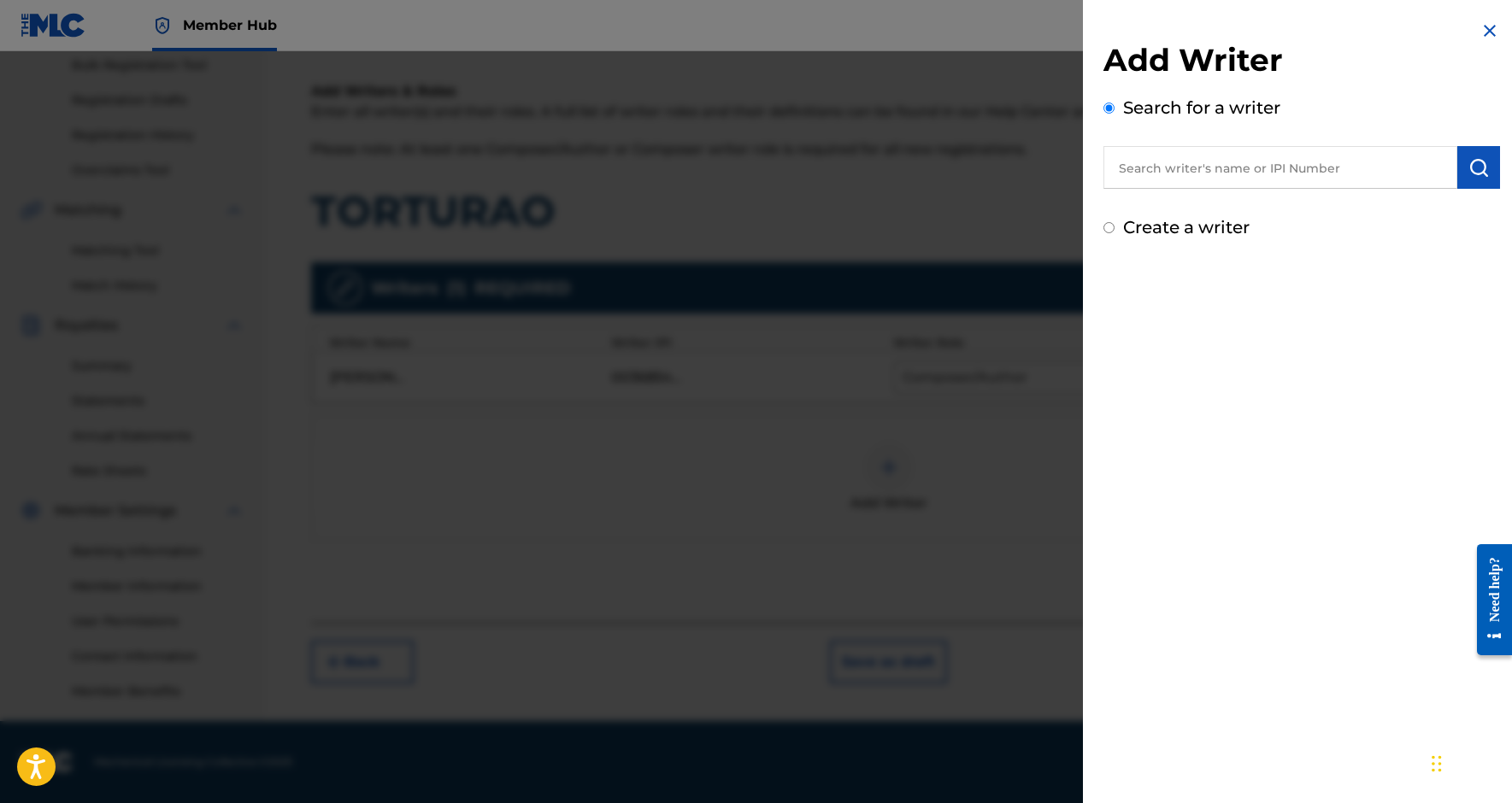
click at [1181, 153] on input "text" at bounding box center [1280, 168] width 354 height 43
paste input "376862317"
type input "00376862317"
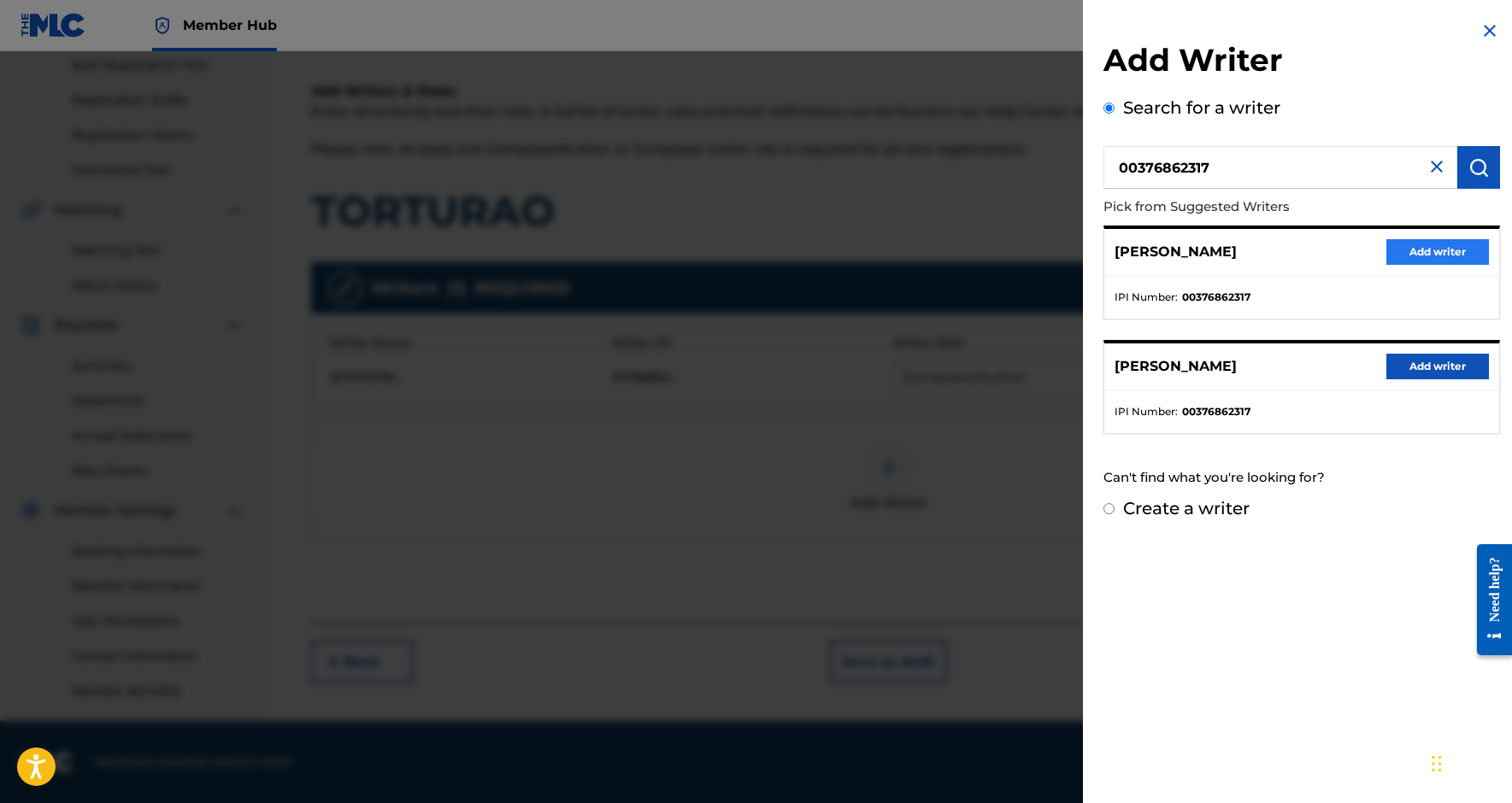
click at [1411, 252] on button "Add writer" at bounding box center [1438, 252] width 102 height 26
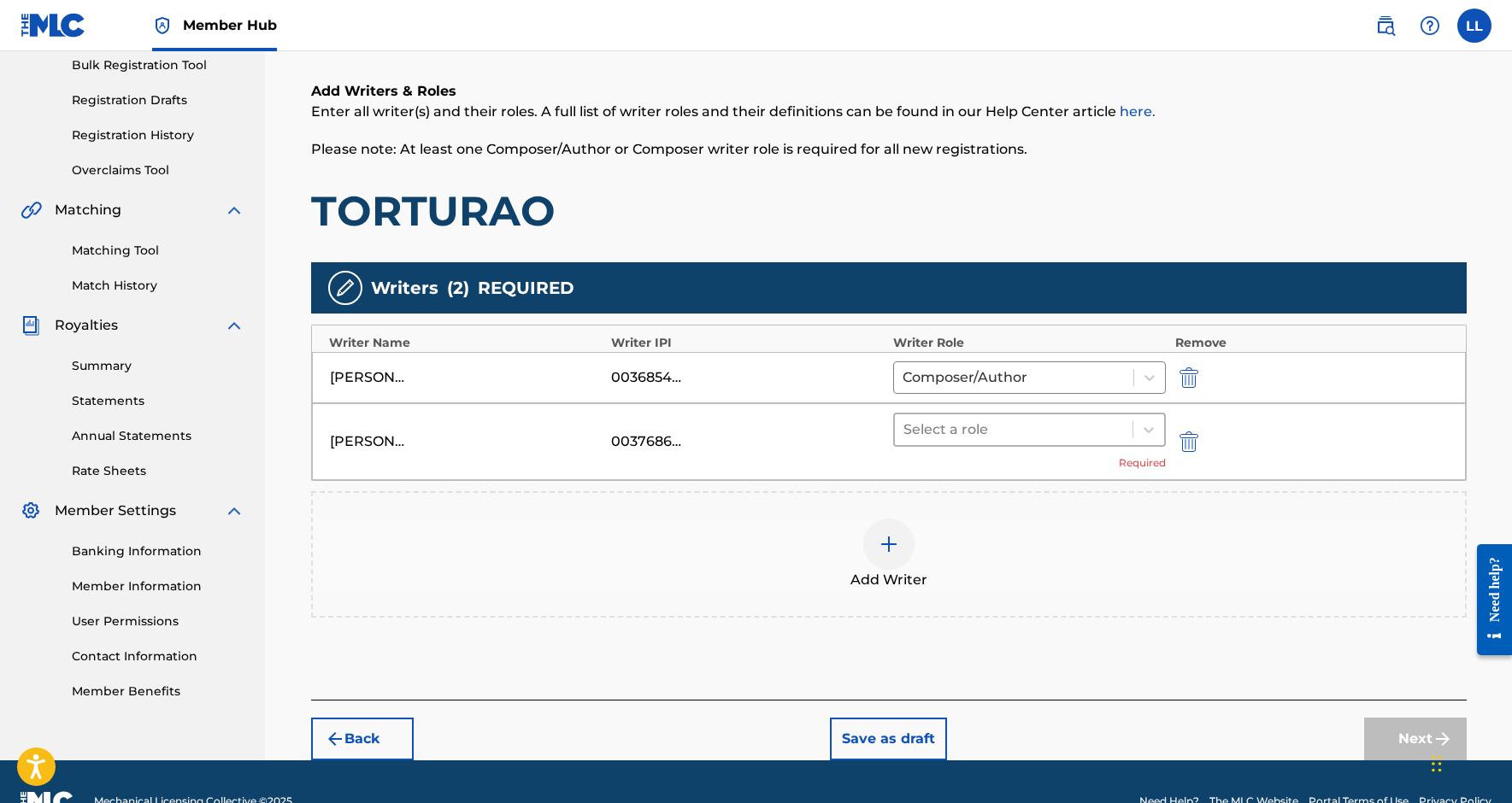
click at [1076, 425] on div at bounding box center [1014, 430] width 222 height 24
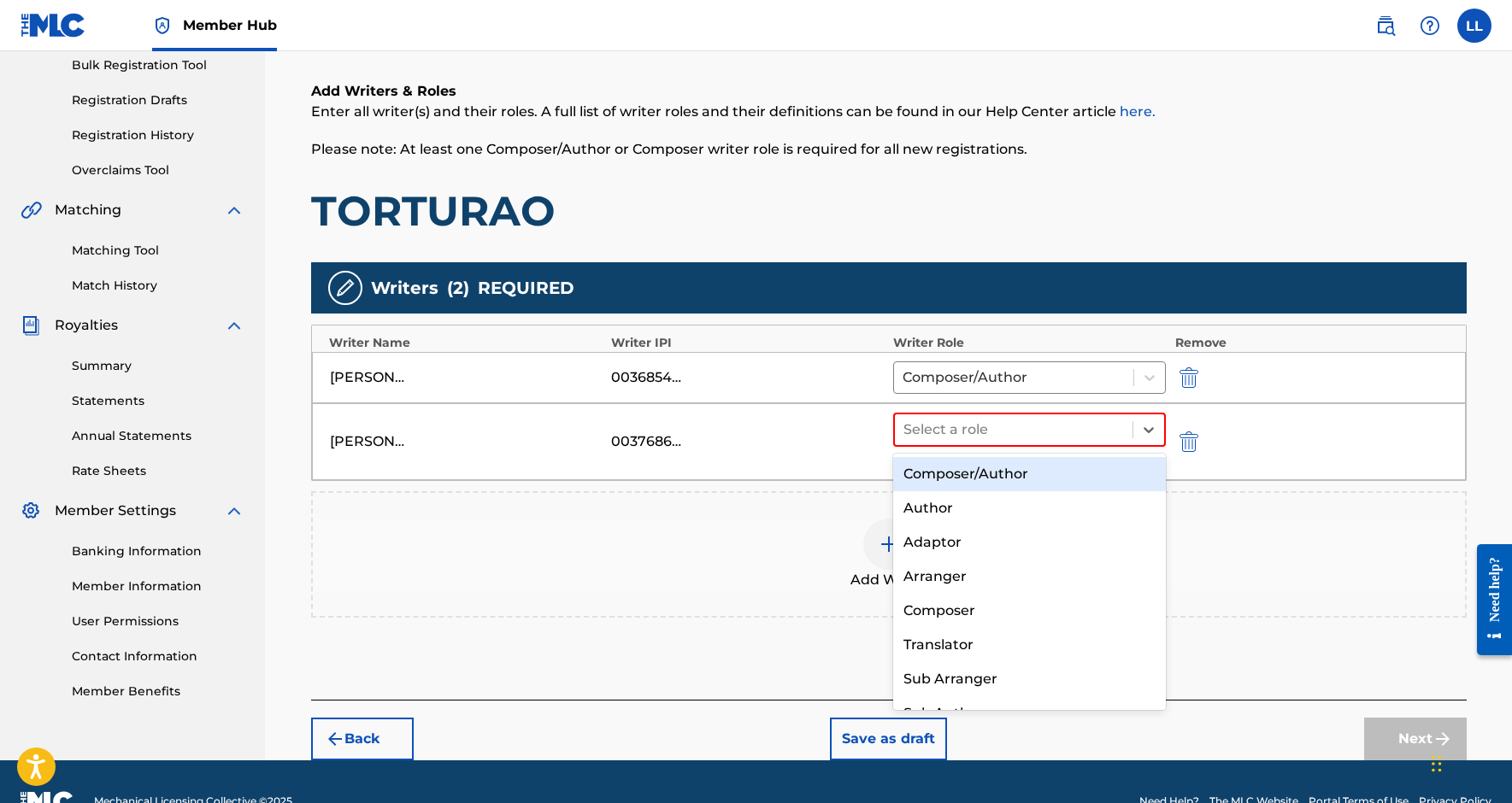
click at [1027, 477] on div "Composer/Author" at bounding box center [1029, 475] width 274 height 34
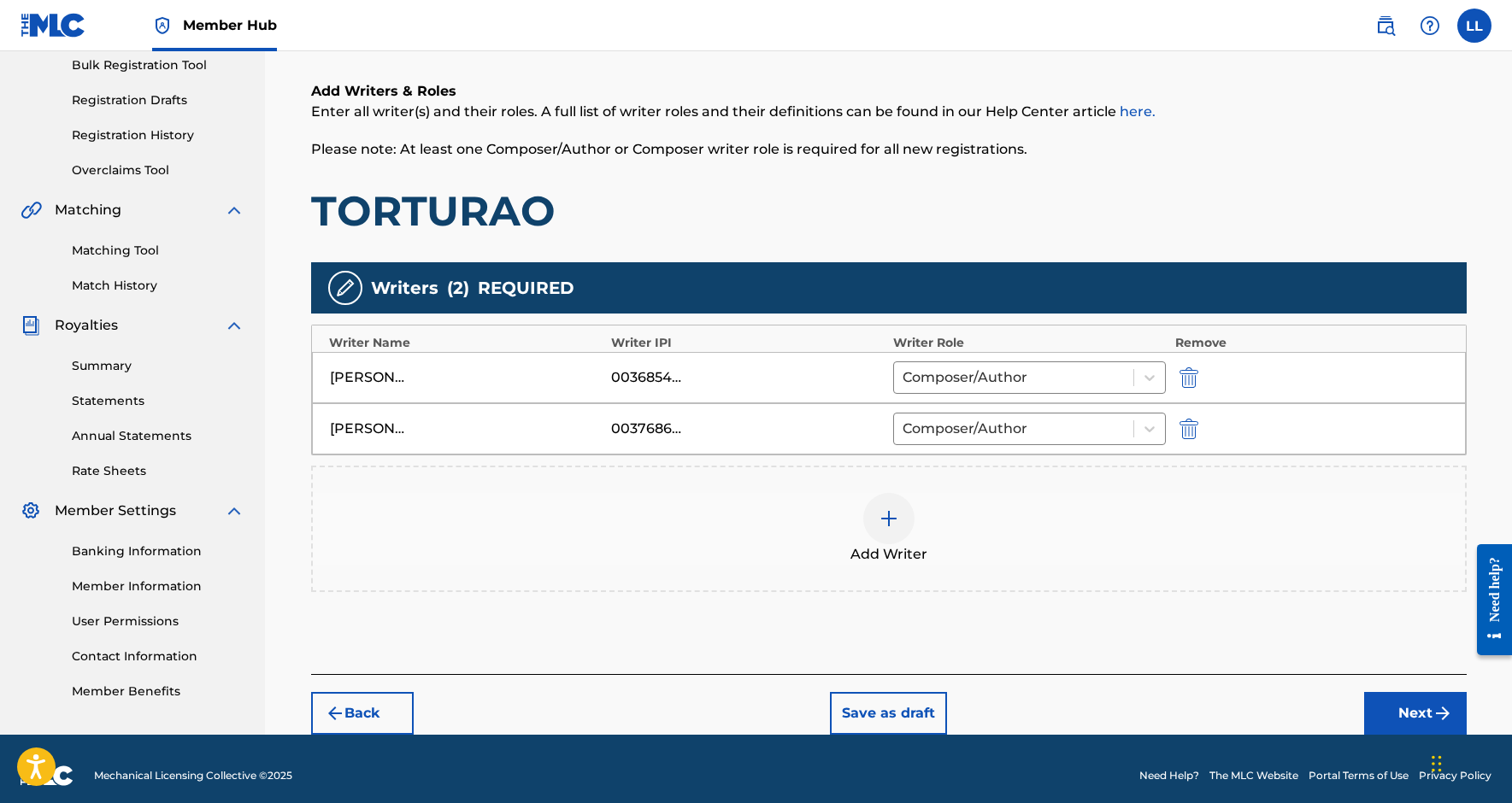
click at [903, 554] on span "Add Writer" at bounding box center [889, 554] width 77 height 21
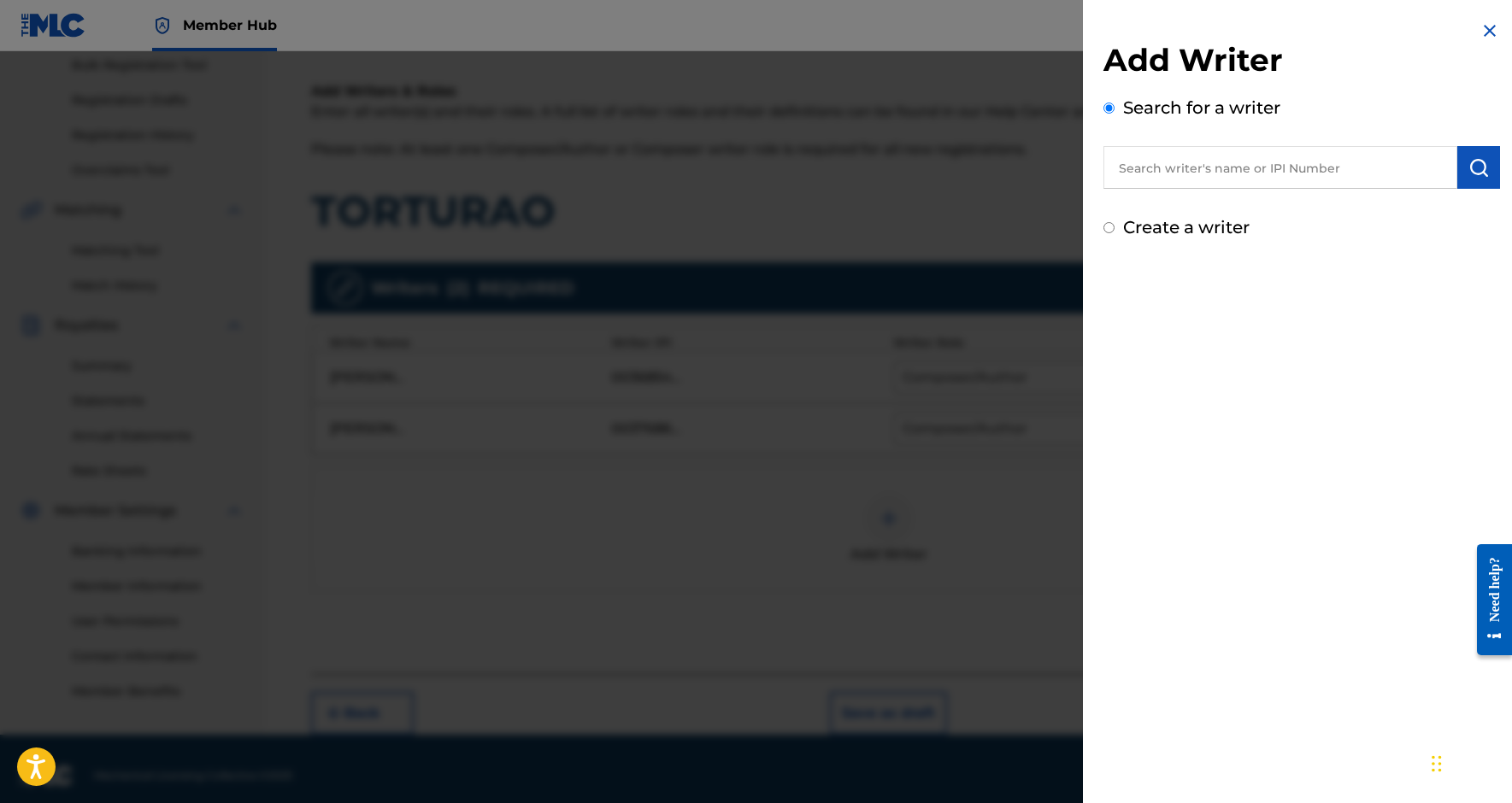
click at [1184, 191] on div "Add Writer Search for a writer Create a writer" at bounding box center [1302, 141] width 397 height 199
click at [1181, 178] on input "text" at bounding box center [1280, 168] width 354 height 43
paste input "670190946"
type input "00670190946"
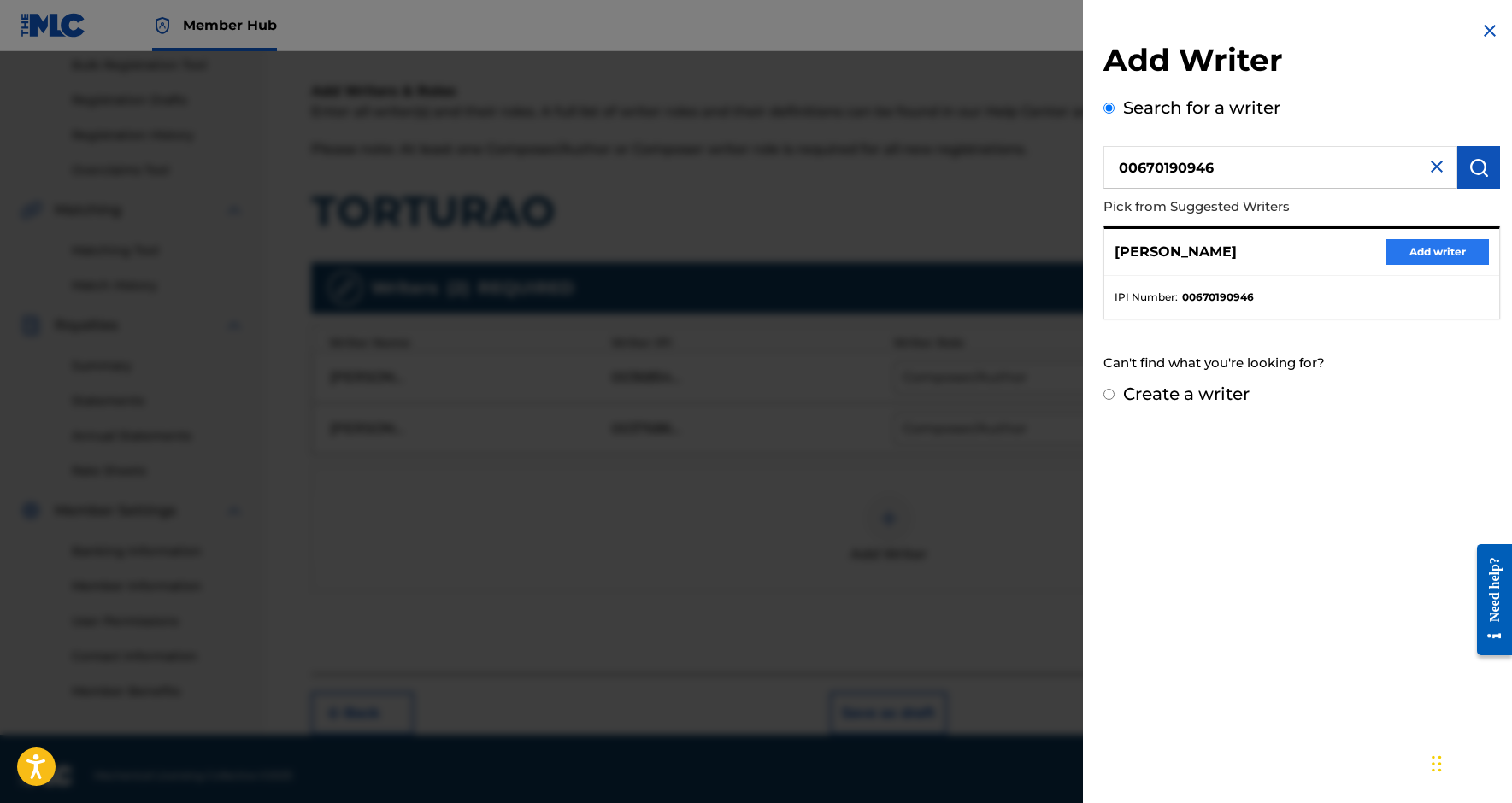
click at [1419, 249] on button "Add writer" at bounding box center [1438, 252] width 102 height 26
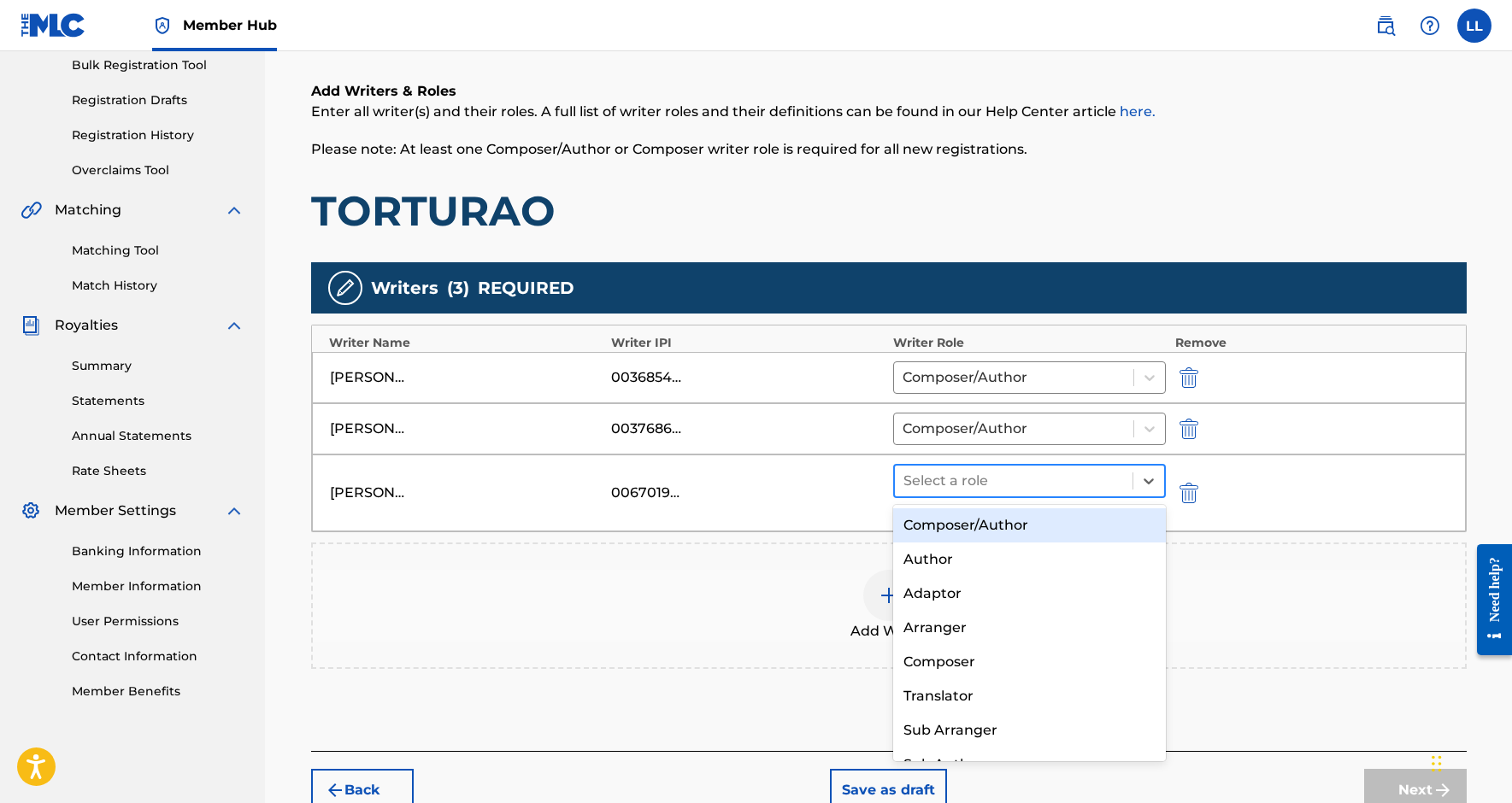
click at [1045, 481] on div at bounding box center [1014, 481] width 222 height 24
click at [1005, 521] on div "Composer/Author" at bounding box center [1029, 526] width 274 height 34
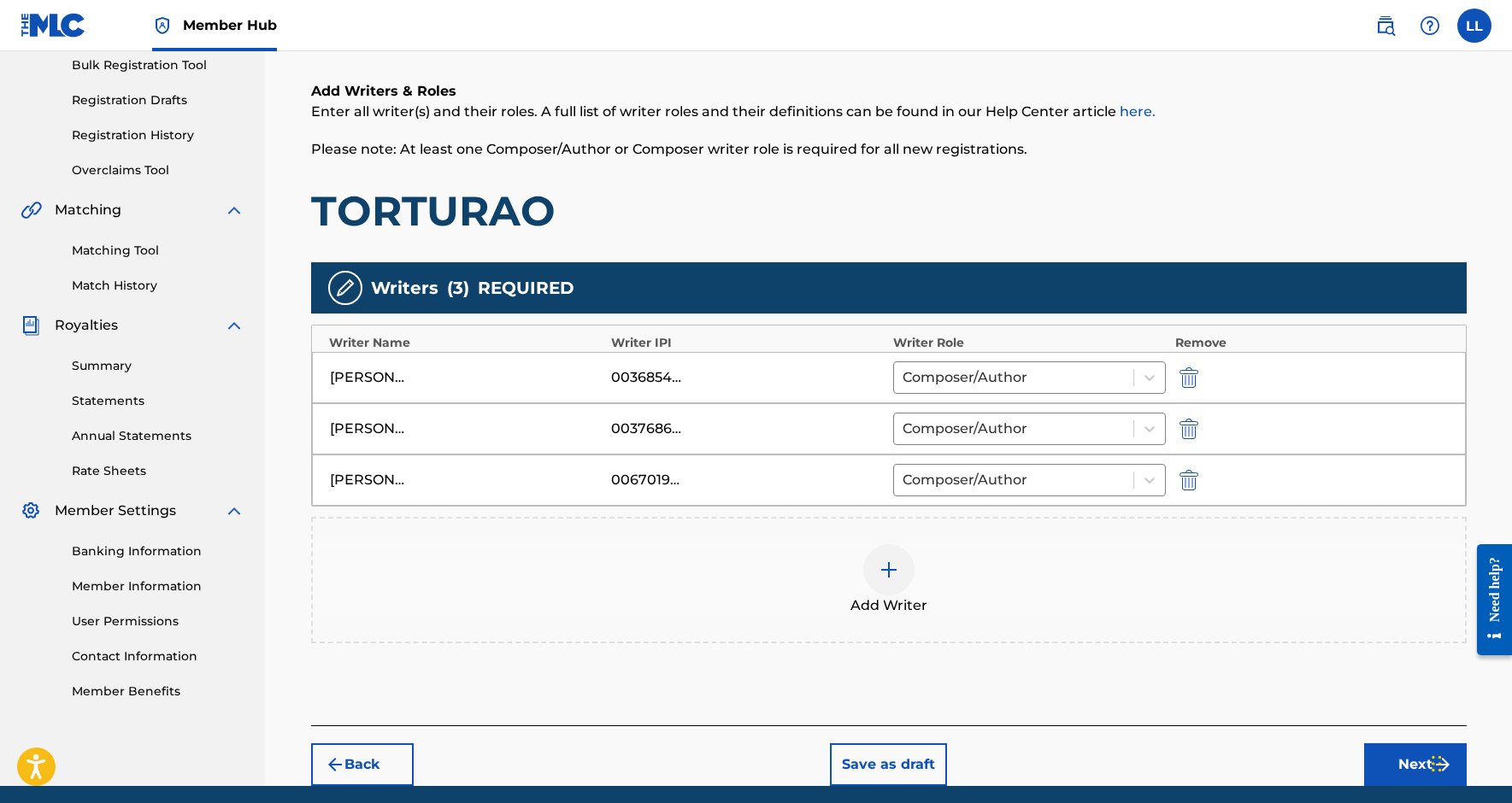
click at [922, 588] on div "Add Writer" at bounding box center [889, 580] width 1152 height 72
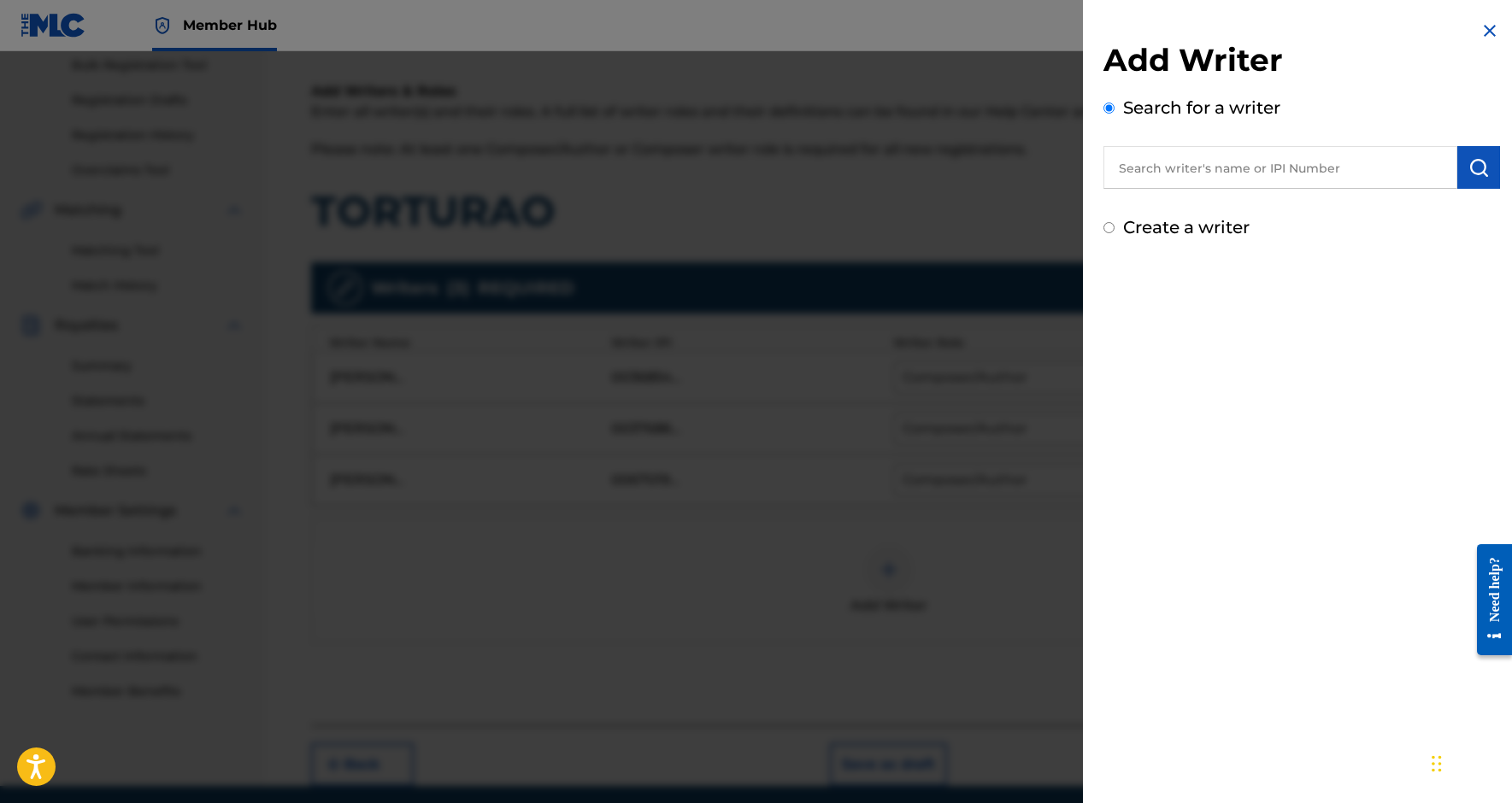
click at [1187, 166] on input "text" at bounding box center [1280, 168] width 354 height 43
paste input "1241858647"
type input "01241858647"
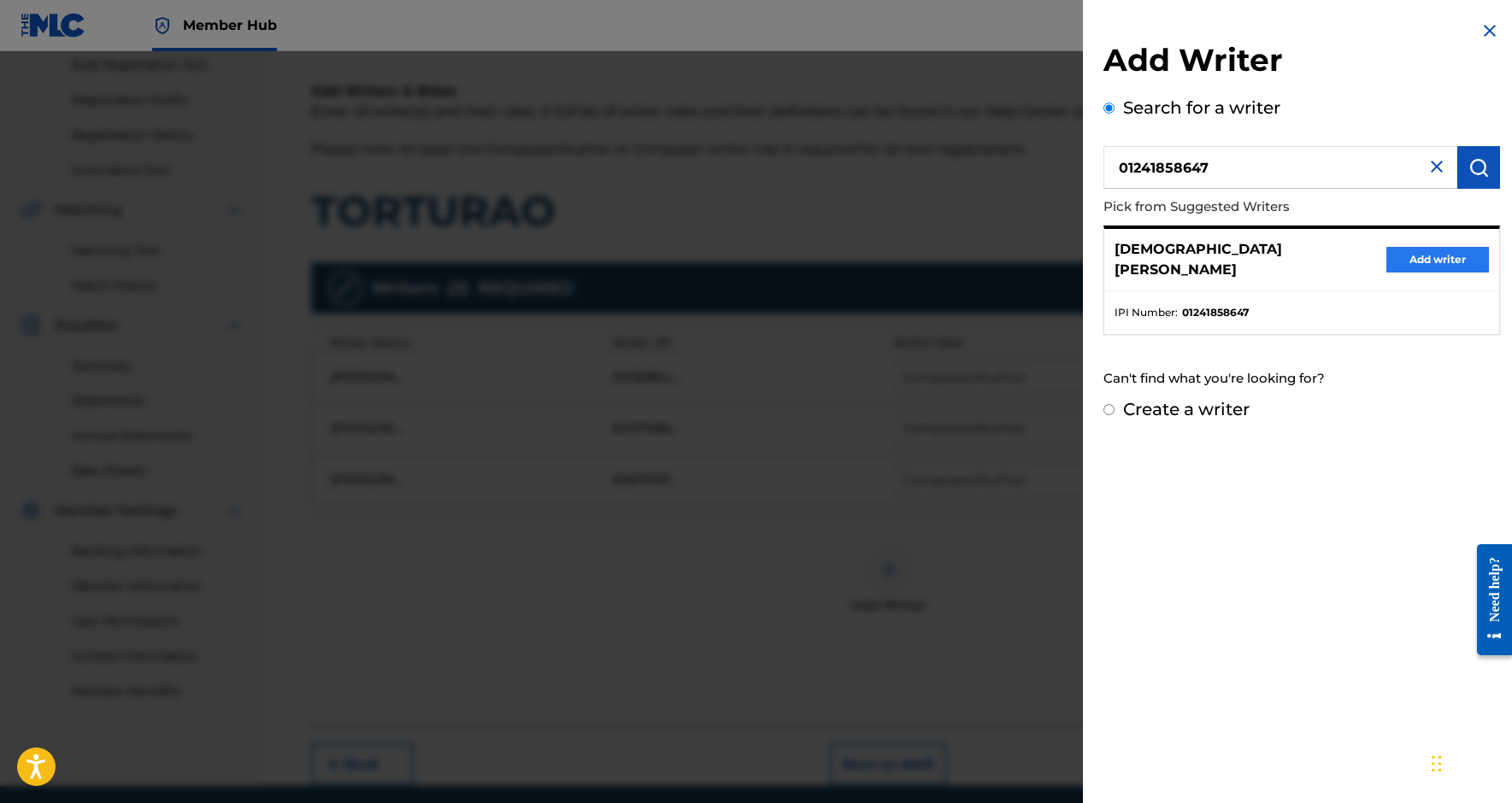
click at [1409, 247] on button "Add writer" at bounding box center [1438, 259] width 102 height 26
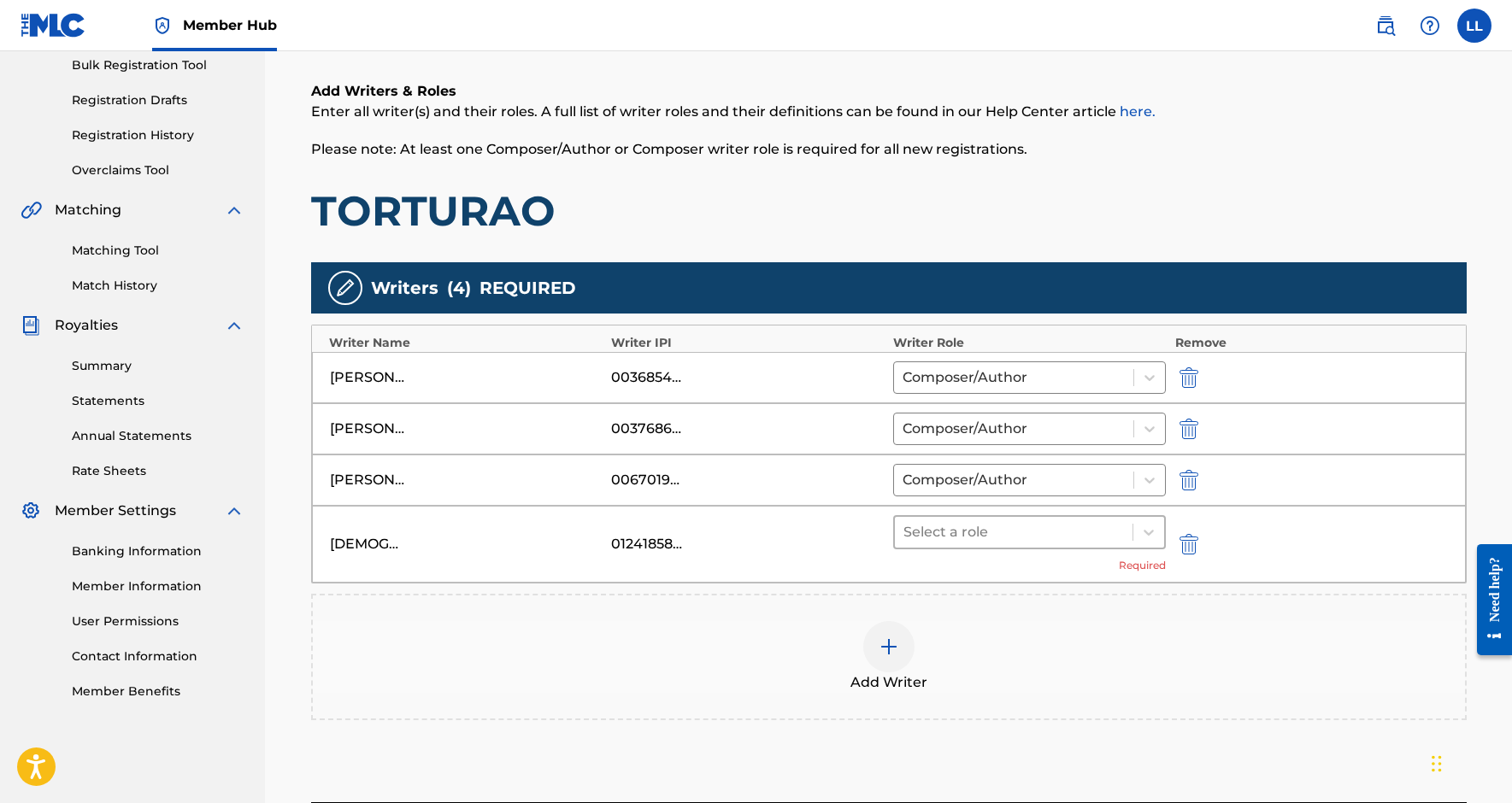
click at [1080, 546] on div "Select a role" at bounding box center [1014, 532] width 239 height 31
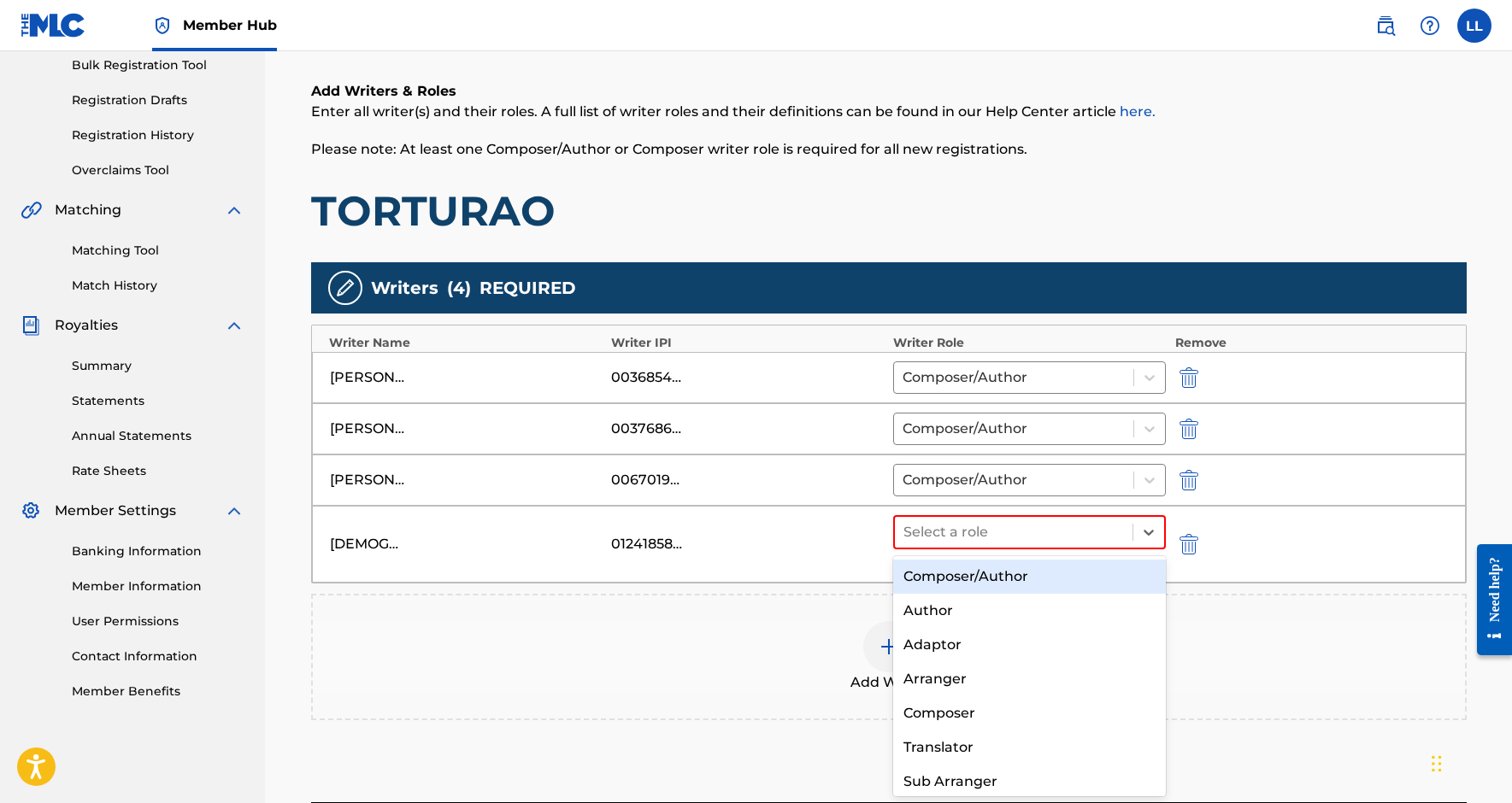
click at [1036, 589] on div "Composer/Author" at bounding box center [1029, 577] width 274 height 34
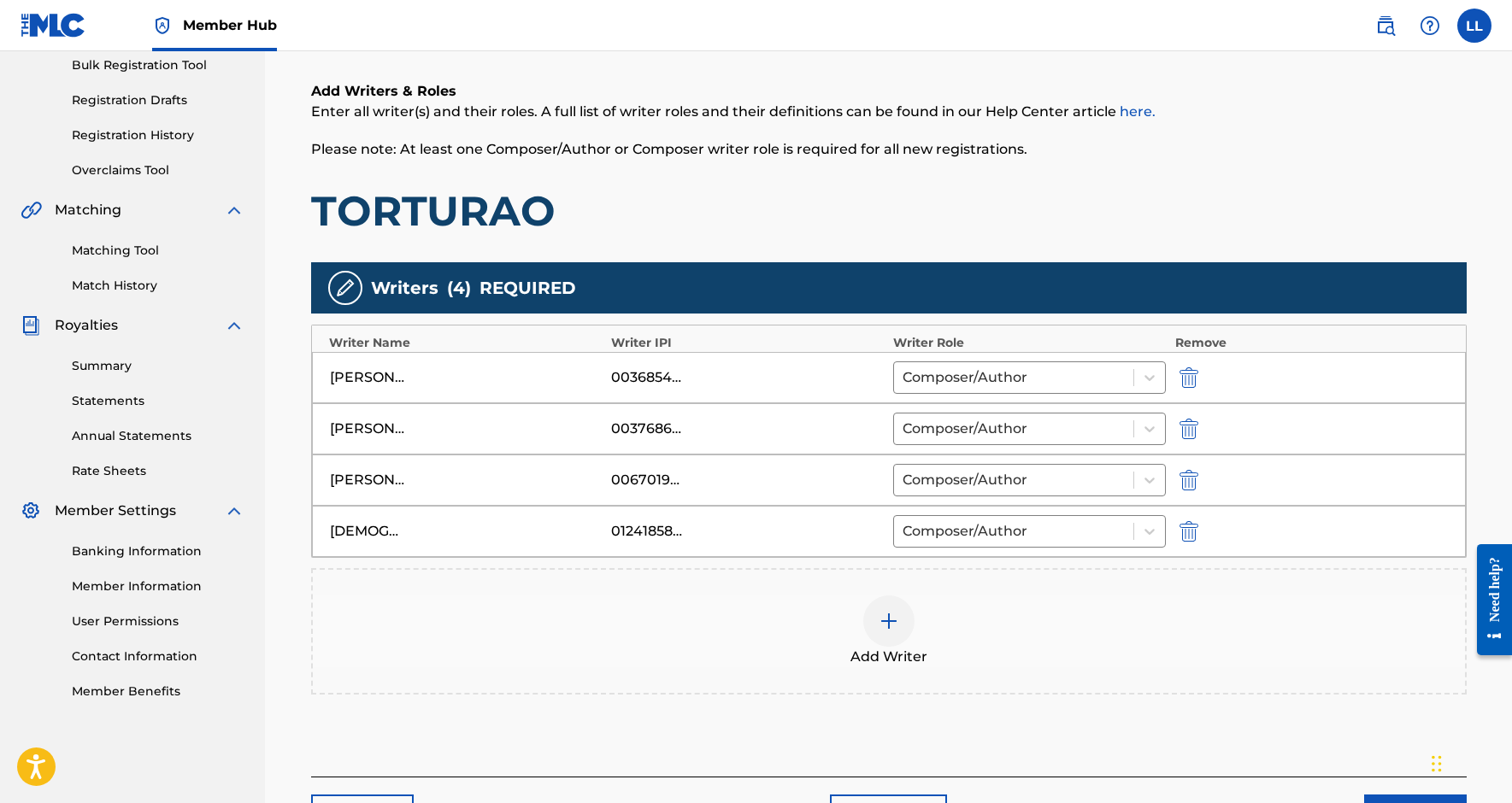
click at [892, 604] on div at bounding box center [888, 621] width 51 height 51
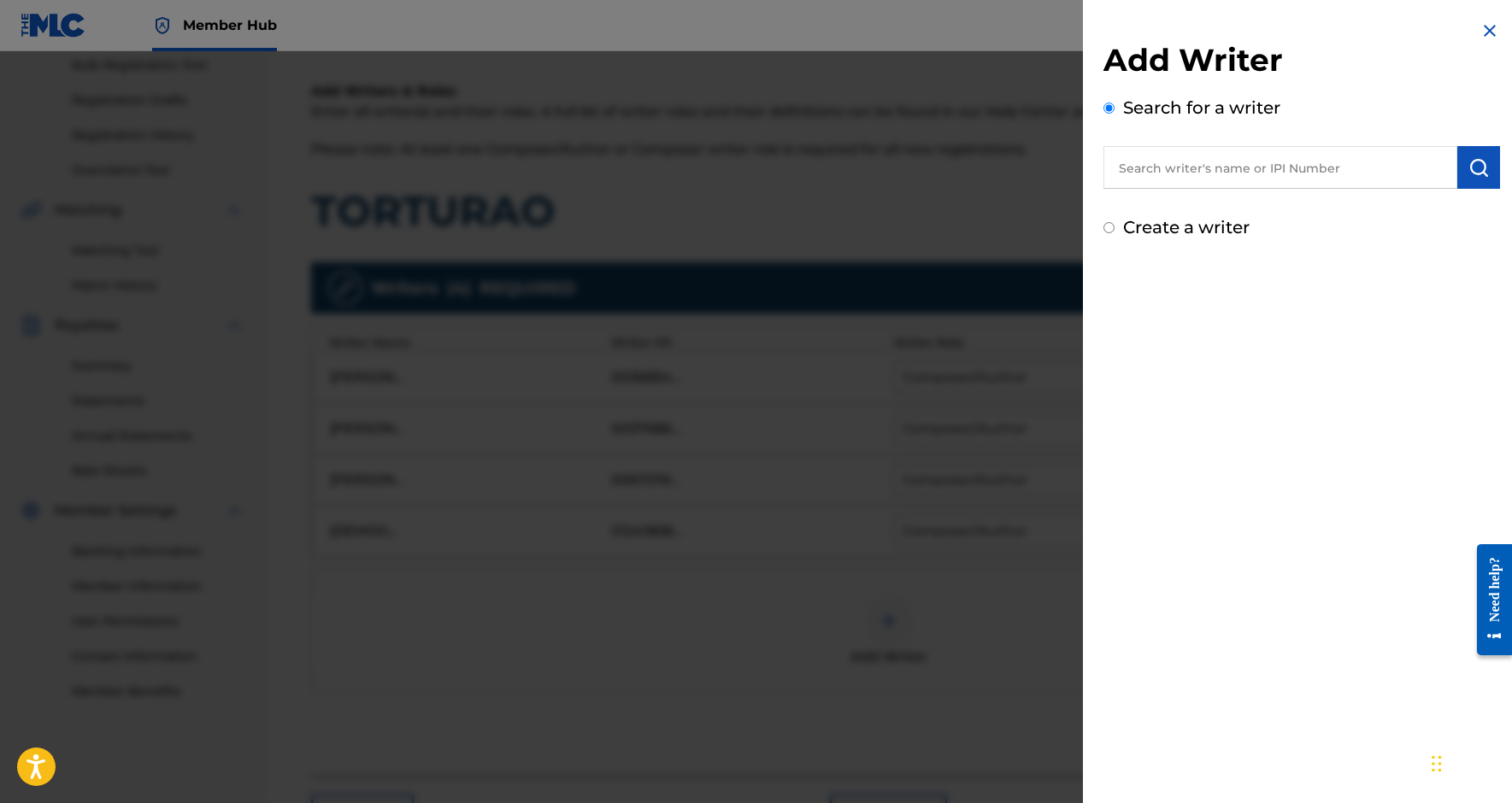
click at [1242, 169] on input "text" at bounding box center [1280, 168] width 354 height 43
paste input "1233749354"
type input "01233749354"
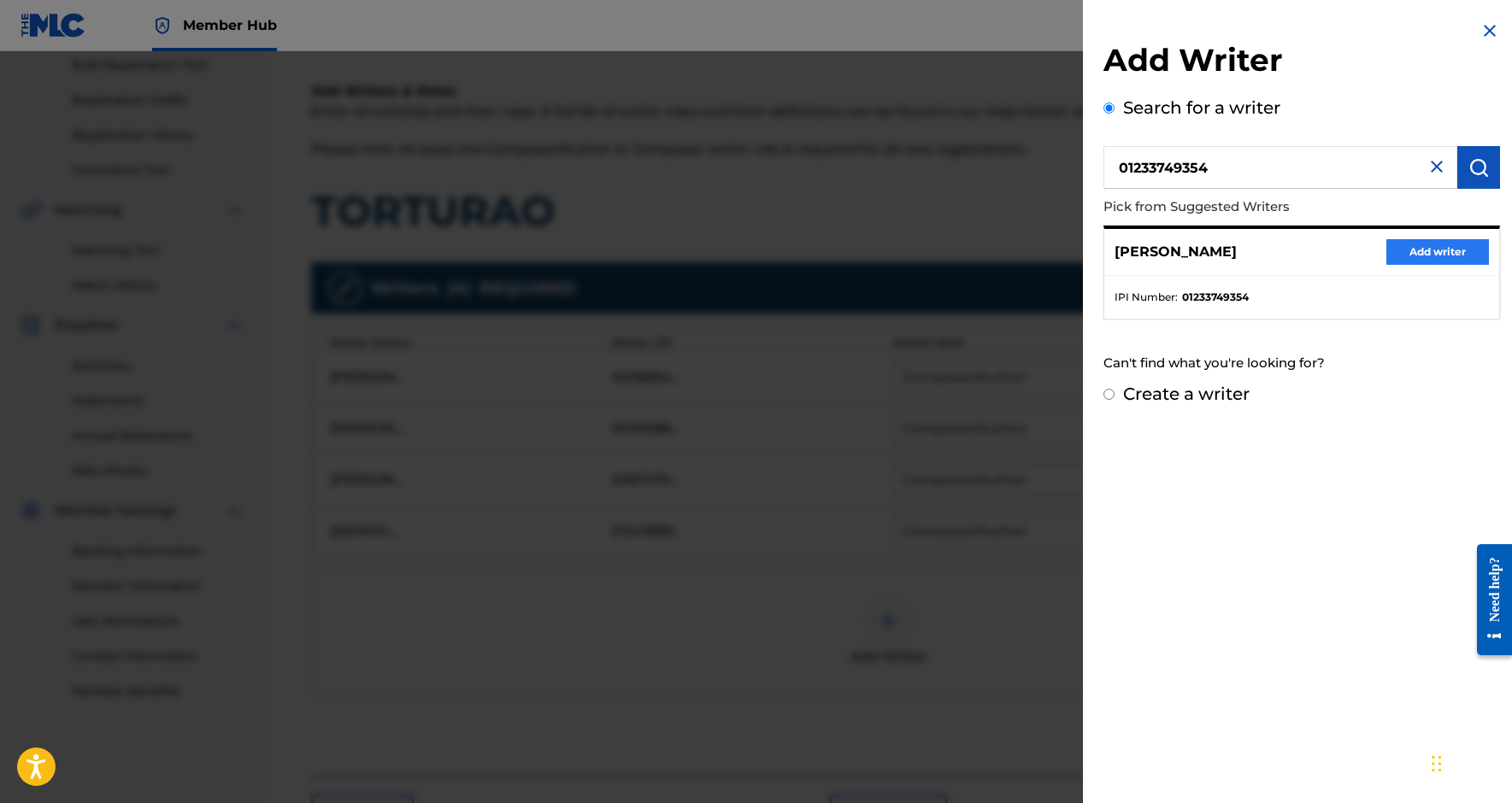
click at [1403, 256] on button "Add writer" at bounding box center [1438, 252] width 102 height 26
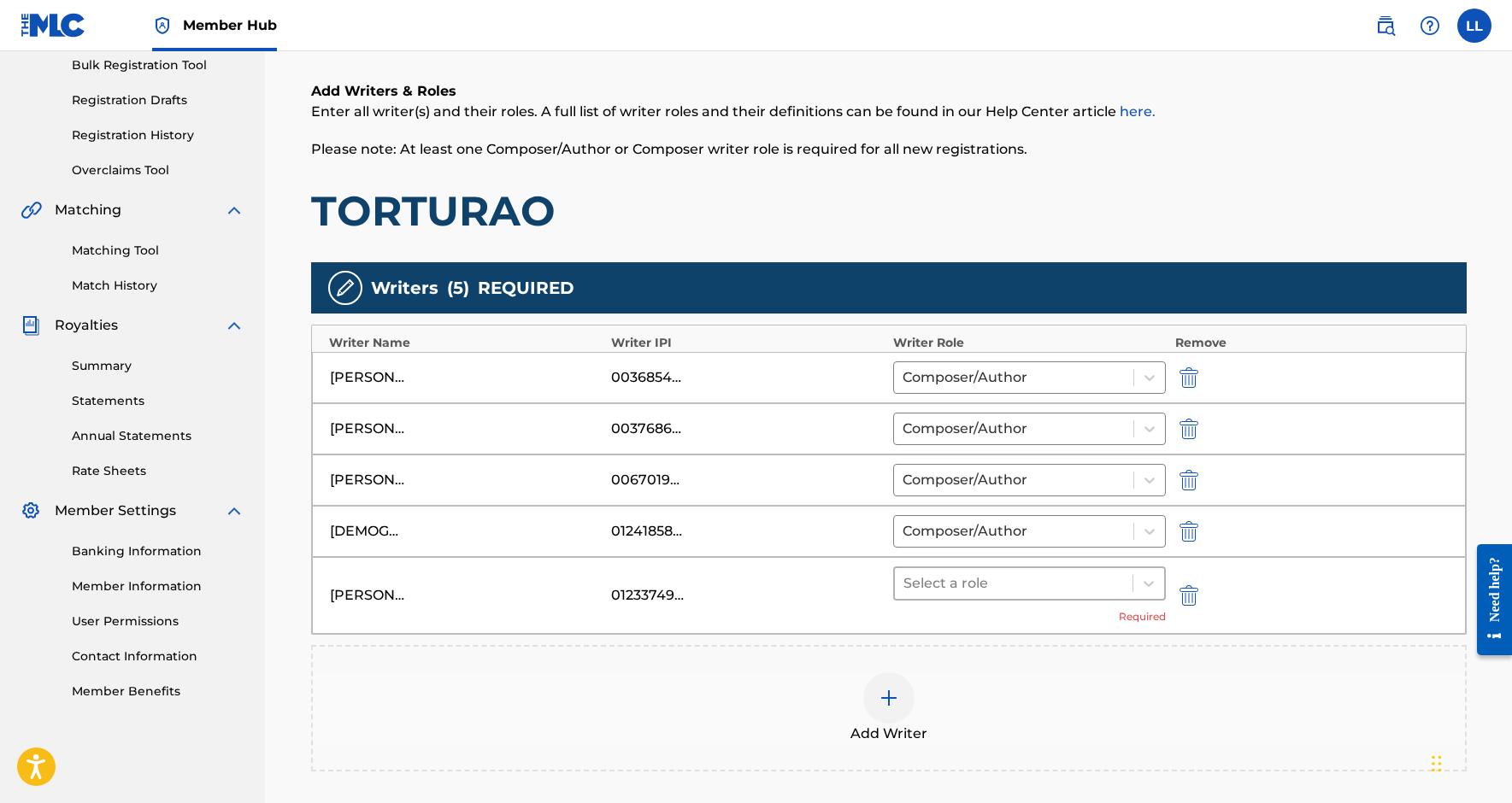
click at [1039, 573] on div at bounding box center [1014, 583] width 222 height 24
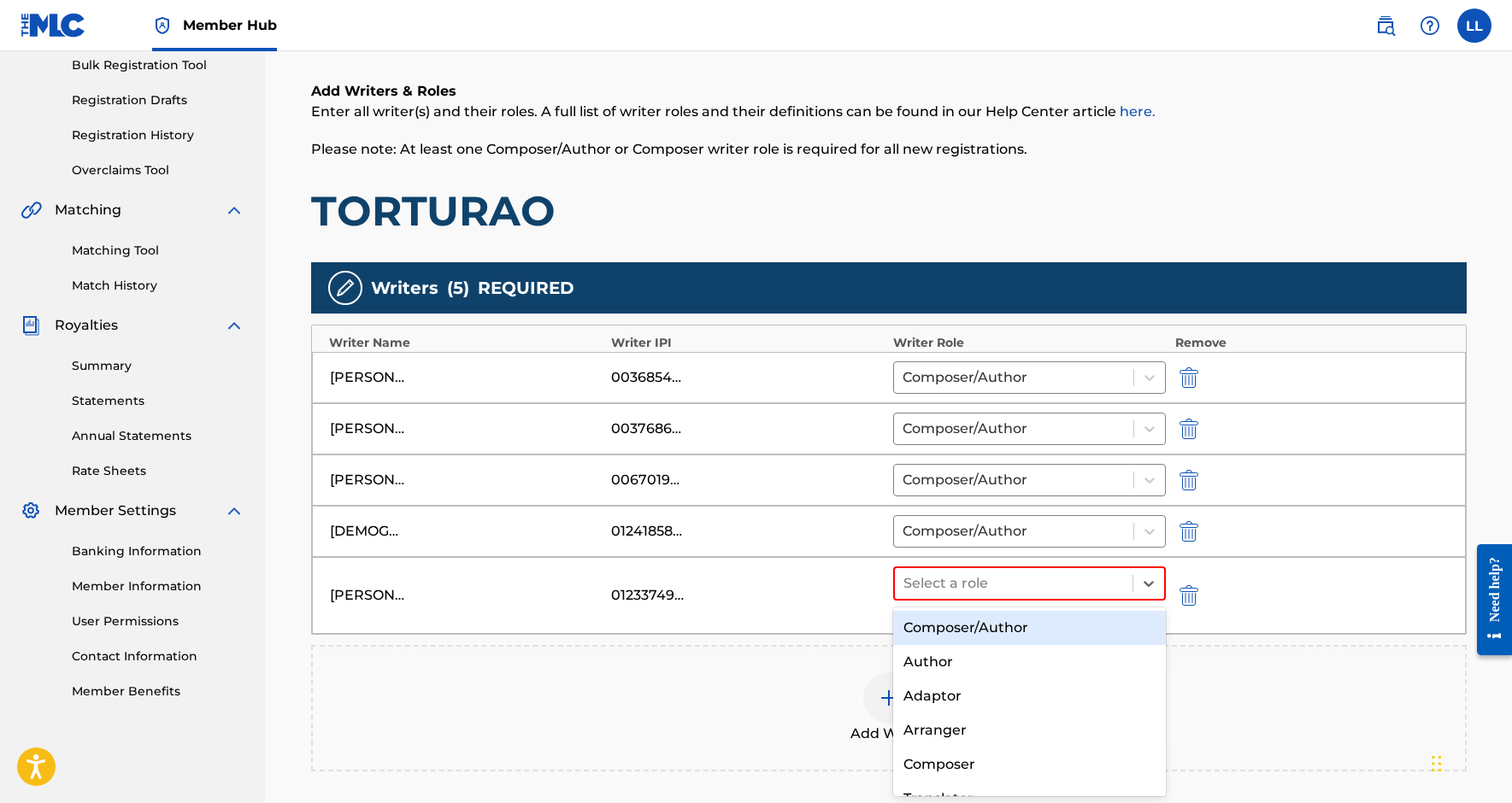
click at [977, 617] on div "Composer/Author" at bounding box center [1029, 628] width 274 height 34
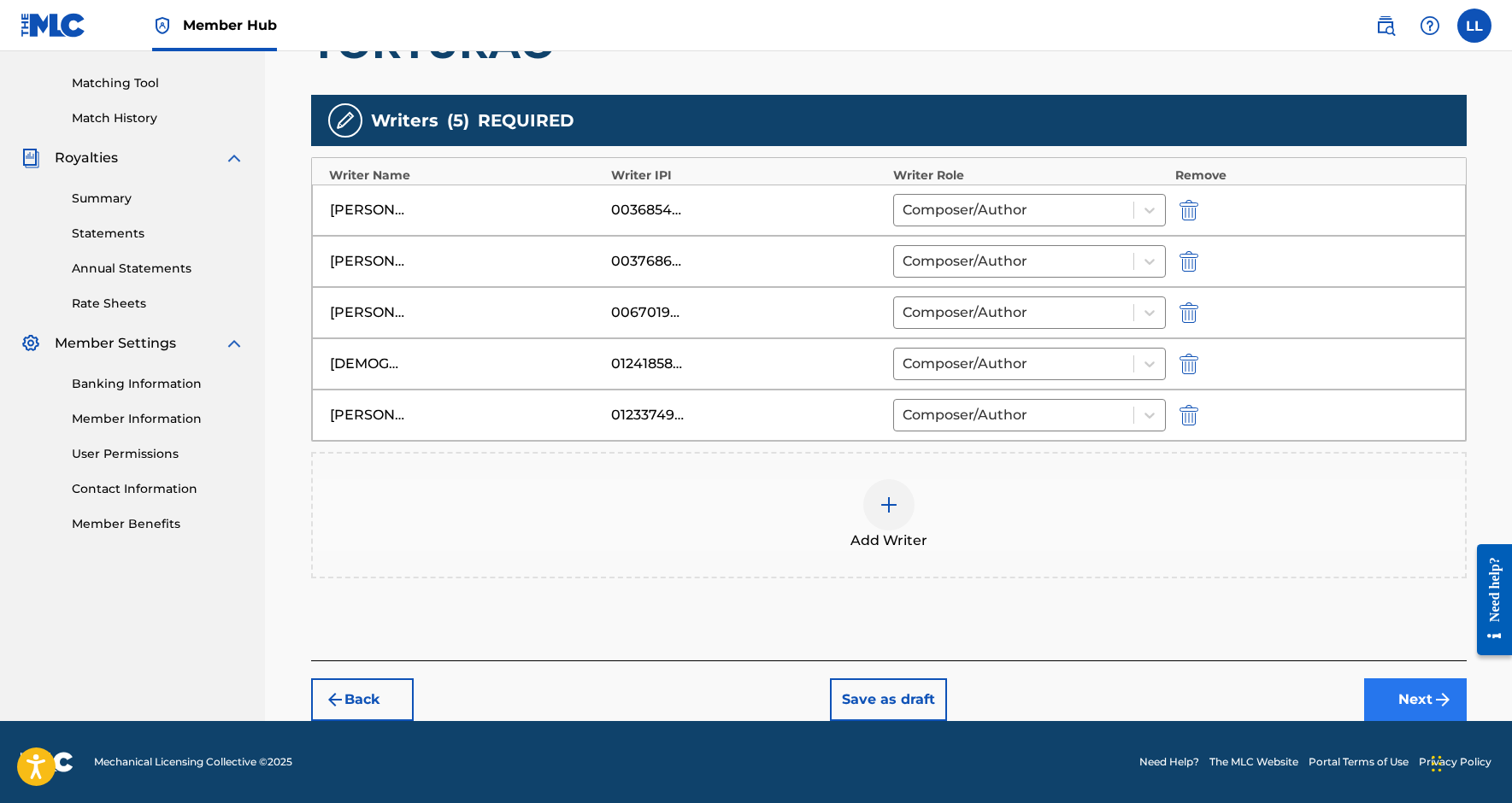
click at [1428, 686] on button "Next" at bounding box center [1415, 700] width 102 height 43
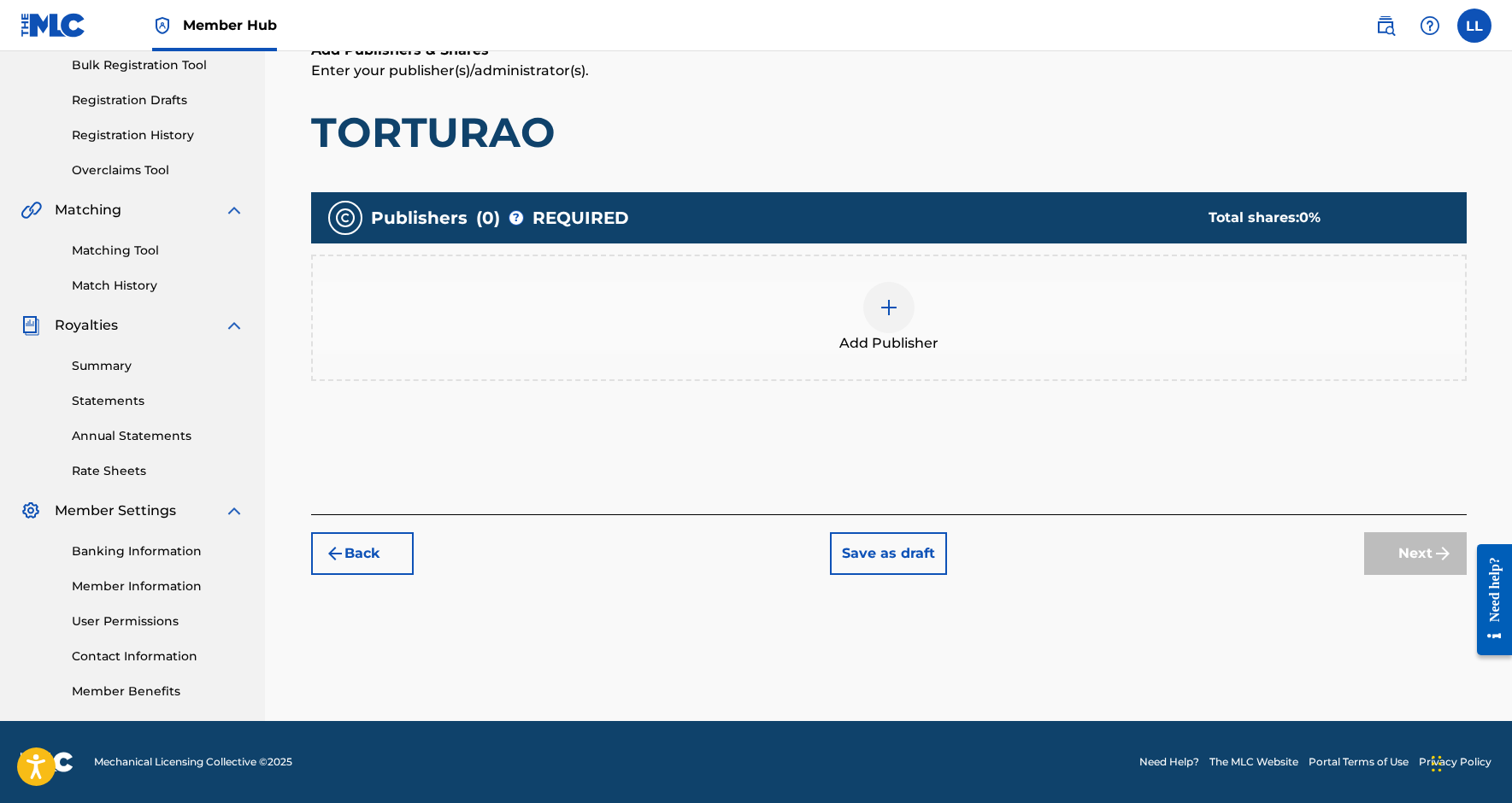
click at [969, 318] on div "Add Publisher" at bounding box center [889, 318] width 1152 height 72
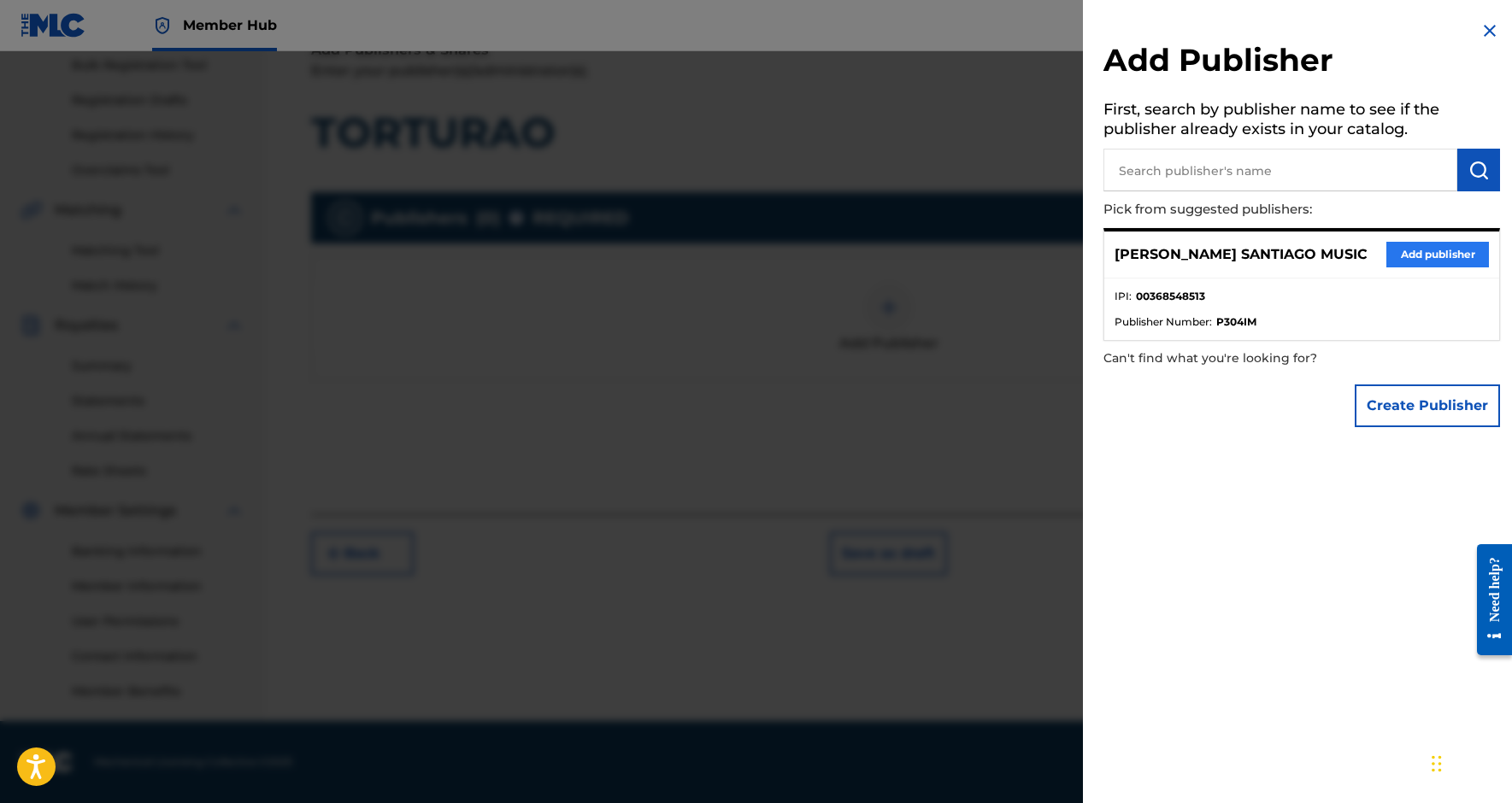
click at [1415, 255] on button "Add publisher" at bounding box center [1438, 255] width 102 height 26
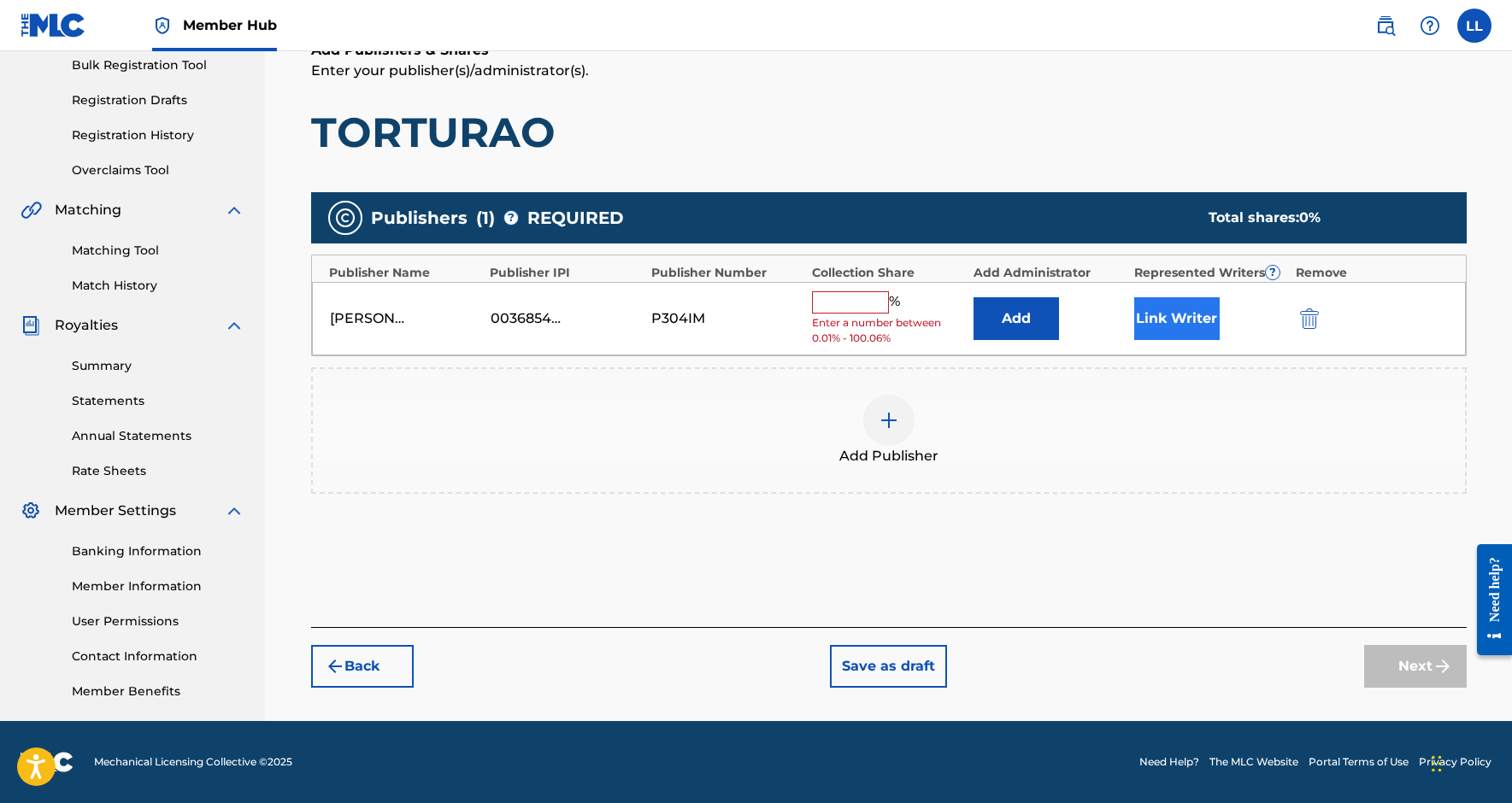
click at [1167, 322] on button "Link Writer" at bounding box center [1176, 319] width 85 height 43
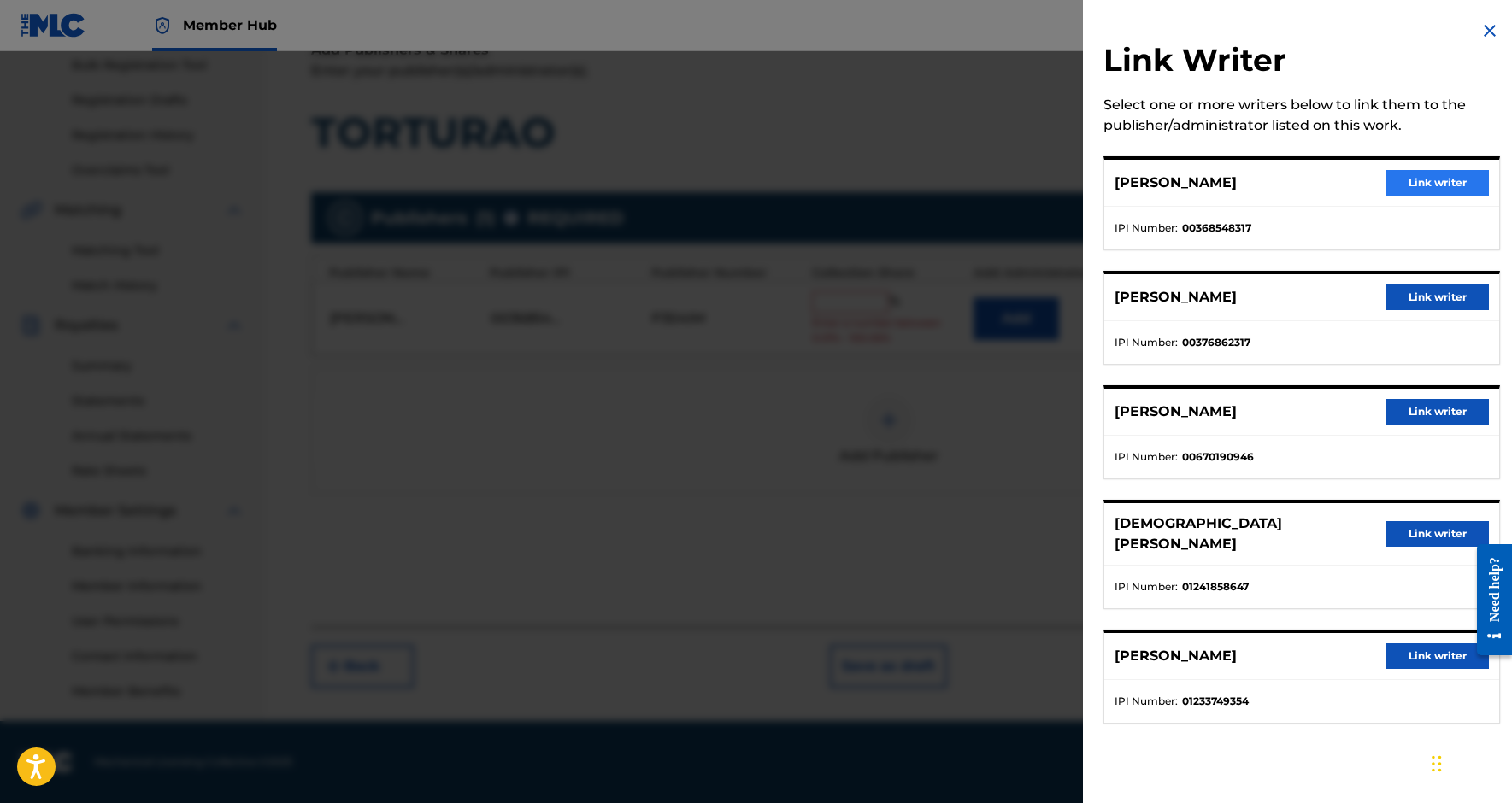
click at [1420, 181] on button "Link writer" at bounding box center [1438, 183] width 102 height 26
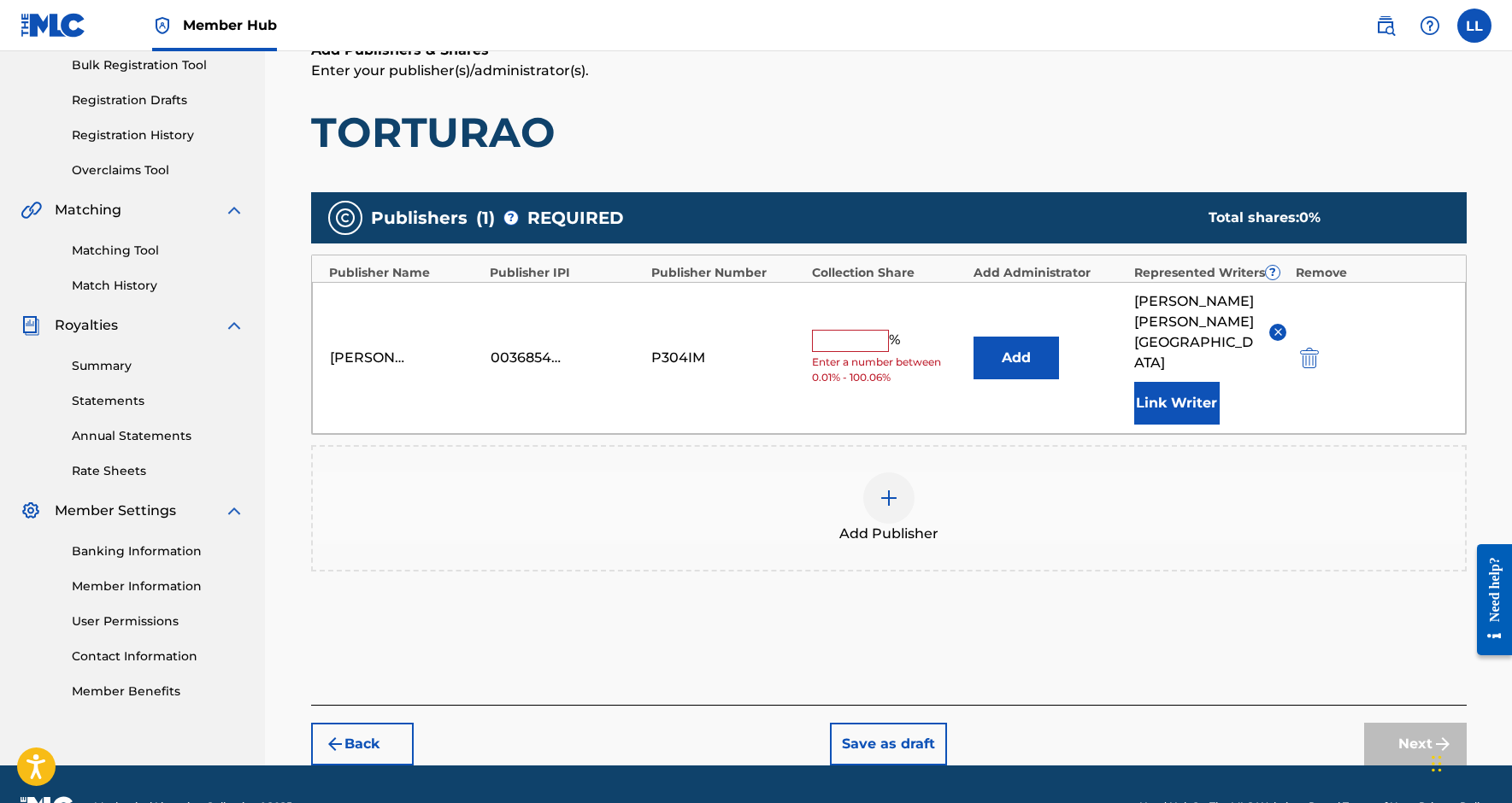
click at [850, 330] on input "text" at bounding box center [851, 341] width 77 height 22
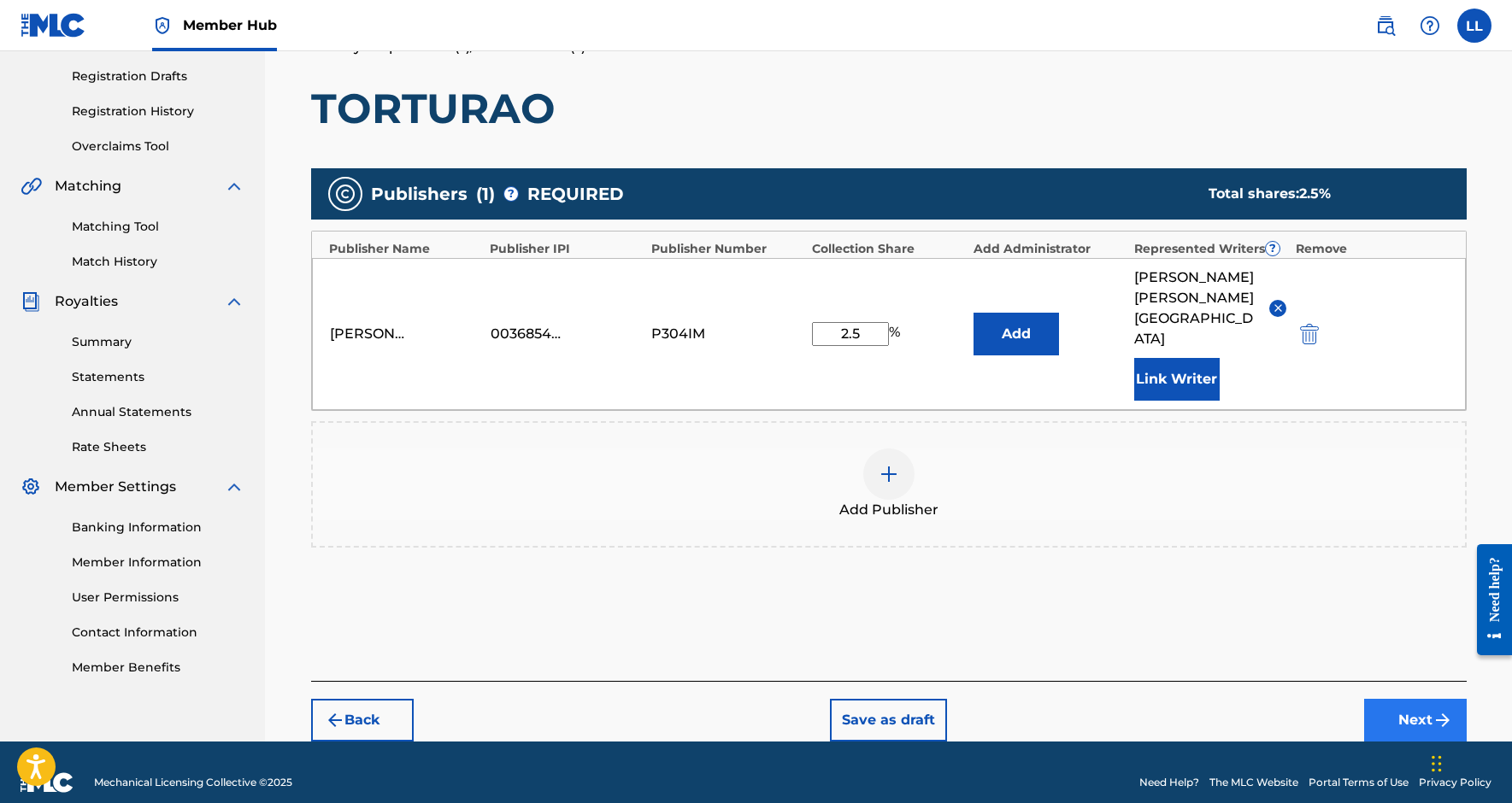
type input "2.5"
click at [1416, 699] on button "Next" at bounding box center [1415, 720] width 102 height 43
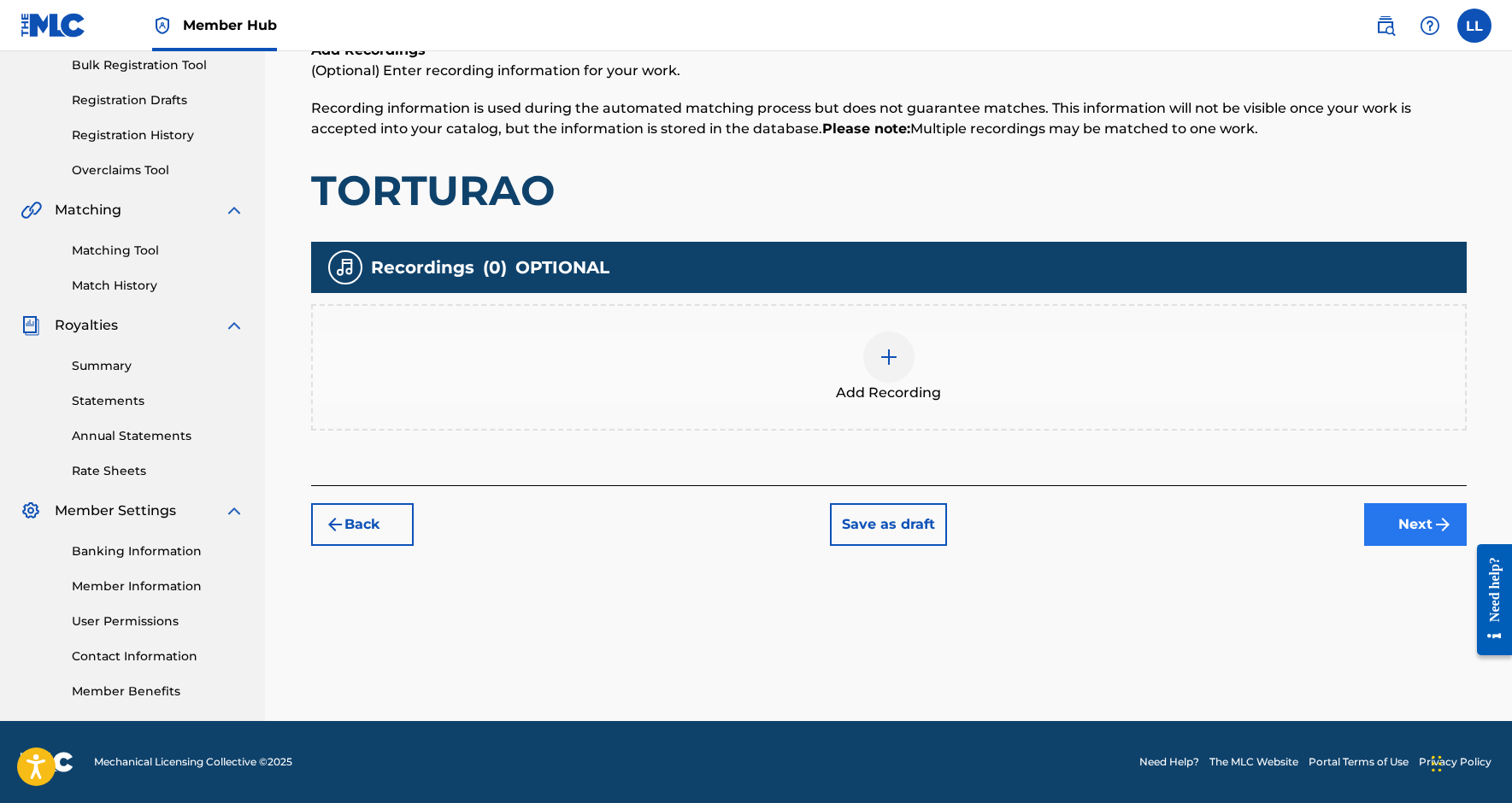
click at [1434, 522] on img "submit" at bounding box center [1443, 524] width 21 height 21
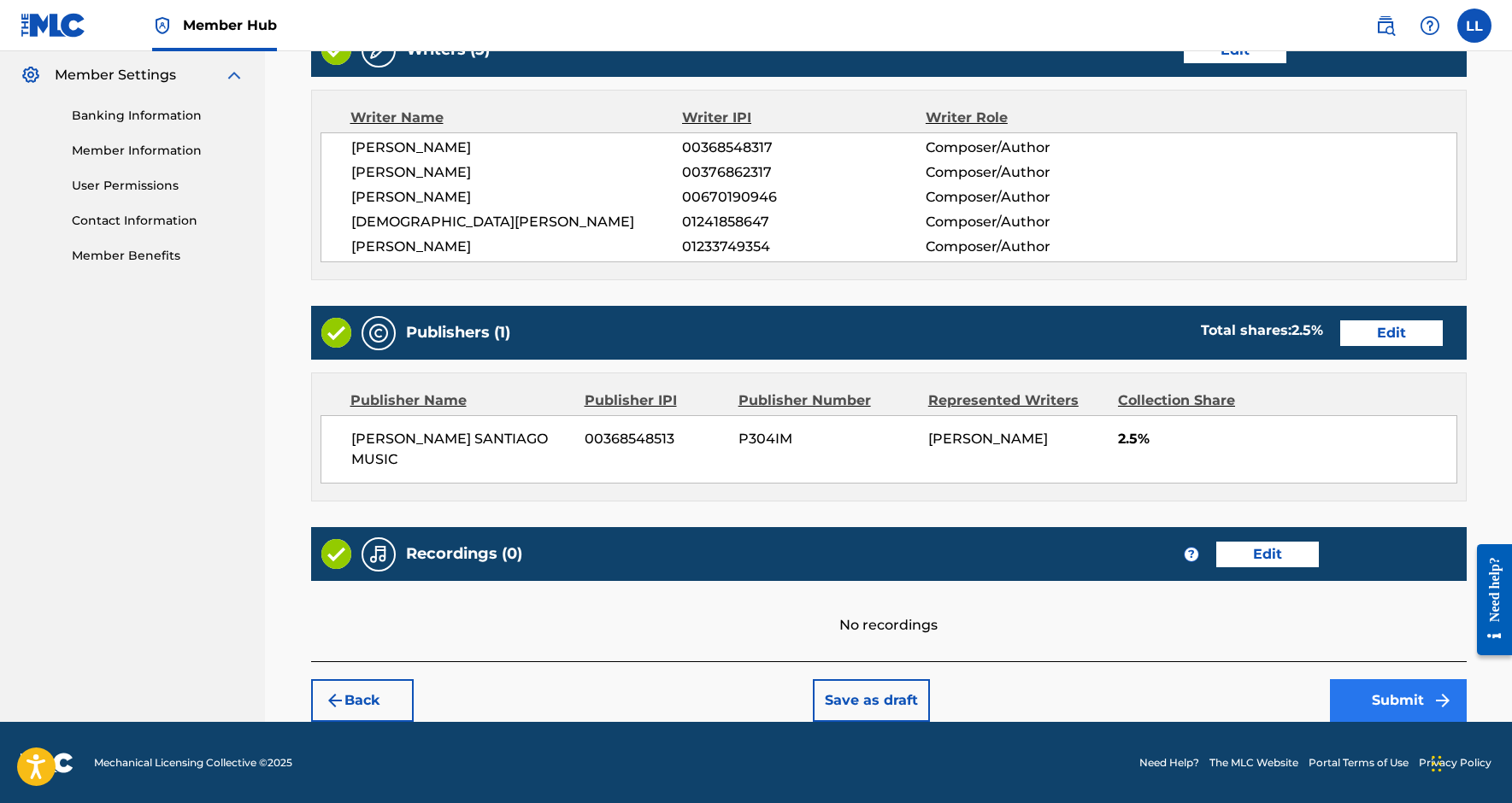
scroll to position [692, 0]
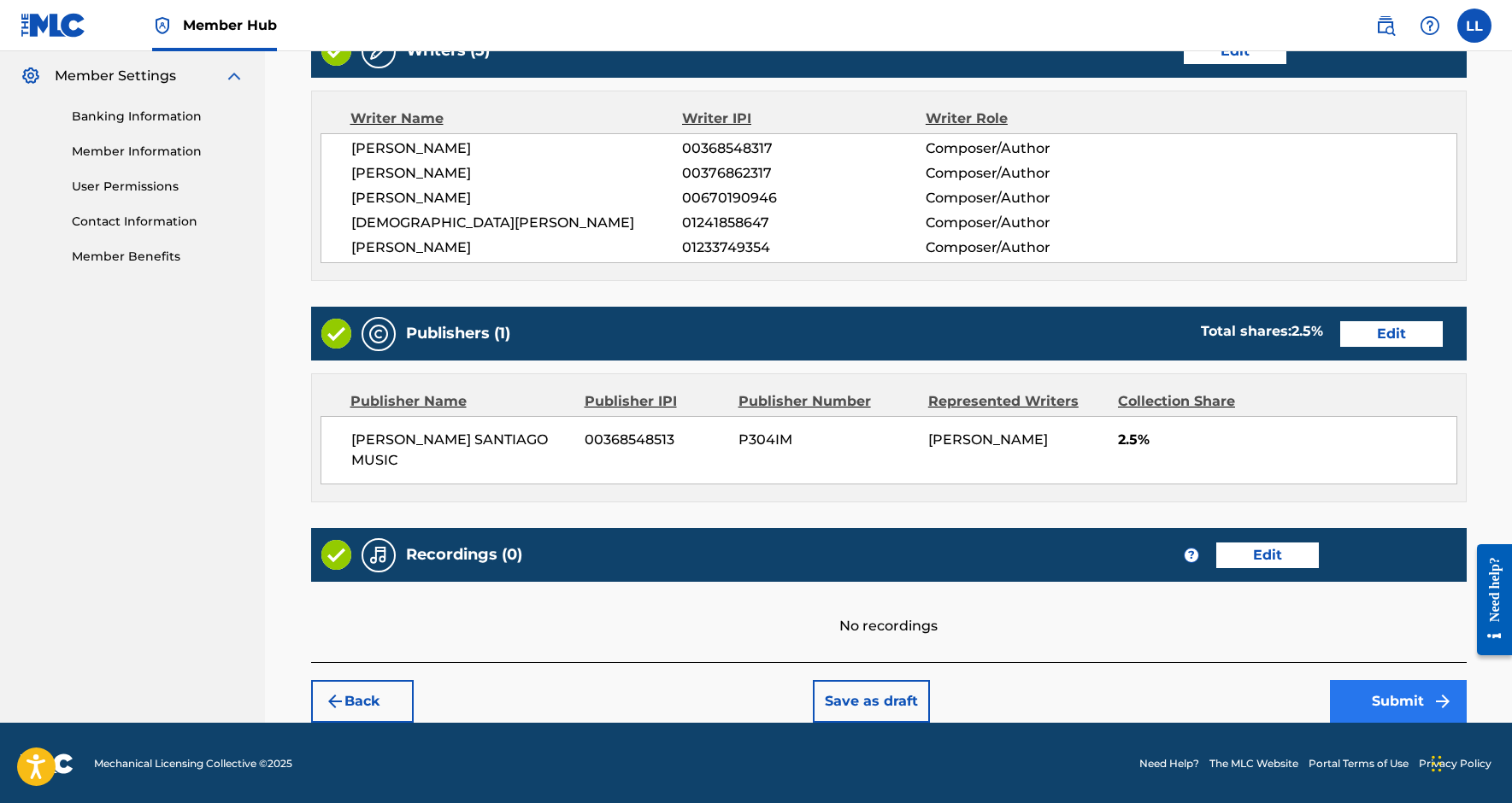
click at [1372, 694] on button "Submit" at bounding box center [1398, 702] width 136 height 43
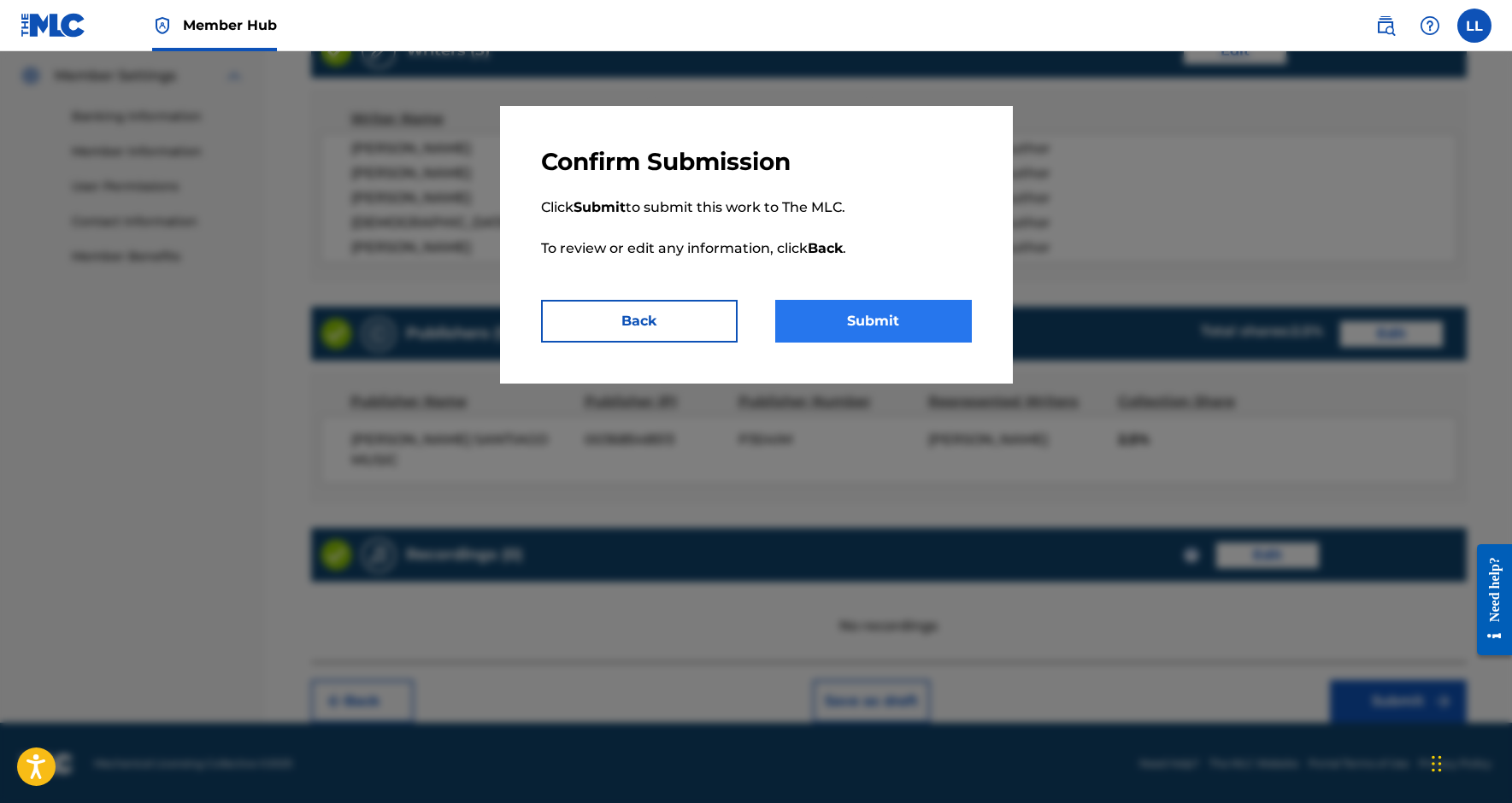
click at [918, 321] on button "Submit" at bounding box center [873, 321] width 197 height 43
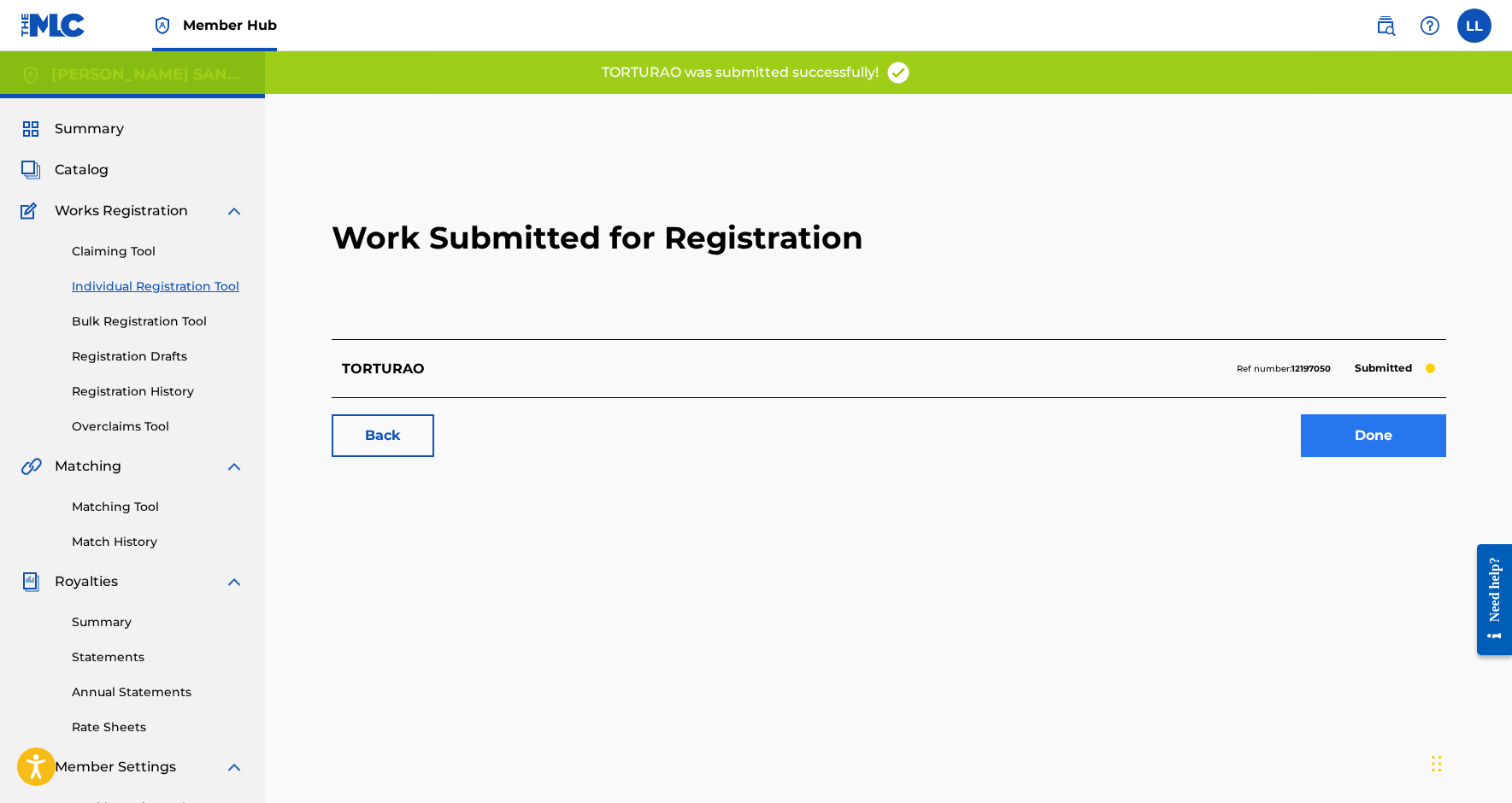
click at [1342, 432] on link "Done" at bounding box center [1374, 436] width 145 height 43
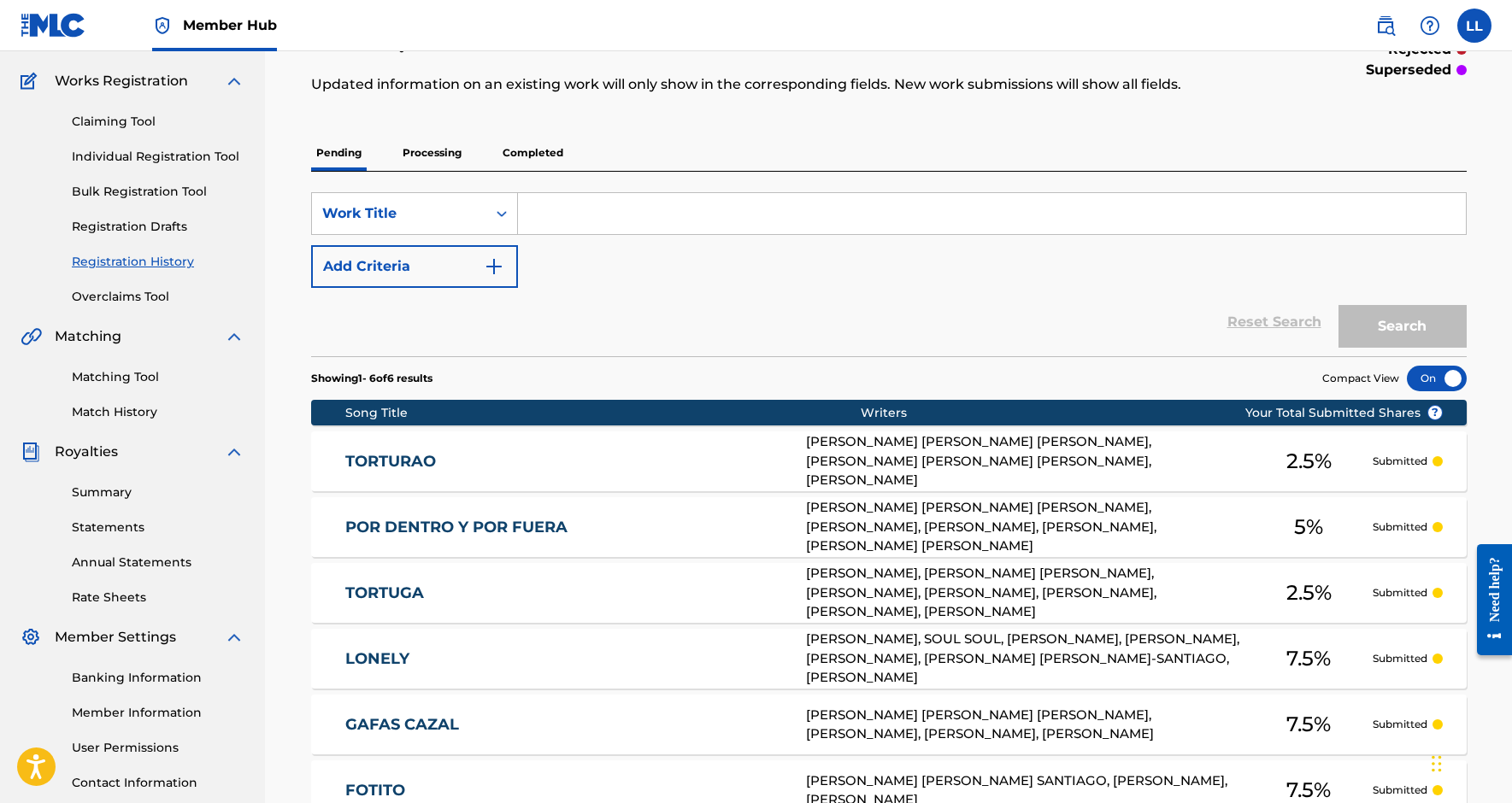
scroll to position [54, 0]
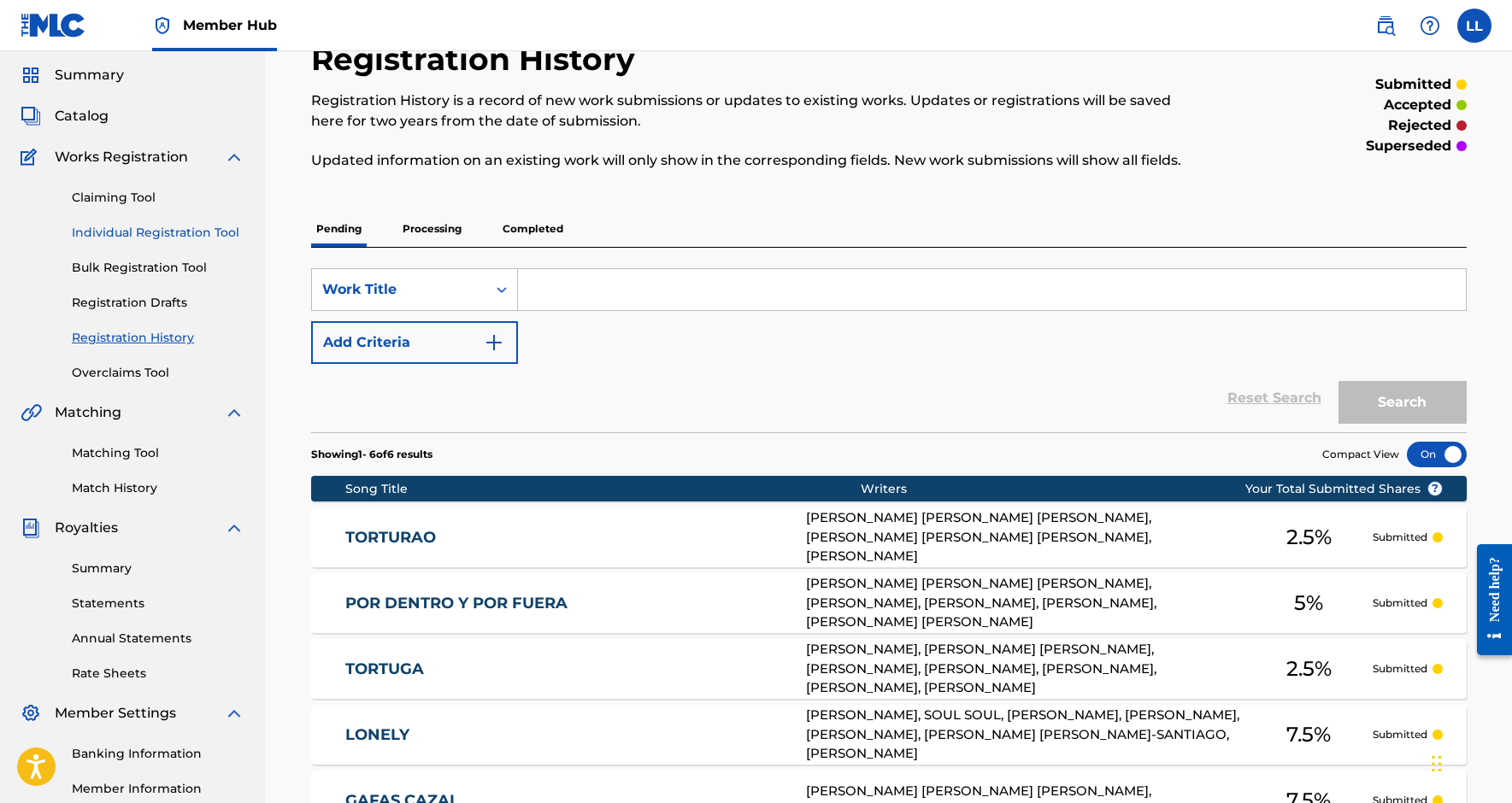
click at [181, 231] on link "Individual Registration Tool" at bounding box center [158, 233] width 172 height 18
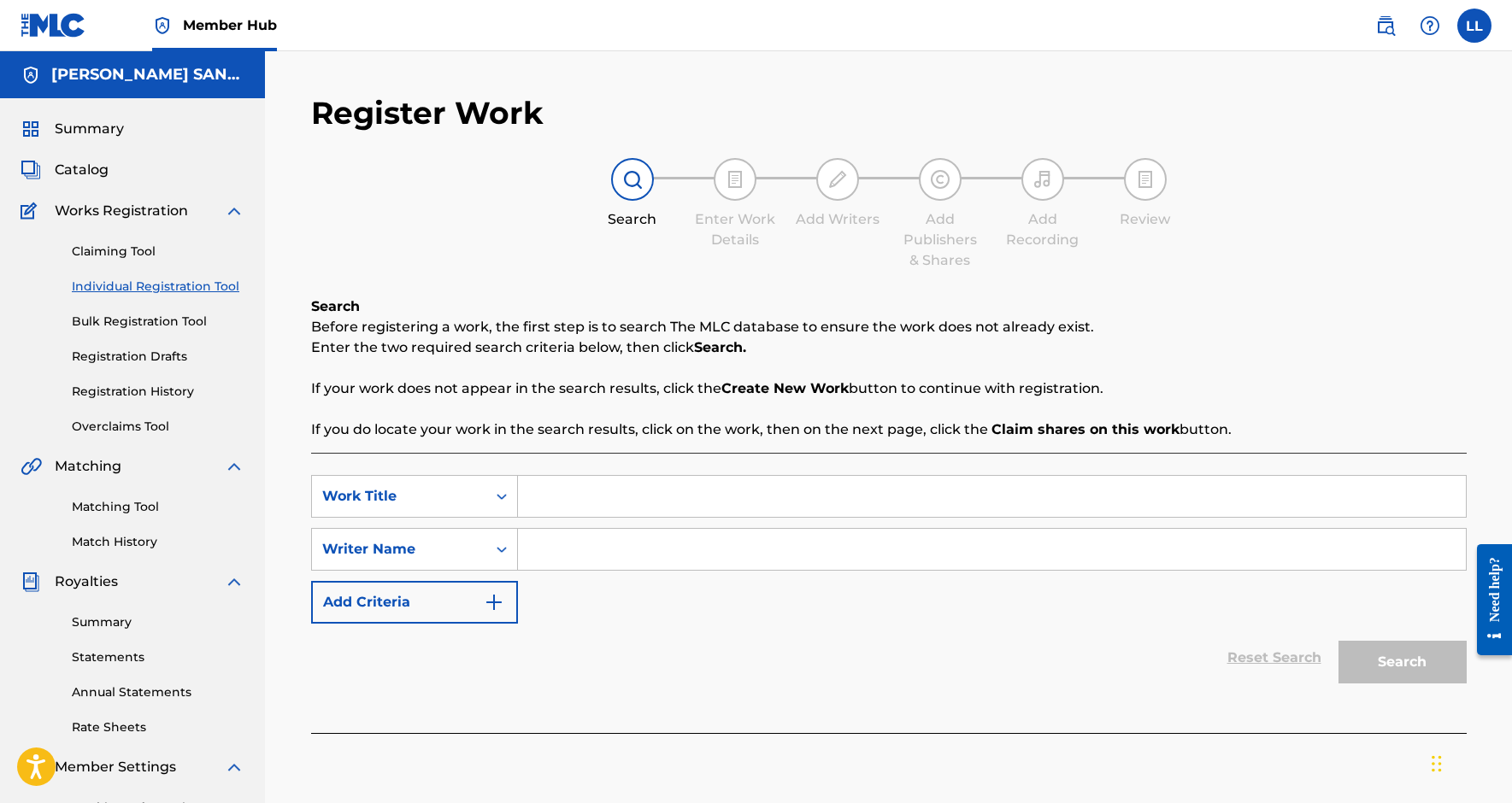
click at [699, 513] on input "Search Form" at bounding box center [992, 497] width 948 height 41
paste input "NO ES CASUALIDAD"
type input "NO ES CASUALIDAD"
click at [460, 549] on div "Writer Name" at bounding box center [398, 549] width 153 height 21
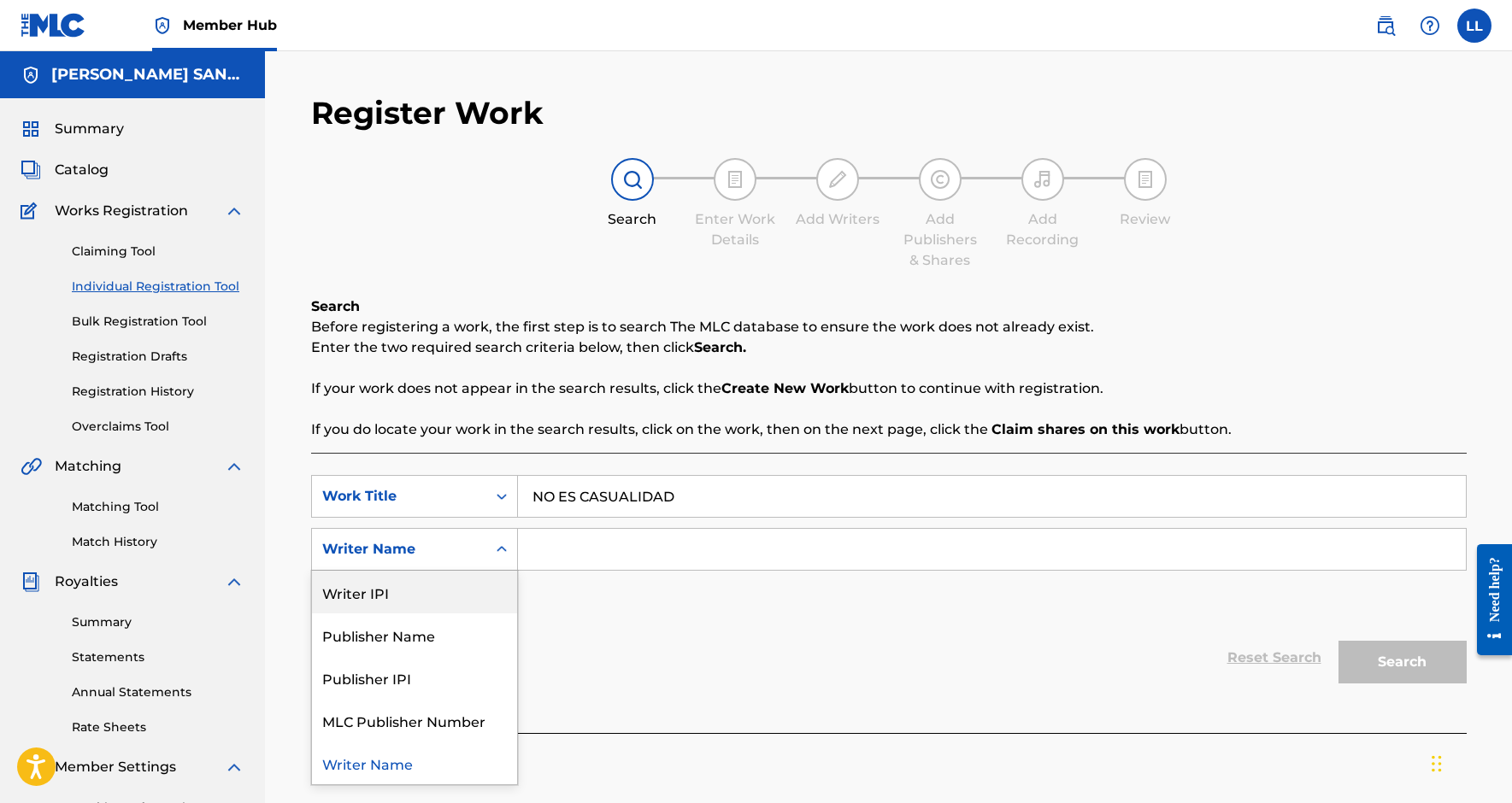
click at [443, 590] on div "Writer IPI" at bounding box center [415, 592] width 205 height 43
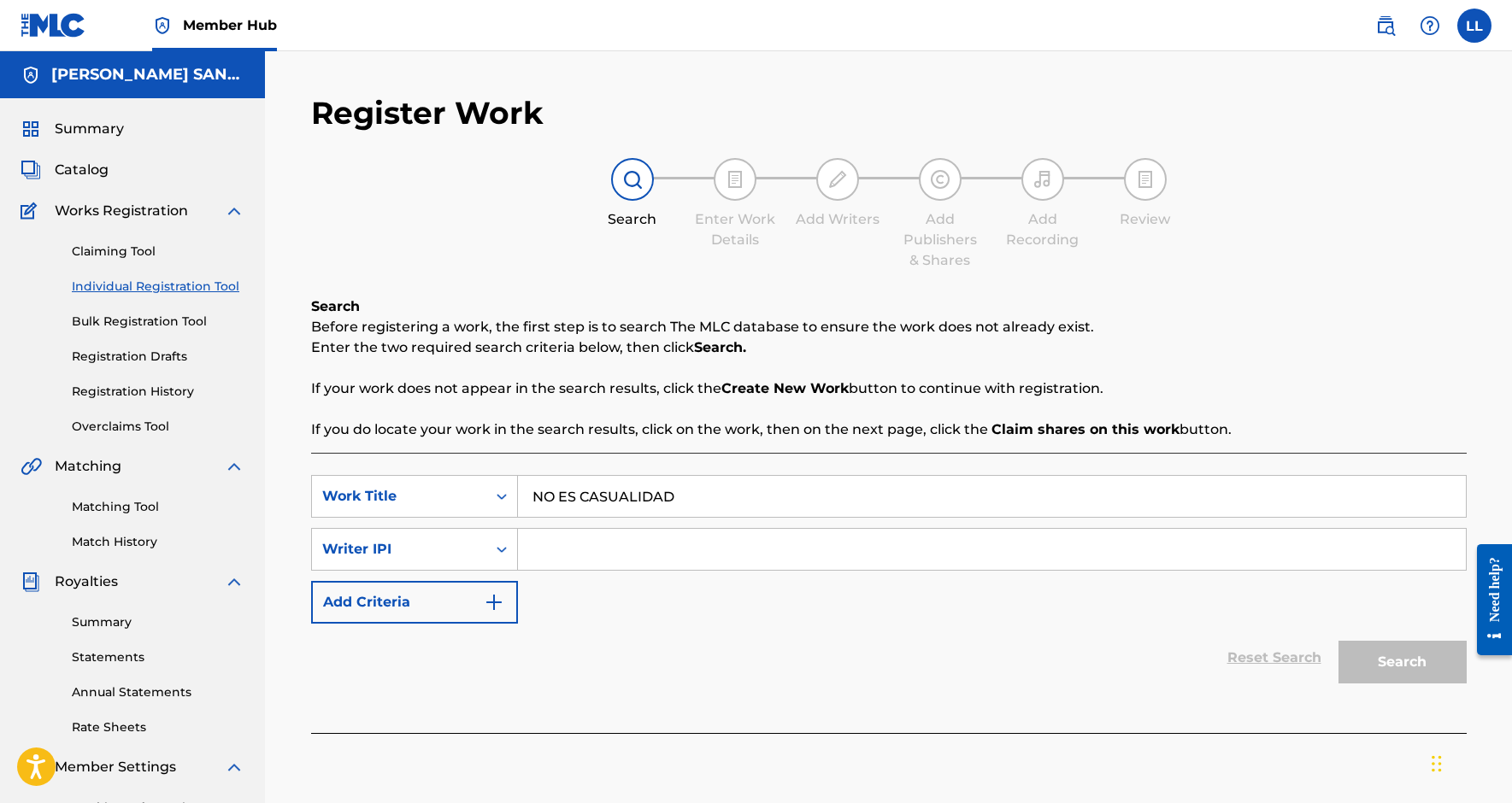
click at [571, 561] on input "Search Form" at bounding box center [992, 550] width 948 height 41
paste input "369315440"
type input "00369315440"
click at [1402, 662] on button "Search" at bounding box center [1403, 662] width 128 height 43
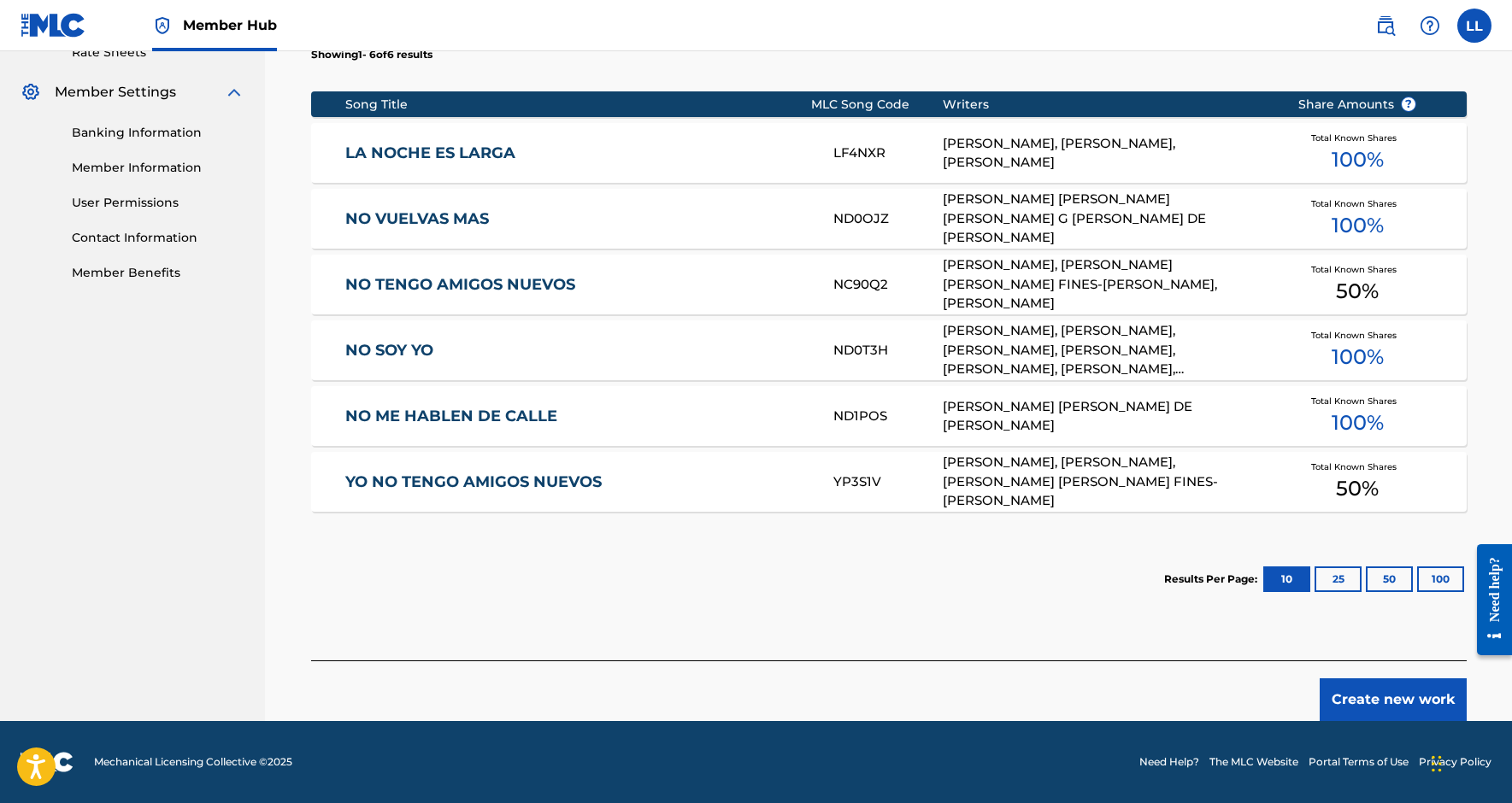
scroll to position [676, 0]
click at [1395, 703] on button "Create new work" at bounding box center [1394, 700] width 147 height 43
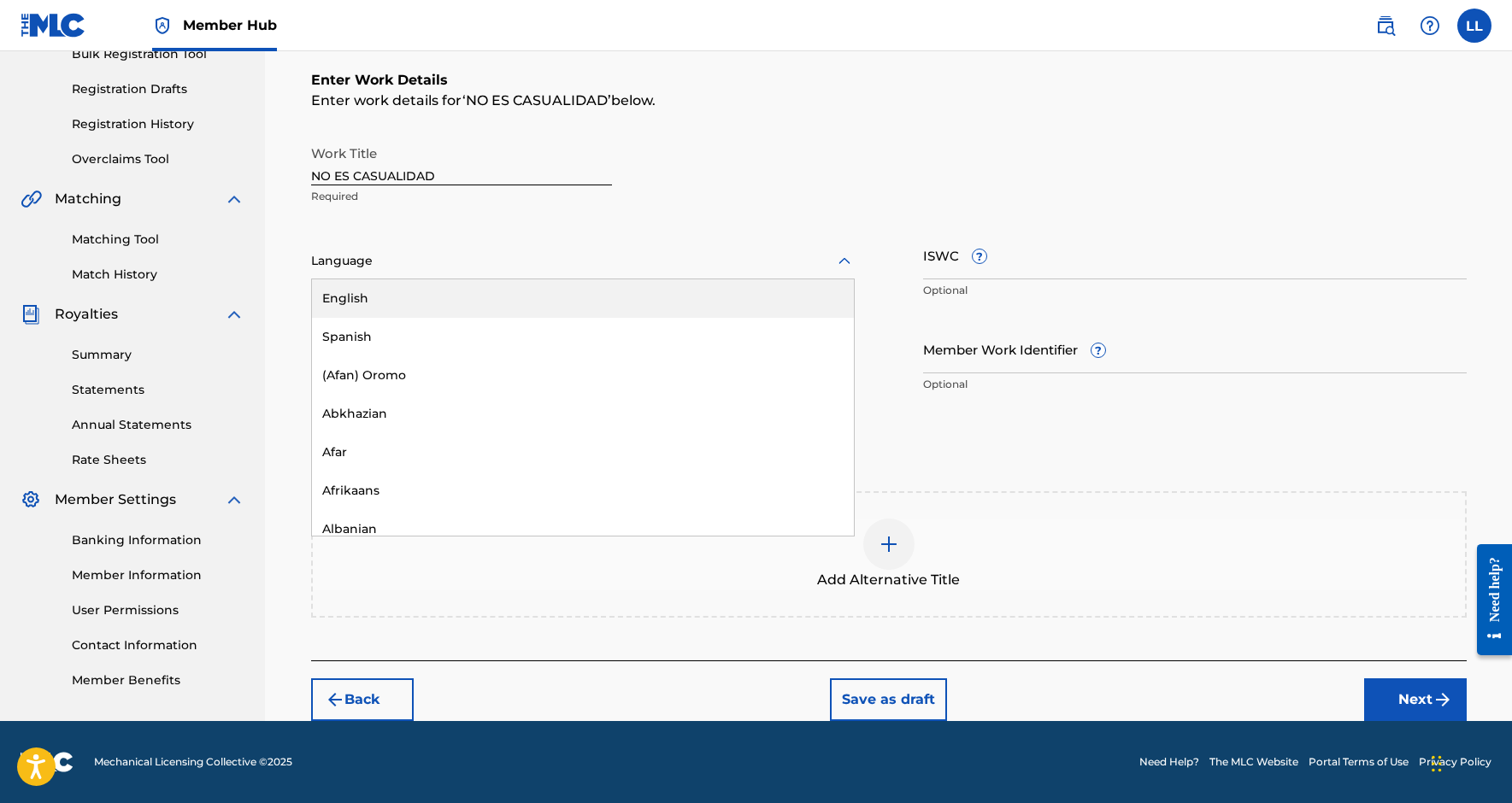
click at [561, 271] on div at bounding box center [583, 261] width 544 height 22
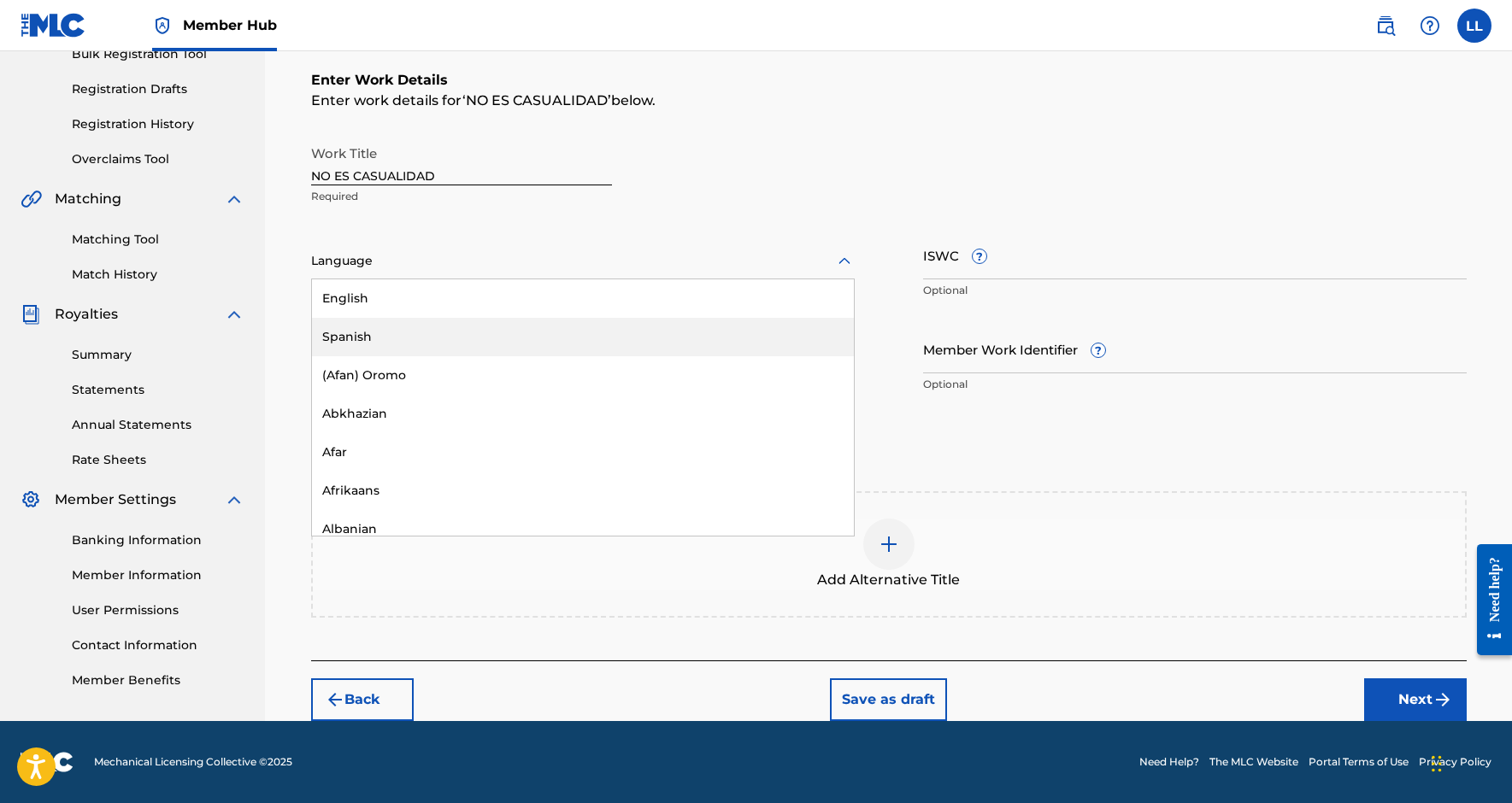
click at [532, 322] on div "Spanish" at bounding box center [583, 336] width 542 height 39
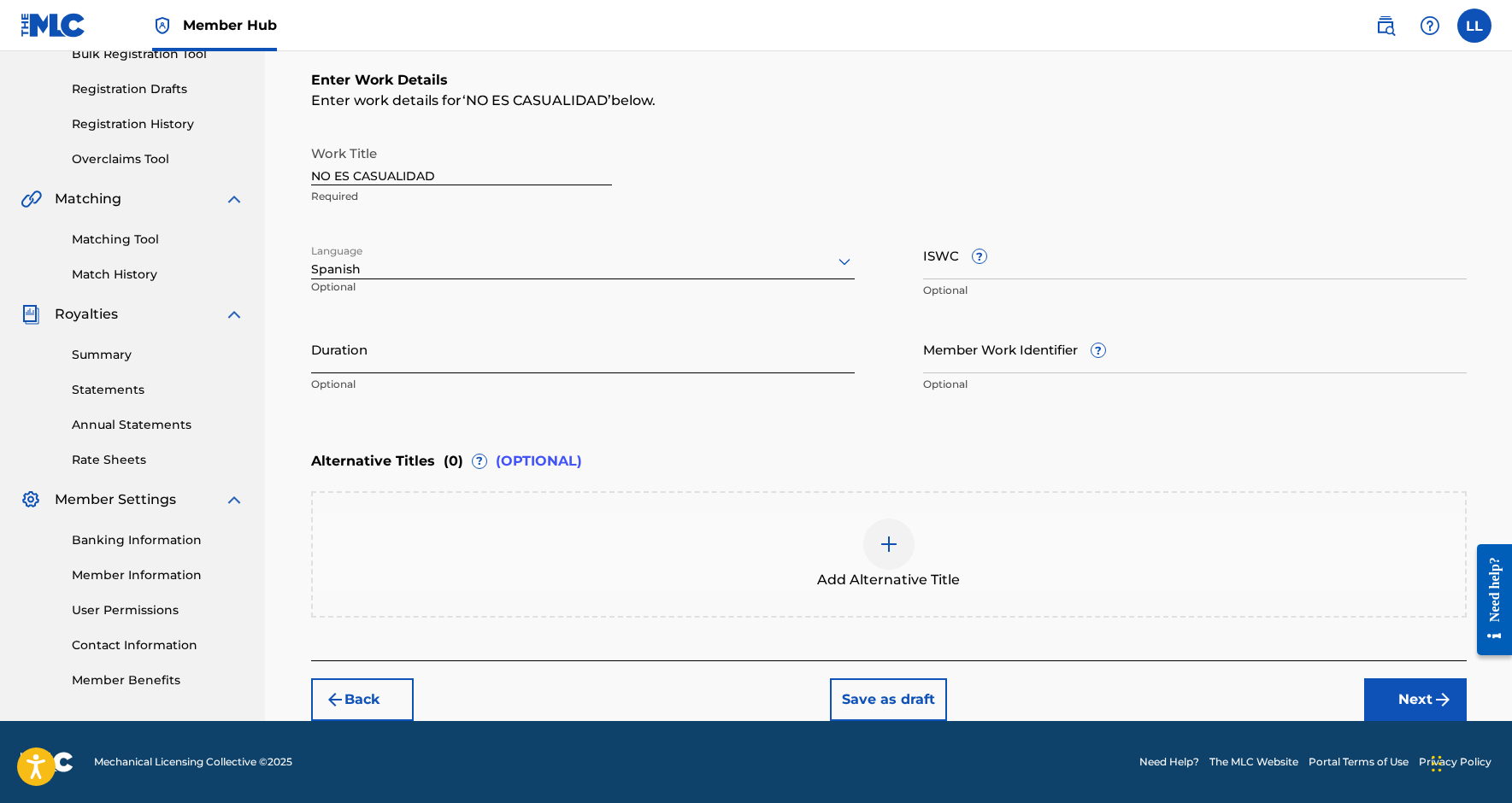
click at [476, 365] on input "Duration" at bounding box center [583, 349] width 544 height 48
type input "04:47"
click at [769, 422] on div "Enter Work Details Enter work details for ‘ NO ES CASUALIDAD ’ below. Work Titl…" at bounding box center [889, 235] width 1156 height 414
click at [1442, 693] on img "submit" at bounding box center [1443, 700] width 21 height 21
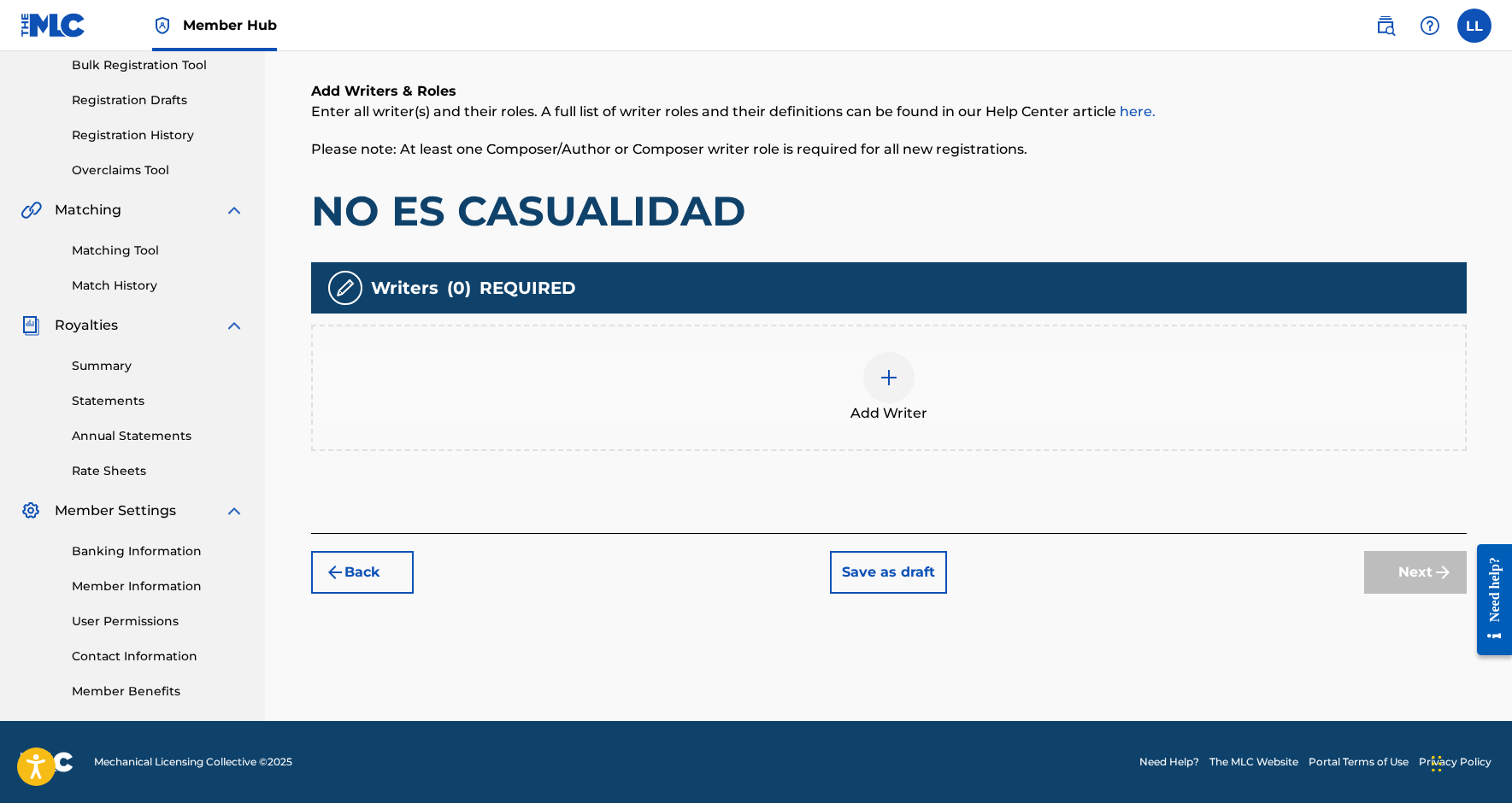
click at [939, 397] on div "Add Writer" at bounding box center [889, 388] width 1152 height 72
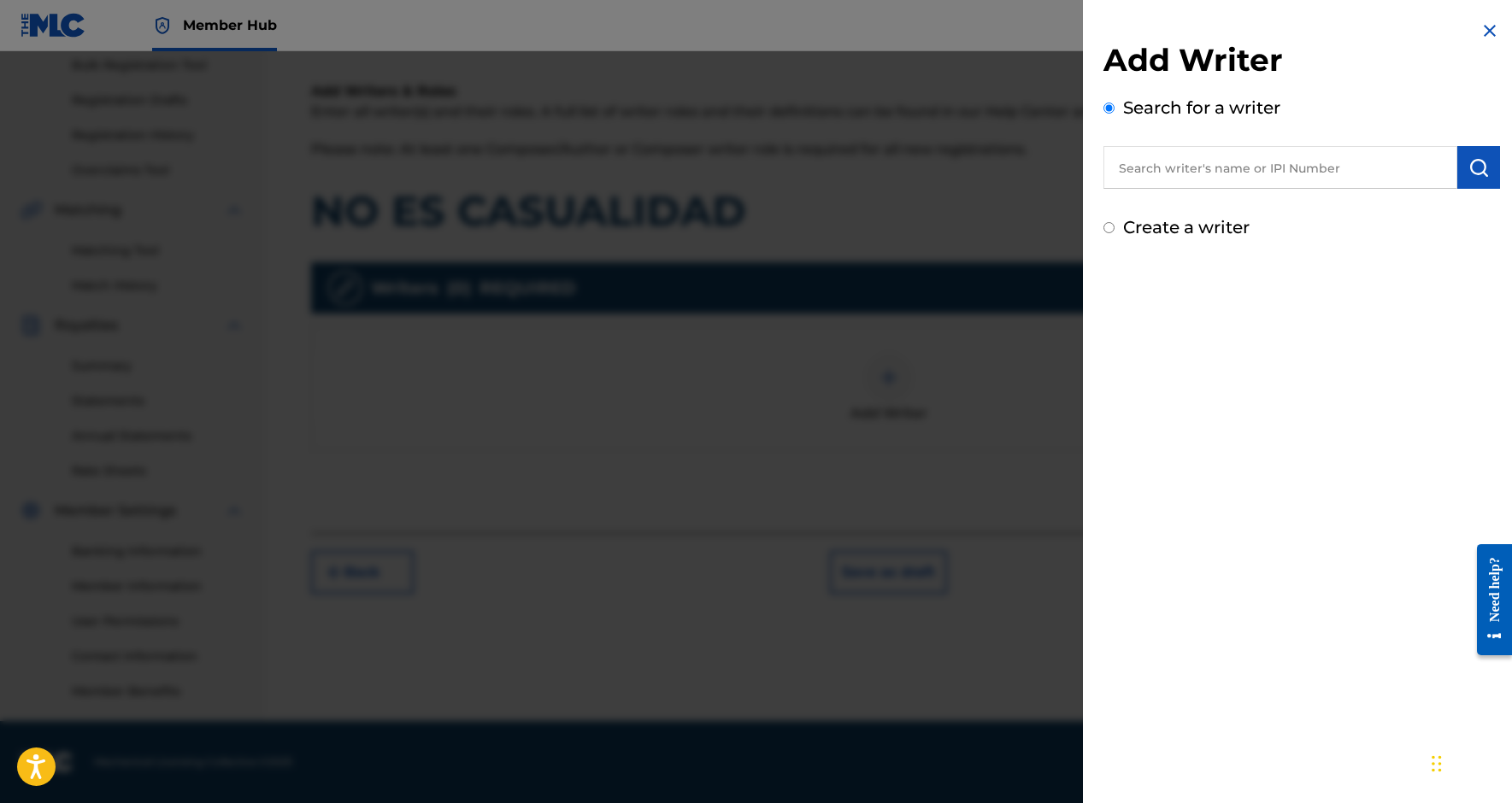
click at [1119, 176] on input "text" at bounding box center [1280, 168] width 354 height 43
paste input "1241858647"
type input "01241858647"
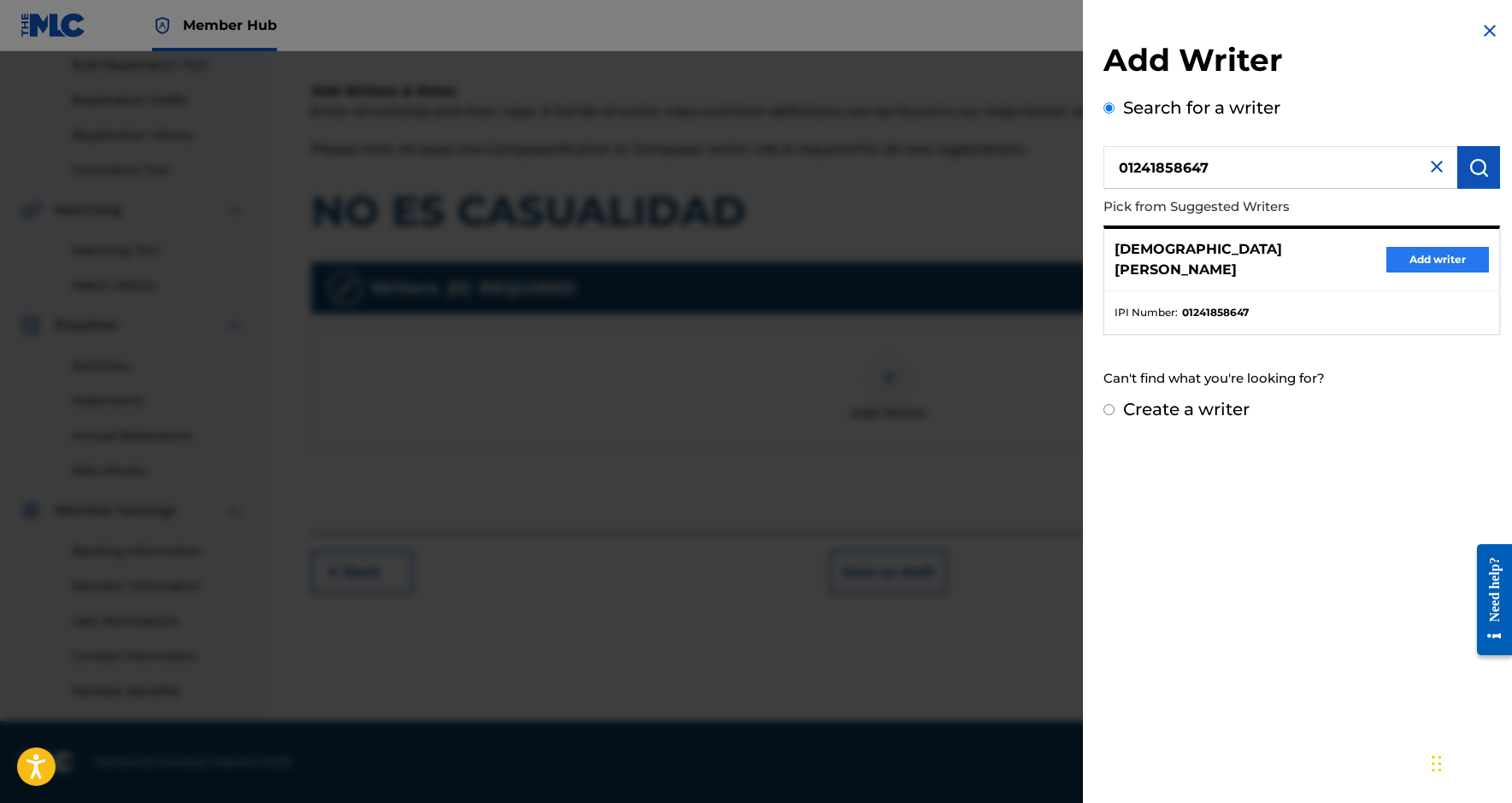
click at [1418, 251] on button "Add writer" at bounding box center [1438, 259] width 102 height 26
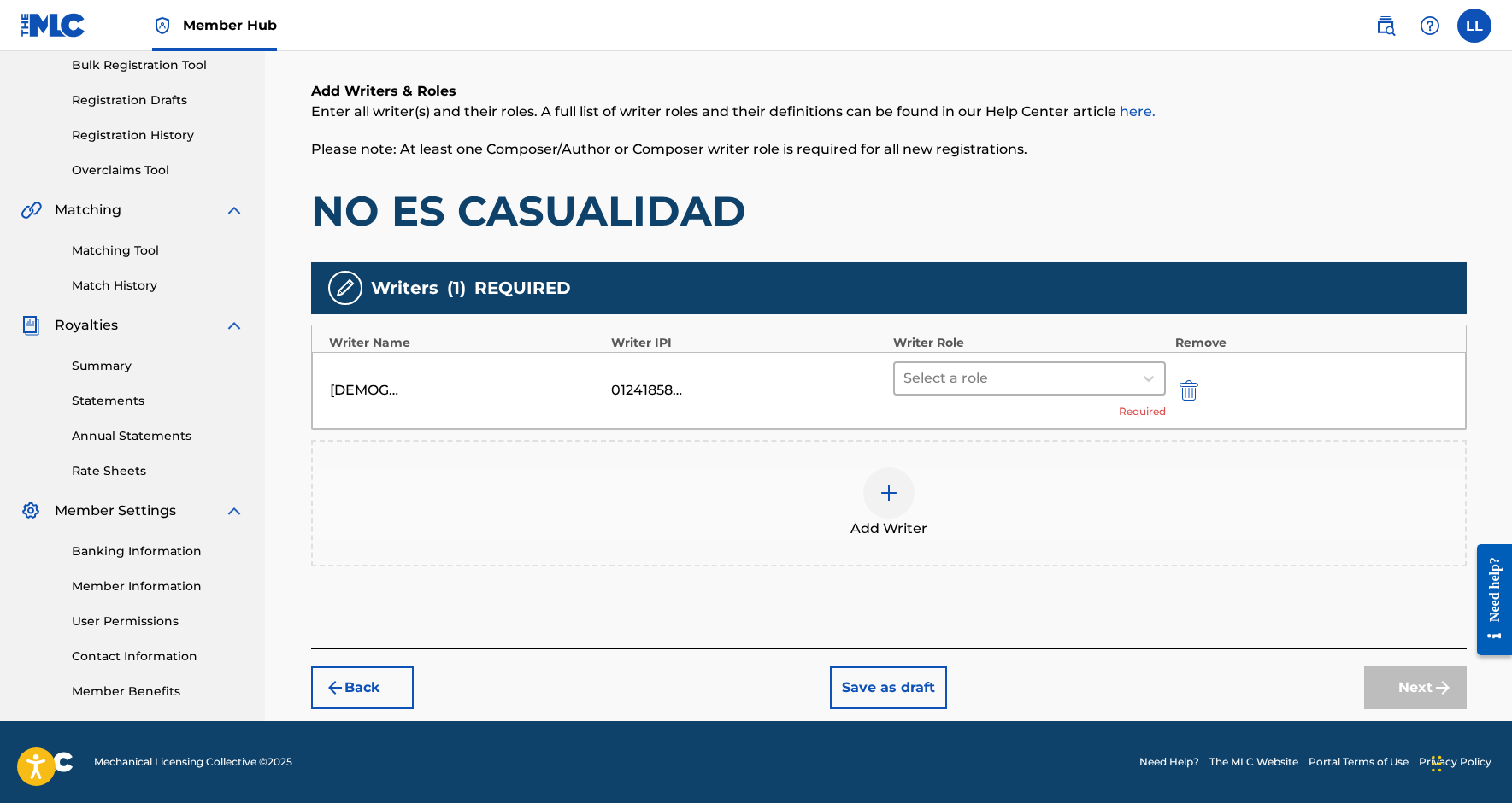
click at [1044, 388] on div at bounding box center [1014, 379] width 222 height 24
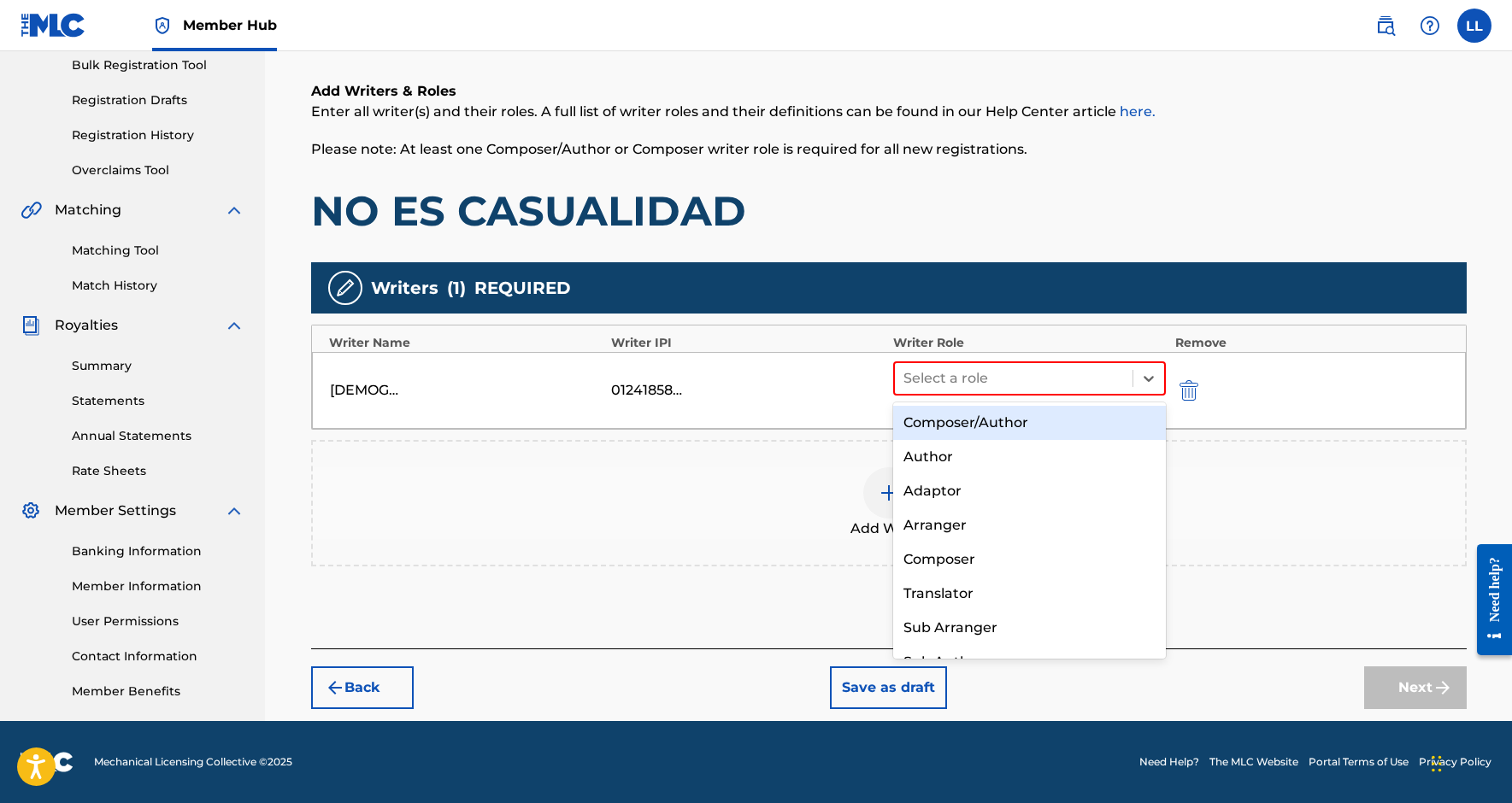
click at [1011, 429] on div "Composer/Author" at bounding box center [1029, 423] width 274 height 34
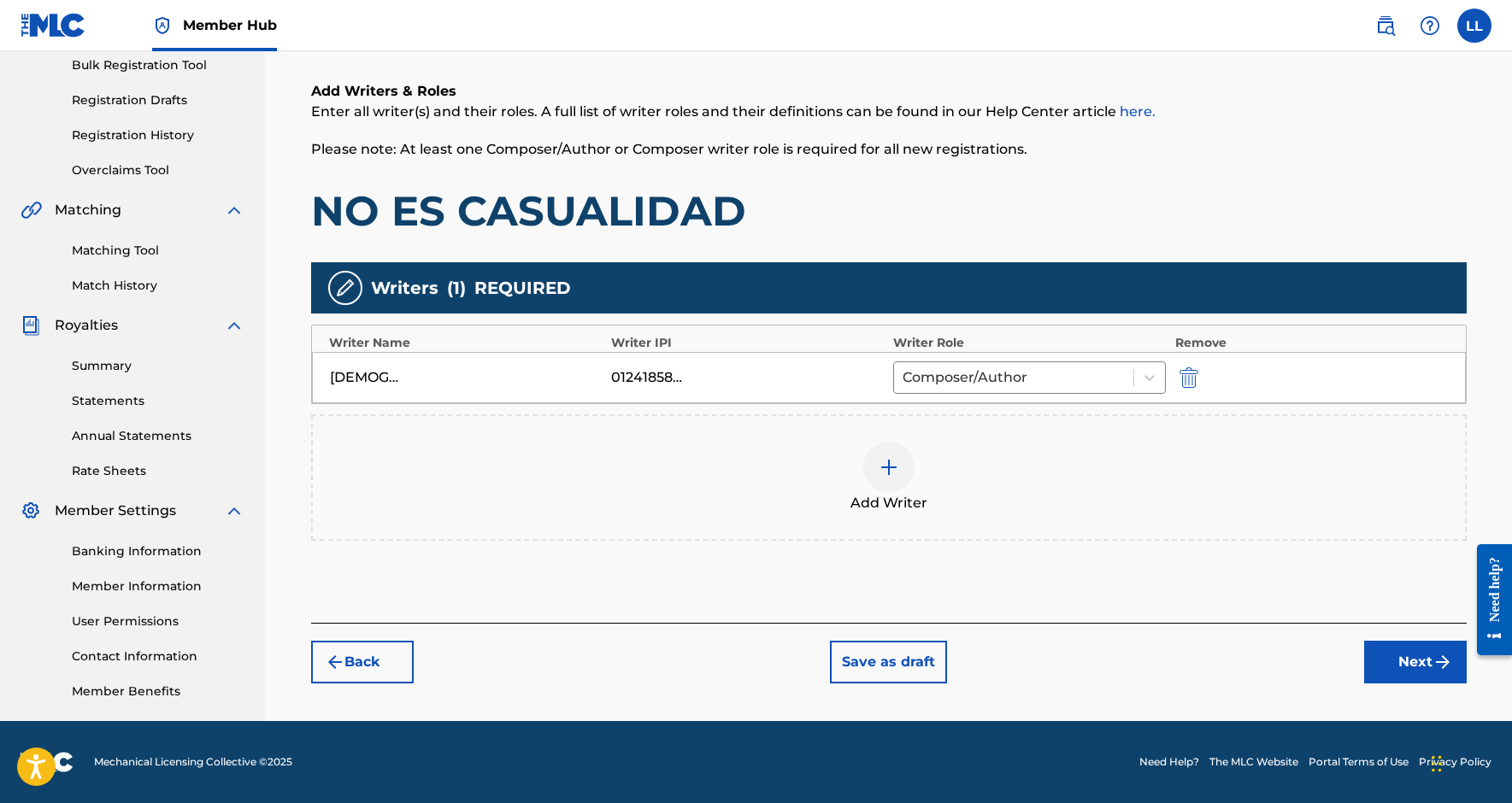
click at [921, 468] on div "Add Writer" at bounding box center [889, 477] width 1152 height 72
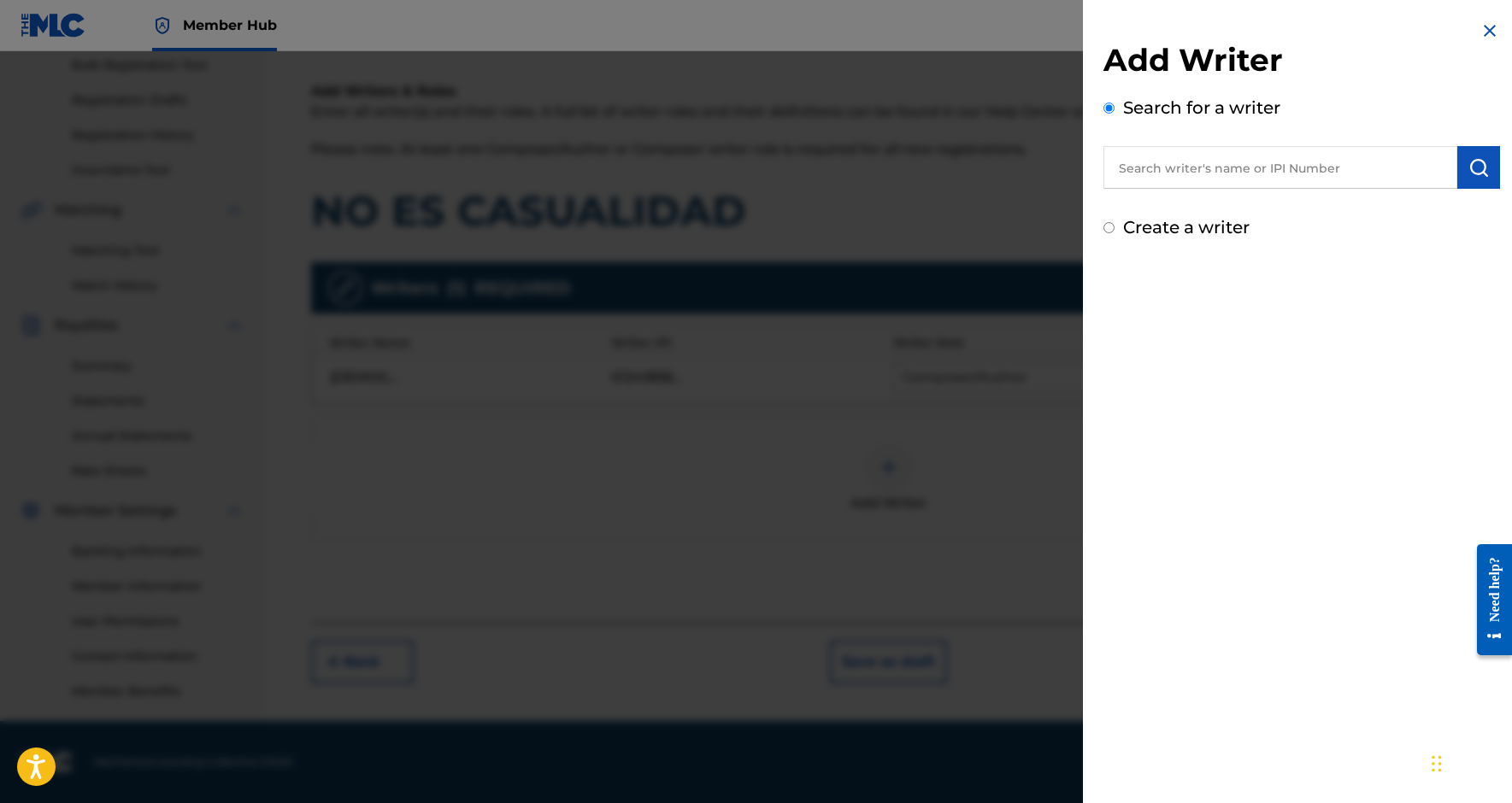
click at [1223, 176] on input "text" at bounding box center [1280, 168] width 354 height 43
paste input "369315440"
type input "00369315440"
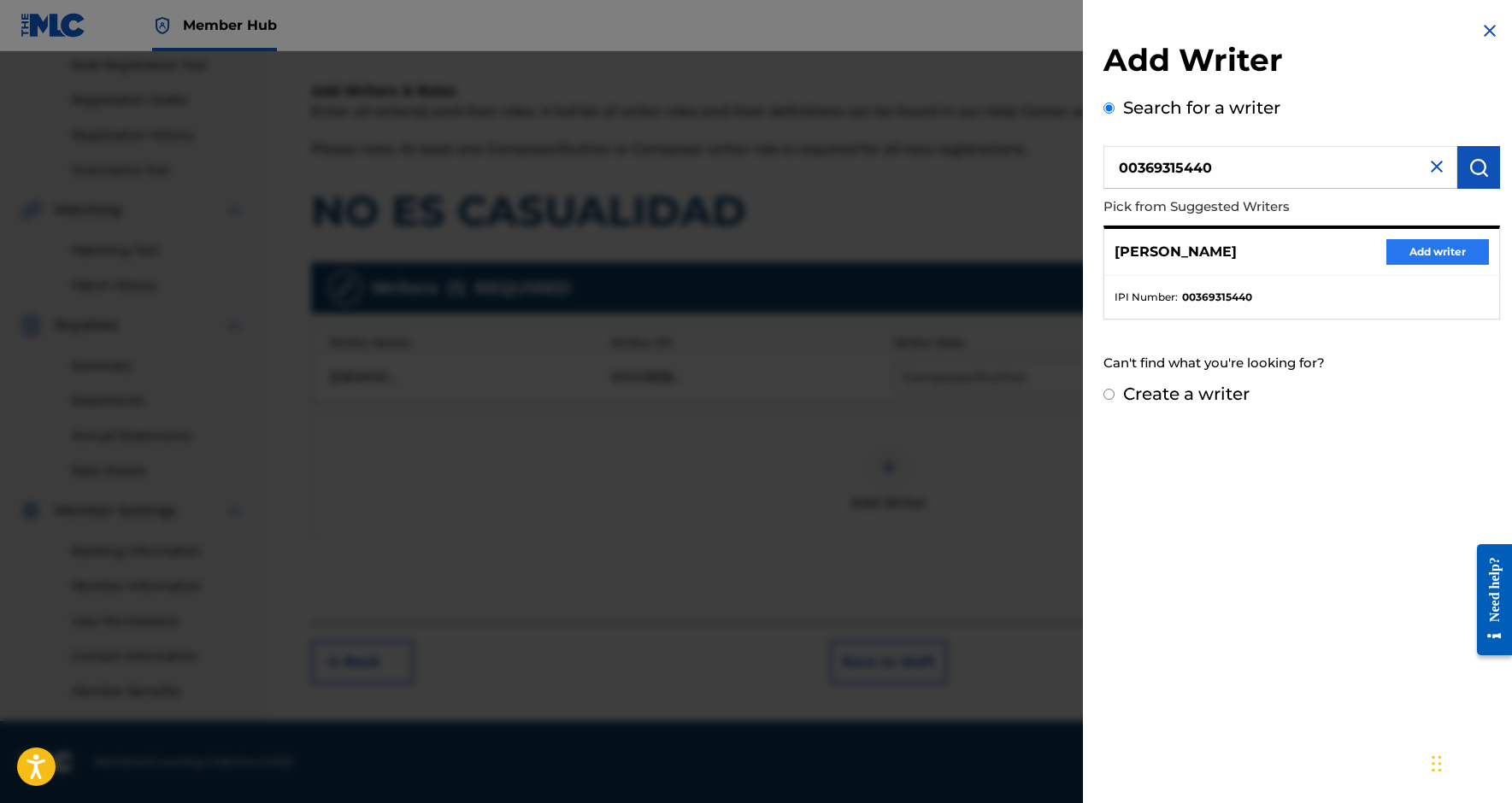
click at [1424, 251] on button "Add writer" at bounding box center [1438, 252] width 102 height 26
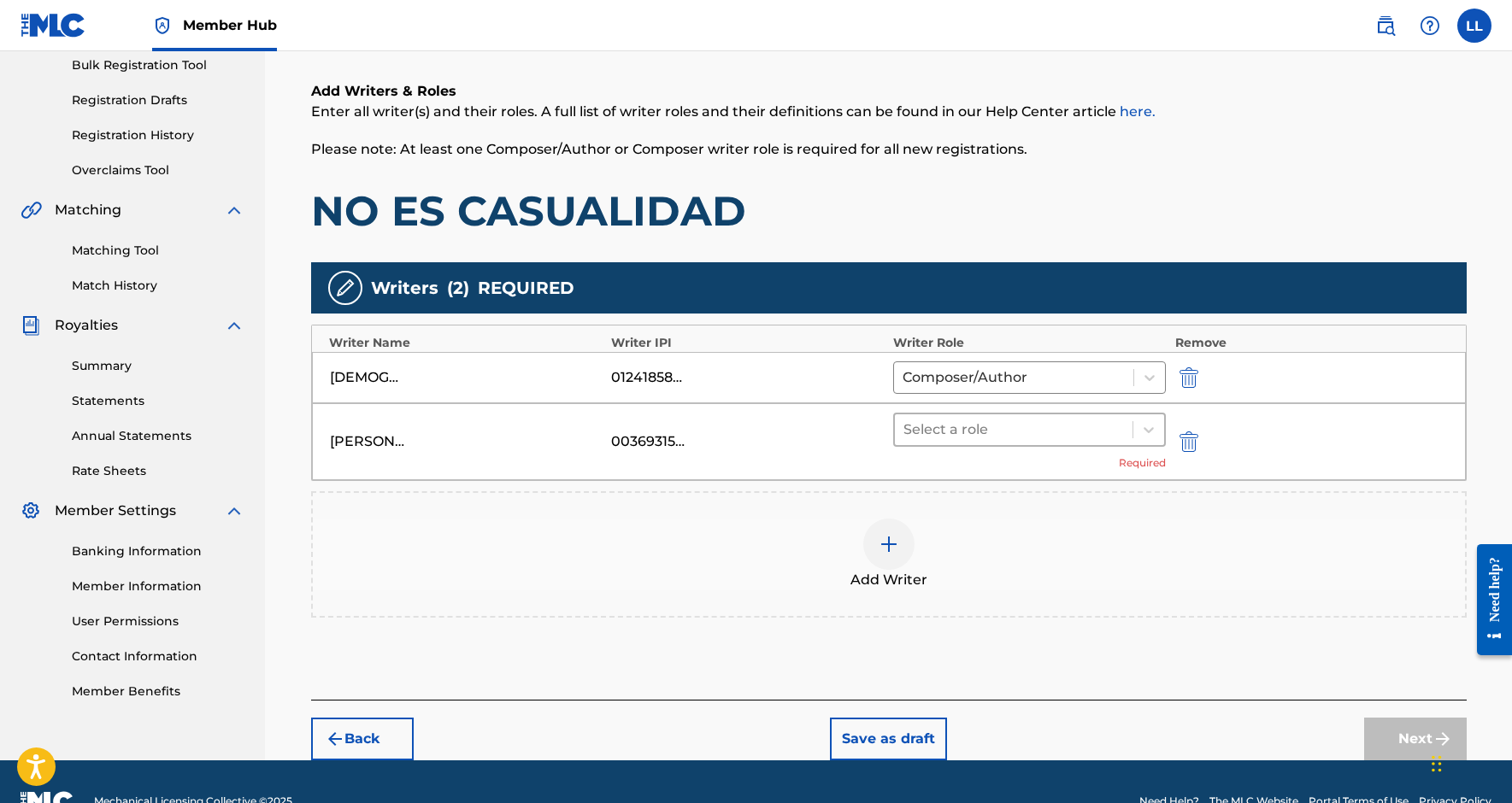
click at [1124, 434] on div "Select a role" at bounding box center [1014, 430] width 239 height 31
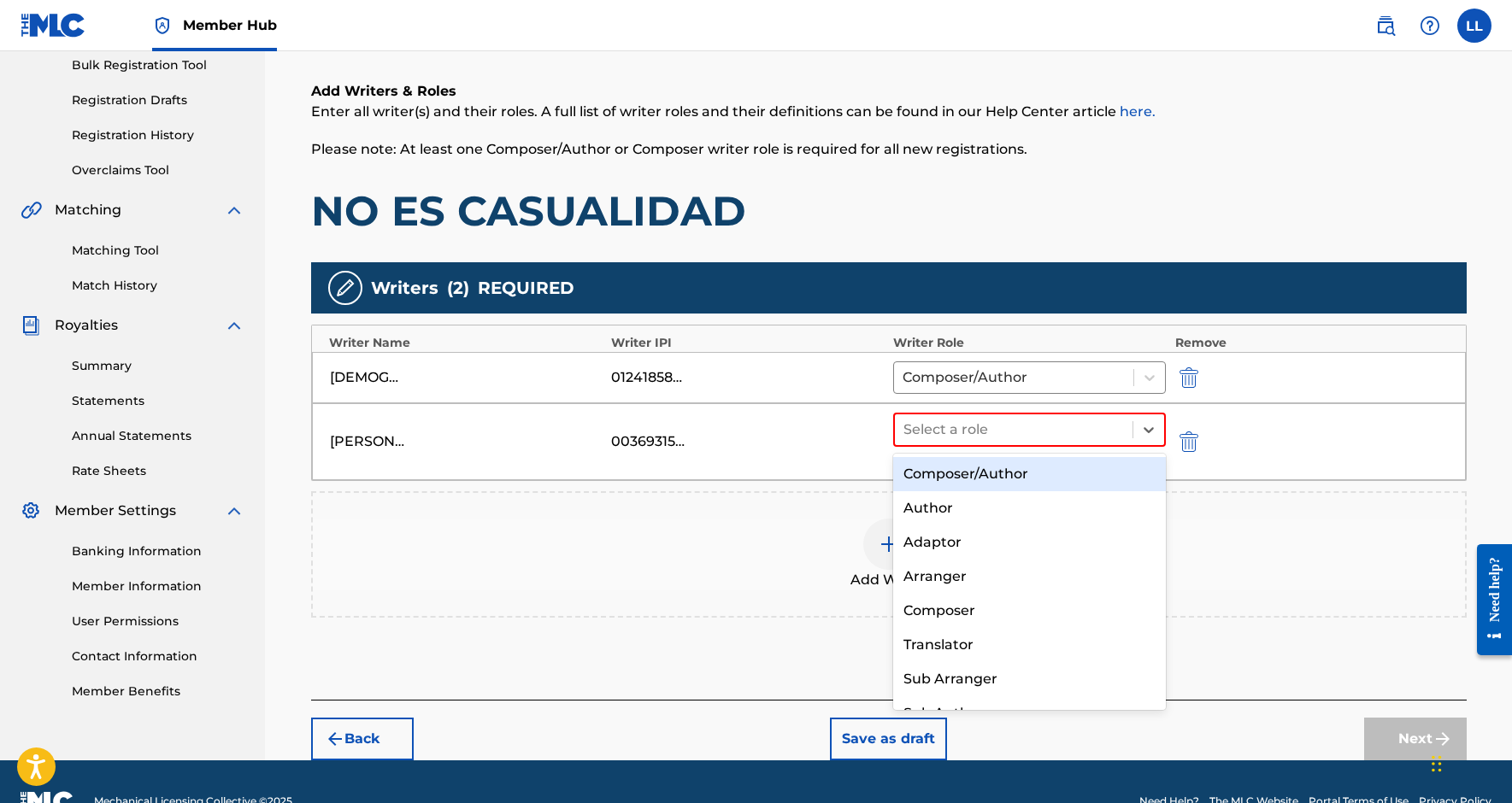
click at [1046, 464] on div "Composer/Author" at bounding box center [1029, 475] width 274 height 34
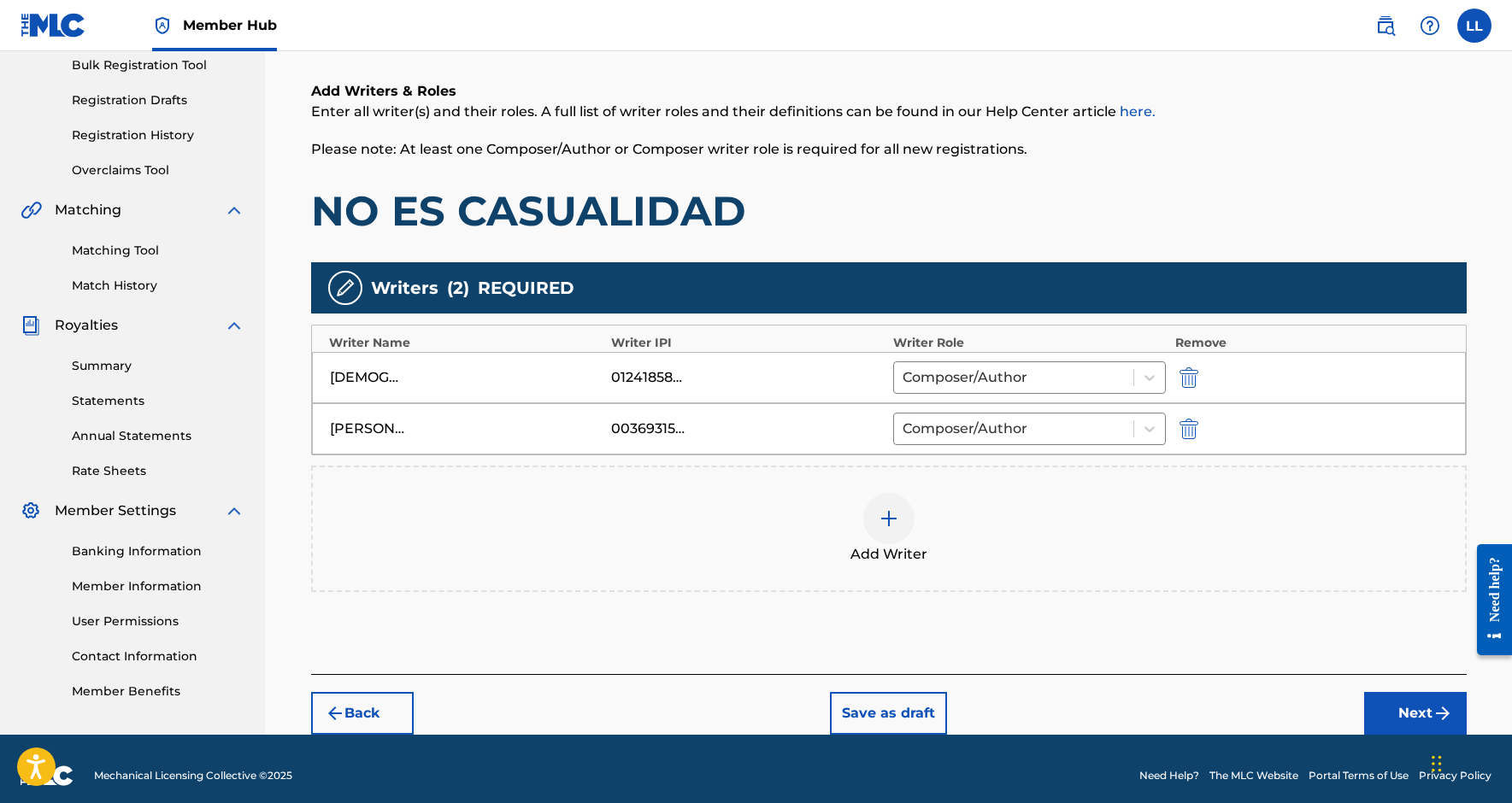
click at [984, 499] on div "Add Writer" at bounding box center [889, 529] width 1152 height 72
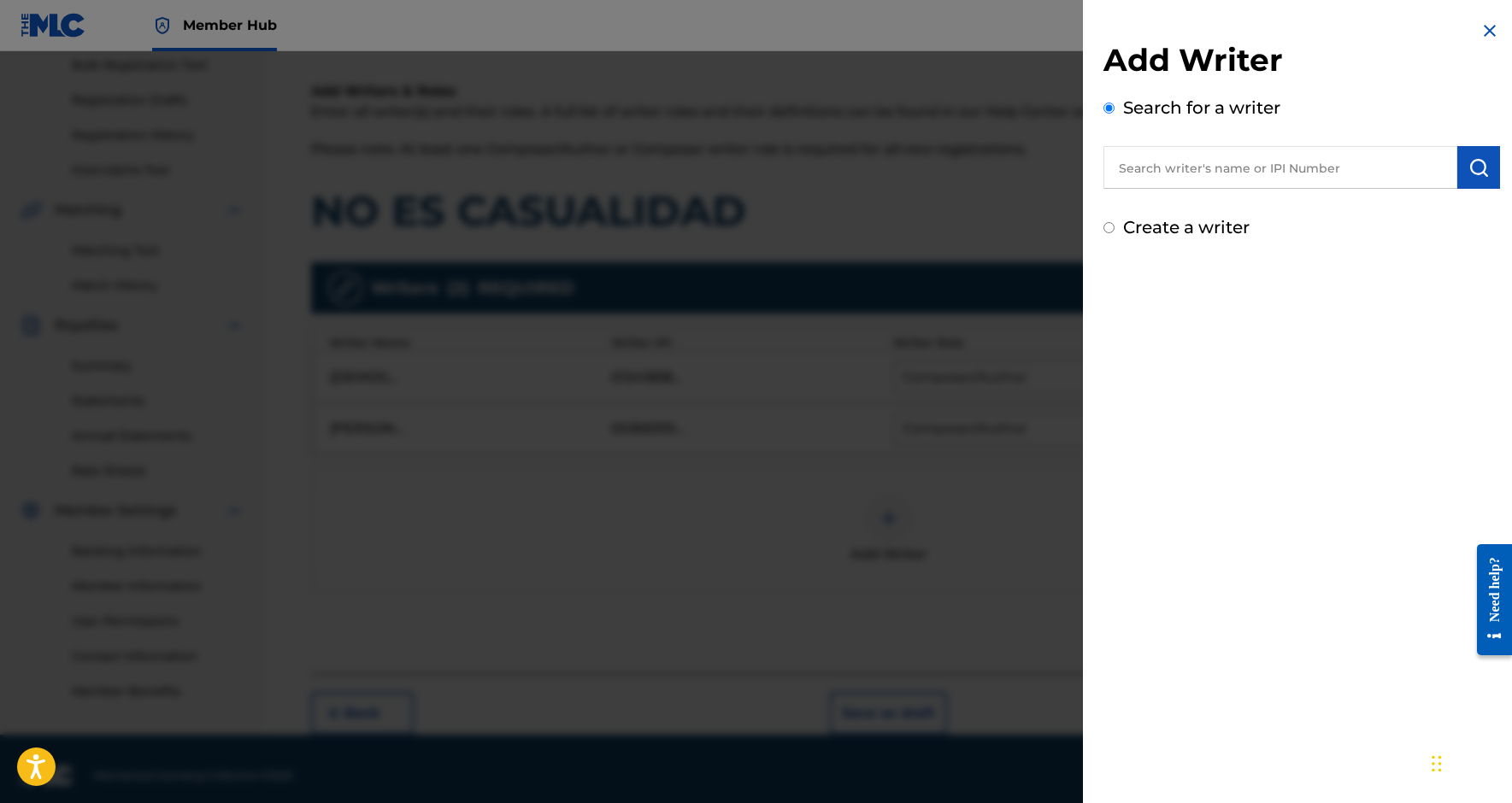
click at [1245, 176] on input "text" at bounding box center [1280, 168] width 354 height 43
paste input "670190946"
type input "00670190946"
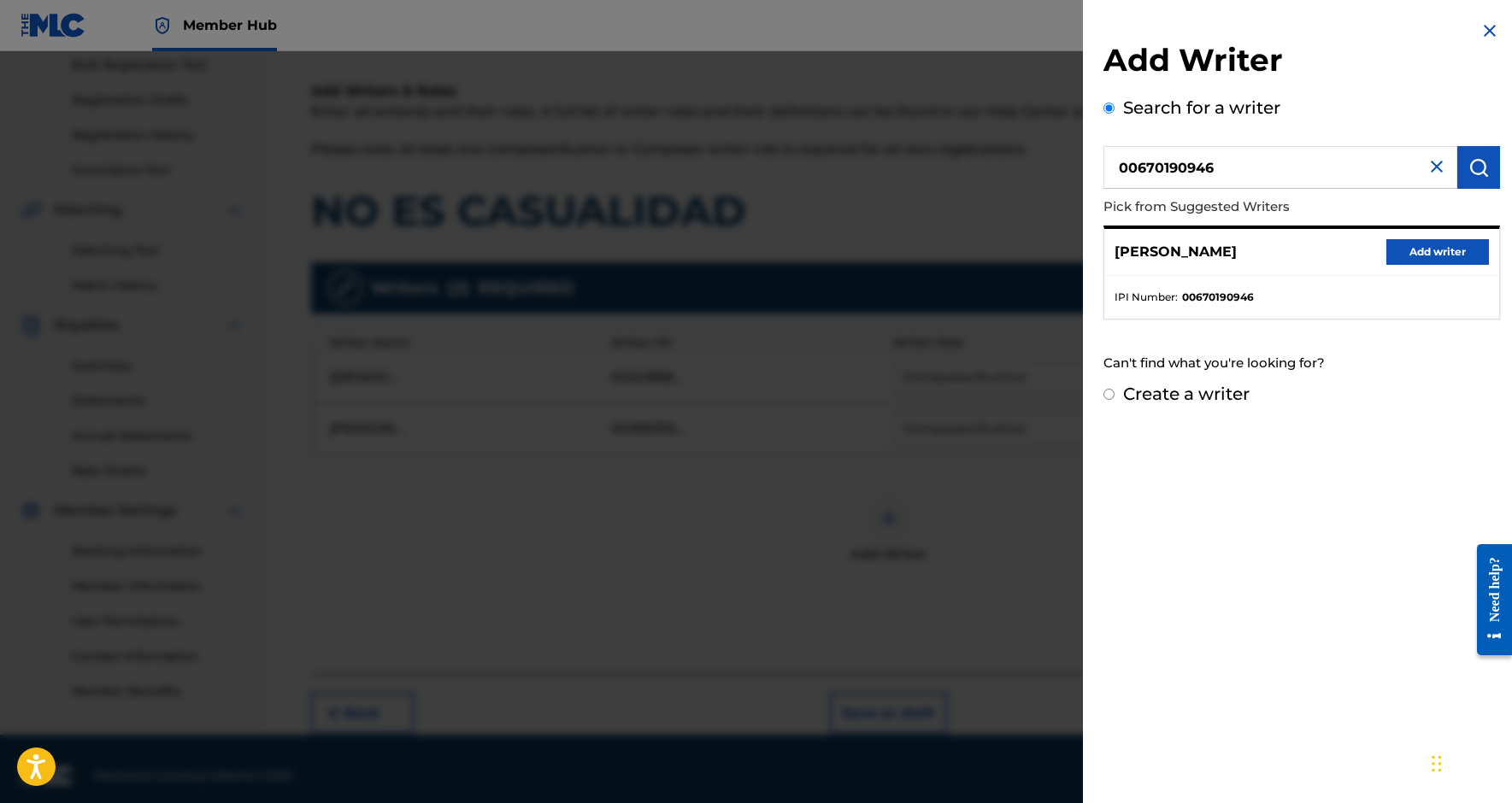
click at [1458, 264] on div "[PERSON_NAME] Add writer" at bounding box center [1302, 252] width 395 height 47
click at [1449, 257] on button "Add writer" at bounding box center [1438, 252] width 102 height 26
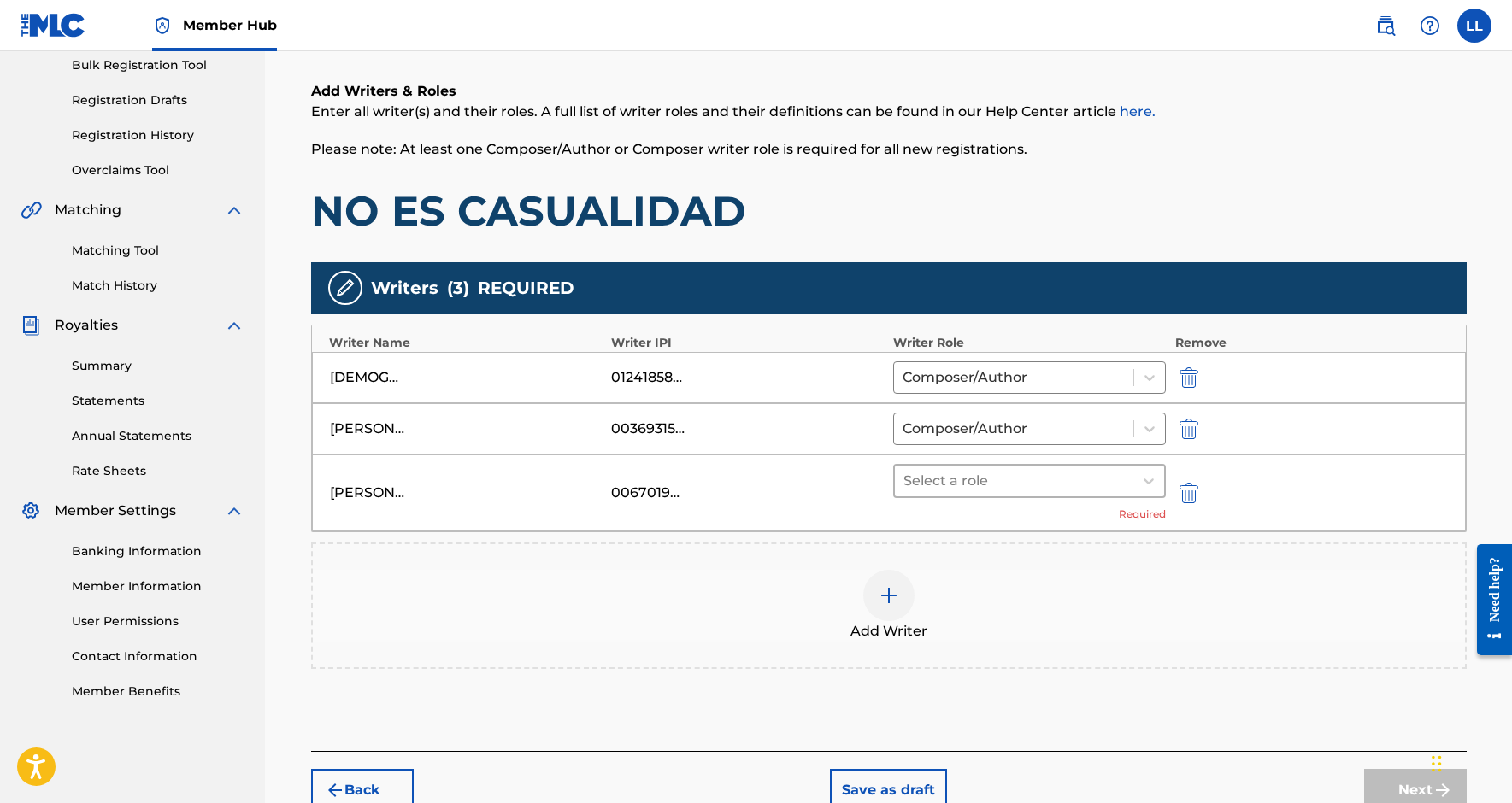
click at [1058, 492] on div at bounding box center [1014, 481] width 222 height 24
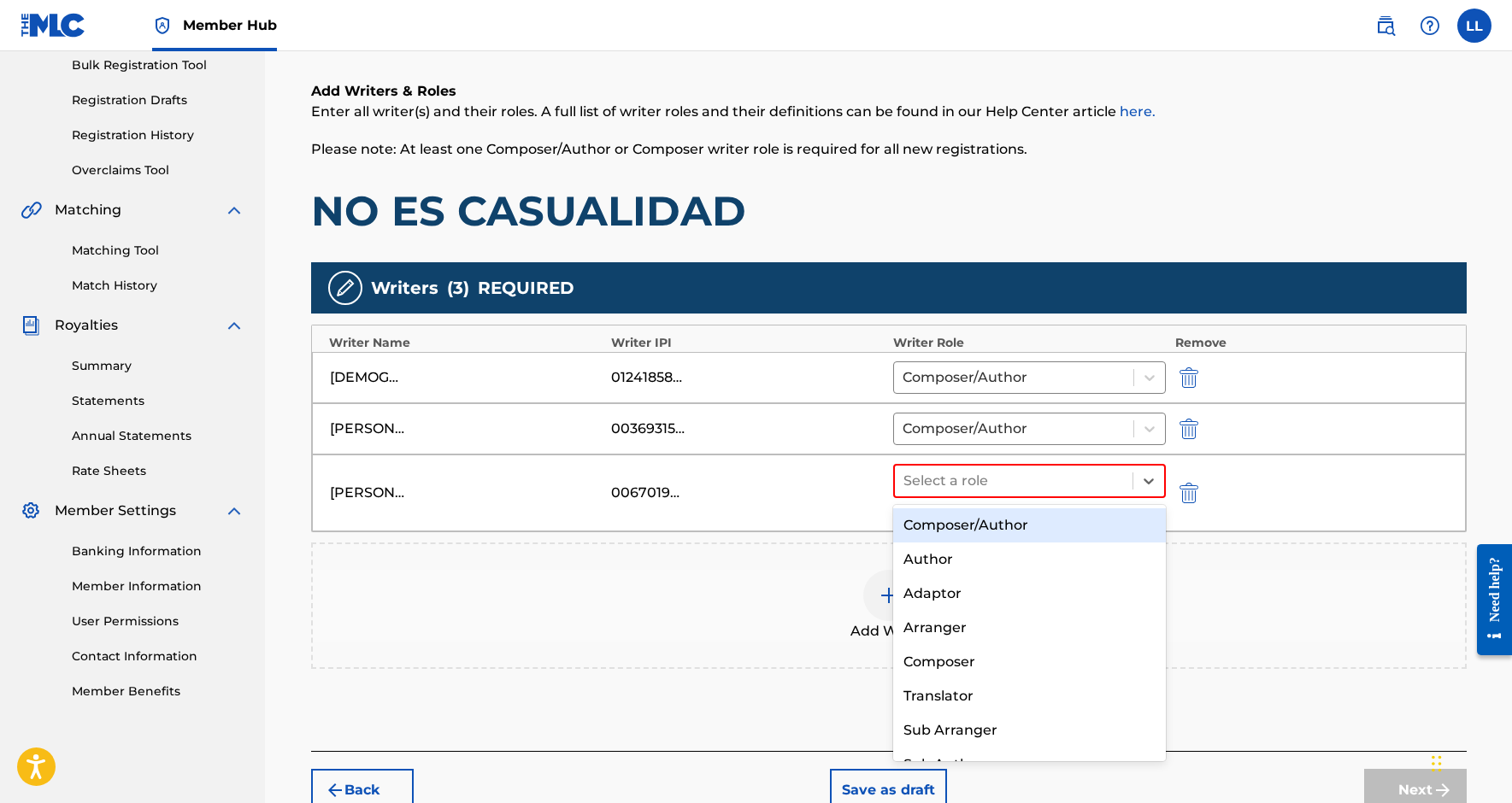
click at [1004, 535] on div "Composer/Author" at bounding box center [1029, 526] width 274 height 34
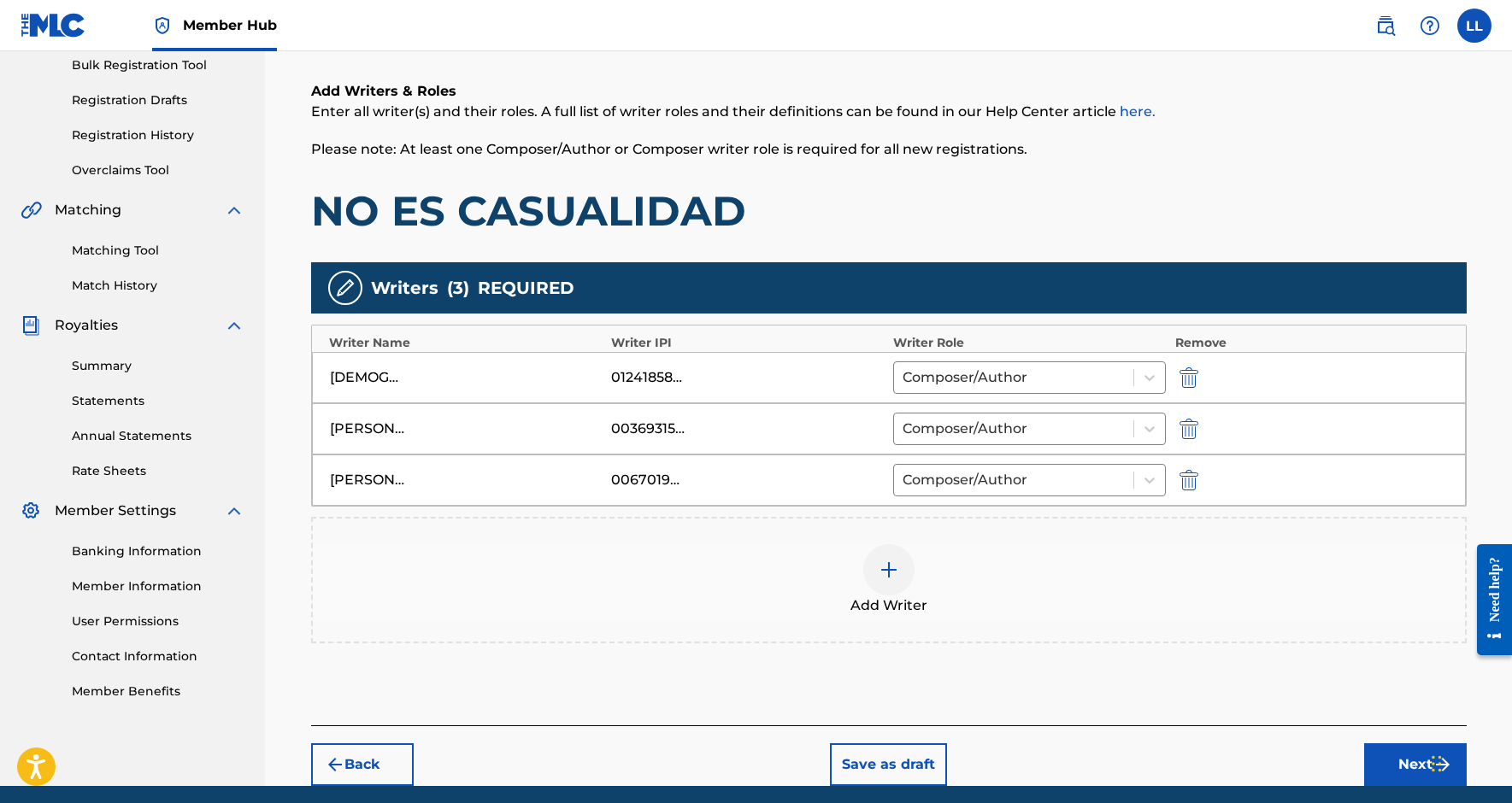
click at [875, 551] on div at bounding box center [888, 570] width 51 height 51
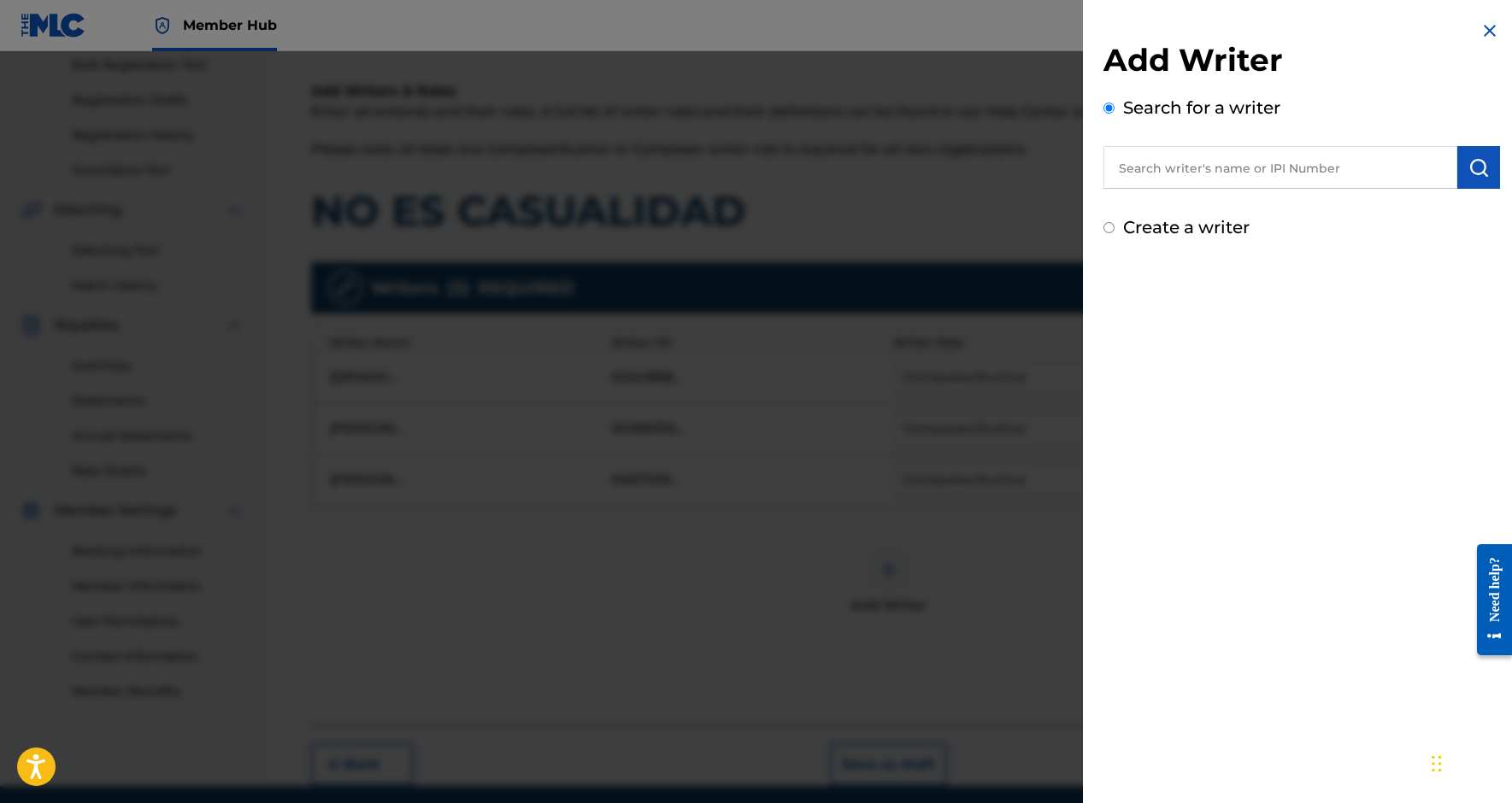
click at [1135, 195] on div "Add Writer Search for a writer Create a writer" at bounding box center [1302, 141] width 397 height 199
click at [1137, 187] on input "text" at bounding box center [1280, 168] width 354 height 43
paste input "368548317"
type input "00368548317"
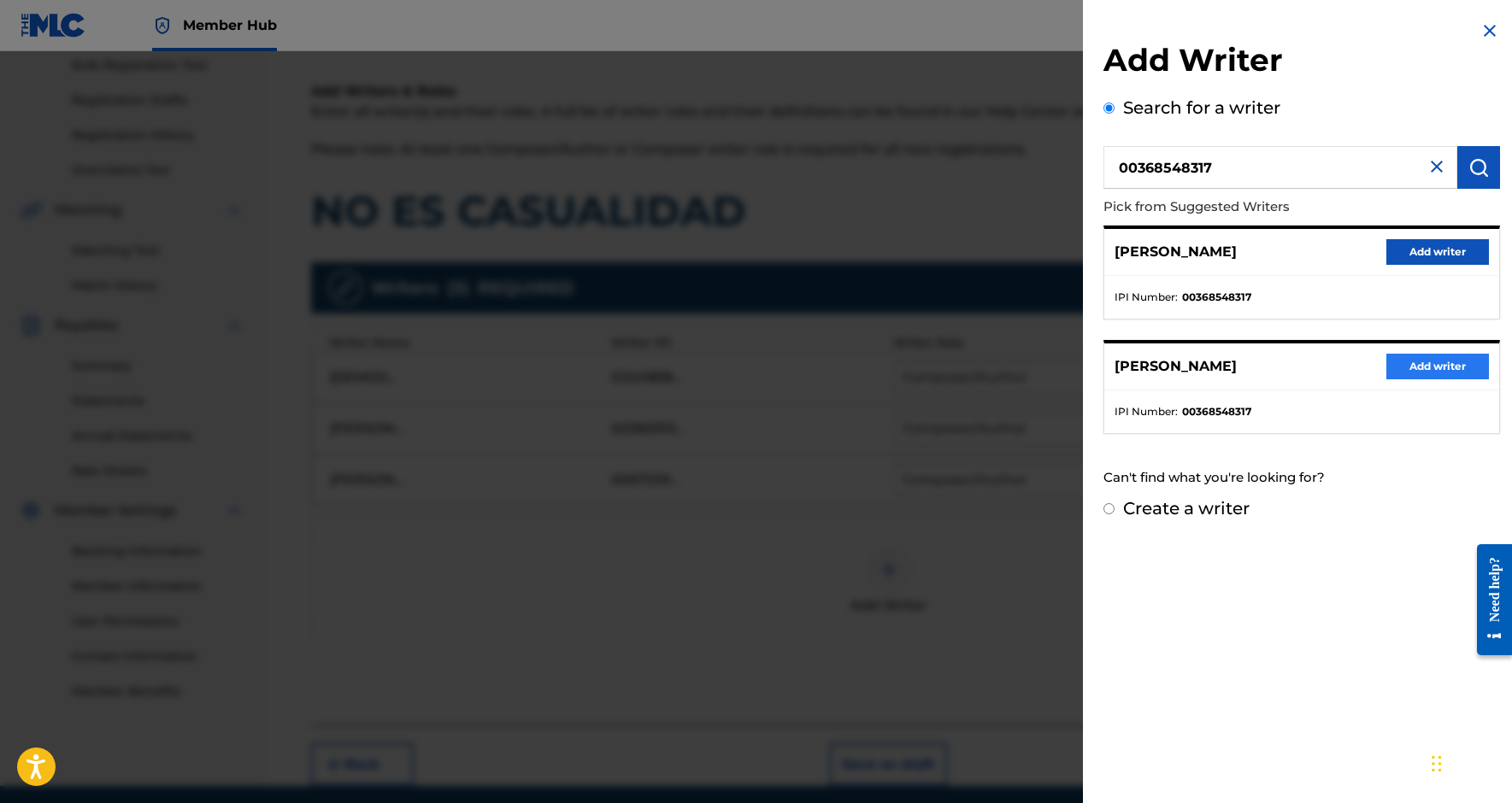
click at [1406, 363] on button "Add writer" at bounding box center [1438, 366] width 102 height 26
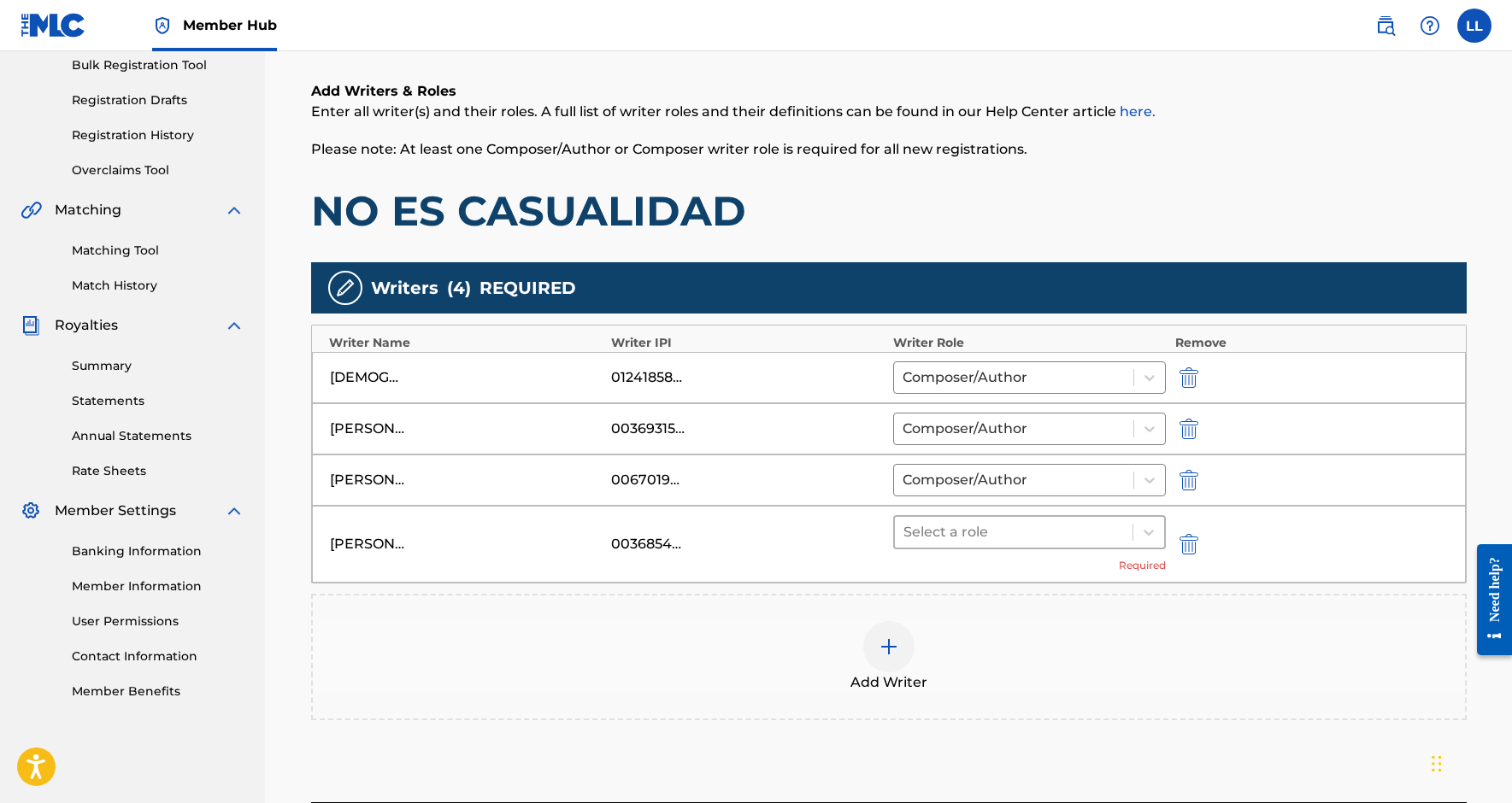
click at [1042, 533] on div at bounding box center [1014, 532] width 222 height 24
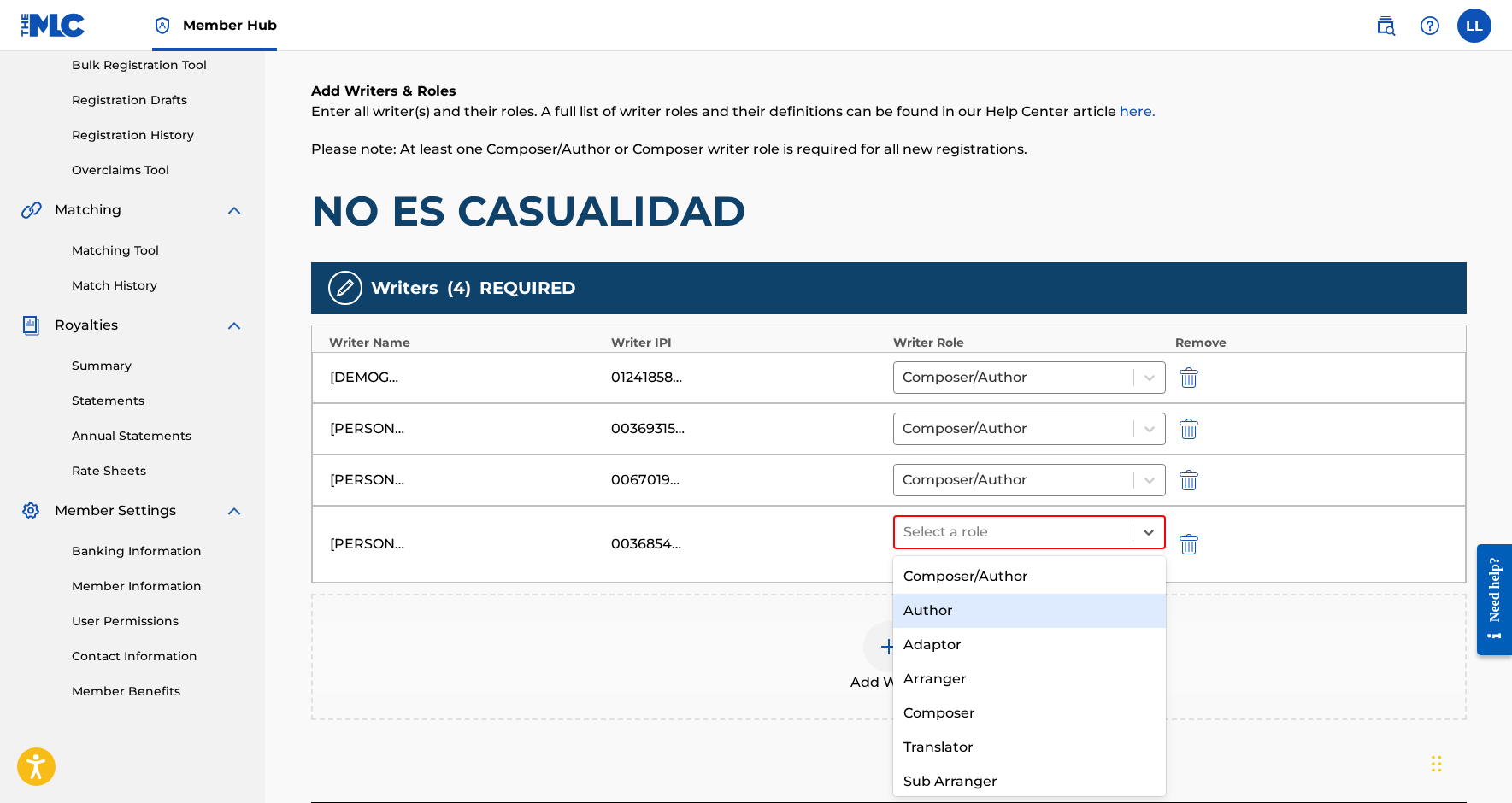
click at [985, 597] on div "Author" at bounding box center [1029, 611] width 274 height 34
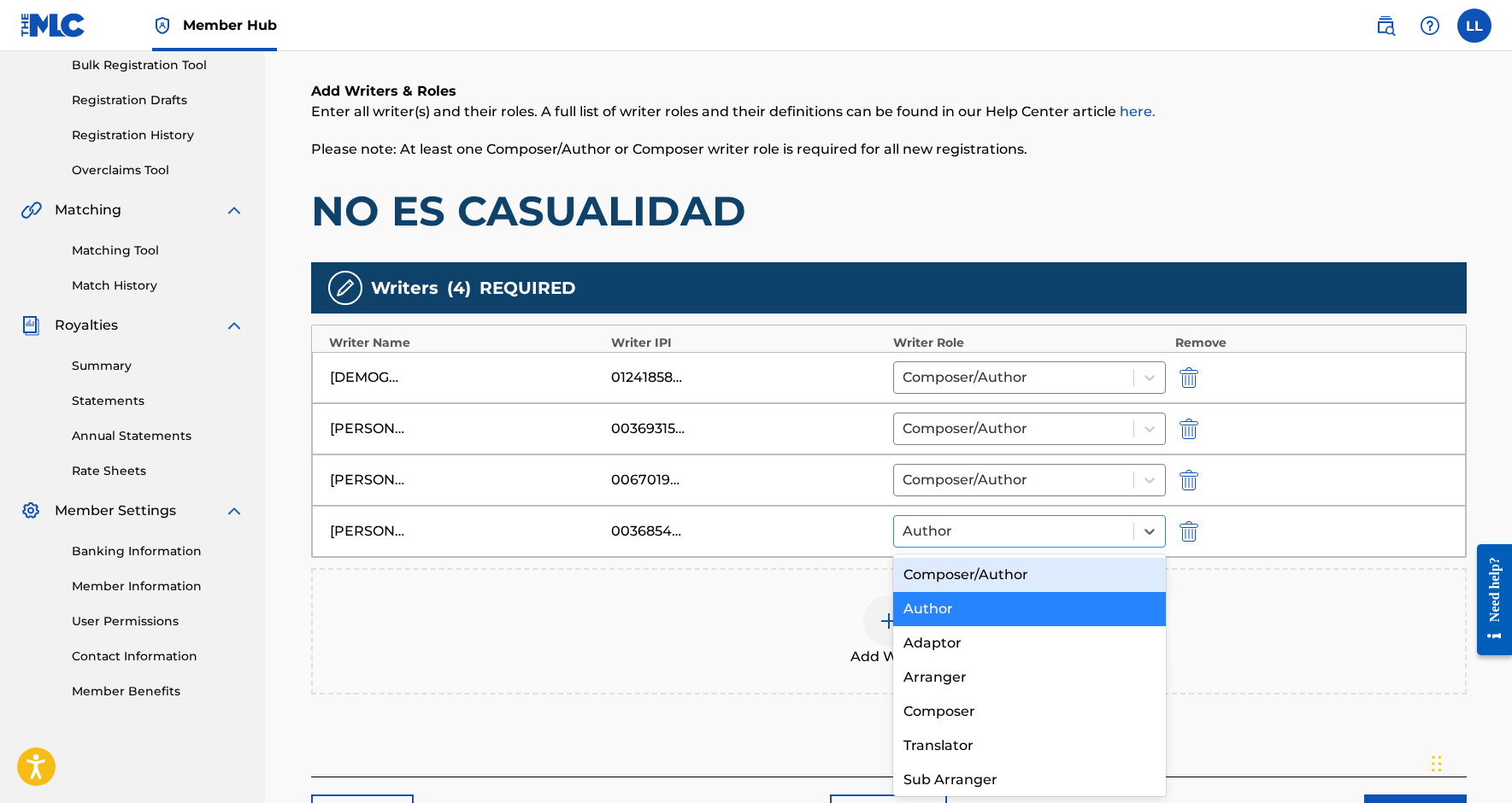
click at [974, 532] on div at bounding box center [1014, 531] width 223 height 24
click at [969, 572] on div "Composer/Author" at bounding box center [1029, 575] width 274 height 34
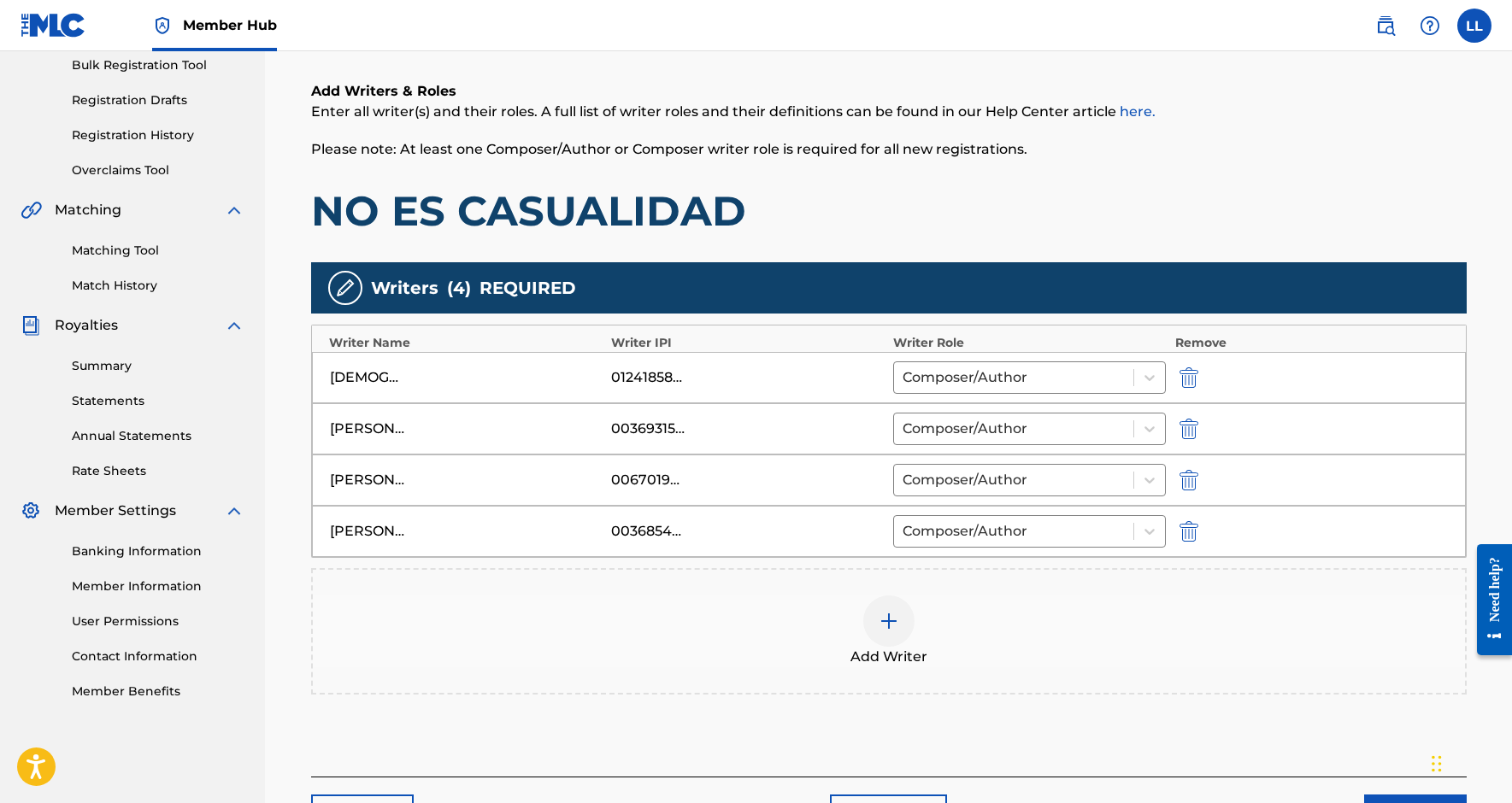
click at [922, 593] on div "Add Writer" at bounding box center [889, 631] width 1156 height 127
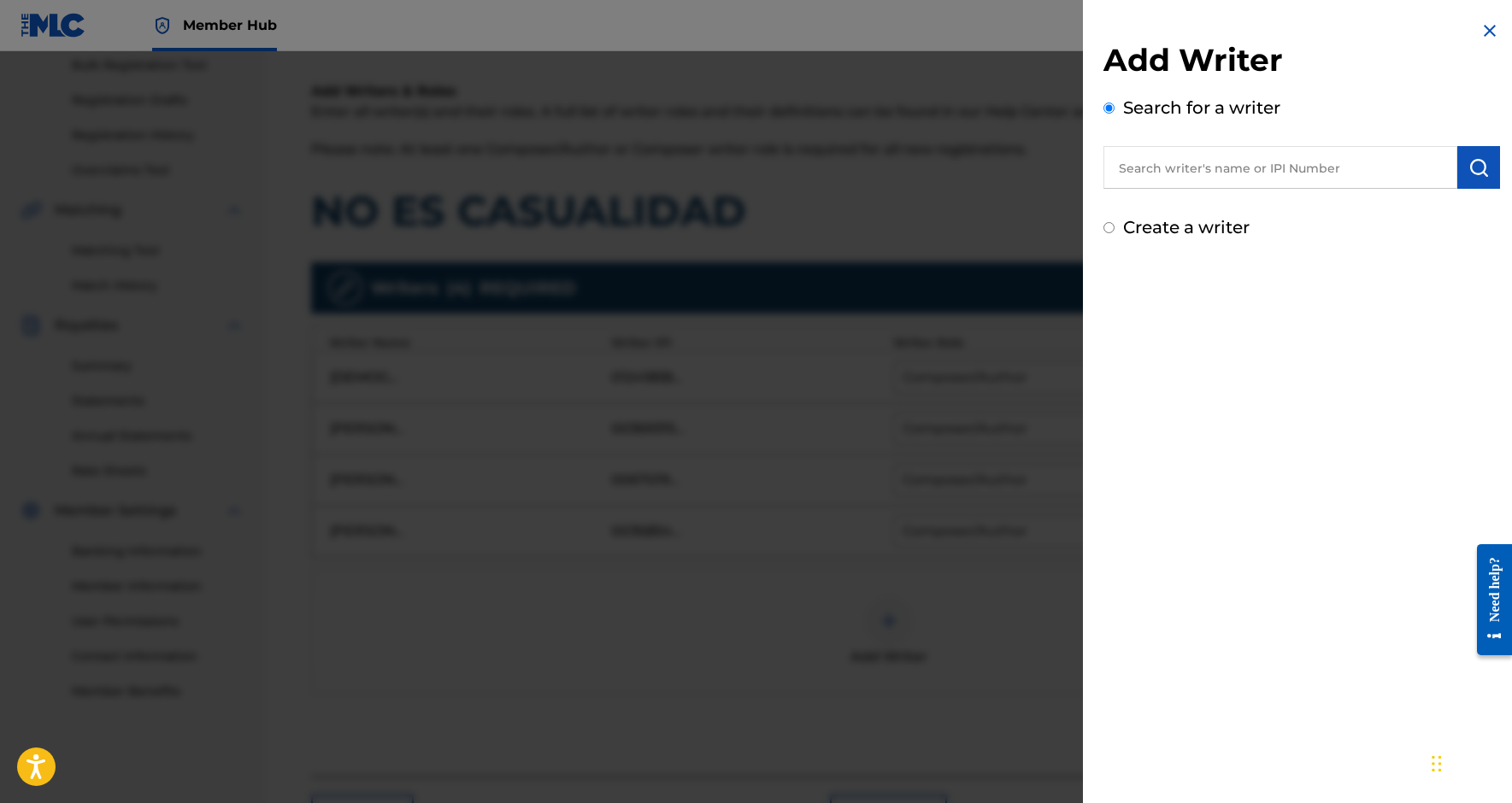
click at [1195, 174] on input "text" at bounding box center [1280, 168] width 354 height 43
paste input "709190443"
type input "00709190443"
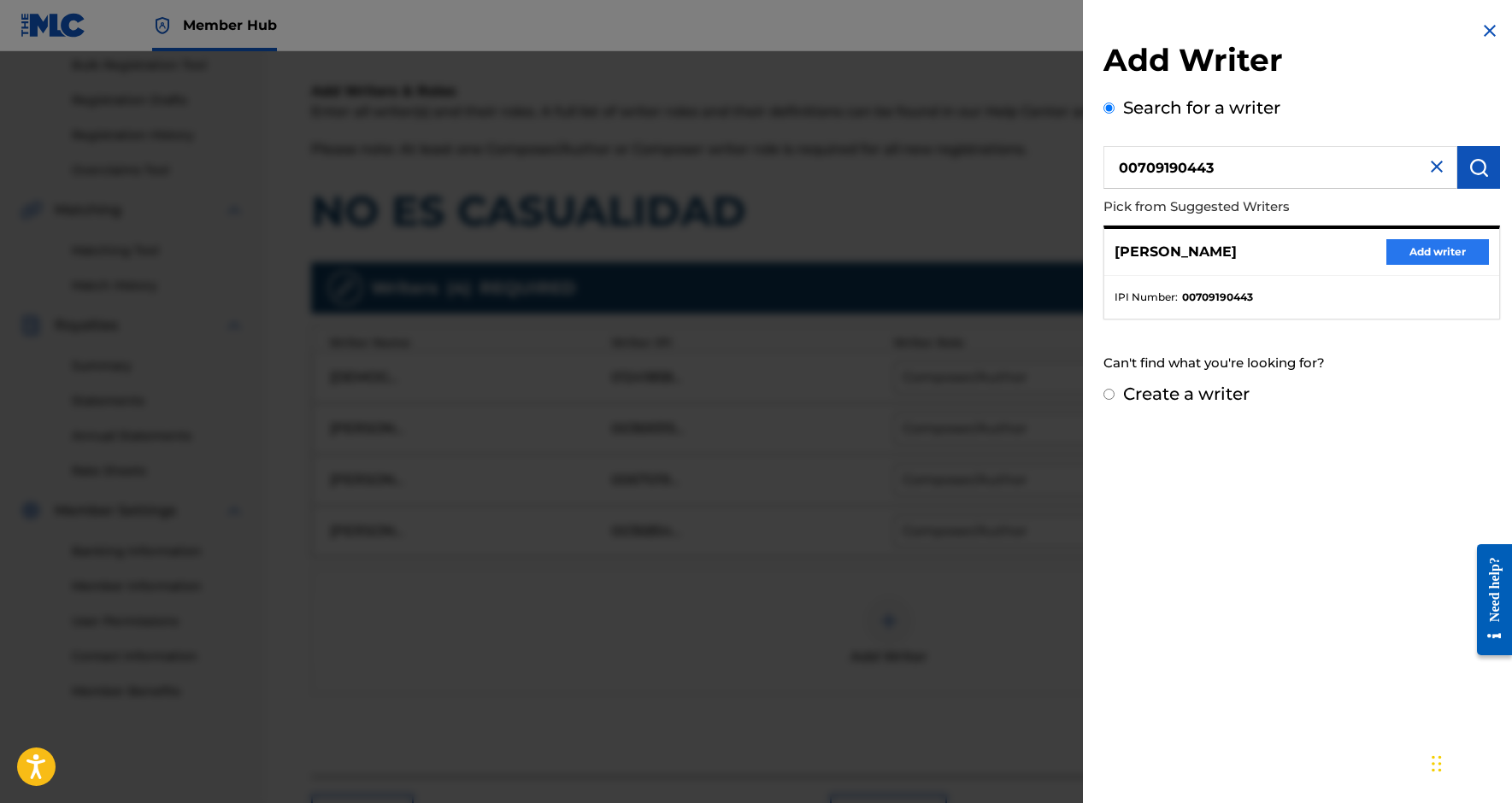
click at [1397, 244] on button "Add writer" at bounding box center [1438, 252] width 102 height 26
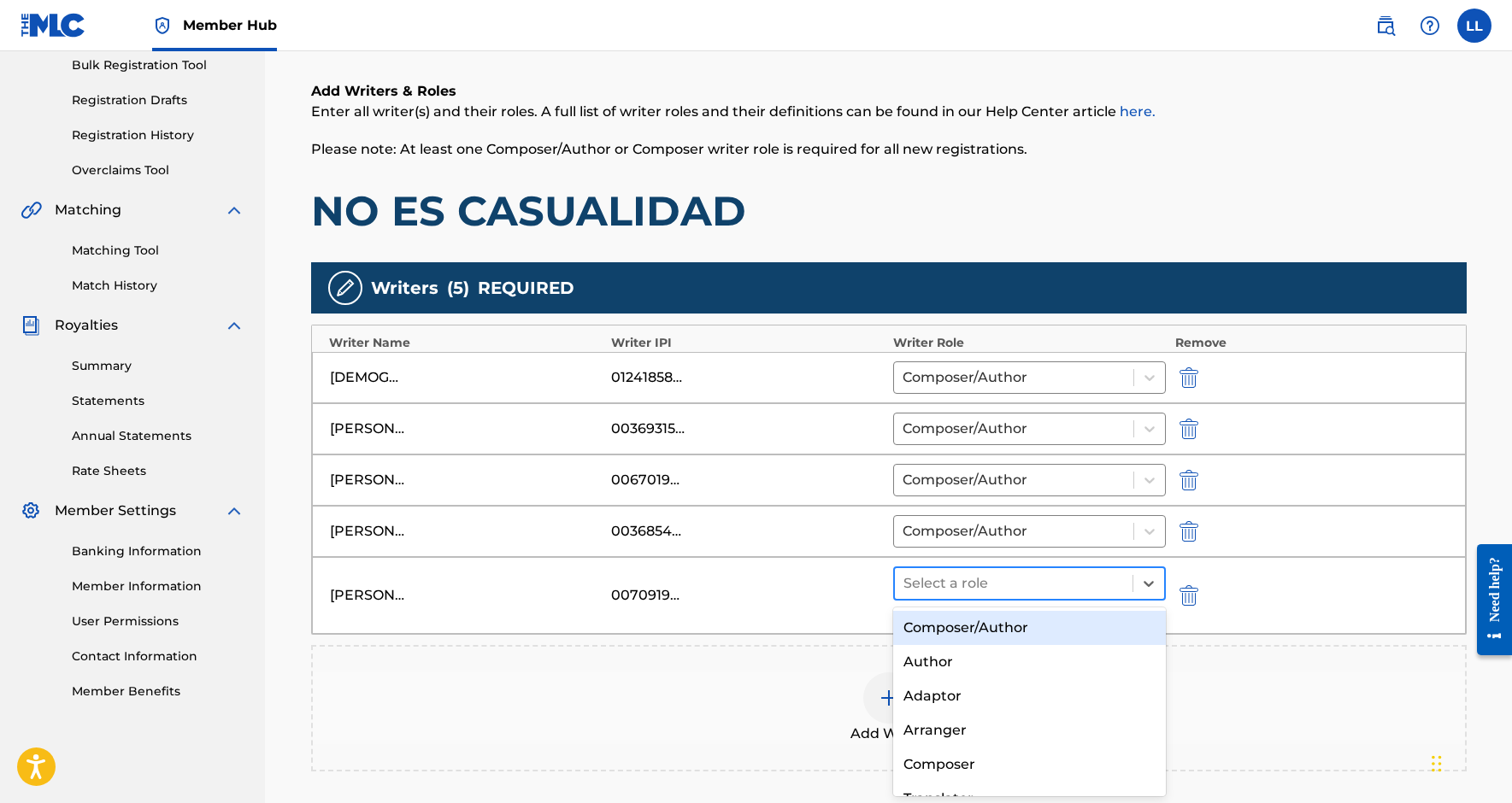
click at [1020, 580] on div at bounding box center [1014, 583] width 222 height 24
click at [1009, 625] on div "Composer/Author" at bounding box center [1029, 628] width 274 height 34
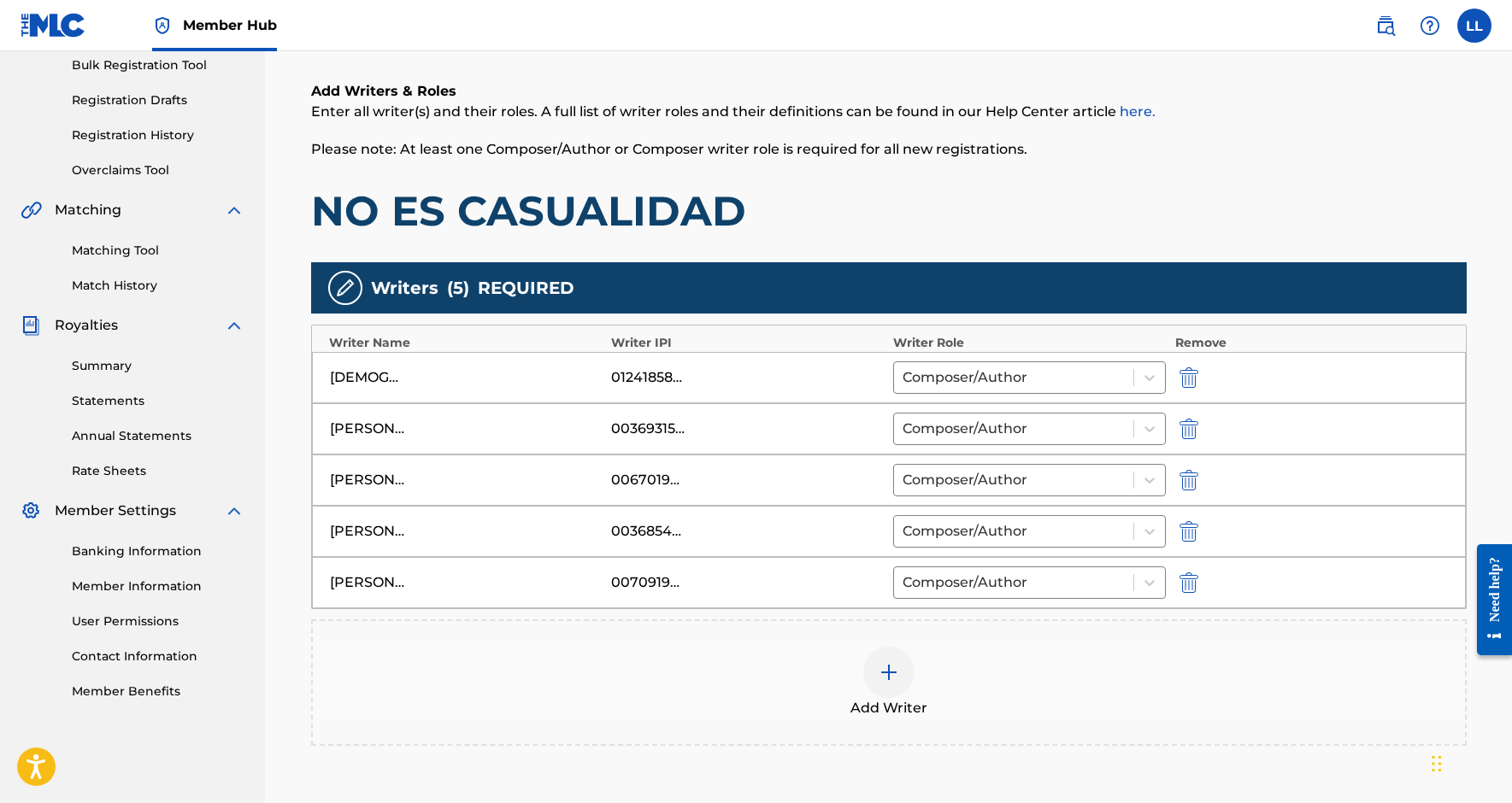
click at [884, 668] on img at bounding box center [888, 672] width 21 height 21
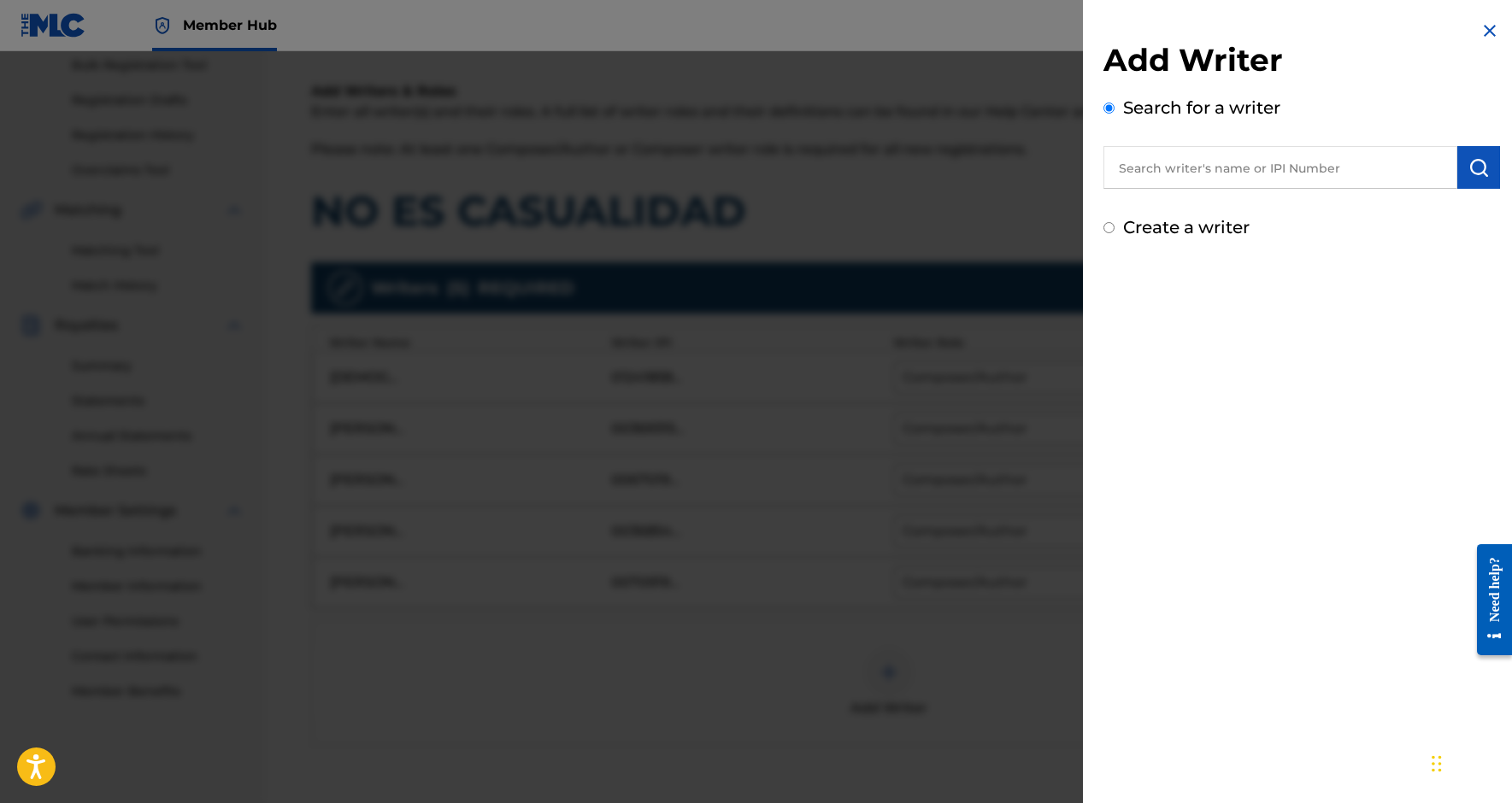
click at [1165, 159] on input "text" at bounding box center [1280, 168] width 354 height 43
paste input "1117356181"
type input "01117356181"
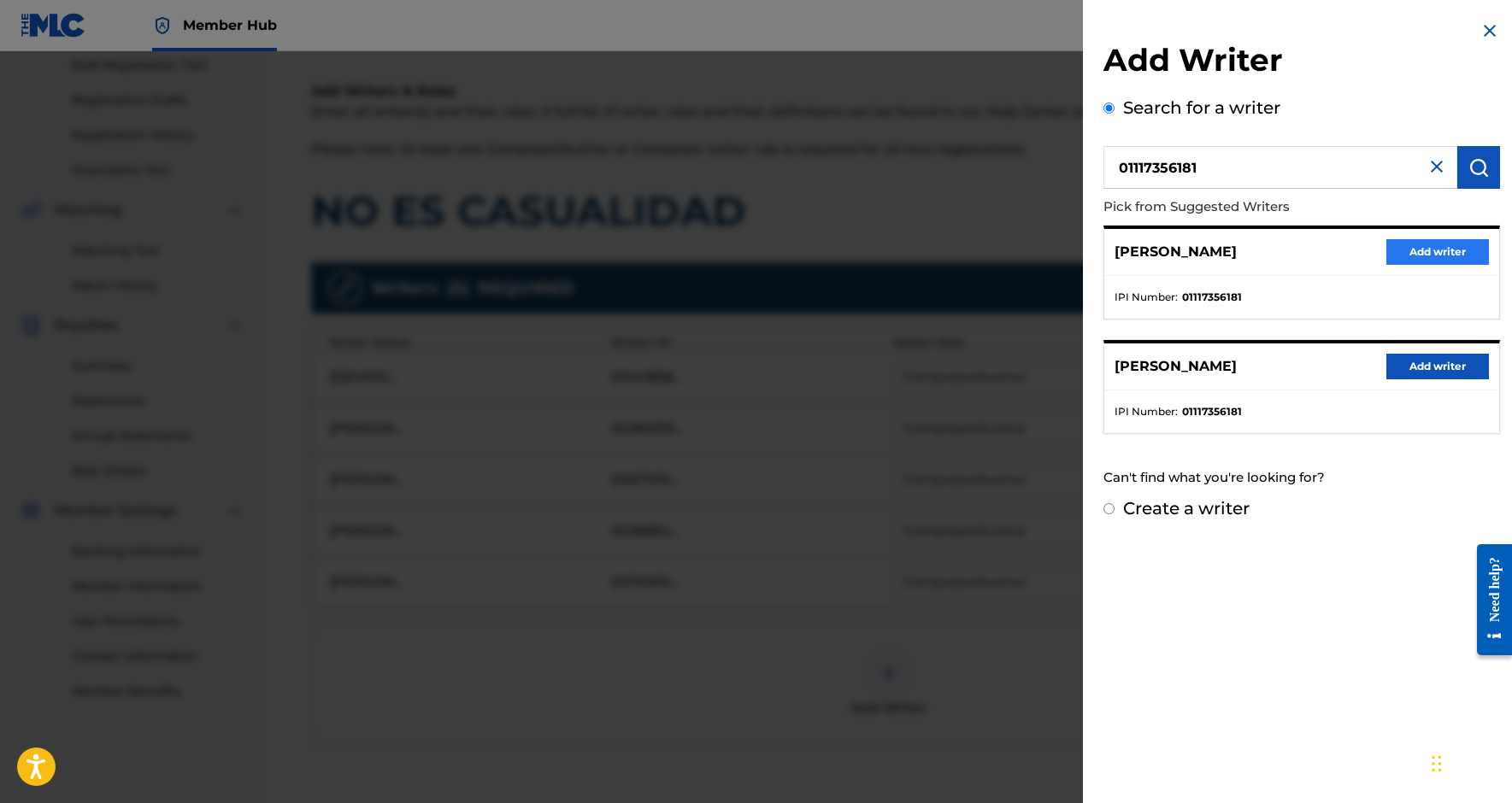
click at [1415, 250] on button "Add writer" at bounding box center [1438, 252] width 102 height 26
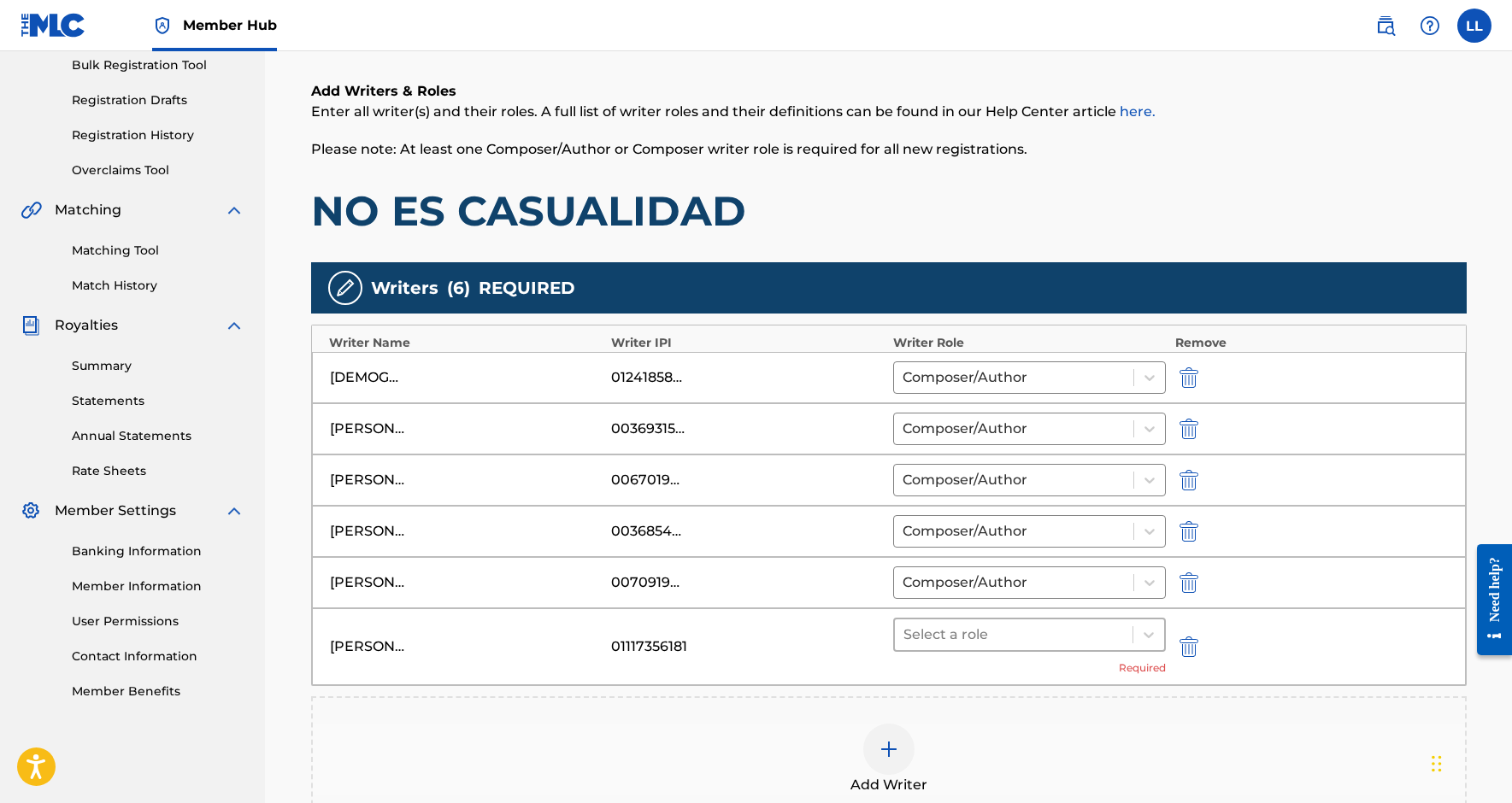
click at [1010, 634] on div at bounding box center [1014, 634] width 222 height 24
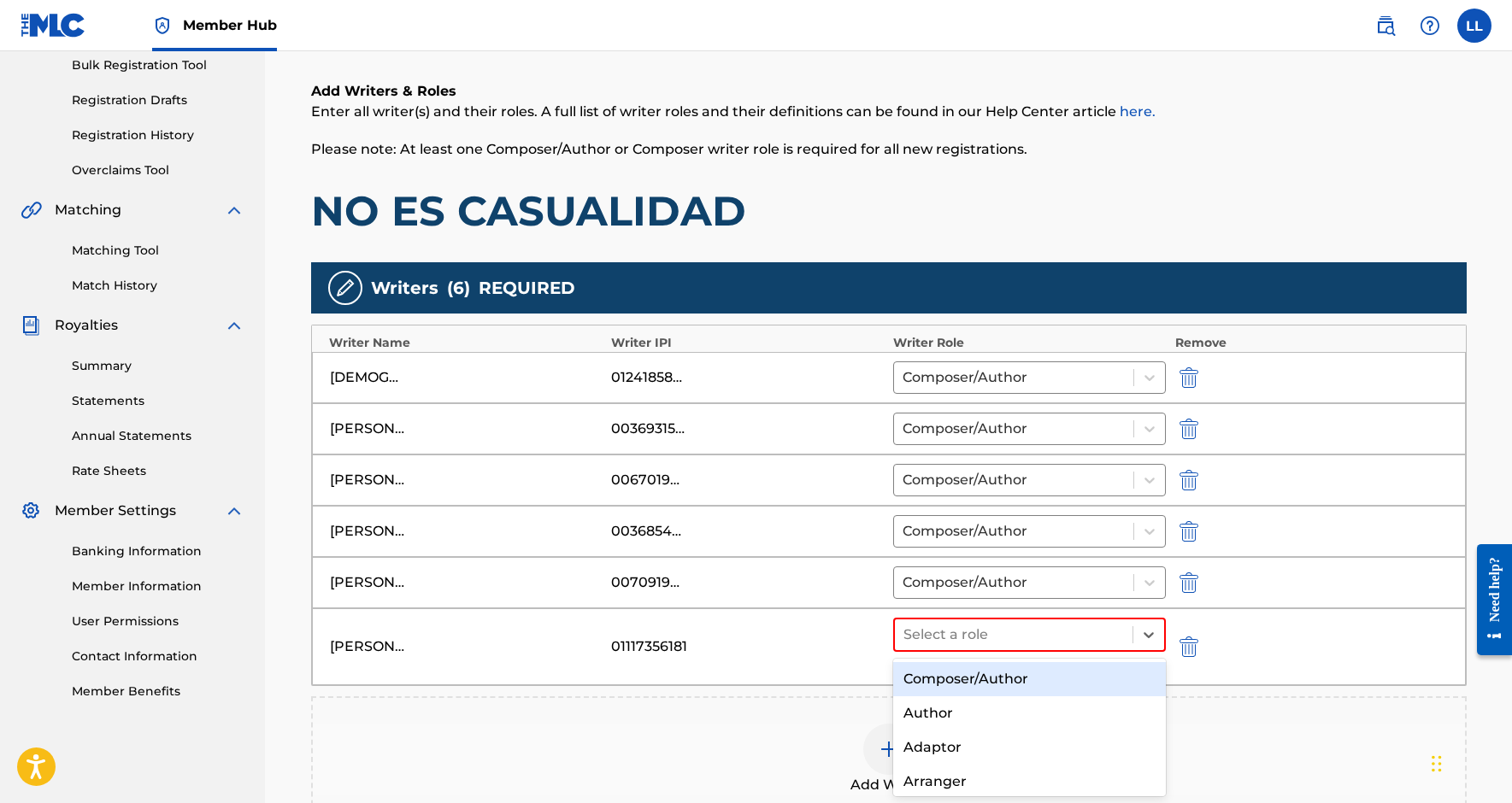
click at [993, 674] on div "Composer/Author" at bounding box center [1029, 679] width 274 height 34
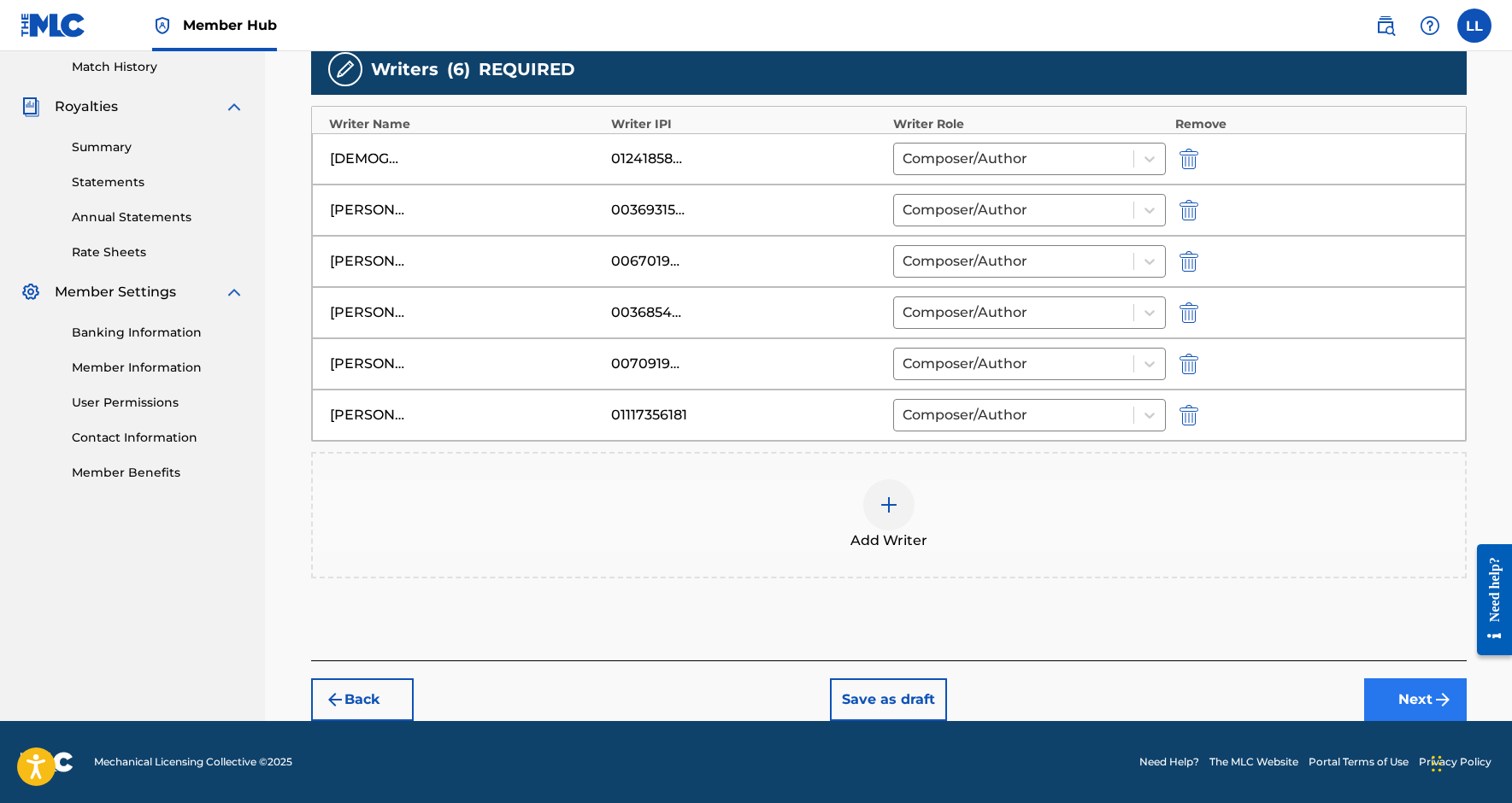
click at [1455, 691] on button "Next" at bounding box center [1415, 700] width 102 height 43
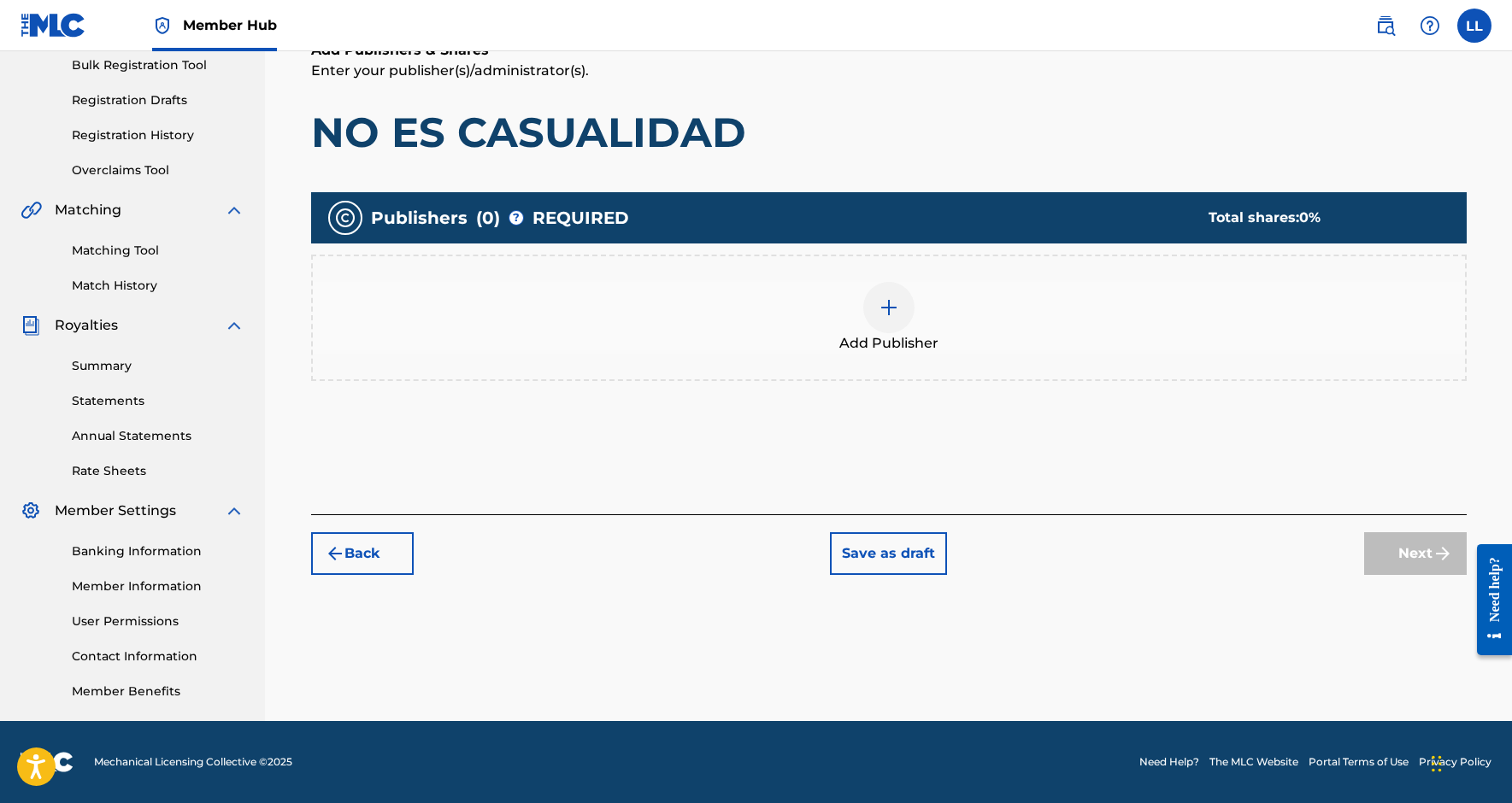
click at [900, 310] on div at bounding box center [888, 307] width 51 height 51
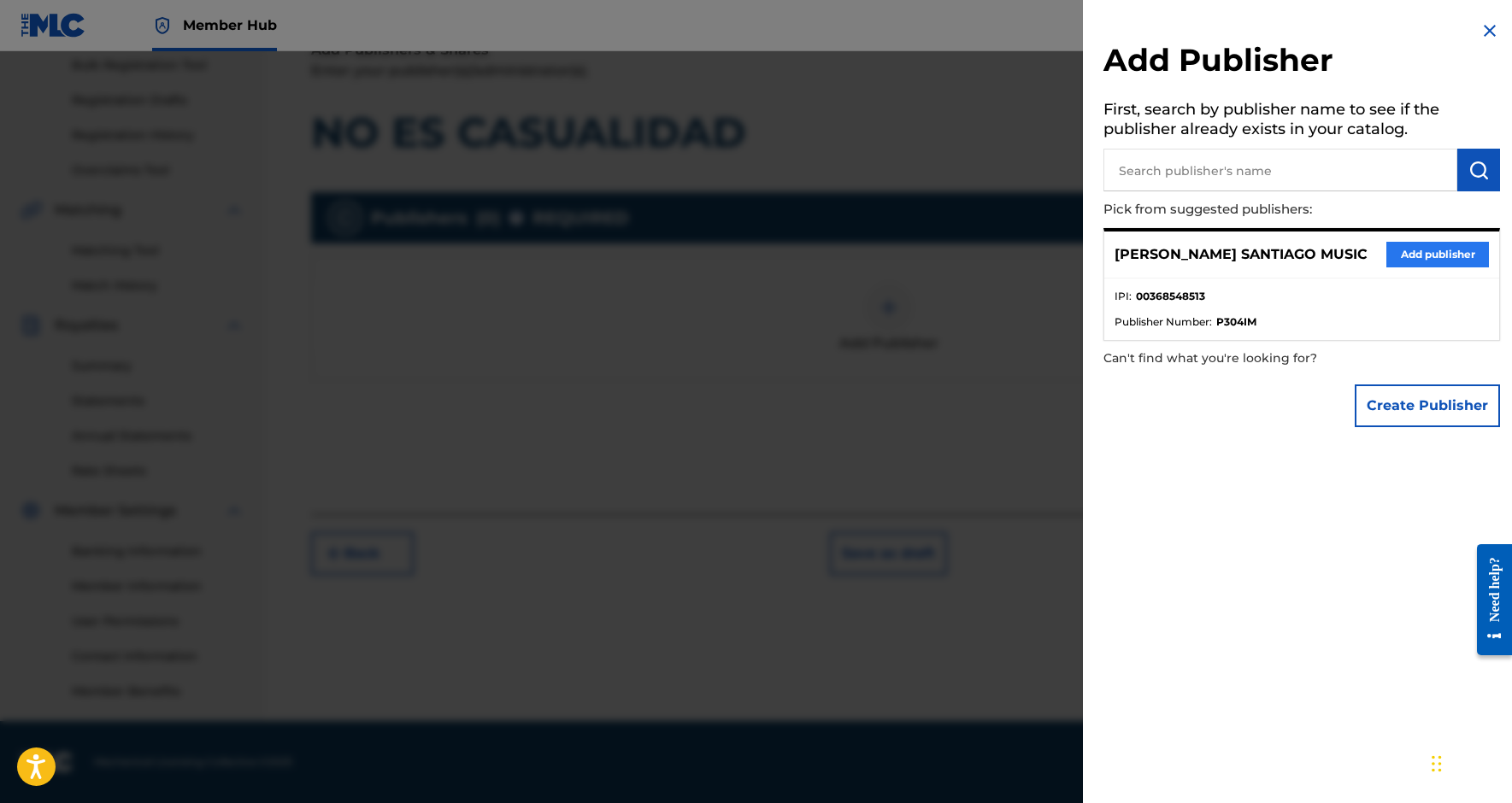
click at [1410, 255] on button "Add publisher" at bounding box center [1438, 255] width 102 height 26
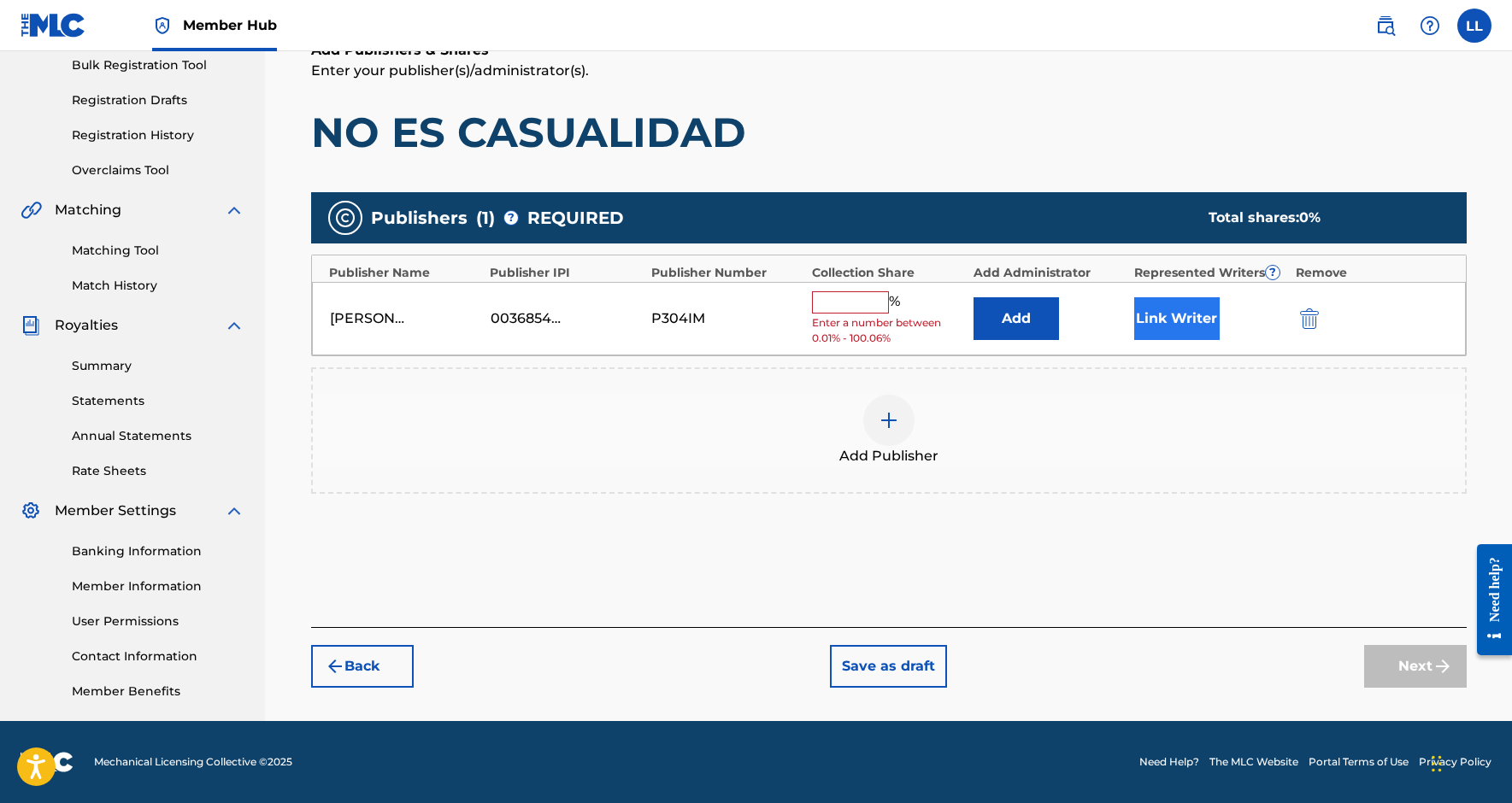
click at [1193, 310] on button "Link Writer" at bounding box center [1176, 319] width 85 height 43
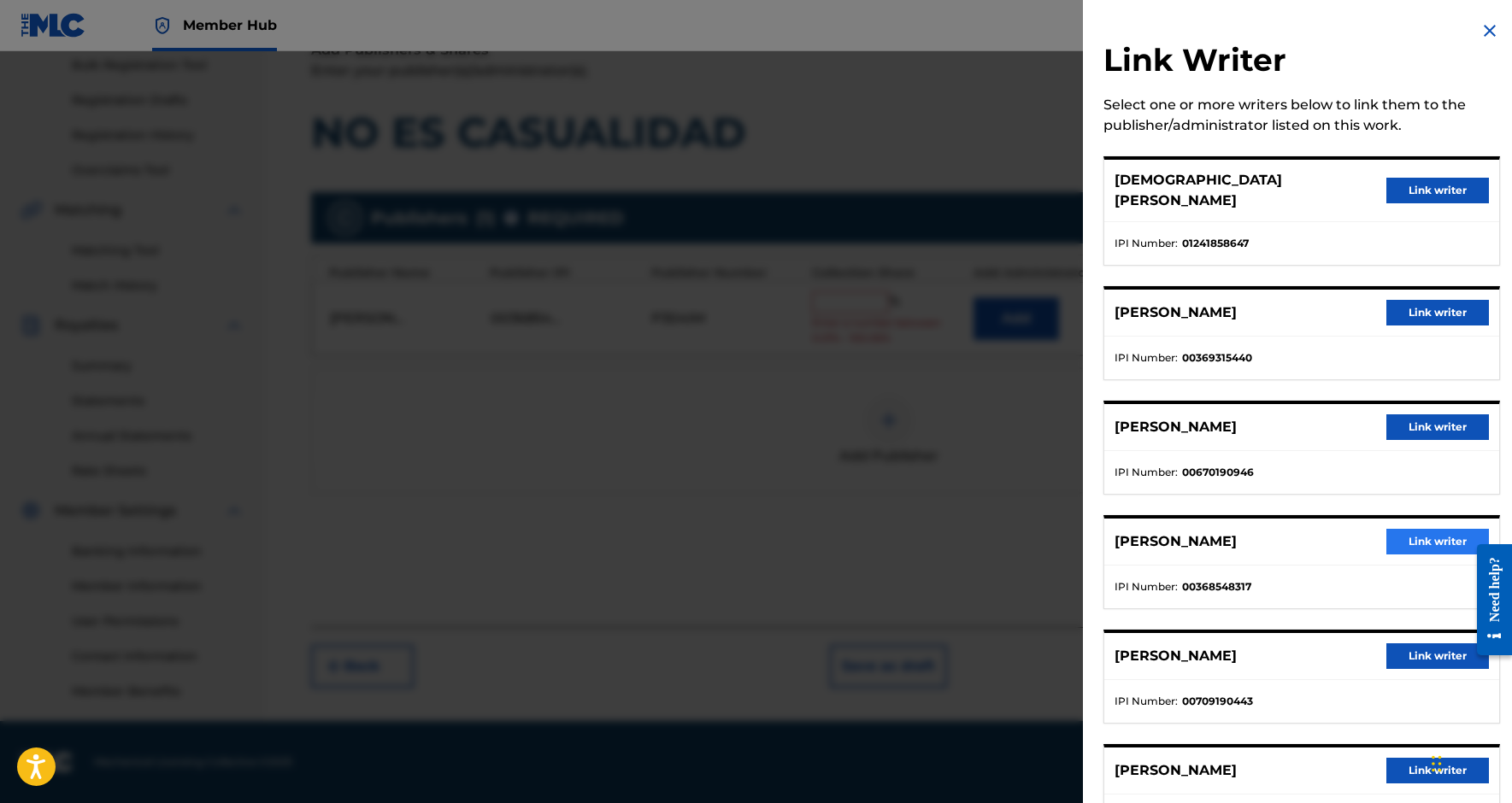
click at [1437, 529] on button "Link writer" at bounding box center [1438, 542] width 102 height 26
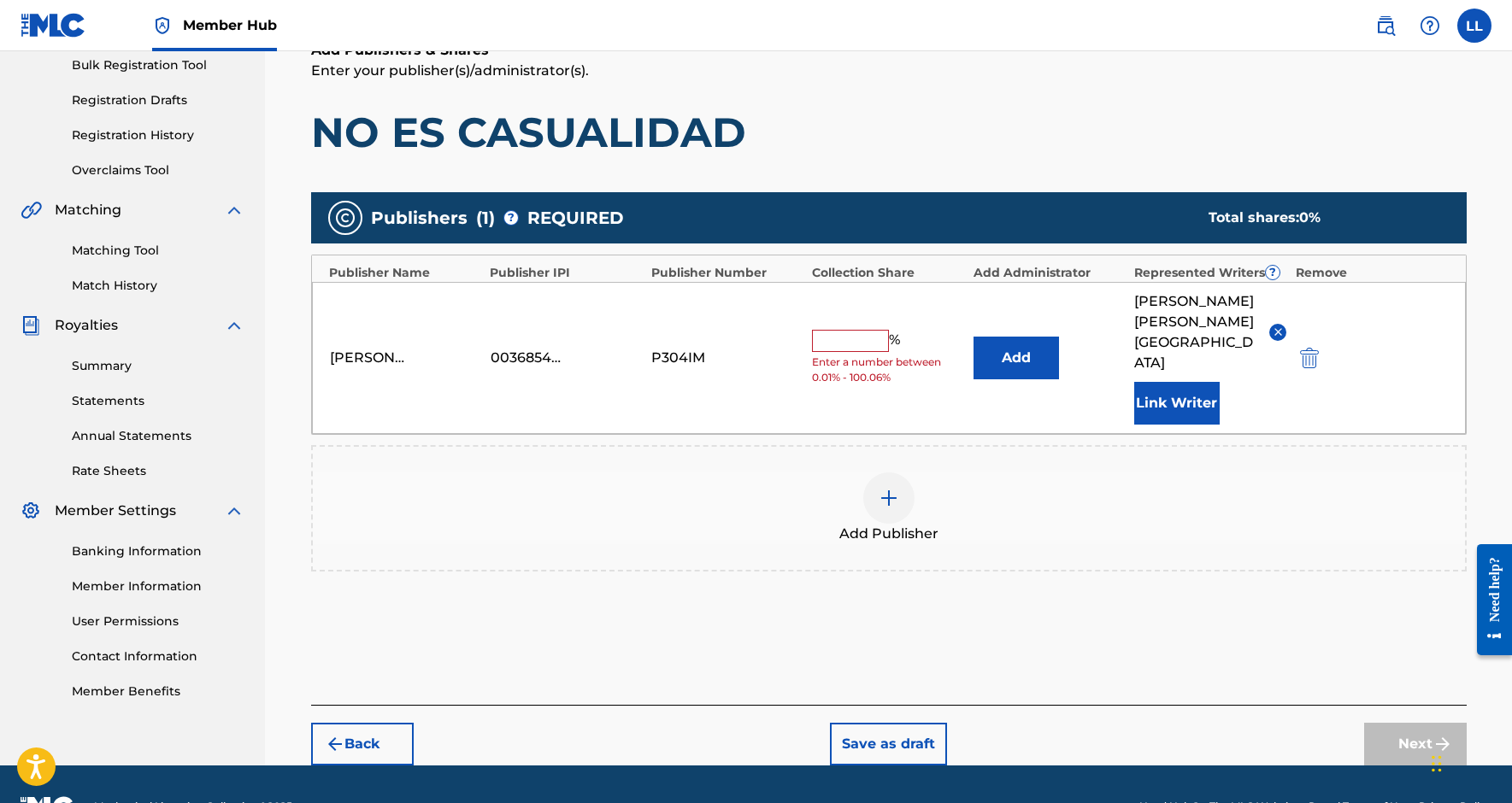
click at [870, 330] on input "text" at bounding box center [851, 341] width 77 height 22
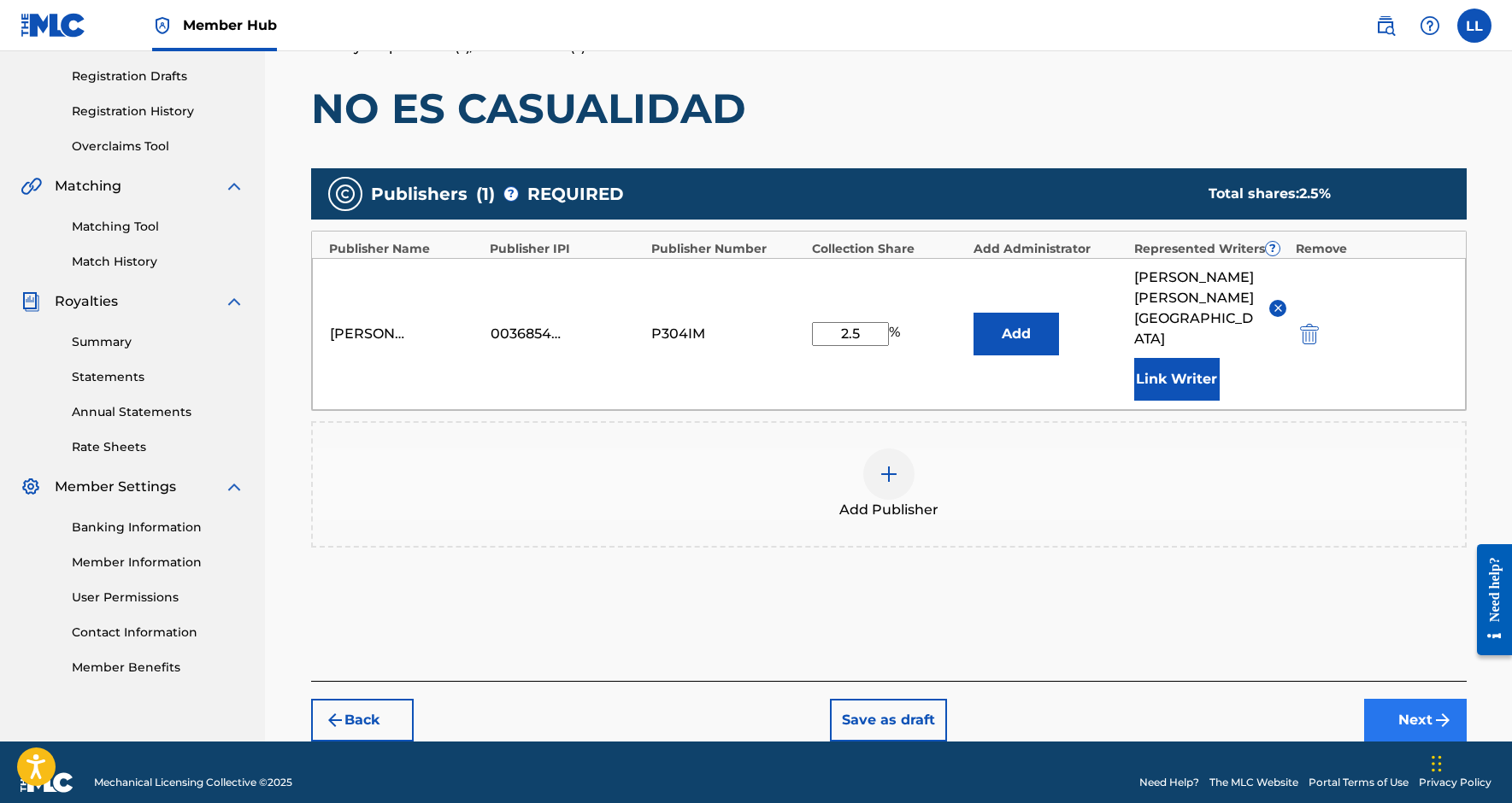
type input "2.5"
click at [1455, 699] on button "Next" at bounding box center [1415, 720] width 102 height 43
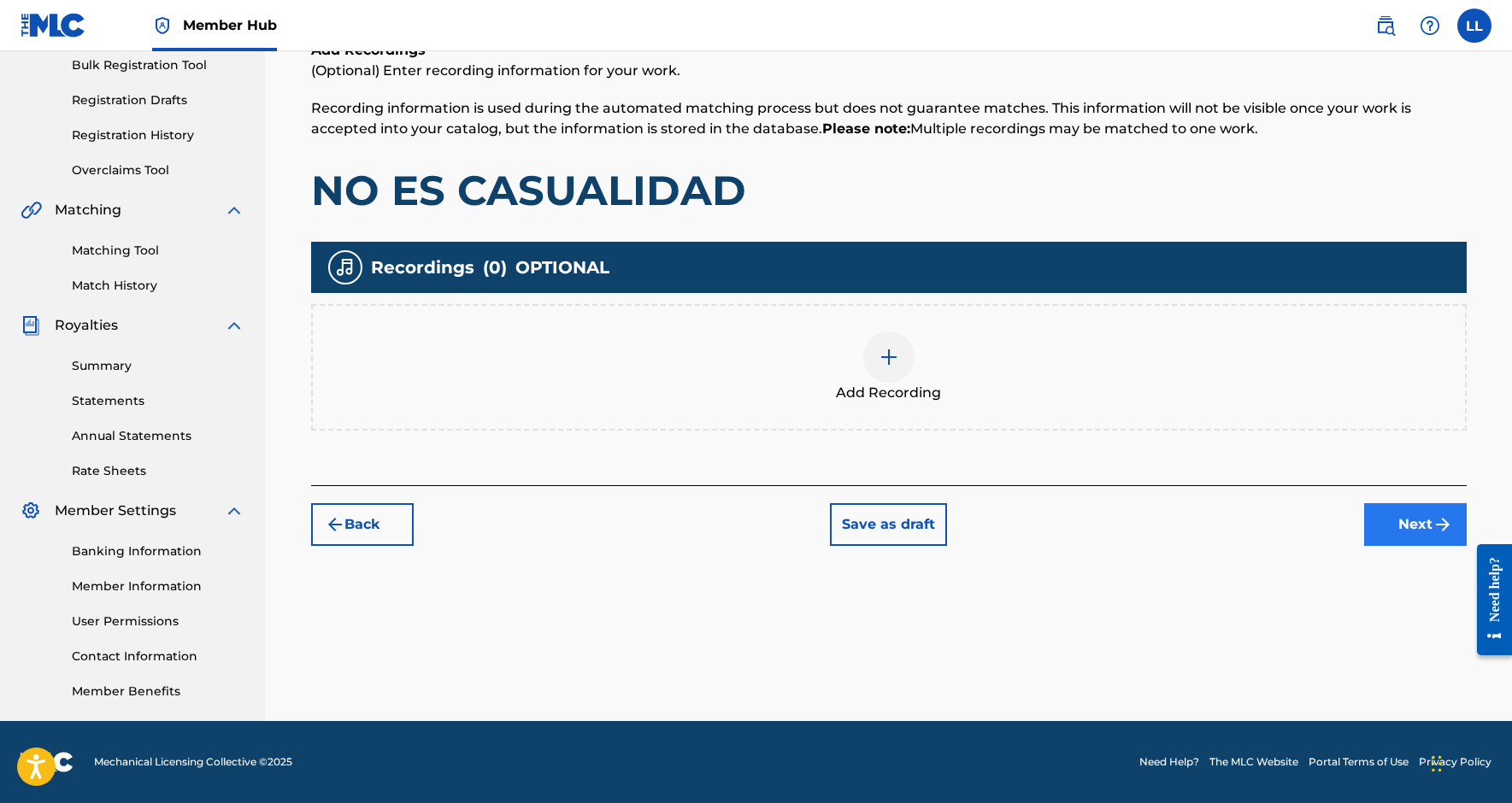
click at [1402, 537] on button "Next" at bounding box center [1415, 525] width 102 height 43
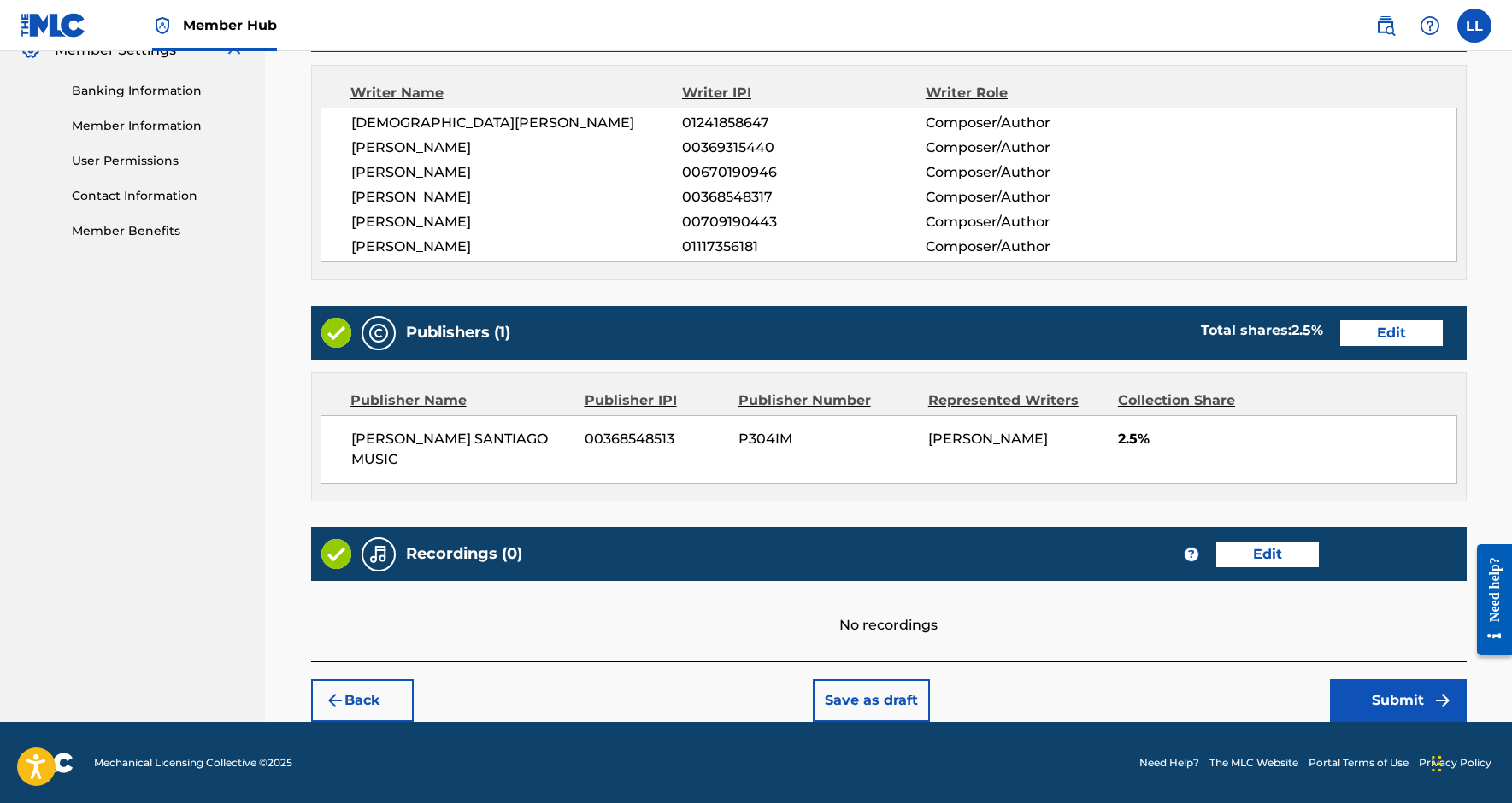
scroll to position [716, 0]
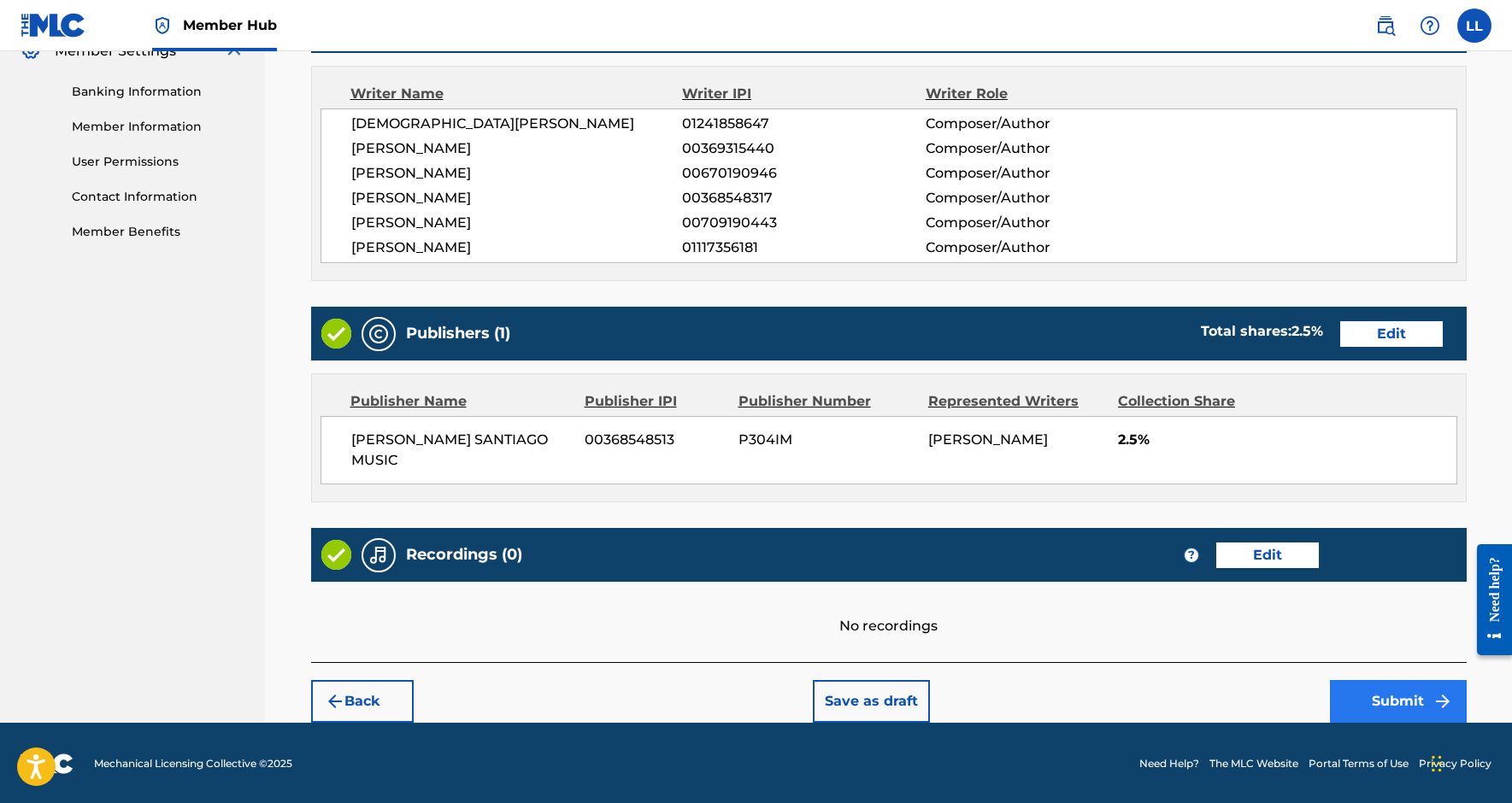
click at [1385, 695] on button "Submit" at bounding box center [1398, 702] width 136 height 43
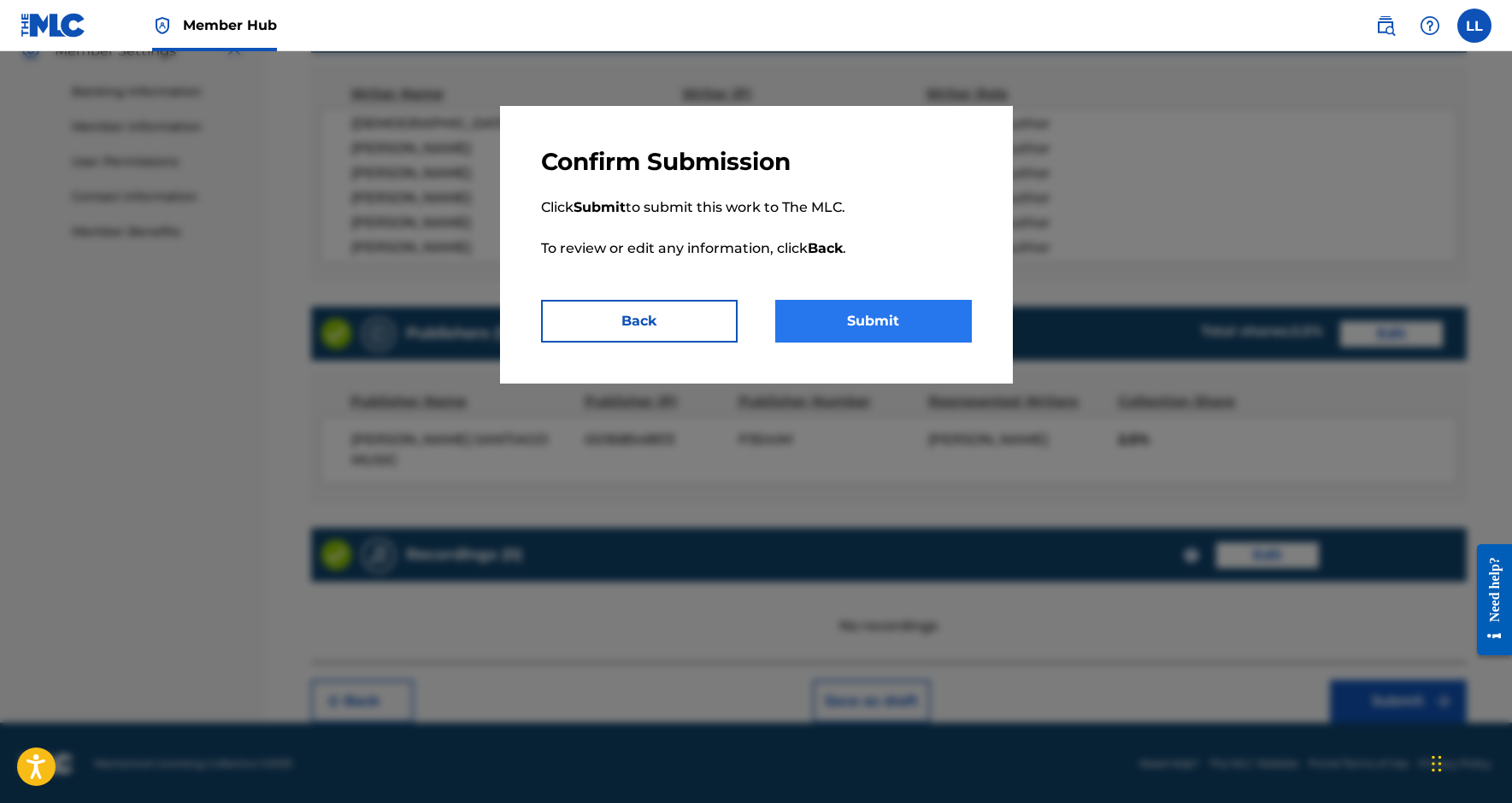
click at [924, 311] on button "Submit" at bounding box center [873, 321] width 197 height 43
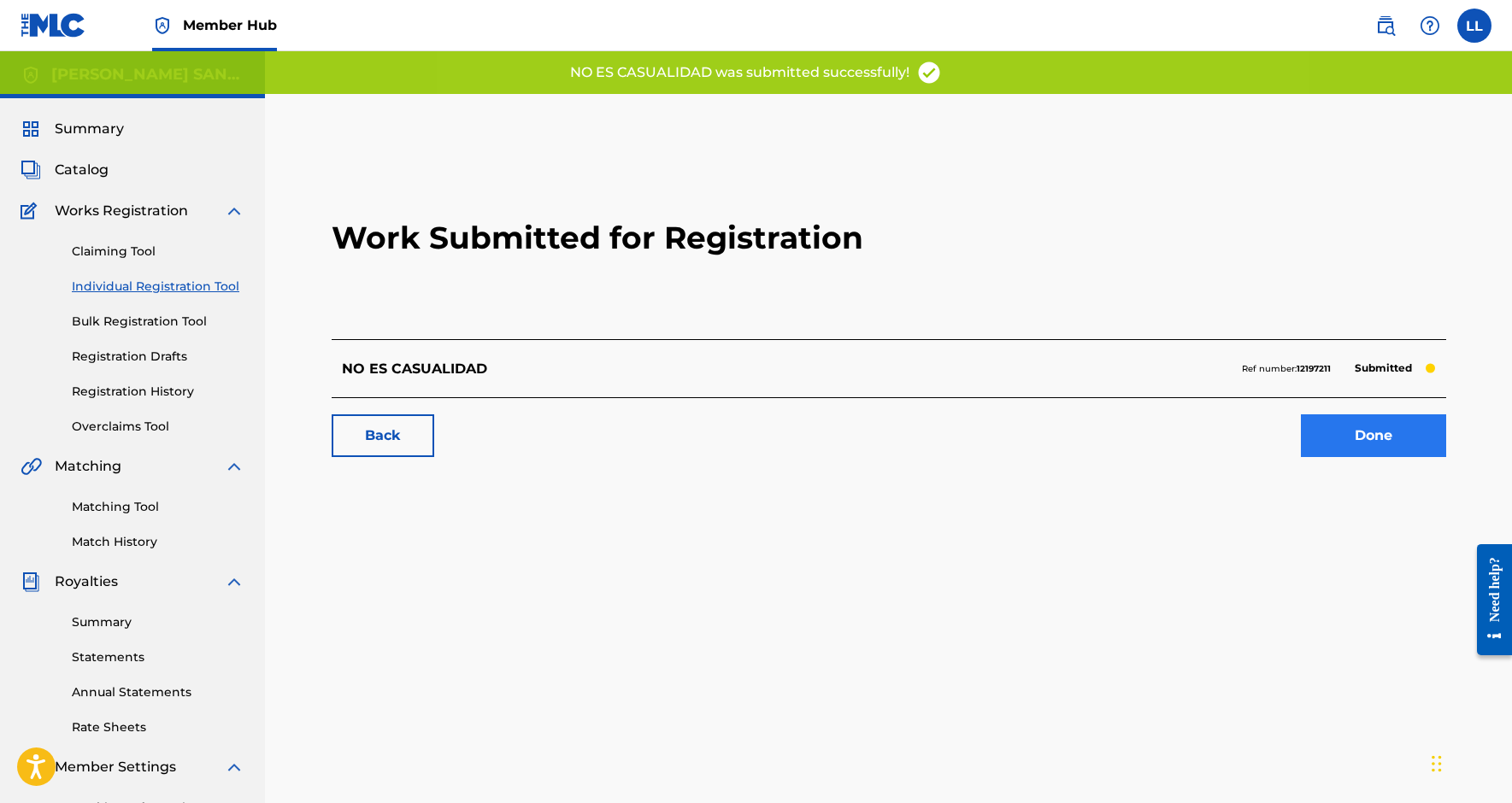
click at [1382, 435] on link "Done" at bounding box center [1374, 436] width 145 height 43
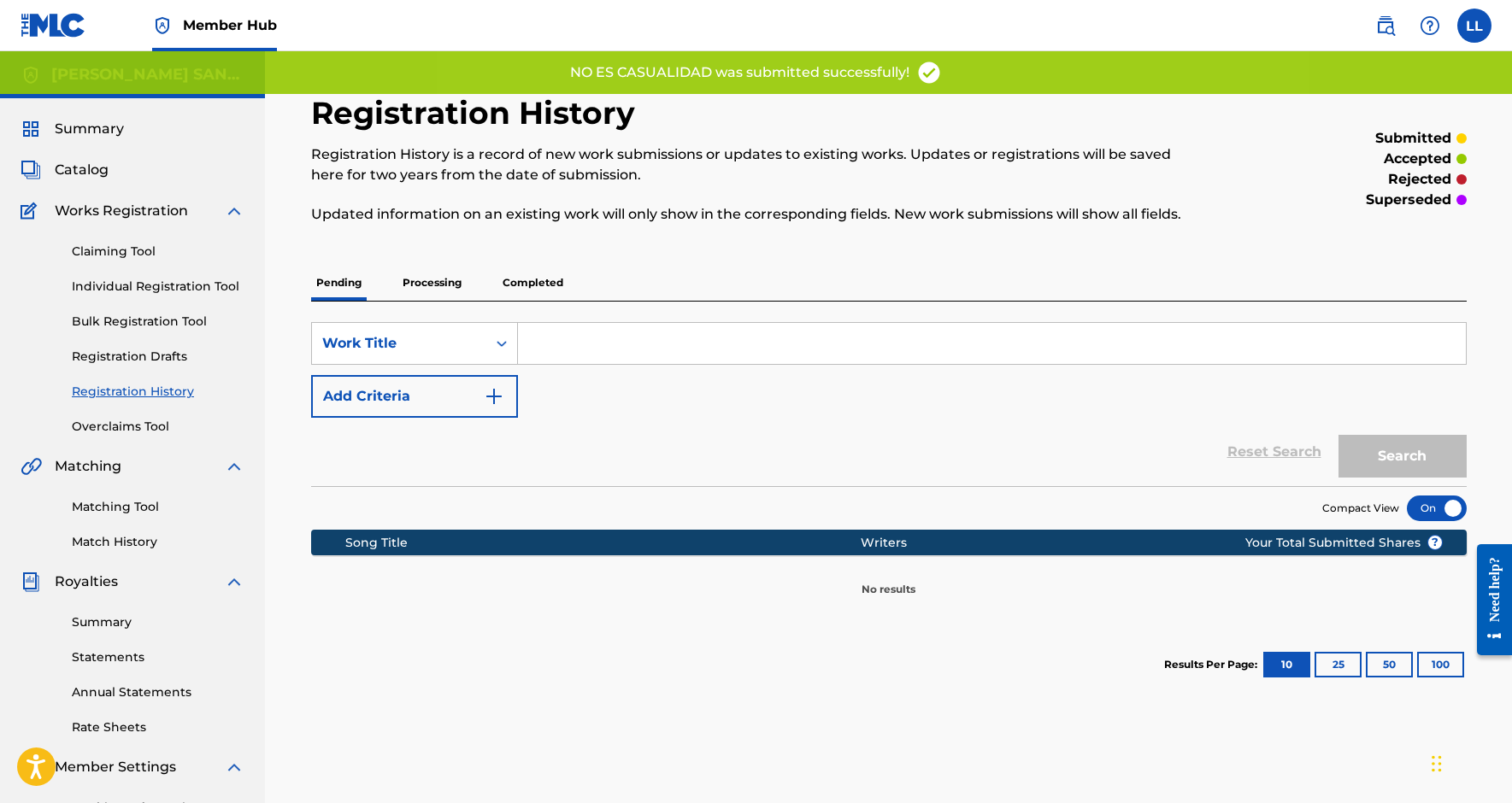
click at [420, 282] on p "Processing" at bounding box center [432, 283] width 69 height 36
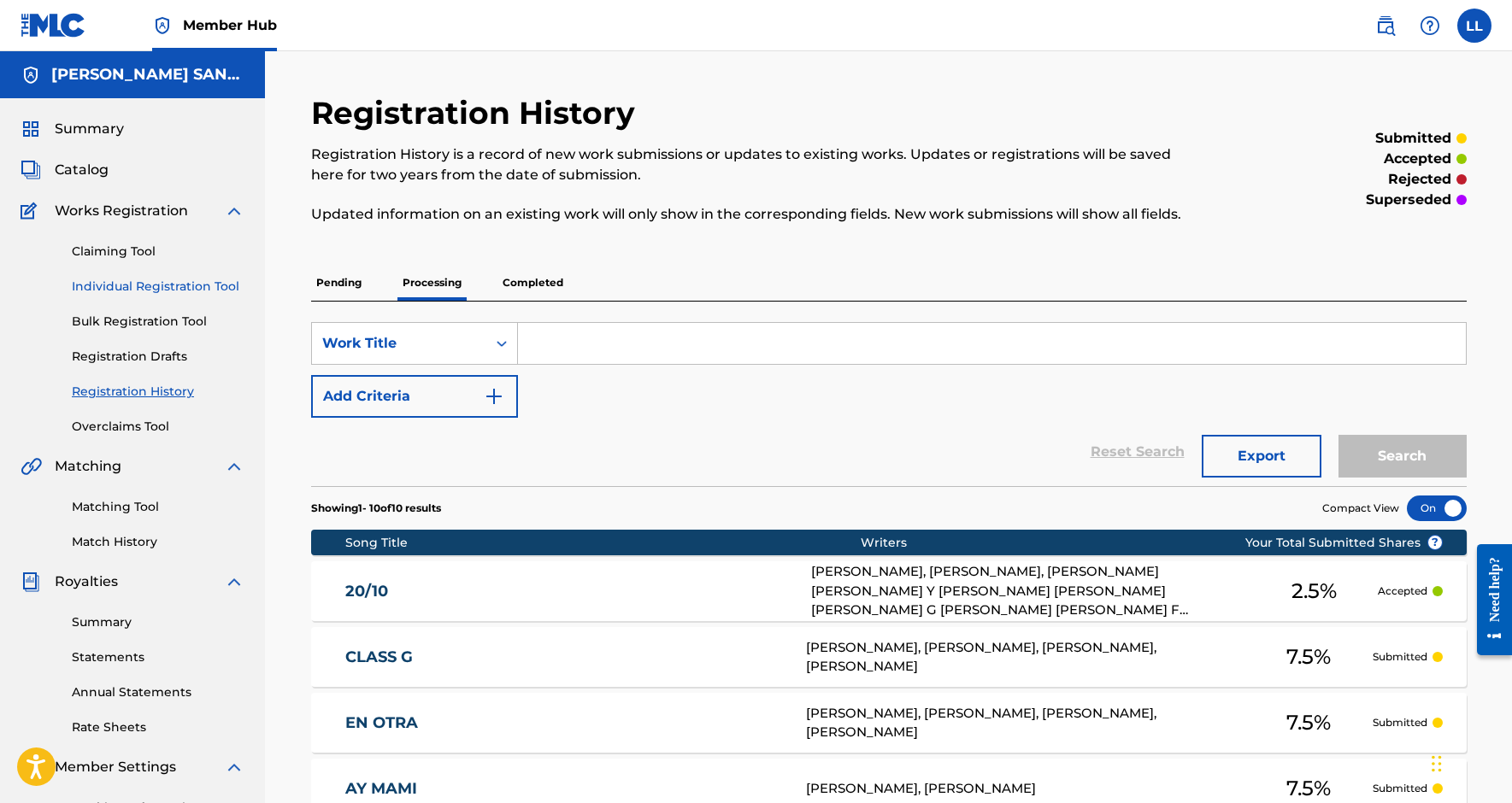
click at [110, 286] on link "Individual Registration Tool" at bounding box center [158, 287] width 172 height 18
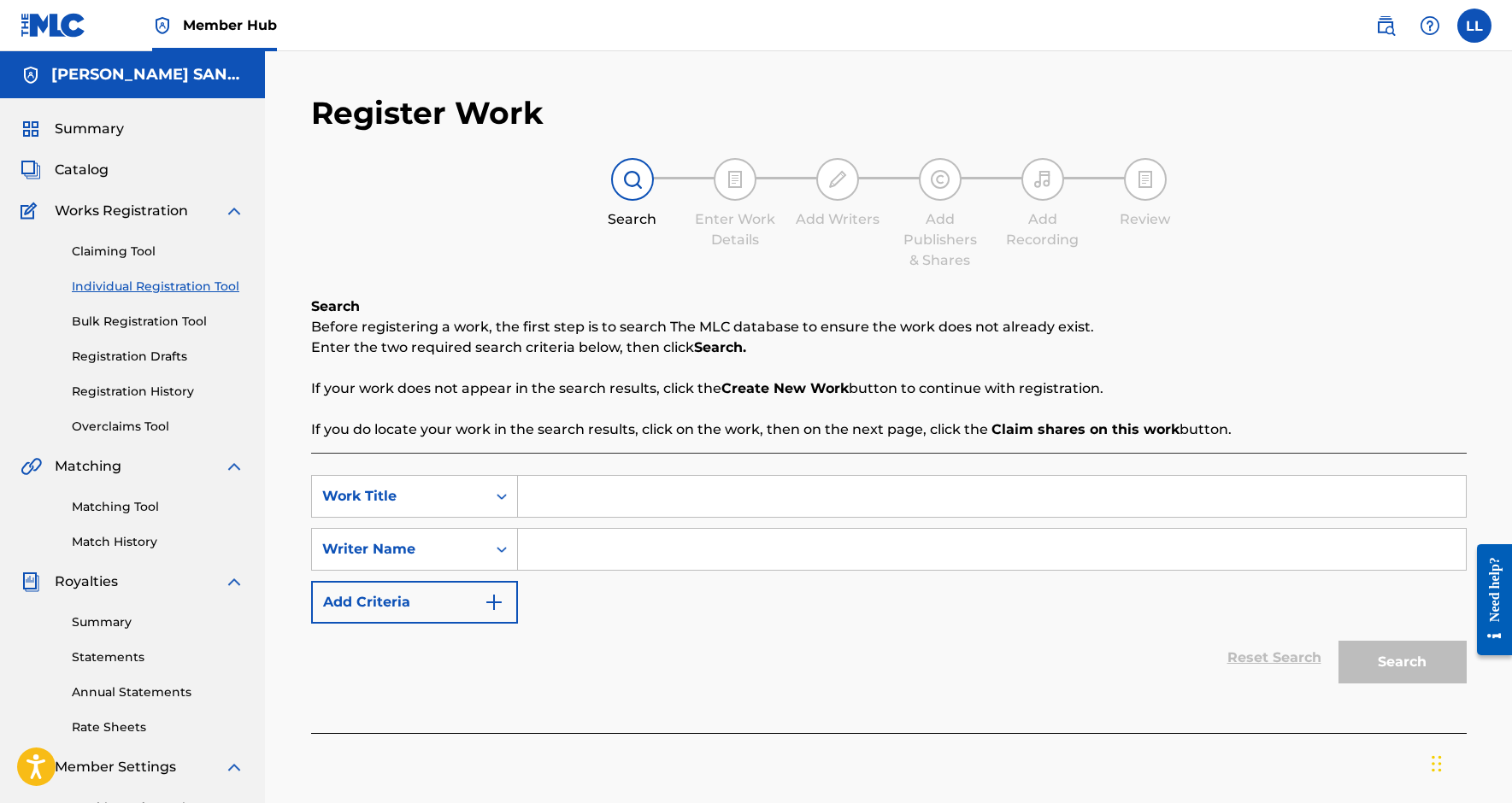
click at [142, 288] on link "Individual Registration Tool" at bounding box center [158, 287] width 172 height 18
click at [146, 319] on link "Bulk Registration Tool" at bounding box center [158, 322] width 172 height 18
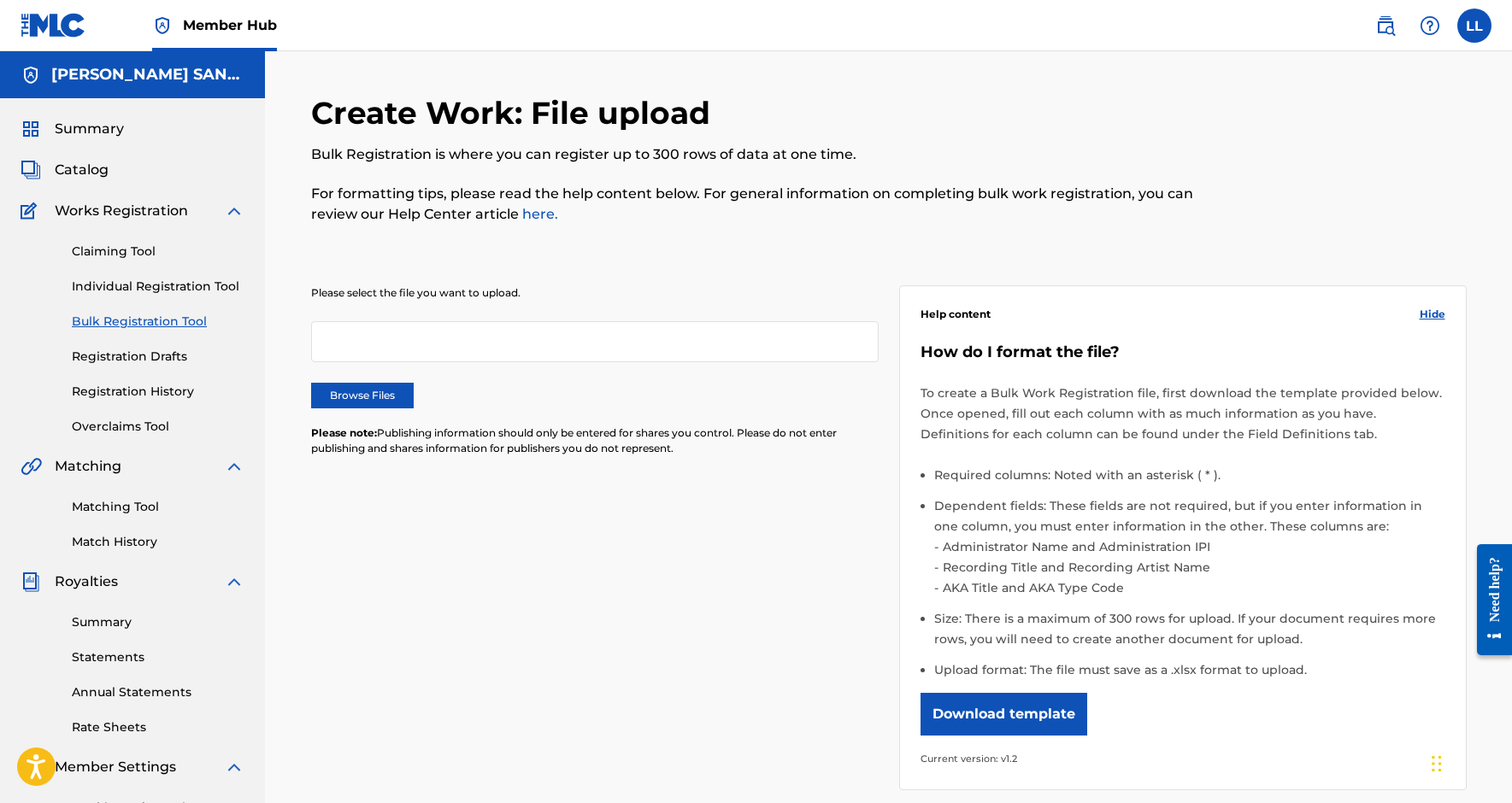
click at [142, 376] on div "Claiming Tool Individual Registration Tool Bulk Registration Tool Registration …" at bounding box center [133, 328] width 224 height 214
click at [142, 387] on link "Registration History" at bounding box center [158, 392] width 172 height 18
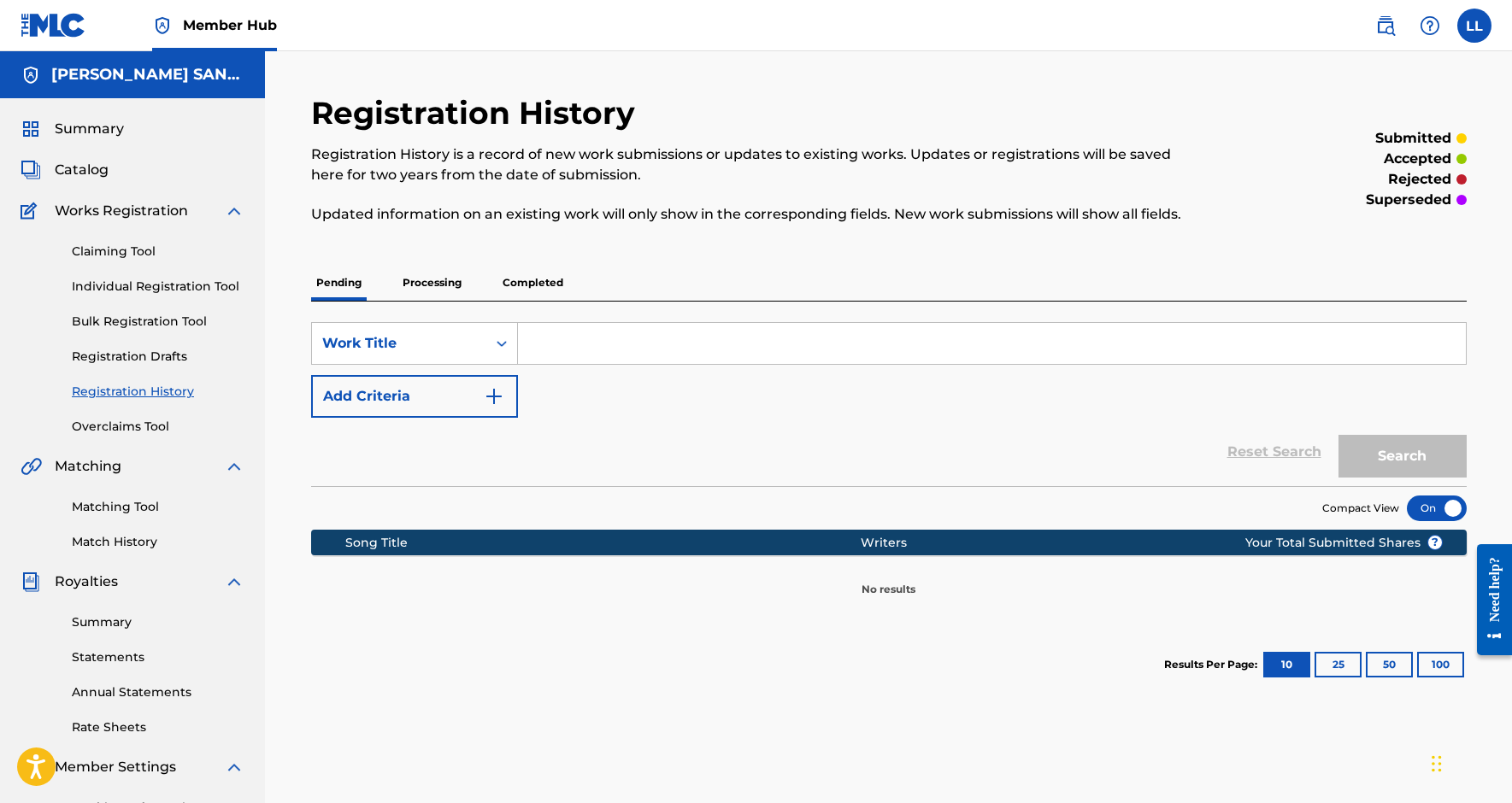
click at [438, 274] on p "Processing" at bounding box center [432, 283] width 69 height 36
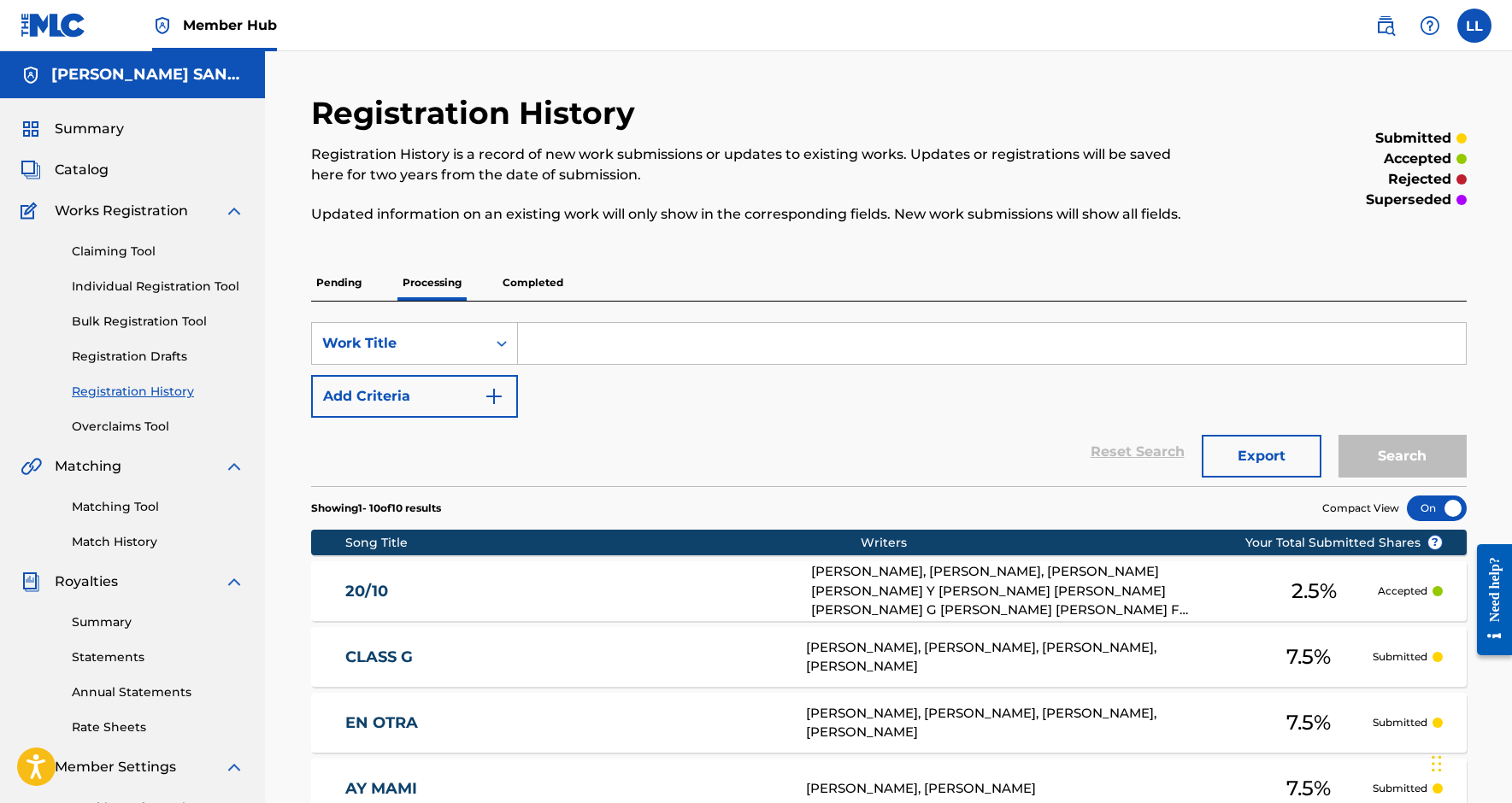
click at [529, 282] on p "Completed" at bounding box center [532, 283] width 71 height 36
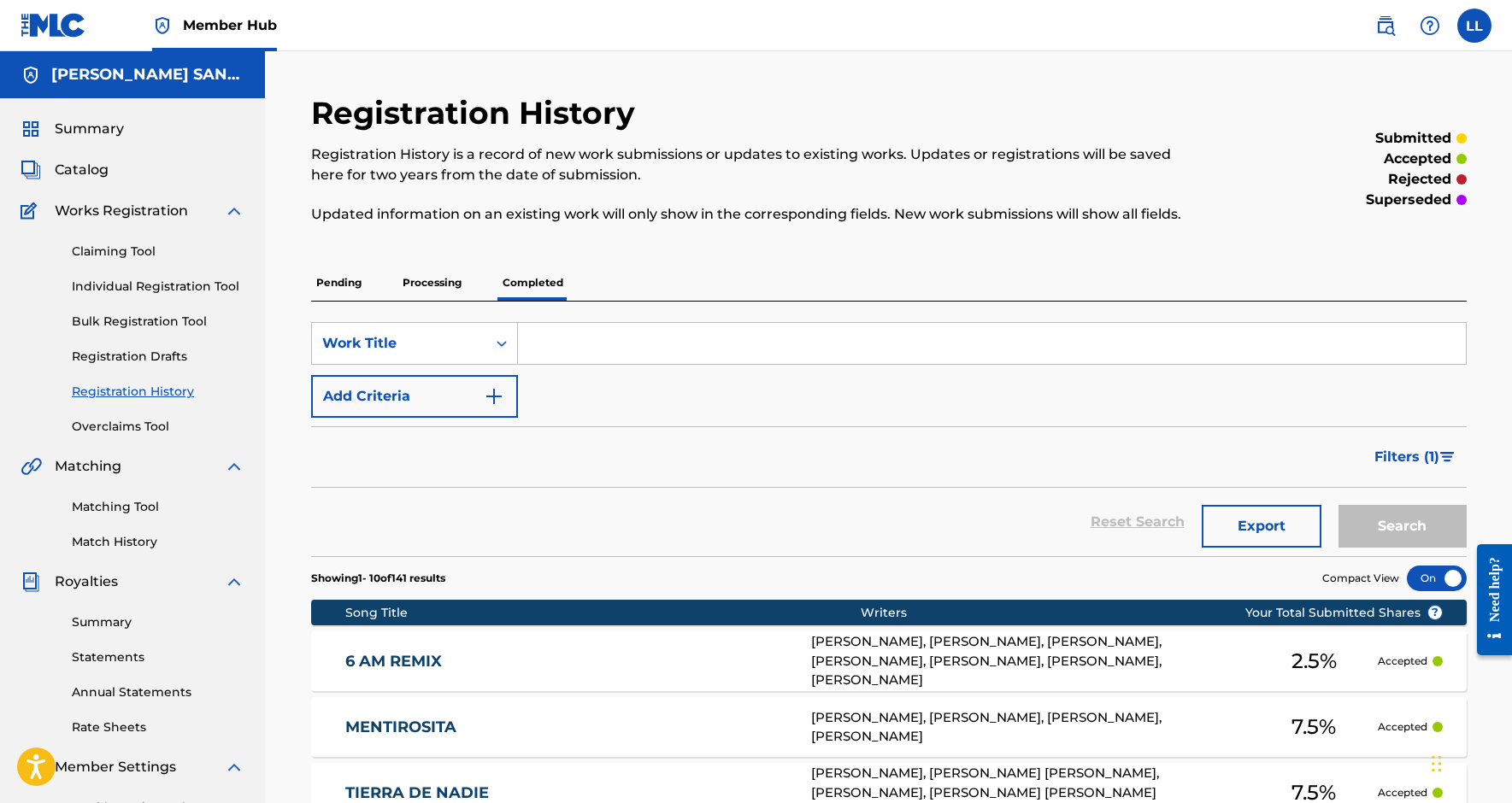
click at [135, 214] on span "Works Registration" at bounding box center [121, 211] width 134 height 21
click at [223, 210] on div "Works Registration" at bounding box center [133, 211] width 224 height 21
click at [232, 212] on img at bounding box center [234, 211] width 21 height 21
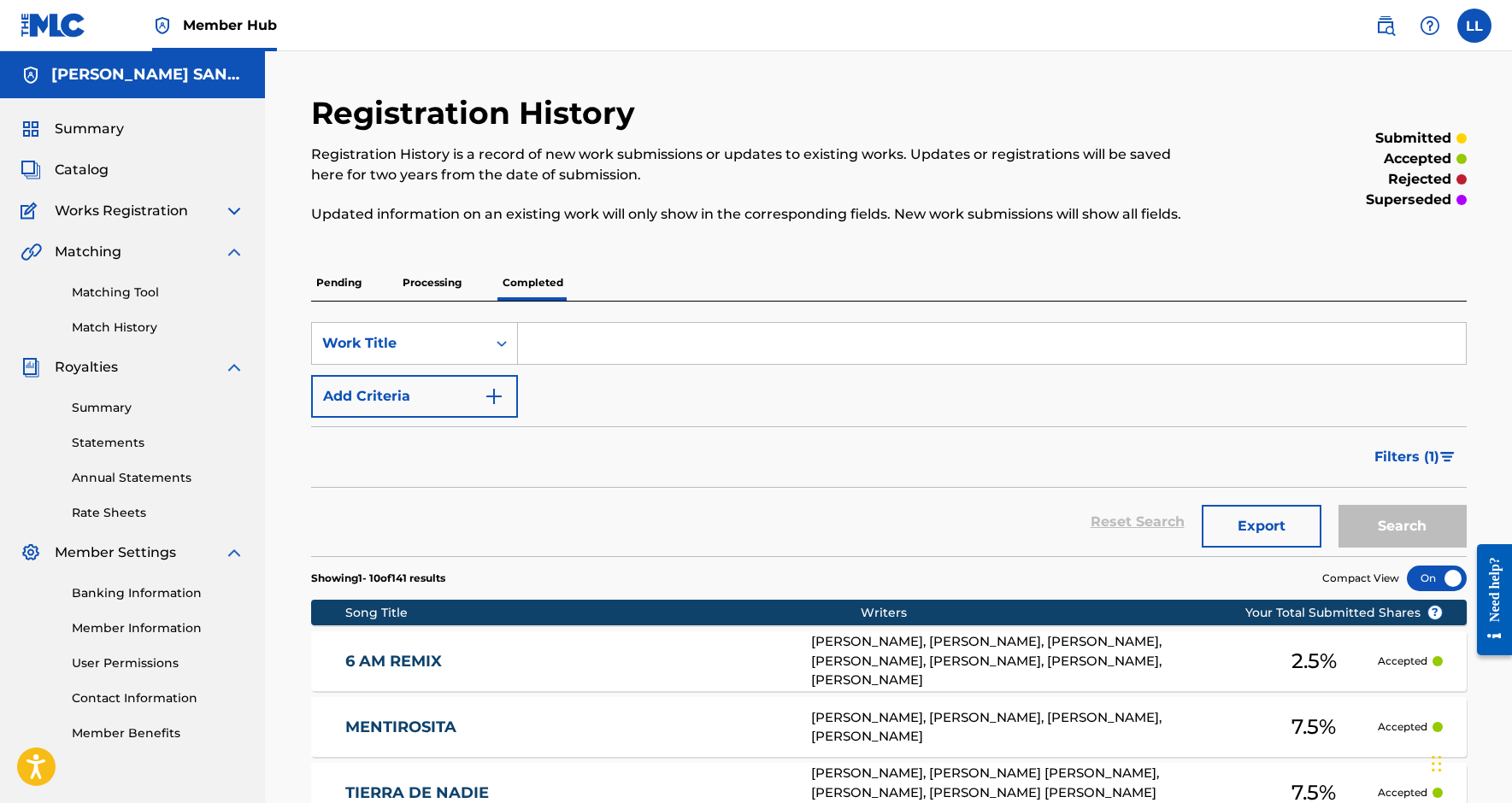
click at [232, 255] on img at bounding box center [234, 252] width 21 height 21
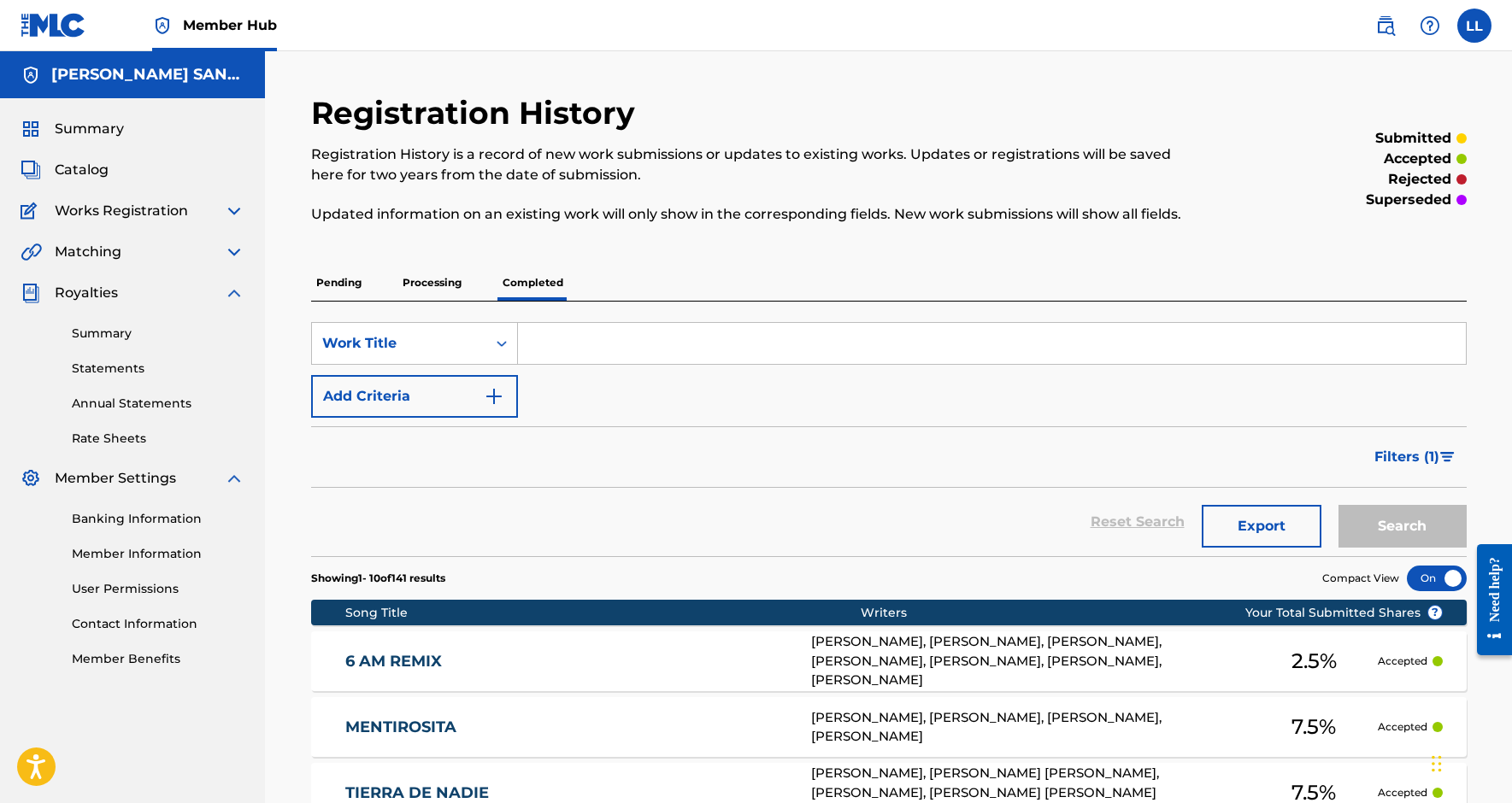
click at [227, 289] on img at bounding box center [234, 292] width 21 height 21
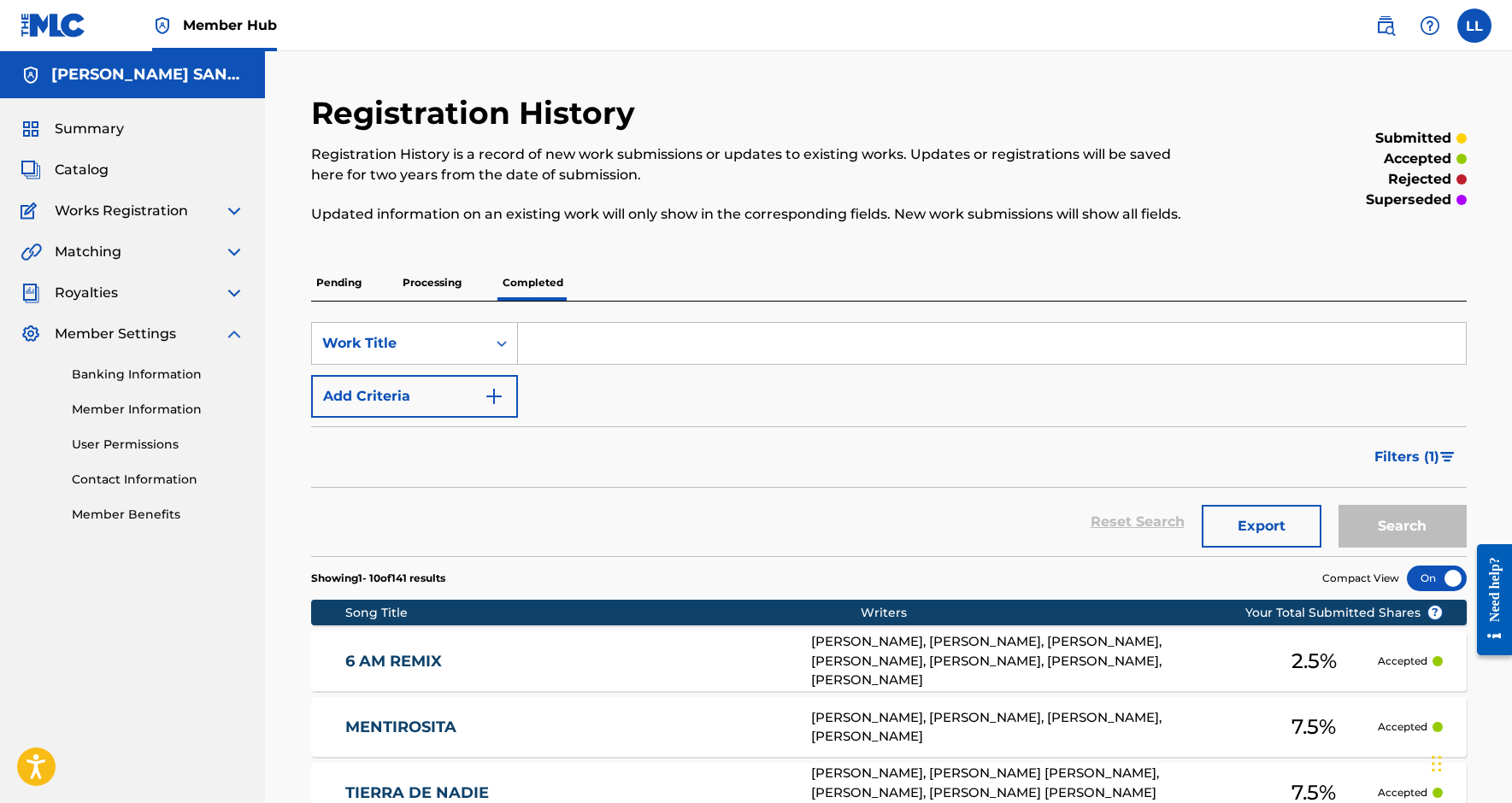
click at [225, 331] on img at bounding box center [234, 334] width 21 height 21
click at [344, 289] on p "Pending" at bounding box center [339, 283] width 56 height 36
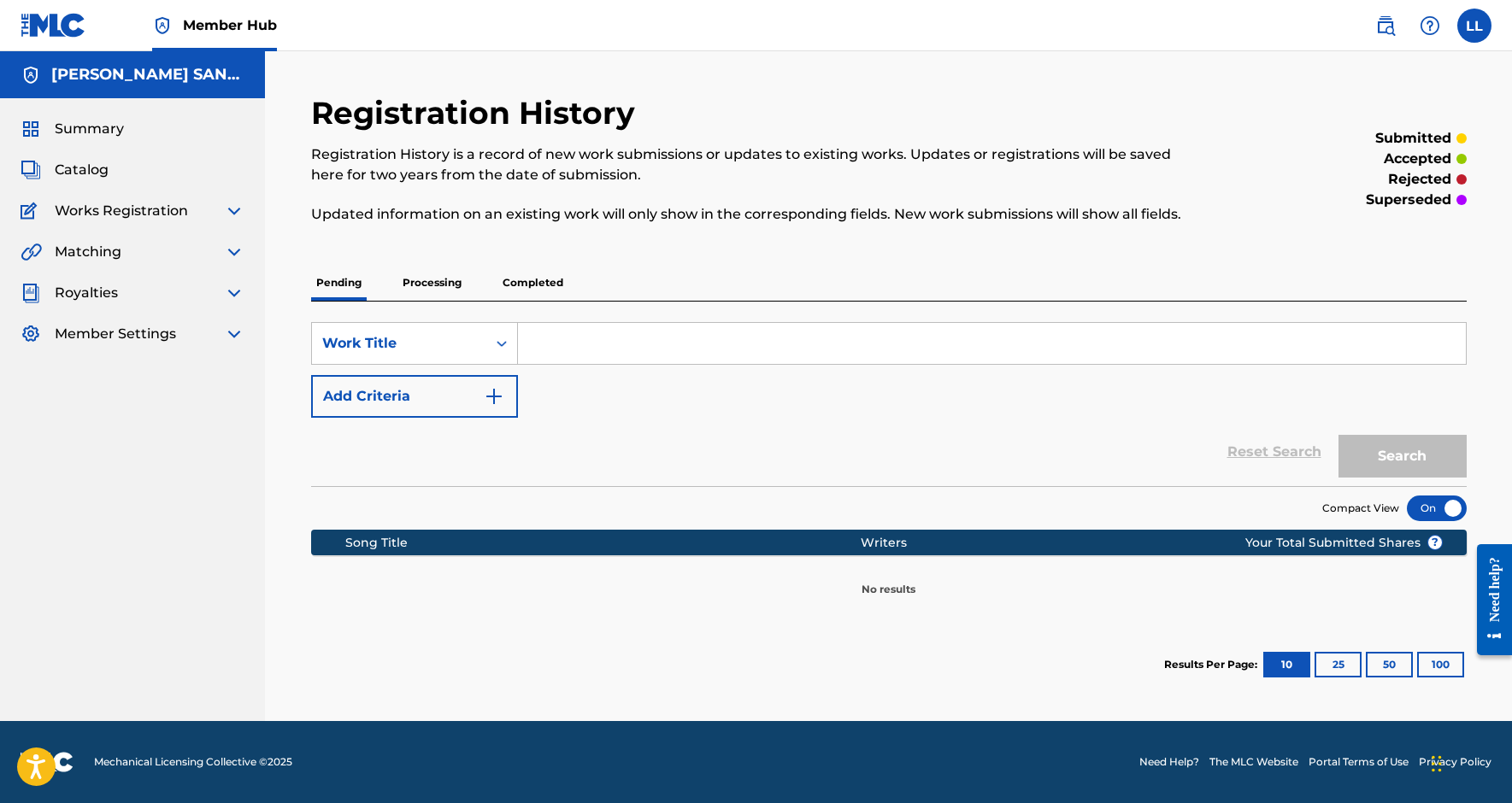
click at [449, 284] on p "Processing" at bounding box center [432, 283] width 69 height 36
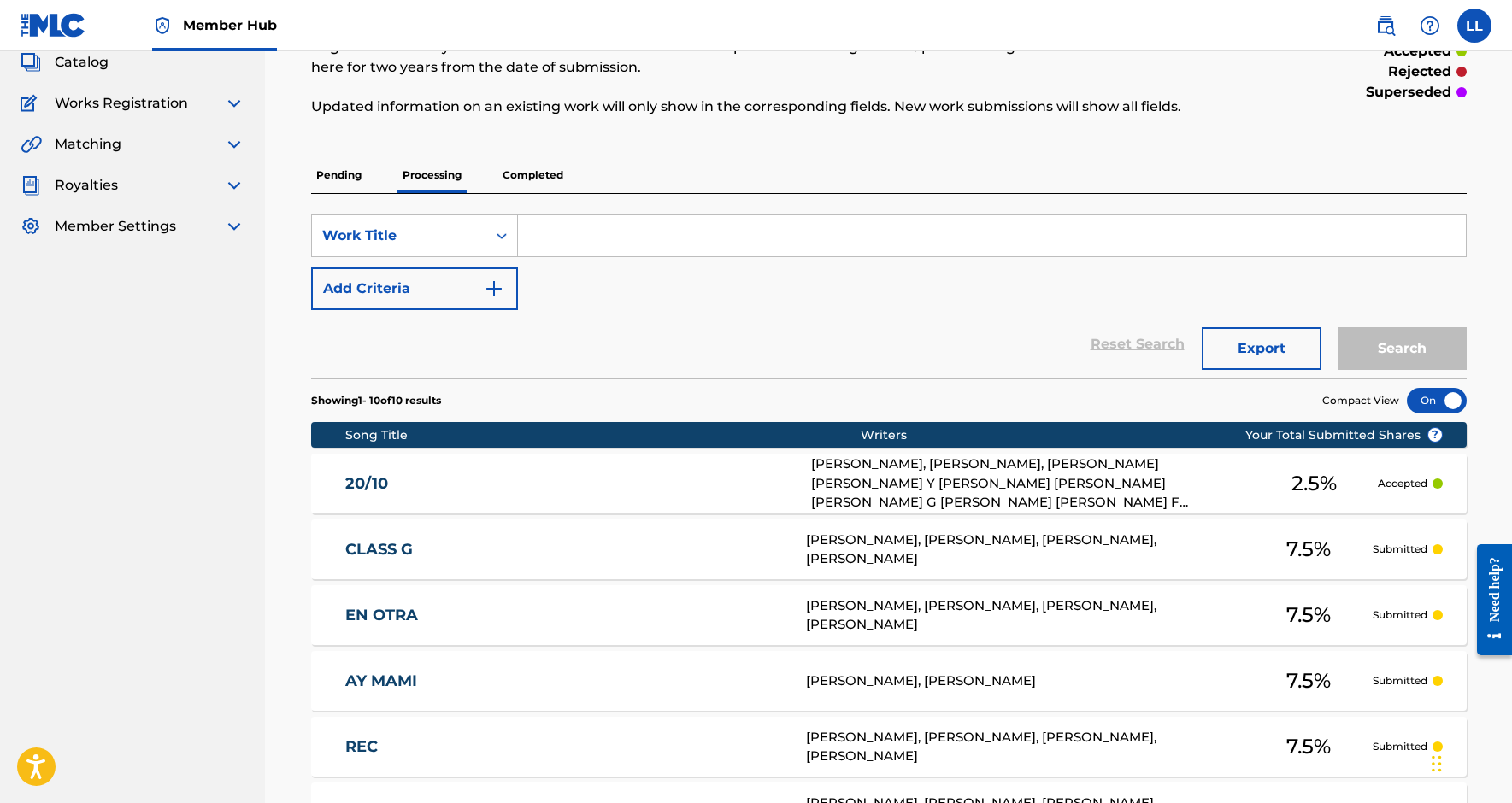
scroll to position [46, 0]
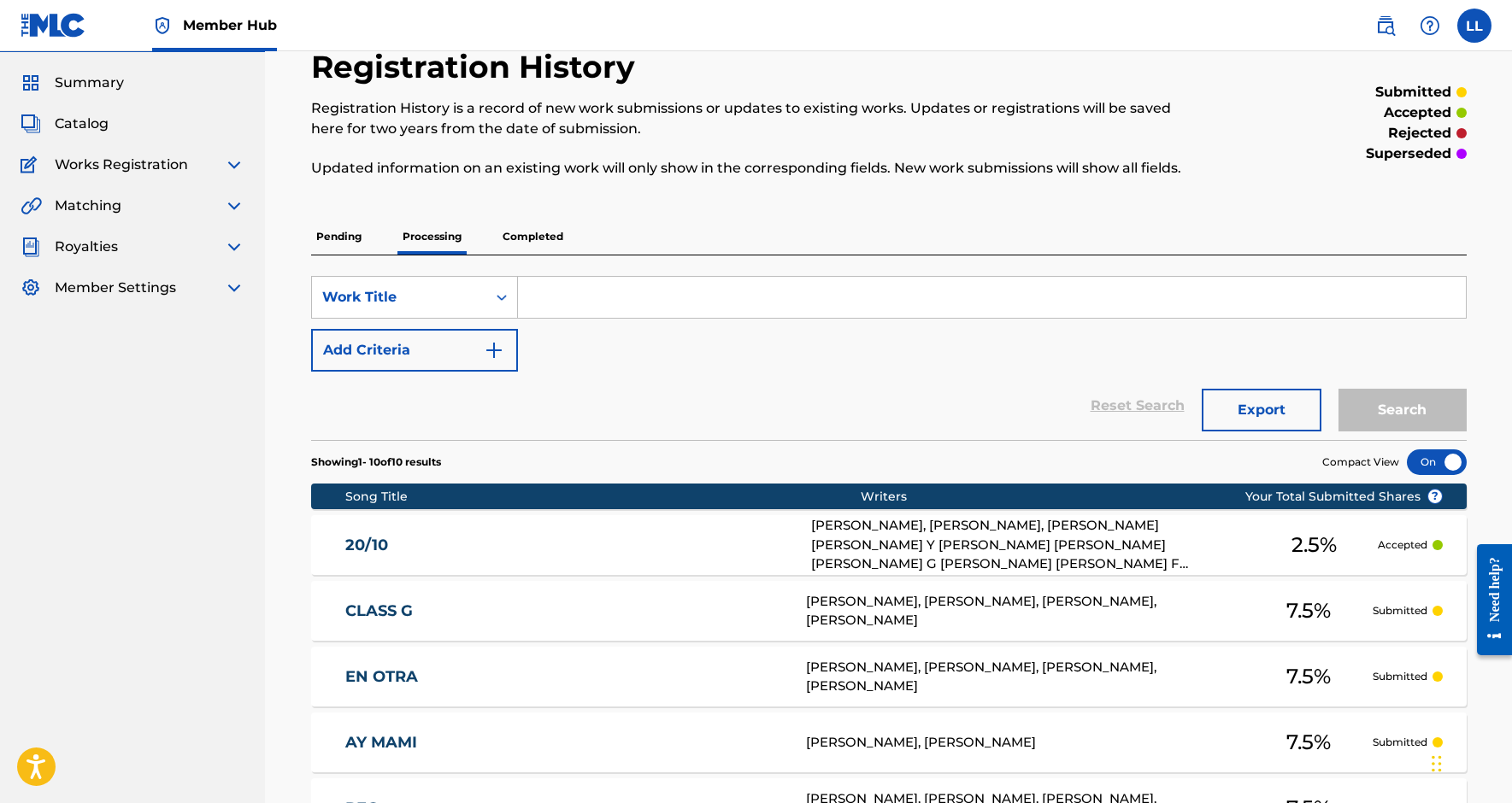
click at [350, 242] on p "Pending" at bounding box center [339, 237] width 56 height 36
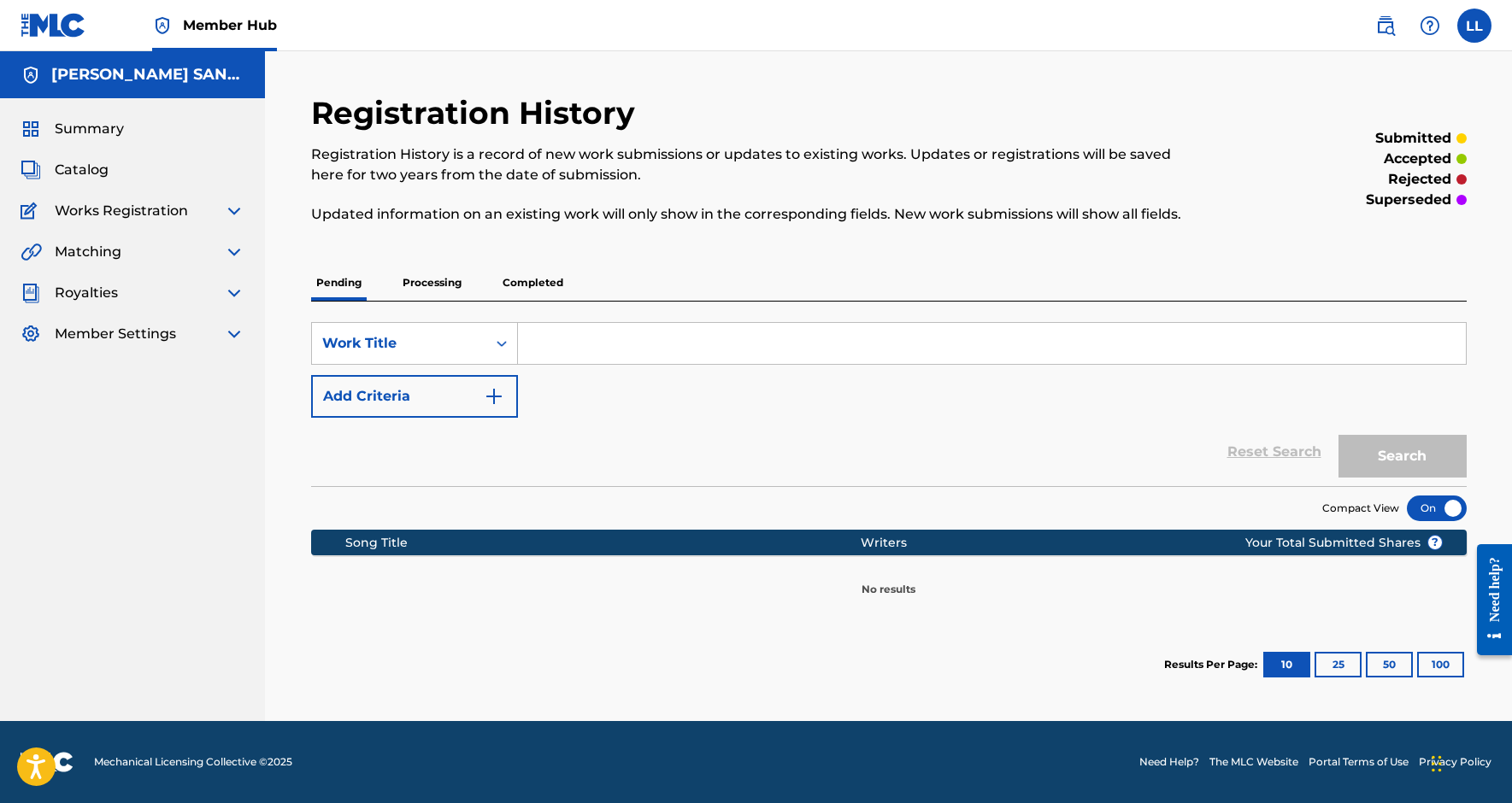
click at [444, 292] on p "Processing" at bounding box center [432, 283] width 69 height 36
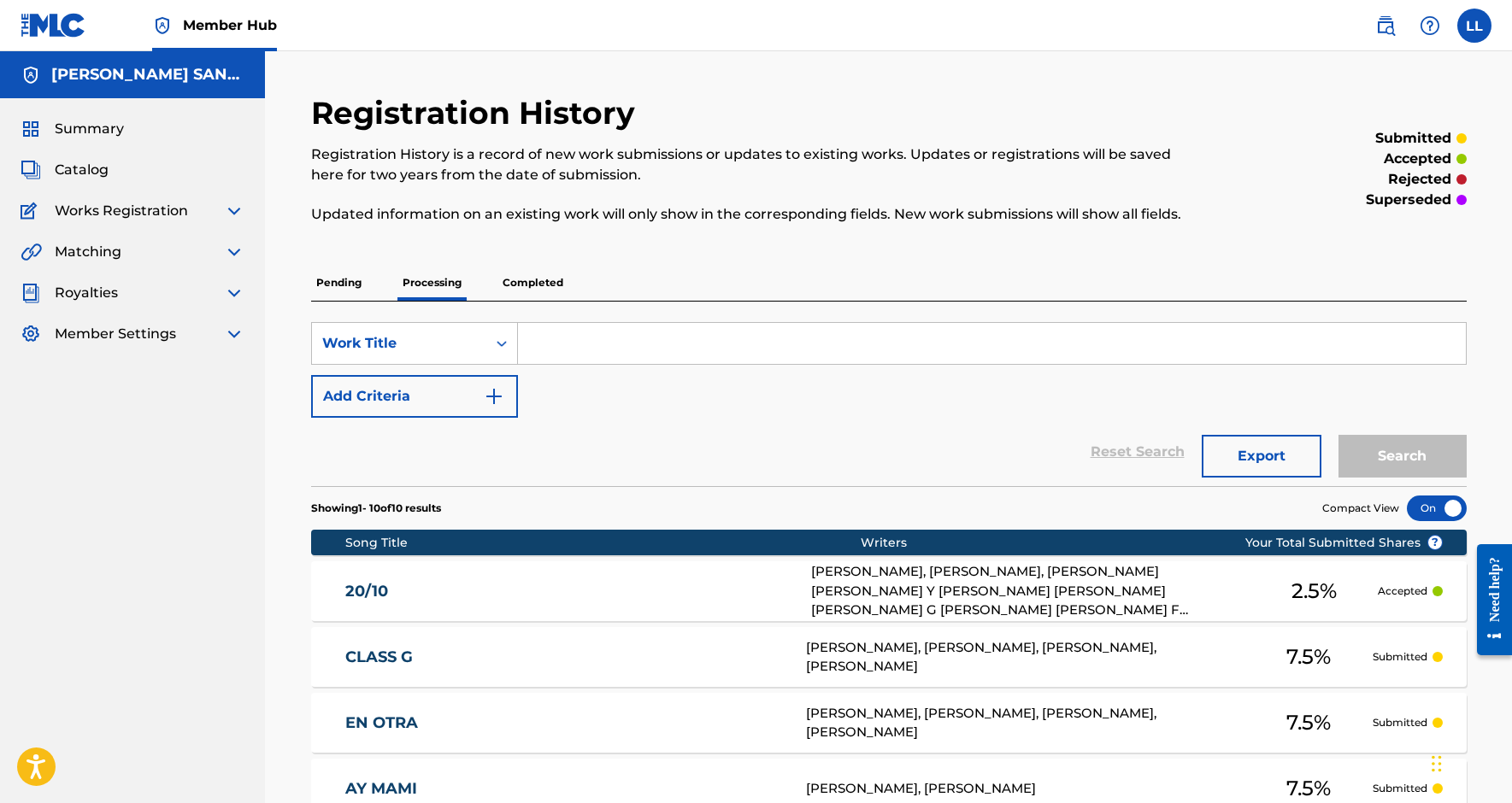
click at [544, 275] on p "Completed" at bounding box center [532, 283] width 71 height 36
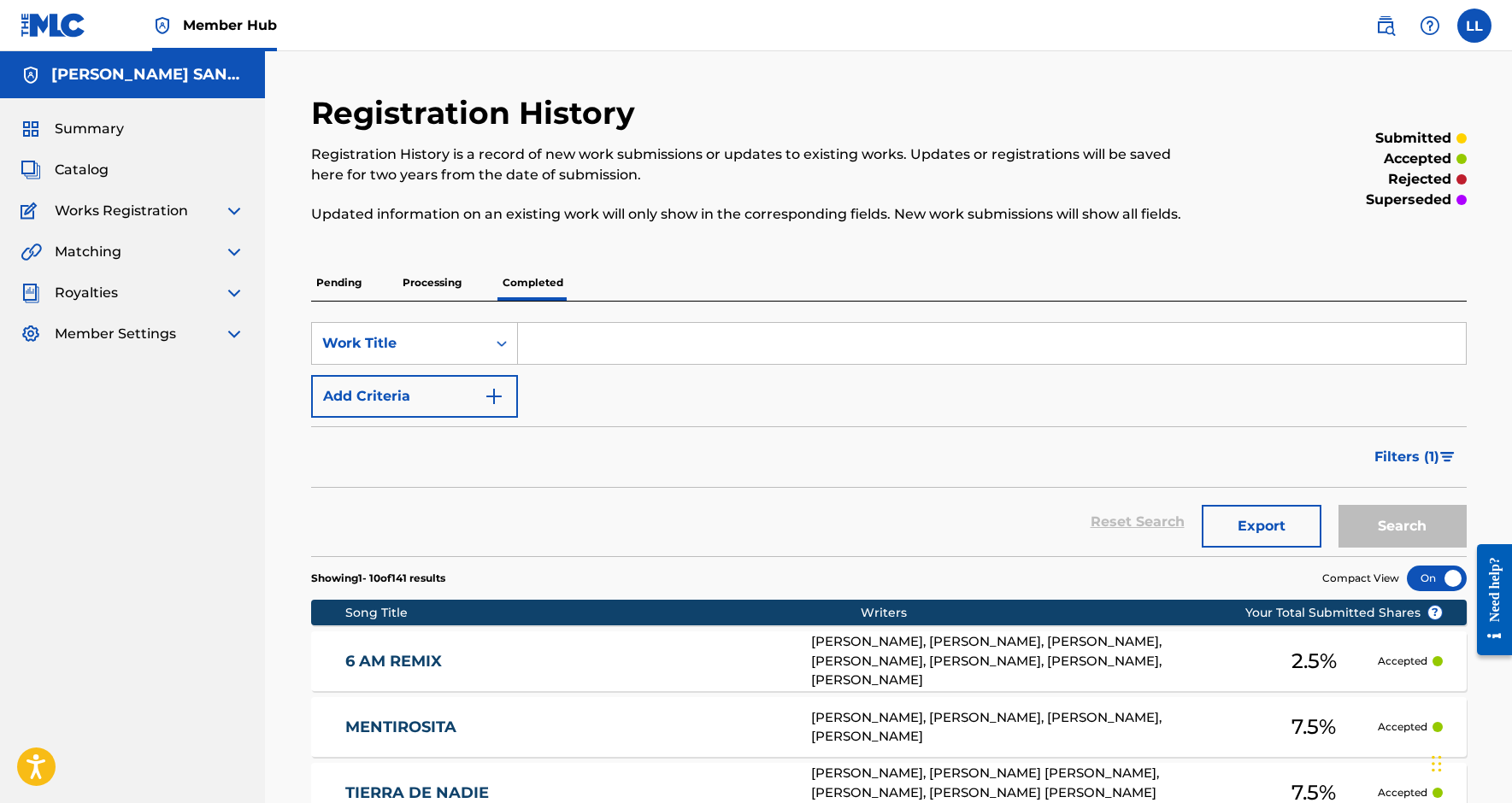
click at [160, 118] on div "Summary" at bounding box center [133, 128] width 224 height 21
click at [105, 124] on span "Summary" at bounding box center [89, 128] width 69 height 21
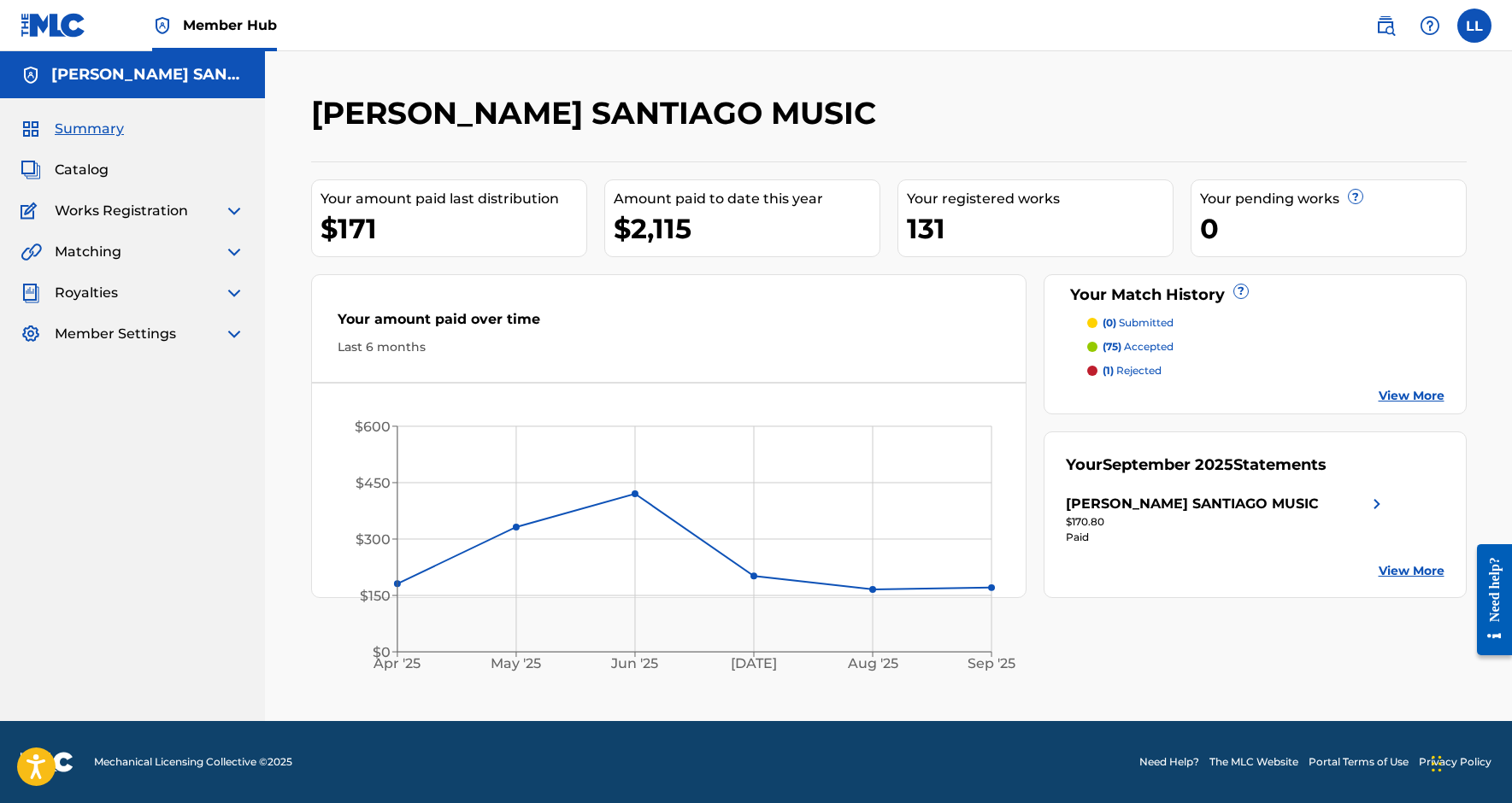
click at [76, 158] on div "Summary Catalog Works Registration Claiming Tool Individual Registration Tool B…" at bounding box center [132, 231] width 265 height 266
click at [76, 171] on span "Catalog" at bounding box center [82, 170] width 54 height 21
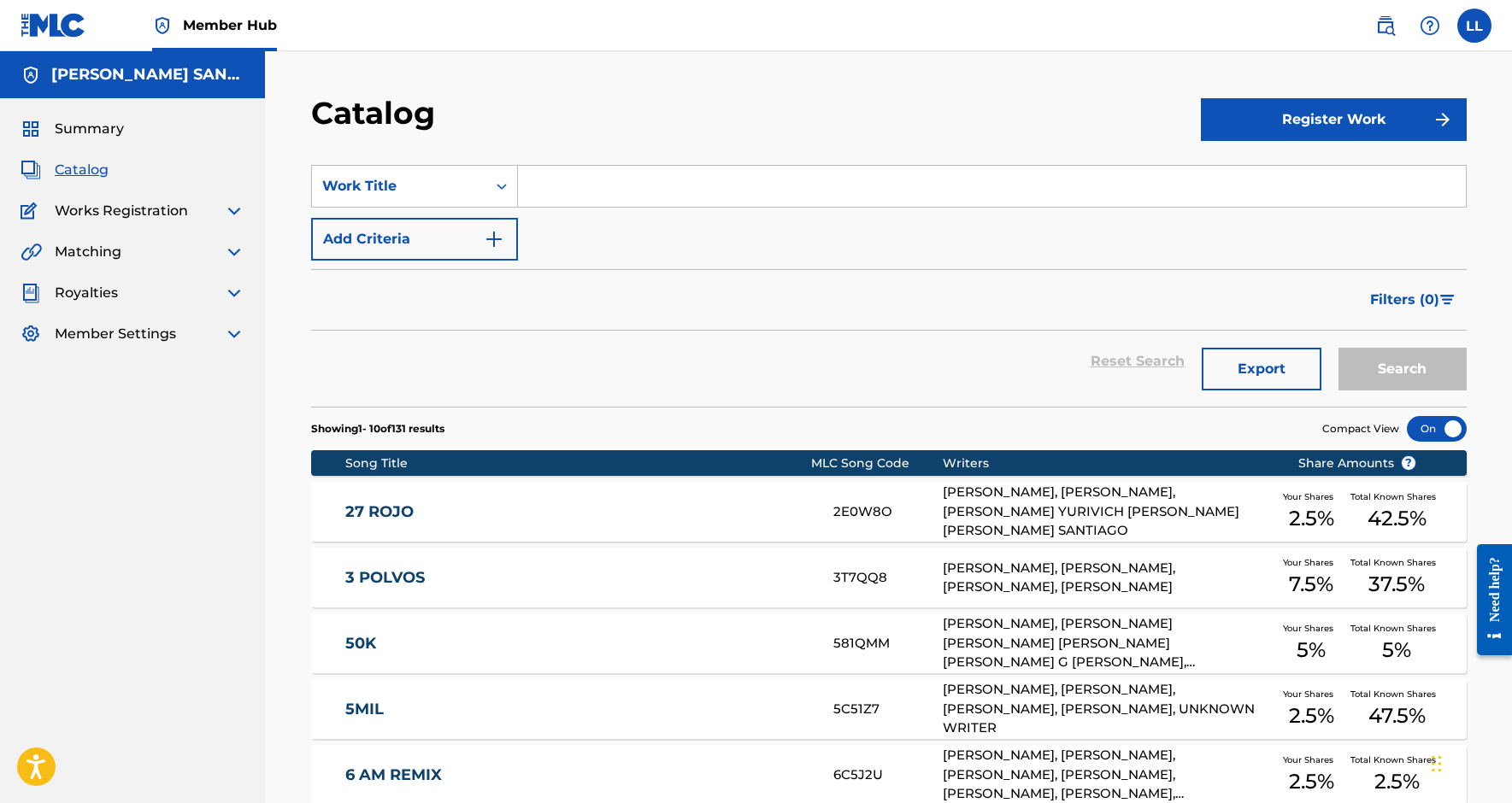
click at [105, 205] on span "Works Registration" at bounding box center [121, 211] width 134 height 21
click at [130, 214] on span "Works Registration" at bounding box center [121, 211] width 134 height 21
click at [238, 218] on img at bounding box center [234, 211] width 21 height 21
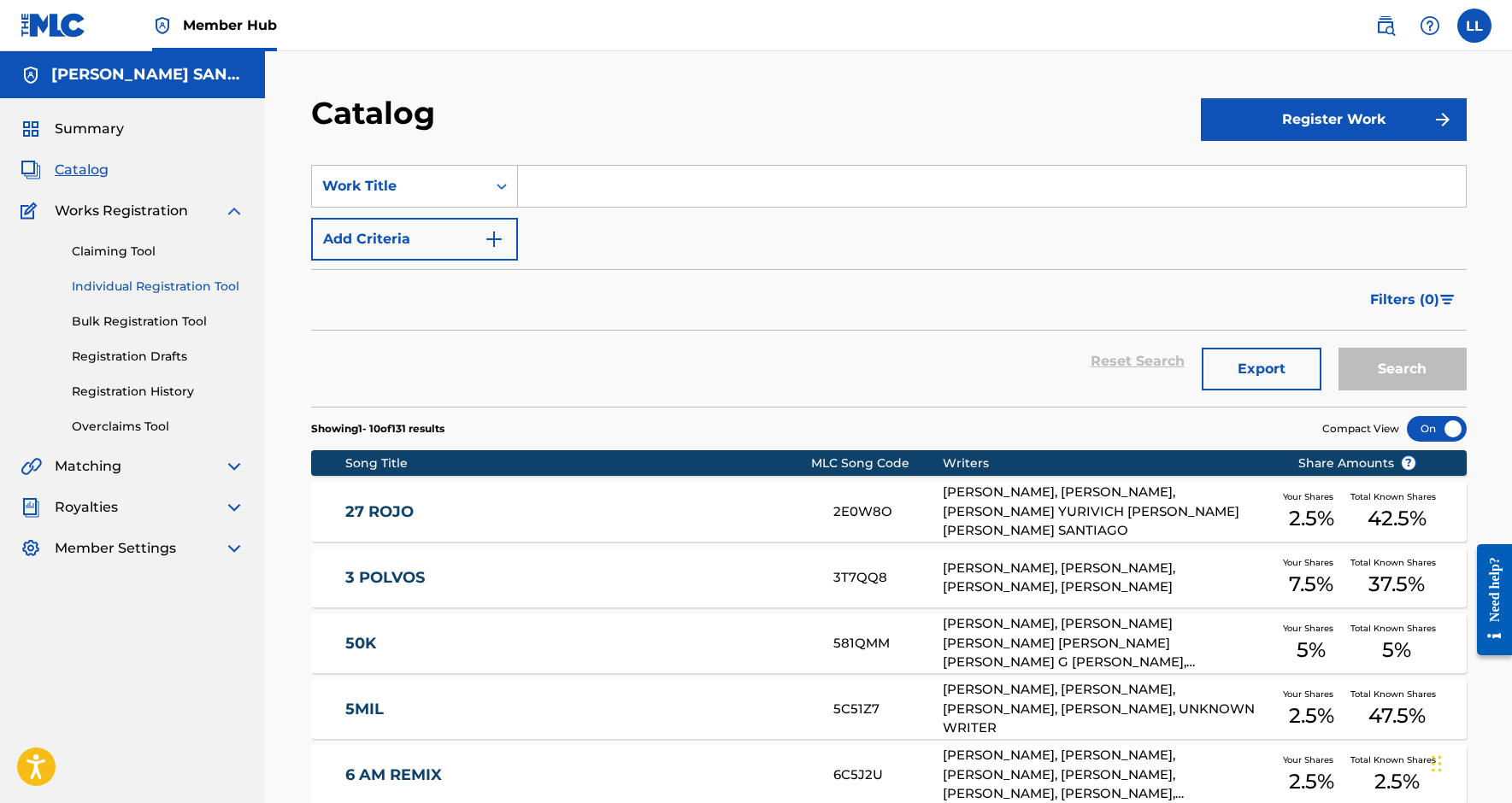
click at [191, 281] on link "Individual Registration Tool" at bounding box center [158, 287] width 172 height 18
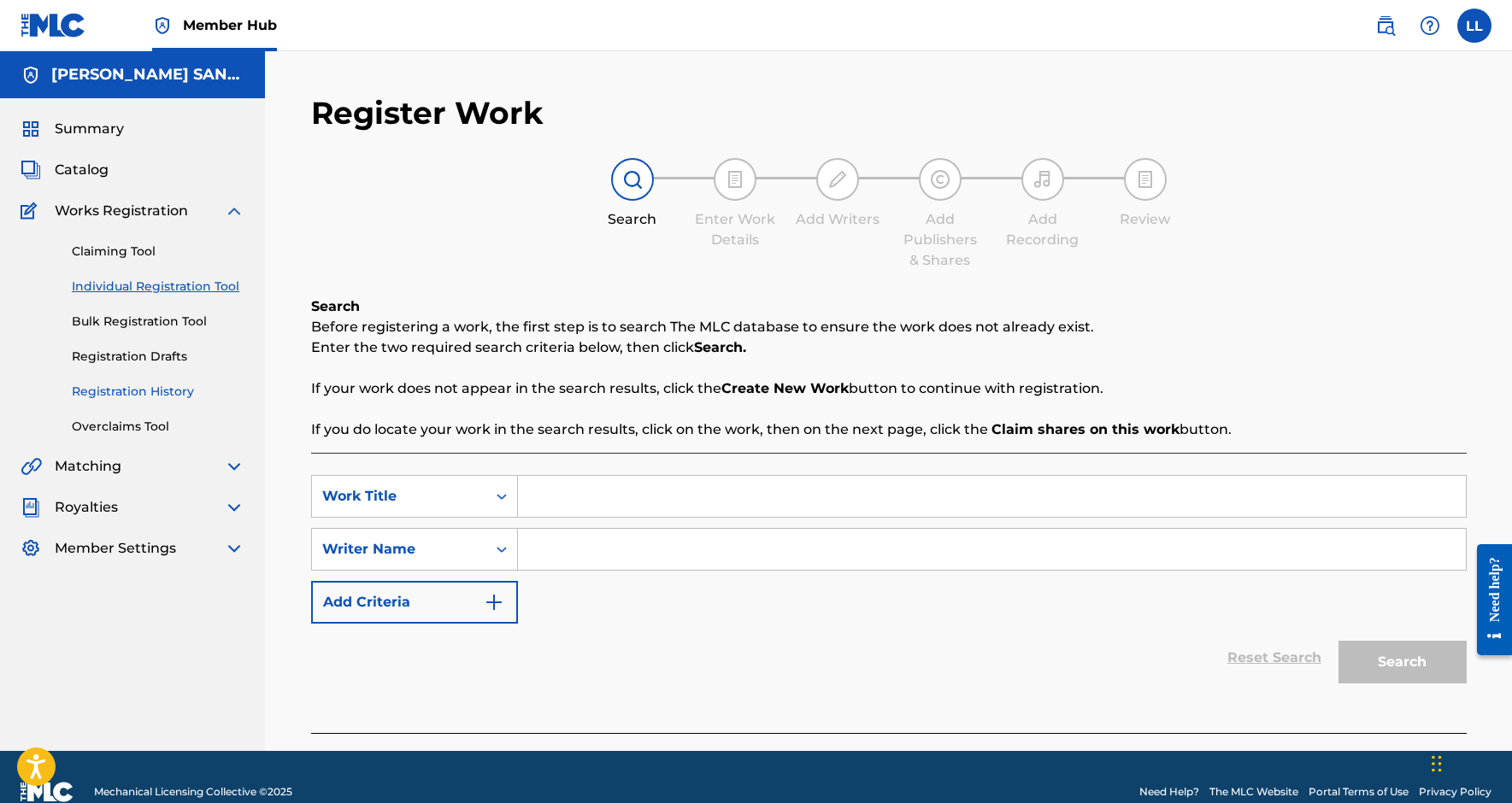
click at [165, 387] on link "Registration History" at bounding box center [158, 392] width 172 height 18
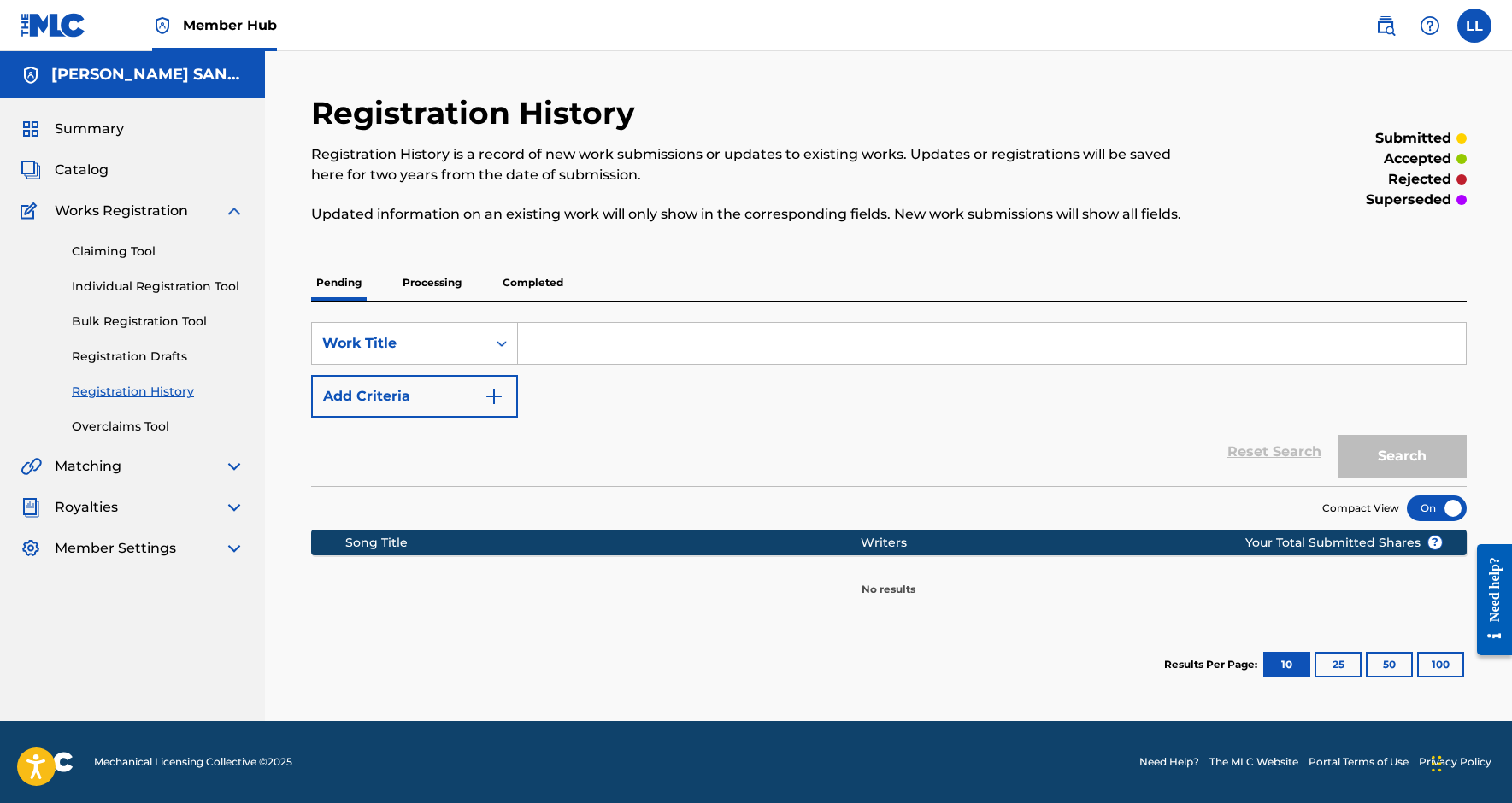
click at [406, 286] on p "Processing" at bounding box center [432, 283] width 69 height 36
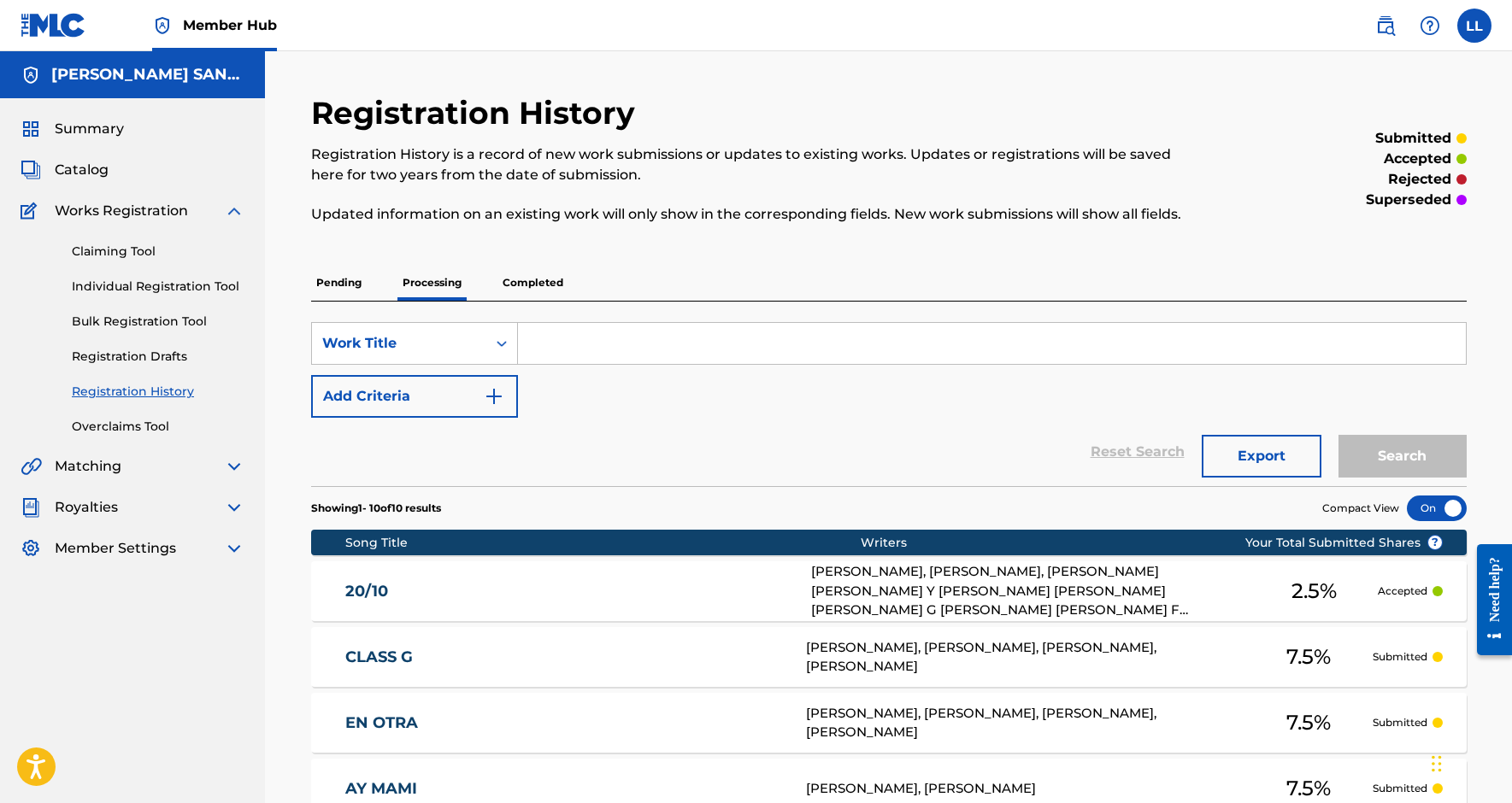
click at [538, 267] on p "Completed" at bounding box center [532, 283] width 71 height 36
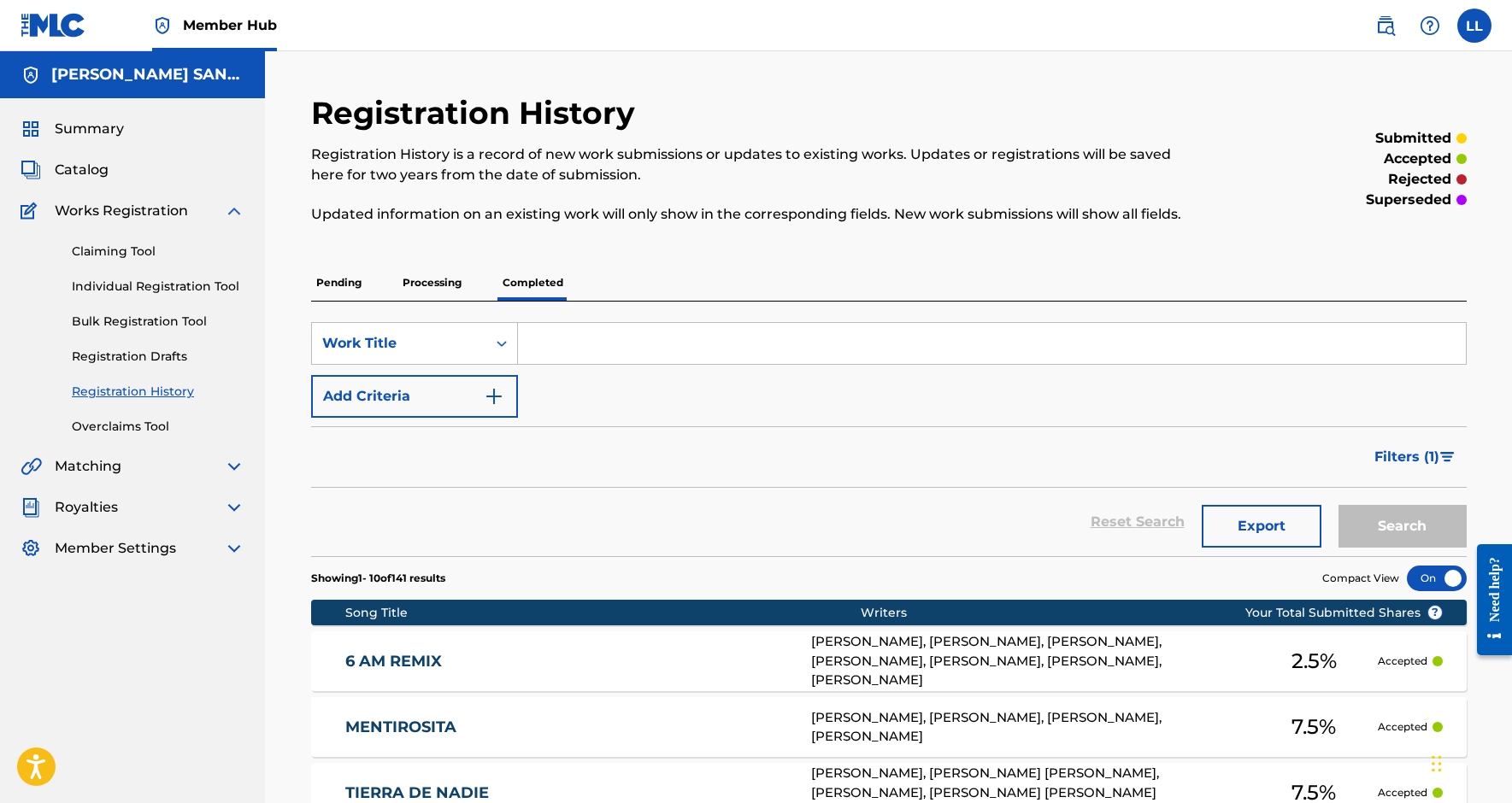
click at [450, 289] on p "Processing" at bounding box center [432, 283] width 69 height 36
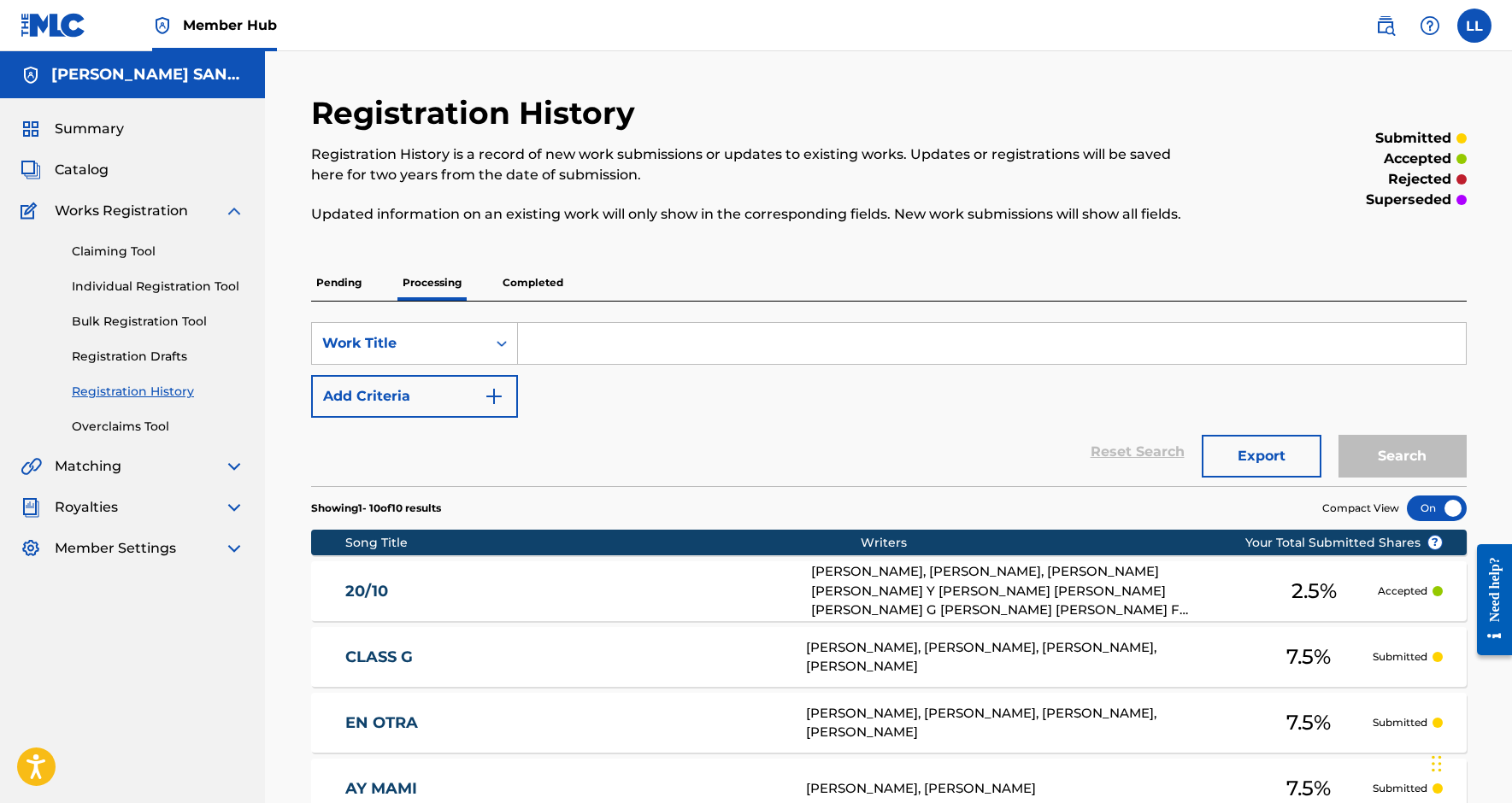
click at [331, 285] on p "Pending" at bounding box center [339, 283] width 56 height 36
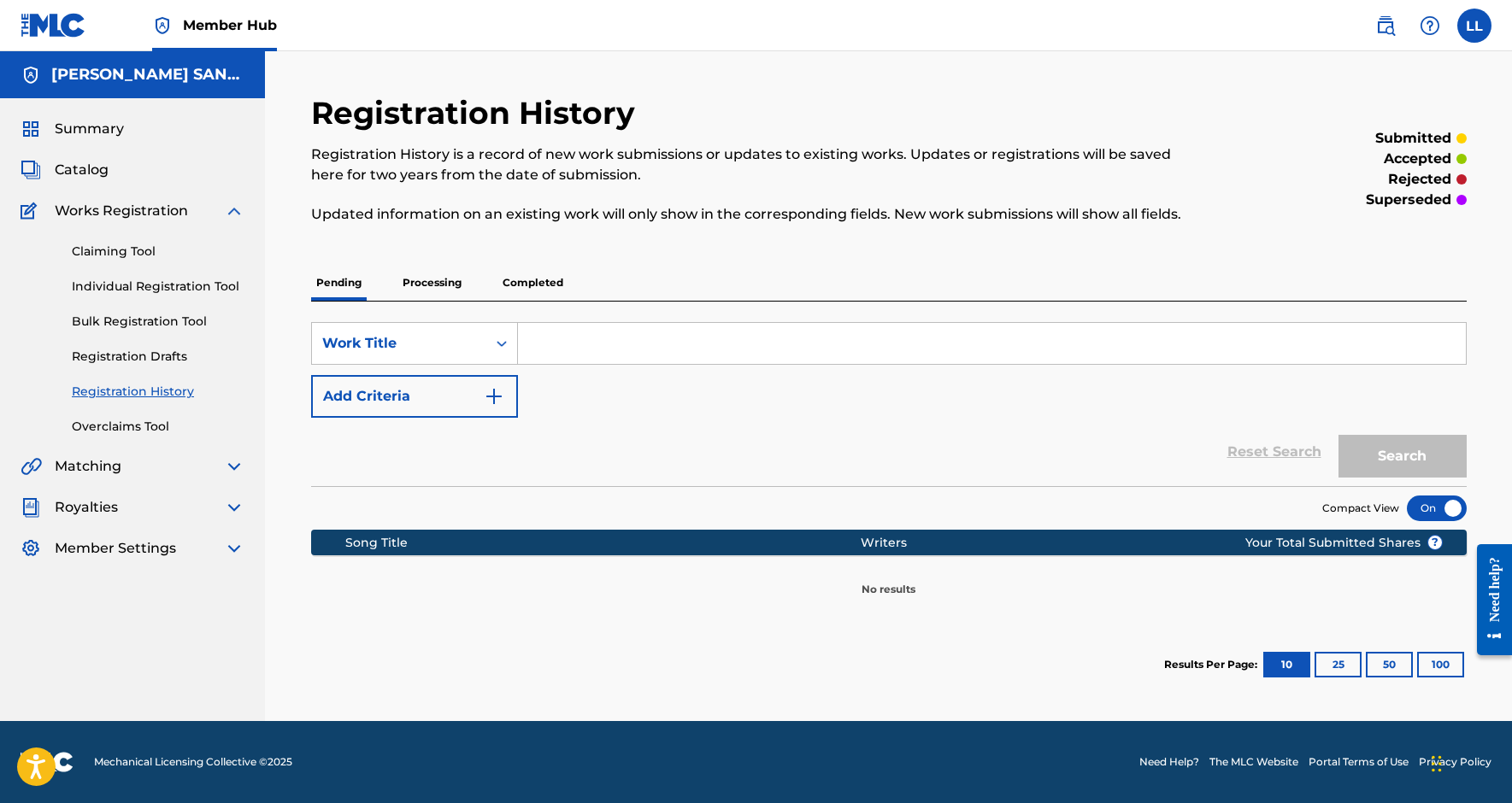
click at [237, 215] on img at bounding box center [234, 211] width 21 height 21
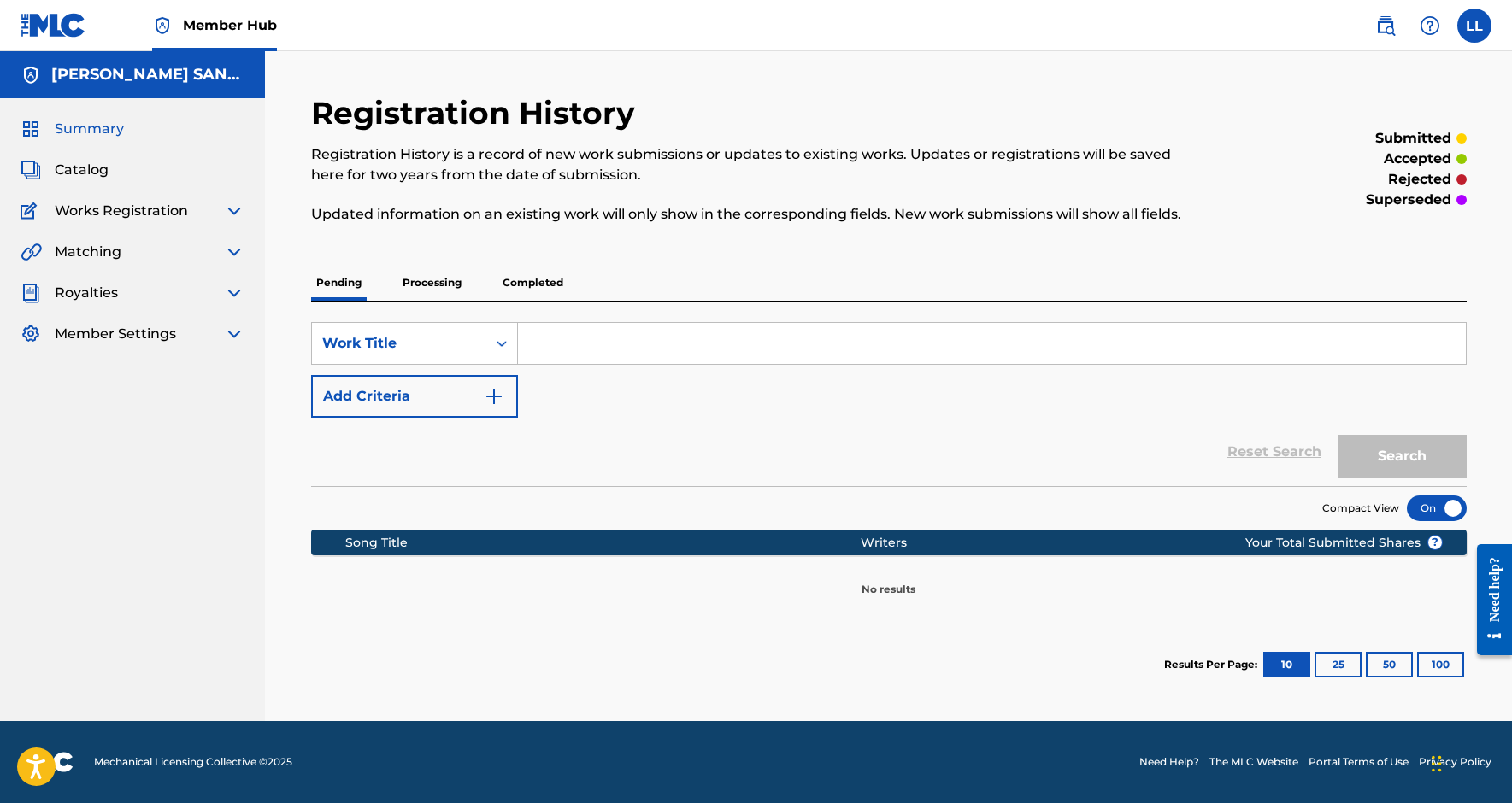
click at [118, 131] on span "Summary" at bounding box center [89, 128] width 69 height 21
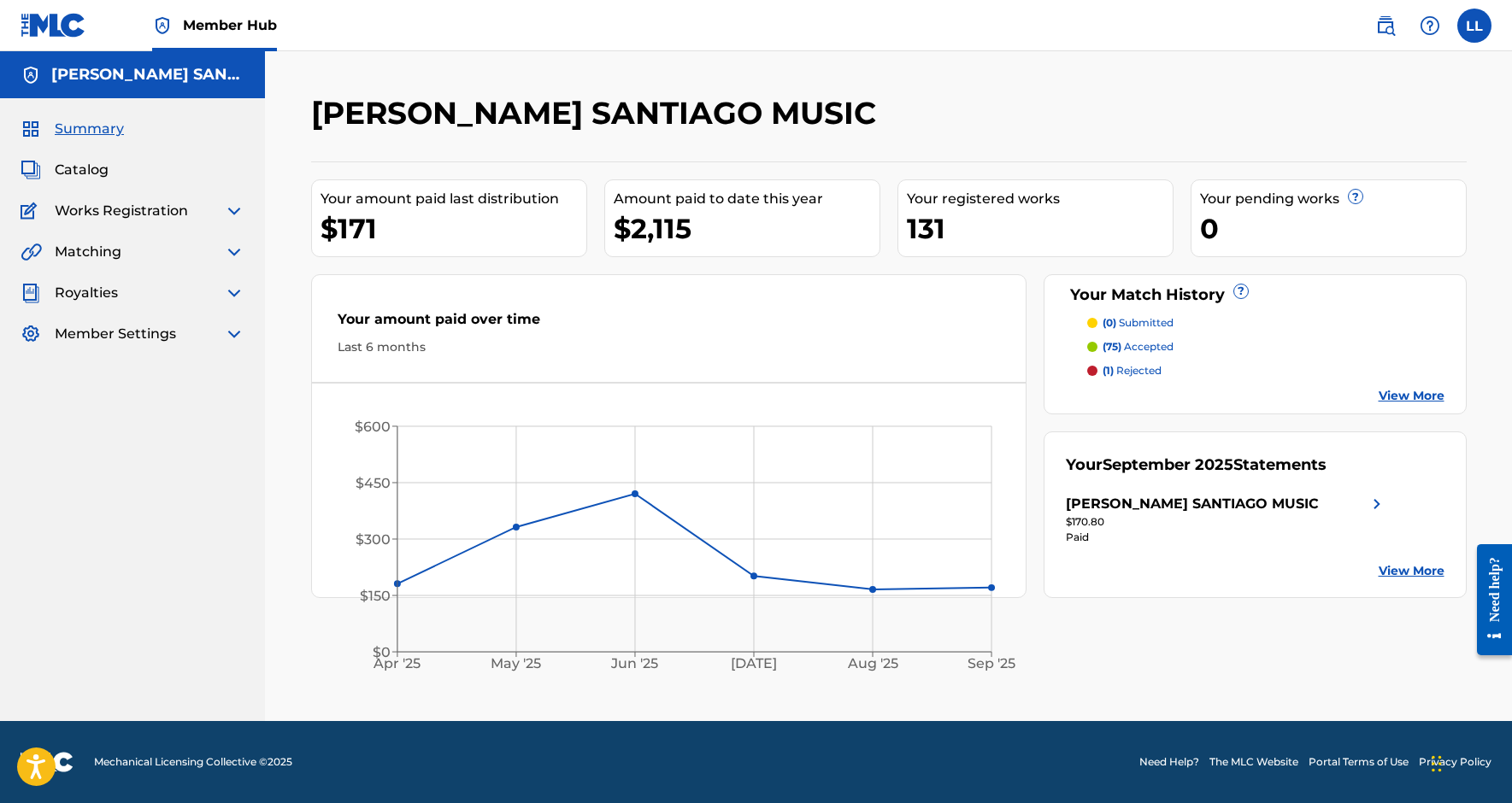
click at [142, 213] on span "Works Registration" at bounding box center [121, 211] width 134 height 21
click at [232, 210] on img at bounding box center [234, 211] width 21 height 21
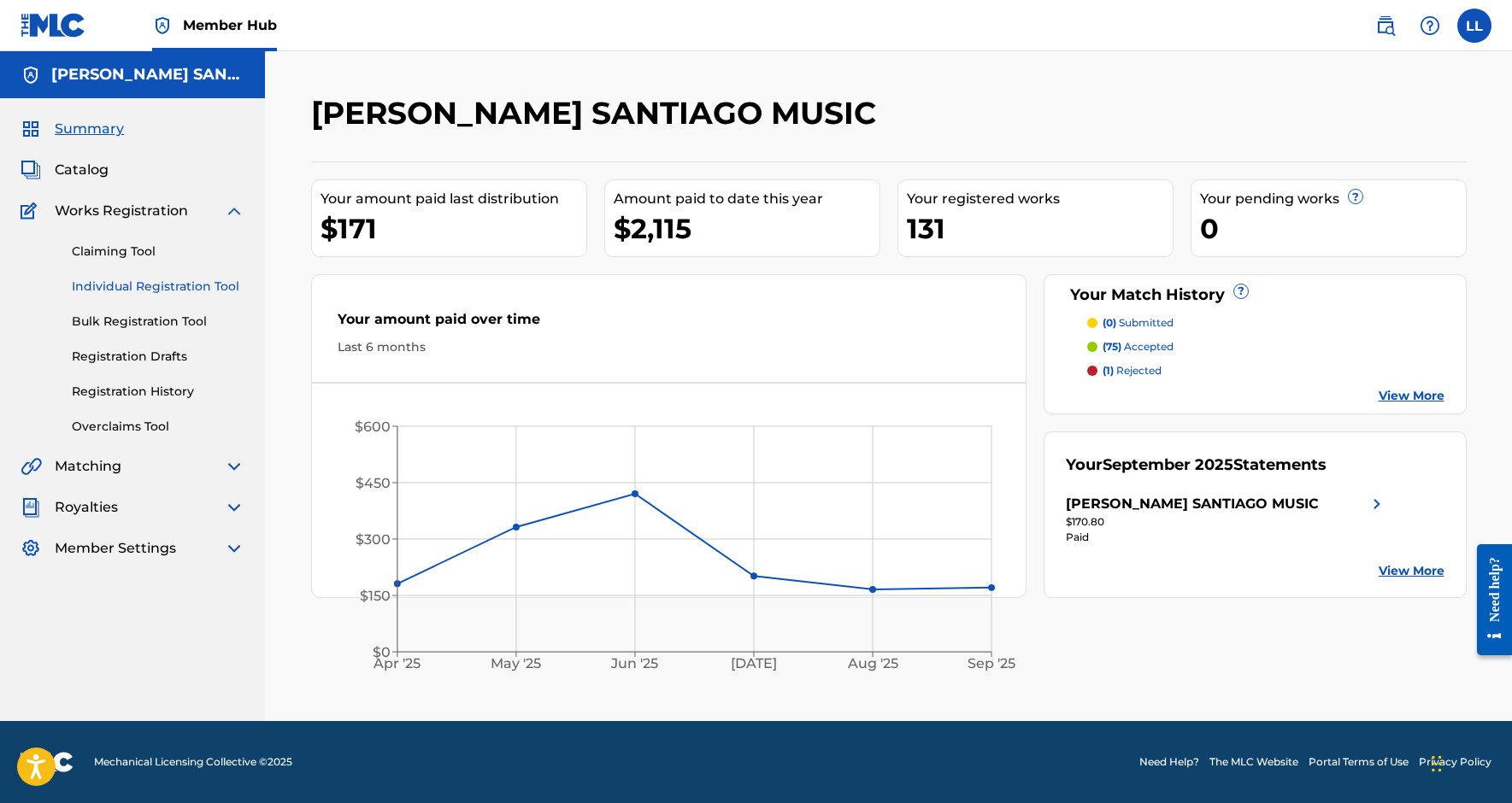
click at [223, 280] on link "Individual Registration Tool" at bounding box center [158, 287] width 172 height 18
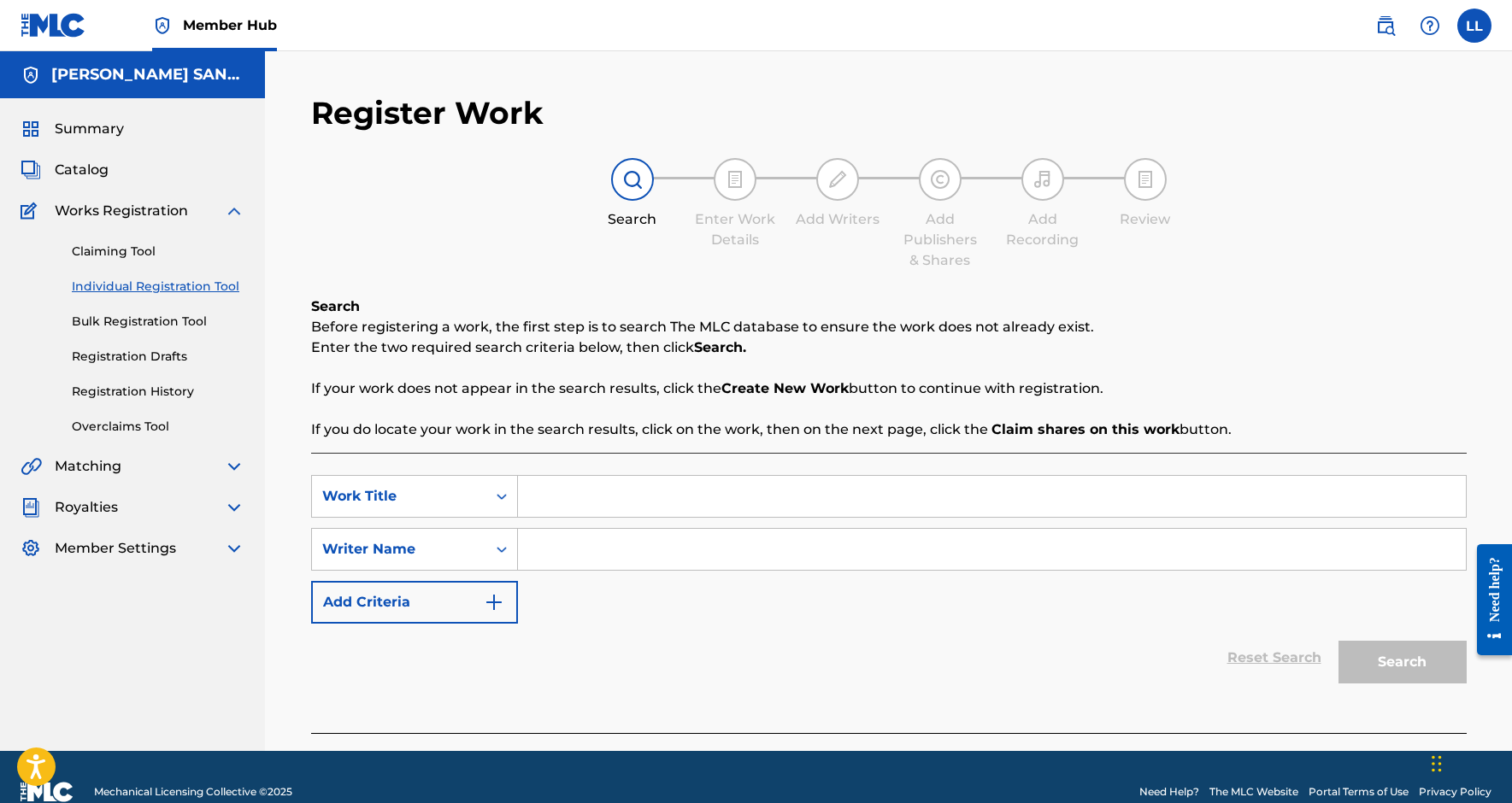
click at [536, 514] on input "Search Form" at bounding box center [992, 497] width 948 height 41
paste input "PA TU BARRIO"
type input "PA TU BARRIO"
click at [492, 559] on div "Search Form" at bounding box center [502, 549] width 31 height 31
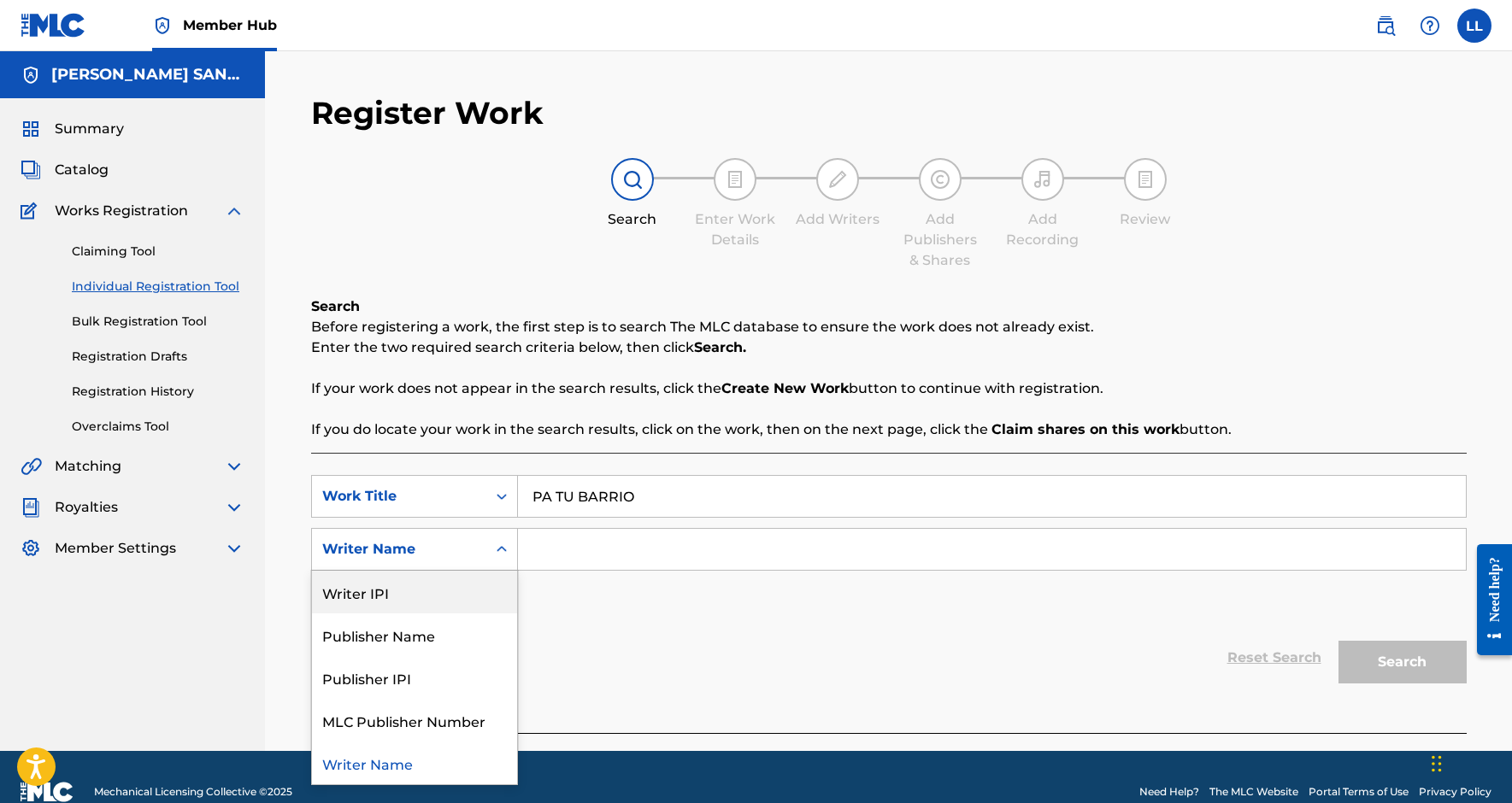
click at [474, 585] on div "Writer IPI" at bounding box center [415, 592] width 205 height 43
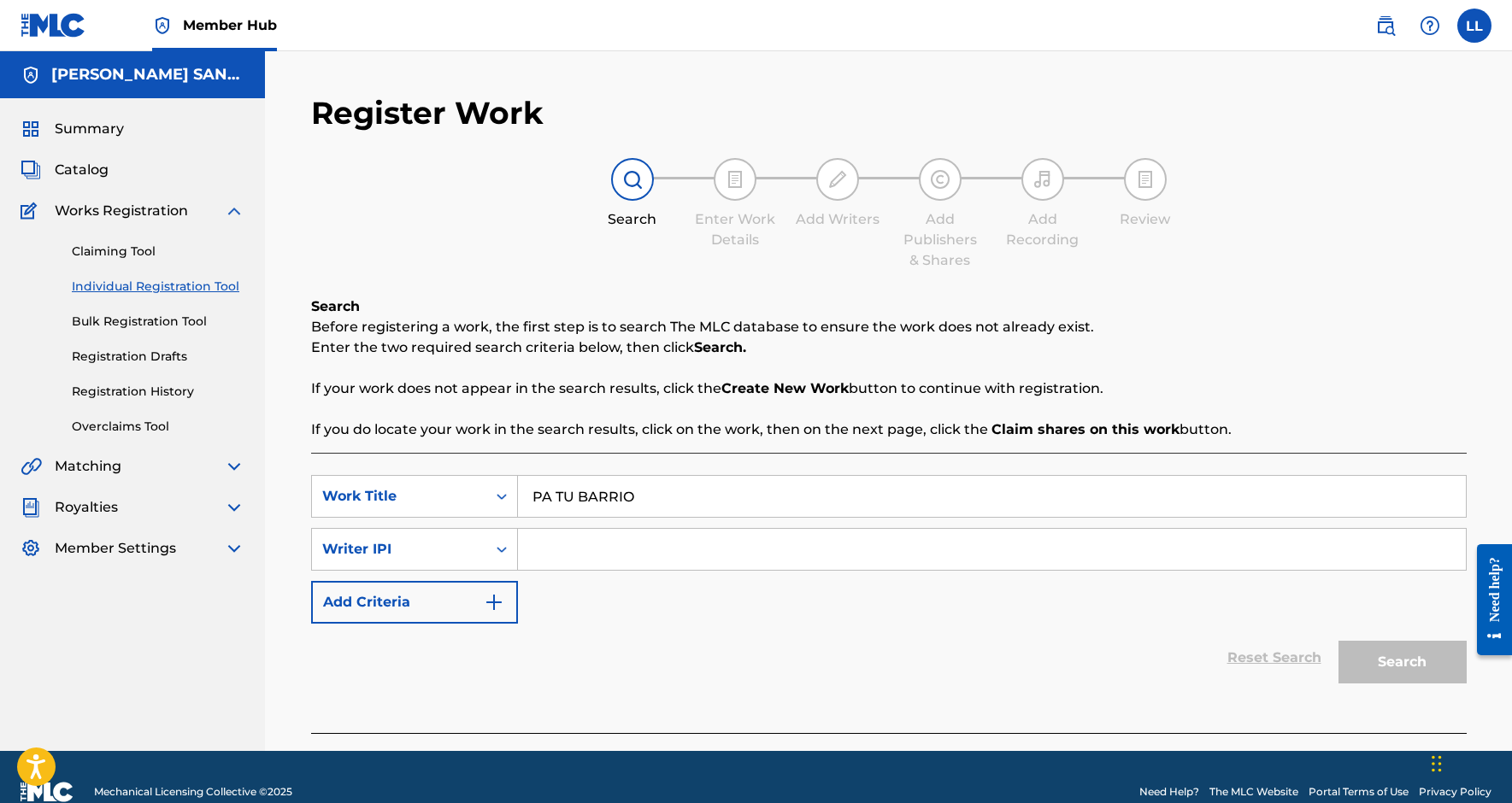
click at [607, 543] on input "Search Form" at bounding box center [992, 550] width 948 height 41
paste input "1241858647"
type input "01241858647"
click at [1402, 662] on button "Search" at bounding box center [1403, 662] width 128 height 43
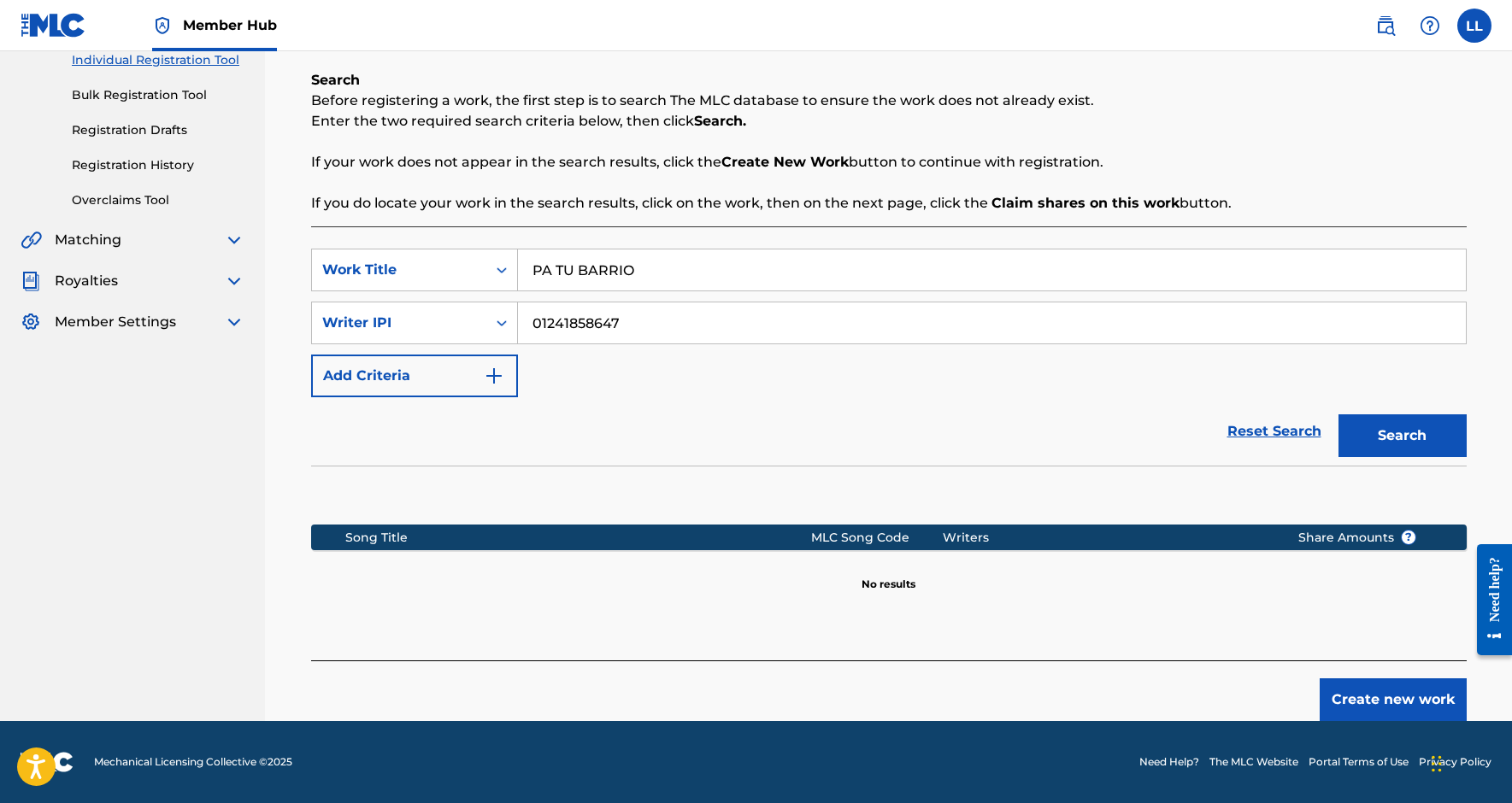
scroll to position [226, 0]
click at [1360, 708] on button "Create new work" at bounding box center [1394, 700] width 147 height 43
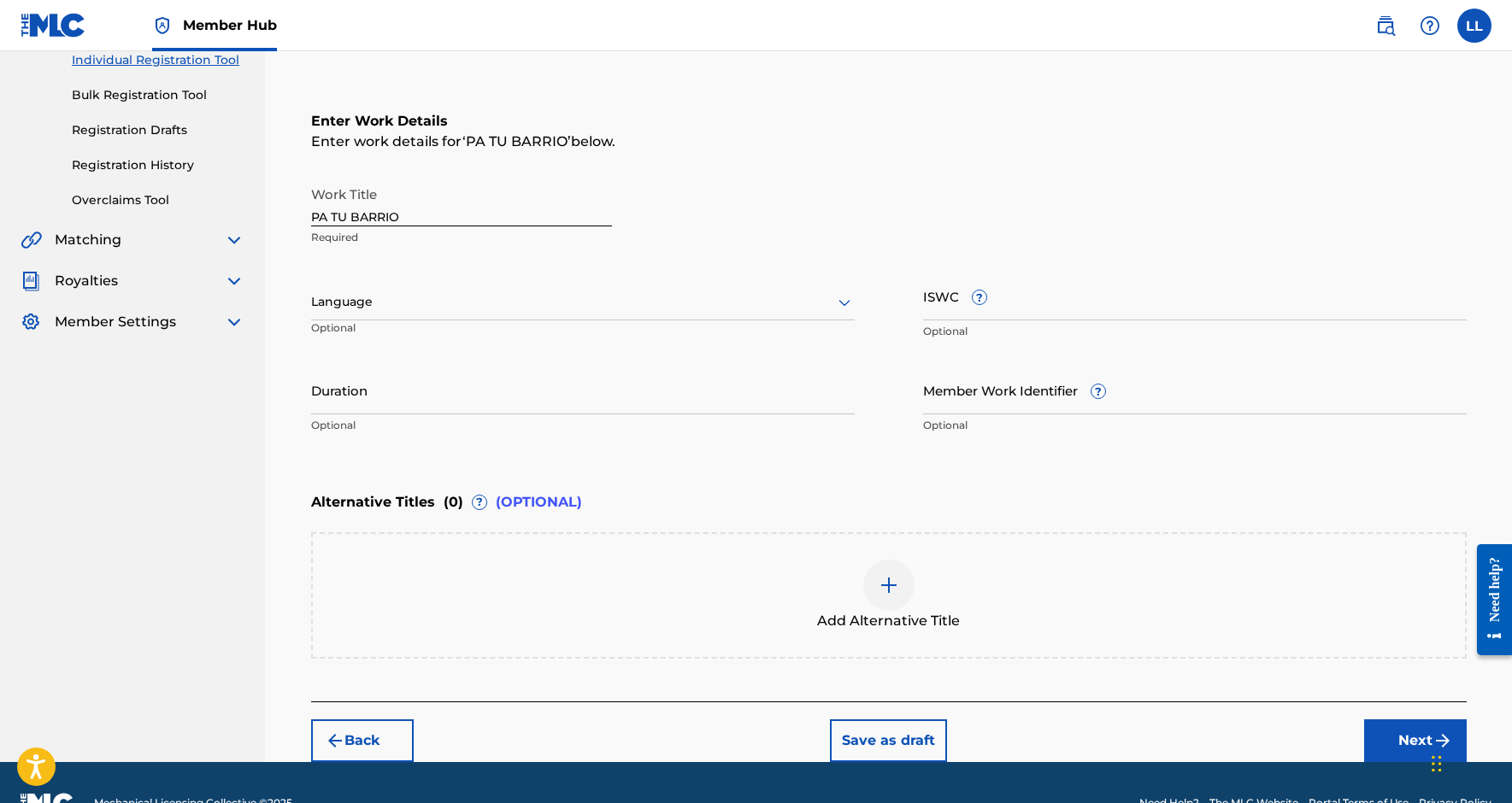
click at [606, 298] on div at bounding box center [583, 302] width 544 height 22
click at [546, 372] on div "Spanish" at bounding box center [583, 378] width 542 height 39
click at [458, 396] on input "Duration" at bounding box center [583, 390] width 544 height 48
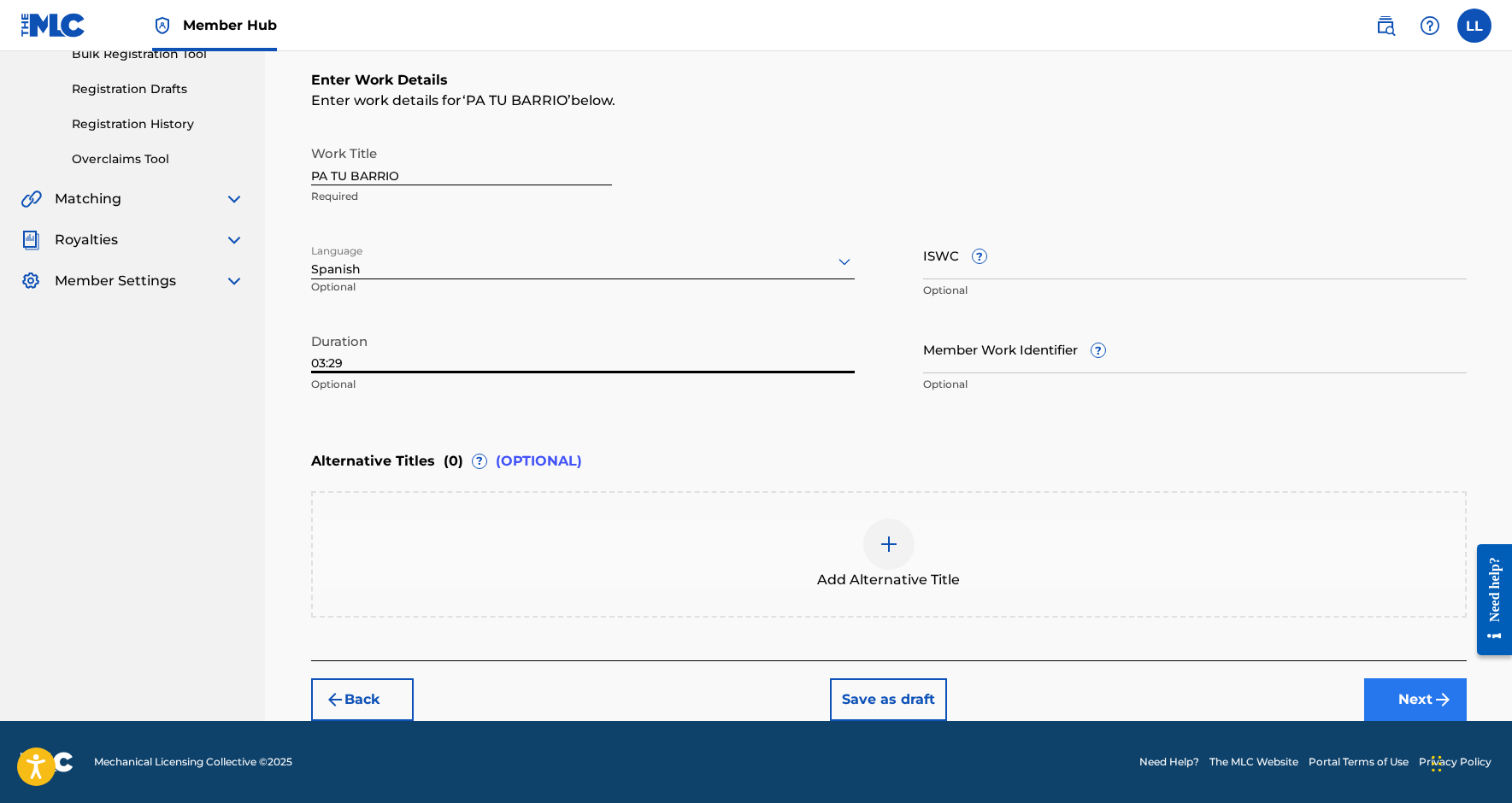
type input "03:29"
click at [1399, 695] on button "Next" at bounding box center [1415, 700] width 102 height 43
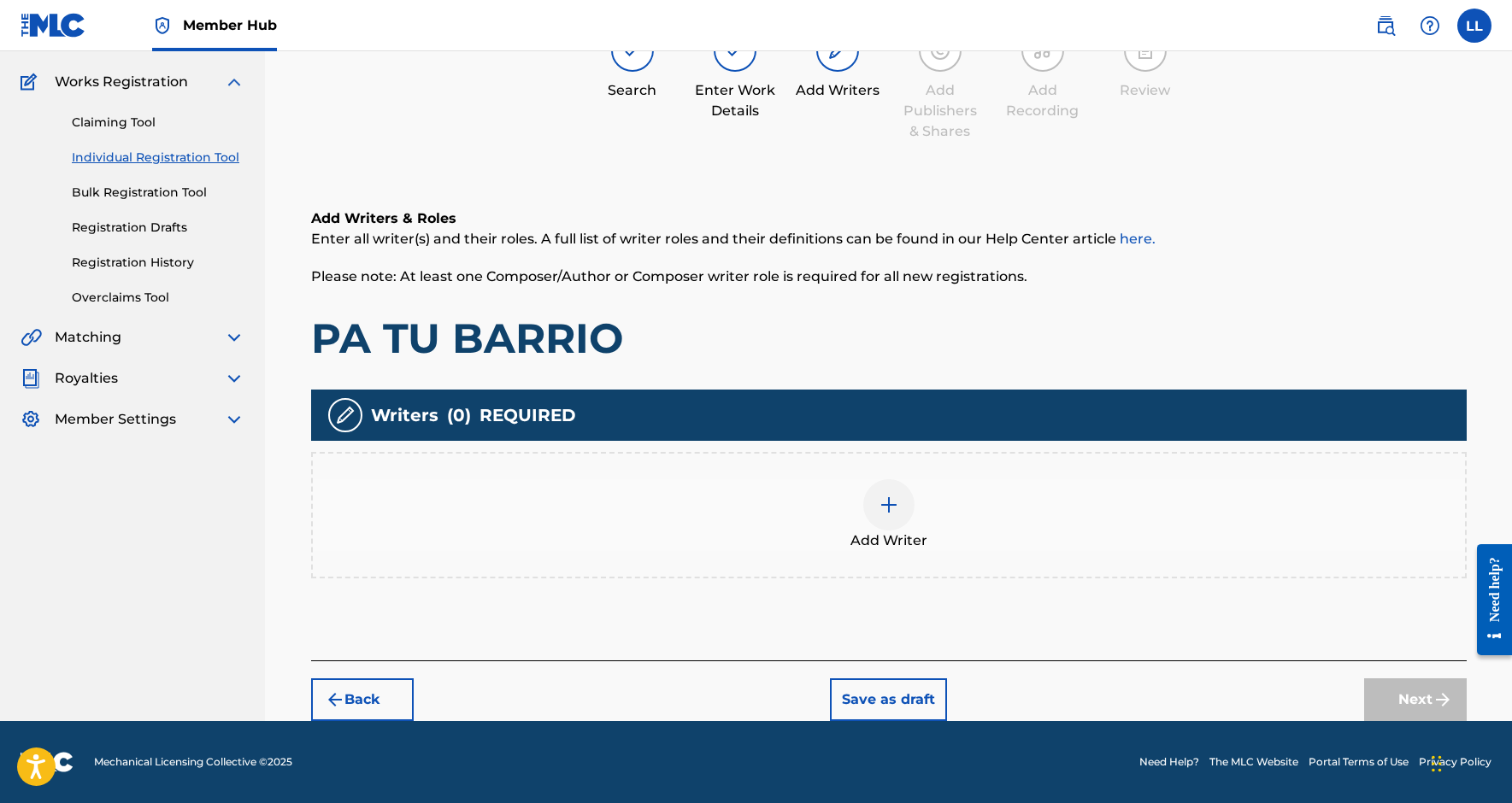
click at [901, 506] on div at bounding box center [888, 504] width 51 height 51
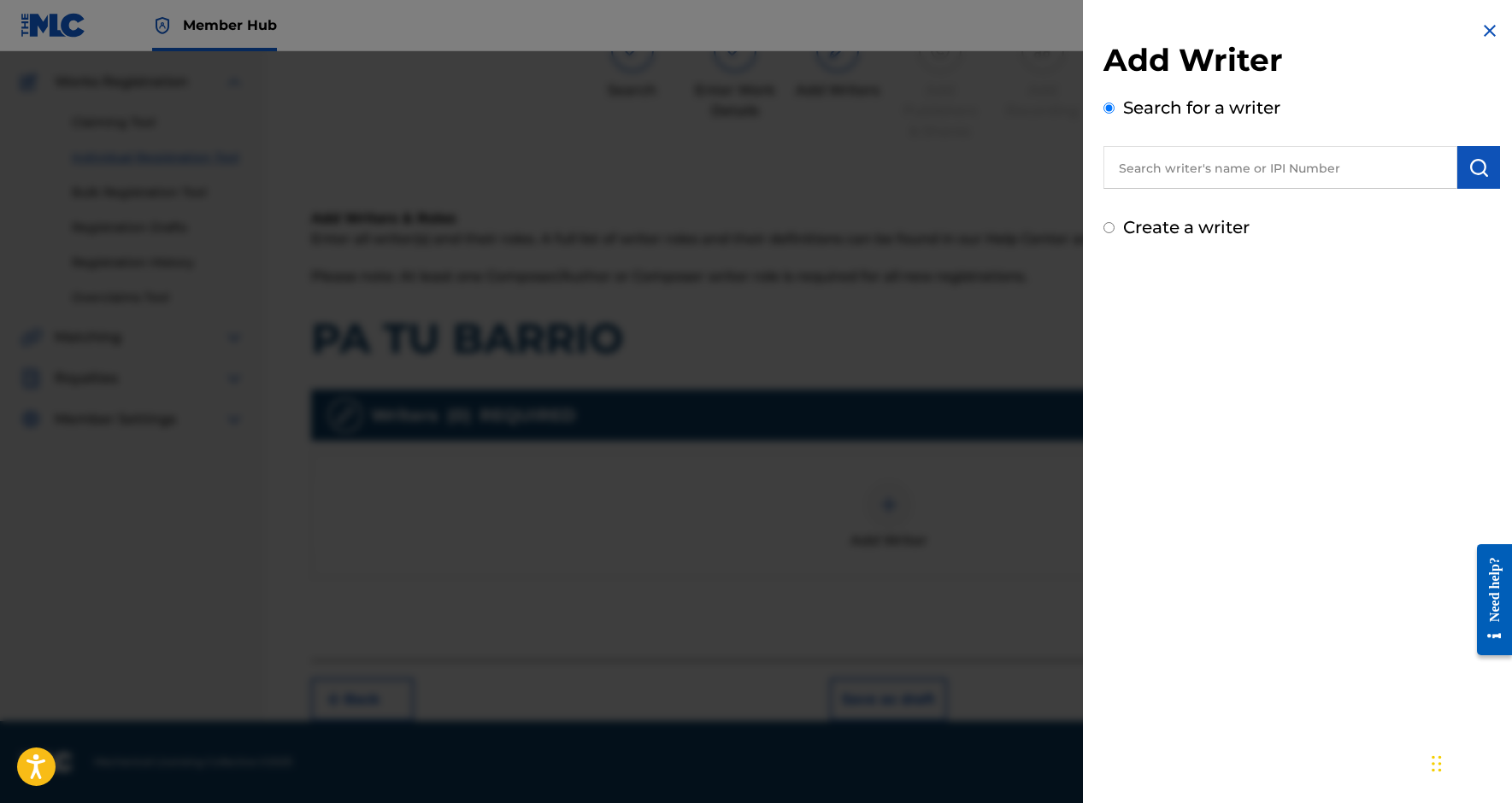
click at [1184, 168] on input "text" at bounding box center [1280, 168] width 354 height 43
paste input "1241858647"
type input "01241858647"
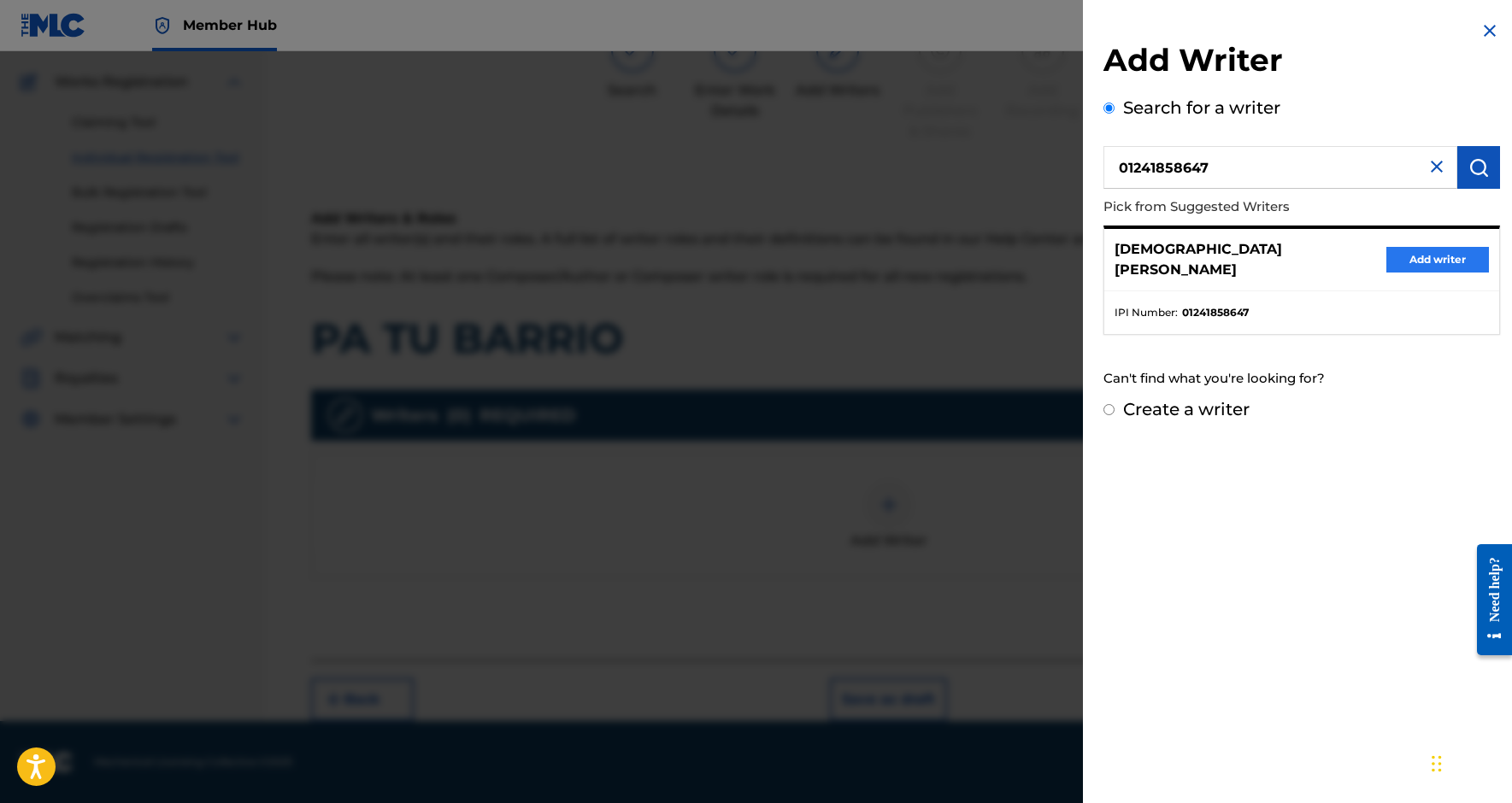
click at [1429, 247] on button "Add writer" at bounding box center [1438, 259] width 102 height 26
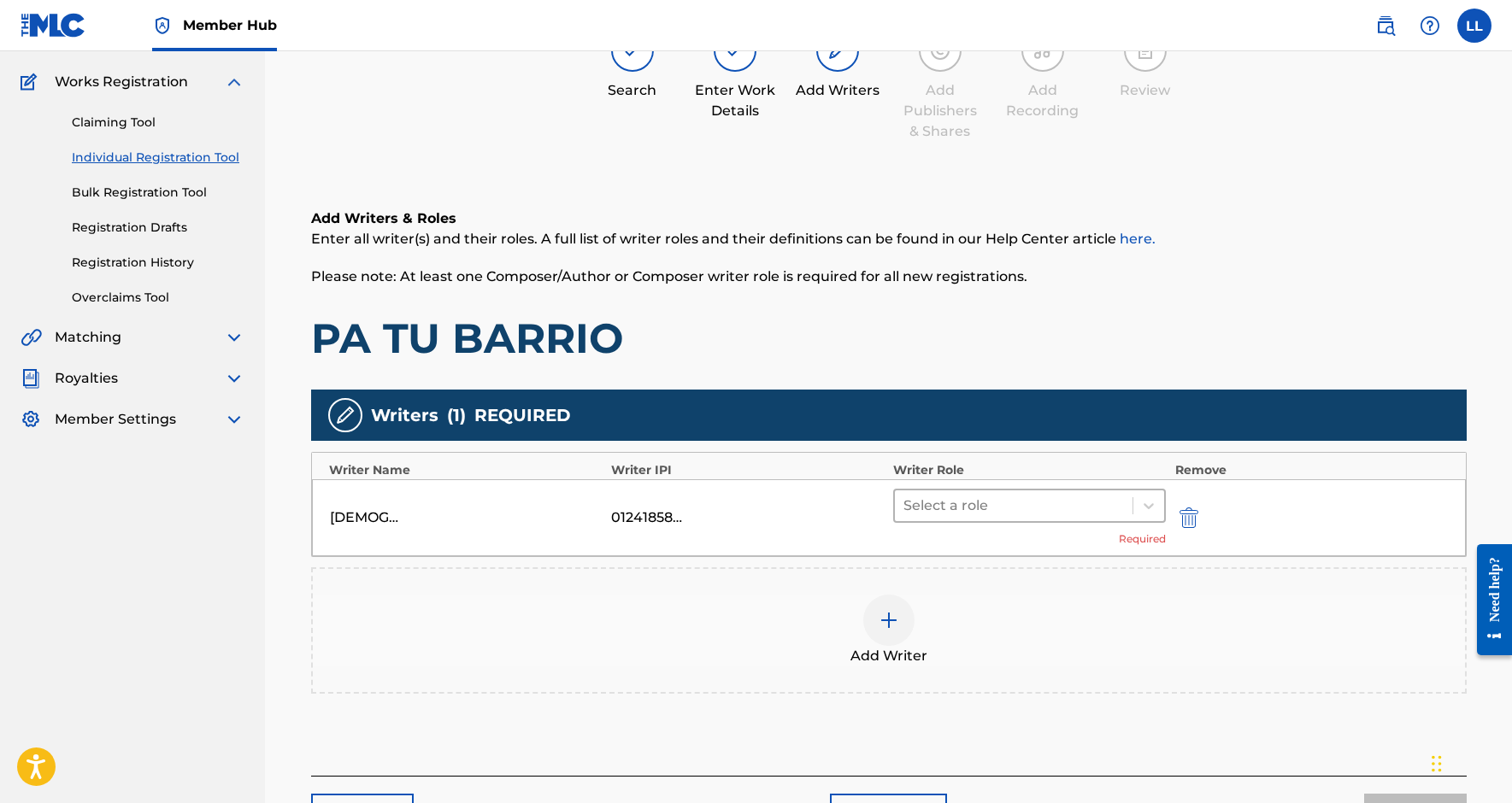
click at [985, 522] on div "Select a role" at bounding box center [1029, 506] width 274 height 34
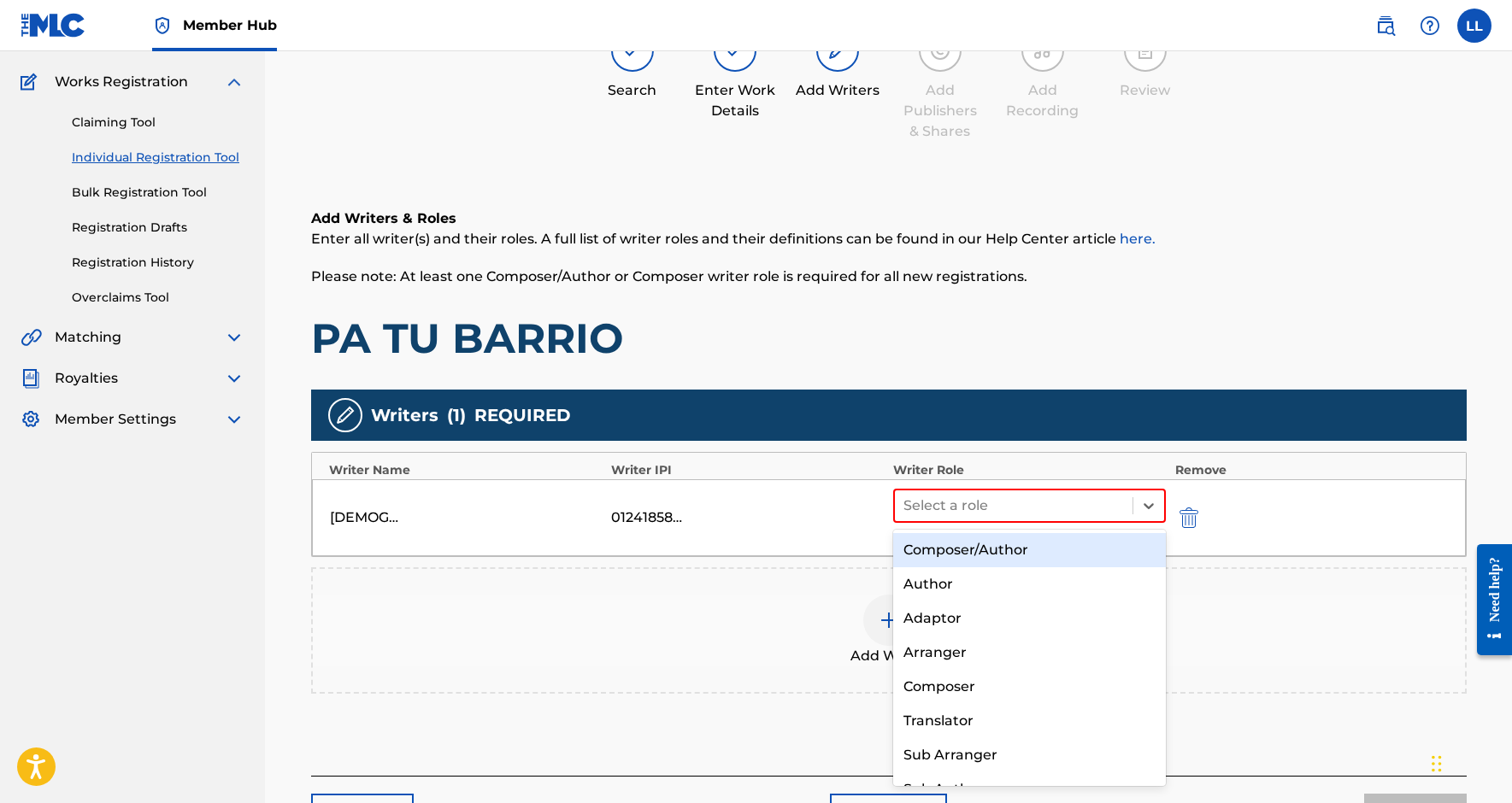
click at [969, 549] on div "Composer/Author" at bounding box center [1029, 550] width 274 height 34
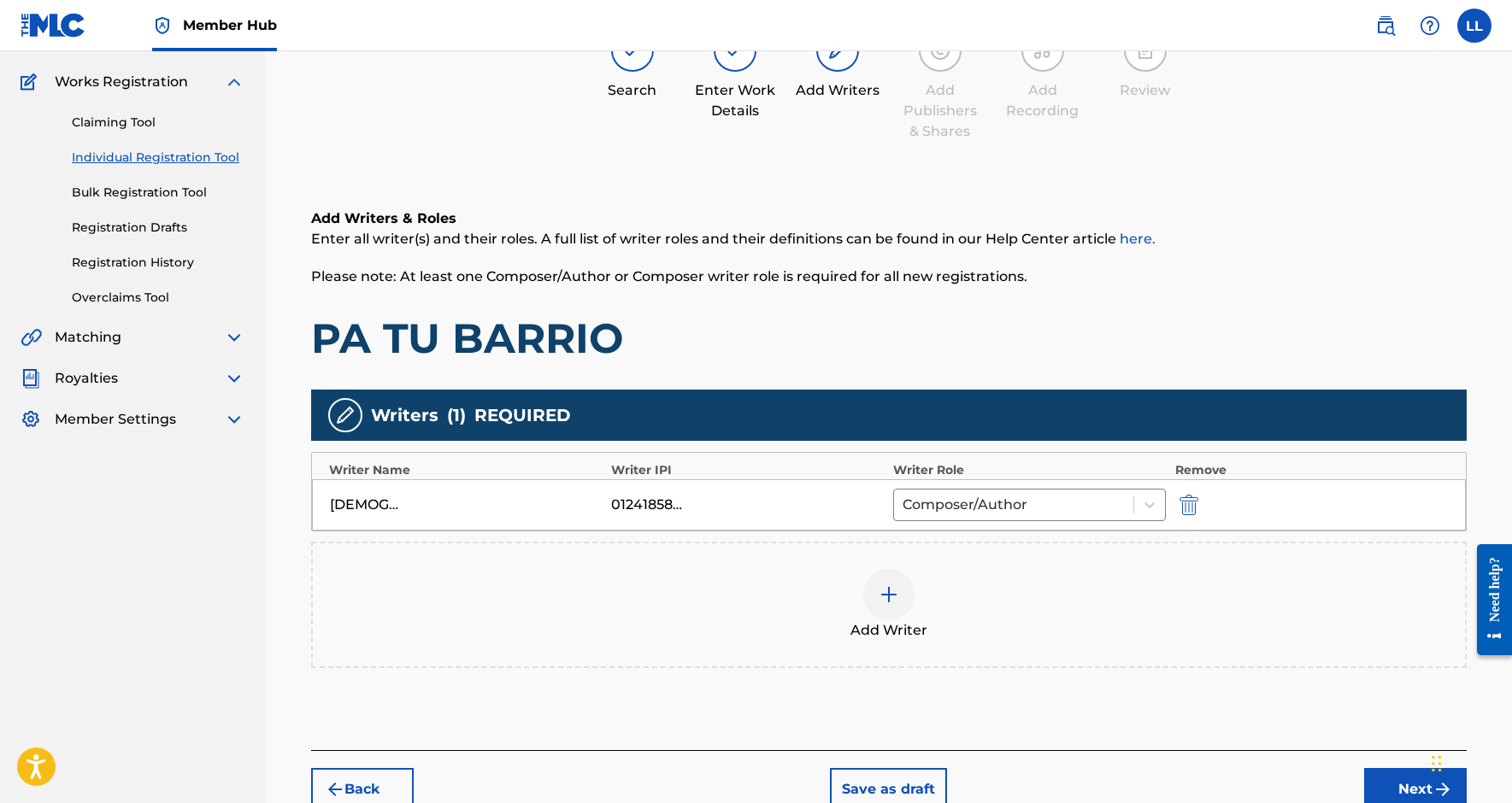
click at [870, 588] on div at bounding box center [888, 594] width 51 height 51
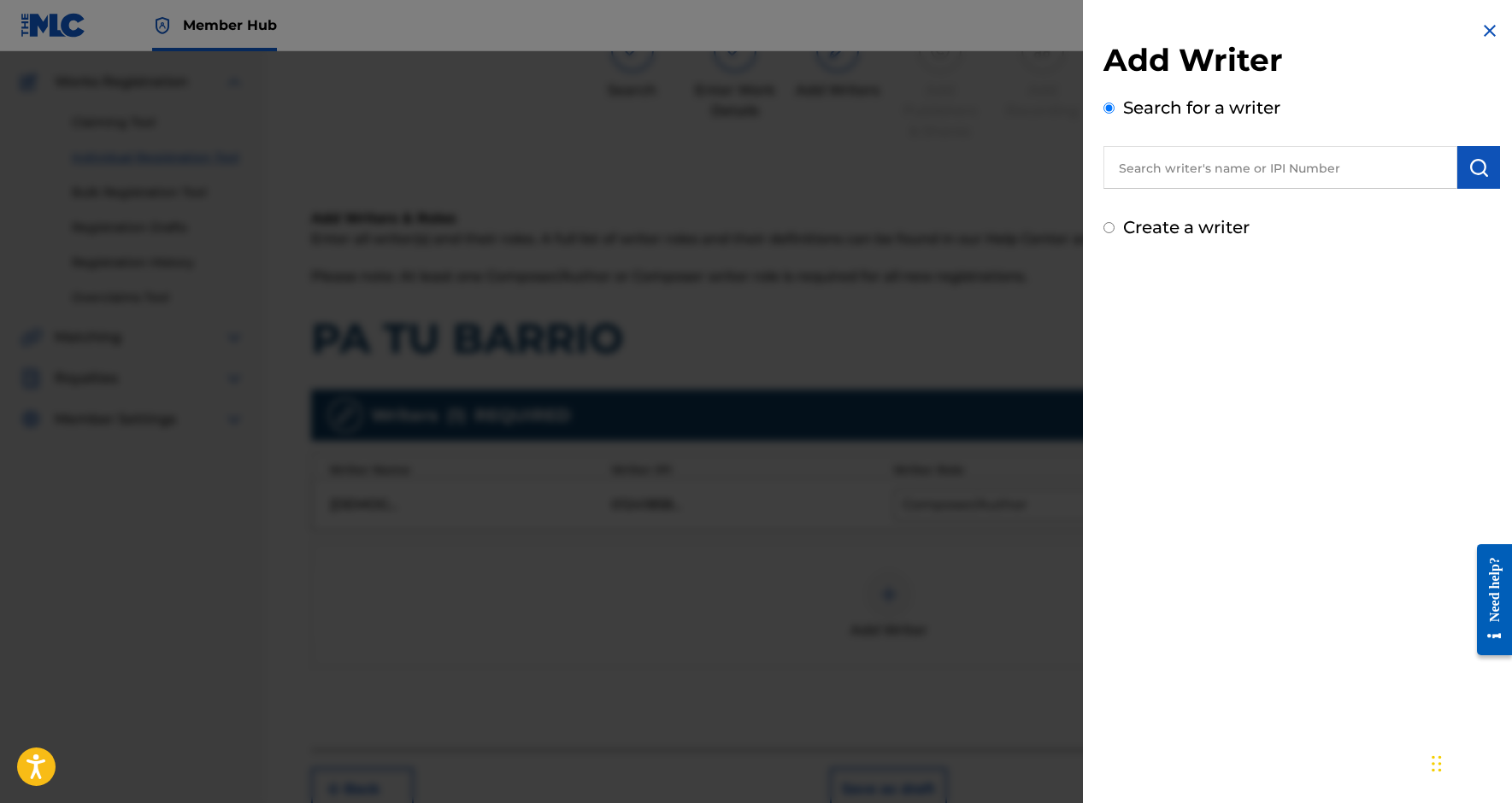
click at [1187, 172] on input "text" at bounding box center [1280, 168] width 354 height 43
paste input "1055332193"
type input "01055332193"
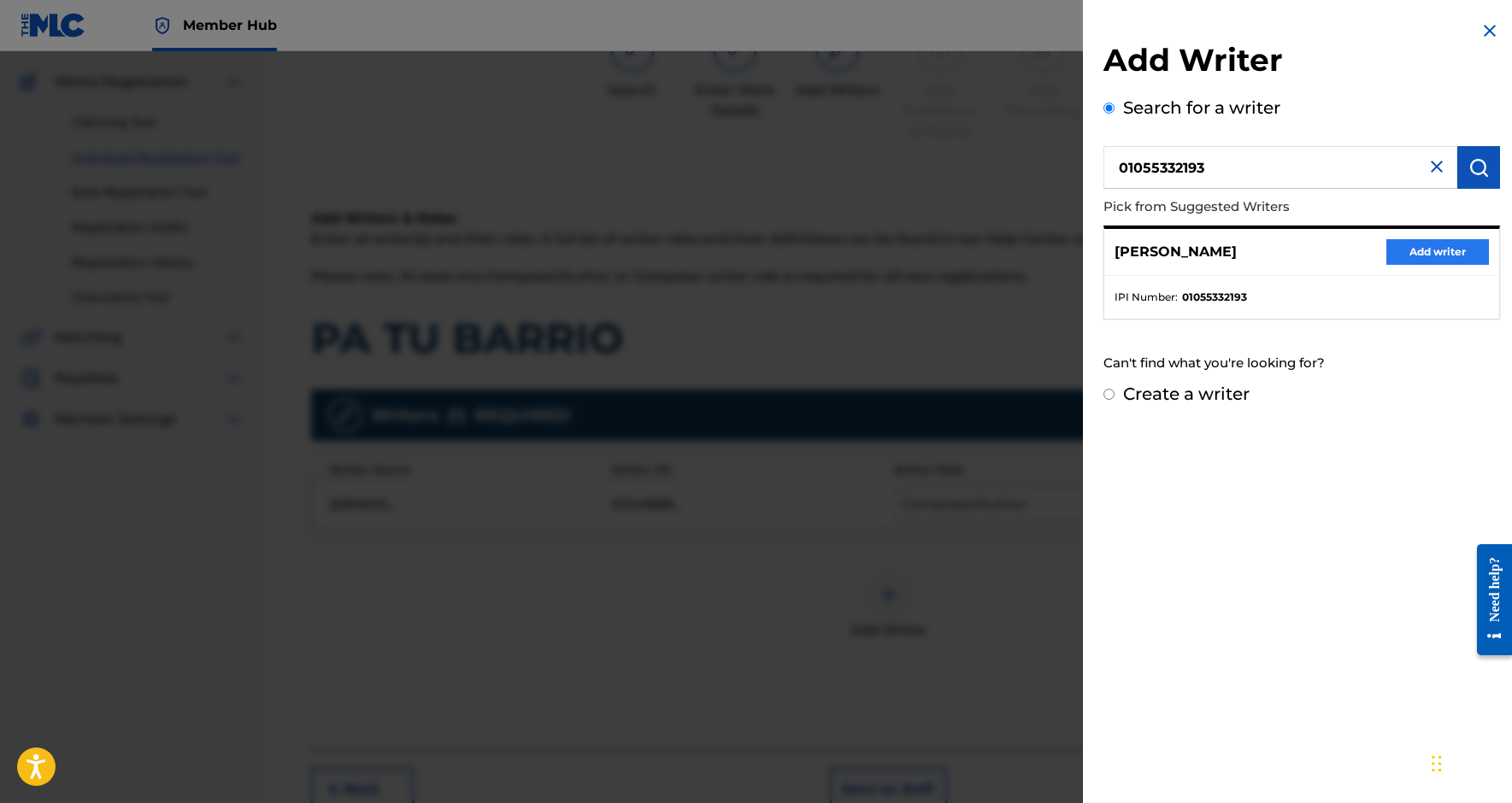
click at [1394, 248] on button "Add writer" at bounding box center [1438, 252] width 102 height 26
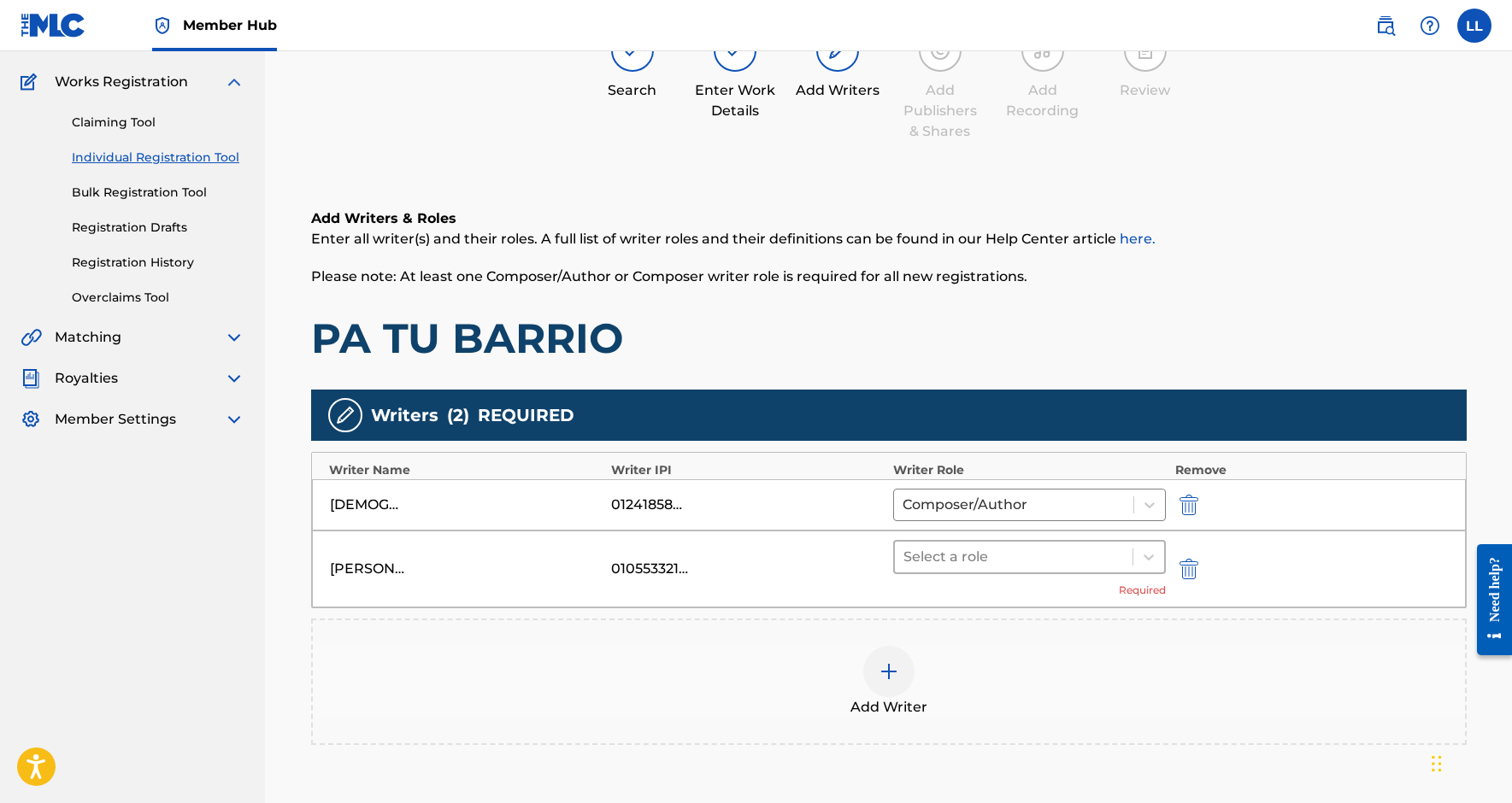
click at [1030, 561] on div at bounding box center [1014, 557] width 222 height 24
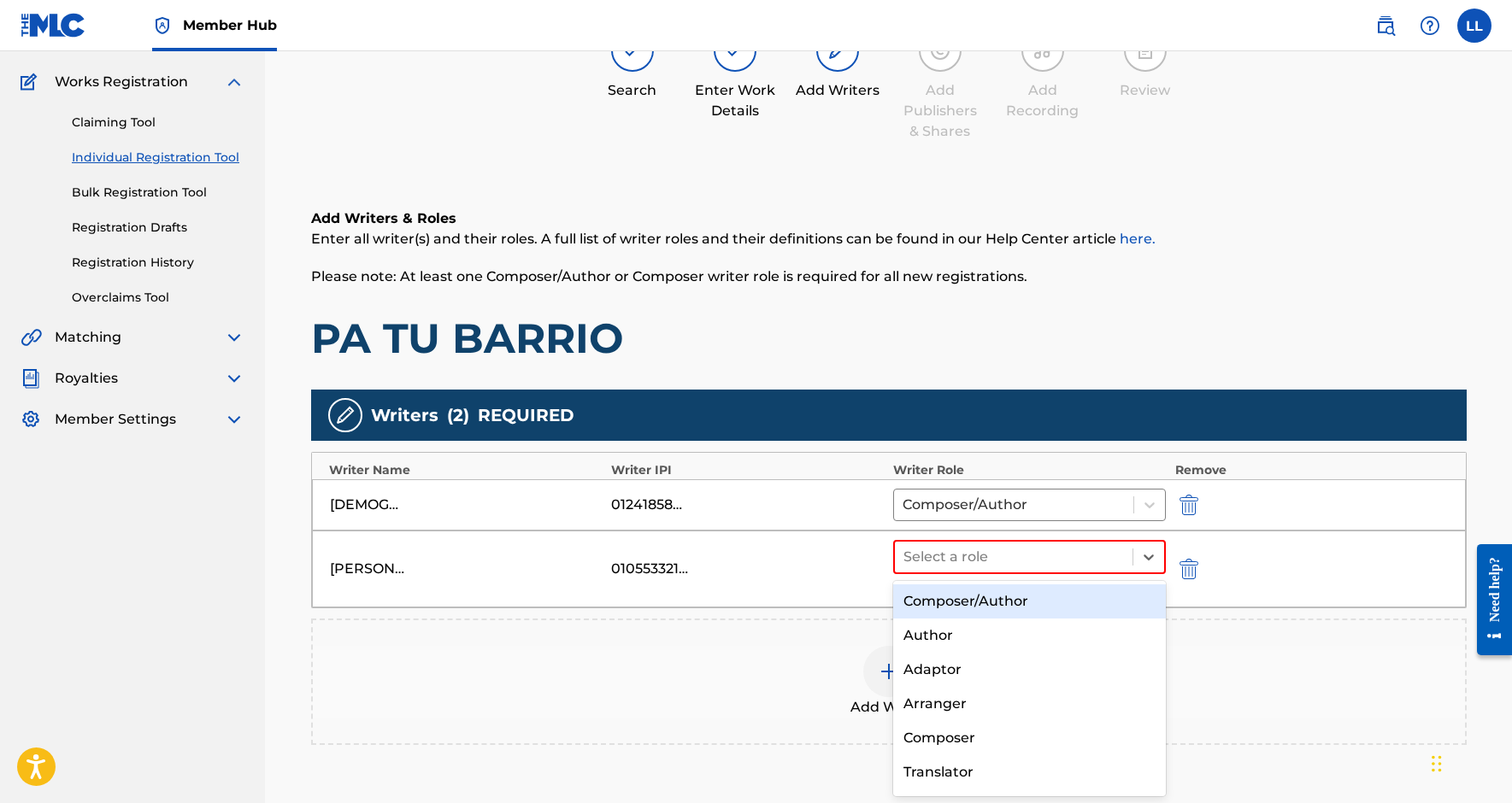
click at [994, 611] on div "Composer/Author" at bounding box center [1029, 602] width 274 height 34
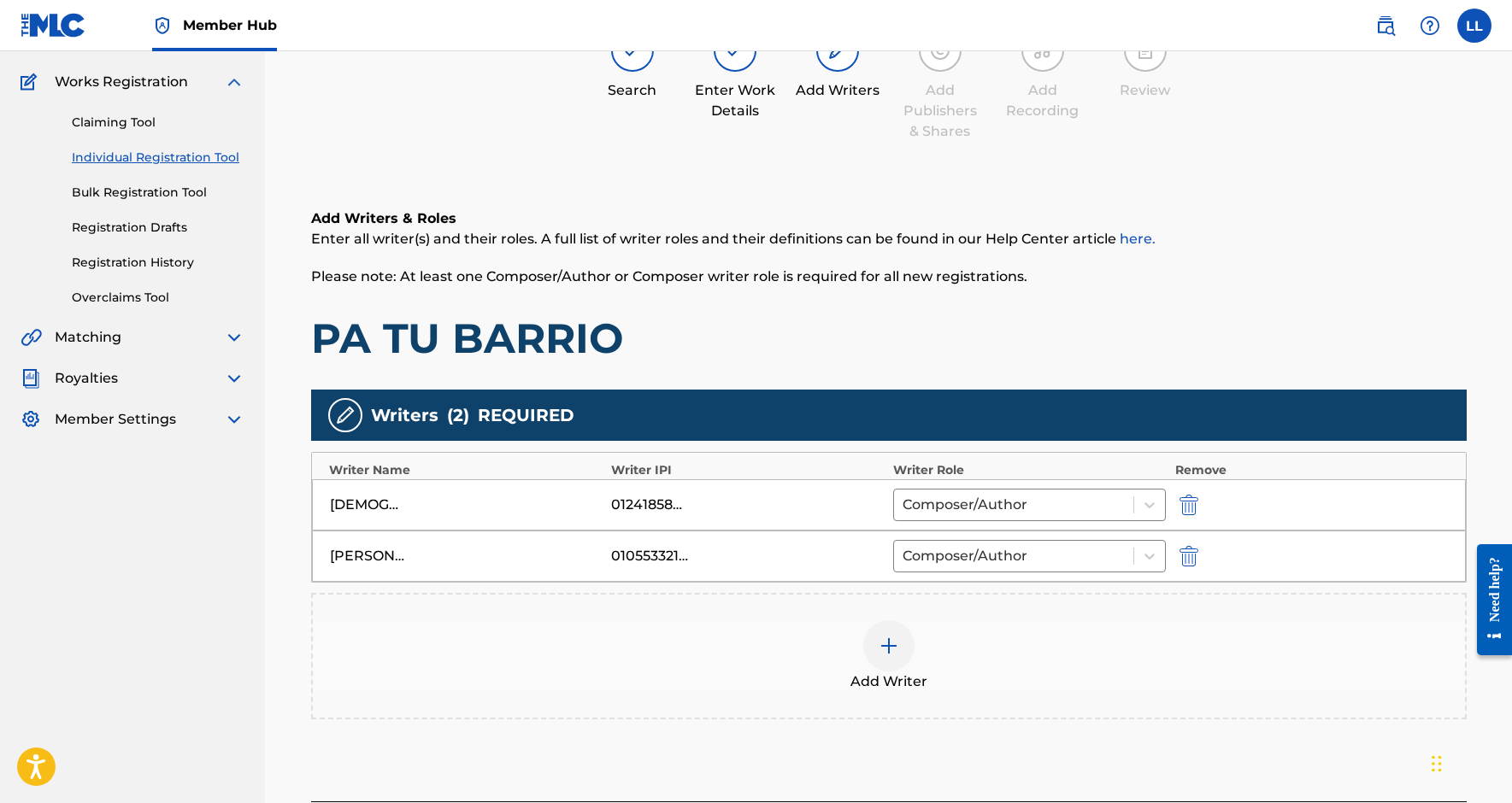
click at [880, 651] on img at bounding box center [888, 646] width 21 height 21
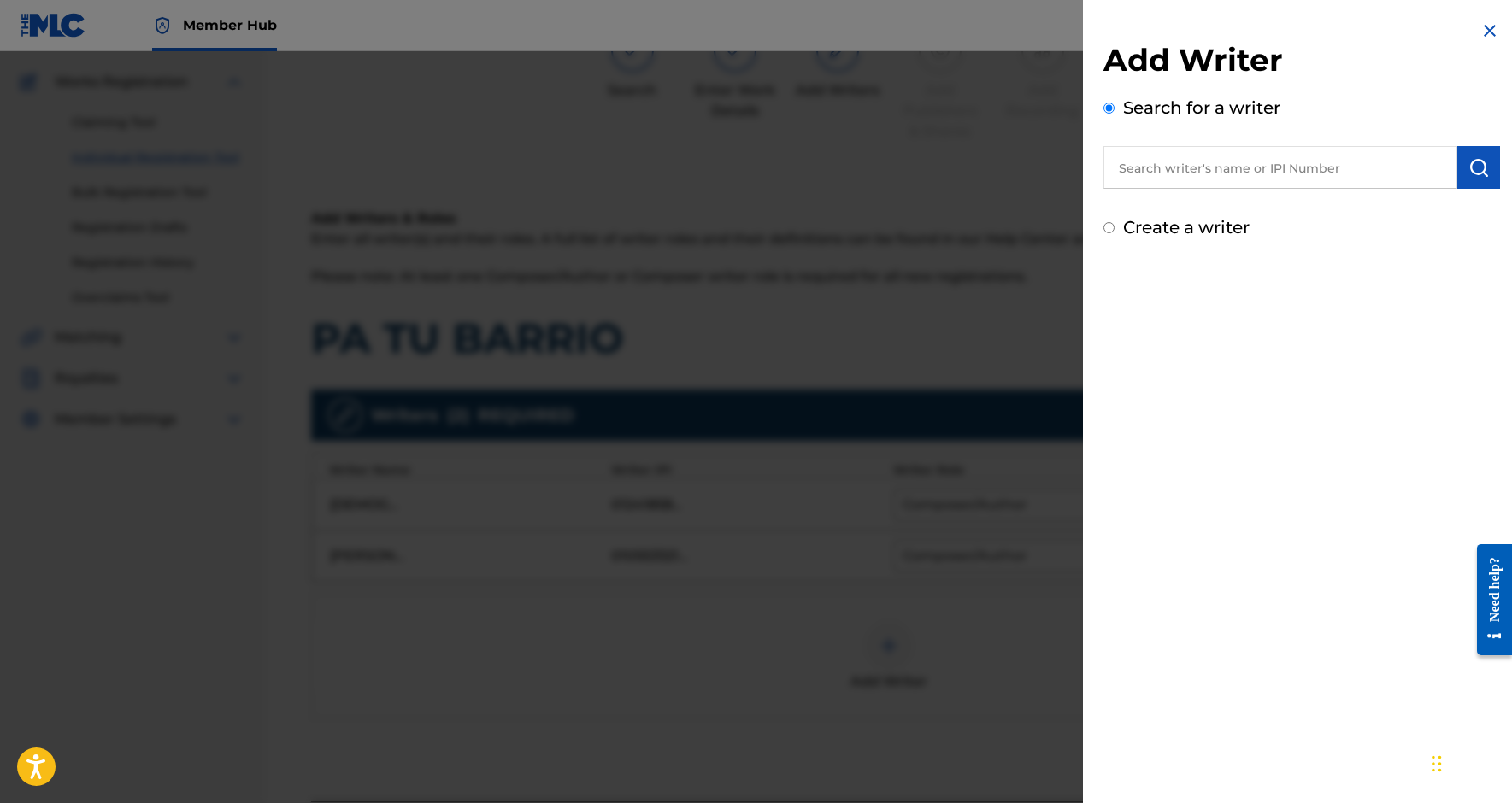
click at [1209, 153] on input "text" at bounding box center [1280, 168] width 354 height 43
paste input "670190946"
type input "00670190946"
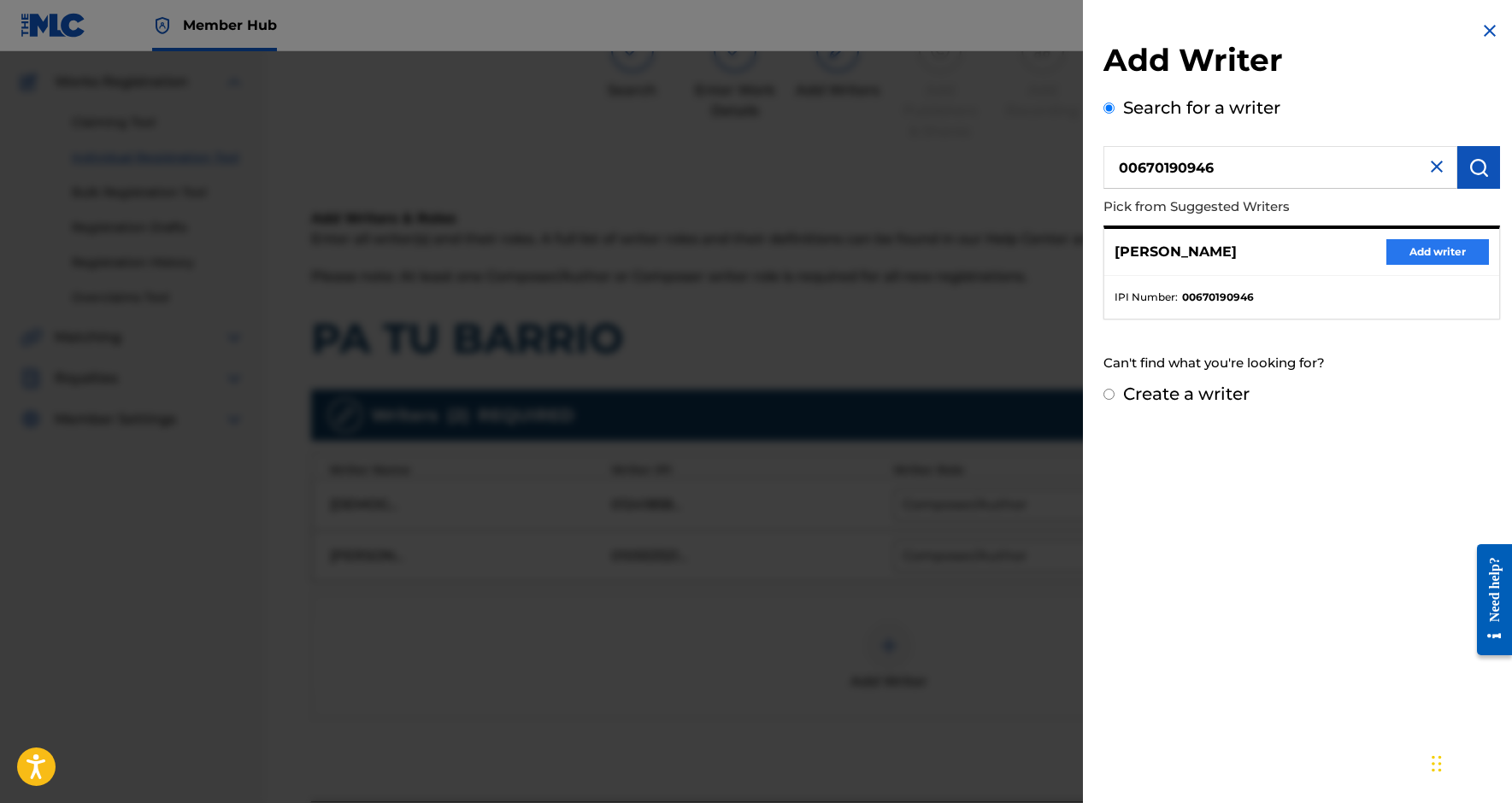
click at [1446, 251] on button "Add writer" at bounding box center [1438, 252] width 102 height 26
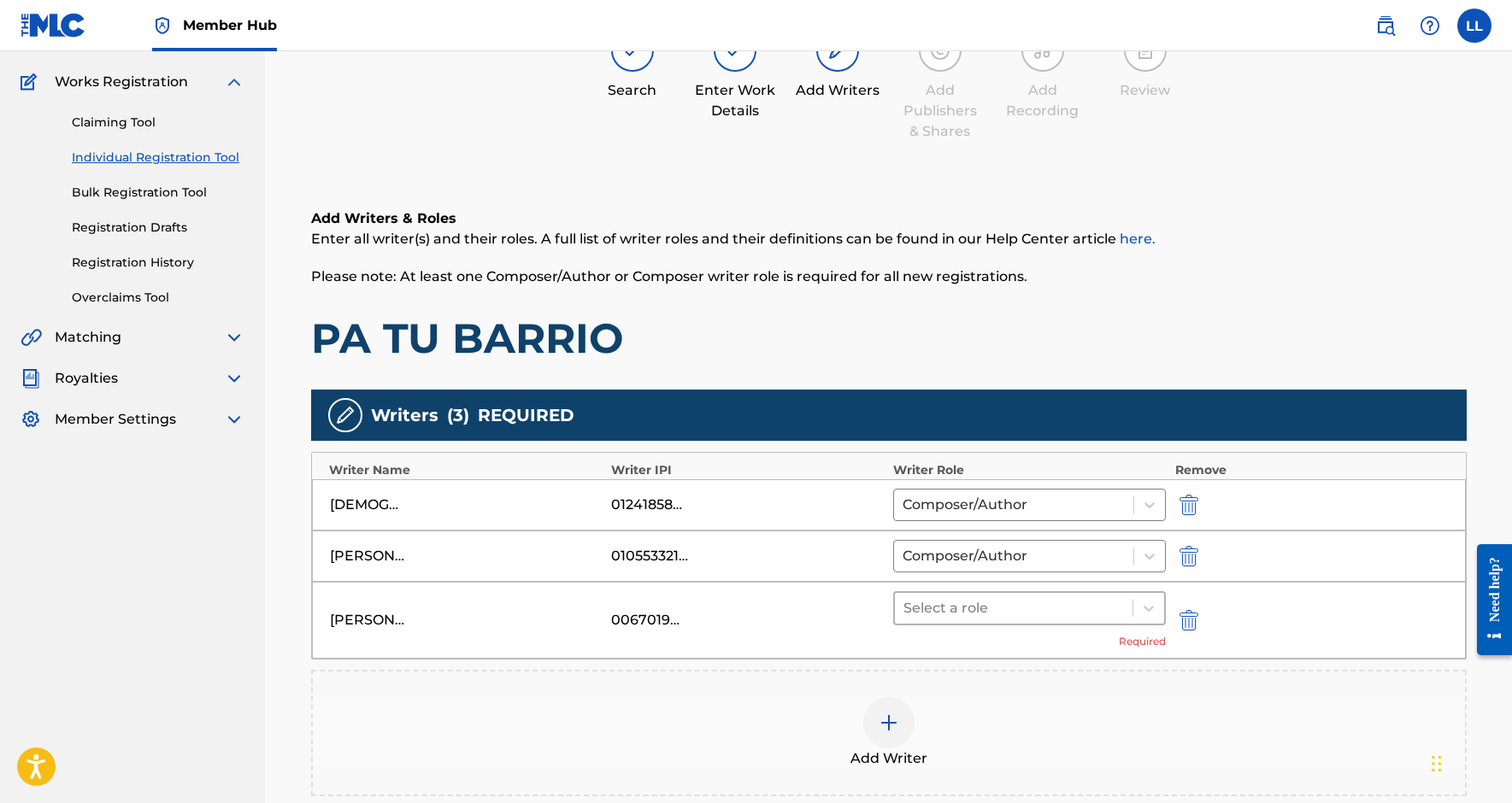
click at [1035, 611] on div at bounding box center [1014, 608] width 222 height 24
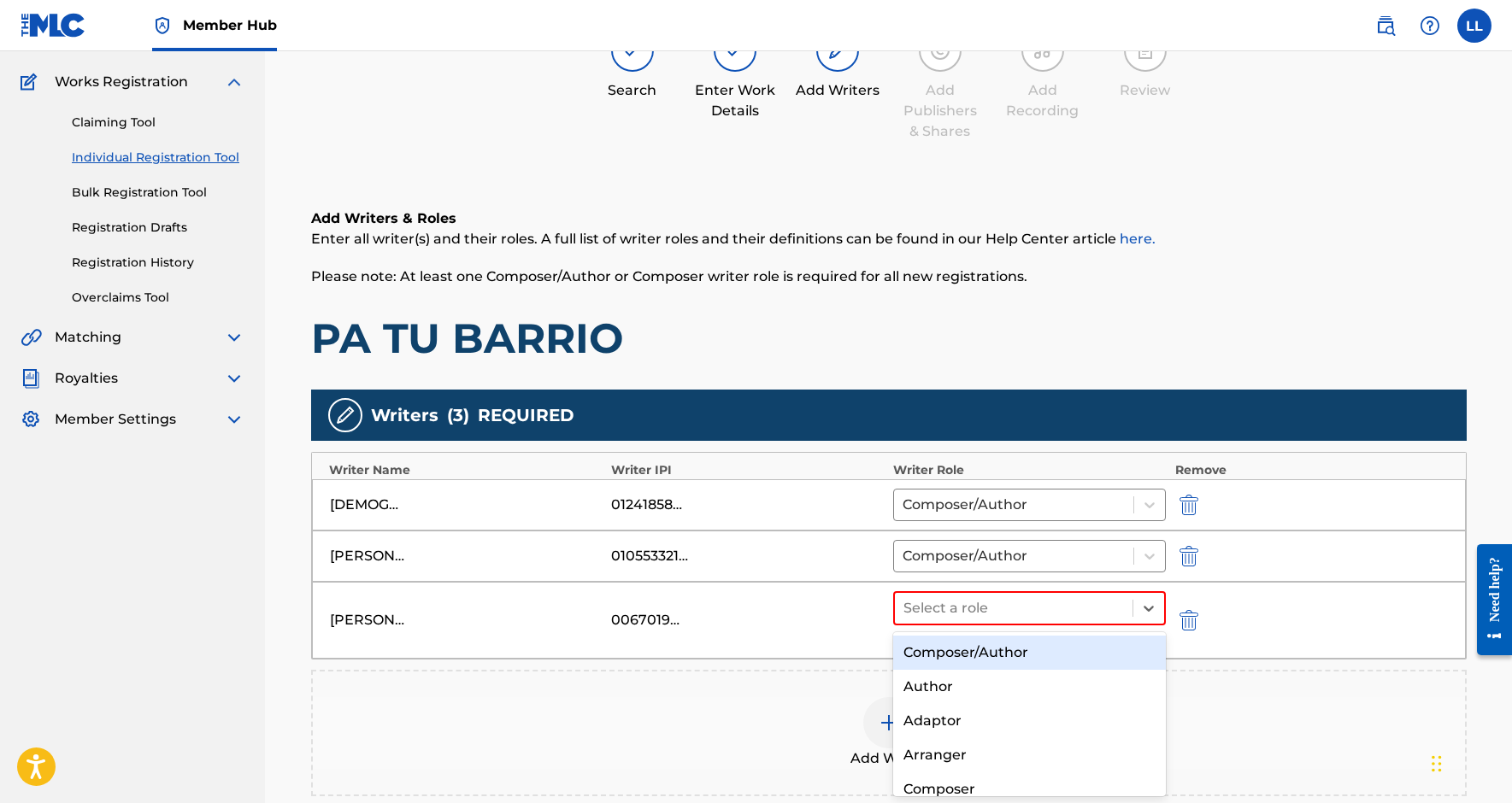
click at [988, 646] on div "Composer/Author" at bounding box center [1029, 653] width 274 height 34
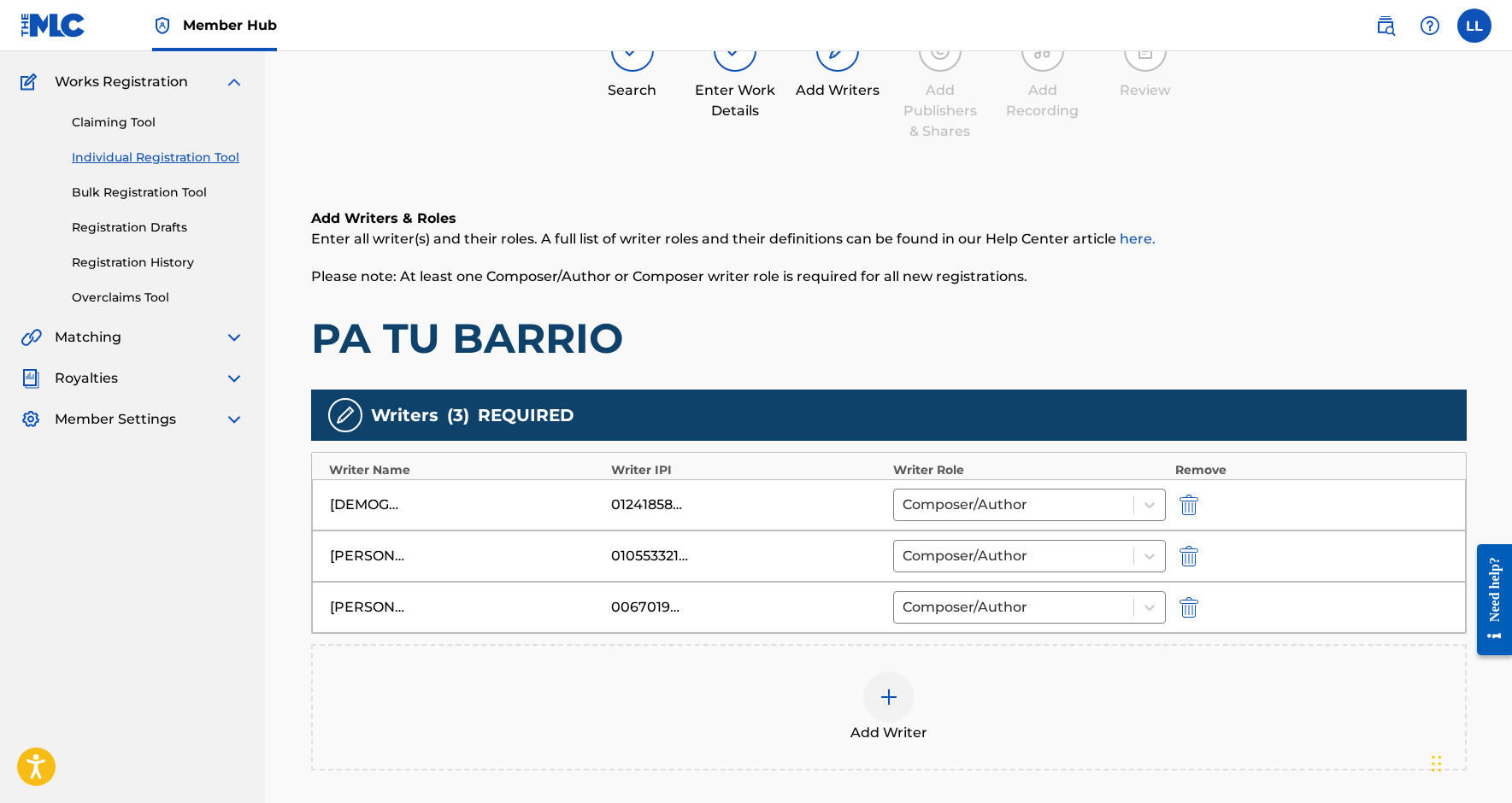
click at [893, 686] on div at bounding box center [888, 697] width 51 height 51
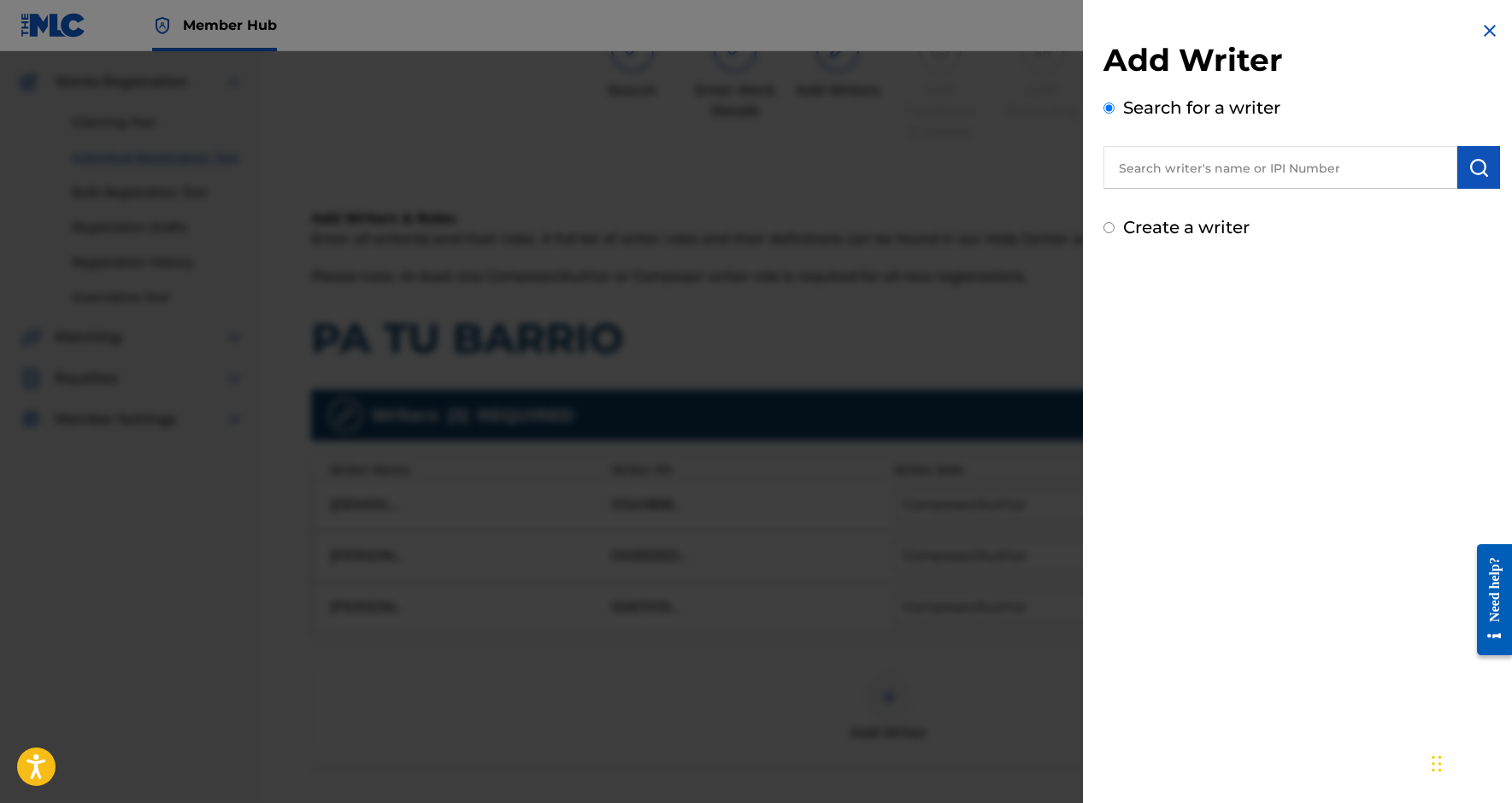
click at [1206, 170] on input "text" at bounding box center [1280, 168] width 354 height 43
paste input "368548317"
type input "00368548317"
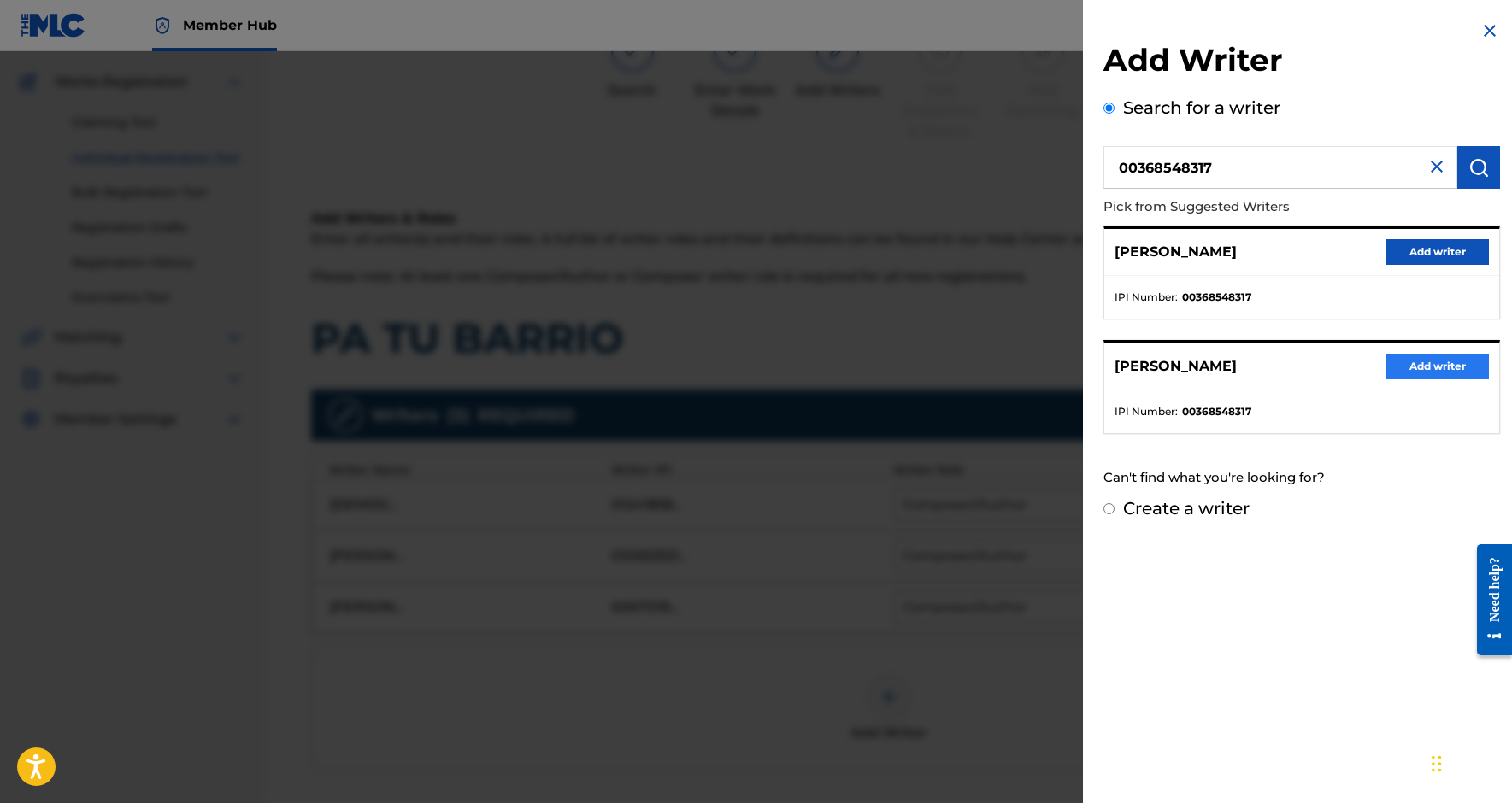
click at [1417, 371] on button "Add writer" at bounding box center [1438, 366] width 102 height 26
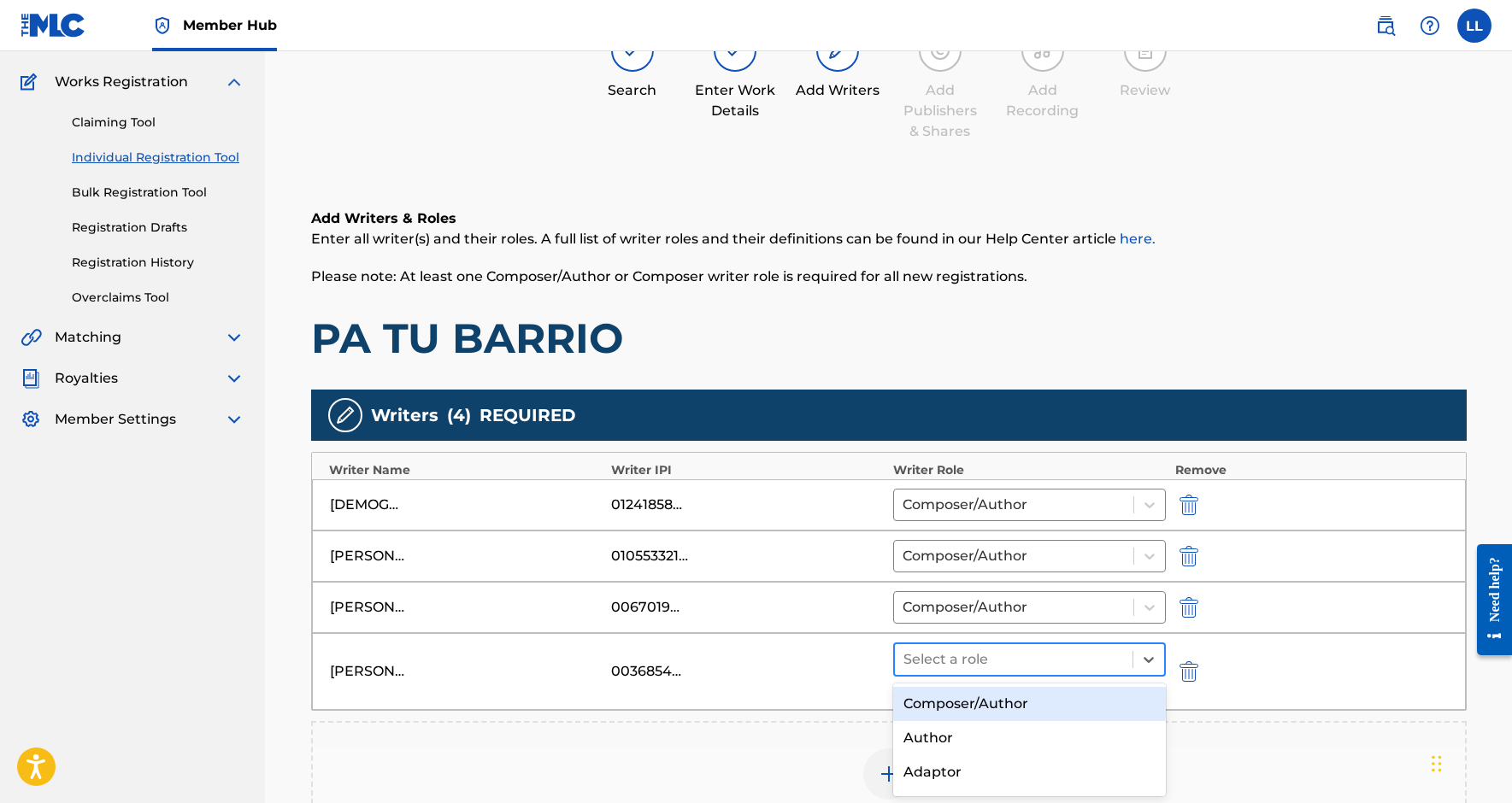
click at [1097, 656] on div at bounding box center [1014, 659] width 222 height 24
click at [1022, 704] on div "Composer/Author" at bounding box center [1029, 704] width 274 height 34
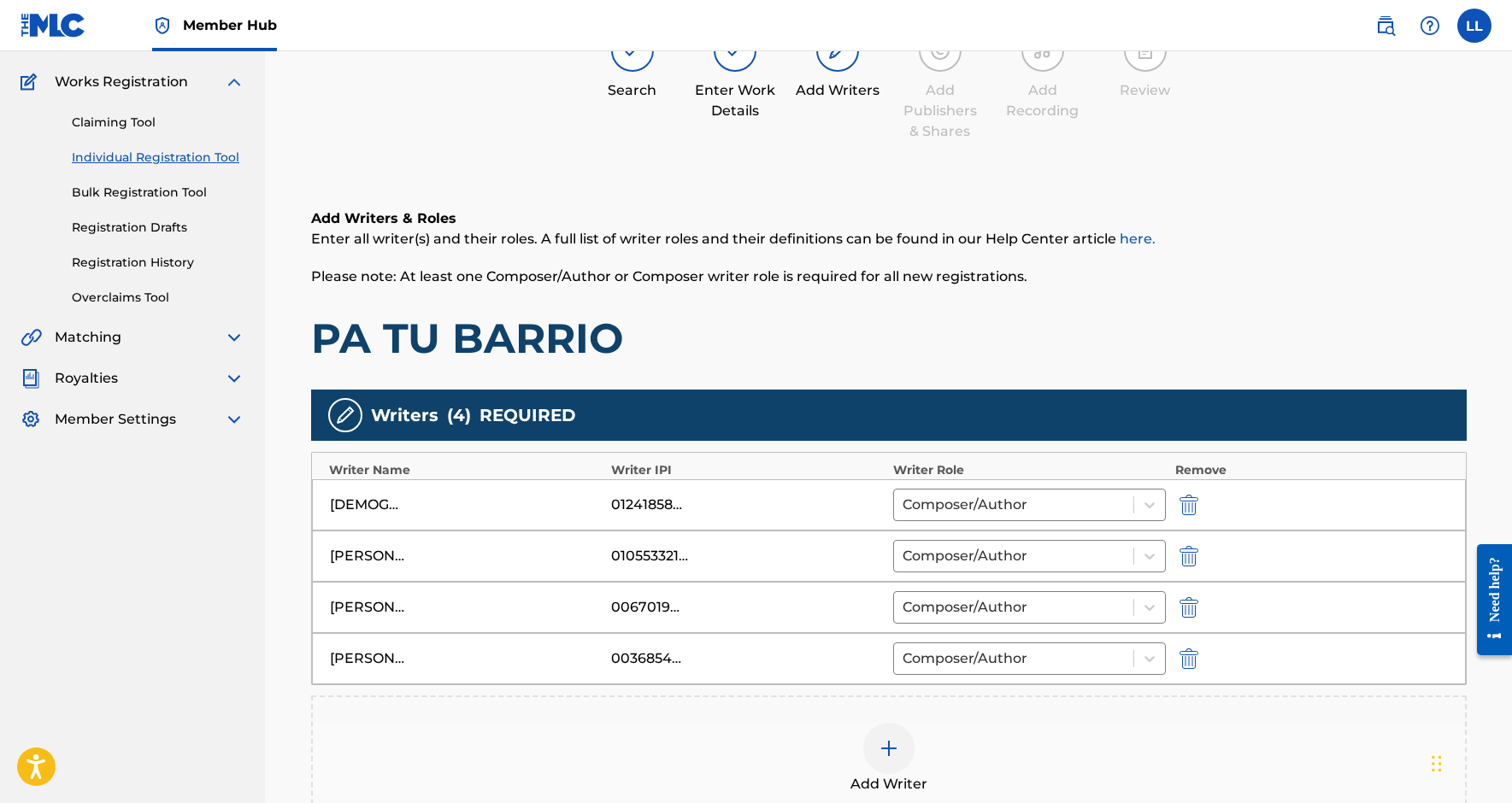
click at [305, 2] on nav "Member Hub LL LL [PERSON_NAME] [EMAIL_ADDRESS][DOMAIN_NAME] Notification Prefer…" at bounding box center [756, 25] width 1512 height 51
click at [897, 755] on img at bounding box center [888, 748] width 21 height 21
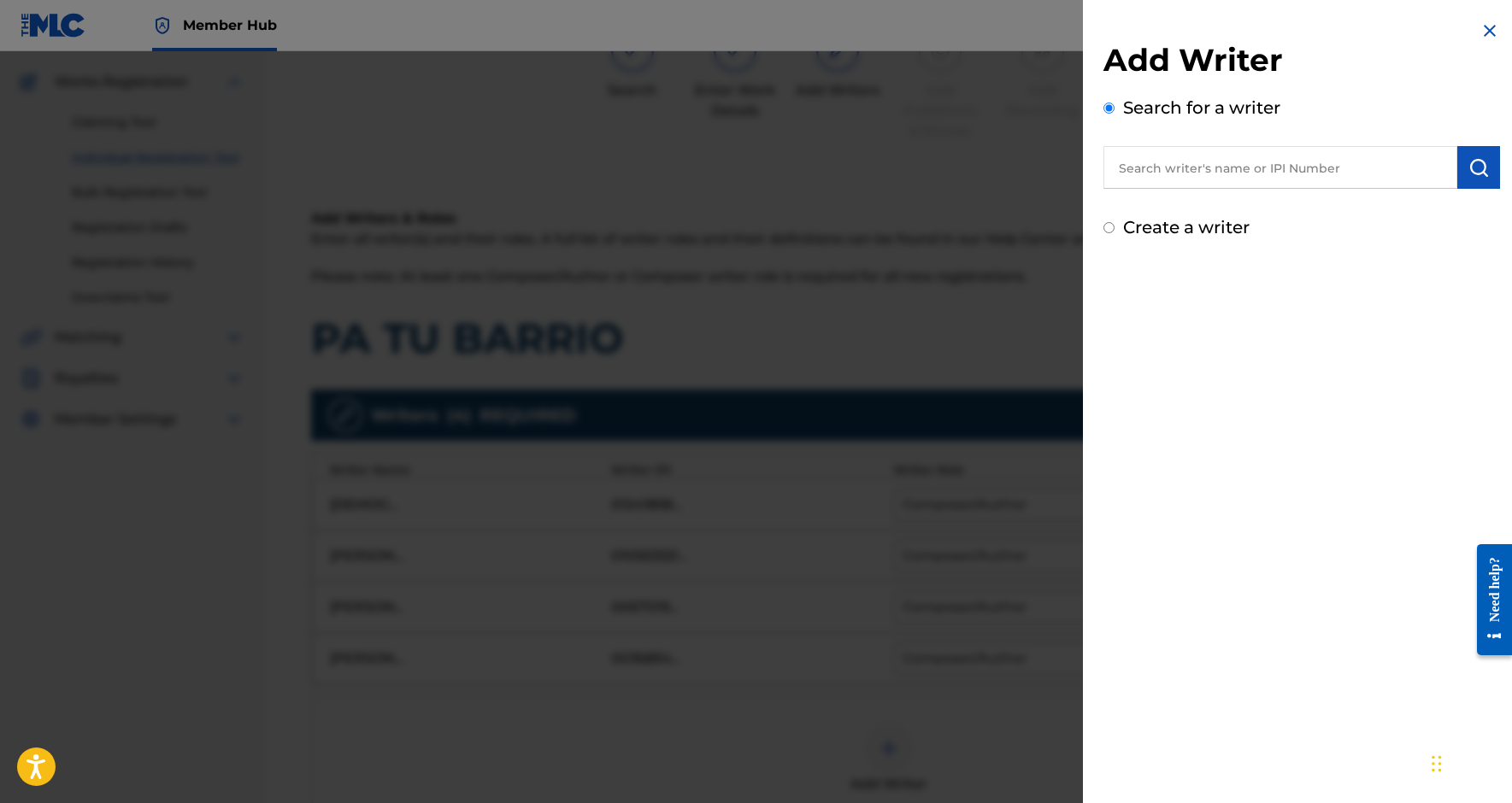
click at [1210, 180] on input "text" at bounding box center [1280, 168] width 354 height 43
paste input "774986765"
type input "00774986765"
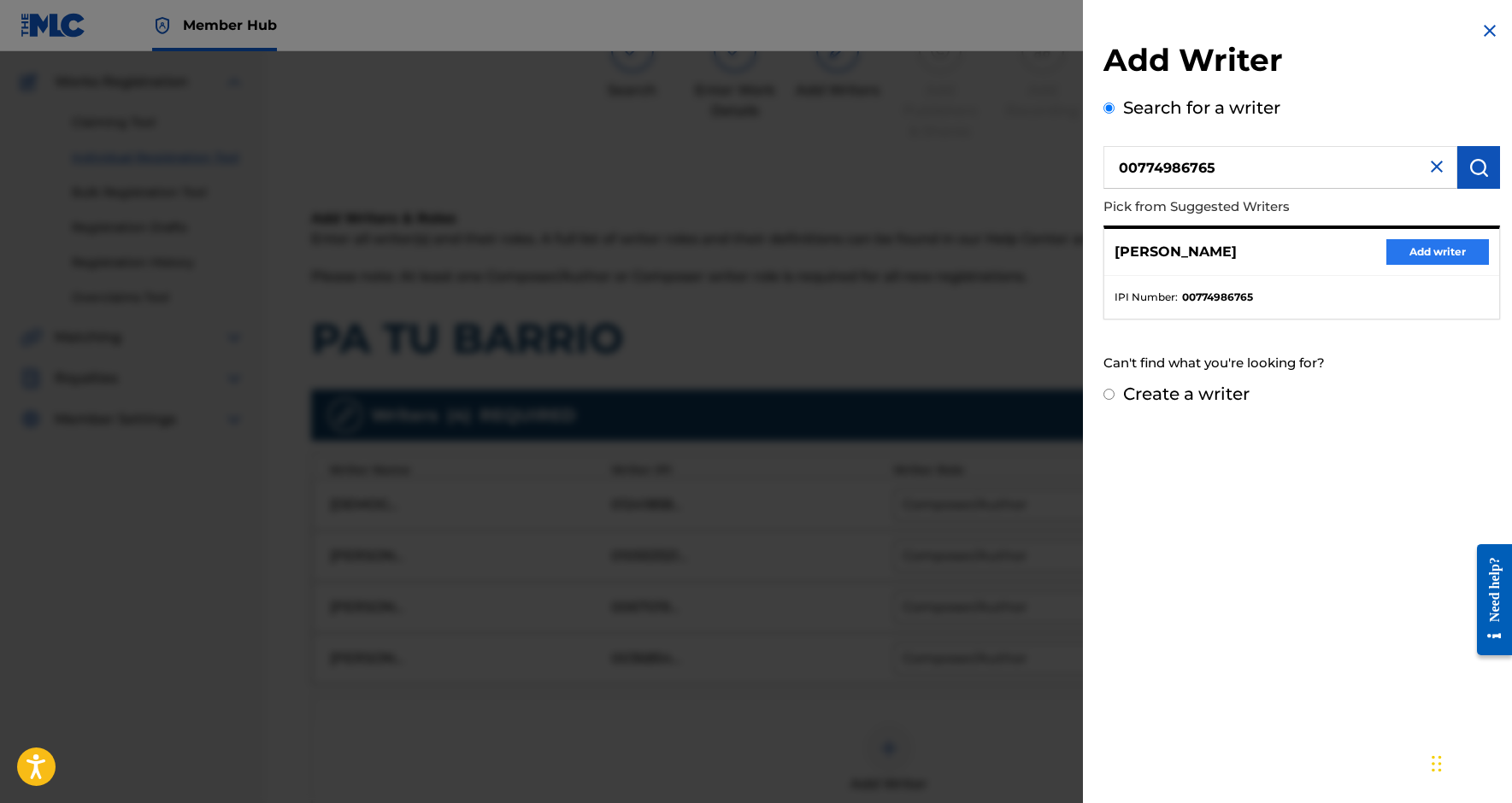
click at [1420, 249] on button "Add writer" at bounding box center [1438, 252] width 102 height 26
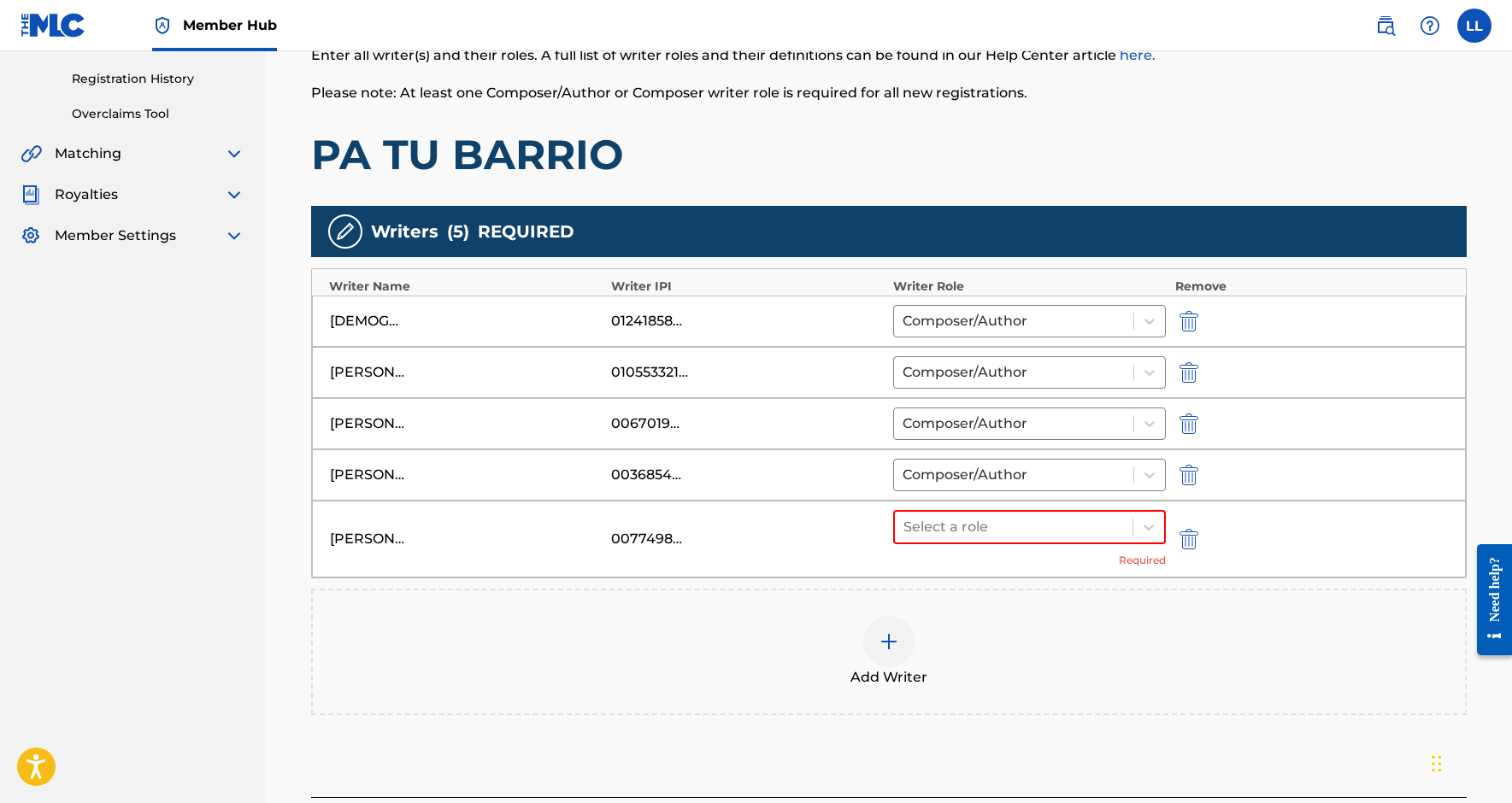
scroll to position [337, 0]
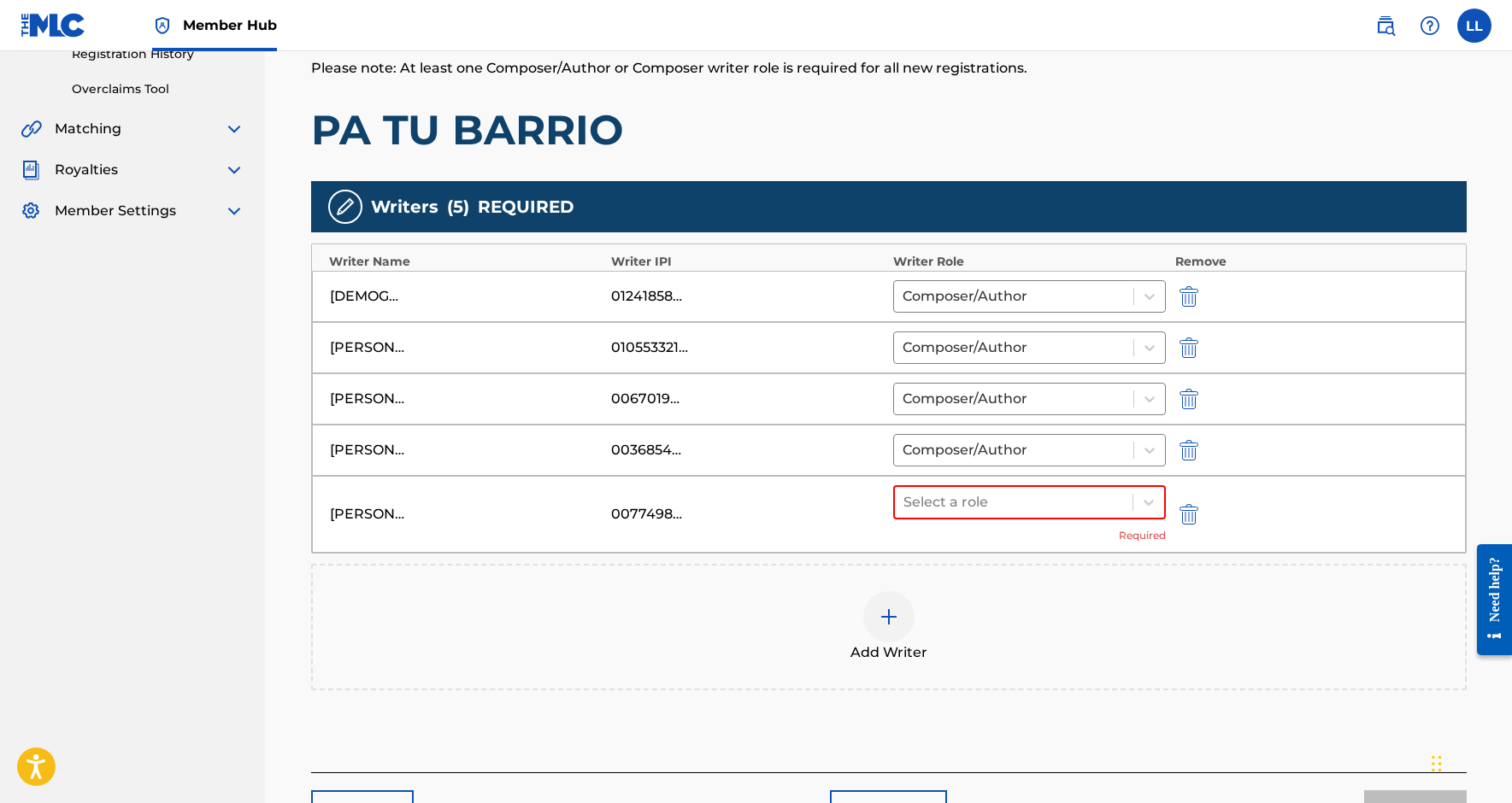
click at [891, 642] on div at bounding box center [888, 616] width 51 height 51
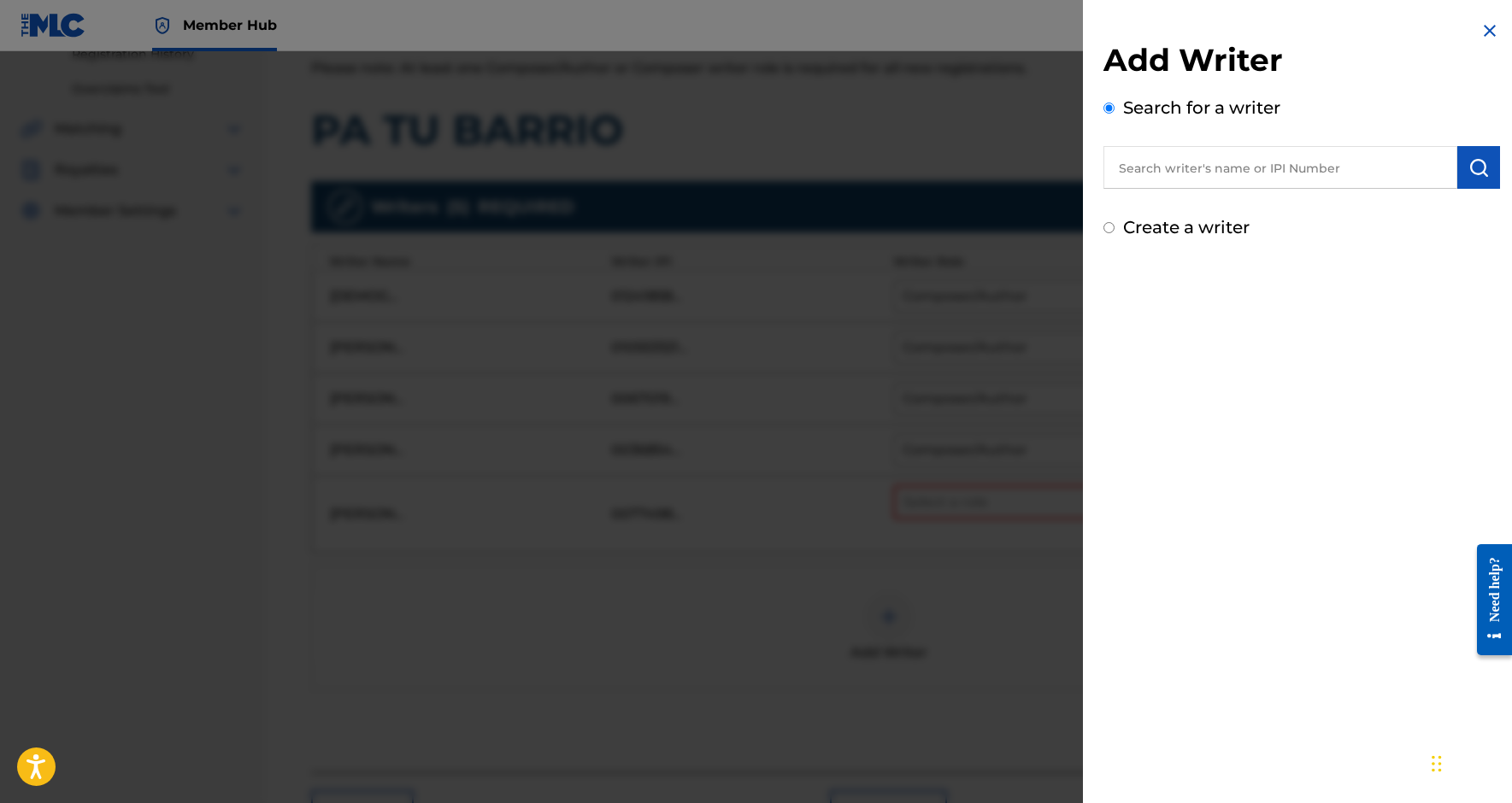
click at [1227, 178] on input "text" at bounding box center [1280, 168] width 354 height 43
paste input "709190443"
type input "00709190443"
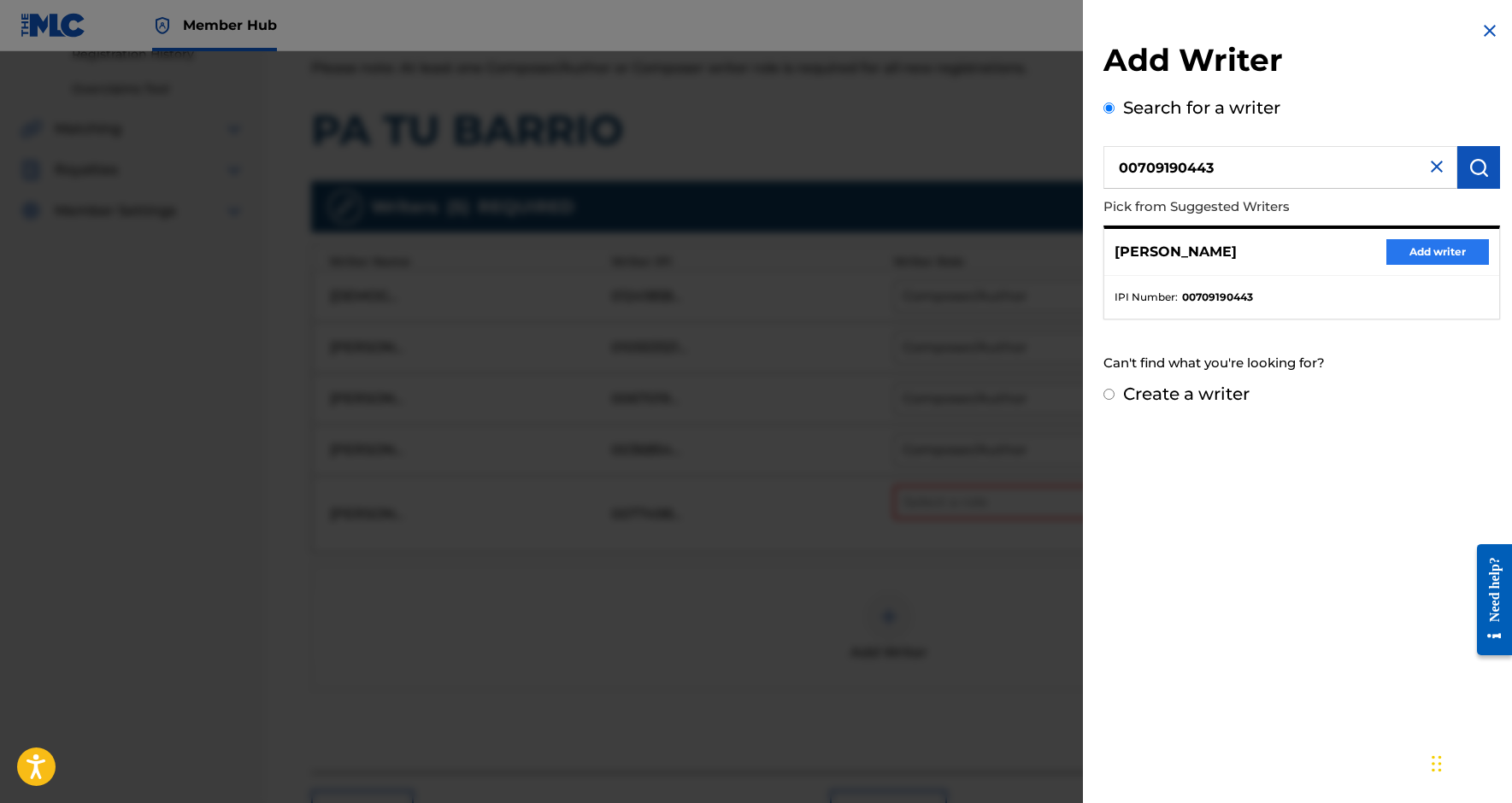
click at [1416, 251] on button "Add writer" at bounding box center [1438, 252] width 102 height 26
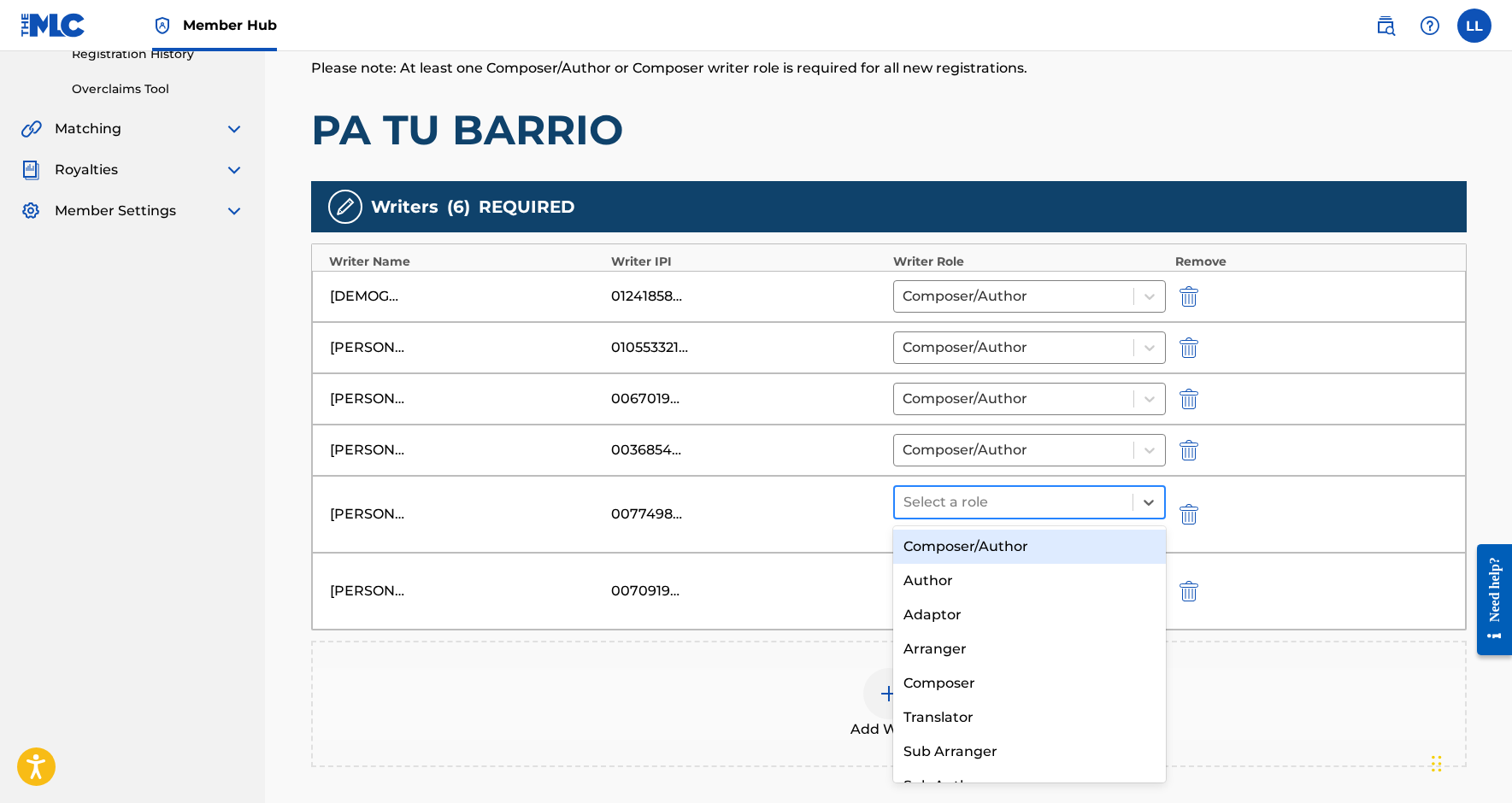
click at [1002, 498] on div at bounding box center [1014, 502] width 222 height 24
click at [977, 552] on div "Composer/Author" at bounding box center [1029, 547] width 274 height 34
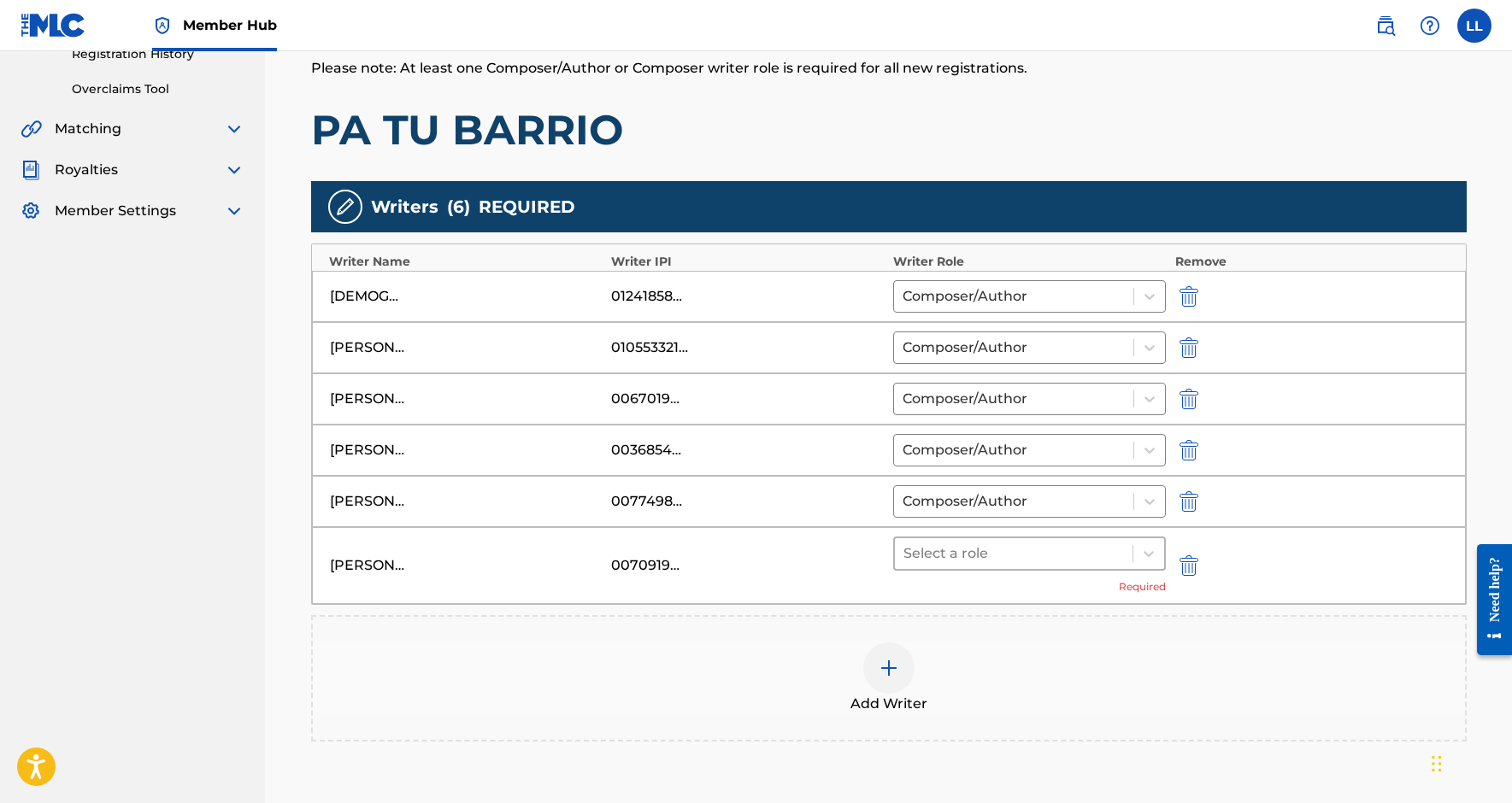
click at [996, 557] on div at bounding box center [1014, 554] width 222 height 24
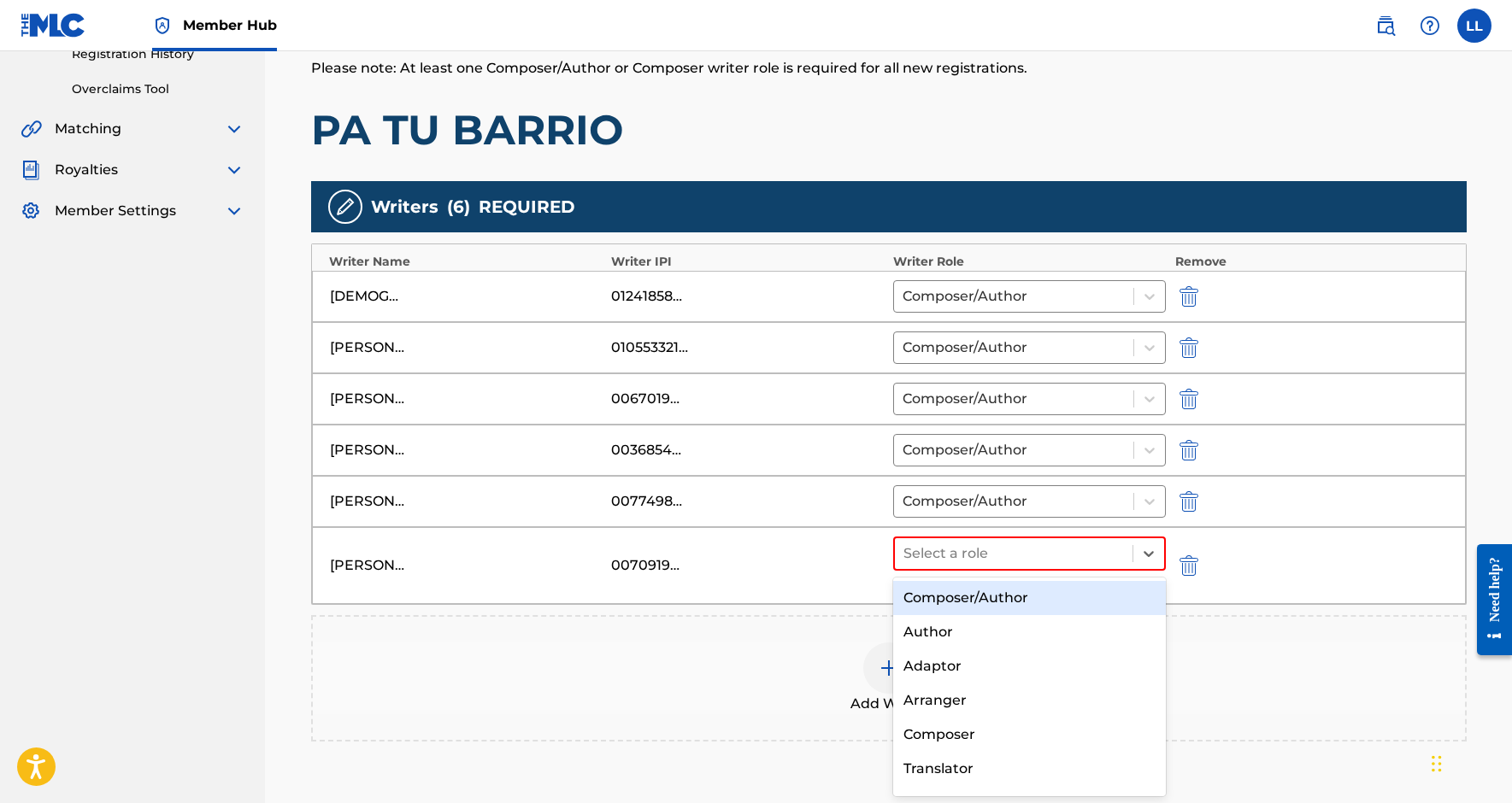
click at [990, 594] on div "Composer/Author" at bounding box center [1029, 598] width 274 height 34
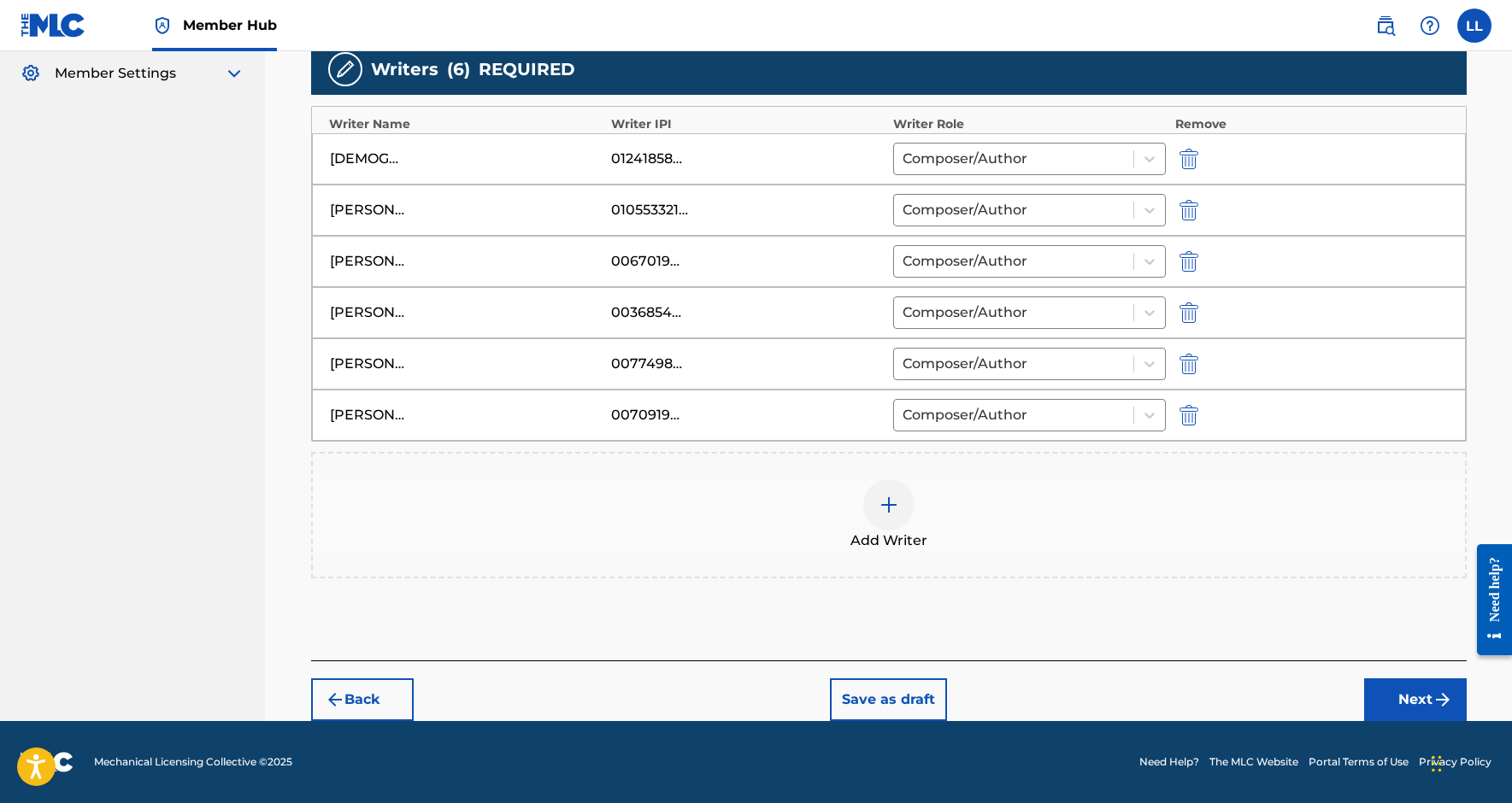
scroll to position [476, 0]
click at [1415, 704] on button "Next" at bounding box center [1415, 700] width 102 height 43
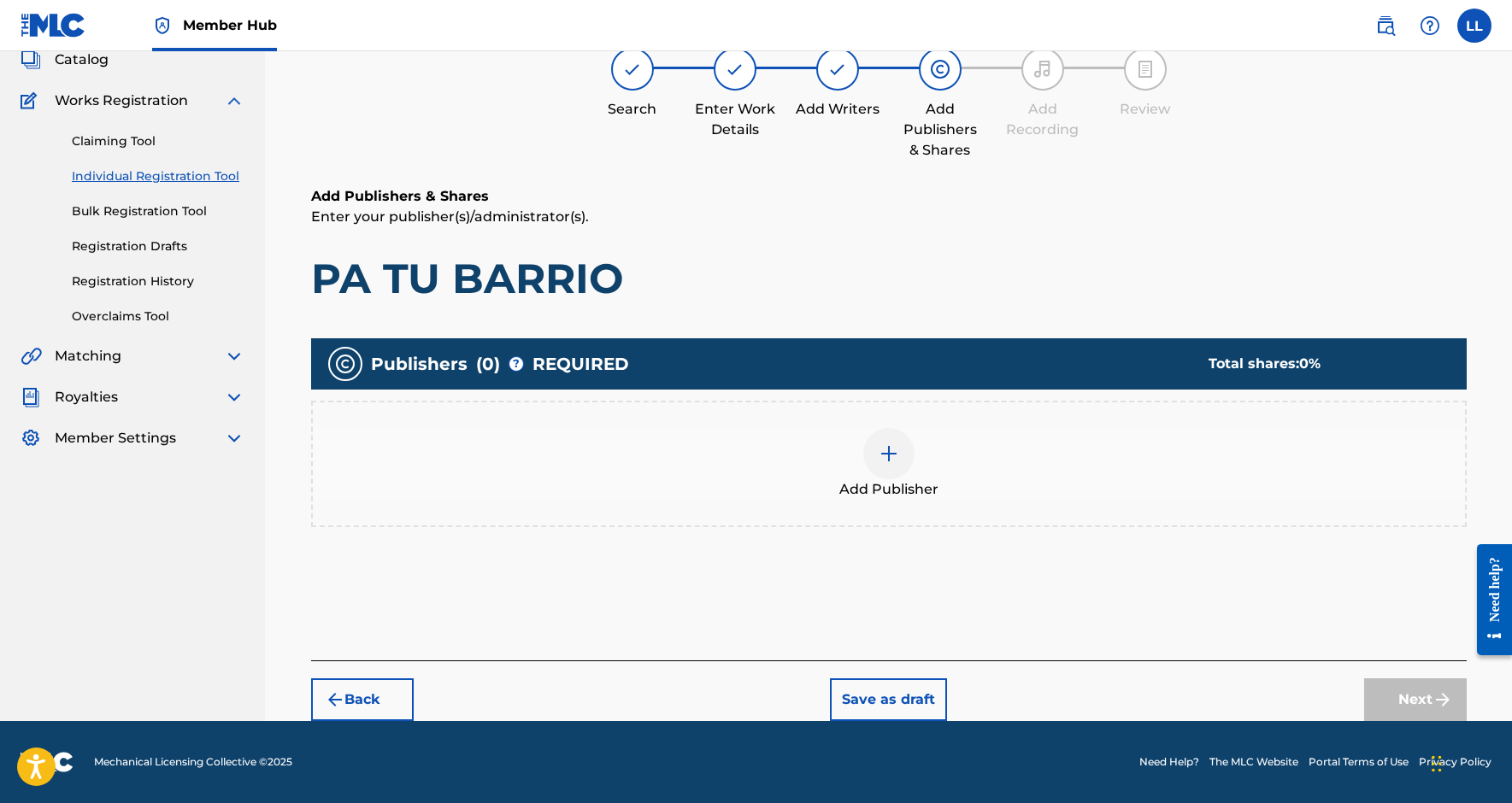
scroll to position [110, 0]
click at [909, 458] on div at bounding box center [888, 453] width 51 height 51
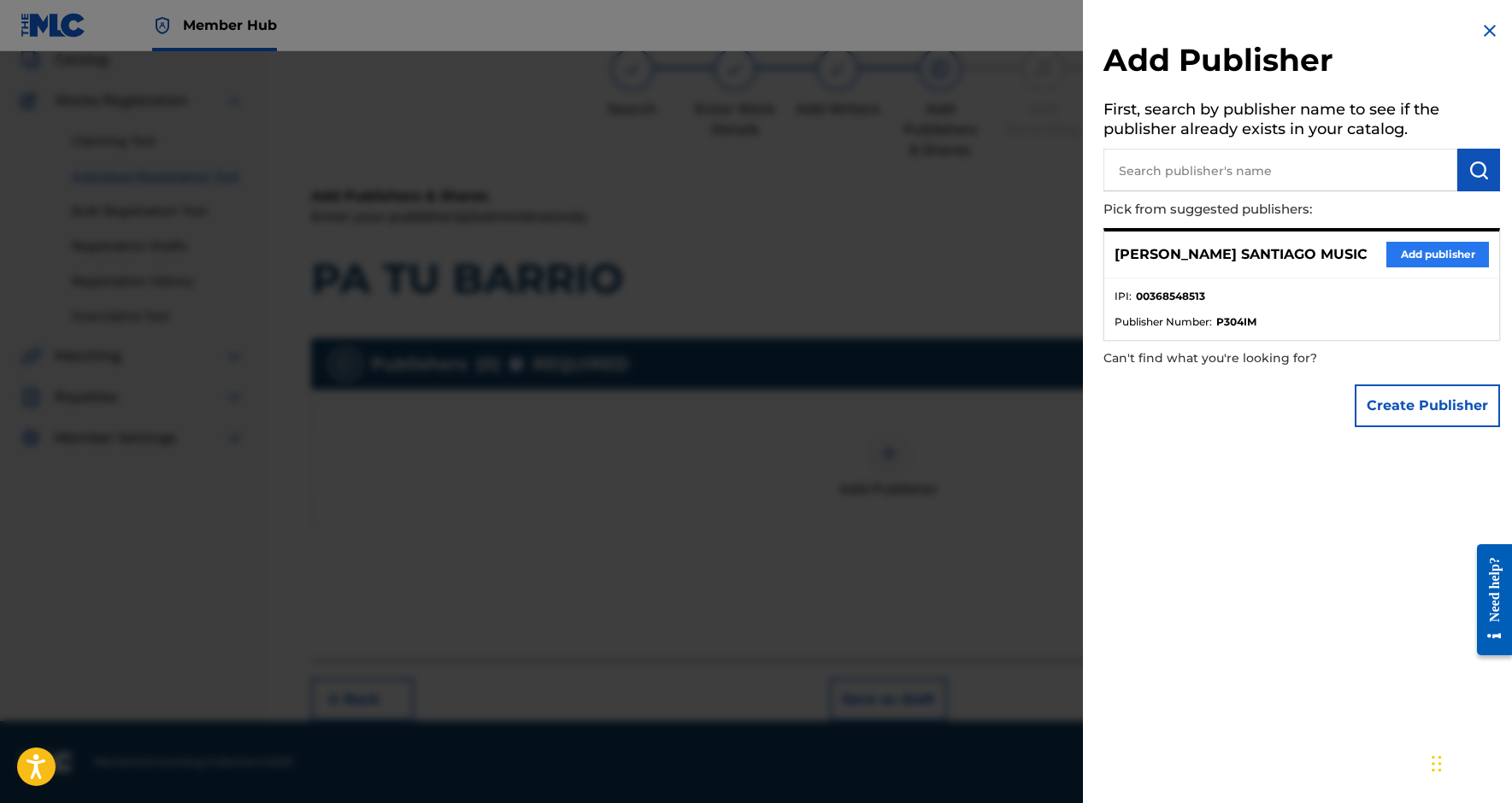
click at [1439, 261] on button "Add publisher" at bounding box center [1438, 255] width 102 height 26
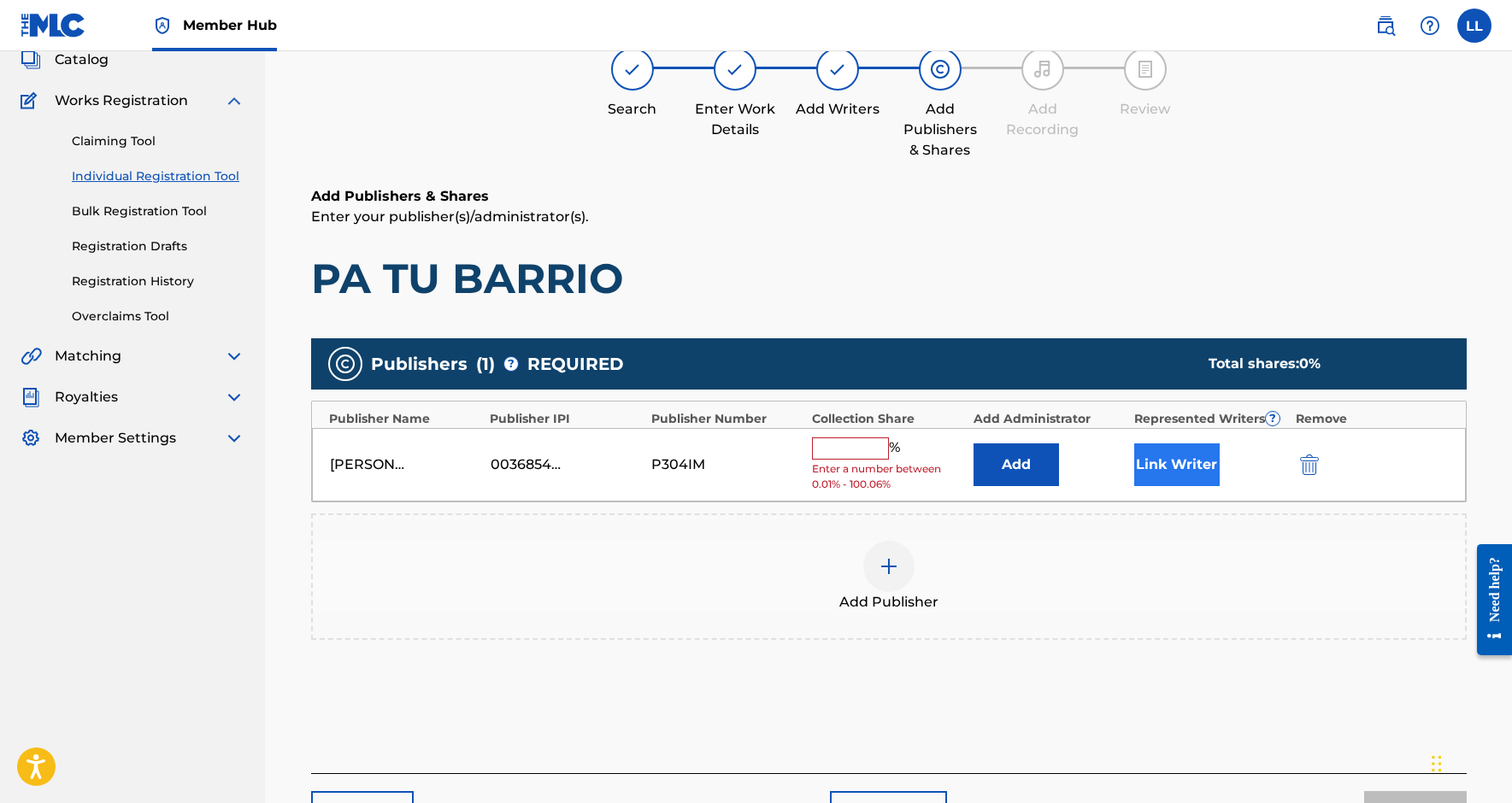
click at [1189, 474] on button "Link Writer" at bounding box center [1176, 465] width 85 height 43
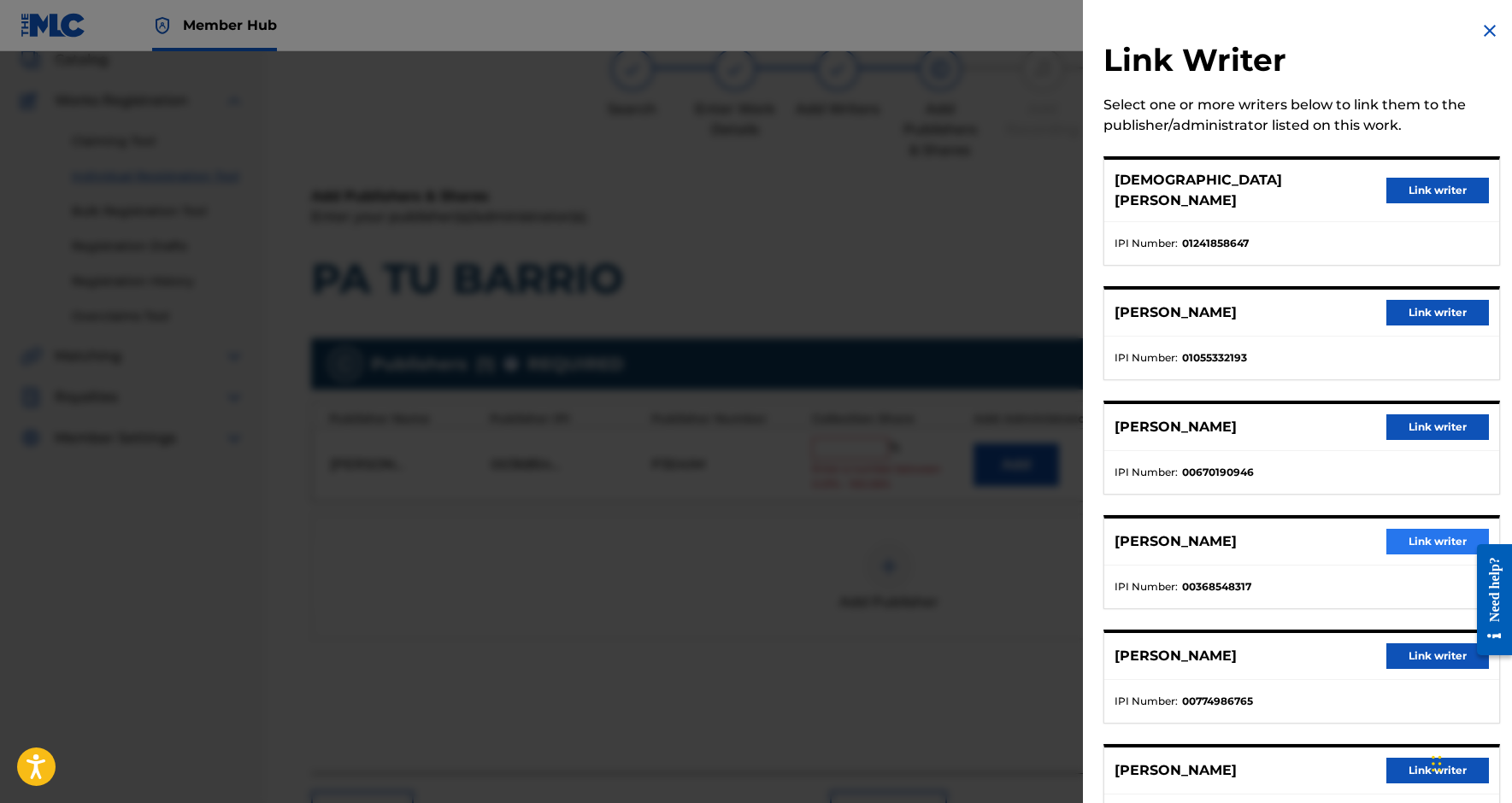
click at [1429, 529] on button "Link writer" at bounding box center [1438, 542] width 102 height 26
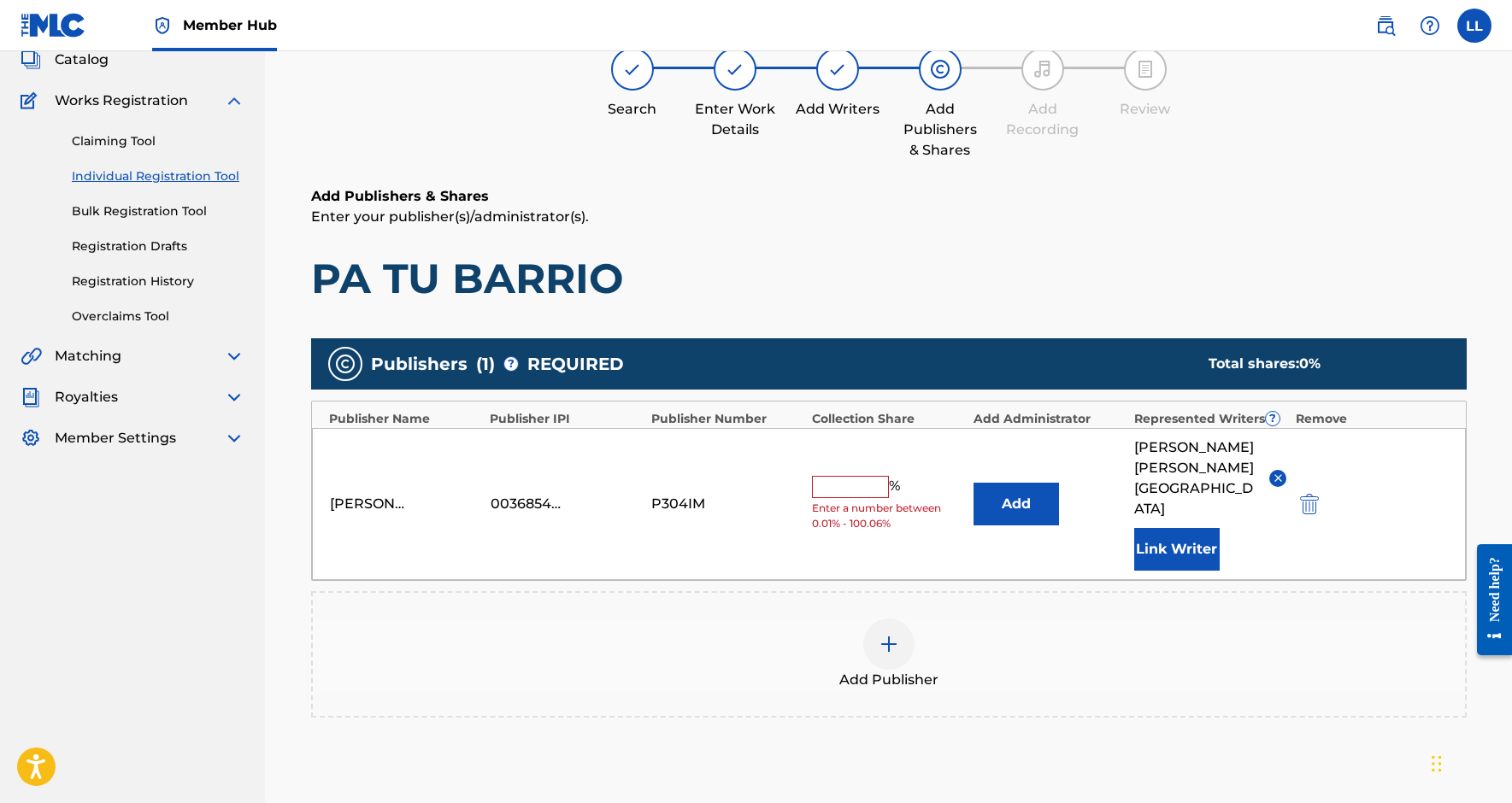
click at [862, 476] on input "text" at bounding box center [851, 487] width 77 height 22
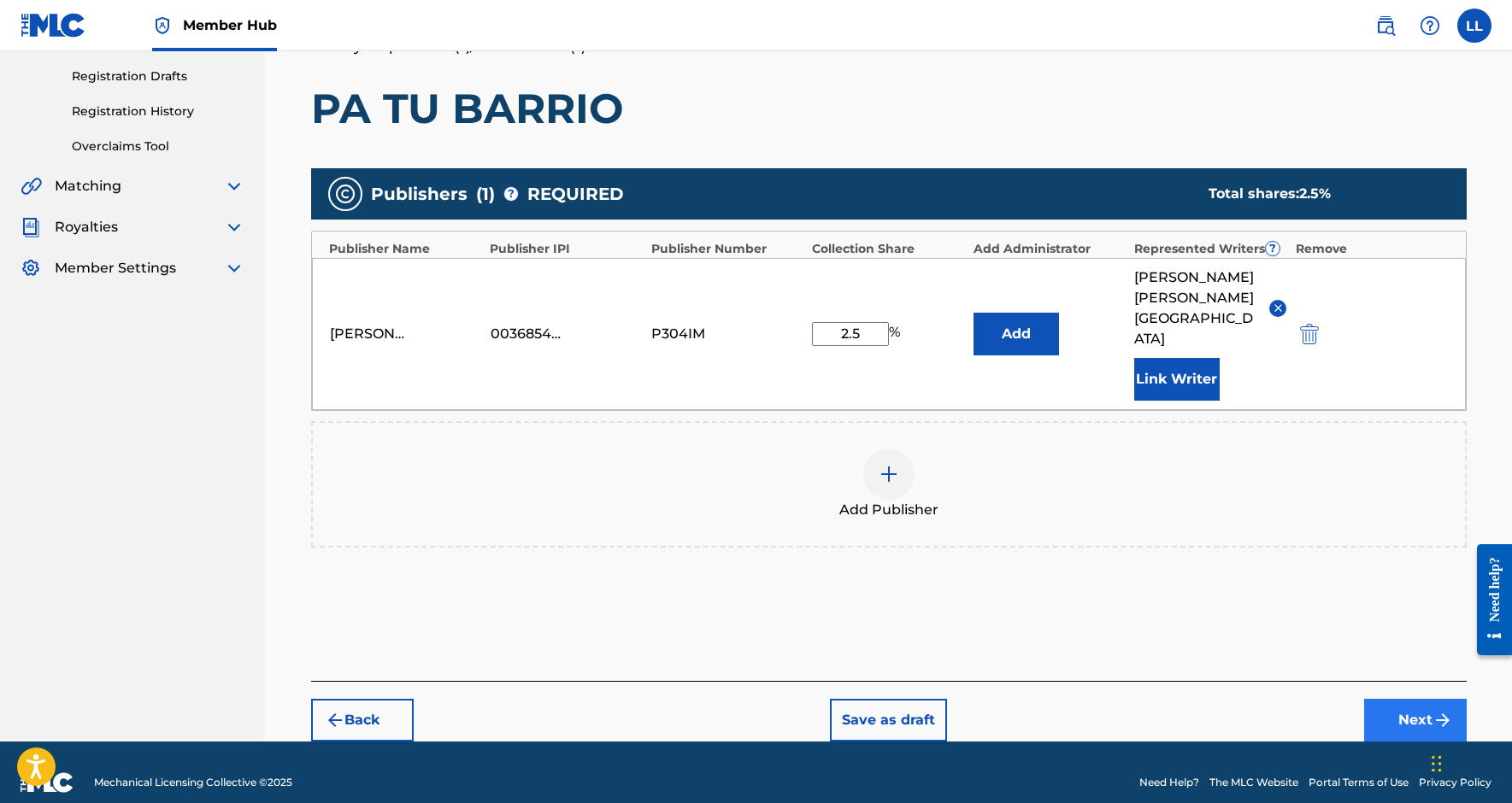
type input "2.5"
click at [1397, 699] on button "Next" at bounding box center [1415, 720] width 102 height 43
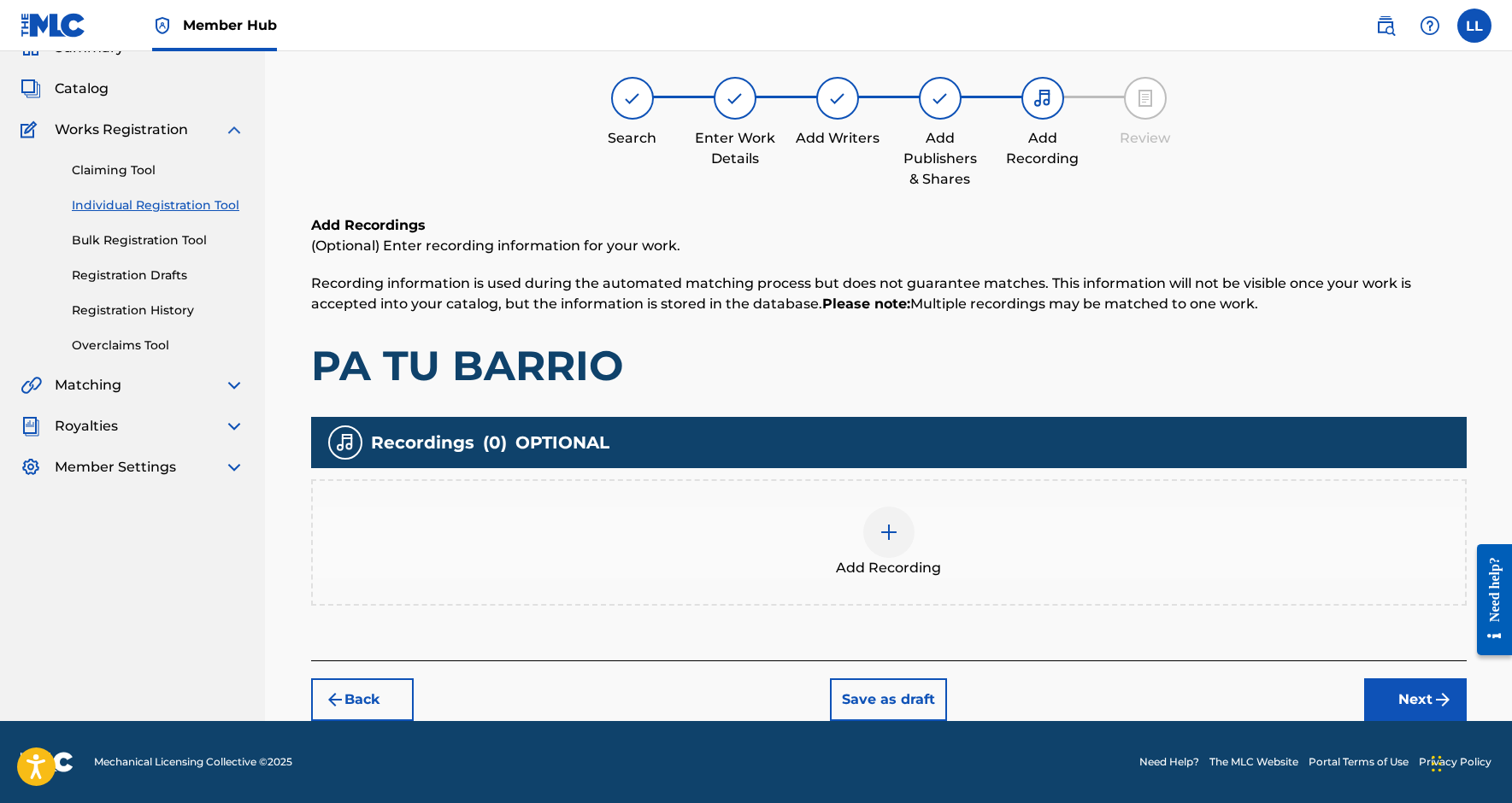
scroll to position [81, 0]
click at [1416, 697] on button "Next" at bounding box center [1415, 700] width 102 height 43
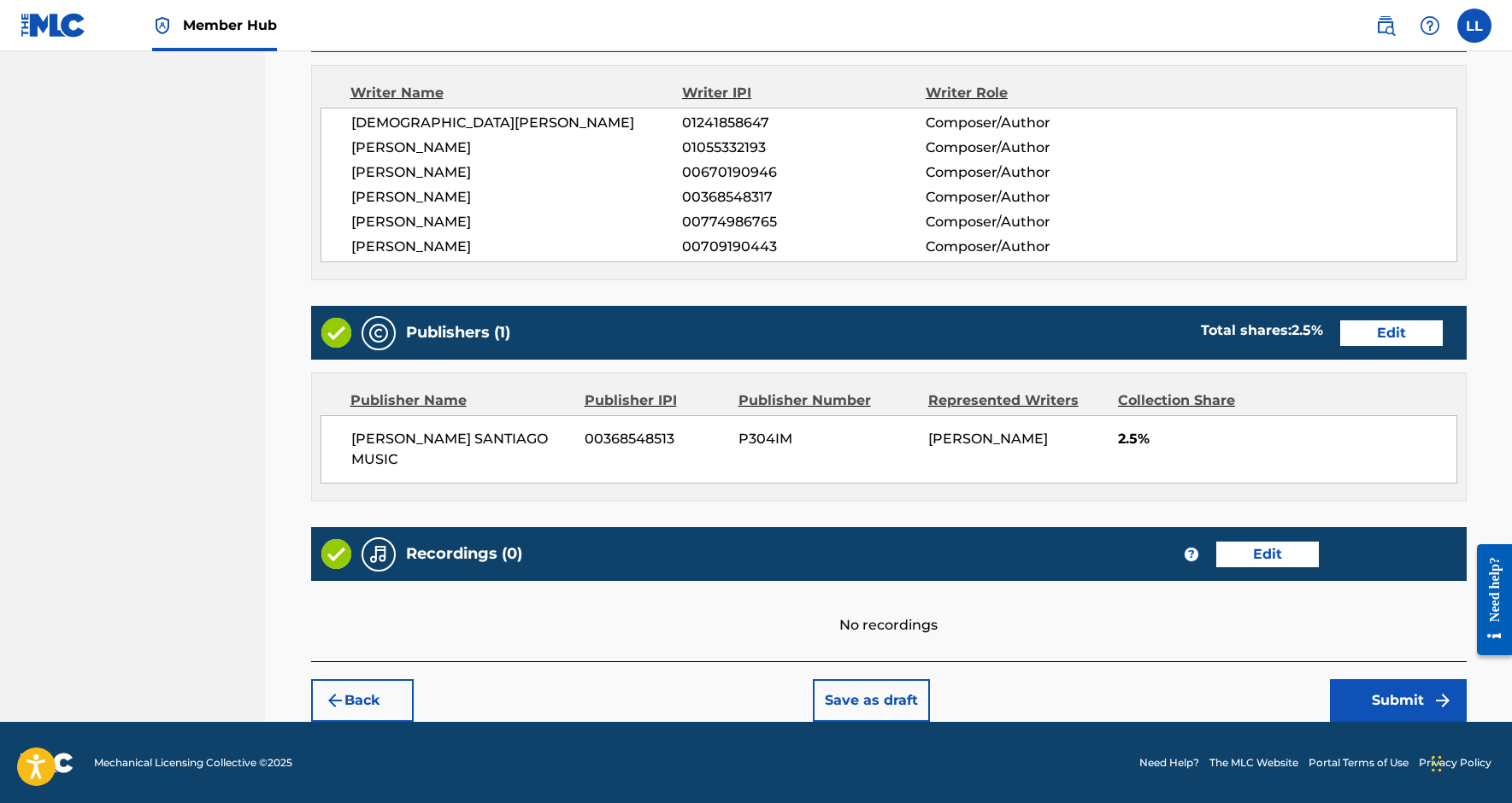
scroll to position [716, 0]
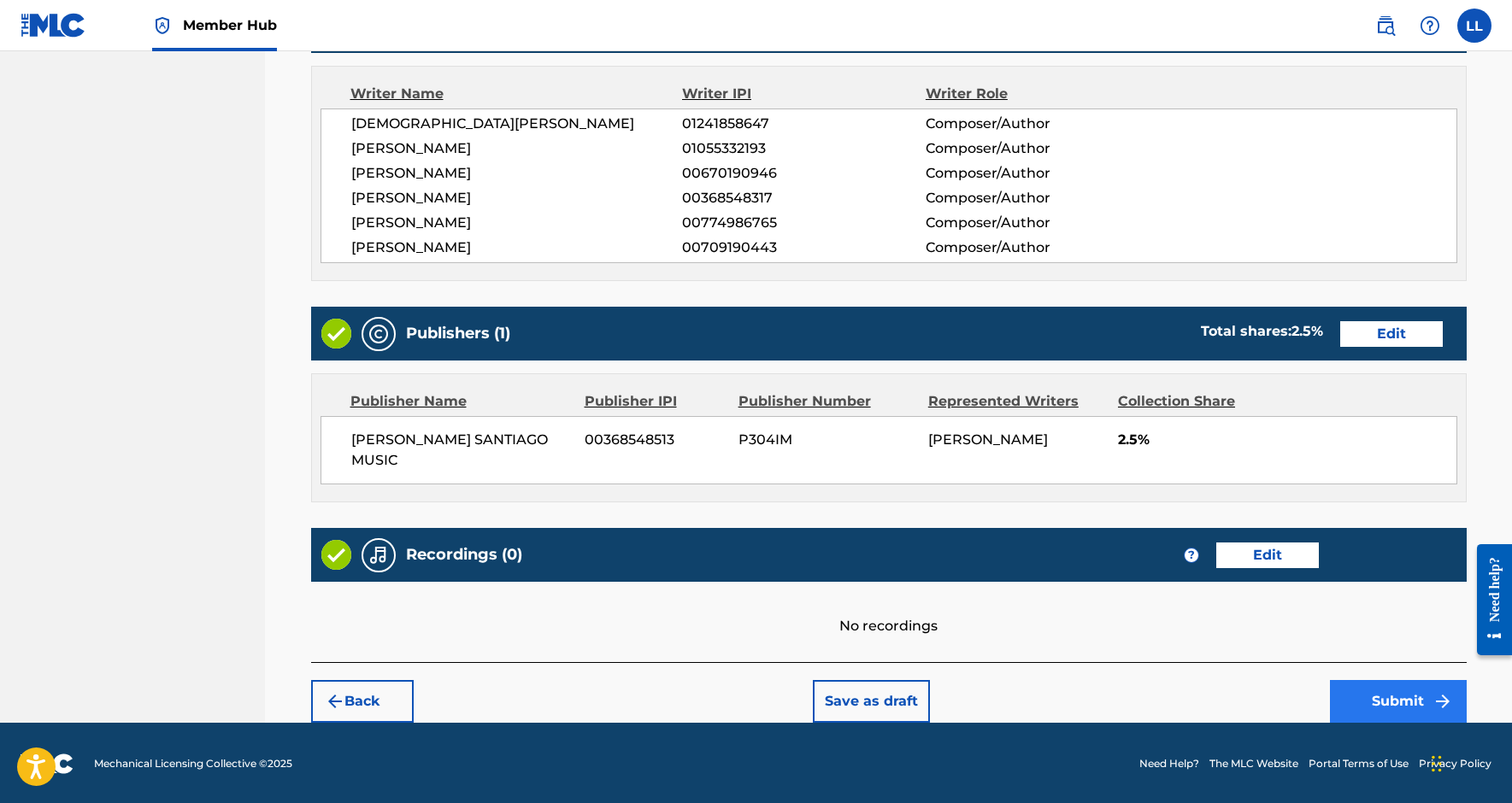
click at [1400, 688] on button "Submit" at bounding box center [1398, 702] width 136 height 43
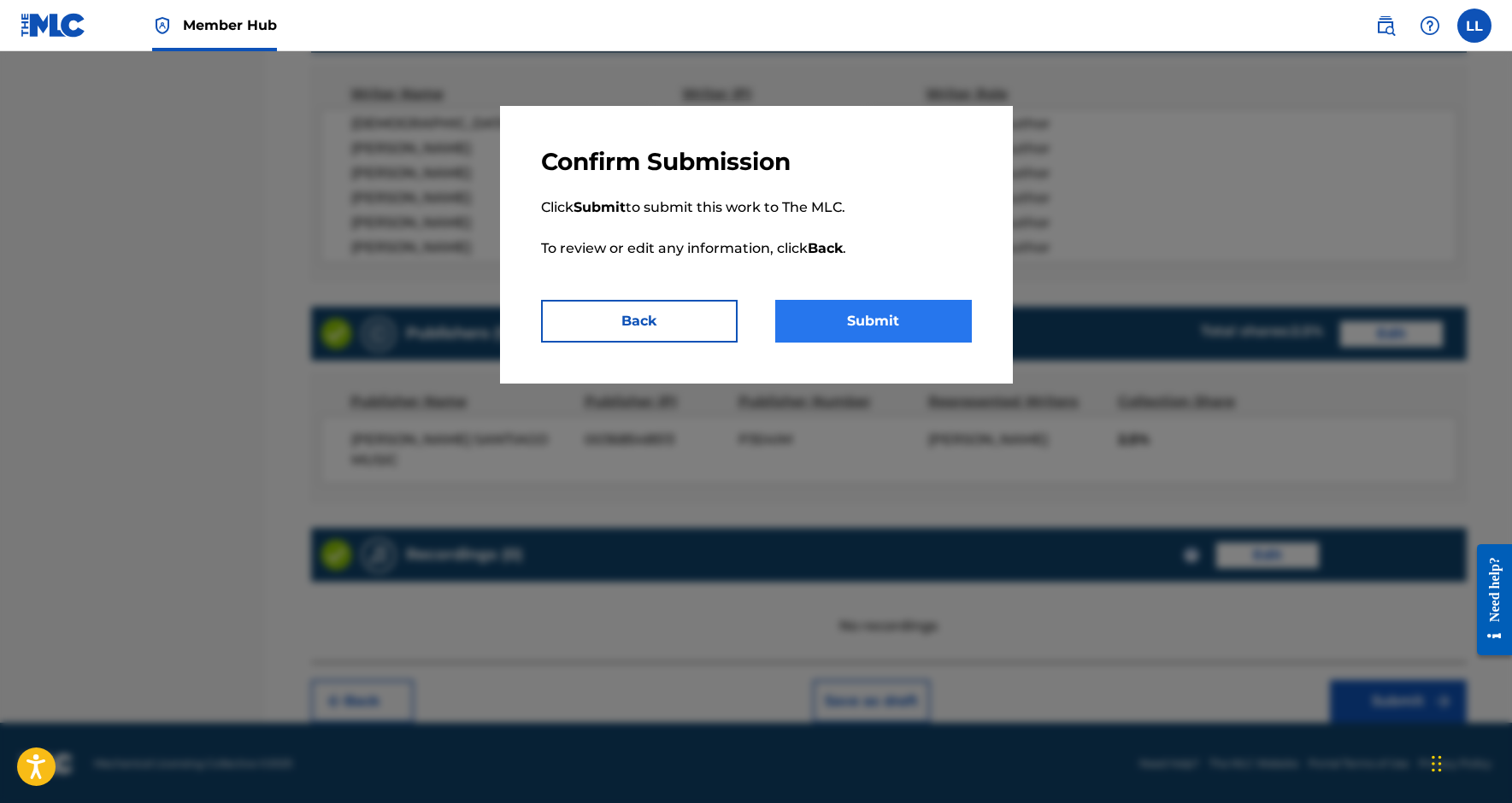
click at [929, 326] on button "Submit" at bounding box center [873, 321] width 197 height 43
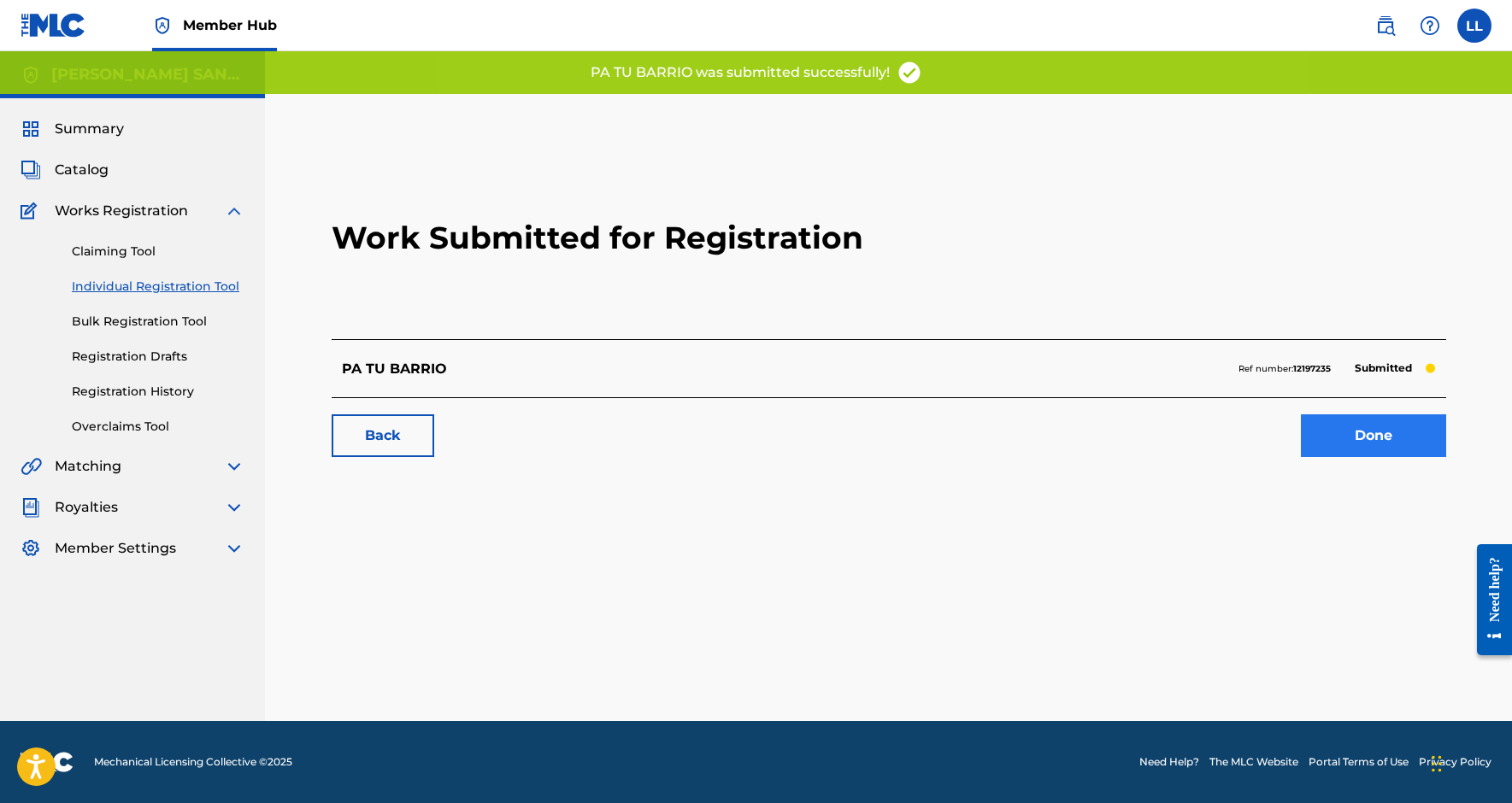
click at [1360, 429] on link "Done" at bounding box center [1374, 436] width 145 height 43
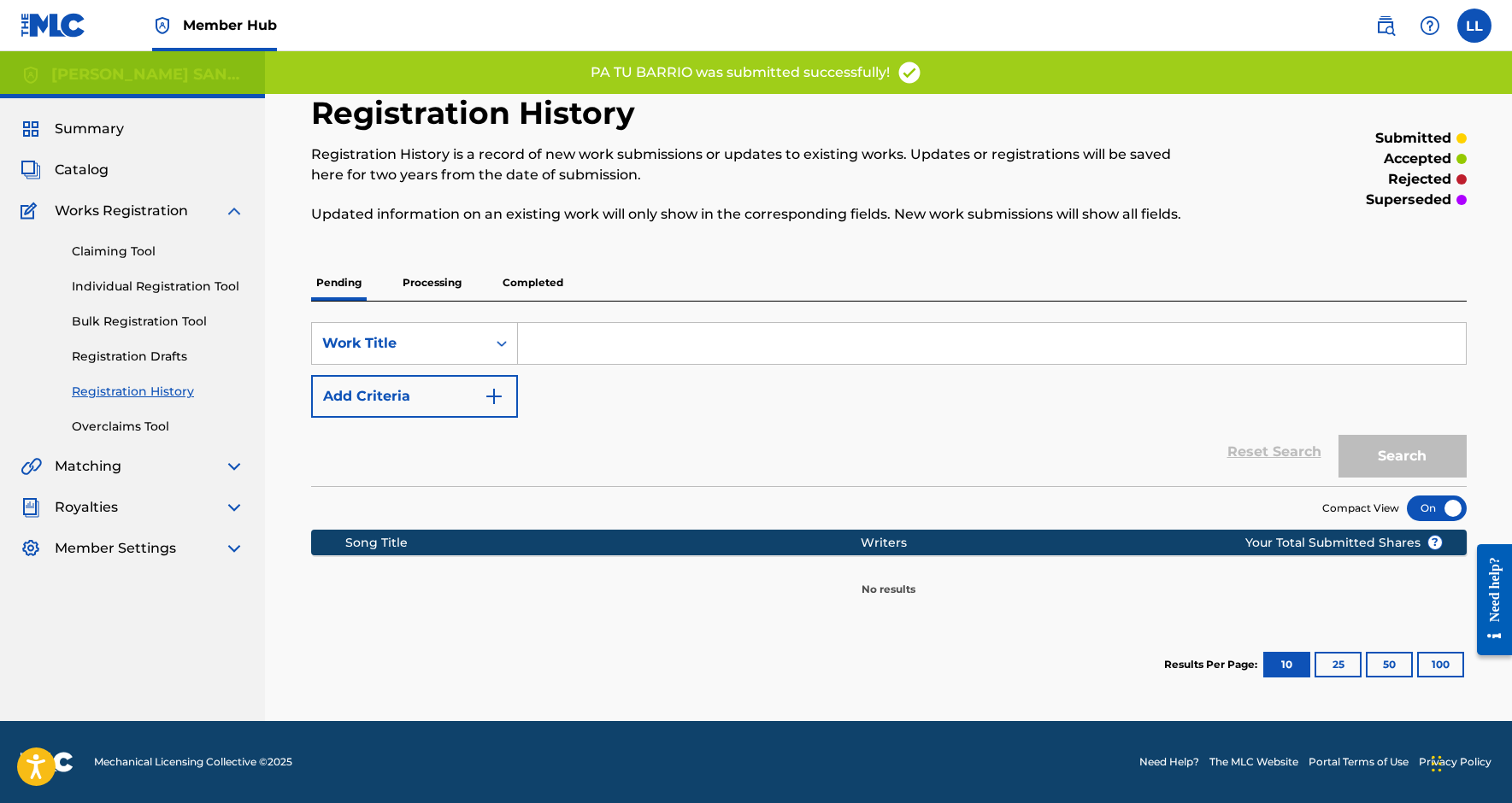
click at [411, 281] on p "Processing" at bounding box center [432, 283] width 69 height 36
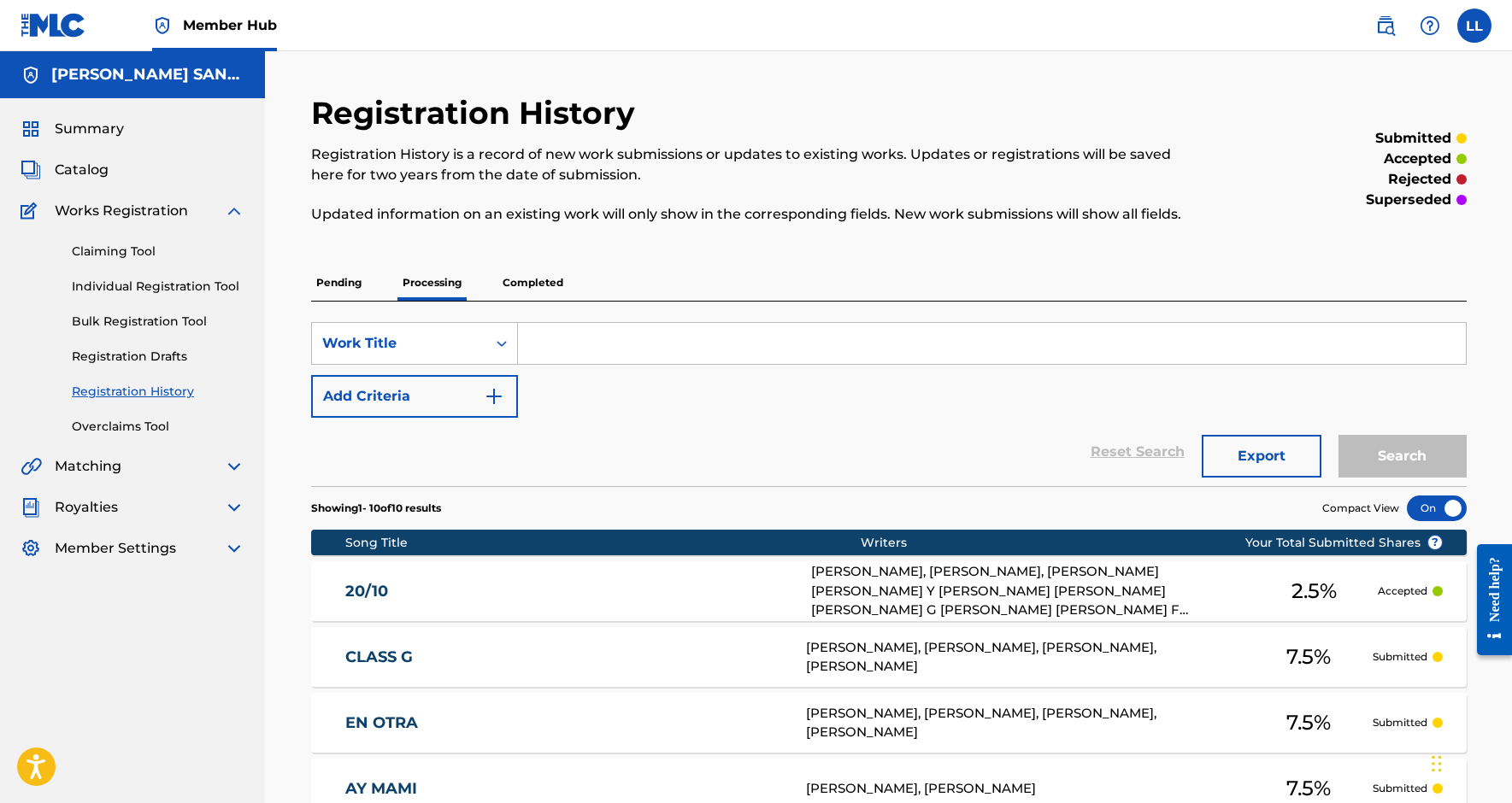
click at [530, 273] on p "Completed" at bounding box center [532, 283] width 71 height 36
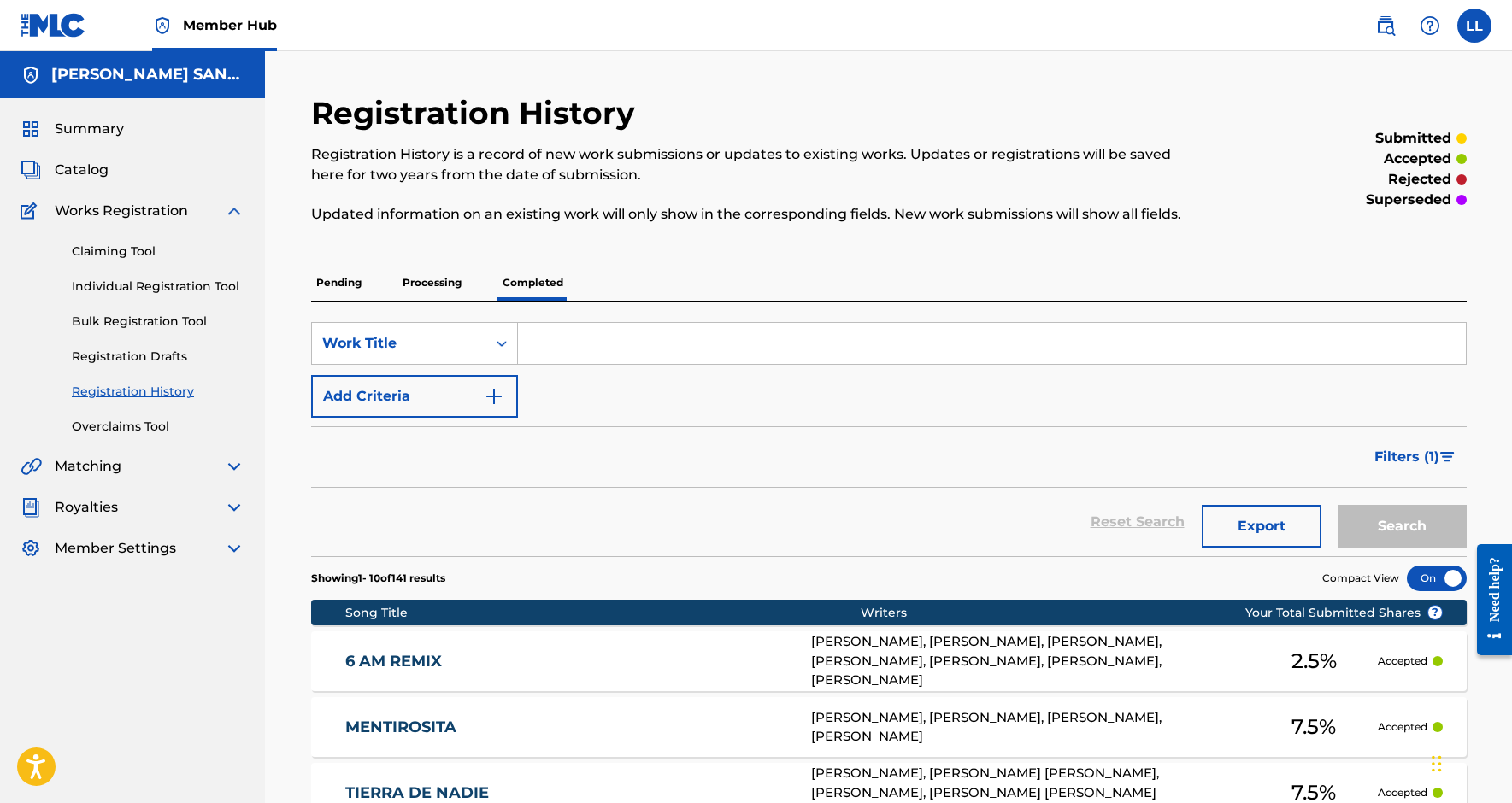
click at [225, 210] on img at bounding box center [234, 211] width 21 height 21
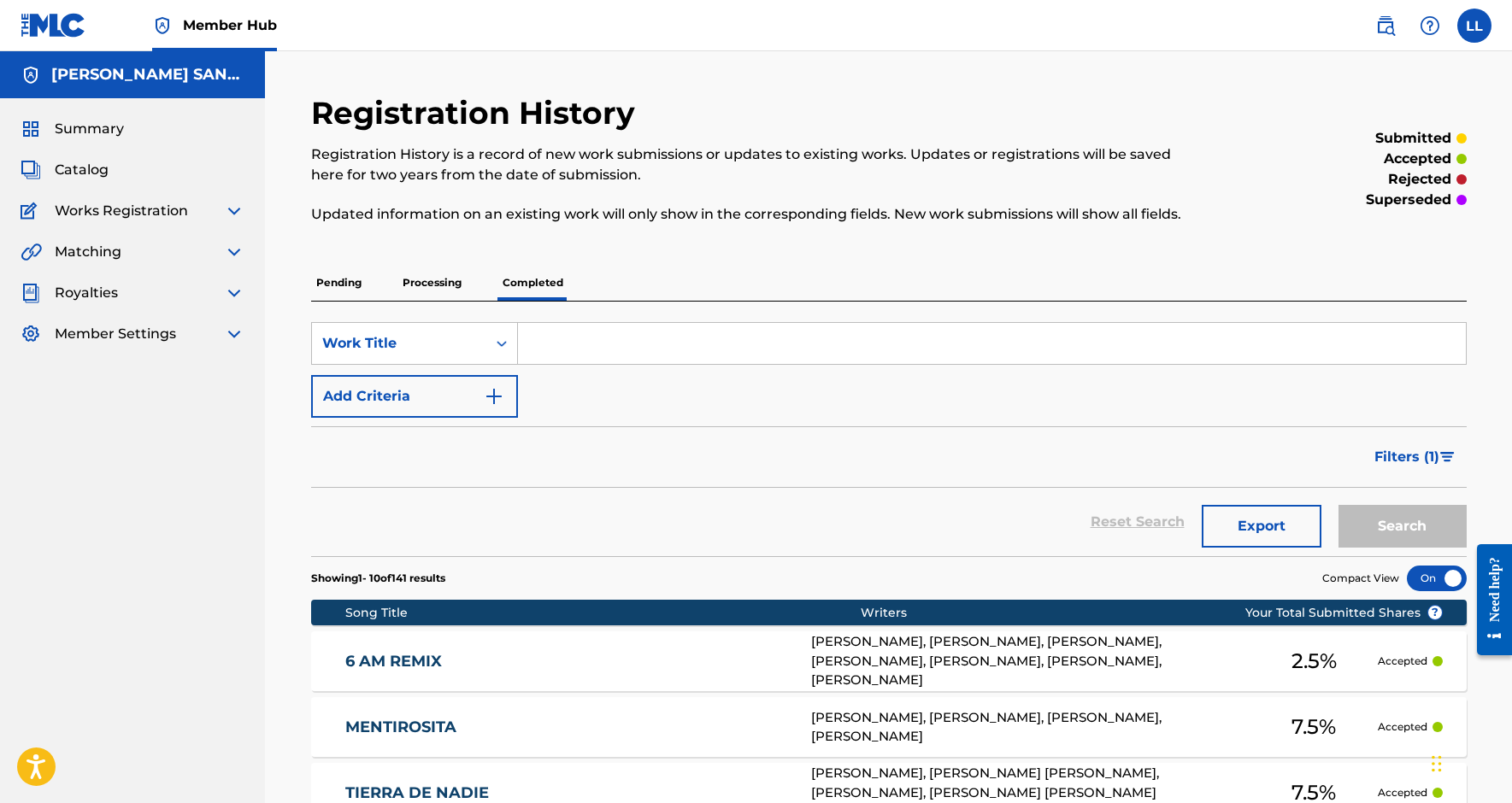
click at [1499, 27] on nav "Member Hub LL LL [PERSON_NAME] [EMAIL_ADDRESS][DOMAIN_NAME] Notification Prefer…" at bounding box center [756, 25] width 1512 height 51
click at [1478, 27] on label at bounding box center [1474, 26] width 34 height 34
click at [1474, 26] on input "LL [PERSON_NAME] [EMAIL_ADDRESS][DOMAIN_NAME] Notification Preferences Profile …" at bounding box center [1474, 26] width 0 height 0
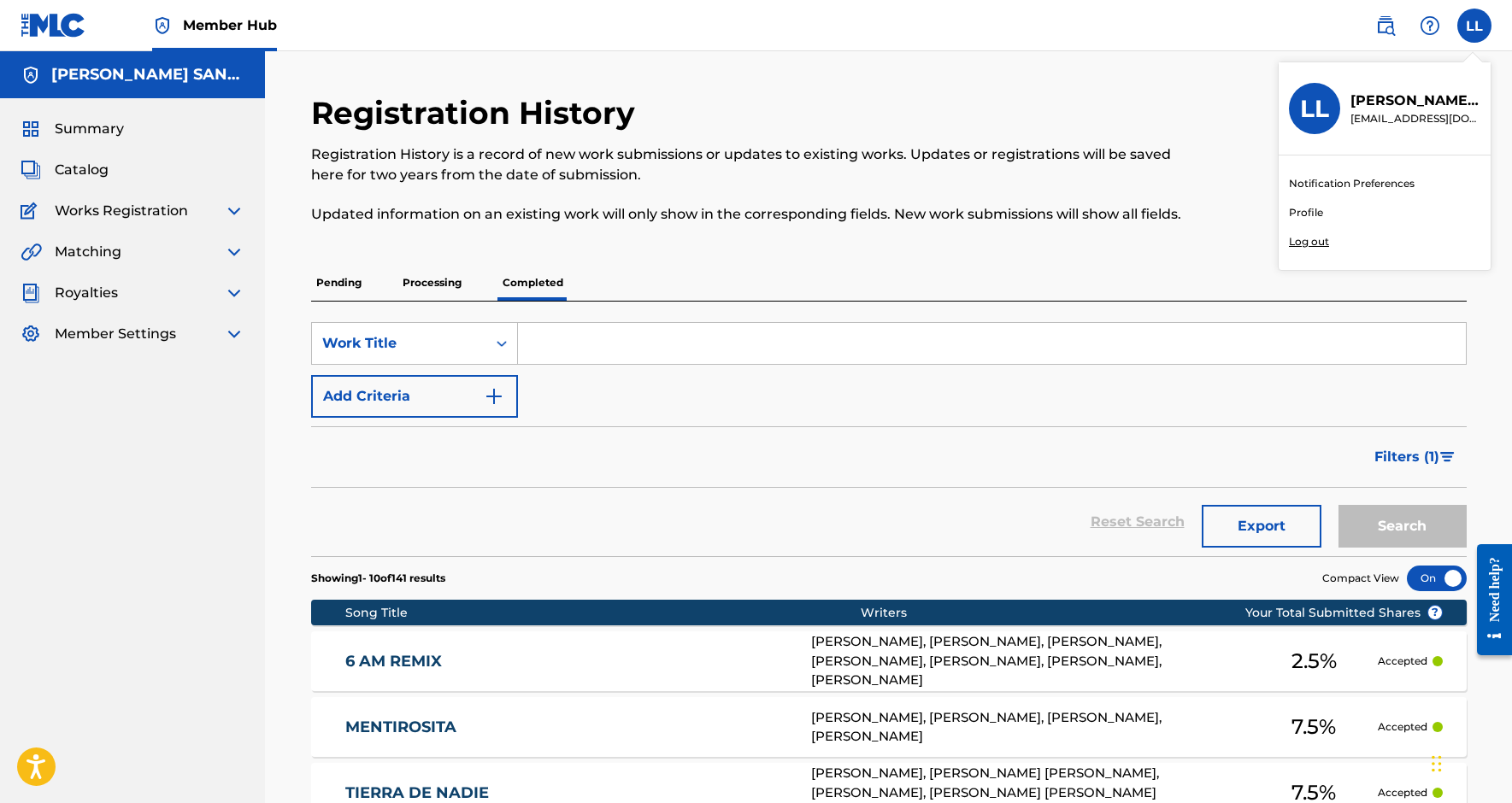
click at [1309, 243] on p "Log out" at bounding box center [1309, 241] width 40 height 15
click at [1474, 26] on input "LL [PERSON_NAME] [EMAIL_ADDRESS][DOMAIN_NAME] Notification Preferences Profile …" at bounding box center [1474, 26] width 0 height 0
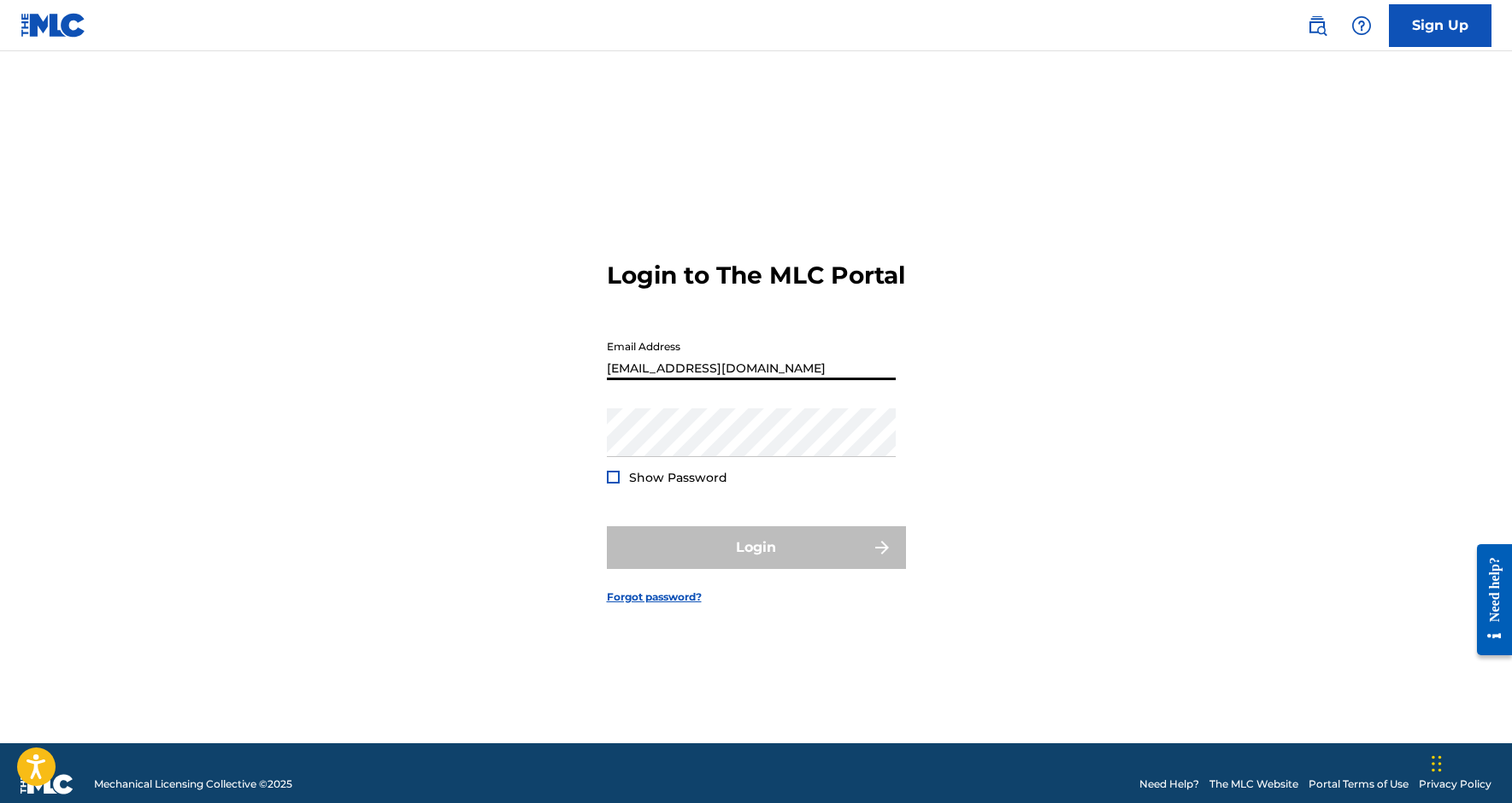
type input "[EMAIL_ADDRESS][DOMAIN_NAME]"
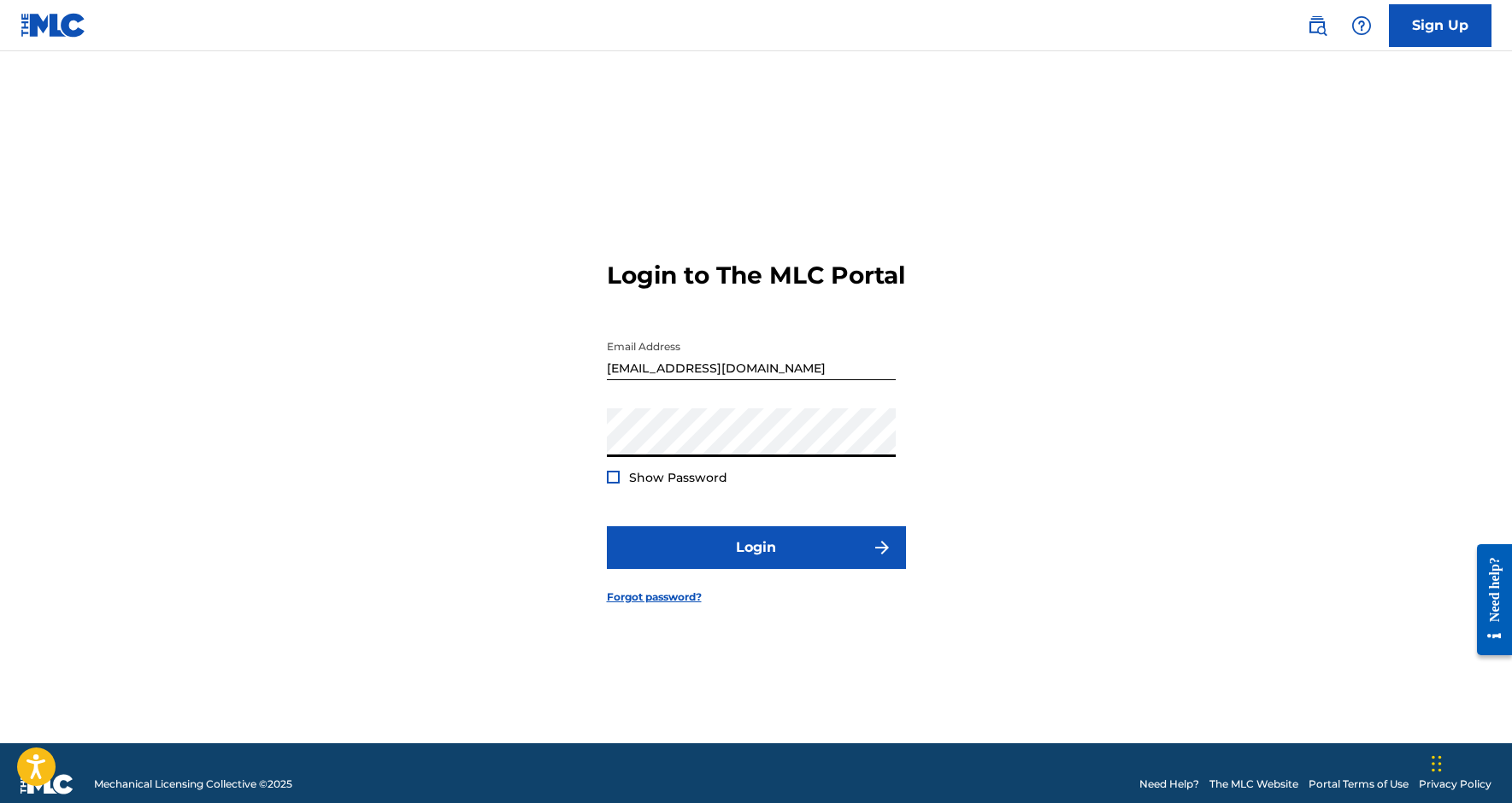
click at [756, 562] on button "Login" at bounding box center [756, 548] width 299 height 43
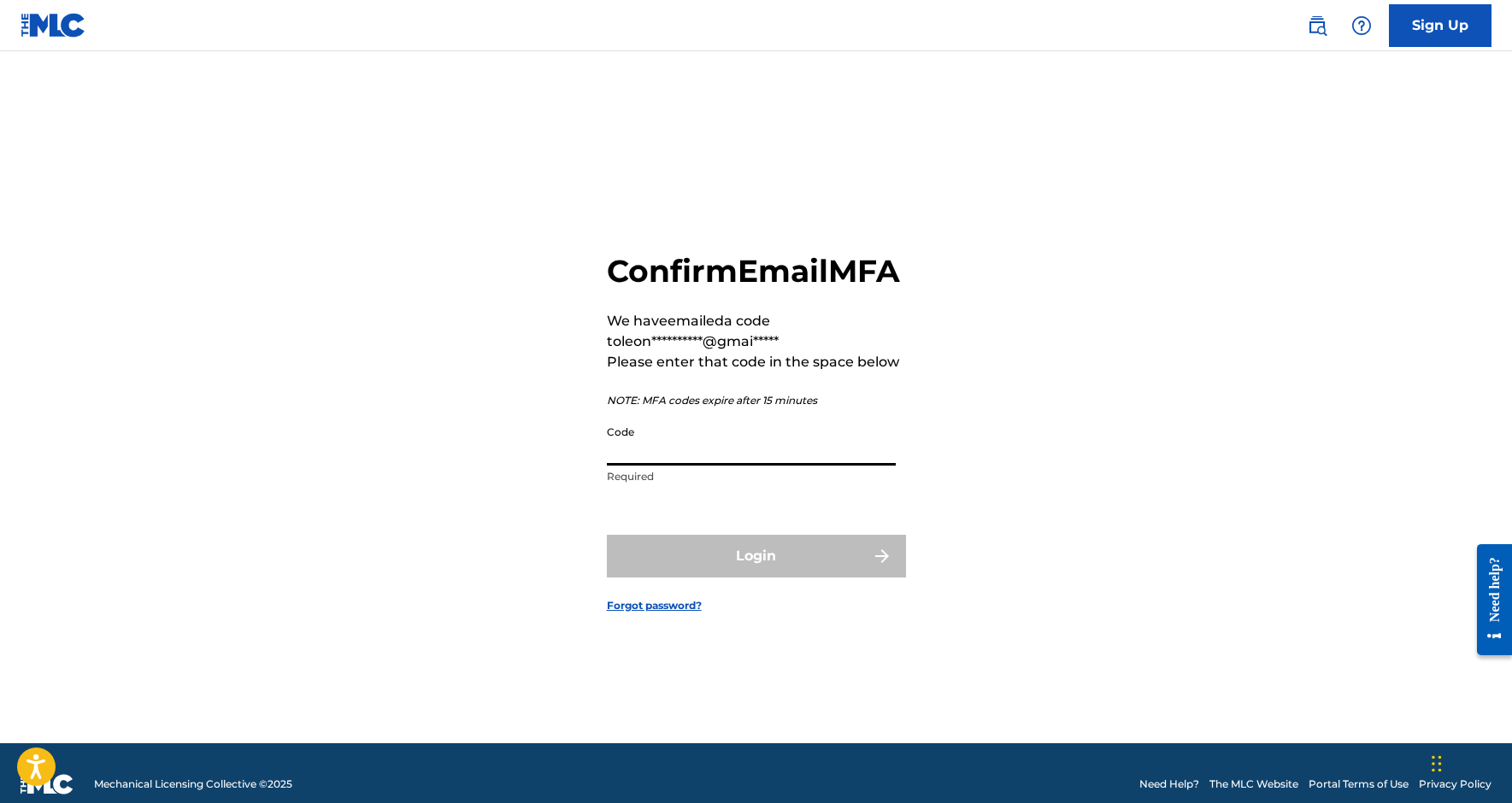
paste input "759771"
click at [612, 466] on input "759771" at bounding box center [751, 441] width 289 height 48
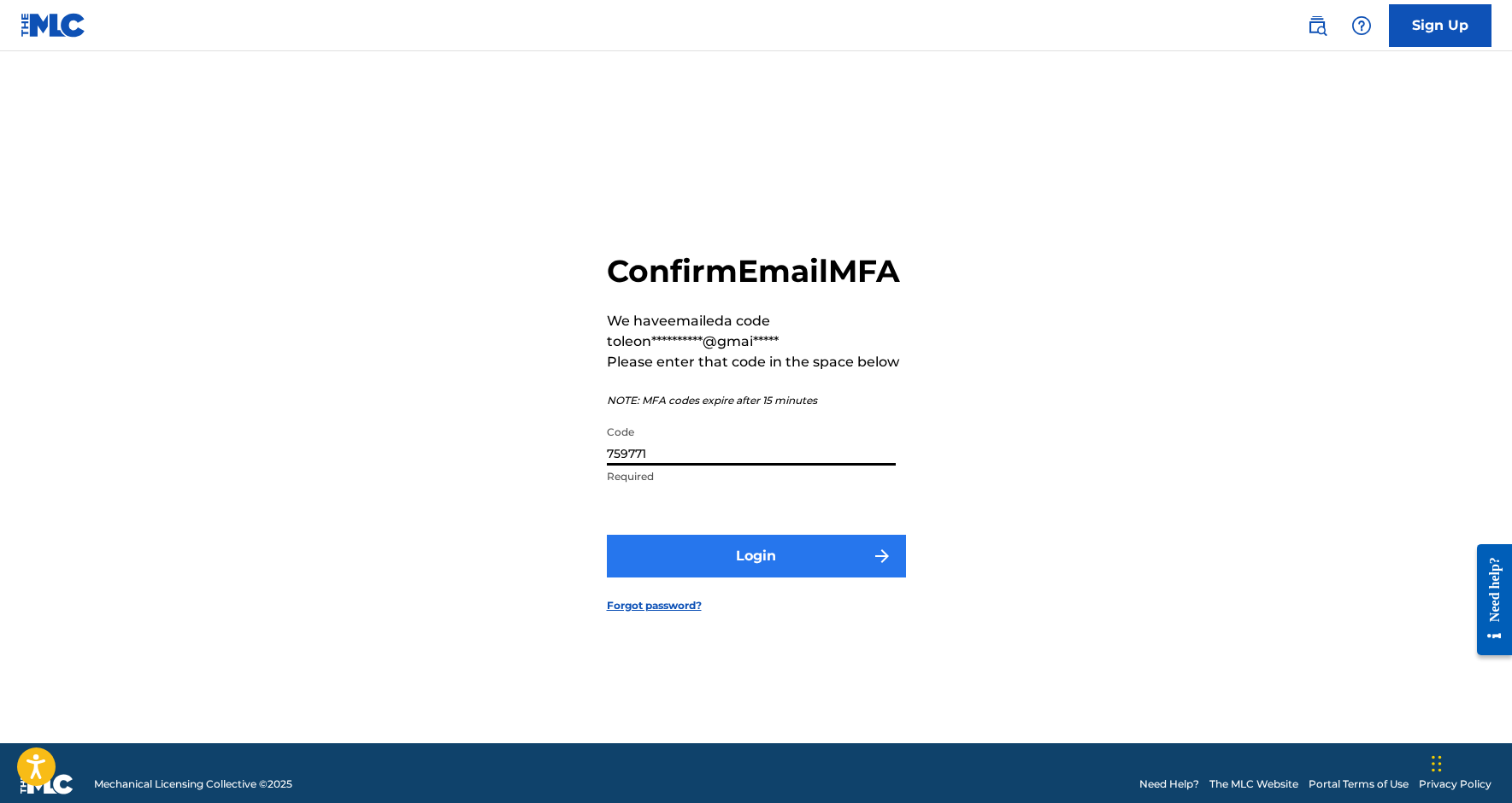
type input "759771"
click at [774, 563] on button "Login" at bounding box center [756, 556] width 299 height 43
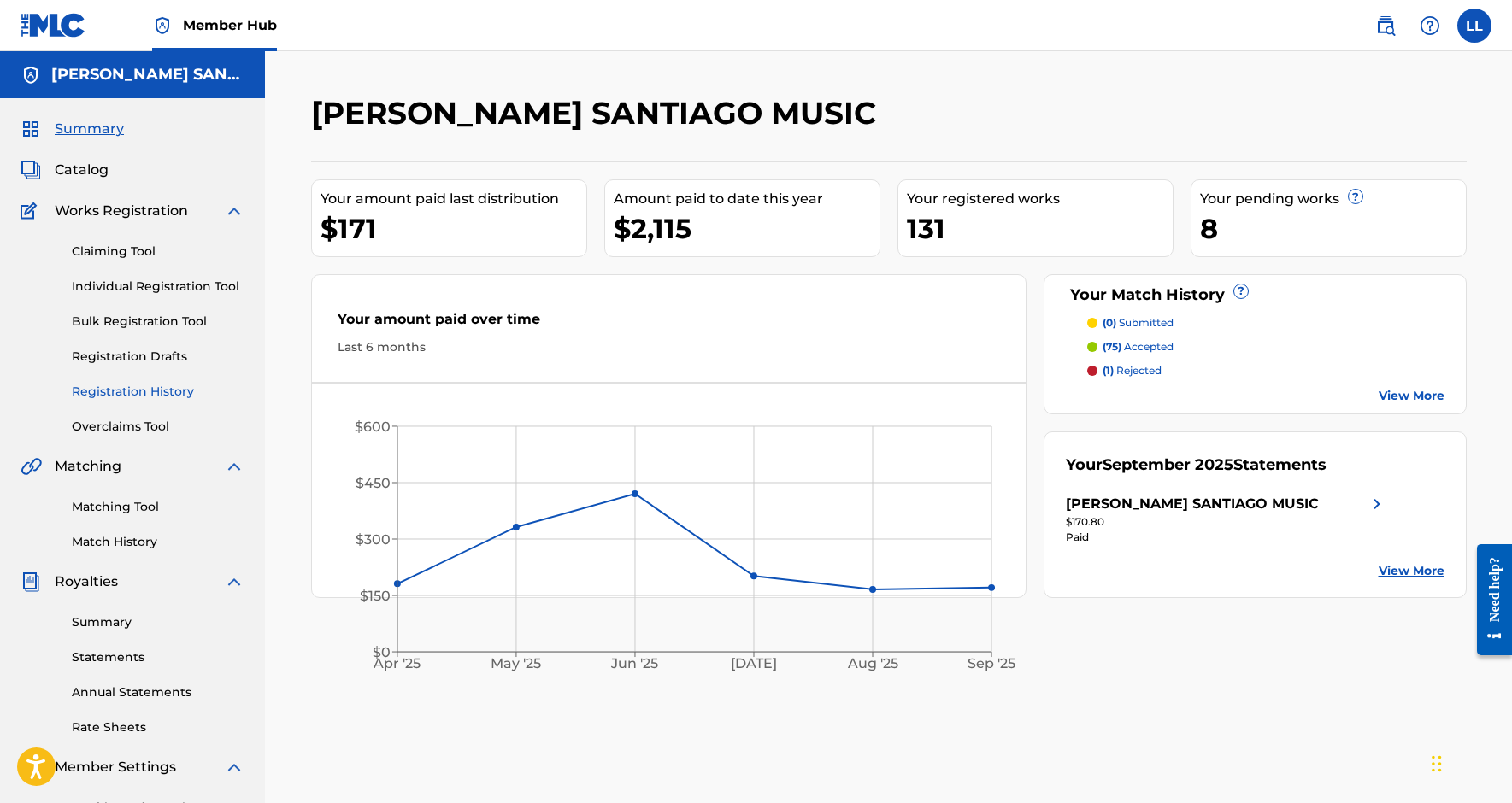
click at [179, 383] on link "Registration History" at bounding box center [158, 392] width 172 height 18
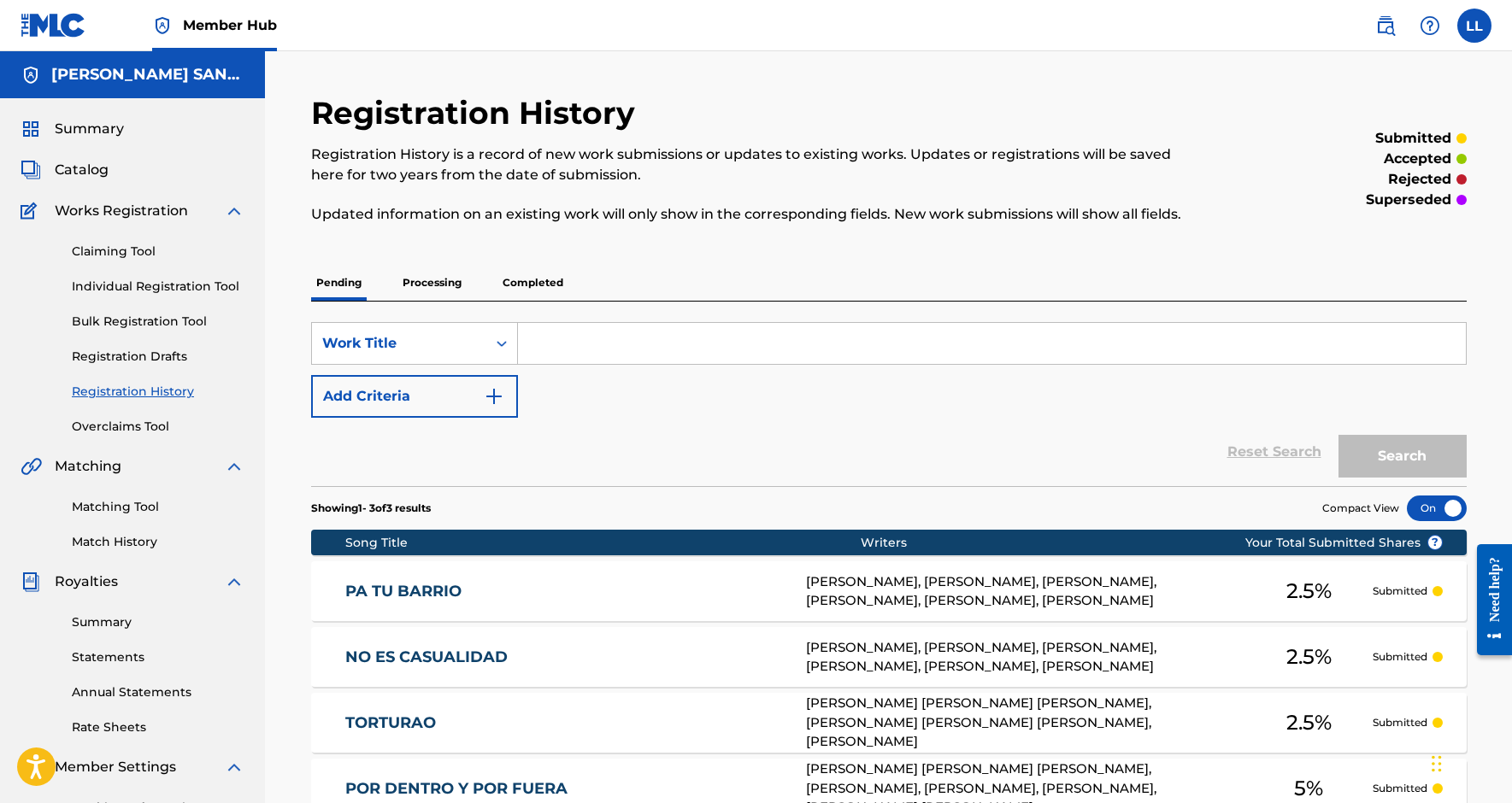
click at [1466, 0] on nav "Member Hub LL LL [PERSON_NAME] [EMAIL_ADDRESS][DOMAIN_NAME] Notification Prefer…" at bounding box center [756, 25] width 1512 height 51
click at [1469, 24] on label at bounding box center [1474, 26] width 34 height 34
click at [1474, 26] on input "LL [PERSON_NAME] [EMAIL_ADDRESS][DOMAIN_NAME] Notification Preferences Profile …" at bounding box center [1474, 26] width 0 height 0
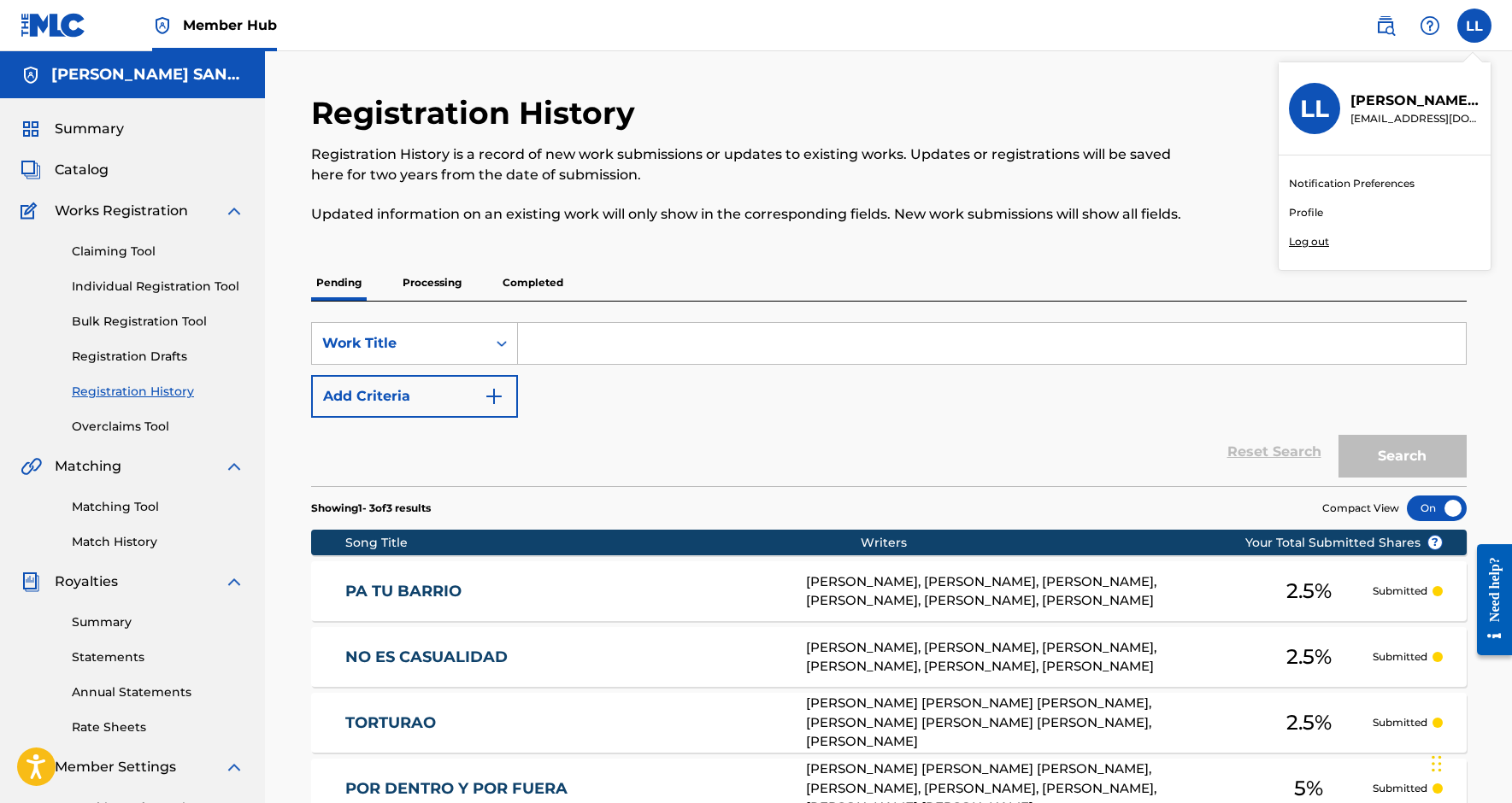
click at [1310, 242] on p "Log out" at bounding box center [1309, 241] width 40 height 15
click at [1474, 26] on input "LL [PERSON_NAME] [EMAIL_ADDRESS][DOMAIN_NAME] Notification Preferences Profile …" at bounding box center [1474, 26] width 0 height 0
